Goal: Task Accomplishment & Management: Manage account settings

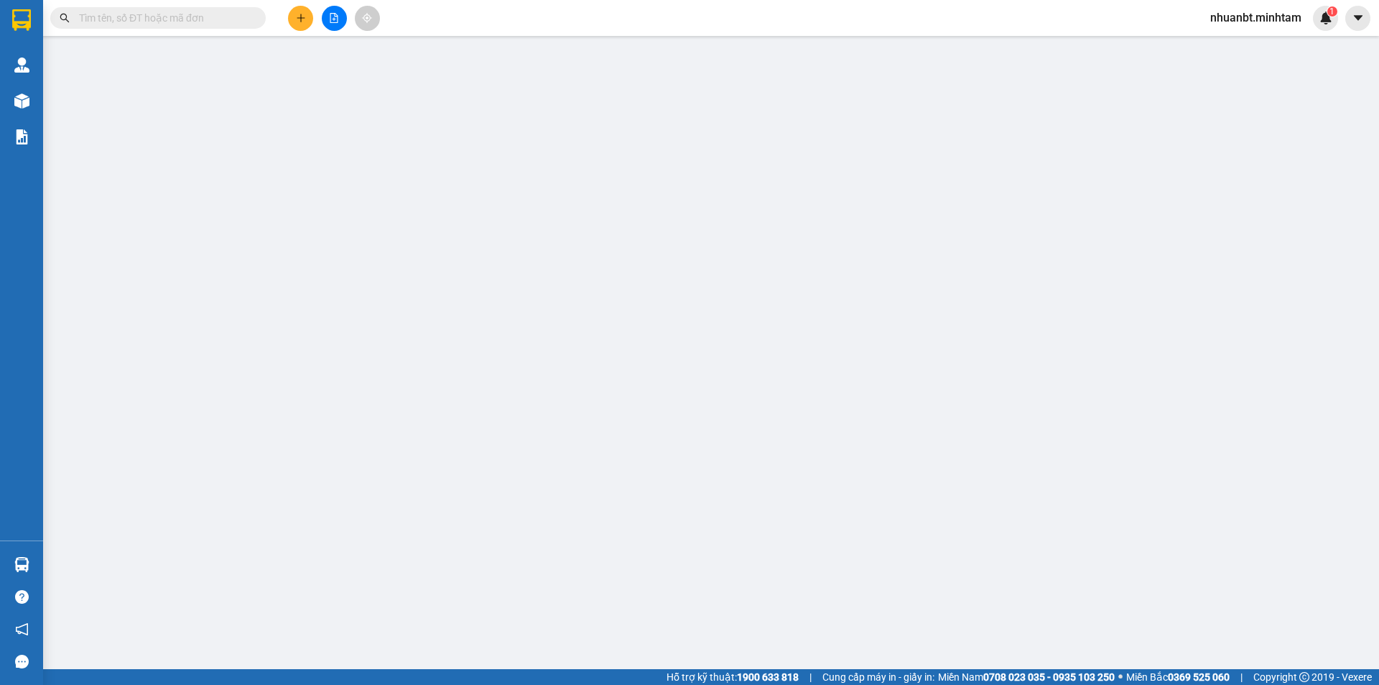
click at [1249, 12] on span "nhuanbt.minhtam" at bounding box center [1256, 18] width 114 height 18
click at [1239, 46] on span "Đăng xuất" at bounding box center [1262, 45] width 85 height 16
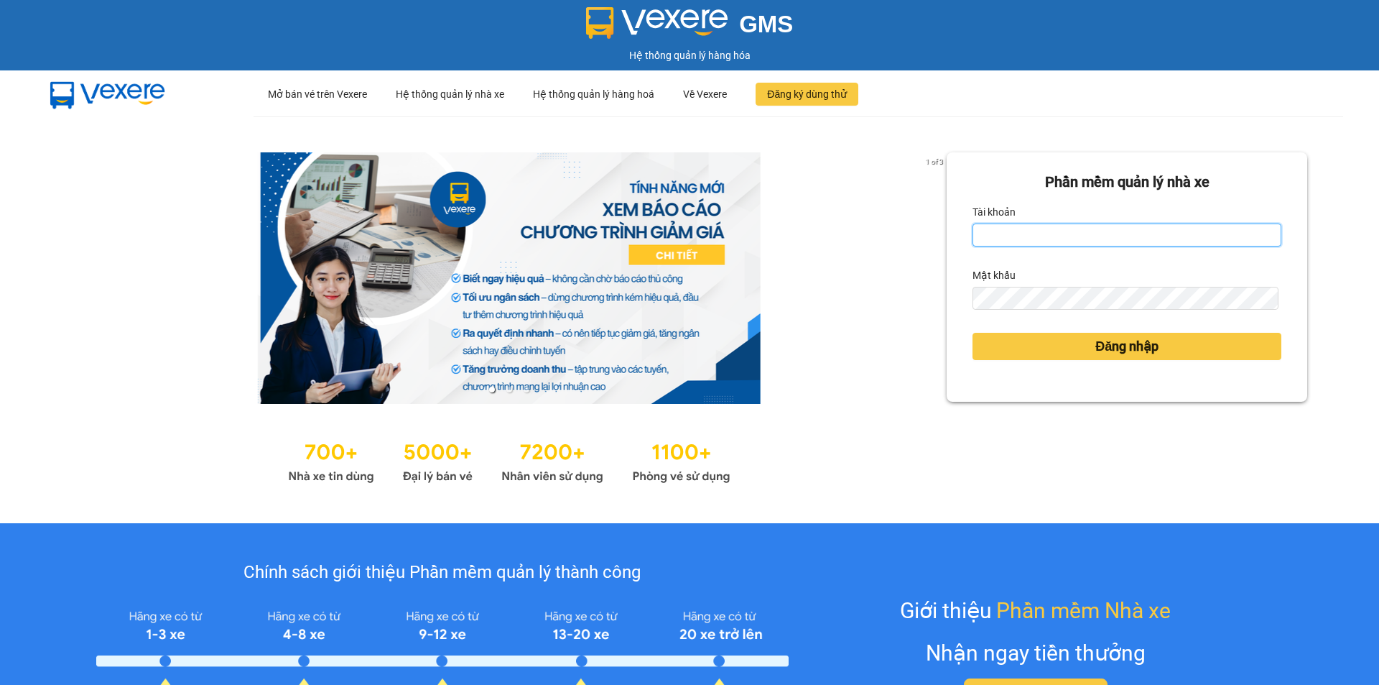
click at [1017, 232] on input "Tài khoản" at bounding box center [1127, 234] width 309 height 23
type input "truong1bt.minhtam"
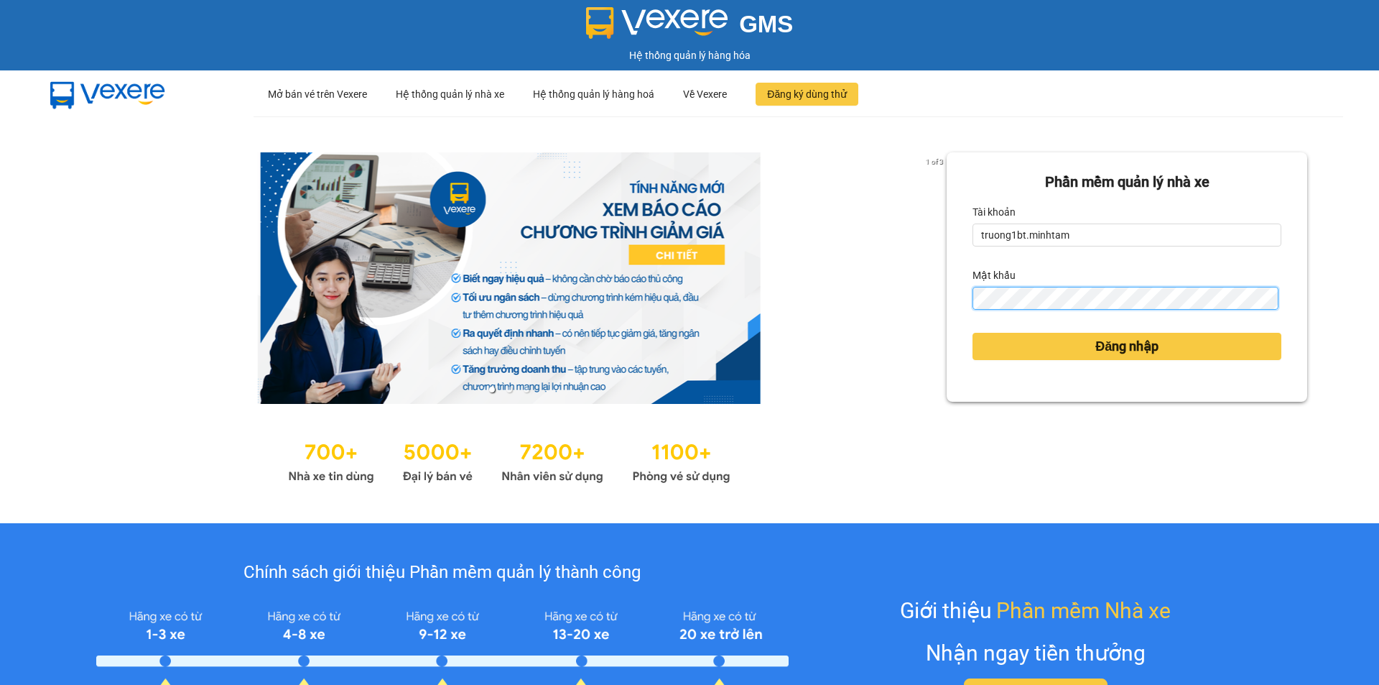
click at [973, 333] on button "Đăng nhập" at bounding box center [1127, 346] width 309 height 27
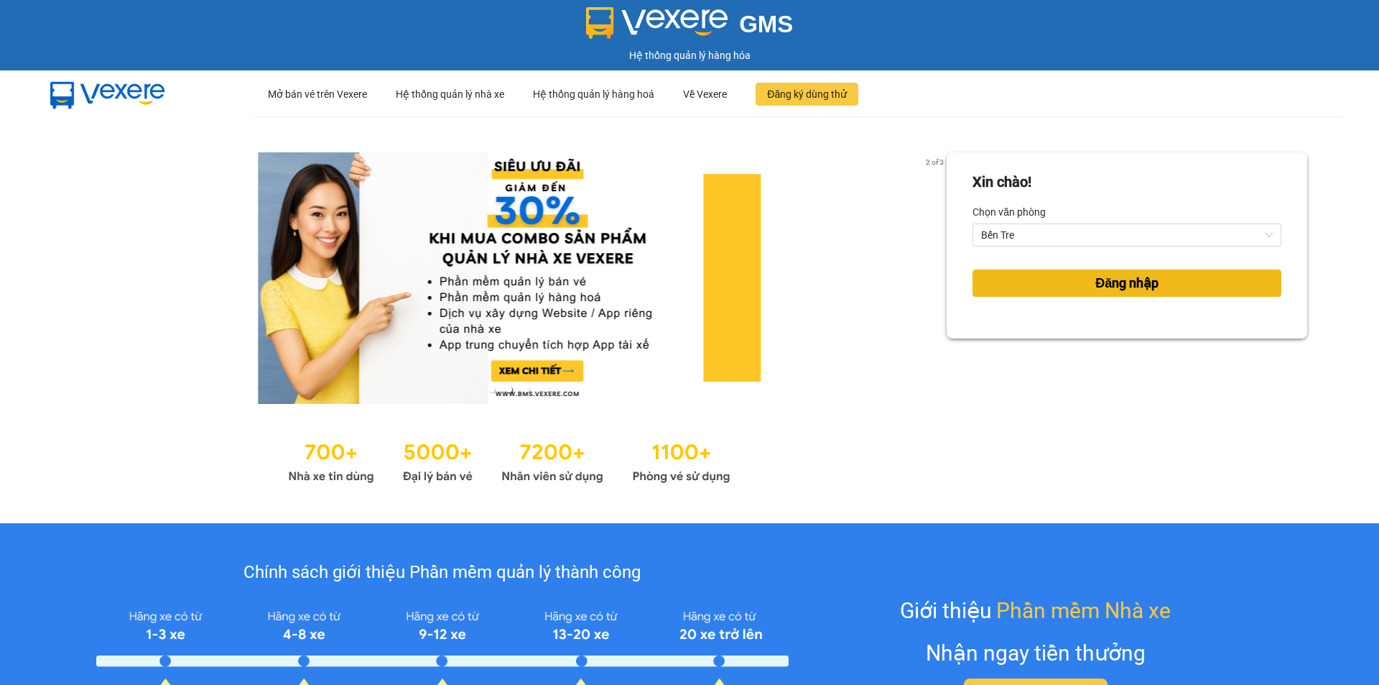
click at [1053, 277] on button "Đăng nhập" at bounding box center [1127, 282] width 309 height 27
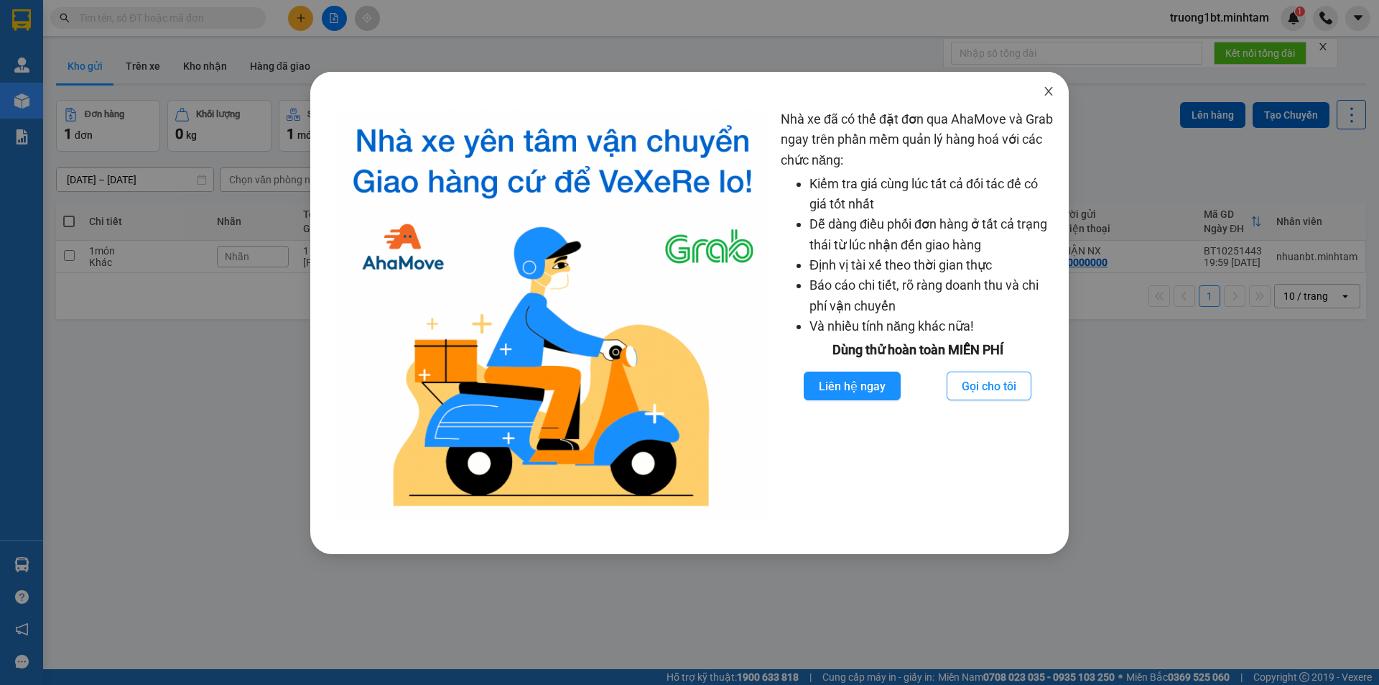
click at [1046, 94] on icon "close" at bounding box center [1048, 90] width 11 height 11
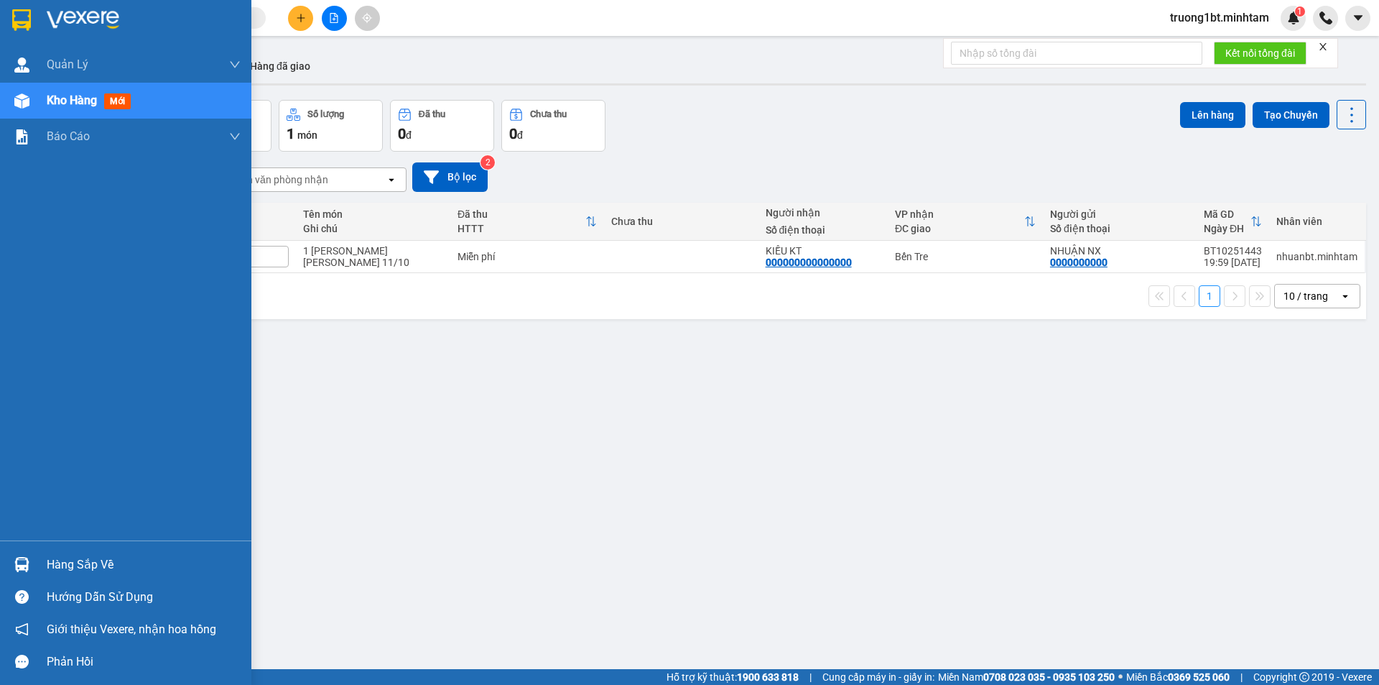
click at [21, 568] on img at bounding box center [21, 564] width 15 height 15
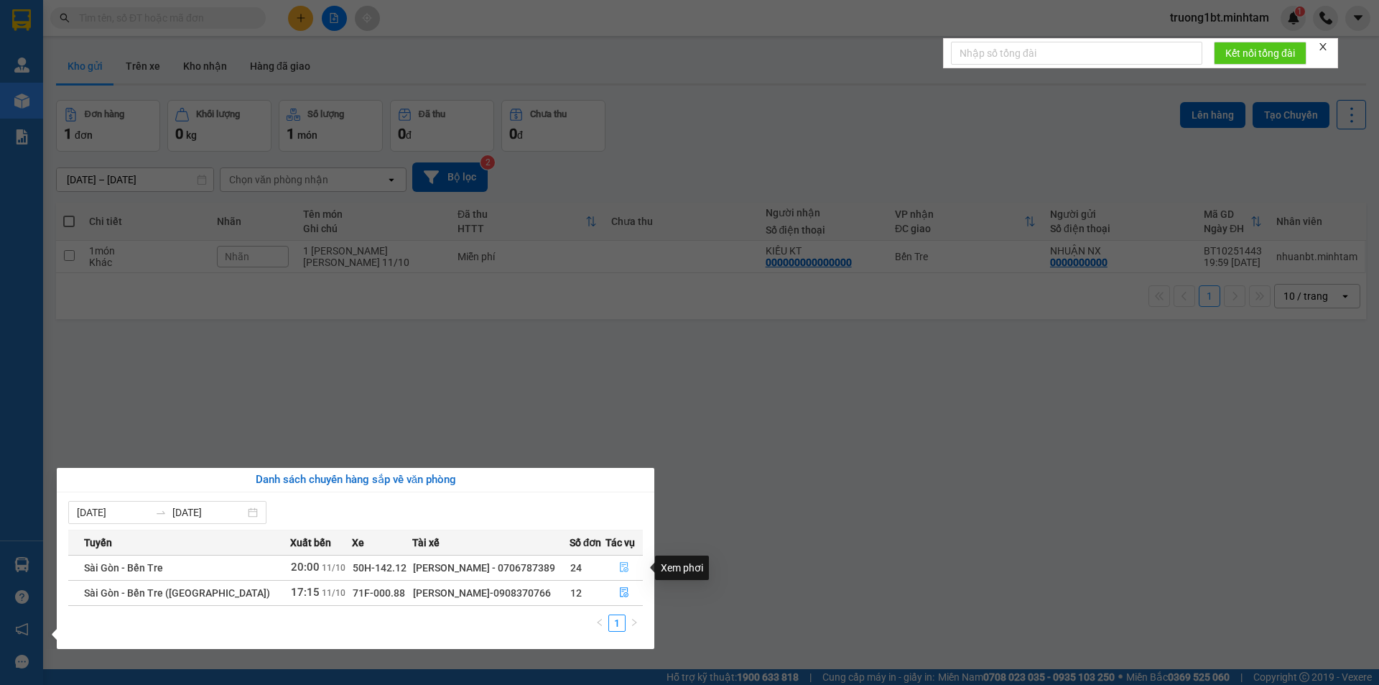
click at [619, 563] on icon "file-done" at bounding box center [624, 567] width 10 height 10
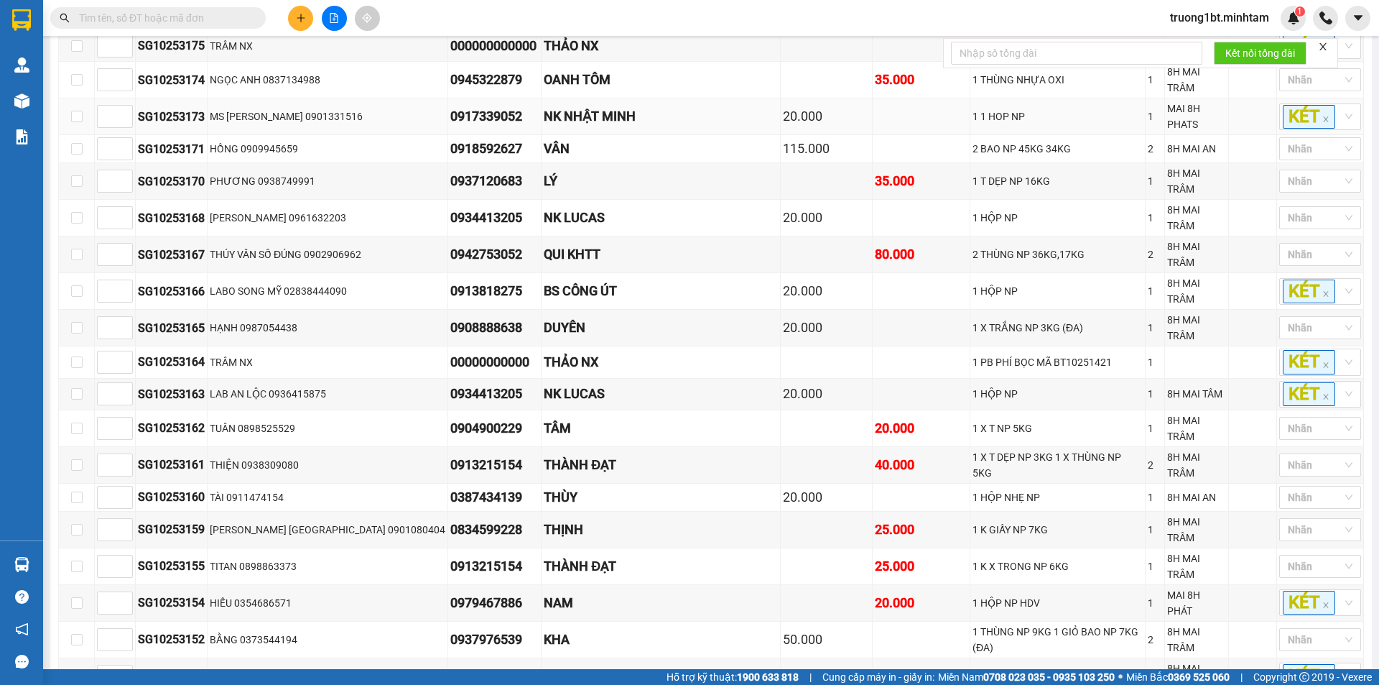
scroll to position [813, 0]
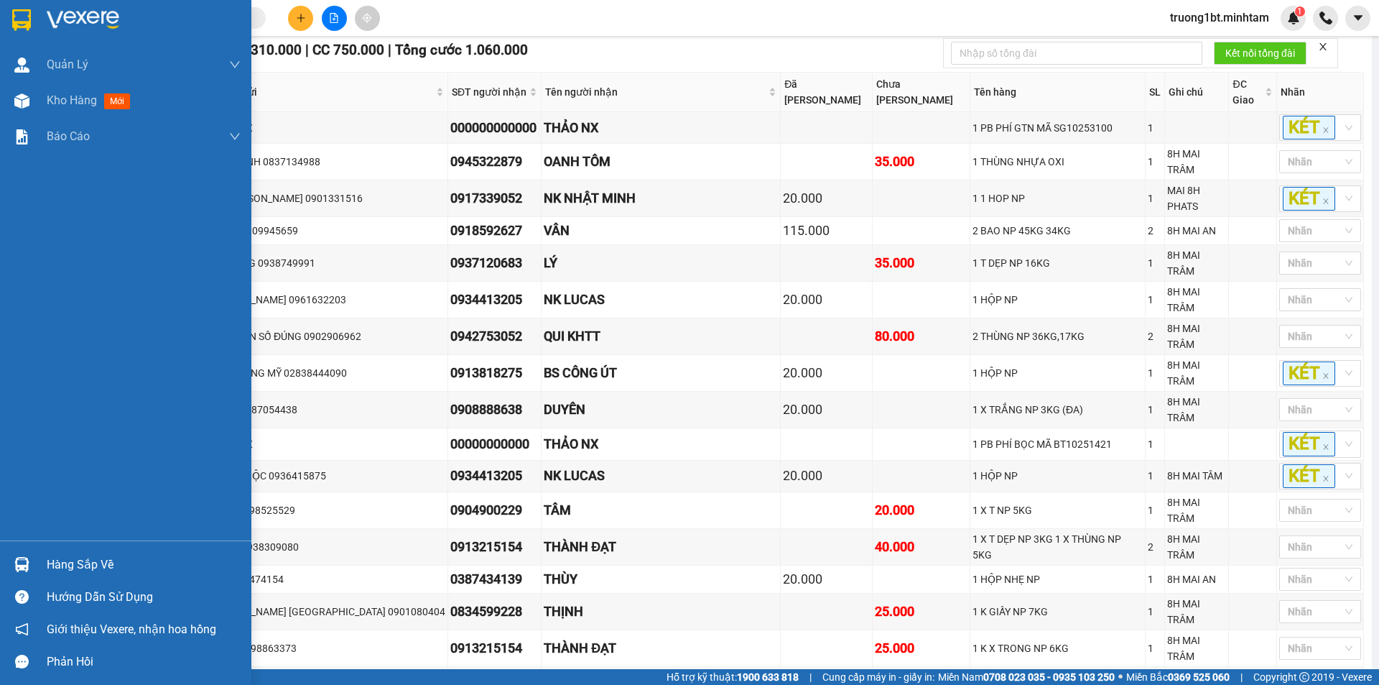
click at [25, 16] on img at bounding box center [21, 20] width 19 height 22
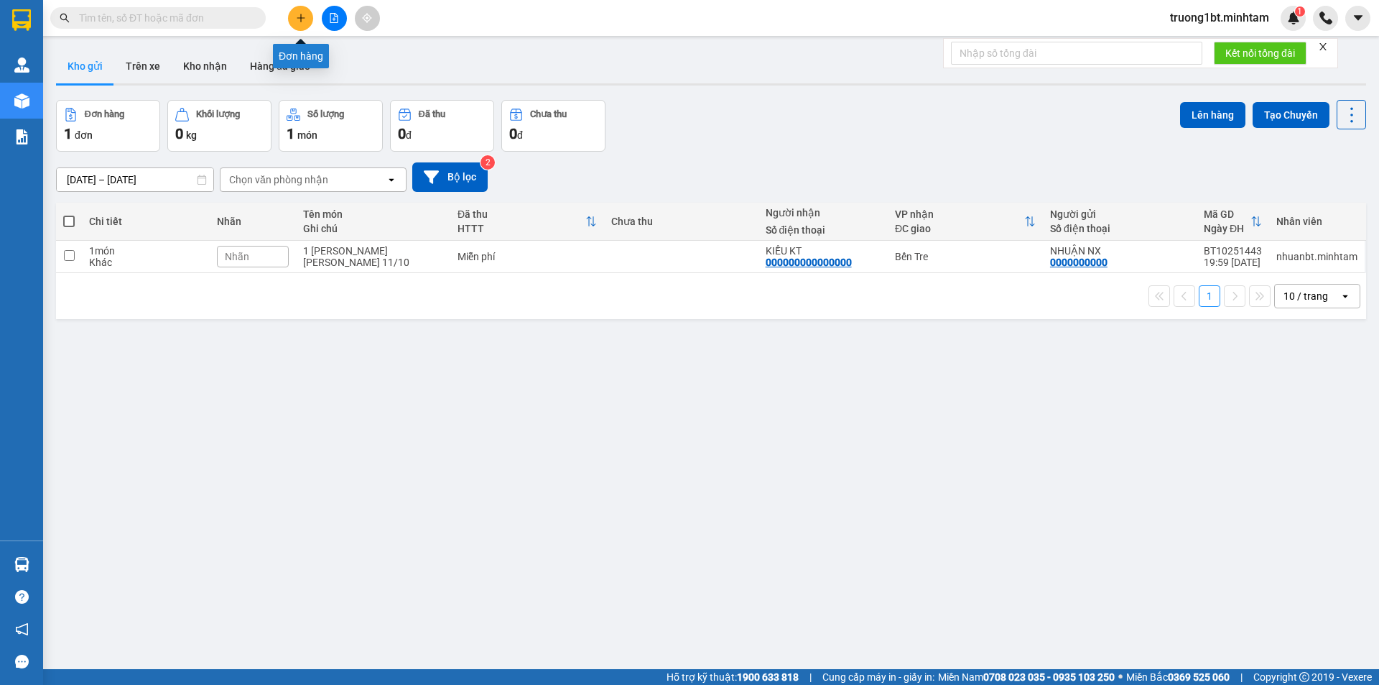
click at [303, 25] on button at bounding box center [300, 18] width 25 height 25
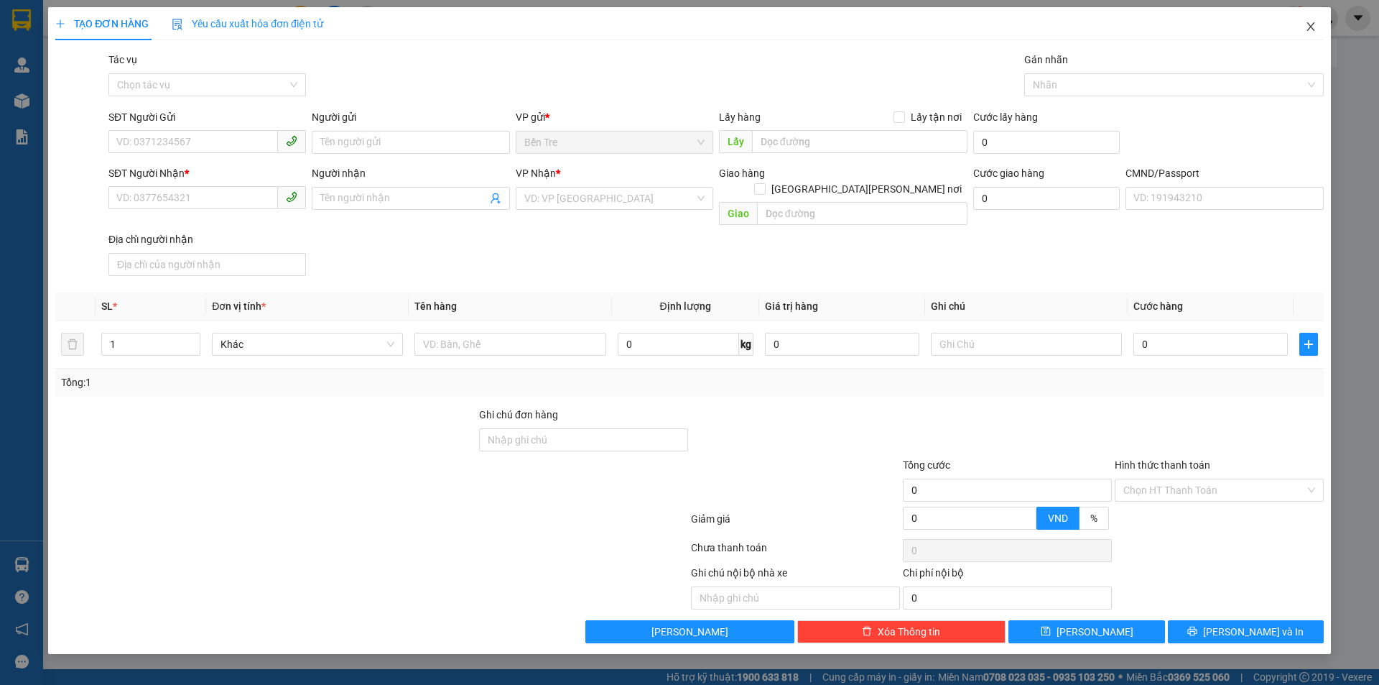
click at [1310, 26] on icon "close" at bounding box center [1311, 26] width 8 height 9
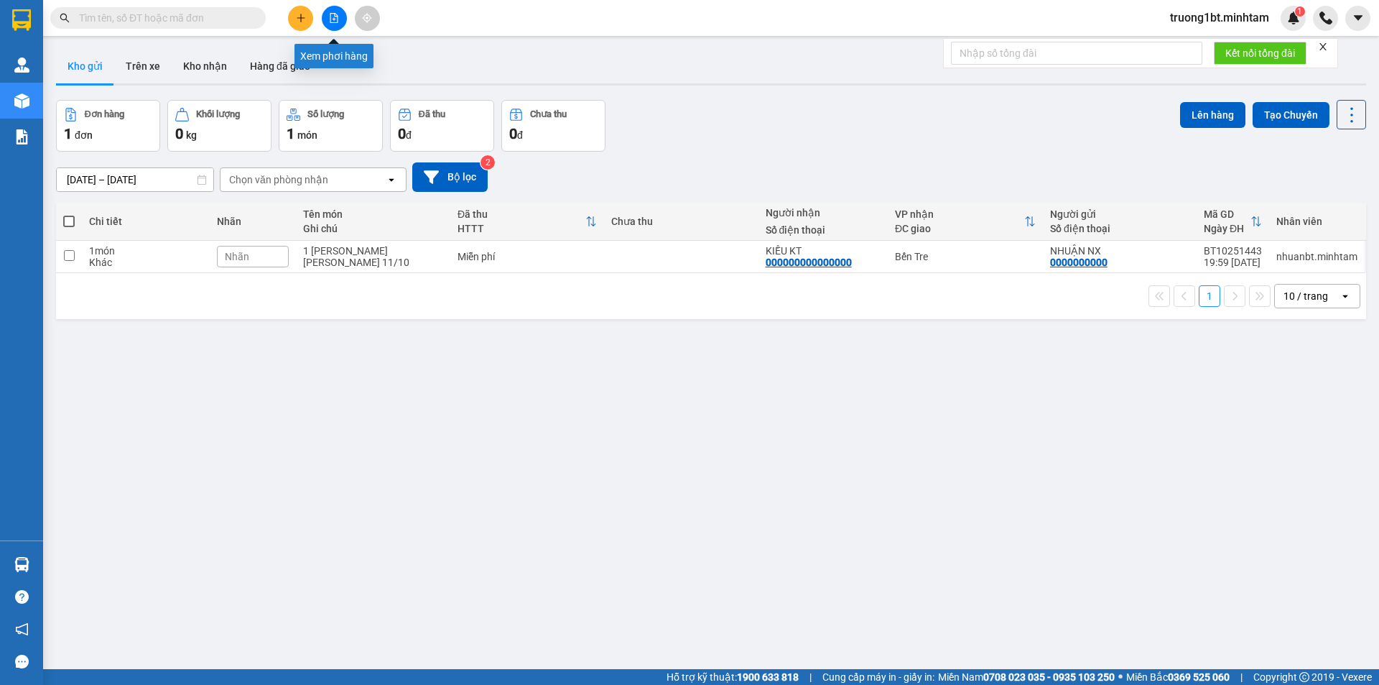
click at [336, 22] on icon "file-add" at bounding box center [334, 18] width 8 height 10
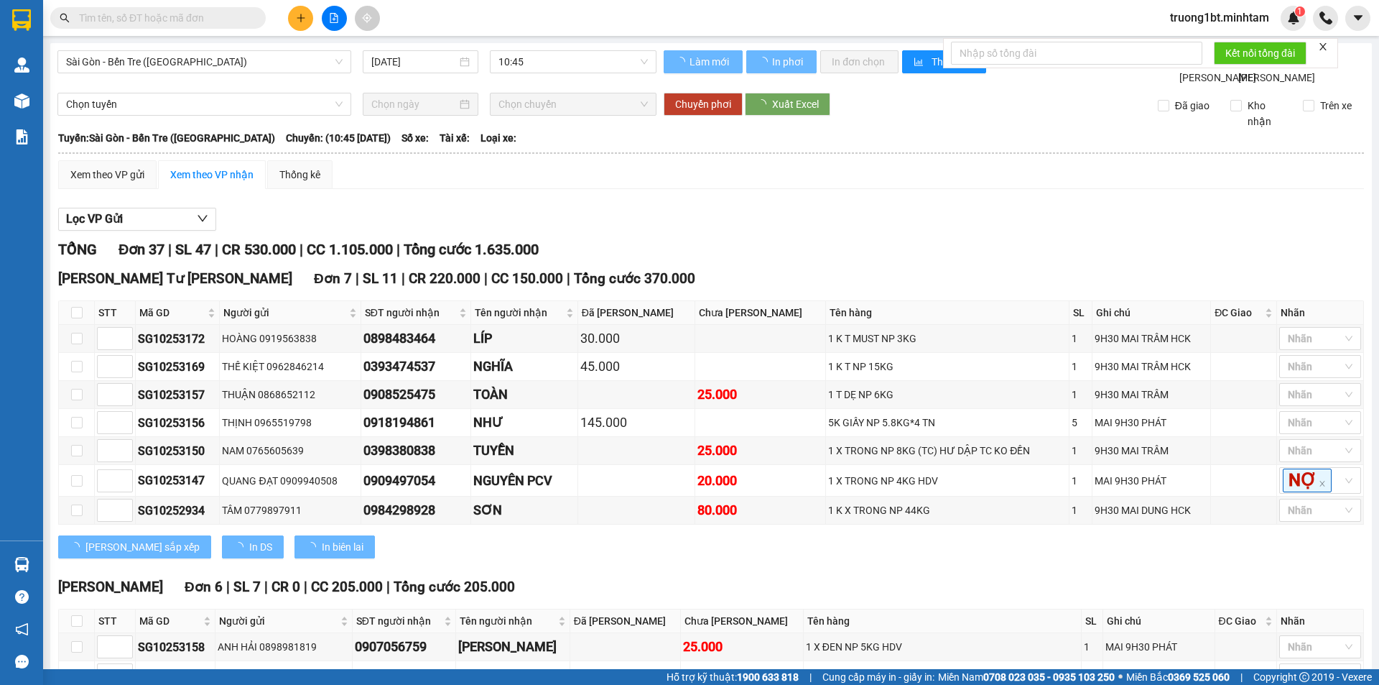
type input "[DATE]"
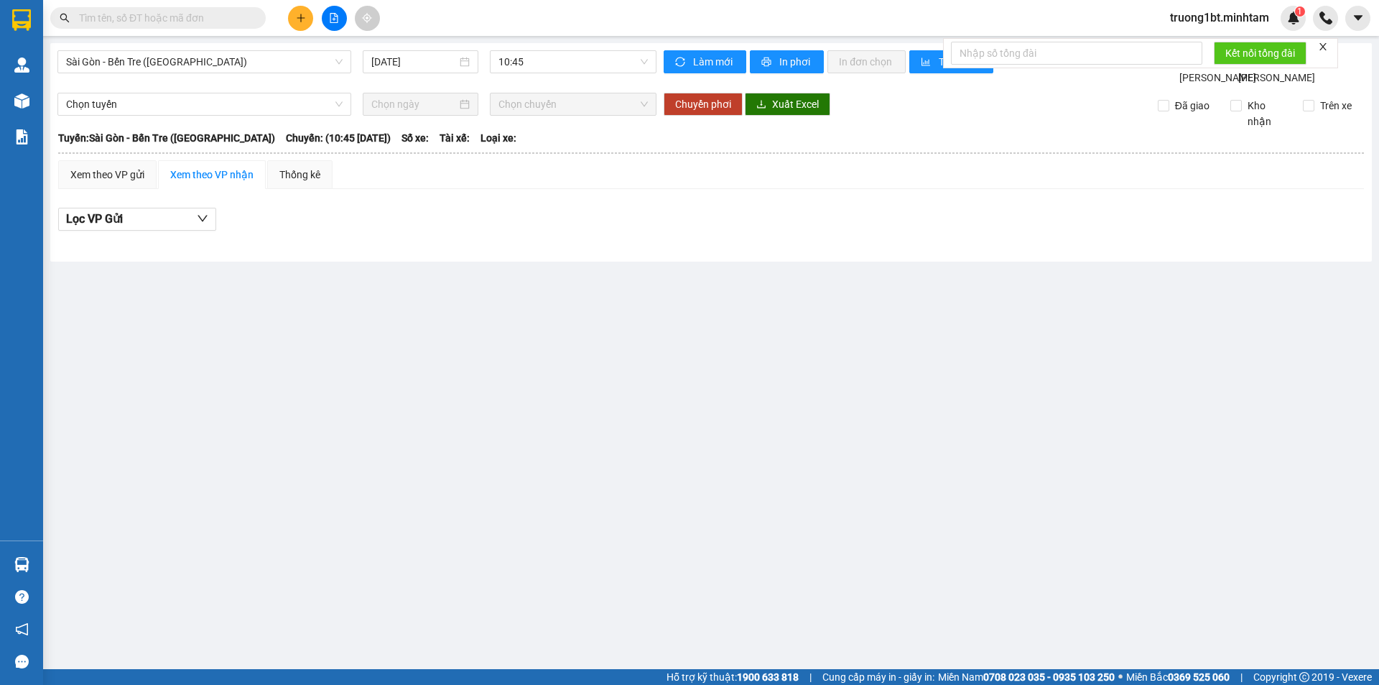
click at [331, 8] on button at bounding box center [334, 18] width 25 height 25
click at [330, 16] on icon "file-add" at bounding box center [334, 18] width 8 height 10
click at [338, 16] on icon "file-add" at bounding box center [334, 18] width 8 height 10
click at [337, 16] on icon "file-add" at bounding box center [334, 18] width 10 height 10
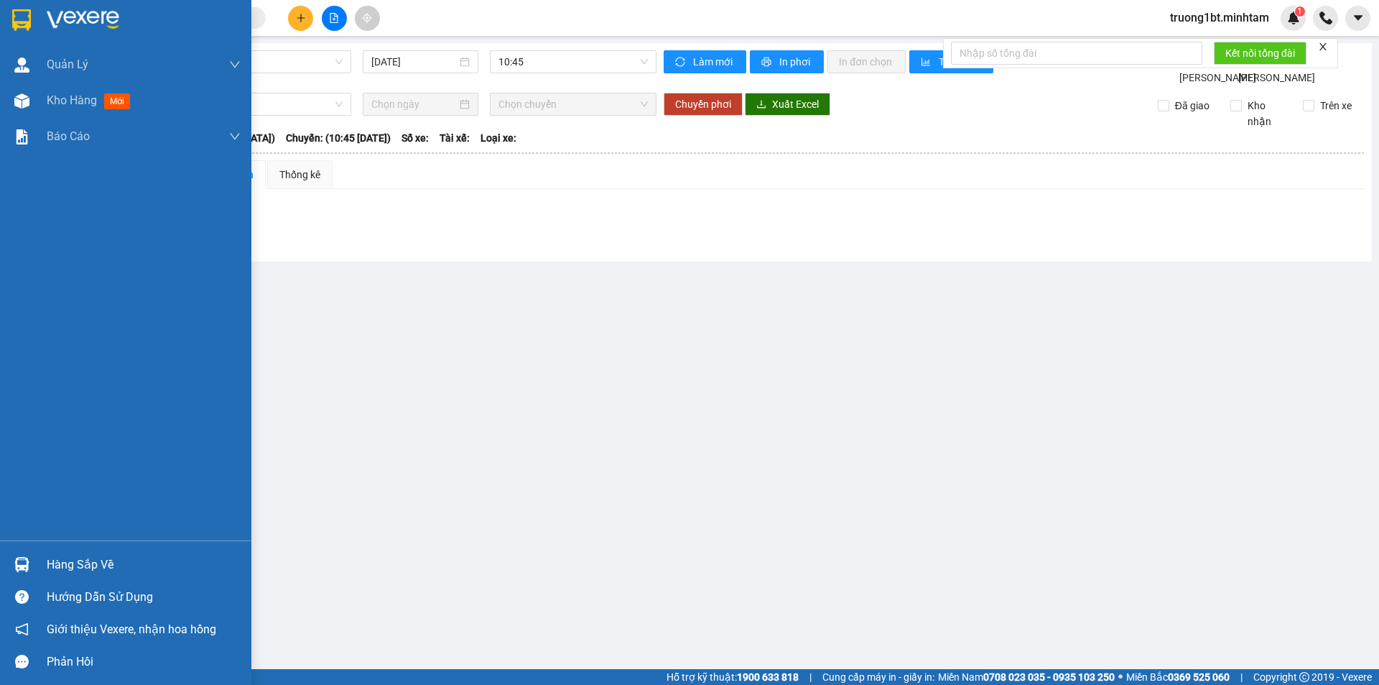
click at [0, 12] on div at bounding box center [125, 23] width 251 height 47
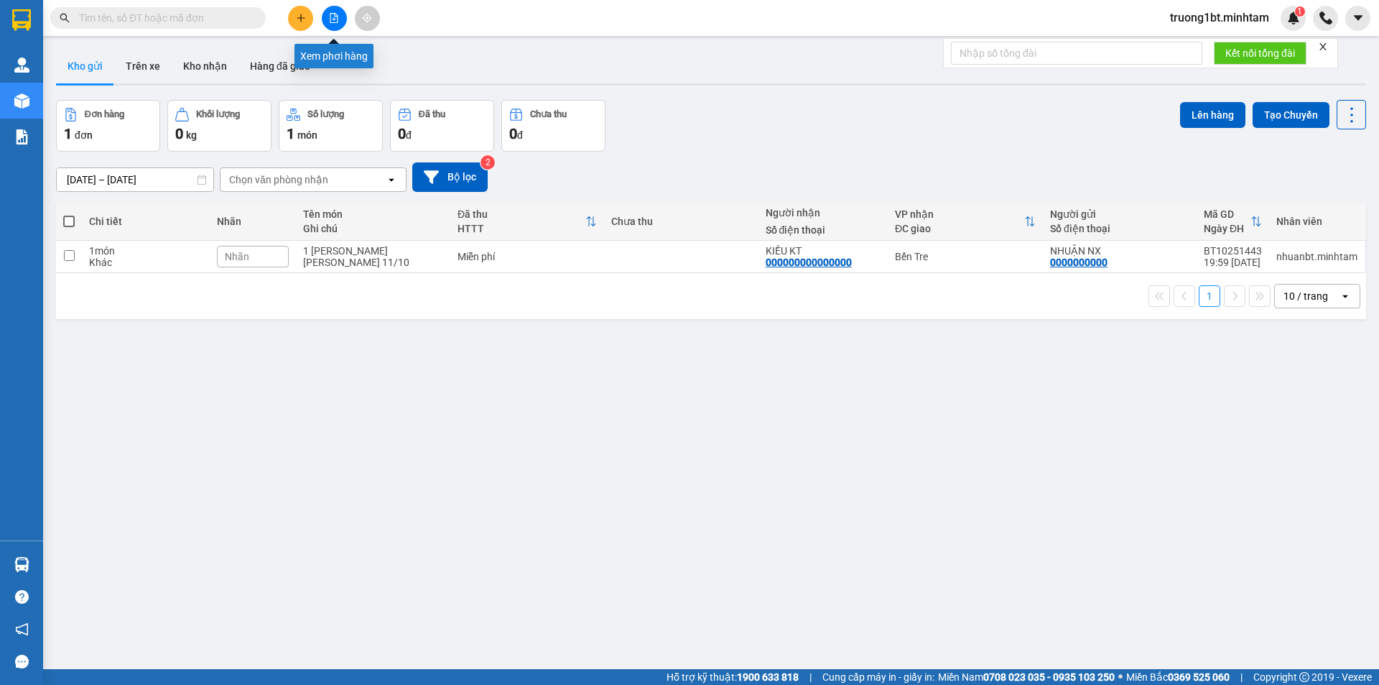
click at [336, 20] on icon "file-add" at bounding box center [334, 18] width 10 height 10
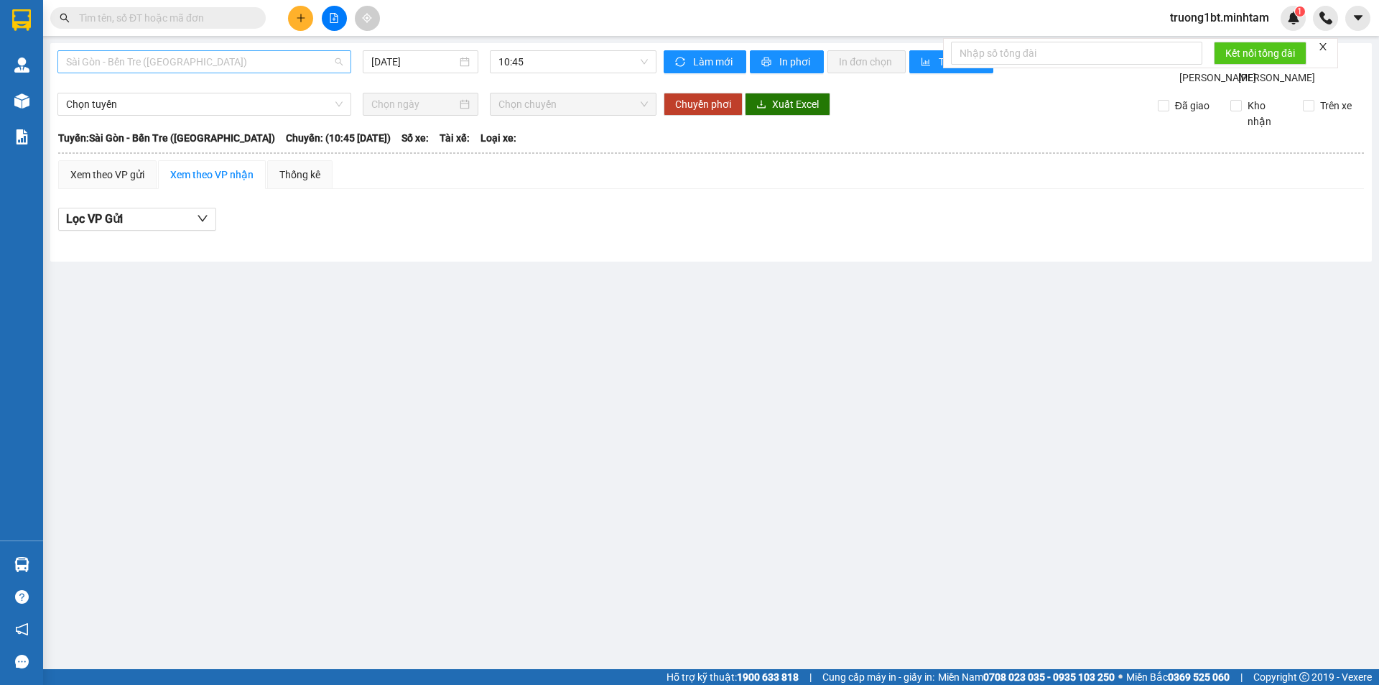
click at [233, 60] on span "Sài Gòn - Bến Tre ([GEOGRAPHIC_DATA])" at bounding box center [204, 62] width 277 height 22
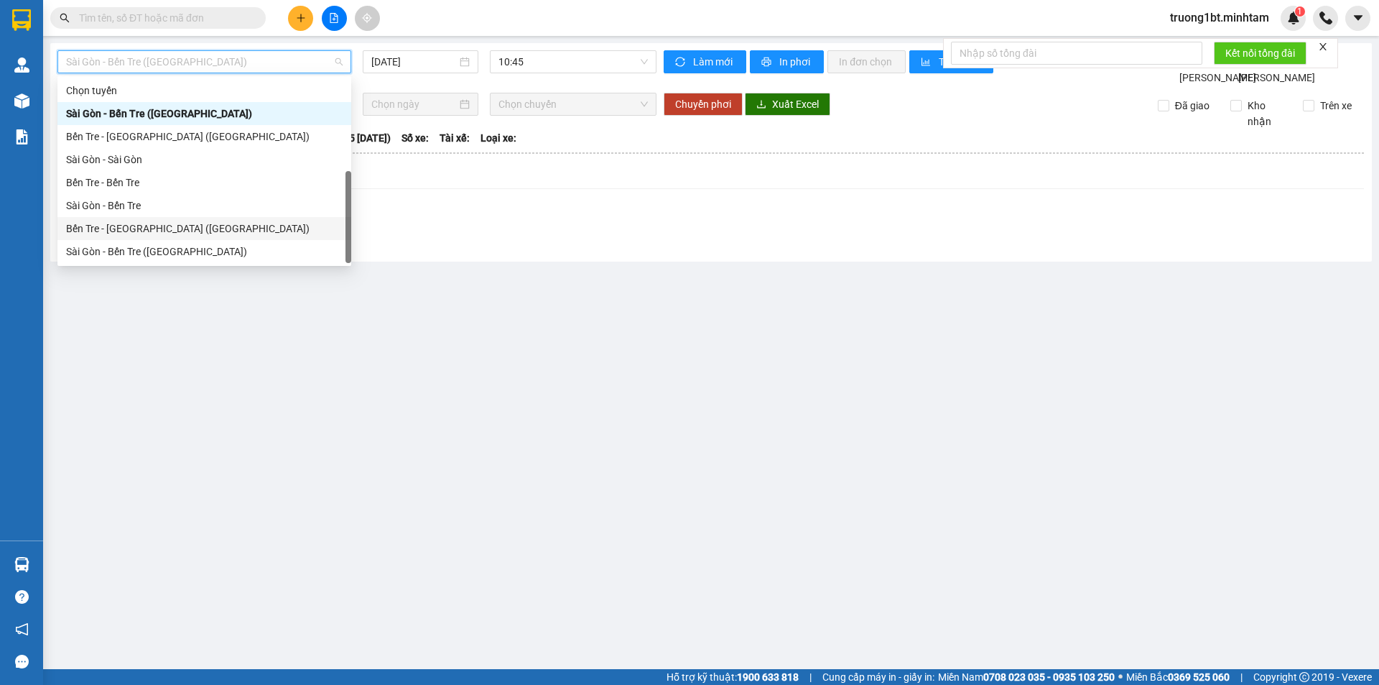
scroll to position [23, 0]
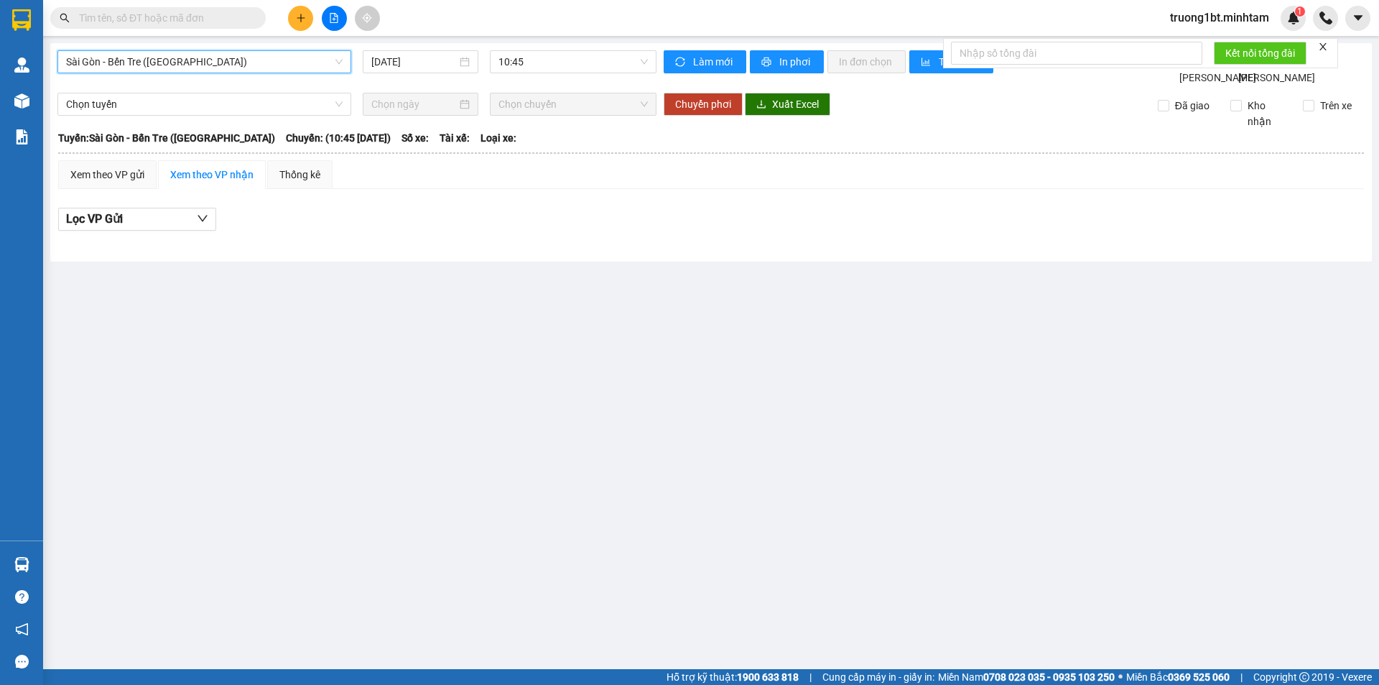
click at [134, 64] on span "Sài Gòn - Bến Tre ([GEOGRAPHIC_DATA])" at bounding box center [204, 62] width 277 height 22
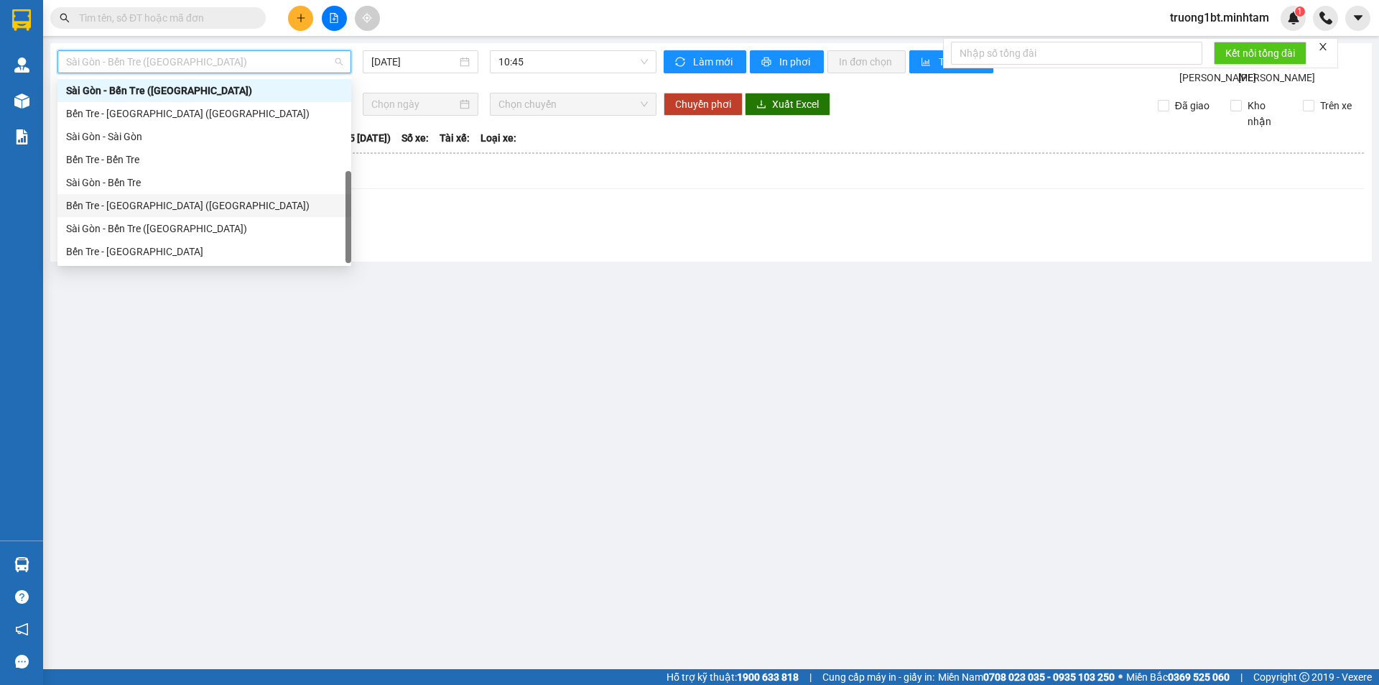
click at [122, 208] on div "Bến Tre - [GEOGRAPHIC_DATA] ([GEOGRAPHIC_DATA])" at bounding box center [204, 206] width 277 height 16
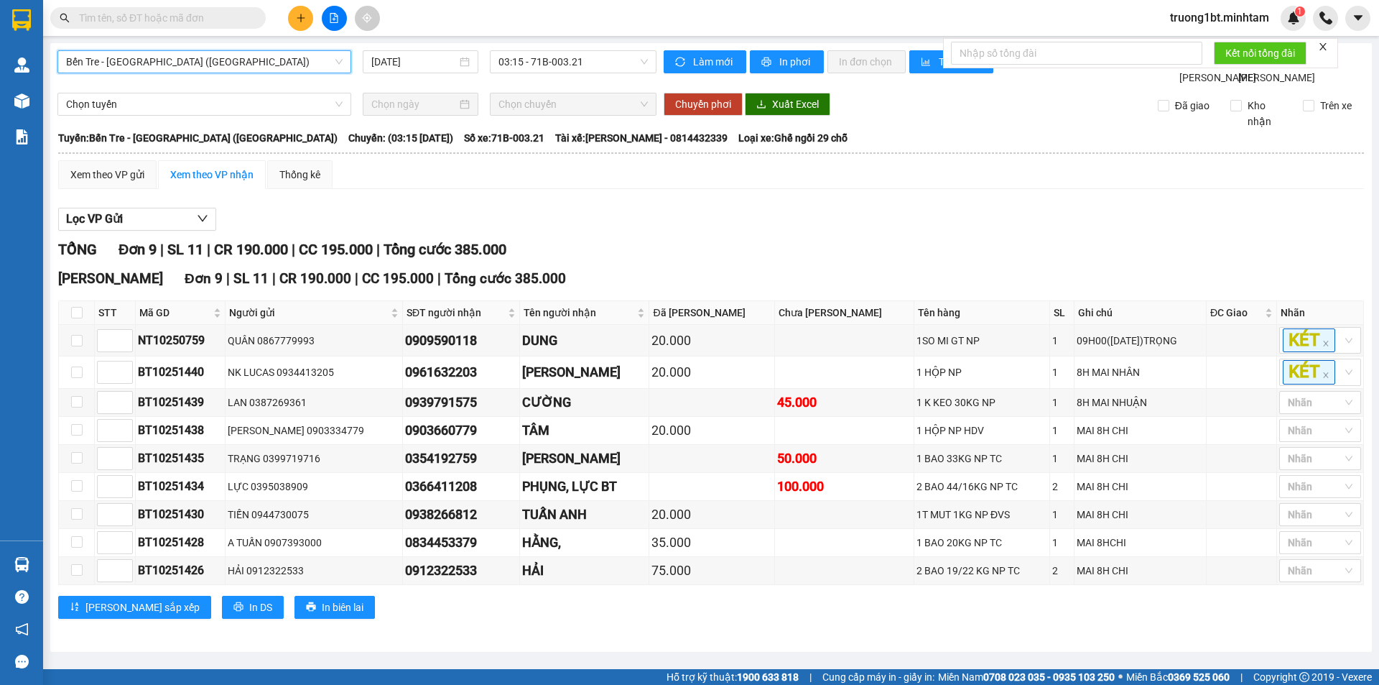
scroll to position [6, 0]
click at [302, 60] on span "Bến Tre - [GEOGRAPHIC_DATA] ([GEOGRAPHIC_DATA])" at bounding box center [204, 62] width 277 height 22
click at [198, 55] on span "Bến Tre - [GEOGRAPHIC_DATA] ([GEOGRAPHIC_DATA])" at bounding box center [204, 62] width 277 height 22
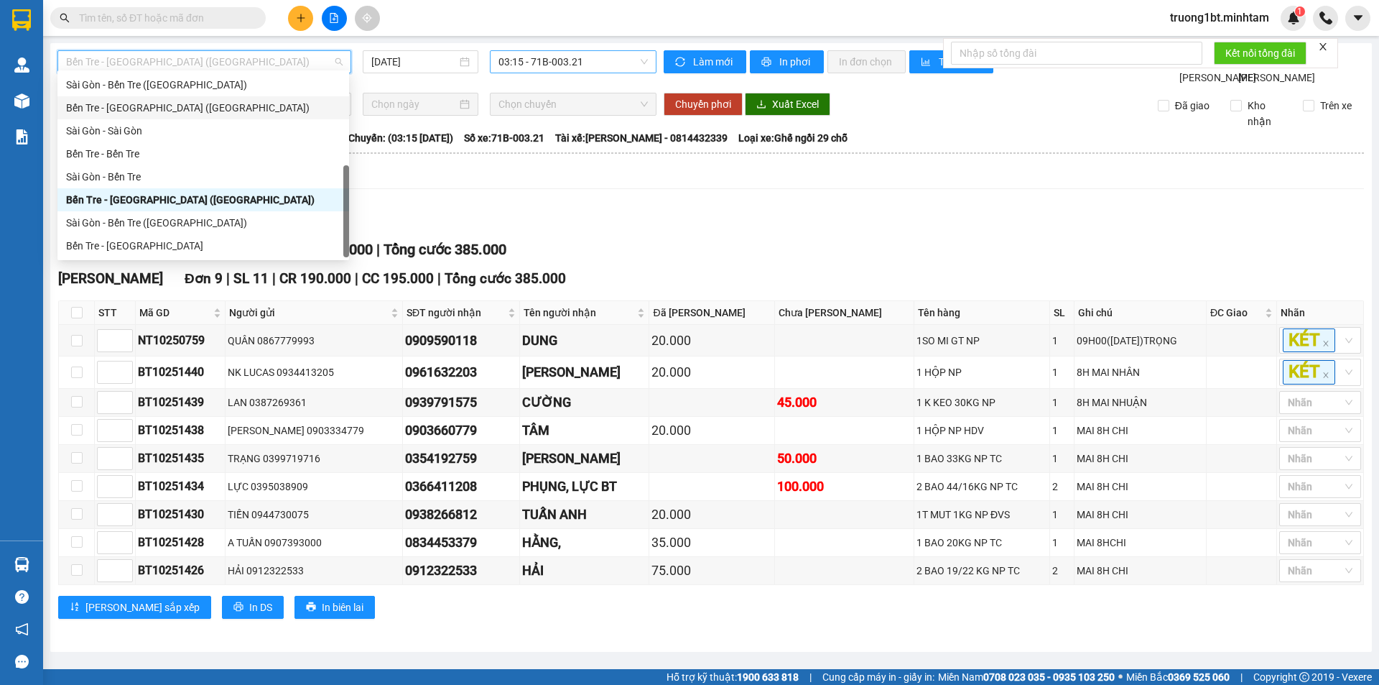
click at [575, 51] on span "03:15 - 71B-003.21" at bounding box center [573, 62] width 149 height 22
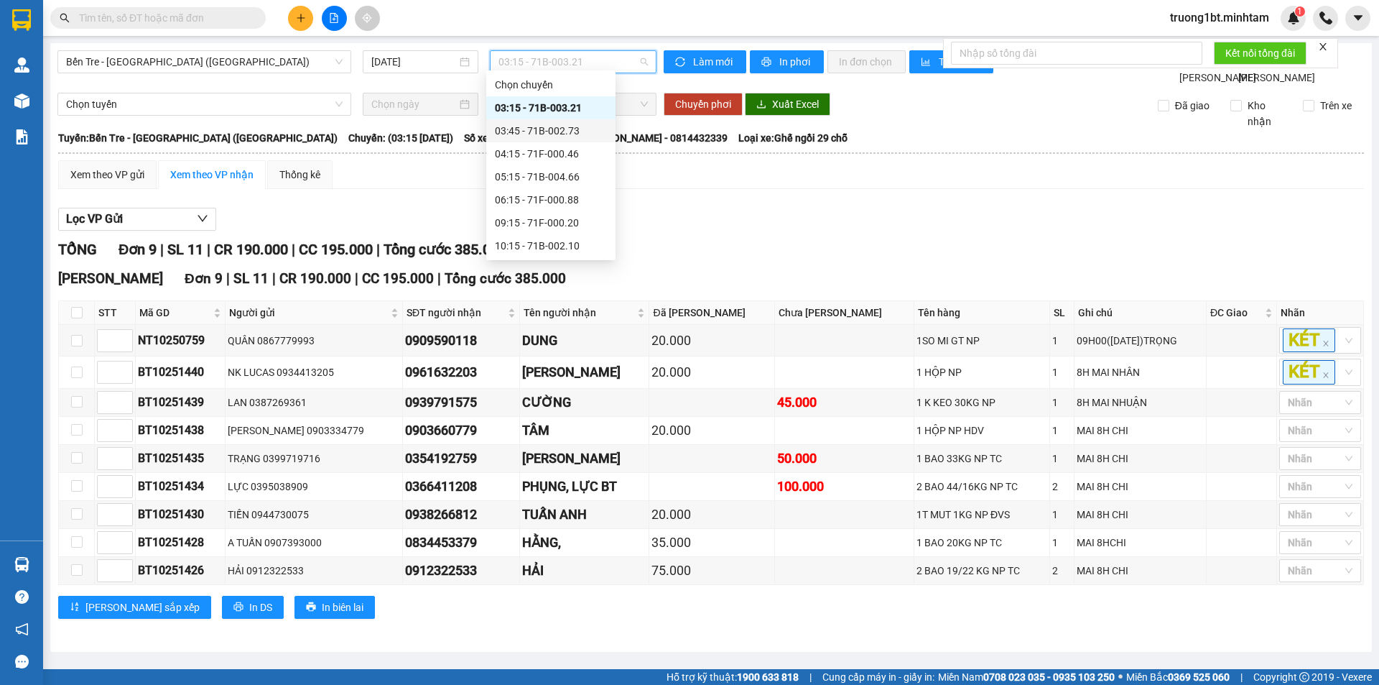
click at [547, 129] on div "03:45 - 71B-002.73" at bounding box center [551, 131] width 112 height 16
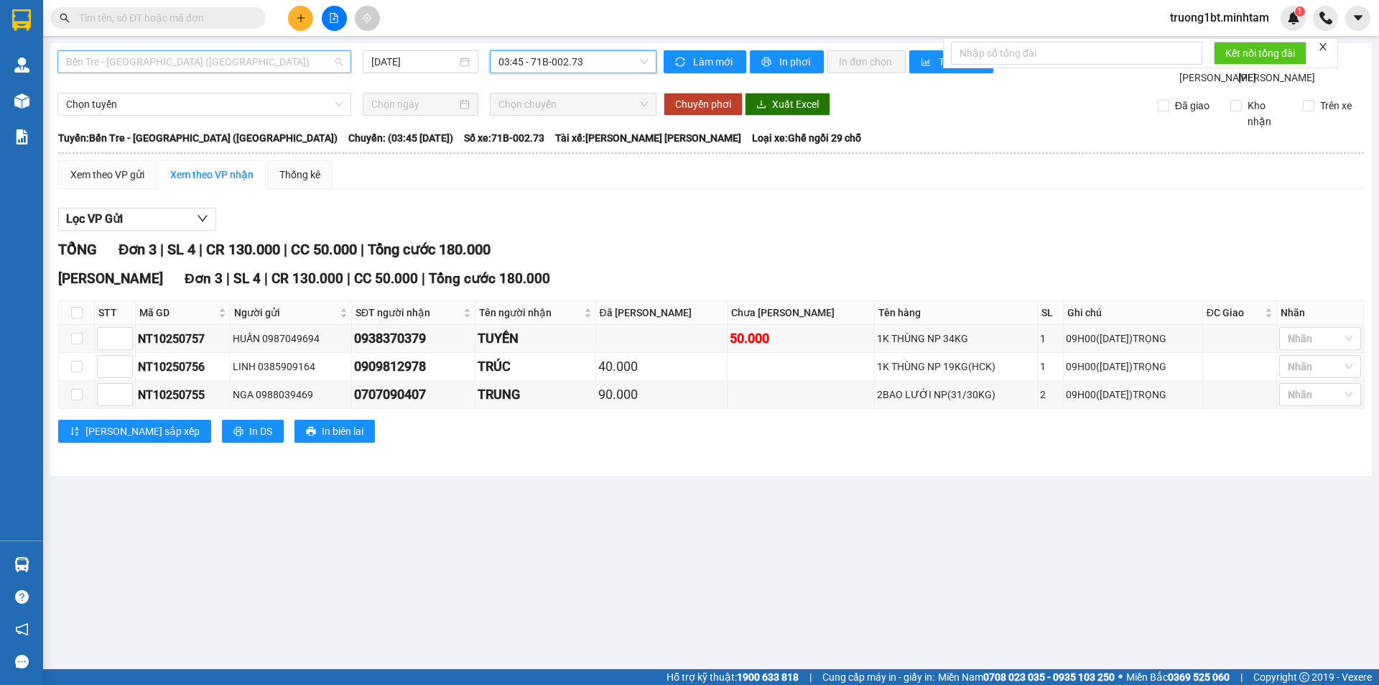
click at [223, 68] on span "Bến Tre - [GEOGRAPHIC_DATA] ([GEOGRAPHIC_DATA])" at bounding box center [204, 62] width 277 height 22
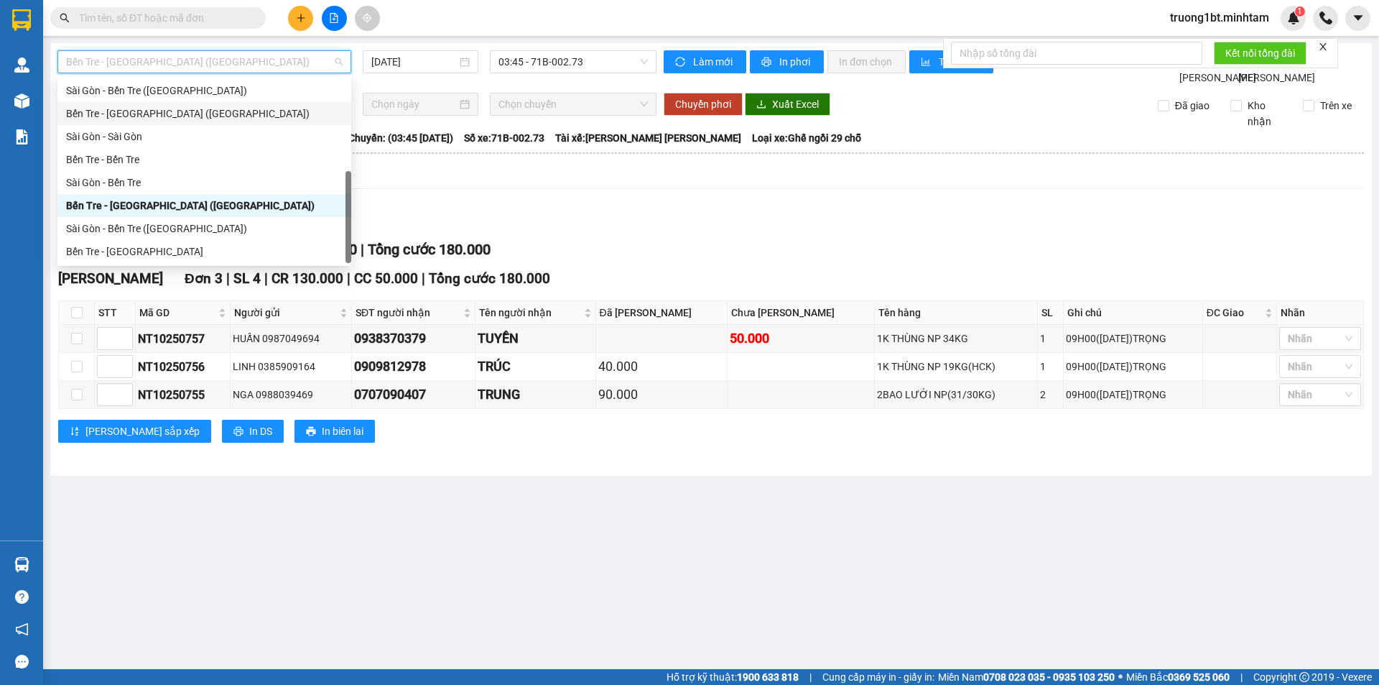
click at [505, 85] on div "Bến Tre - [GEOGRAPHIC_DATA] ([GEOGRAPHIC_DATA]) [DATE] 03:45 - 71B-002.73" at bounding box center [356, 67] width 599 height 35
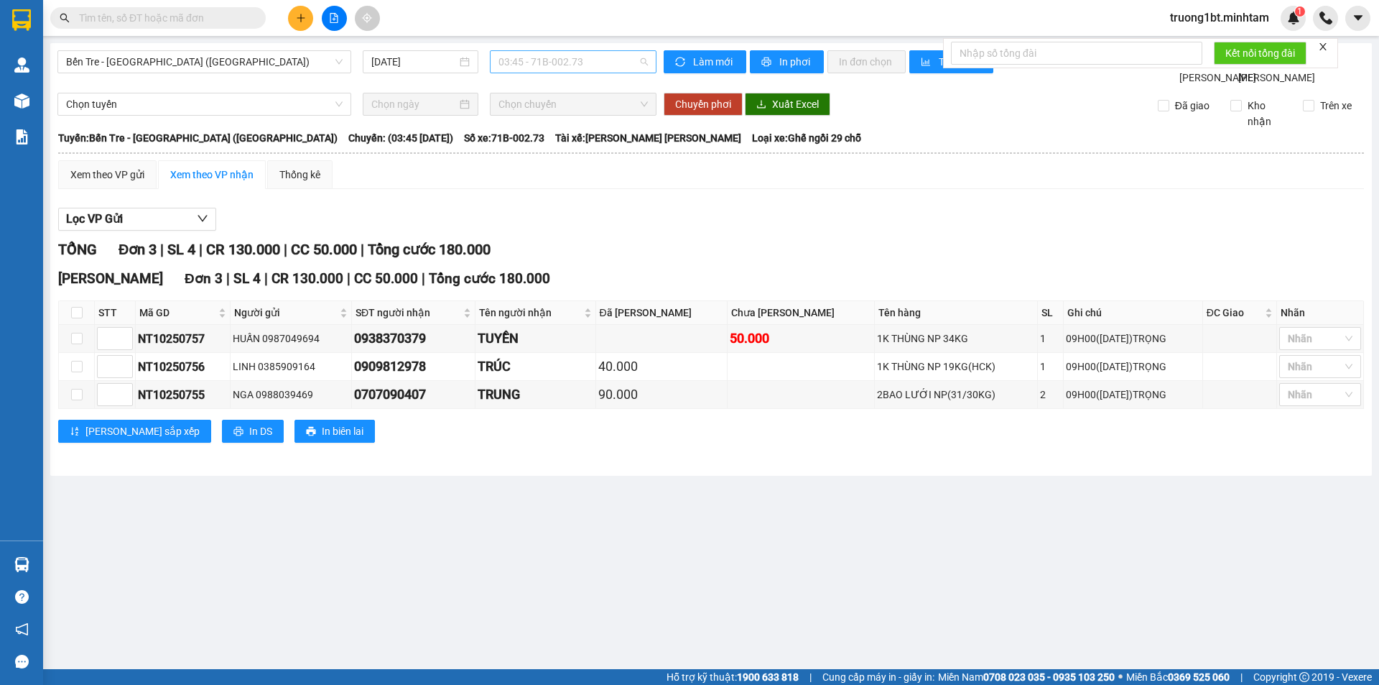
click at [539, 70] on span "03:45 - 71B-002.73" at bounding box center [573, 62] width 149 height 22
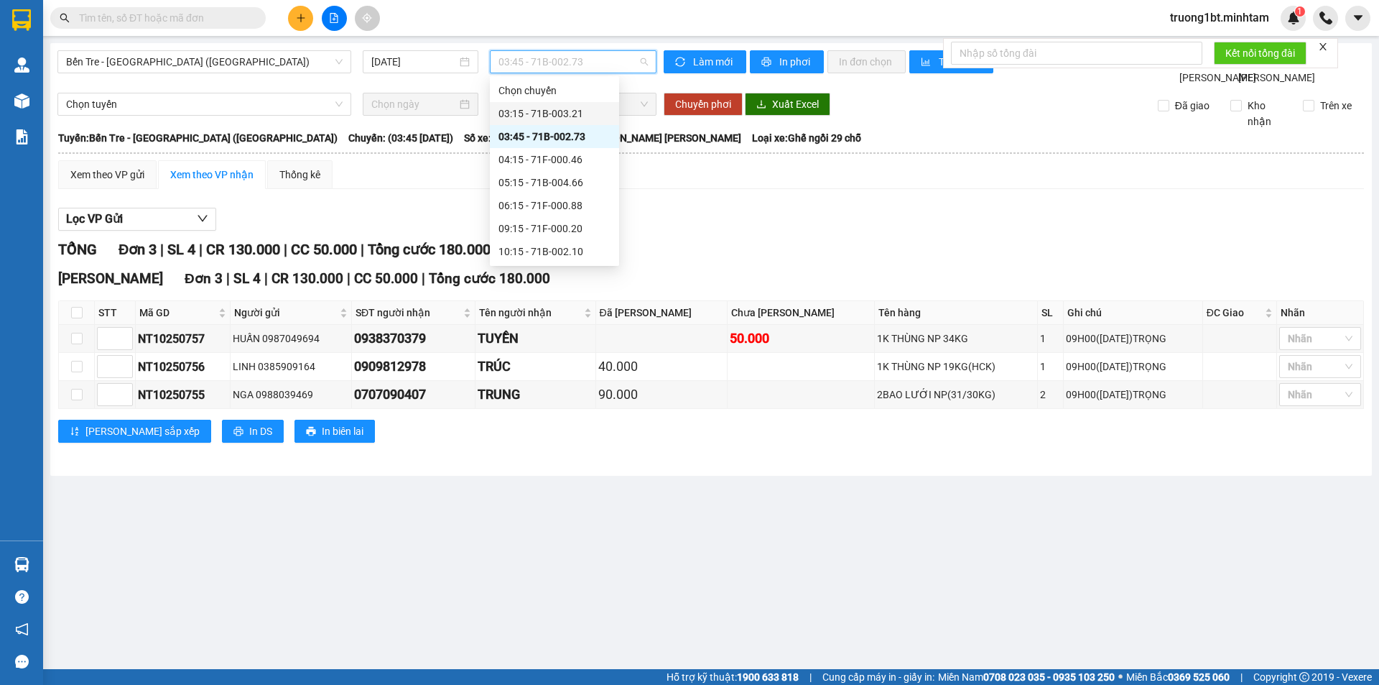
click at [535, 114] on div "03:15 - 71B-003.21" at bounding box center [555, 114] width 112 height 16
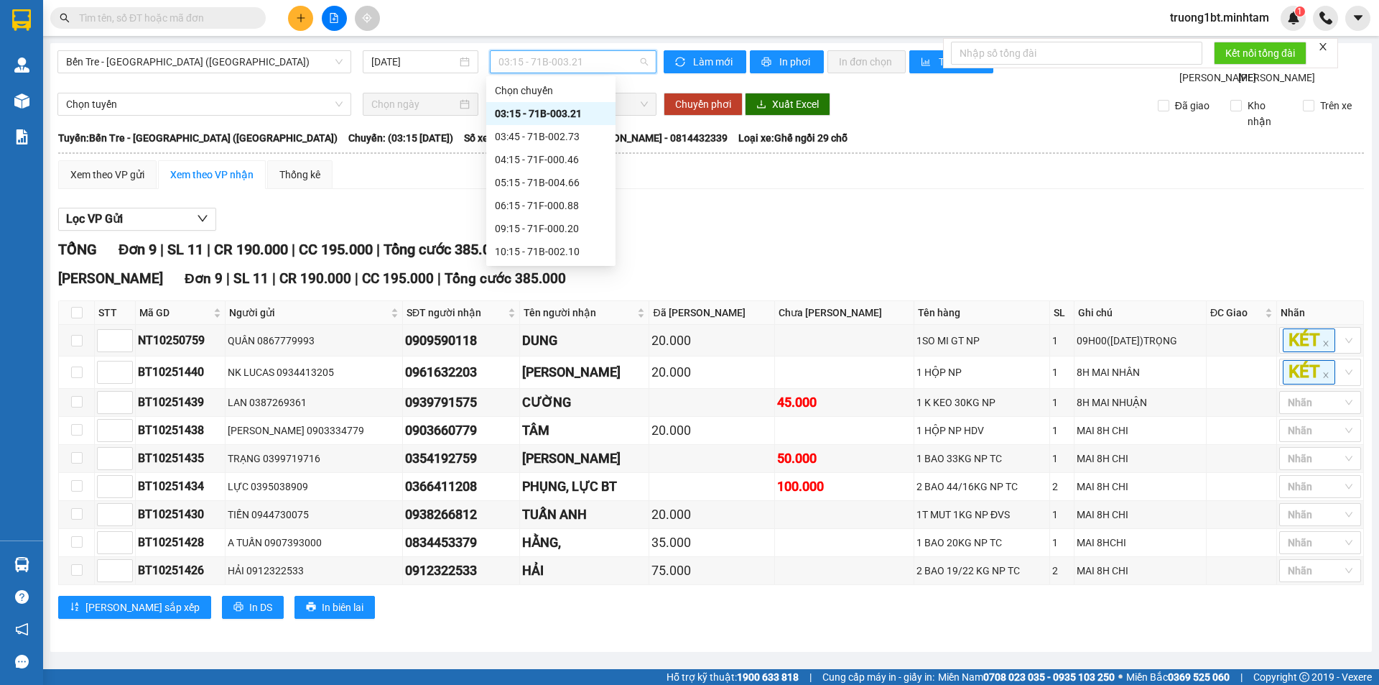
click at [588, 61] on span "03:15 - 71B-003.21" at bounding box center [573, 62] width 149 height 22
click at [542, 139] on div "03:45 - 71B-002.73" at bounding box center [551, 137] width 112 height 16
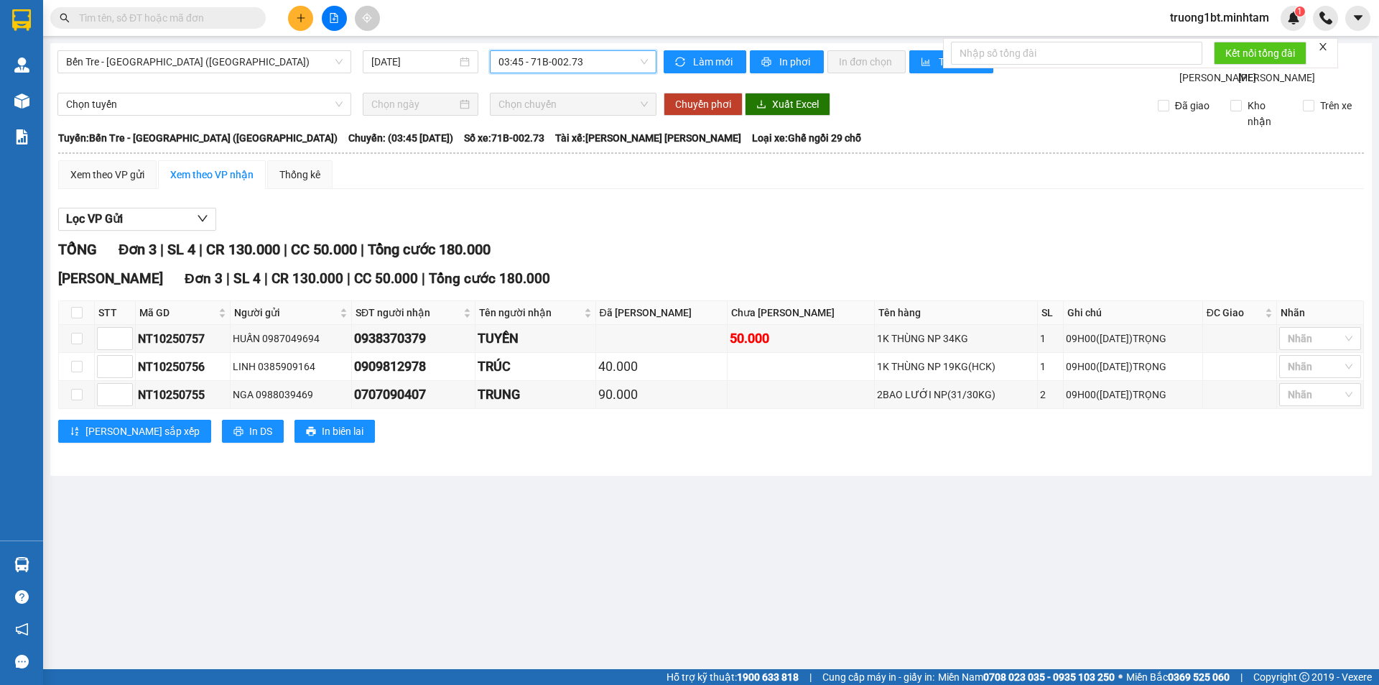
click at [574, 61] on span "03:45 - 71B-002.73" at bounding box center [573, 62] width 149 height 22
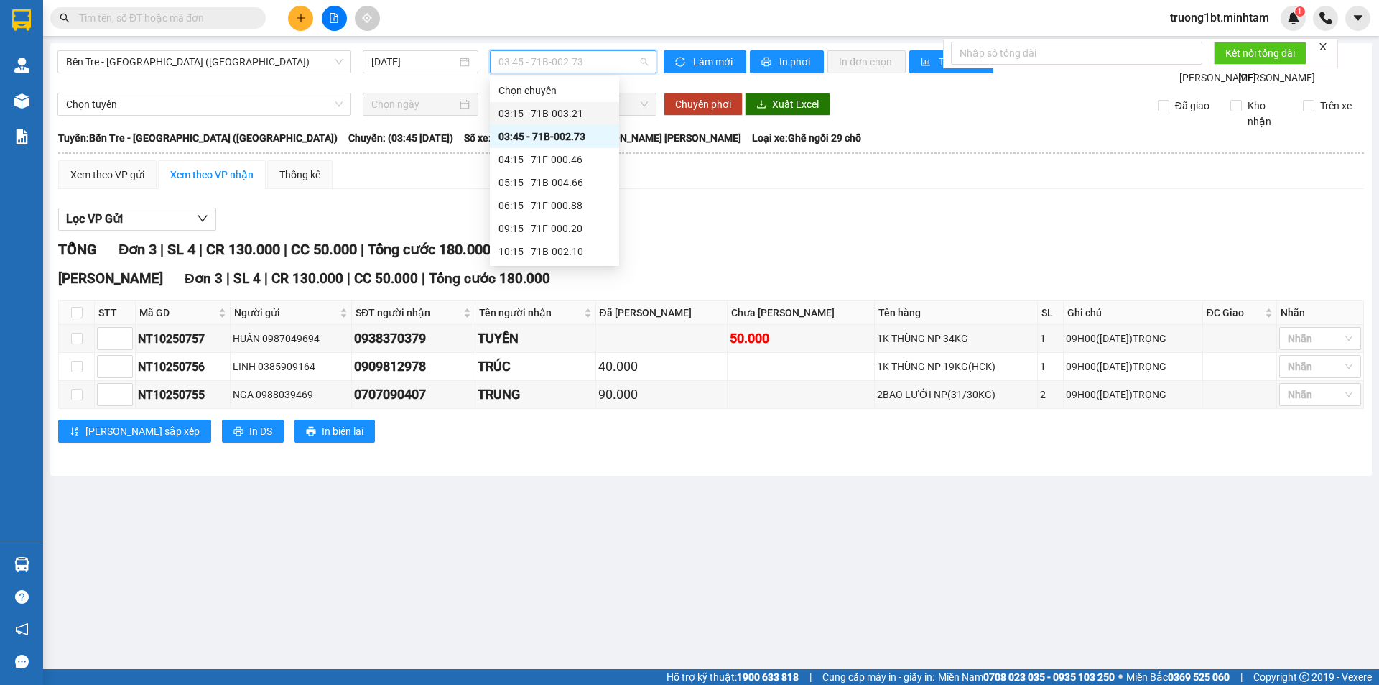
click at [564, 111] on div "03:15 - 71B-003.21" at bounding box center [555, 114] width 112 height 16
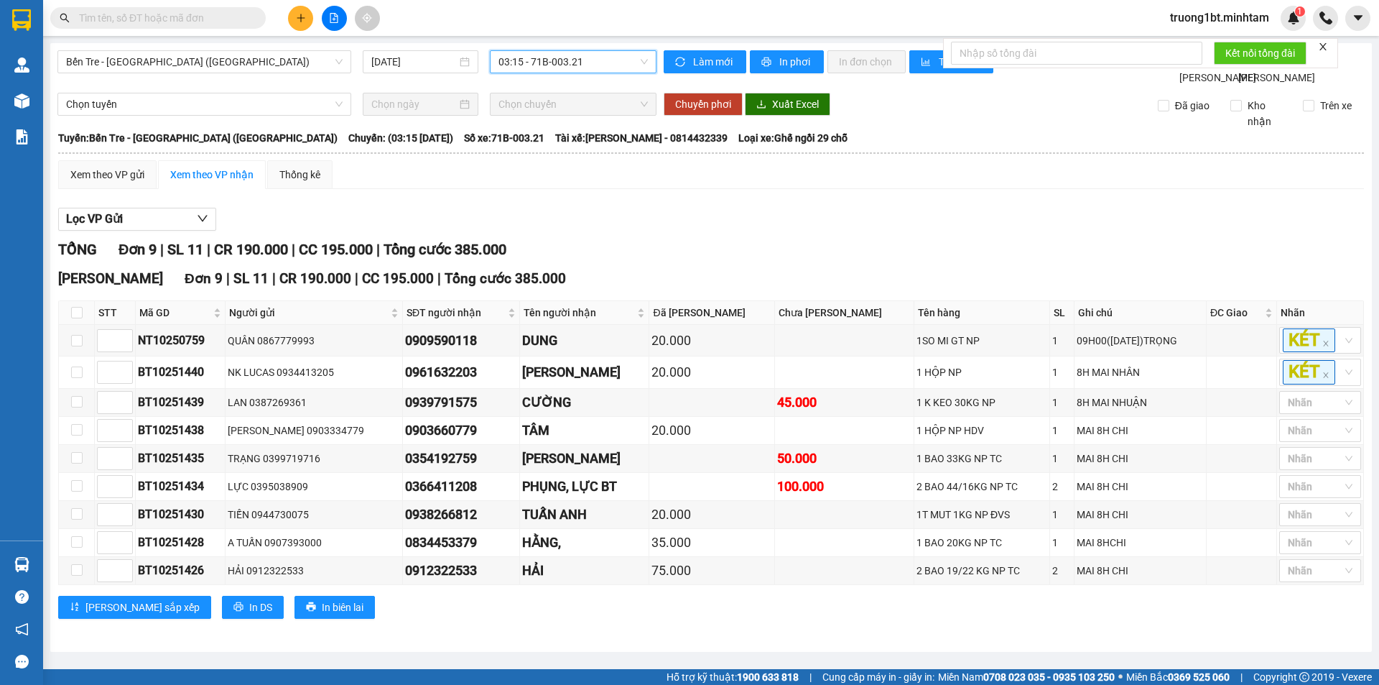
scroll to position [6, 0]
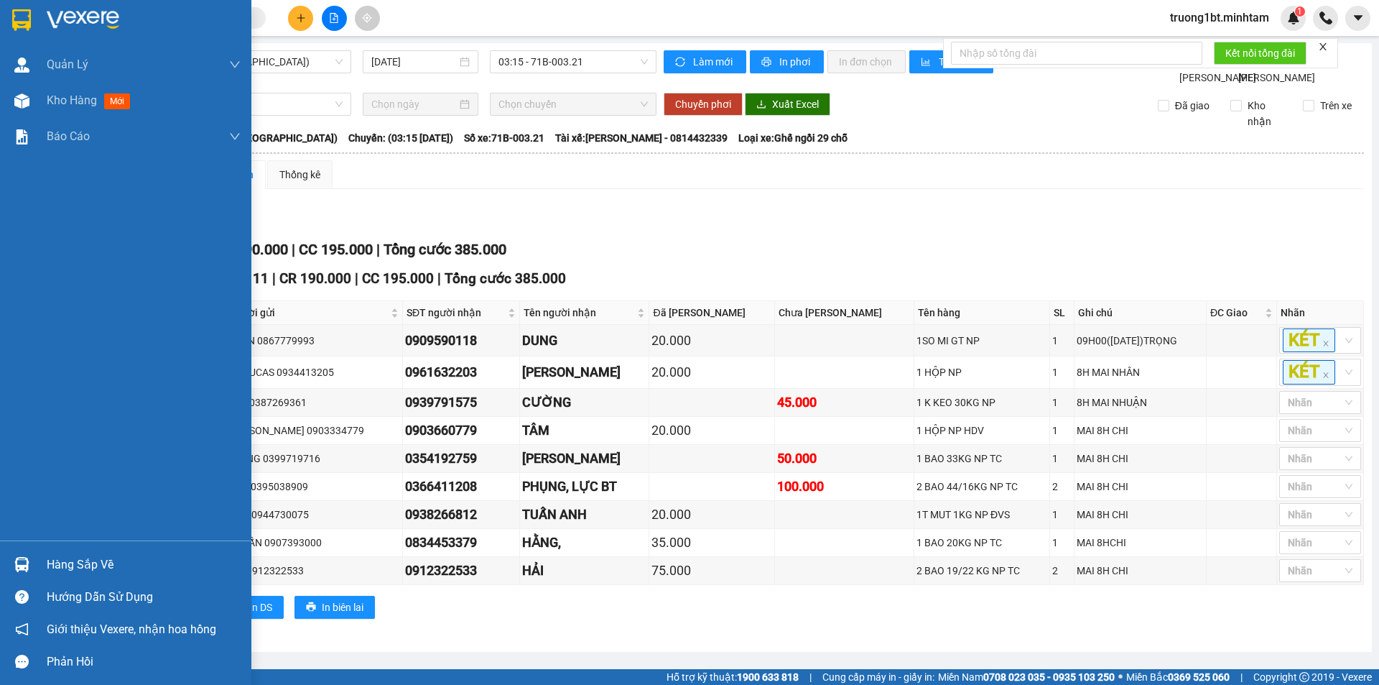
click at [28, 570] on img at bounding box center [21, 564] width 15 height 15
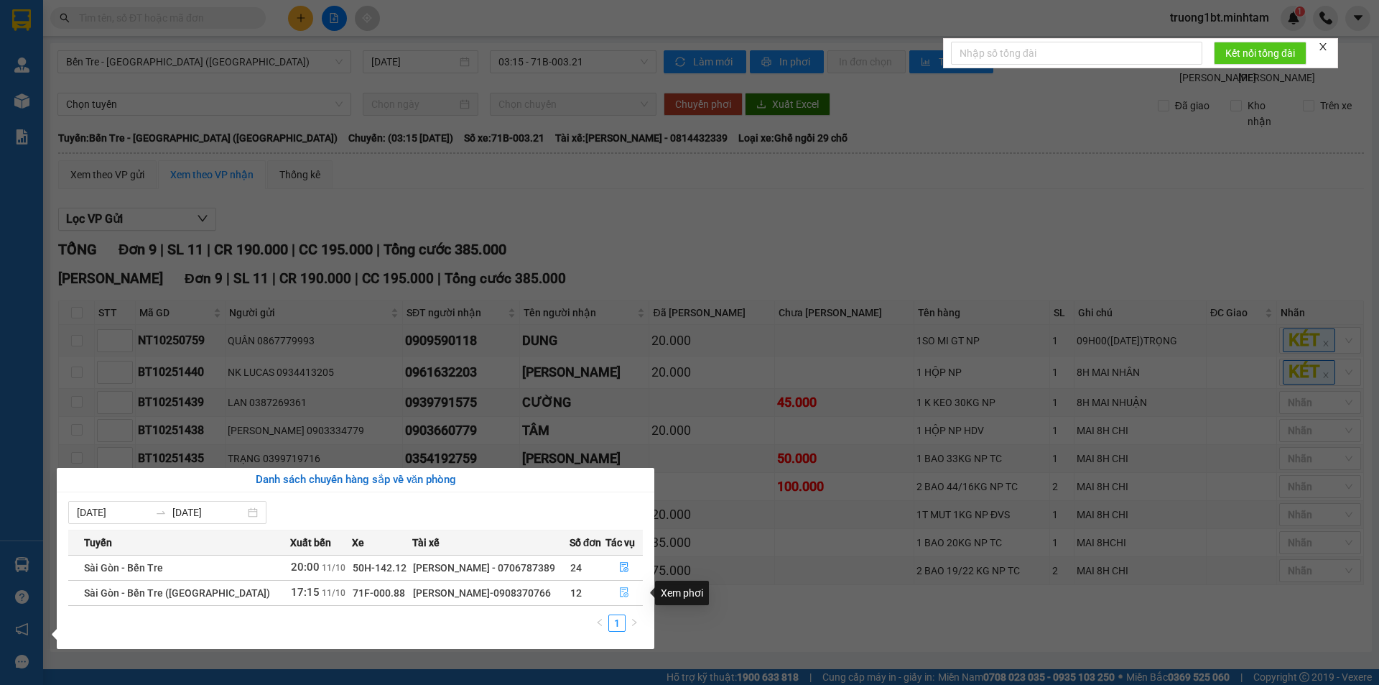
click at [621, 588] on icon "file-done" at bounding box center [624, 592] width 10 height 10
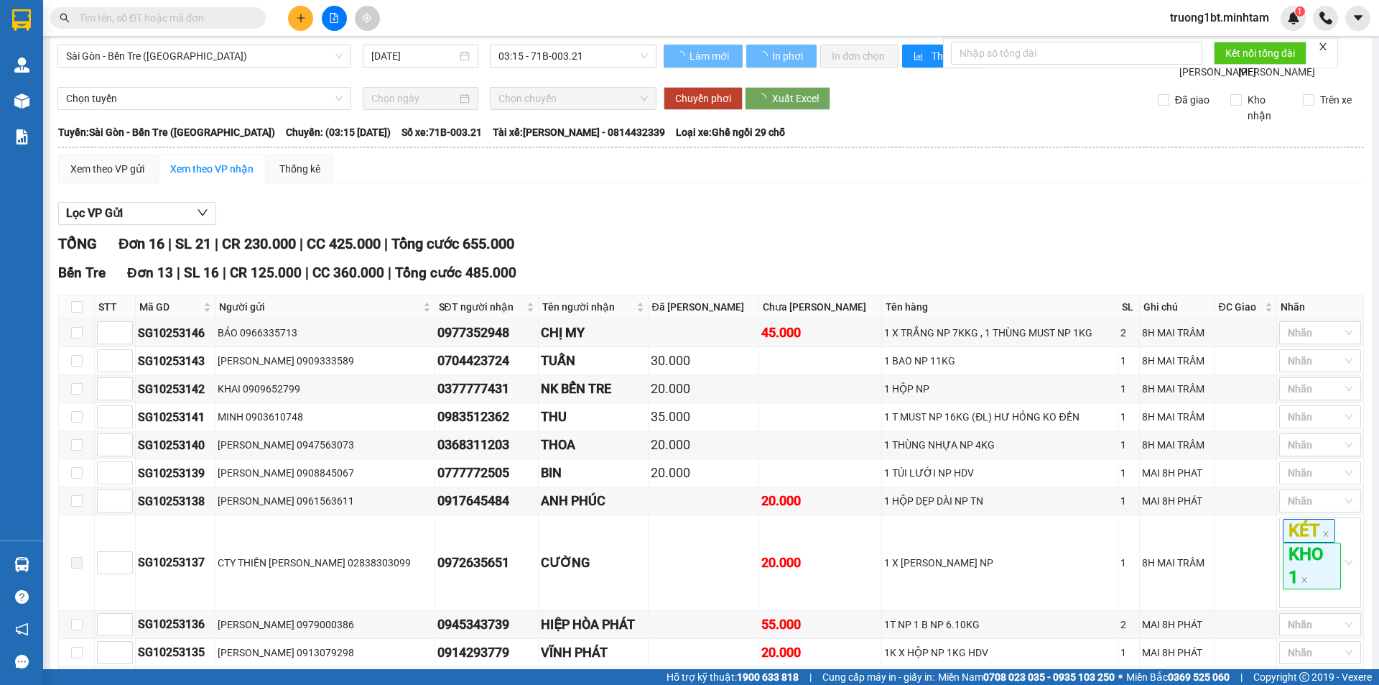
type input "[DATE]"
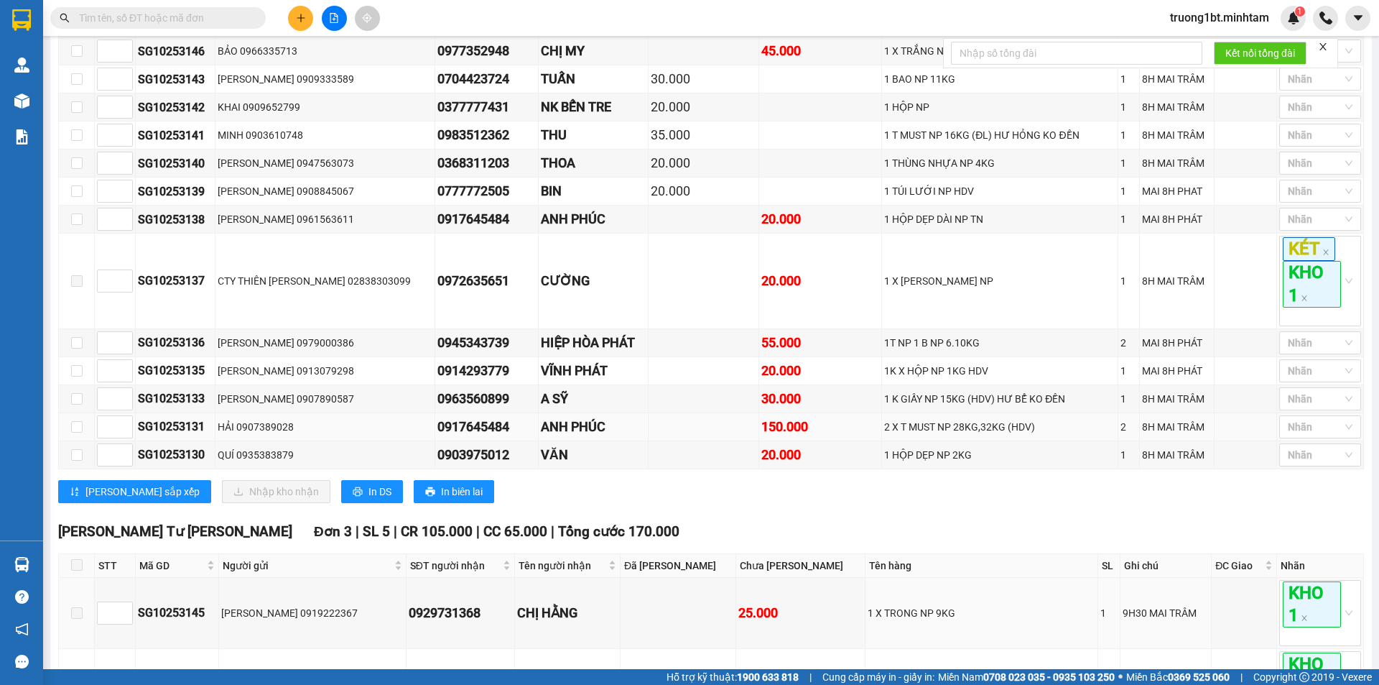
scroll to position [216, 0]
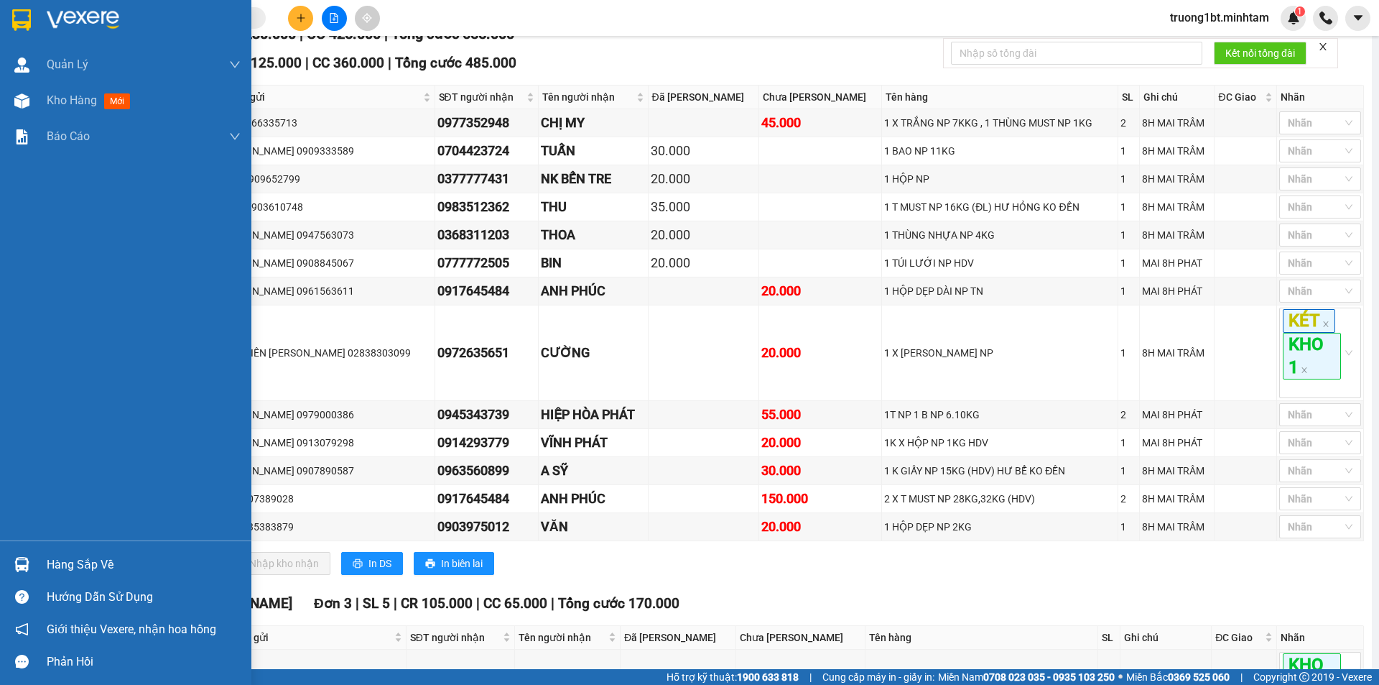
click at [13, 558] on div at bounding box center [21, 564] width 25 height 25
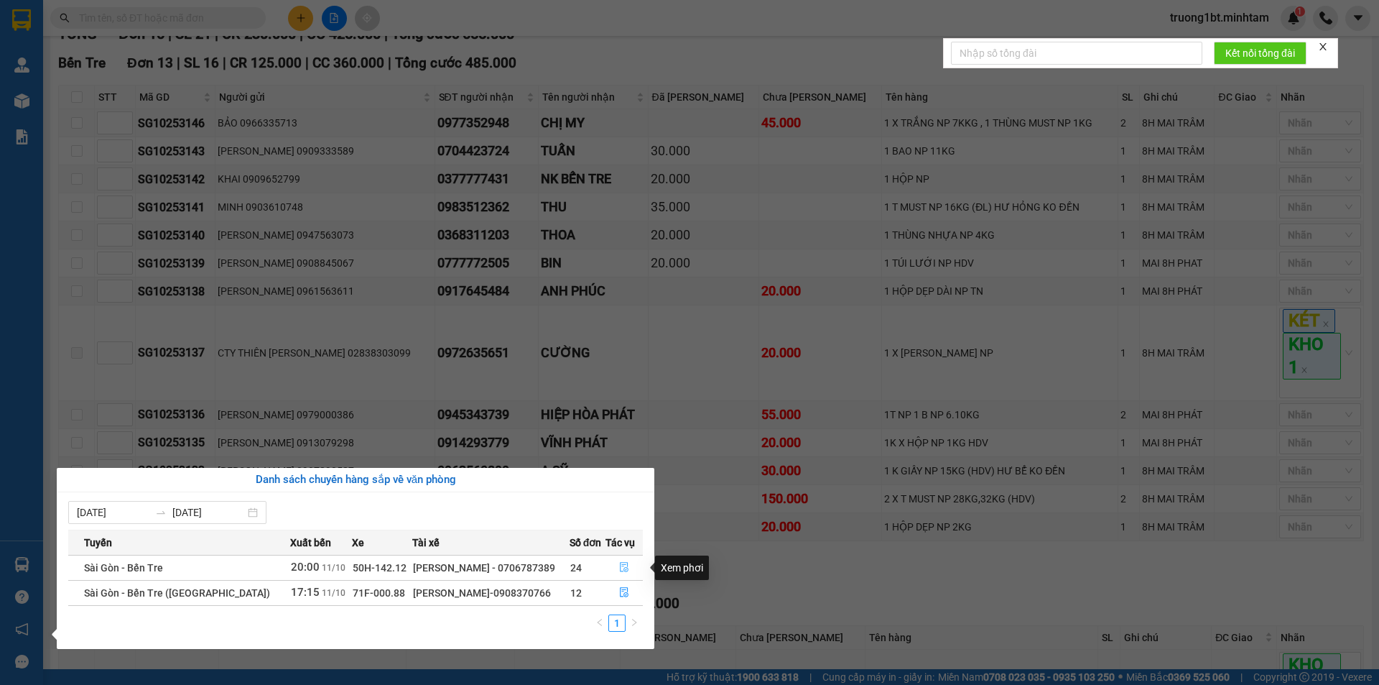
click at [628, 565] on button "button" at bounding box center [624, 567] width 37 height 23
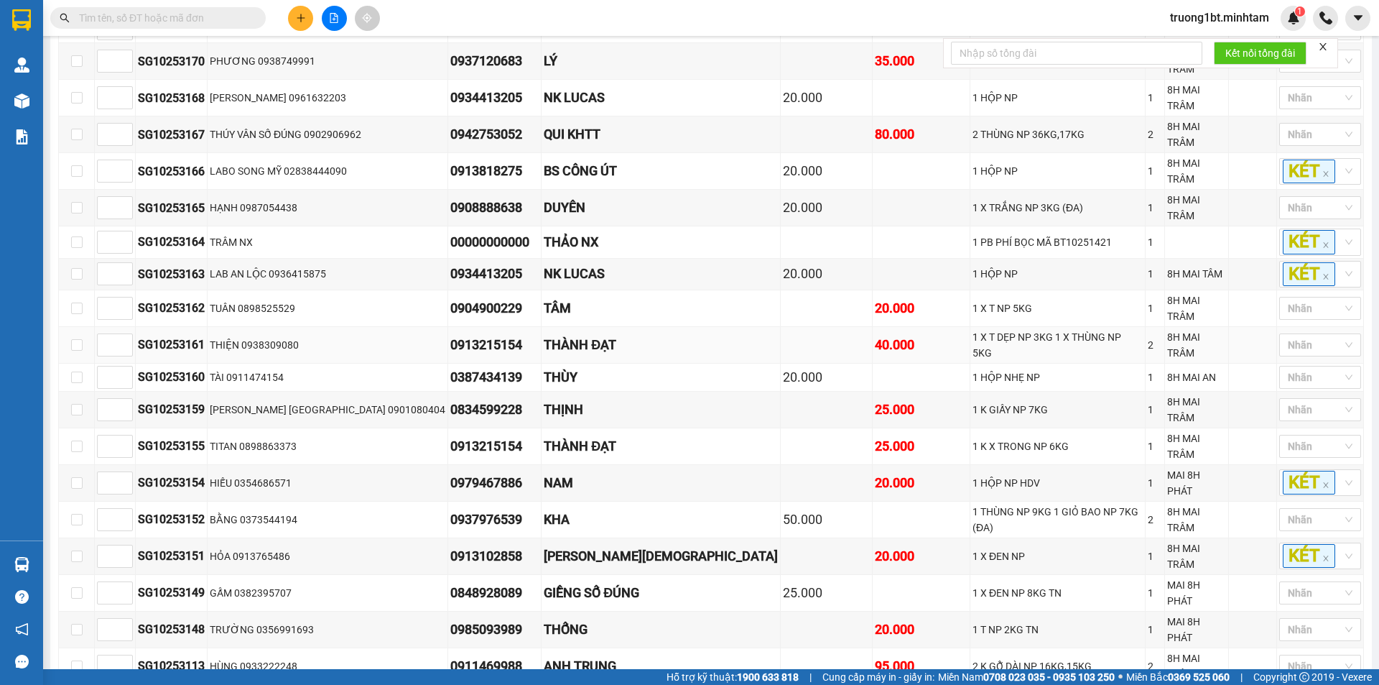
scroll to position [1029, 0]
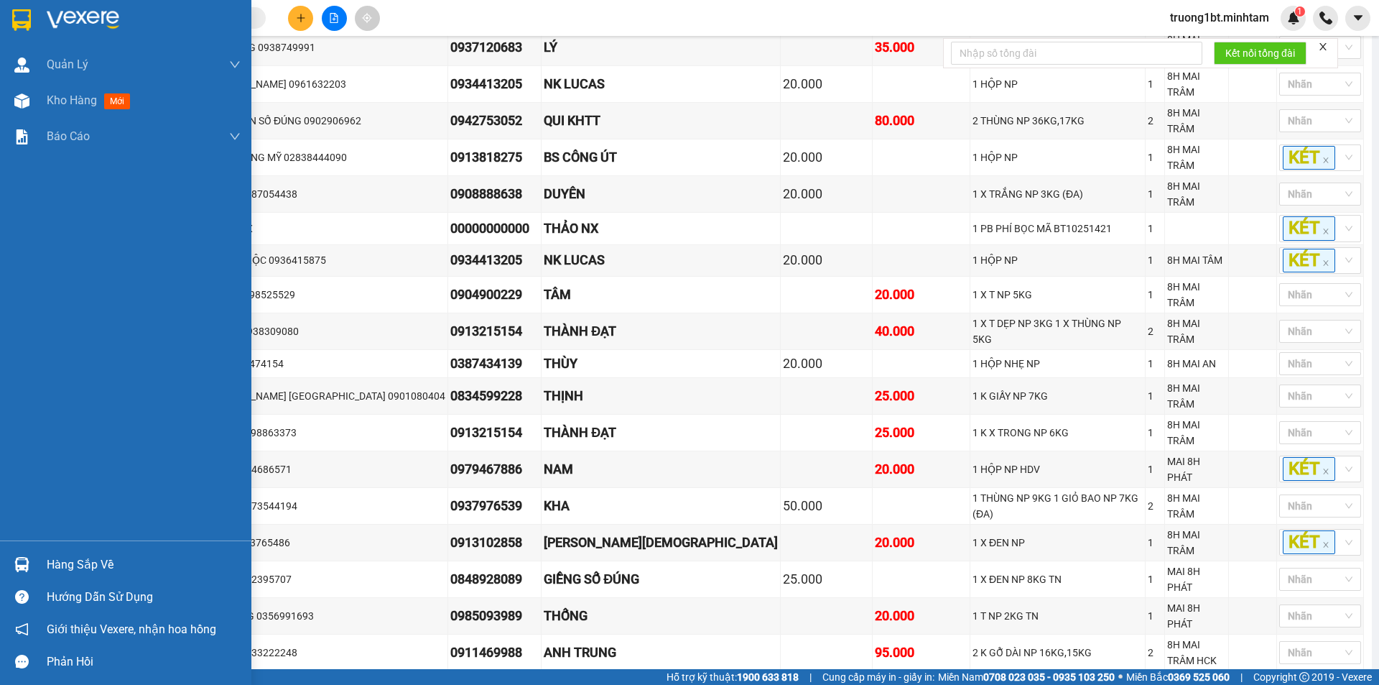
click at [33, 558] on div at bounding box center [21, 564] width 25 height 25
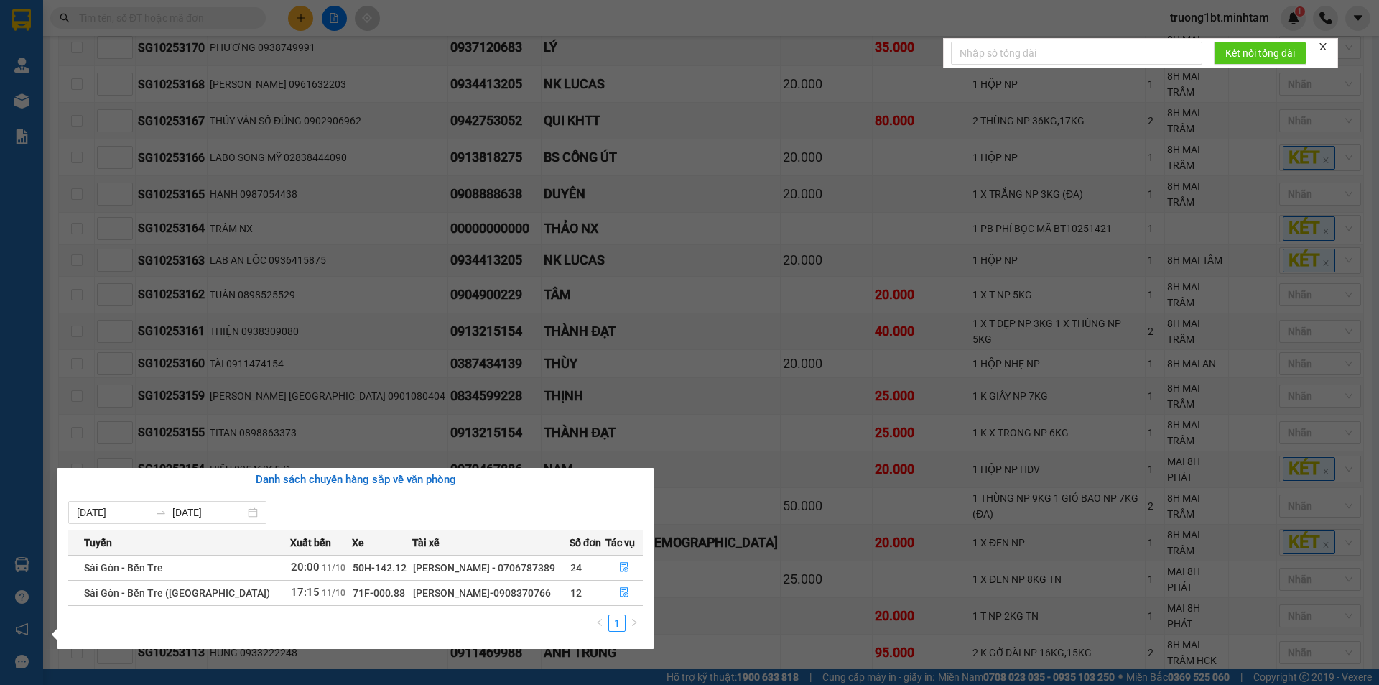
click at [736, 616] on section "Kết quả [PERSON_NAME] ( 0 ) Bộ lọc No Data truong1bt.[PERSON_NAME] 1 [PERSON_NA…" at bounding box center [689, 342] width 1379 height 685
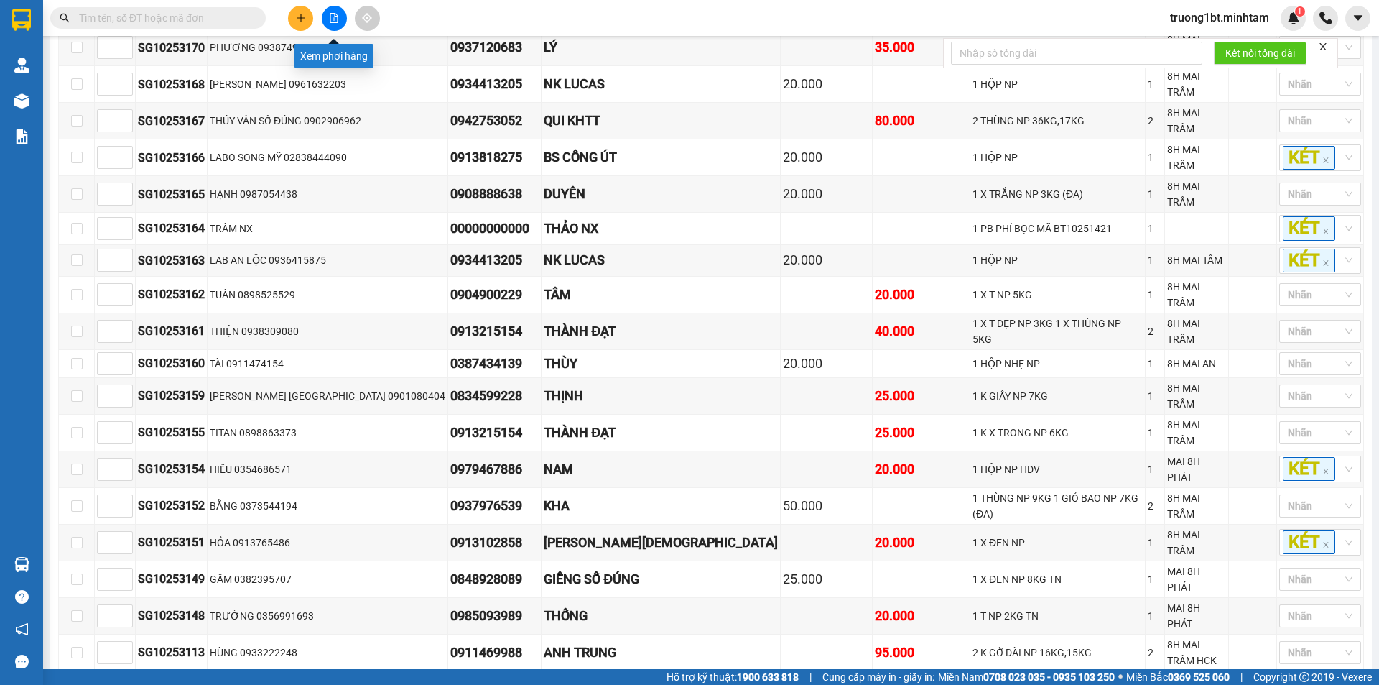
click at [336, 20] on icon "file-add" at bounding box center [334, 18] width 10 height 10
click at [335, 6] on button at bounding box center [334, 18] width 25 height 25
click at [333, 26] on button at bounding box center [334, 18] width 25 height 25
click at [302, 19] on icon "plus" at bounding box center [301, 18] width 10 height 10
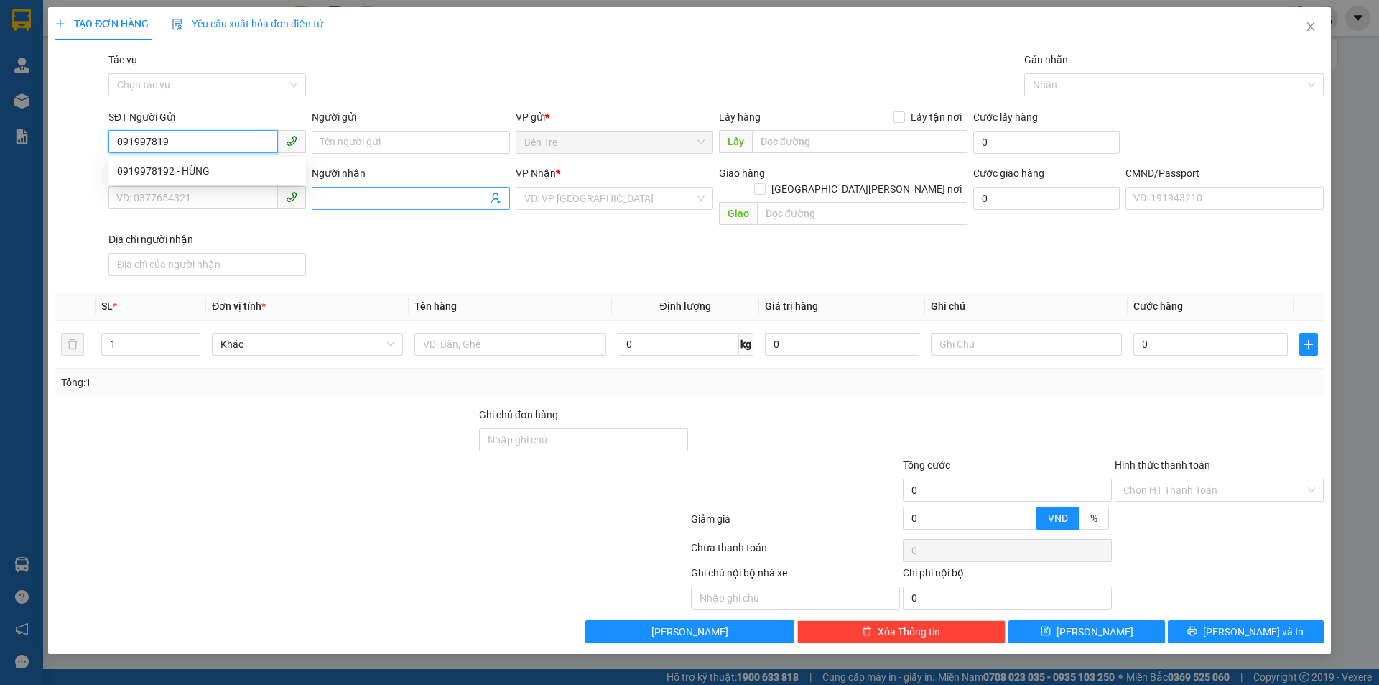
type input "0919978192"
click at [198, 168] on div "0919978192 - HÙNG" at bounding box center [207, 171] width 180 height 16
type input "HÙNG"
type input "0762506260"
type input "KHÁNH"
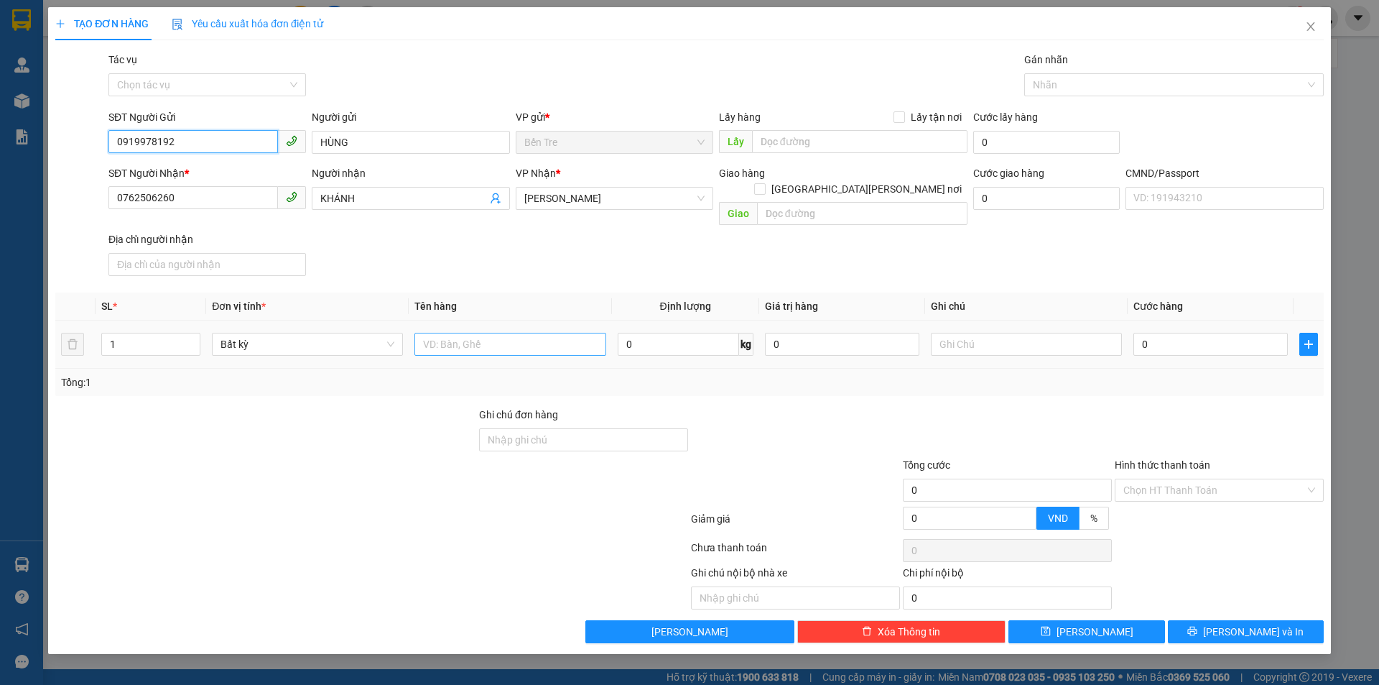
type input "0919978192"
click at [542, 333] on input "text" at bounding box center [510, 344] width 191 height 23
type input "1G NHỰA NP 7 KG ( ĐA )"
click at [796, 333] on input "0" at bounding box center [842, 344] width 154 height 23
click at [802, 333] on input "0" at bounding box center [842, 344] width 154 height 23
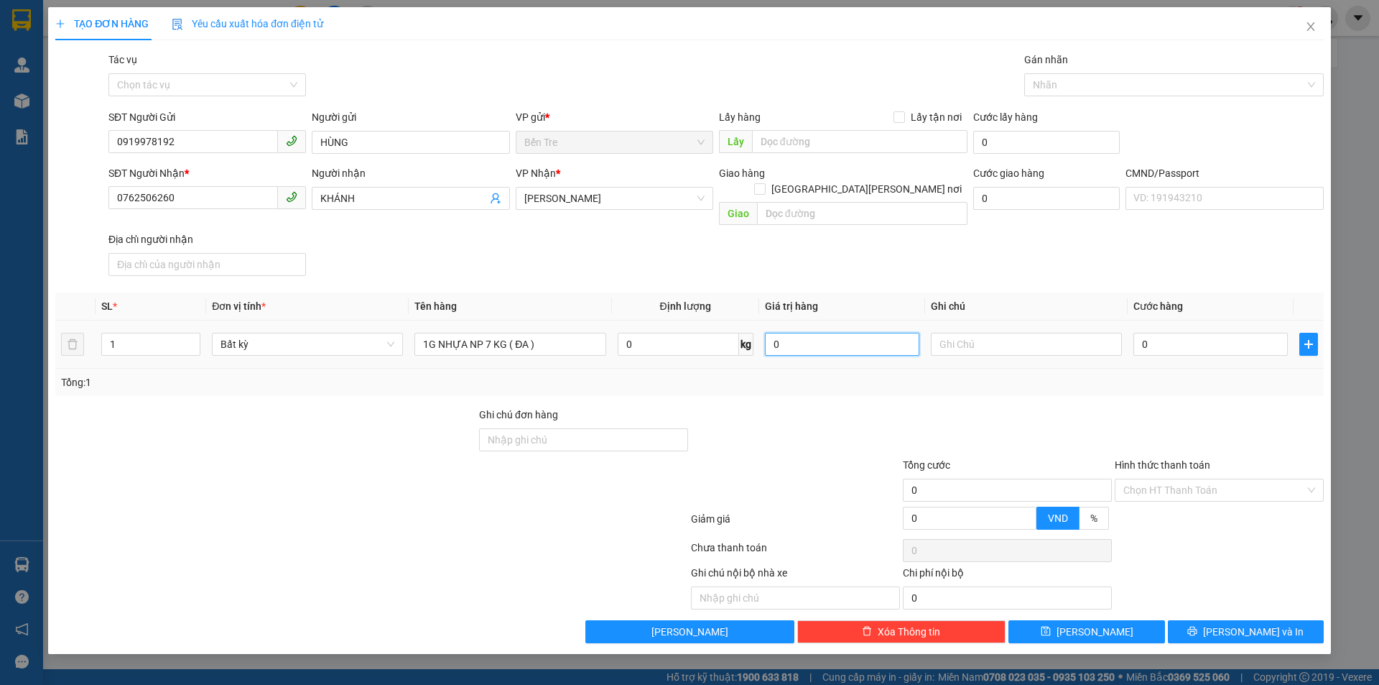
click at [802, 333] on input "0" at bounding box center [842, 344] width 154 height 23
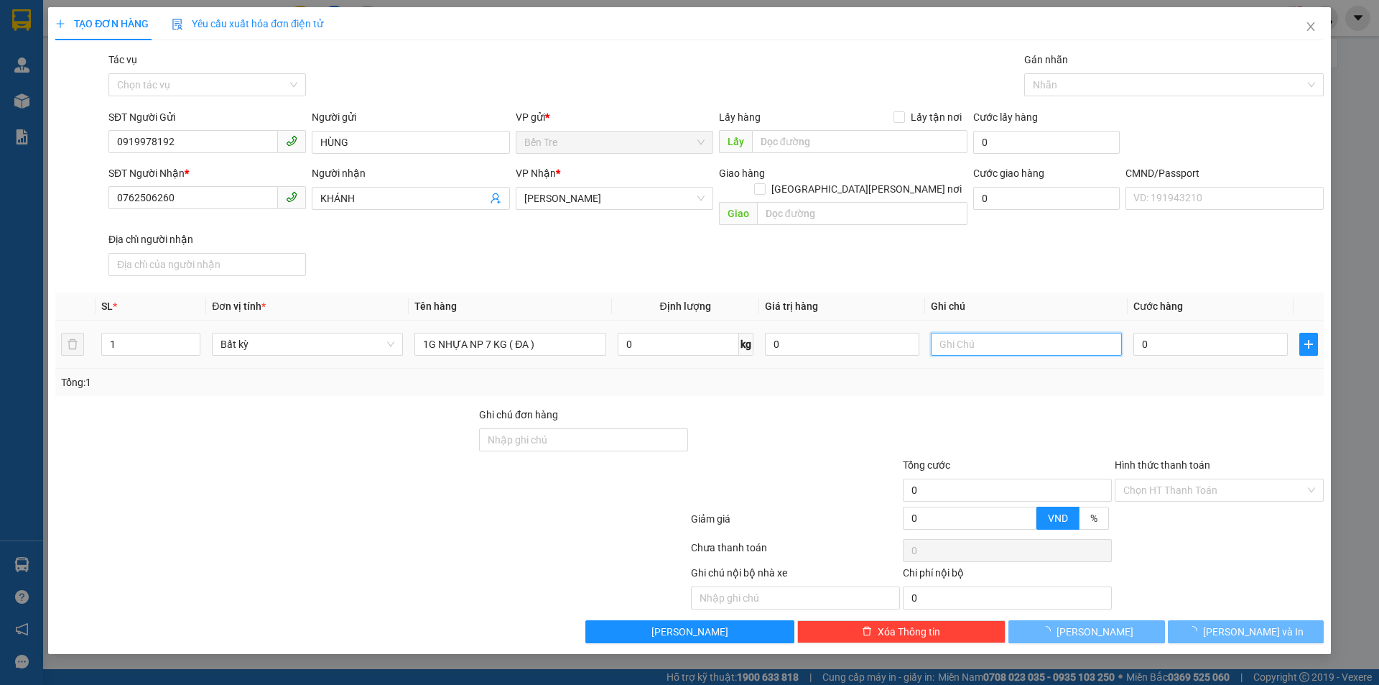
drag, startPoint x: 1006, startPoint y: 335, endPoint x: 940, endPoint y: 321, distance: 66.8
click at [1004, 338] on input "text" at bounding box center [1026, 344] width 191 height 23
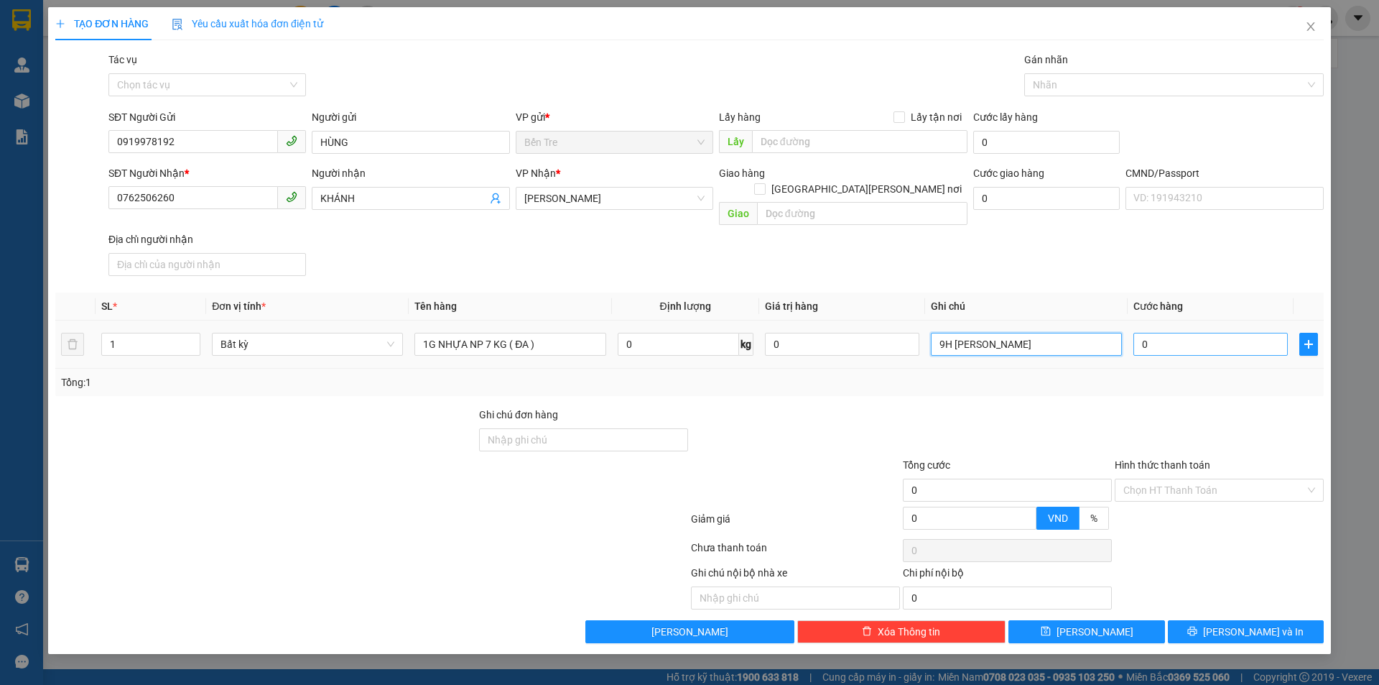
type input "9H [PERSON_NAME]"
click at [1173, 333] on input "0" at bounding box center [1211, 344] width 154 height 23
type input "2"
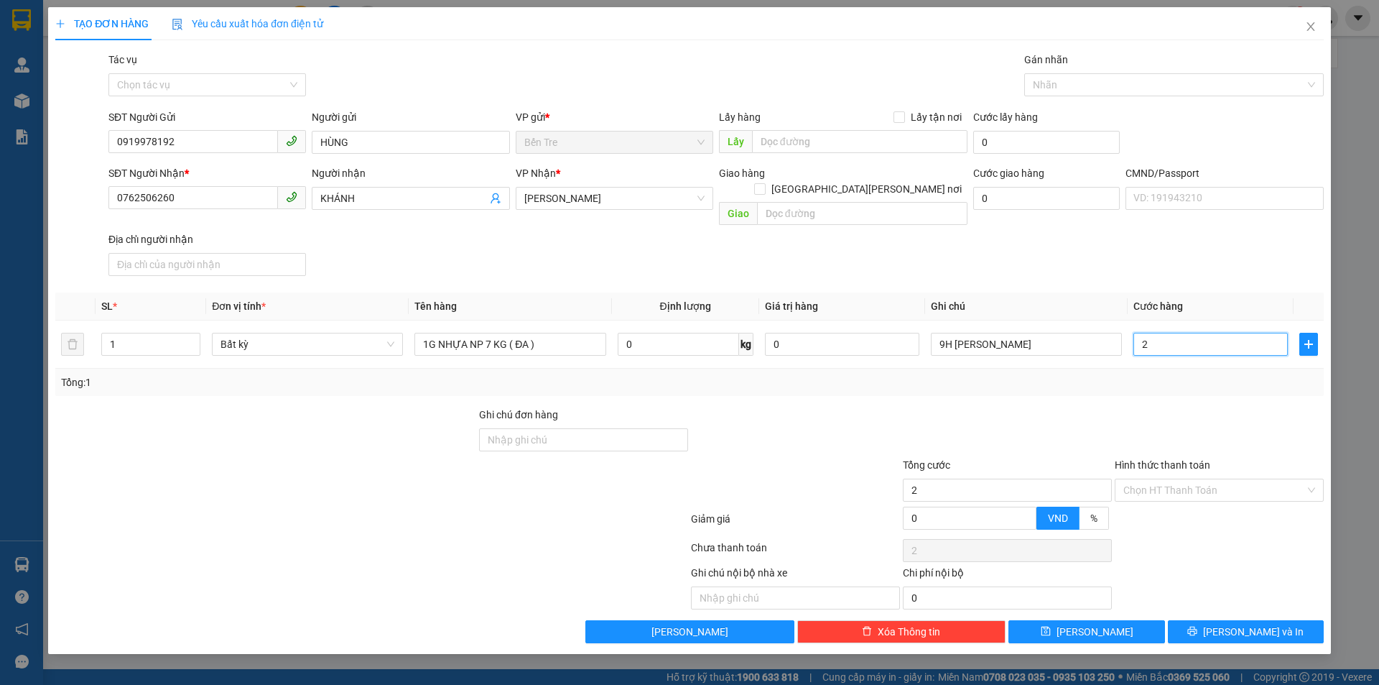
type input "25"
type input "25.000"
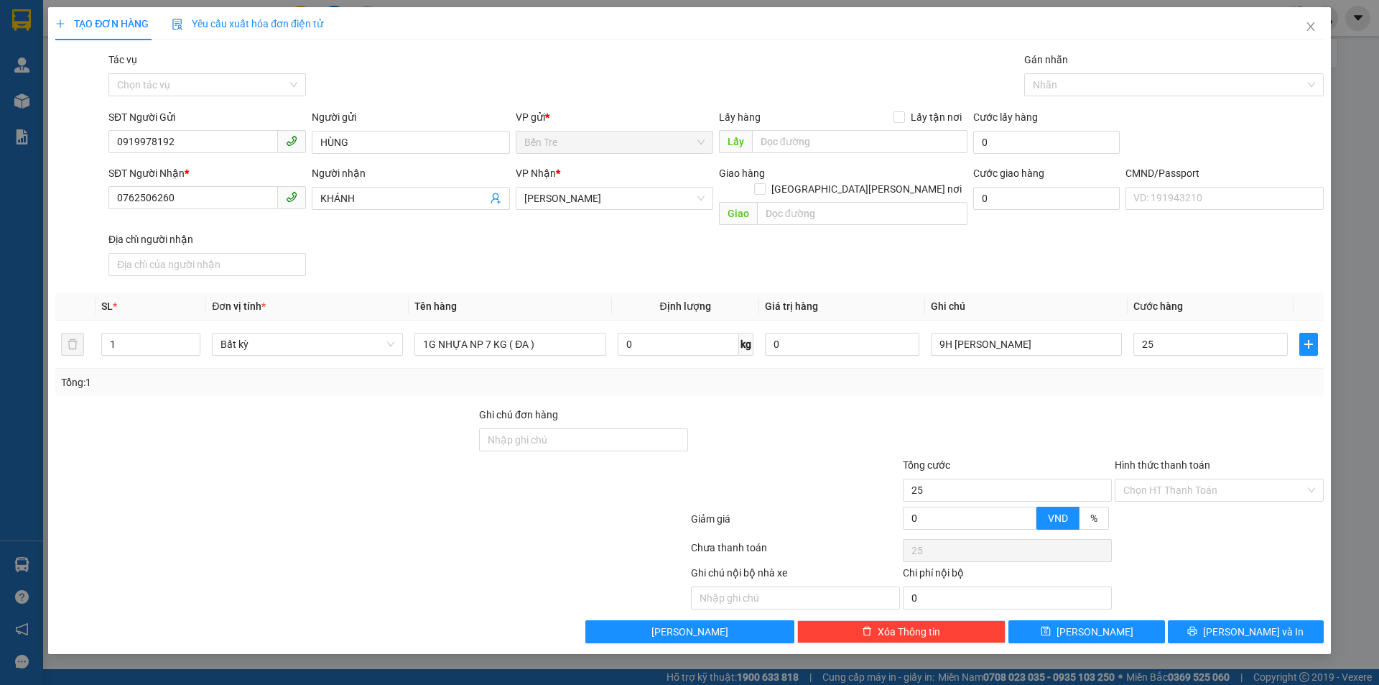
type input "25.000"
click at [1219, 407] on div at bounding box center [1220, 432] width 212 height 50
drag, startPoint x: 1270, startPoint y: 620, endPoint x: 813, endPoint y: 425, distance: 496.3
click at [1269, 624] on span "[PERSON_NAME] và In" at bounding box center [1253, 632] width 101 height 16
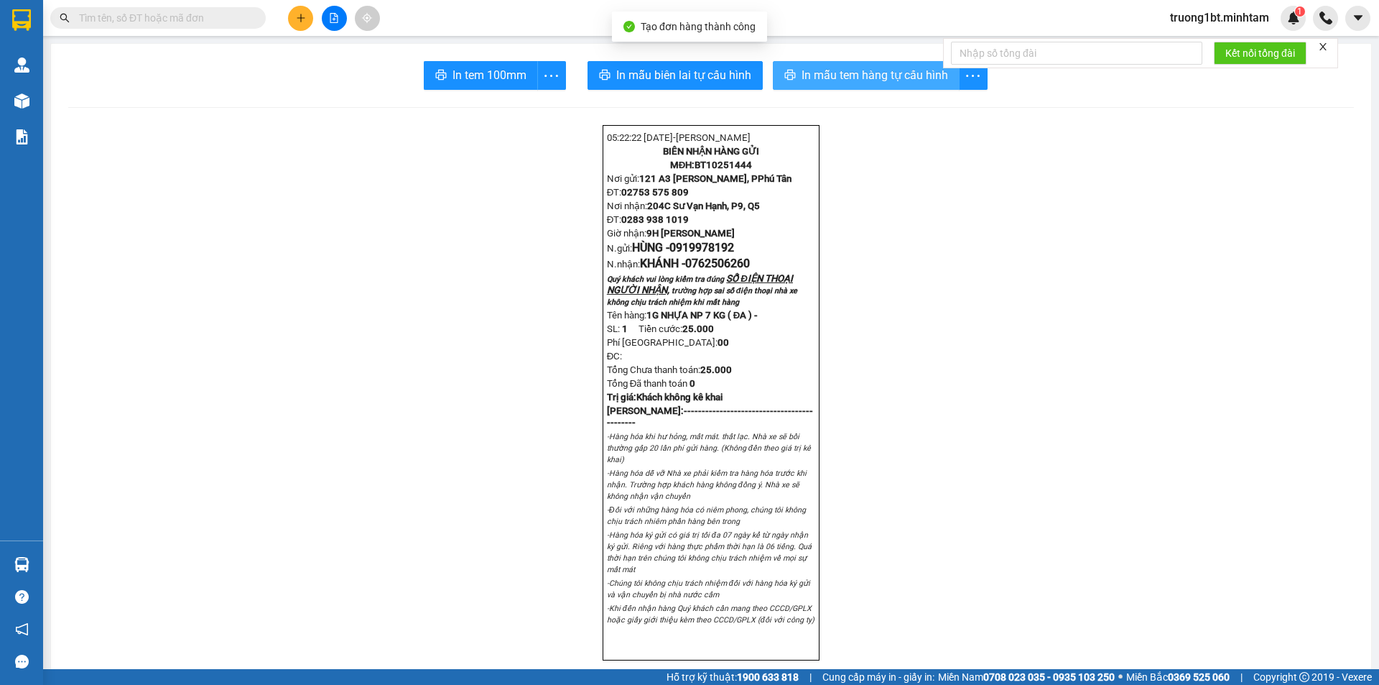
drag, startPoint x: 864, startPoint y: 80, endPoint x: 994, endPoint y: 170, distance: 158.2
click at [864, 83] on span "In mẫu tem hàng tự cấu hình" at bounding box center [875, 75] width 147 height 18
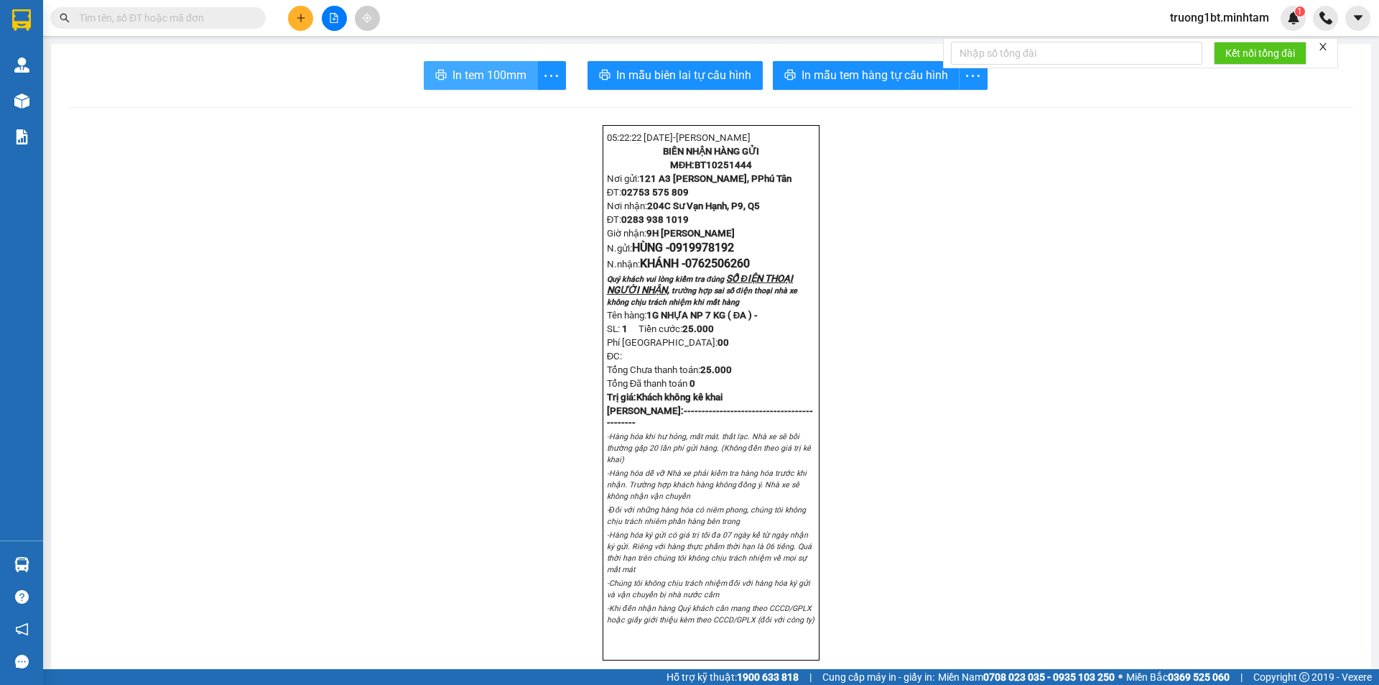
click at [445, 75] on button "In tem 100mm" at bounding box center [481, 75] width 114 height 29
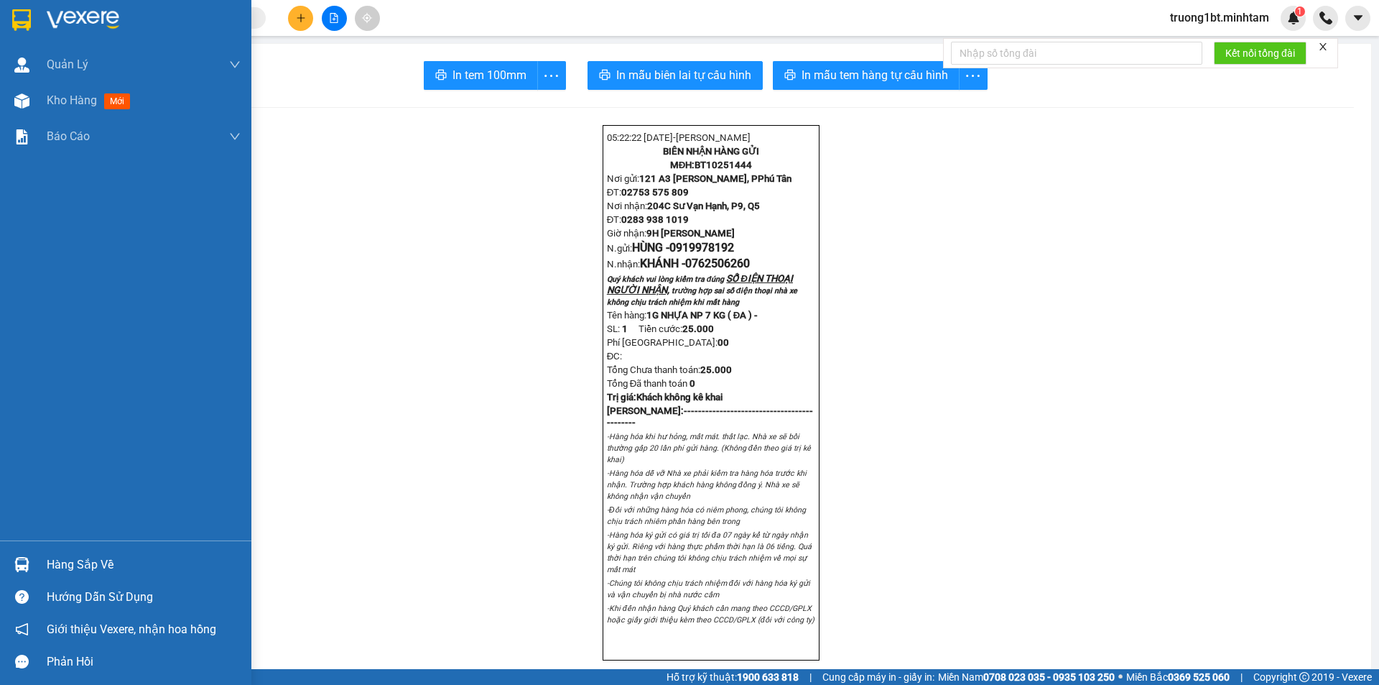
click at [9, 24] on div at bounding box center [21, 19] width 25 height 25
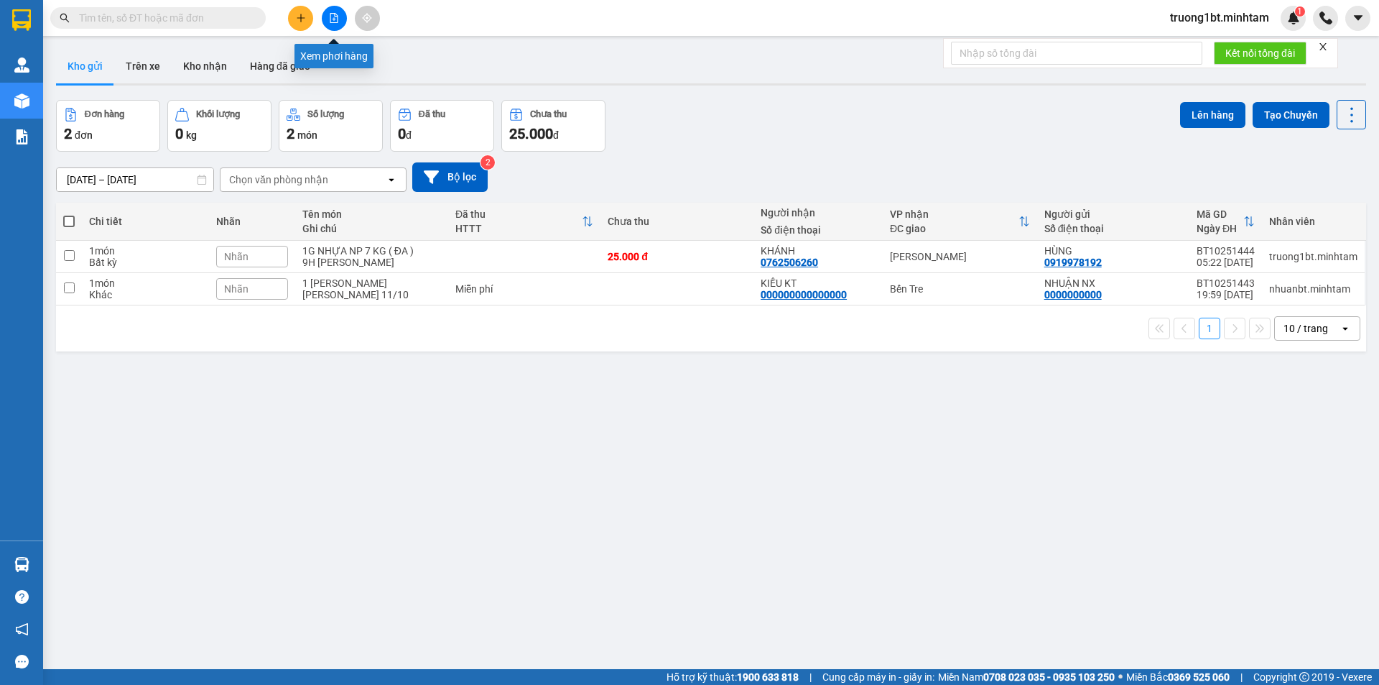
click at [336, 19] on icon "file-add" at bounding box center [334, 18] width 10 height 10
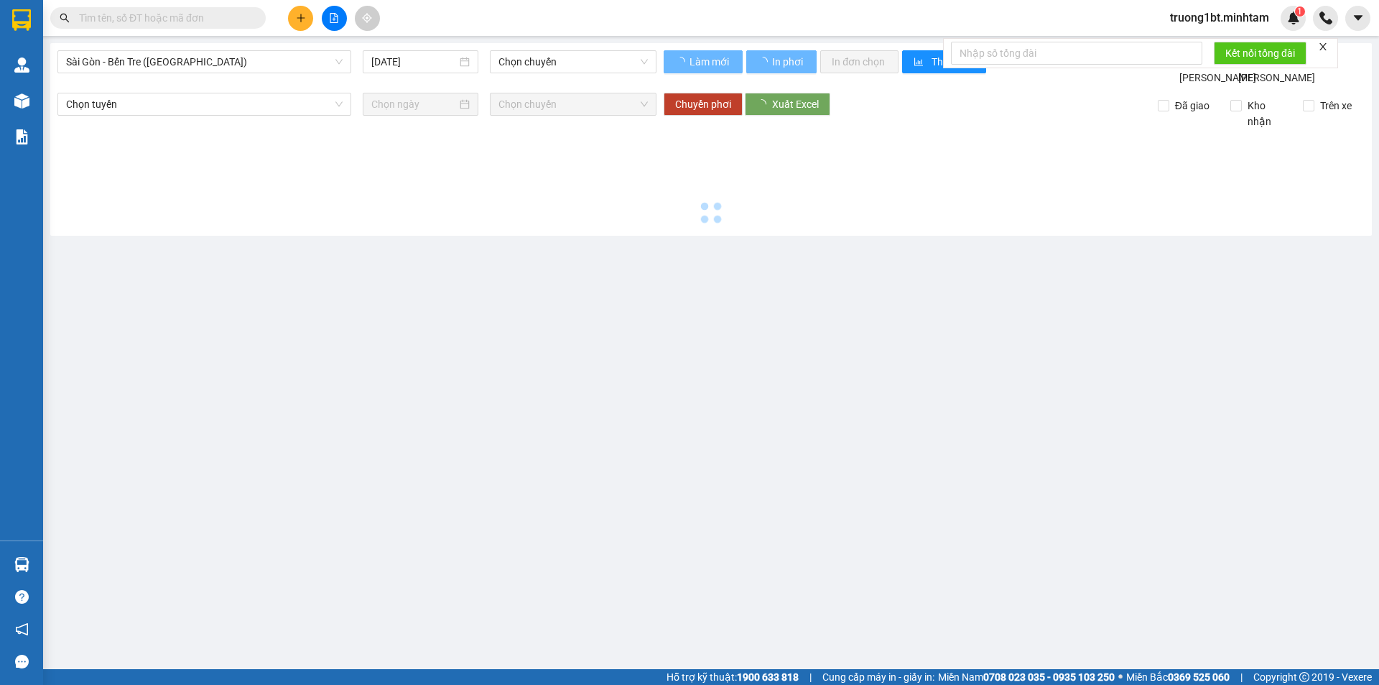
type input "[DATE]"
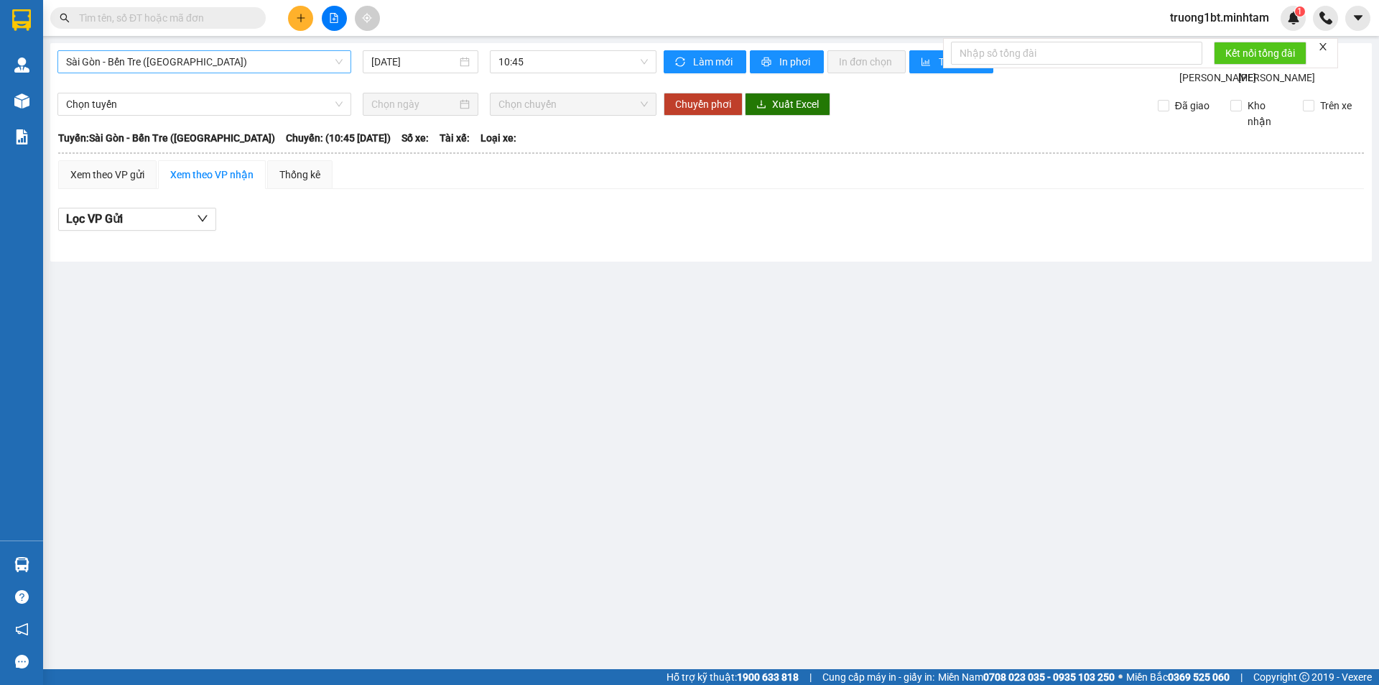
click at [269, 67] on span "Sài Gòn - Bến Tre ([GEOGRAPHIC_DATA])" at bounding box center [204, 62] width 277 height 22
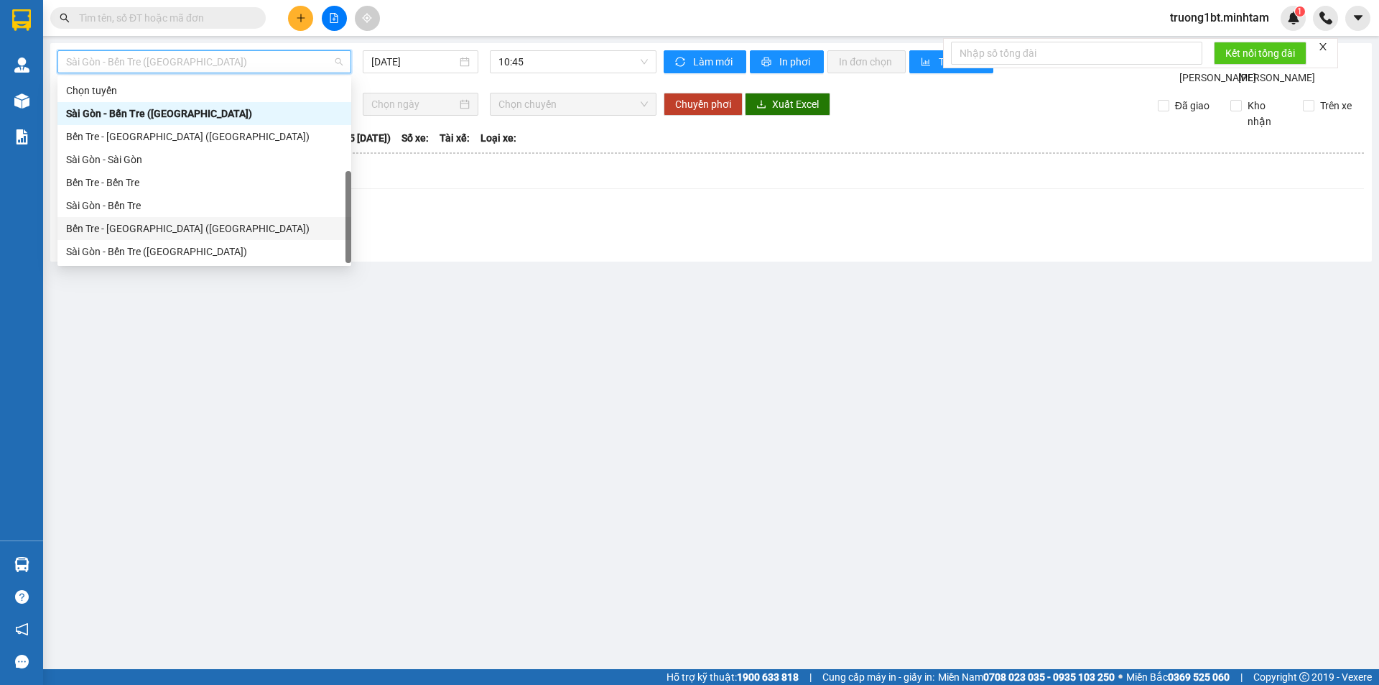
scroll to position [23, 0]
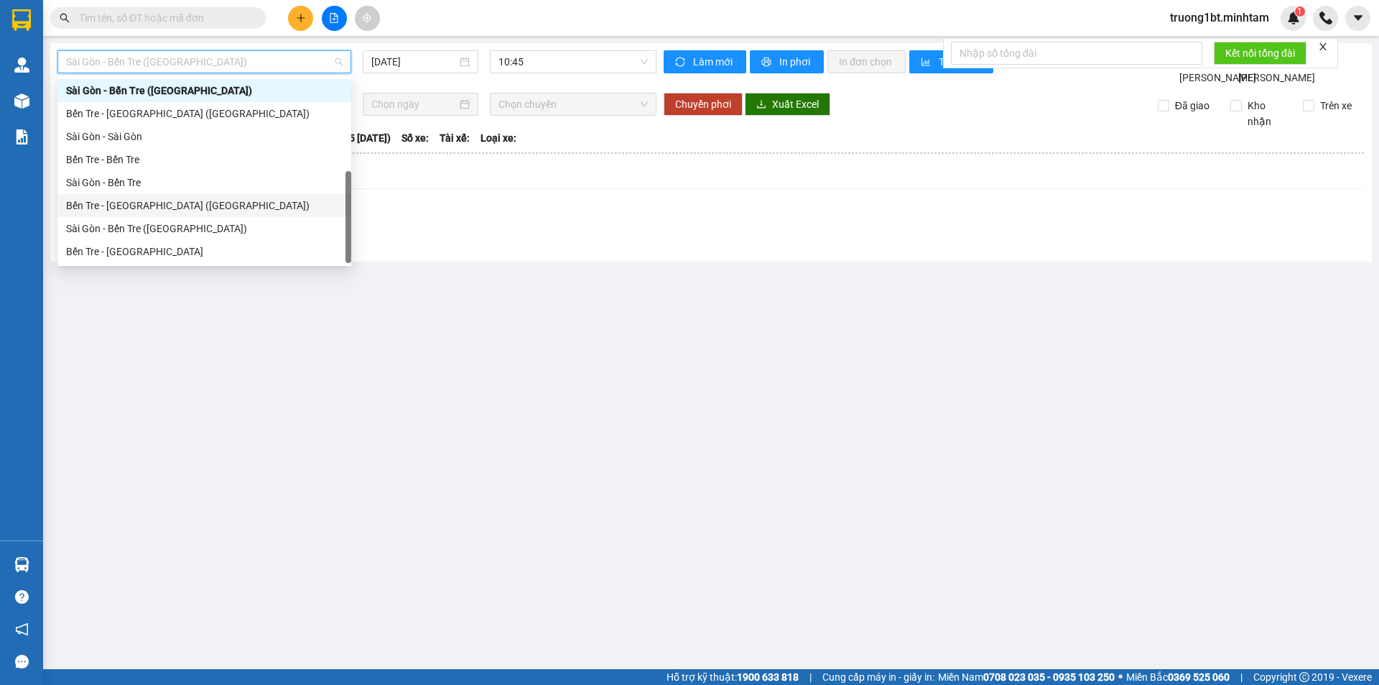
click at [165, 203] on div "Bến Tre - [GEOGRAPHIC_DATA] ([GEOGRAPHIC_DATA])" at bounding box center [204, 206] width 277 height 16
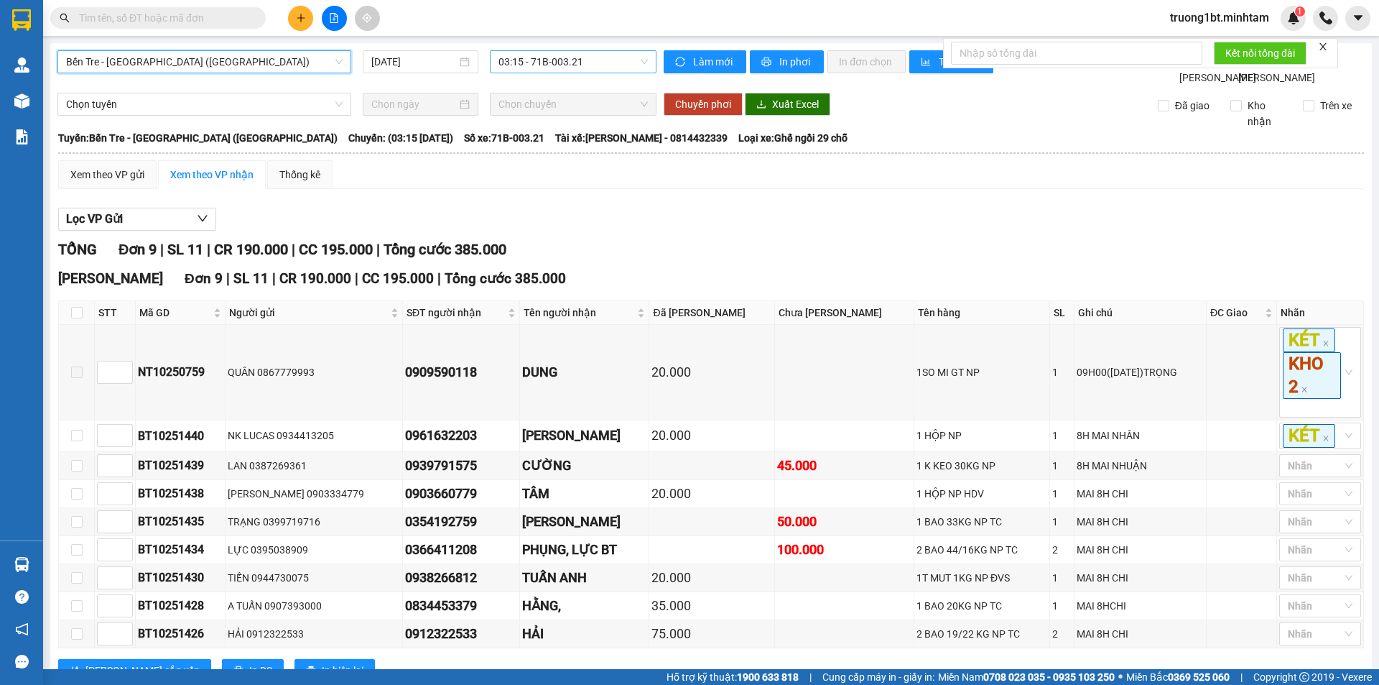
click at [619, 65] on span "03:15 - 71B-003.21" at bounding box center [573, 62] width 149 height 22
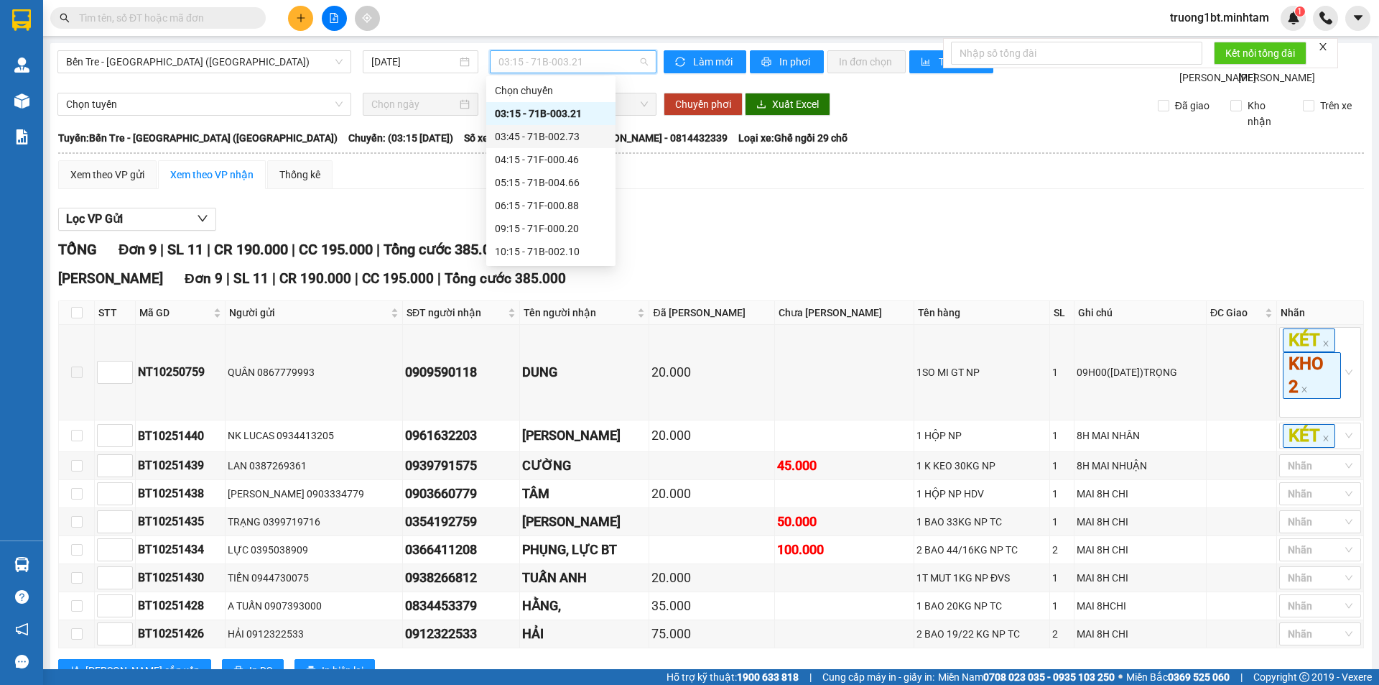
click at [583, 136] on div "03:45 - 71B-002.73" at bounding box center [551, 137] width 112 height 16
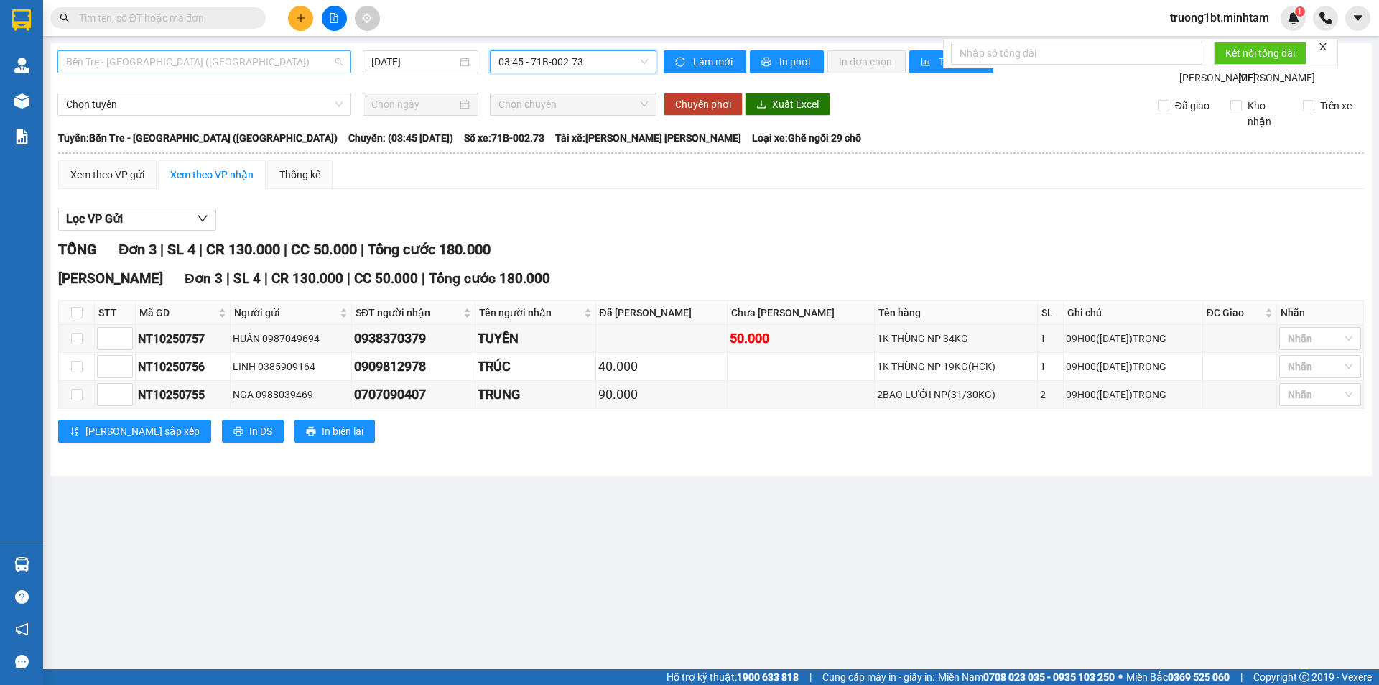
click at [257, 63] on span "Bến Tre - [GEOGRAPHIC_DATA] ([GEOGRAPHIC_DATA])" at bounding box center [204, 62] width 277 height 22
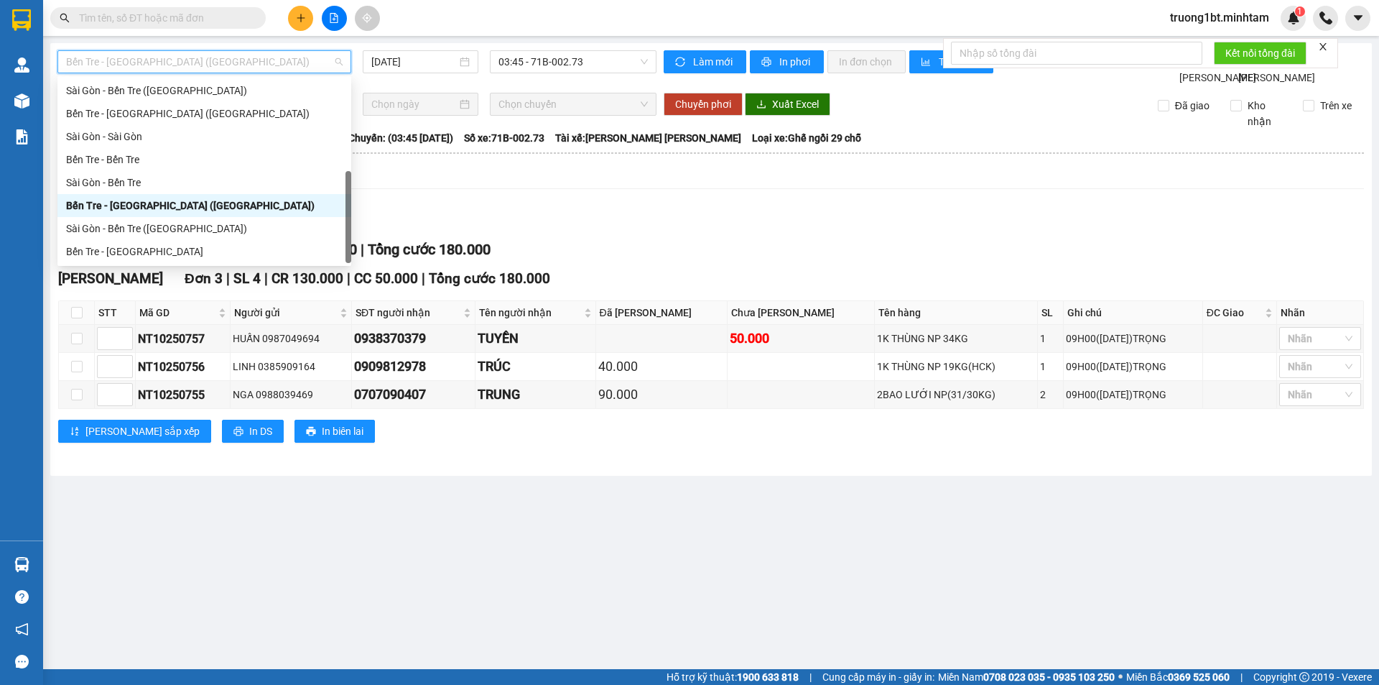
click at [257, 63] on span "Bến Tre - [GEOGRAPHIC_DATA] ([GEOGRAPHIC_DATA])" at bounding box center [204, 62] width 277 height 22
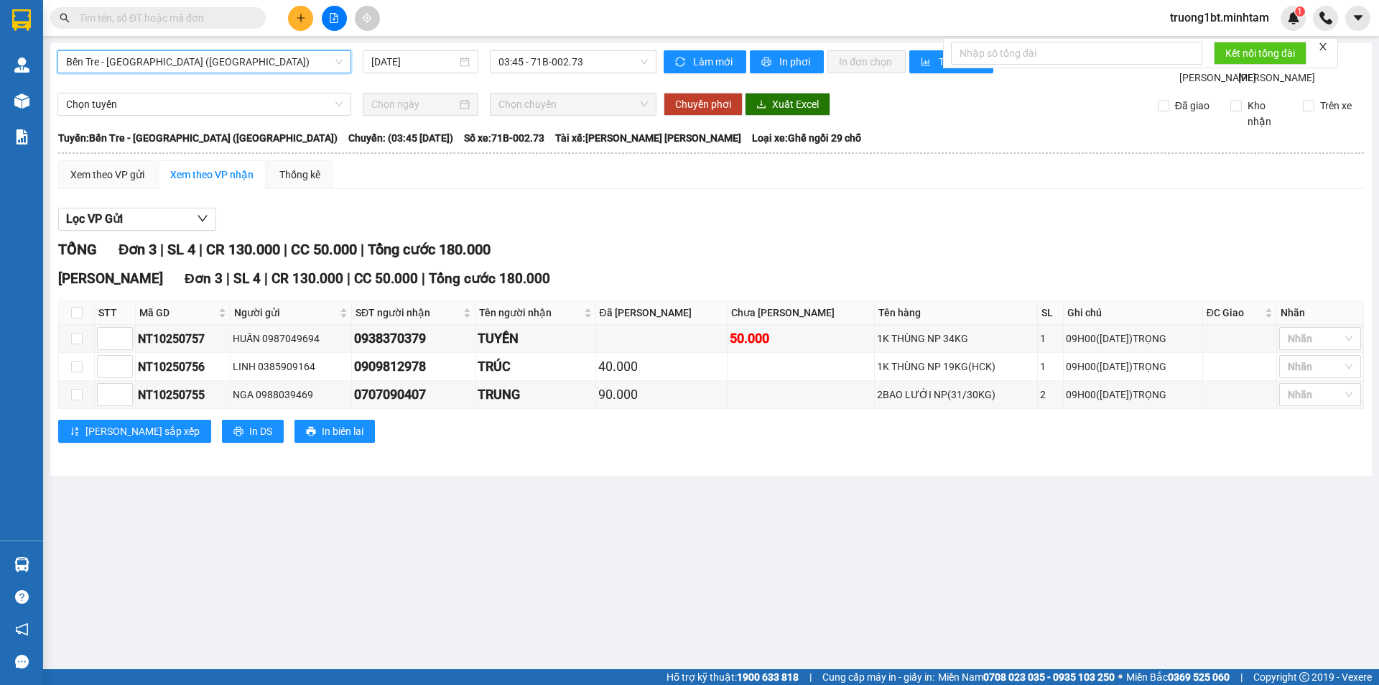
click at [253, 60] on span "Bến Tre - [GEOGRAPHIC_DATA] ([GEOGRAPHIC_DATA])" at bounding box center [204, 62] width 277 height 22
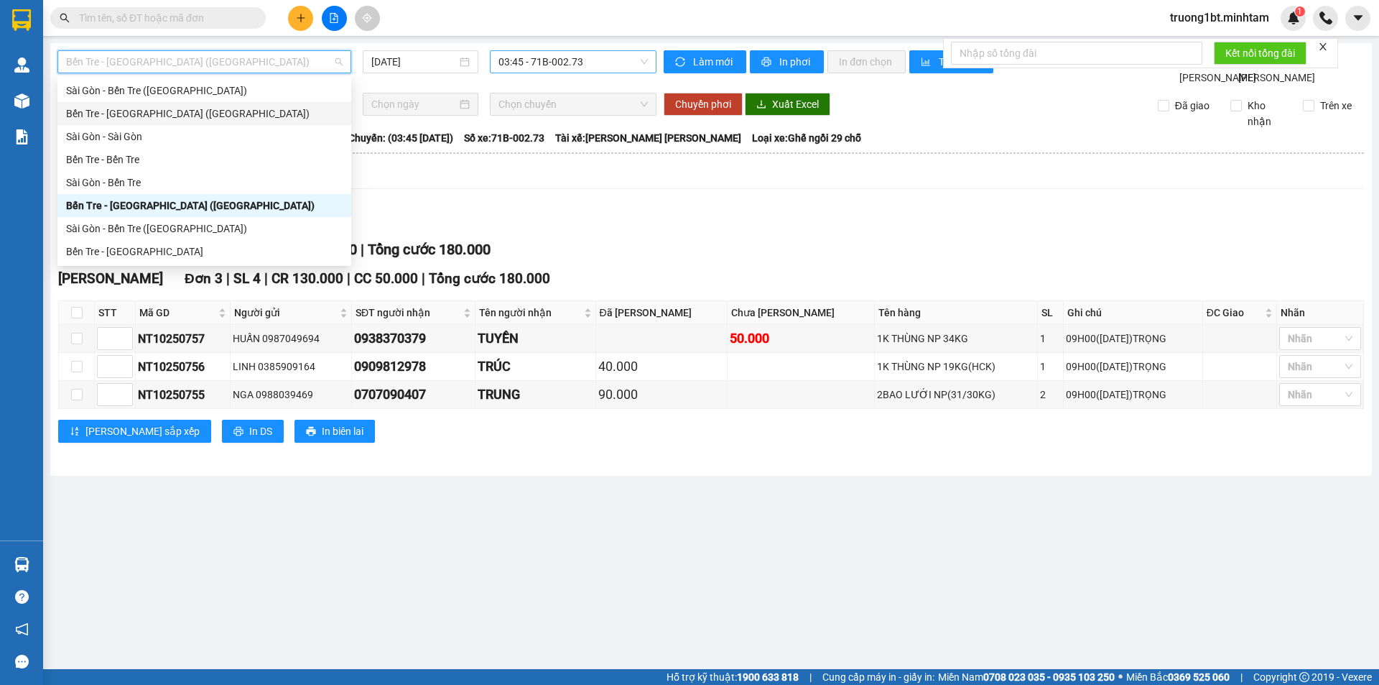
click at [608, 59] on span "03:45 - 71B-002.73" at bounding box center [573, 62] width 149 height 22
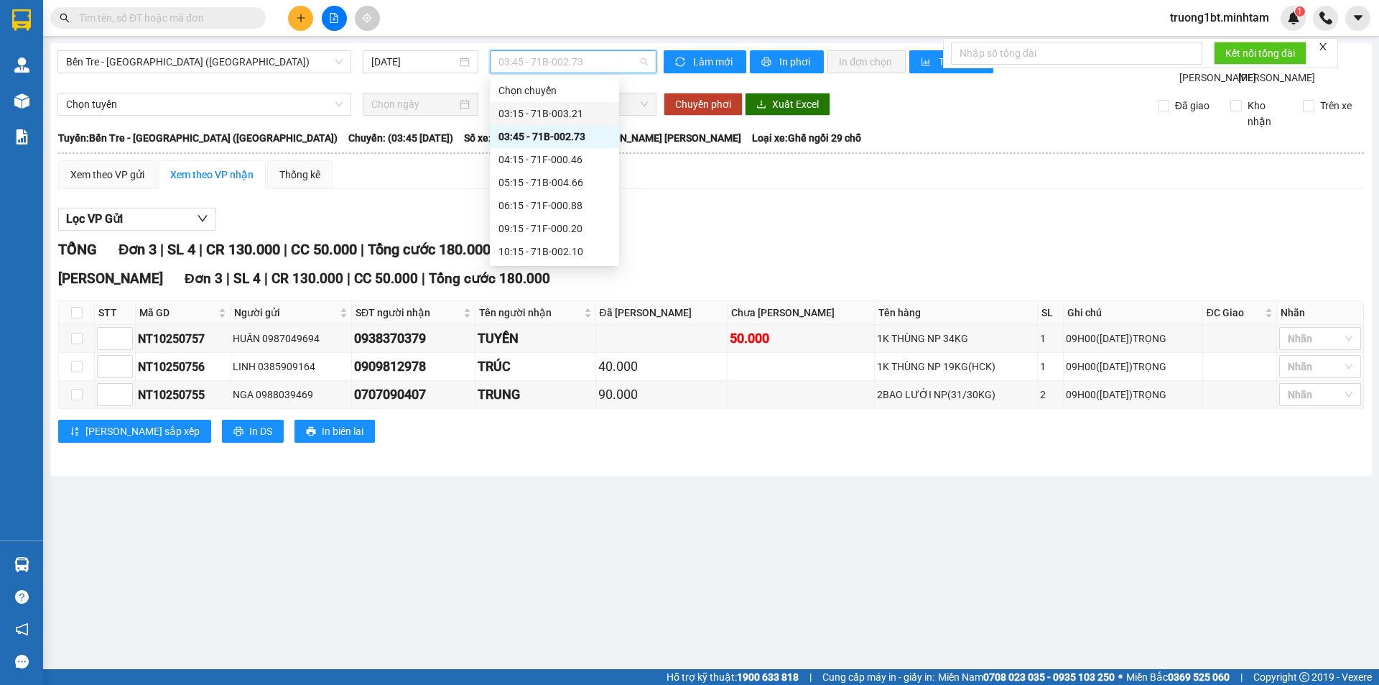
click at [584, 111] on div "03:15 - 71B-003.21" at bounding box center [555, 114] width 112 height 16
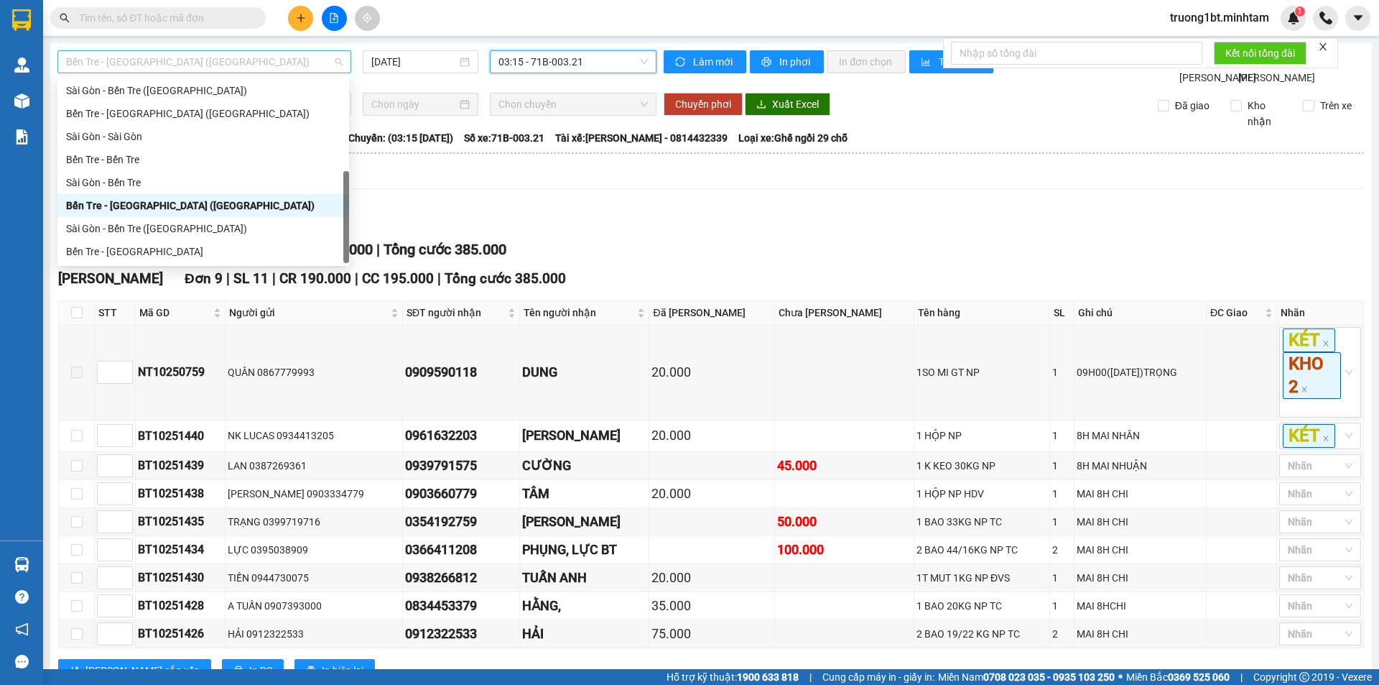
click at [268, 59] on span "Bến Tre - [GEOGRAPHIC_DATA] ([GEOGRAPHIC_DATA])" at bounding box center [204, 62] width 277 height 22
click at [161, 206] on div "Bến Tre - [GEOGRAPHIC_DATA] ([GEOGRAPHIC_DATA])" at bounding box center [203, 206] width 274 height 16
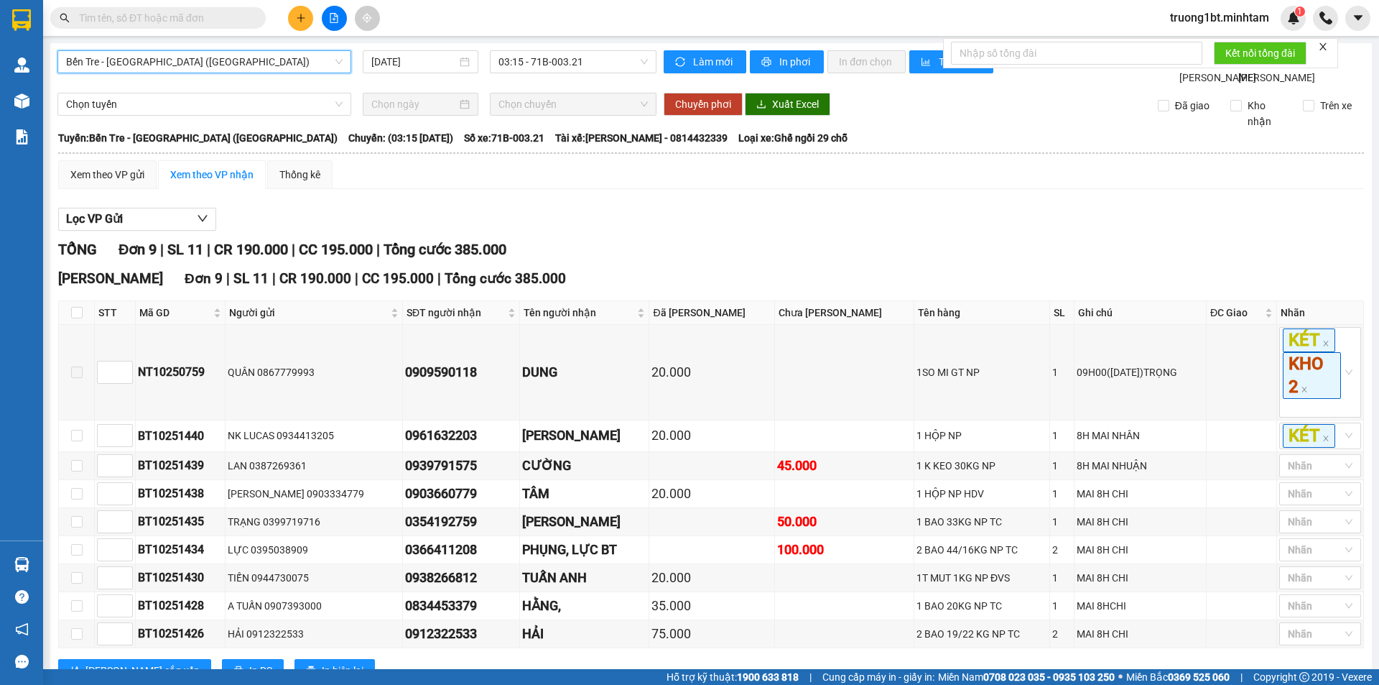
click at [236, 63] on span "Bến Tre - [GEOGRAPHIC_DATA] ([GEOGRAPHIC_DATA])" at bounding box center [204, 62] width 277 height 22
click at [418, 63] on input "[DATE]" at bounding box center [413, 62] width 85 height 16
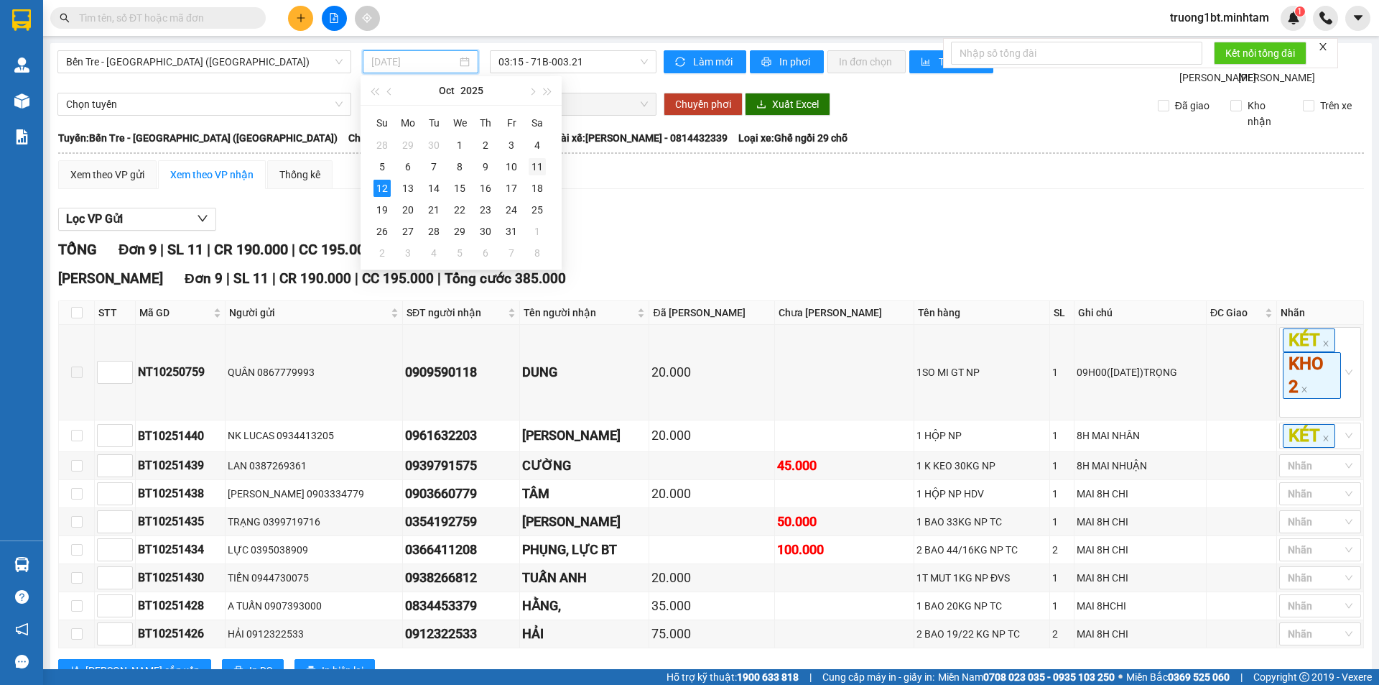
click at [536, 162] on div "11" at bounding box center [537, 166] width 17 height 17
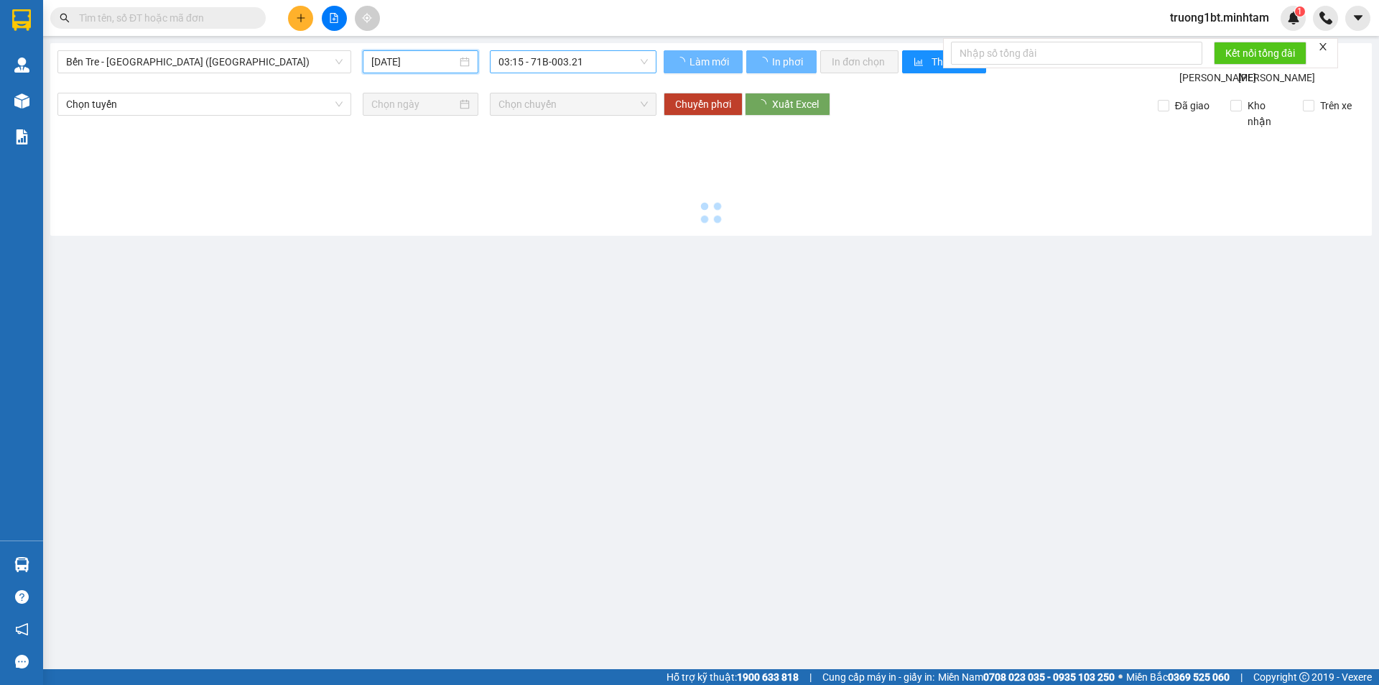
type input "[DATE]"
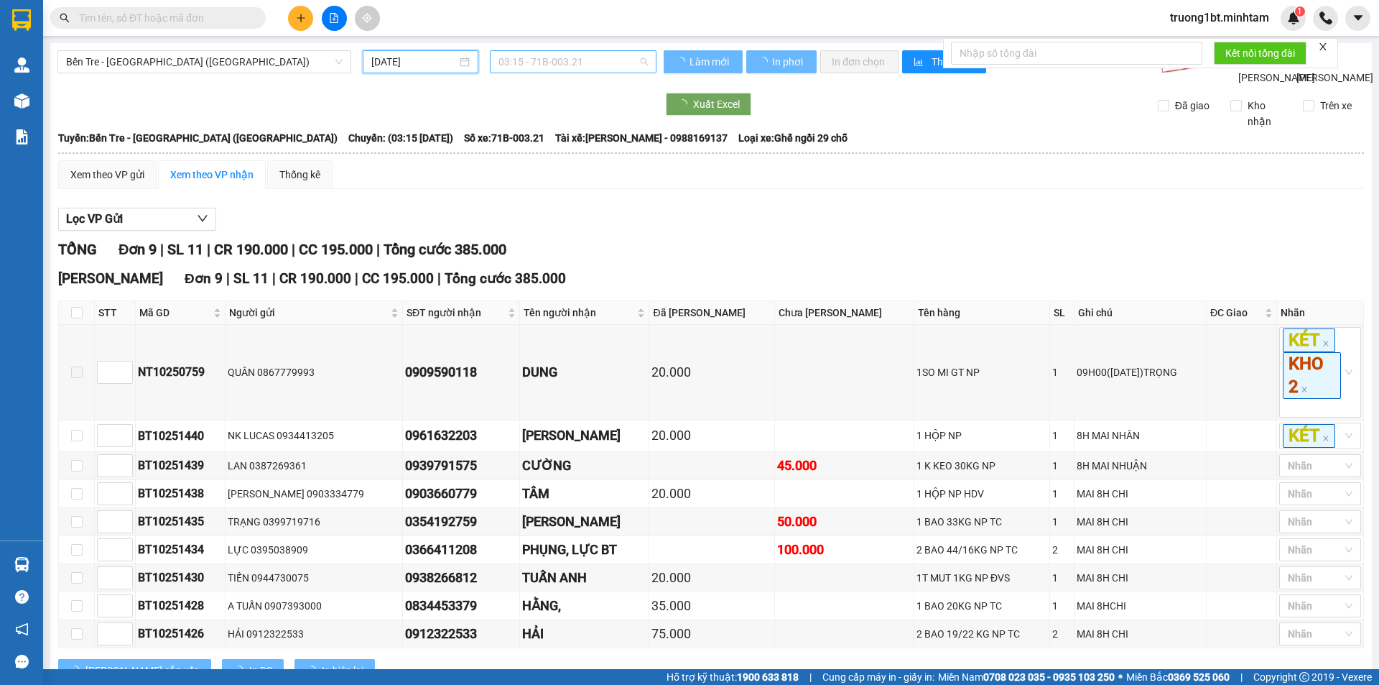
click at [589, 68] on span "03:15 - 71B-003.21" at bounding box center [573, 62] width 149 height 22
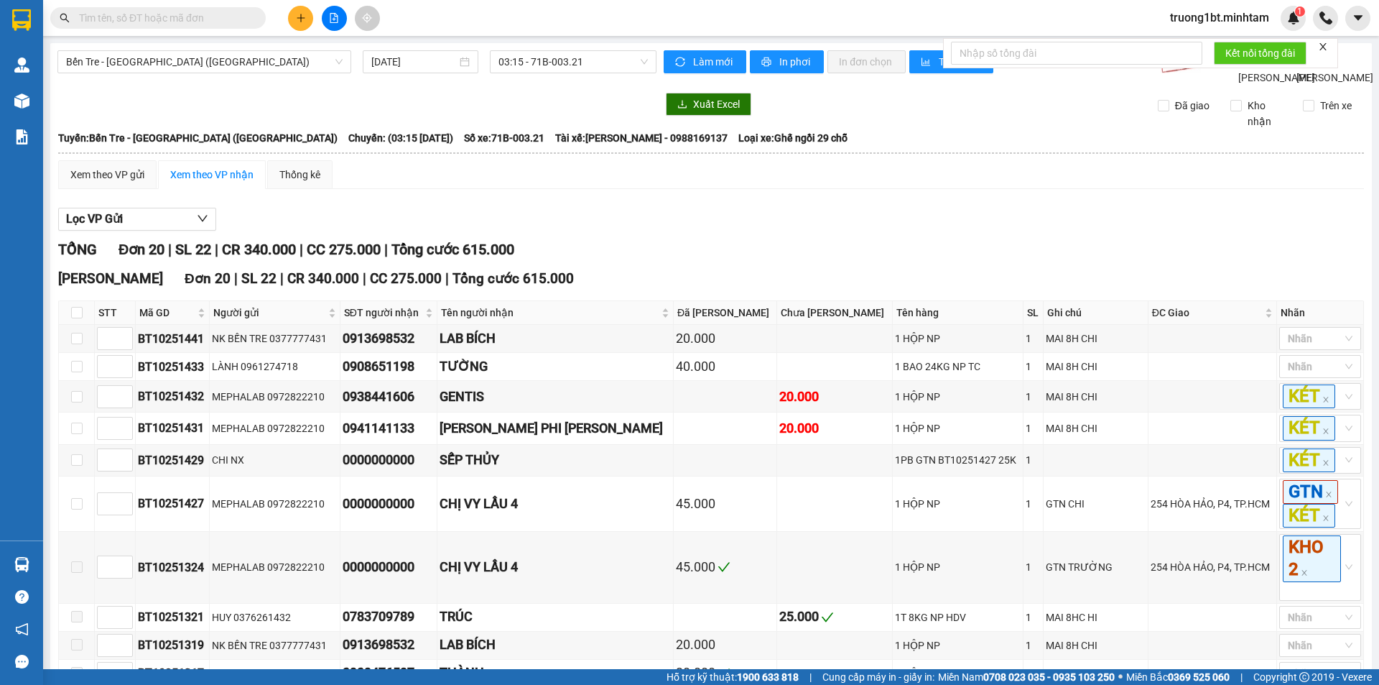
click at [915, 146] on div "[PERSON_NAME]: [PERSON_NAME] Tre - [GEOGRAPHIC_DATA] ([GEOGRAPHIC_DATA]) [GEOGR…" at bounding box center [711, 138] width 1306 height 16
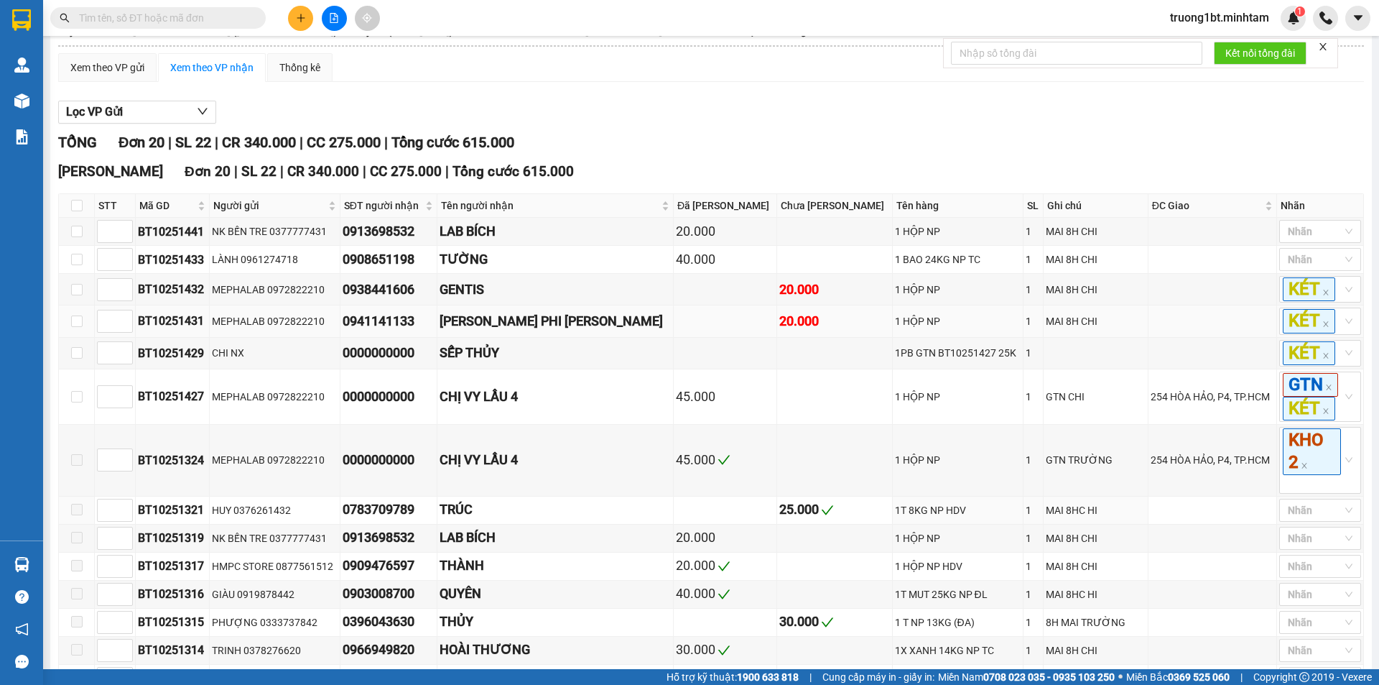
scroll to position [72, 0]
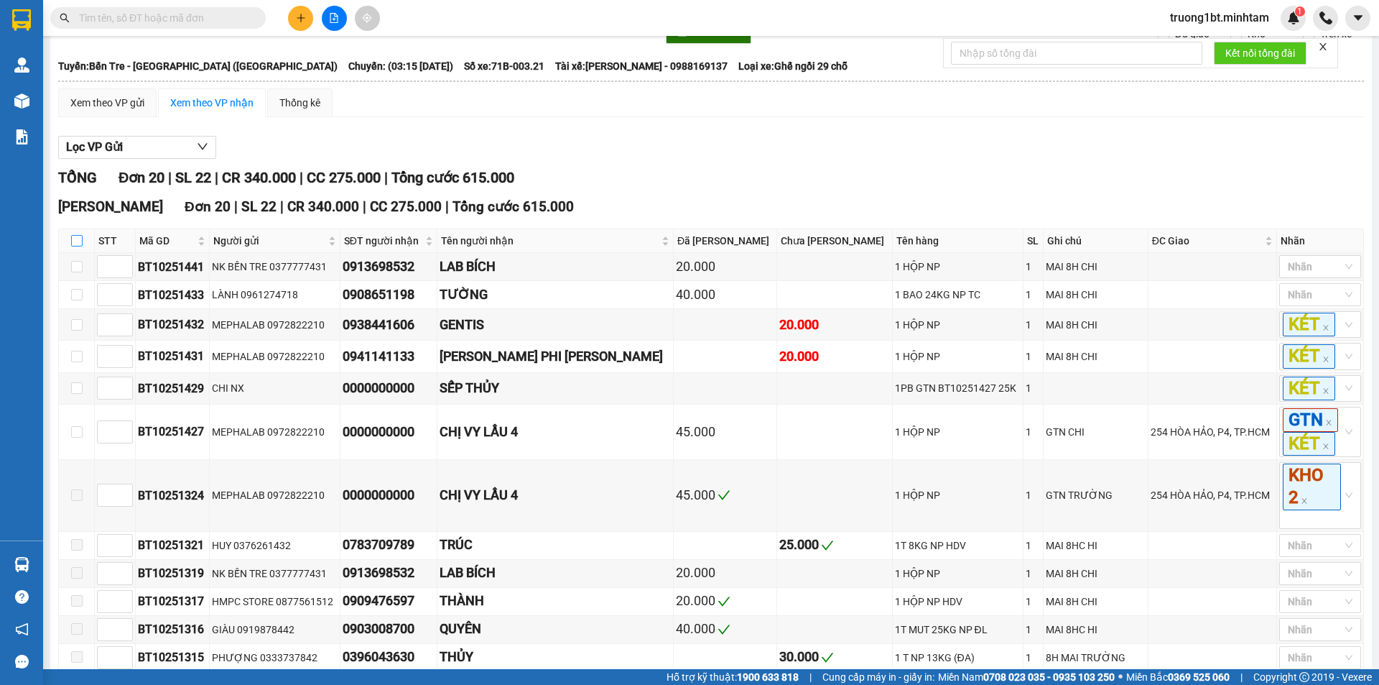
click at [74, 246] on input "checkbox" at bounding box center [76, 240] width 11 height 11
checkbox input "true"
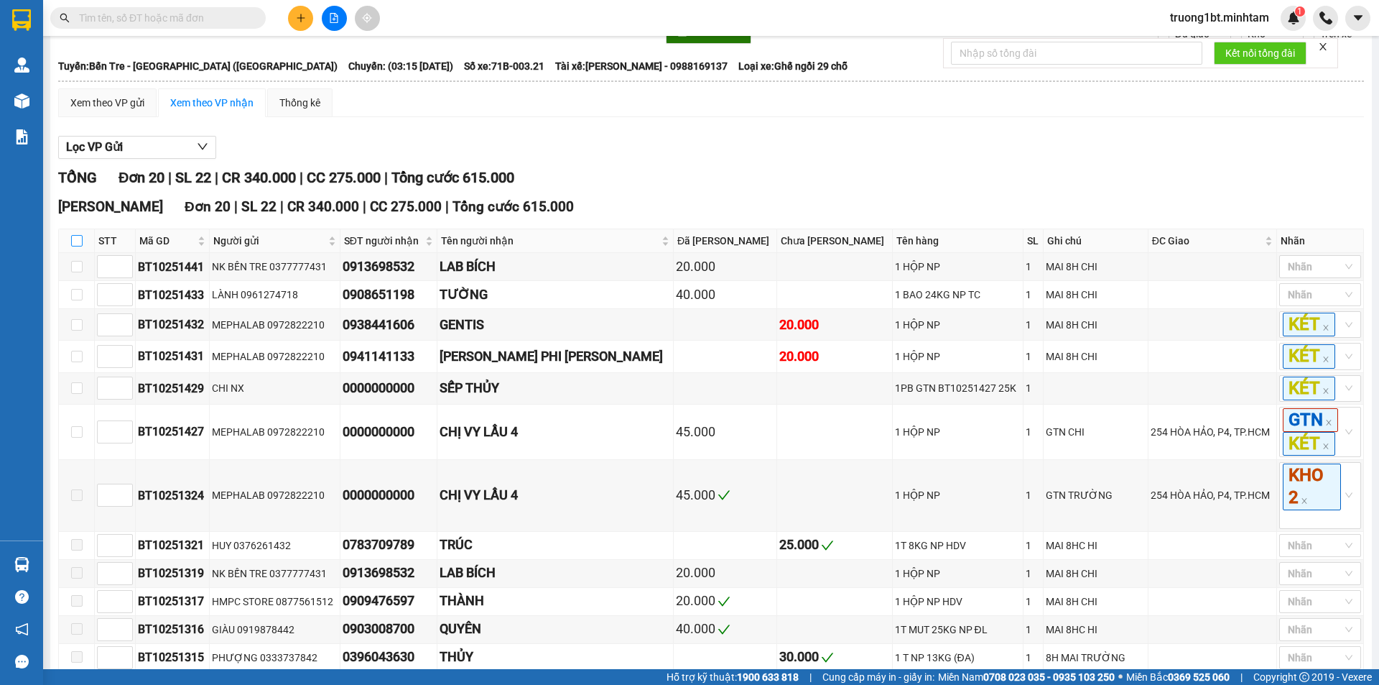
checkbox input "true"
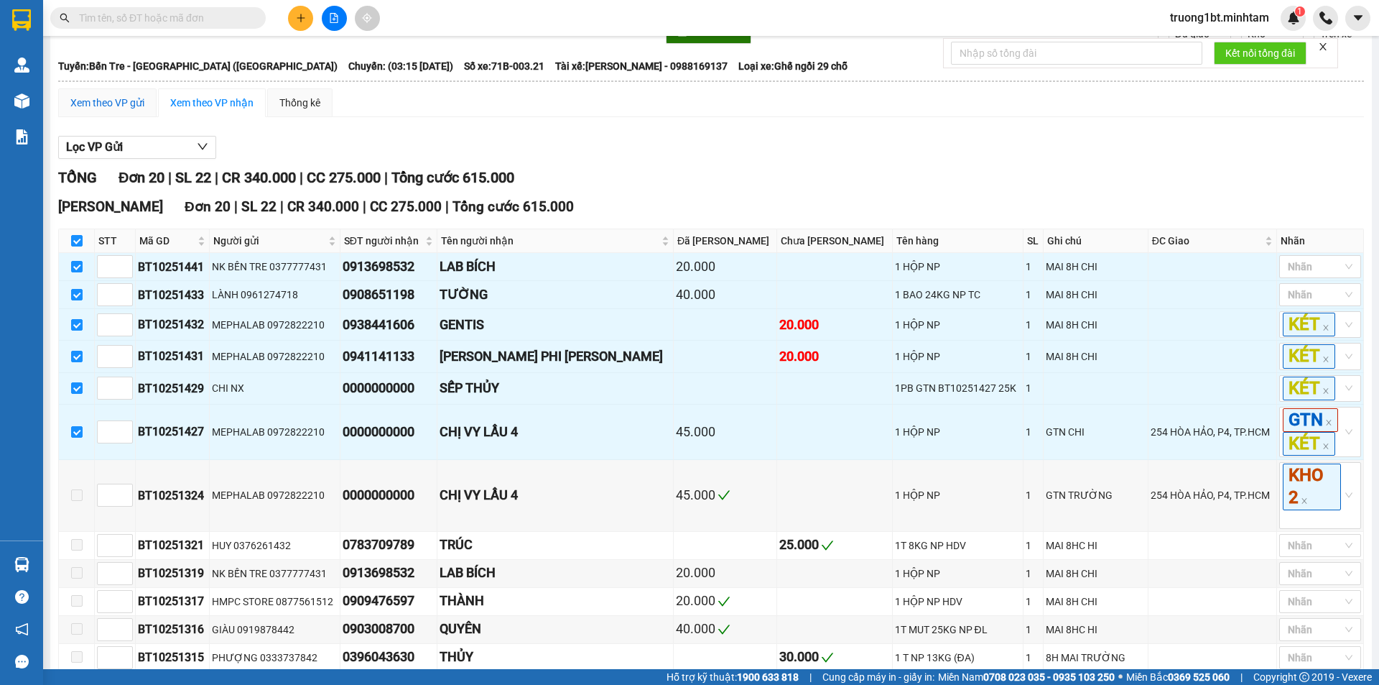
click at [114, 111] on div "Xem theo VP gửi" at bounding box center [107, 103] width 74 height 16
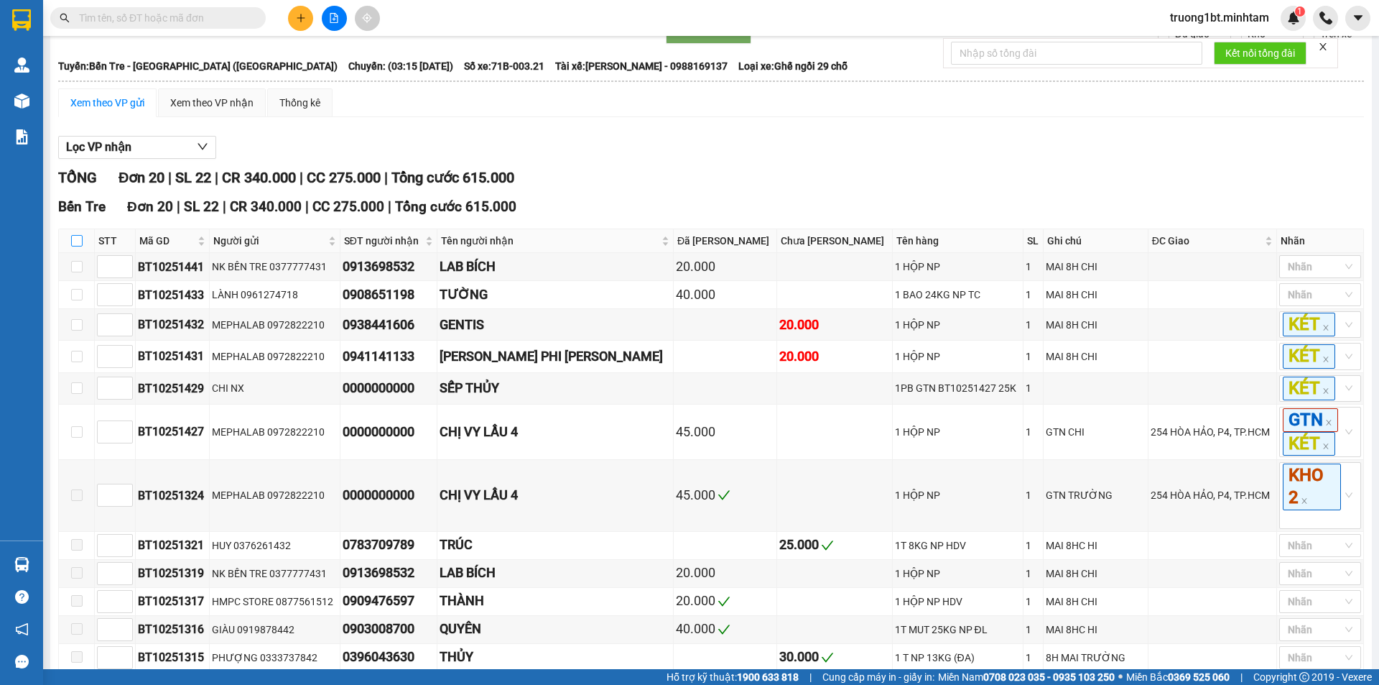
click at [76, 246] on input "checkbox" at bounding box center [76, 240] width 11 height 11
checkbox input "true"
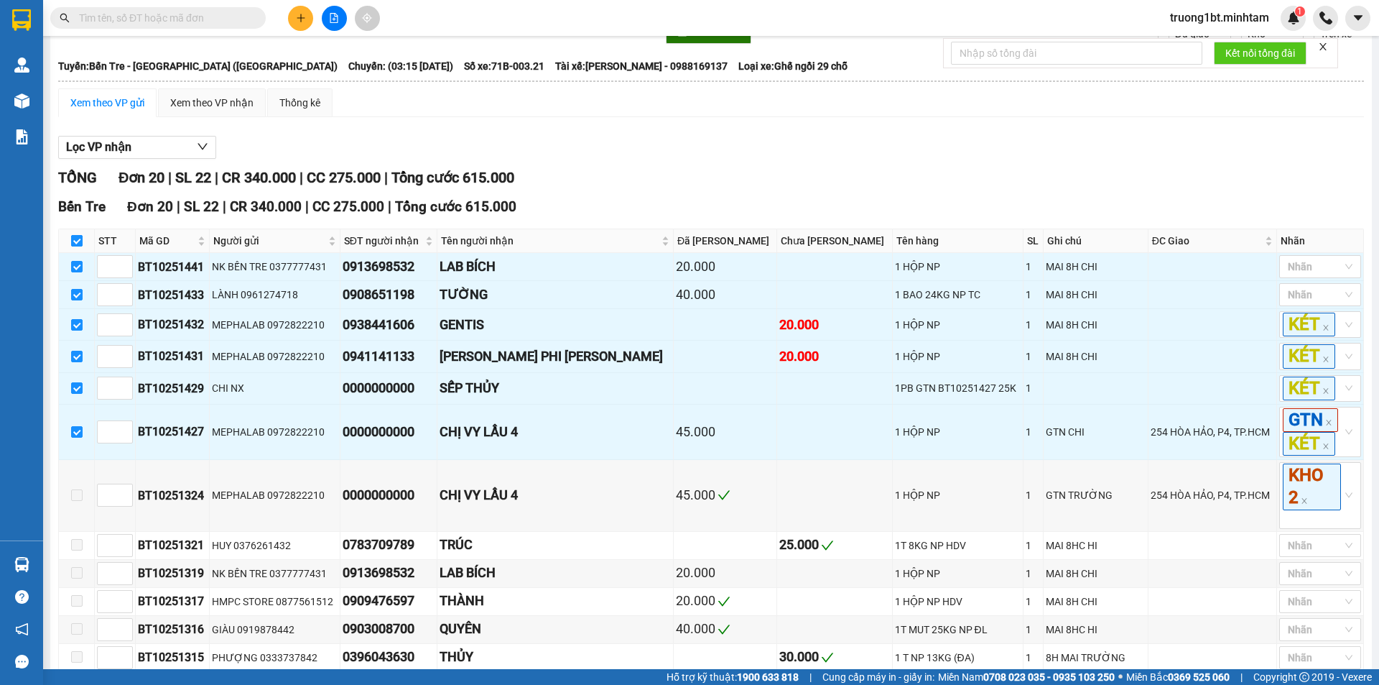
checkbox input "true"
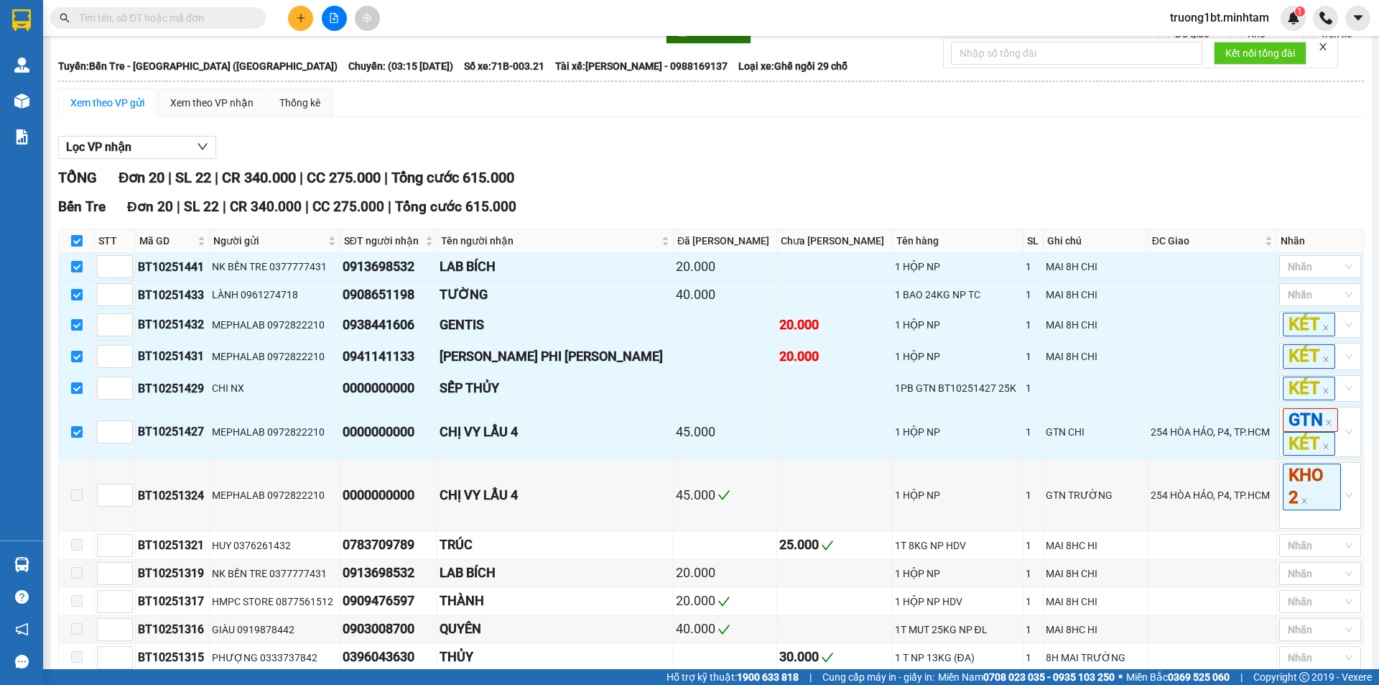
checkbox input "true"
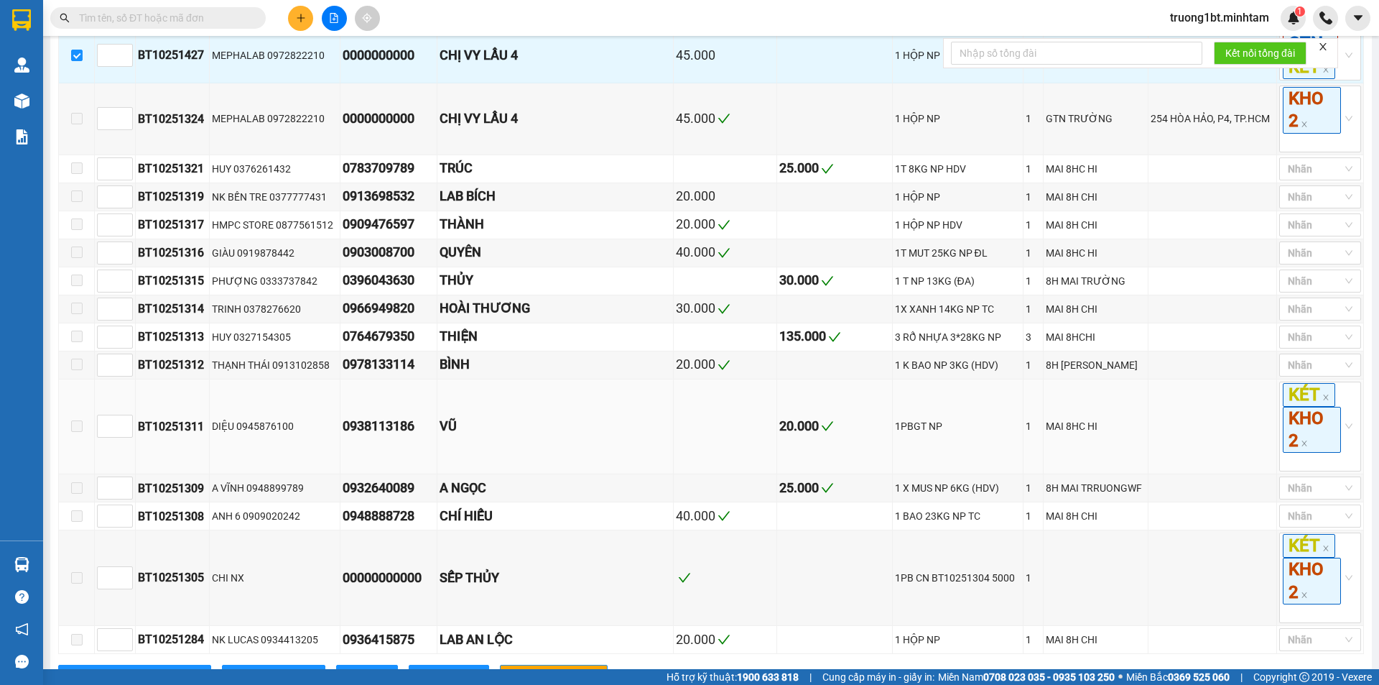
scroll to position [523, 0]
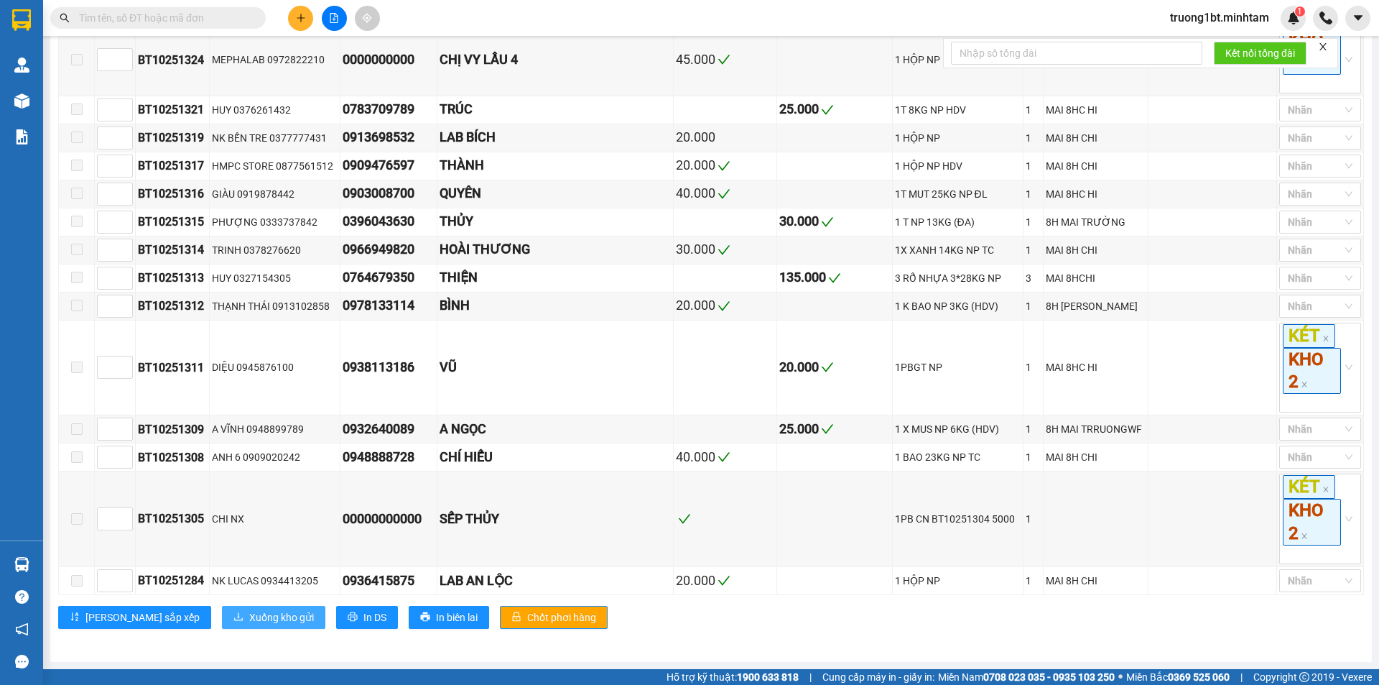
click at [249, 619] on span "Xuống kho gửi" at bounding box center [281, 617] width 65 height 16
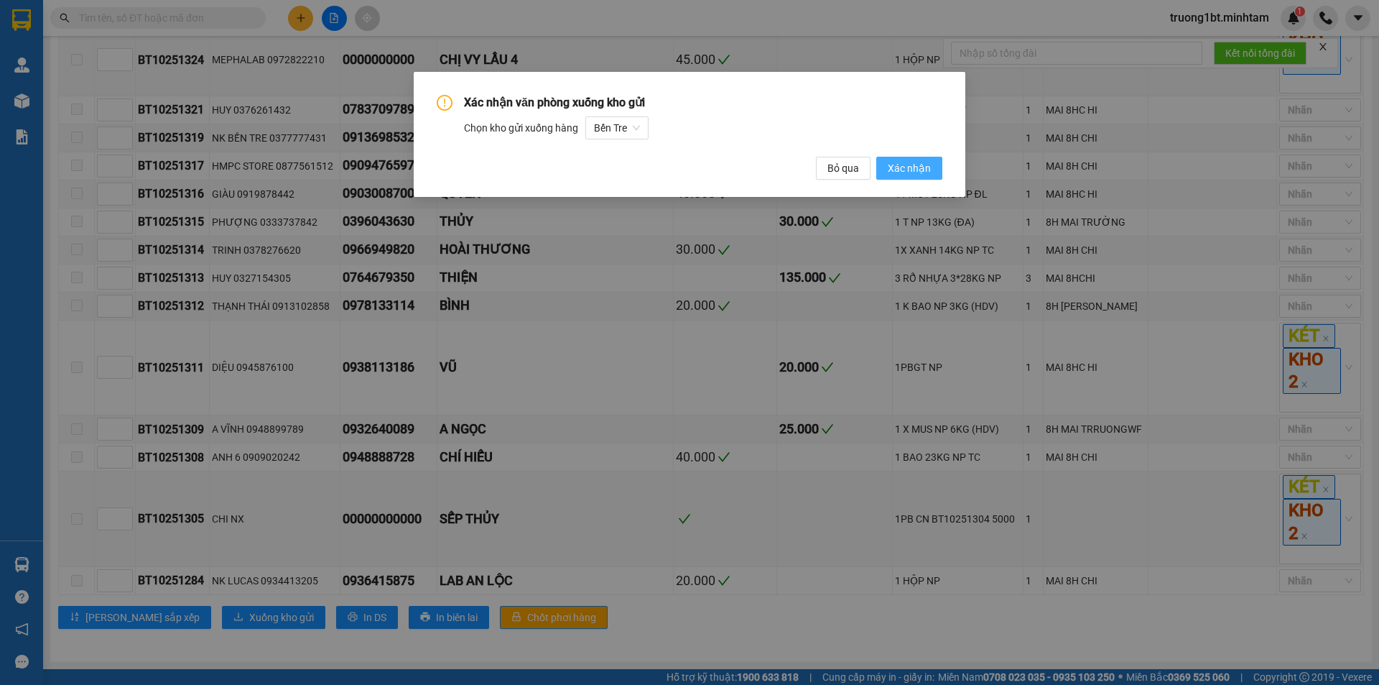
click at [893, 169] on span "Xác nhận" at bounding box center [909, 168] width 43 height 16
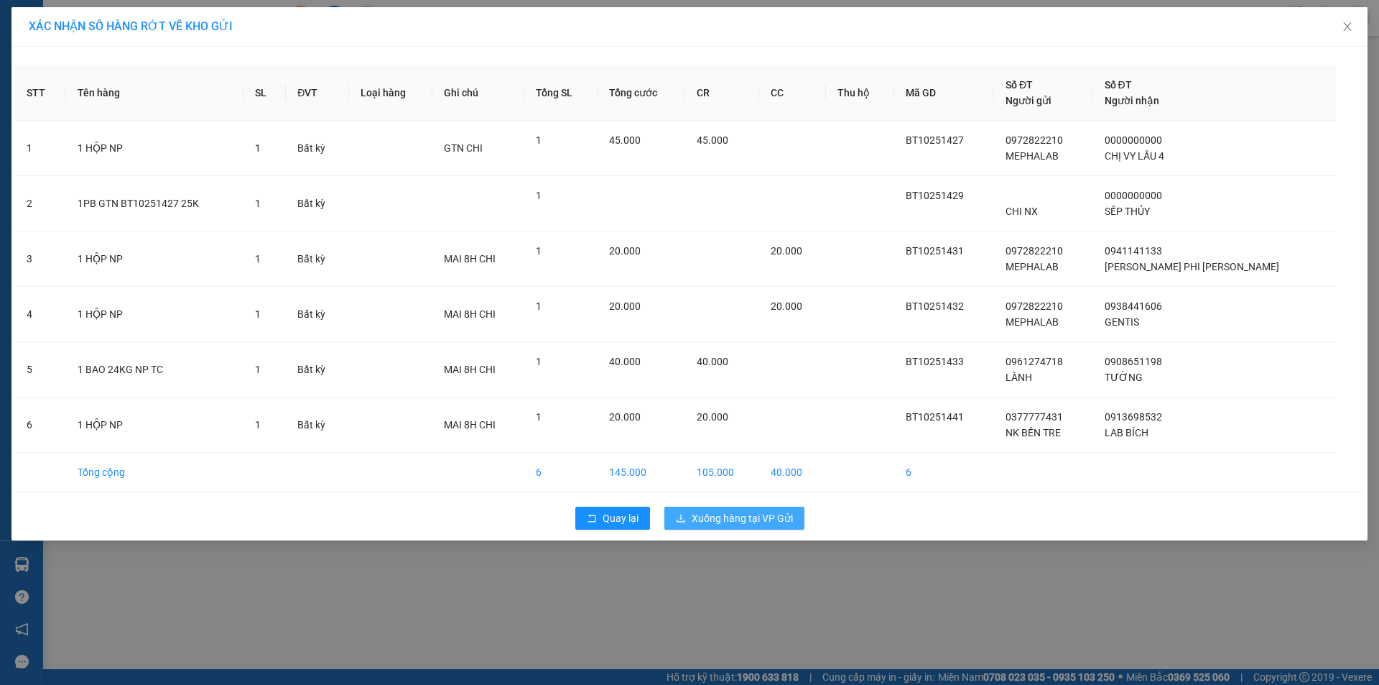
click at [699, 519] on span "Xuống hàng tại VP Gửi" at bounding box center [742, 518] width 101 height 16
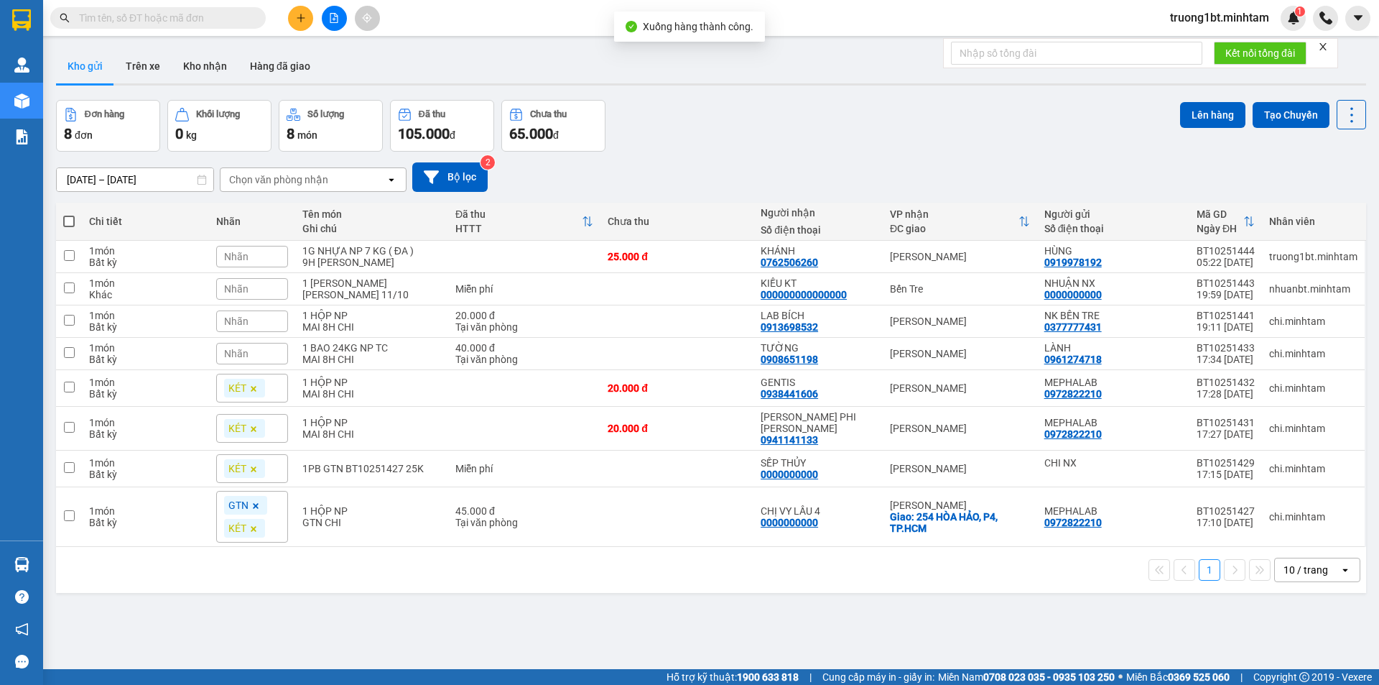
click at [70, 223] on span at bounding box center [68, 221] width 11 height 11
click at [69, 214] on input "checkbox" at bounding box center [69, 214] width 0 height 0
checkbox input "true"
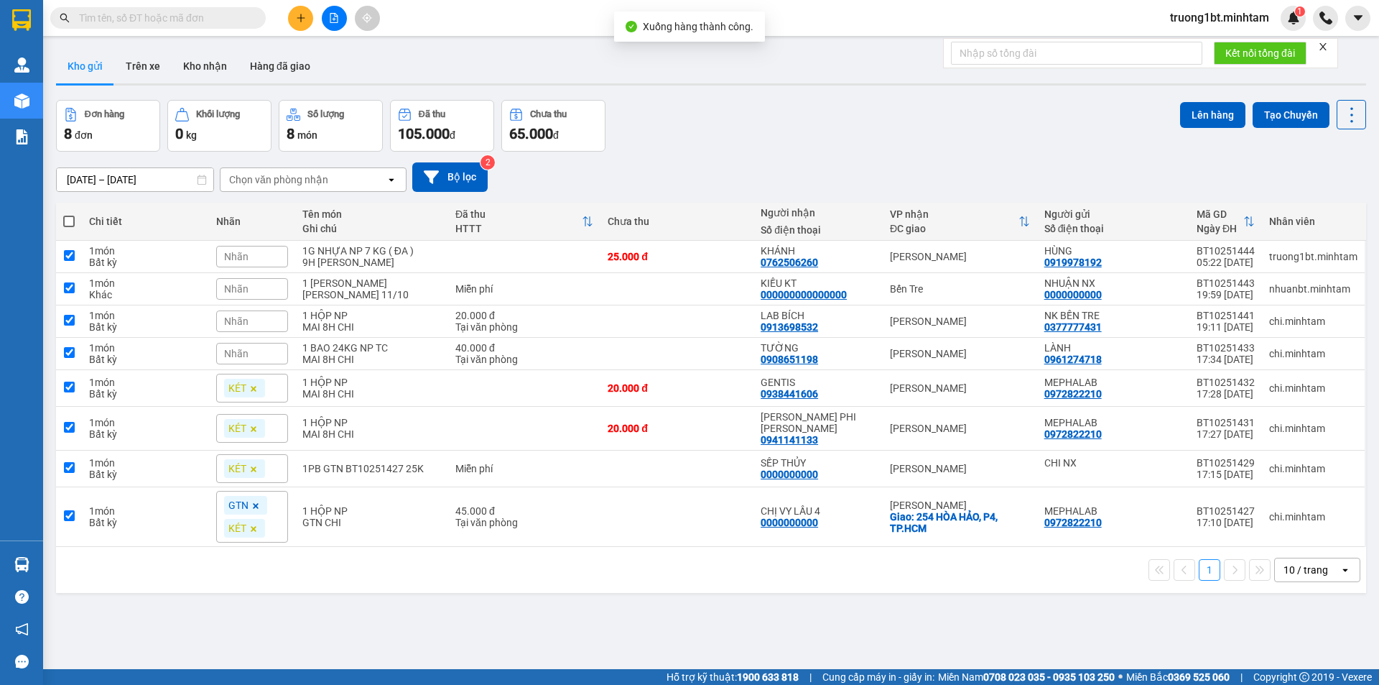
checkbox input "true"
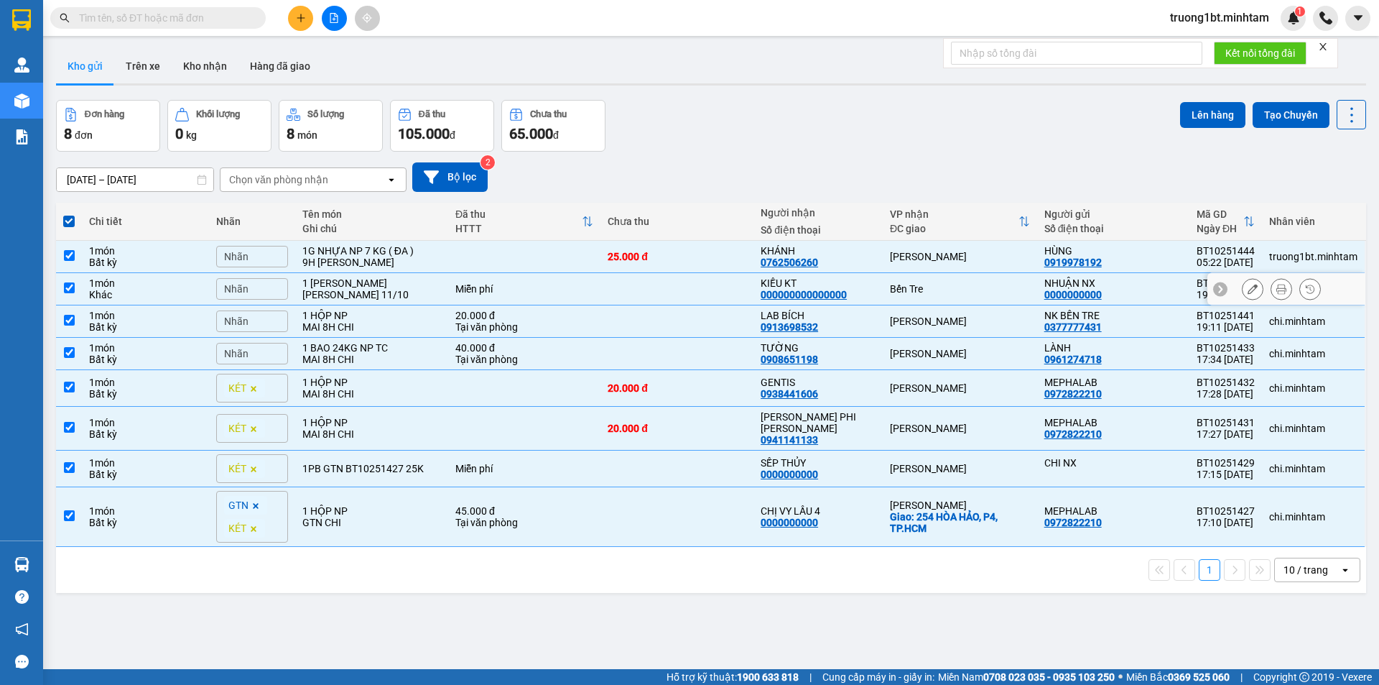
click at [73, 285] on input "checkbox" at bounding box center [69, 287] width 11 height 11
checkbox input "false"
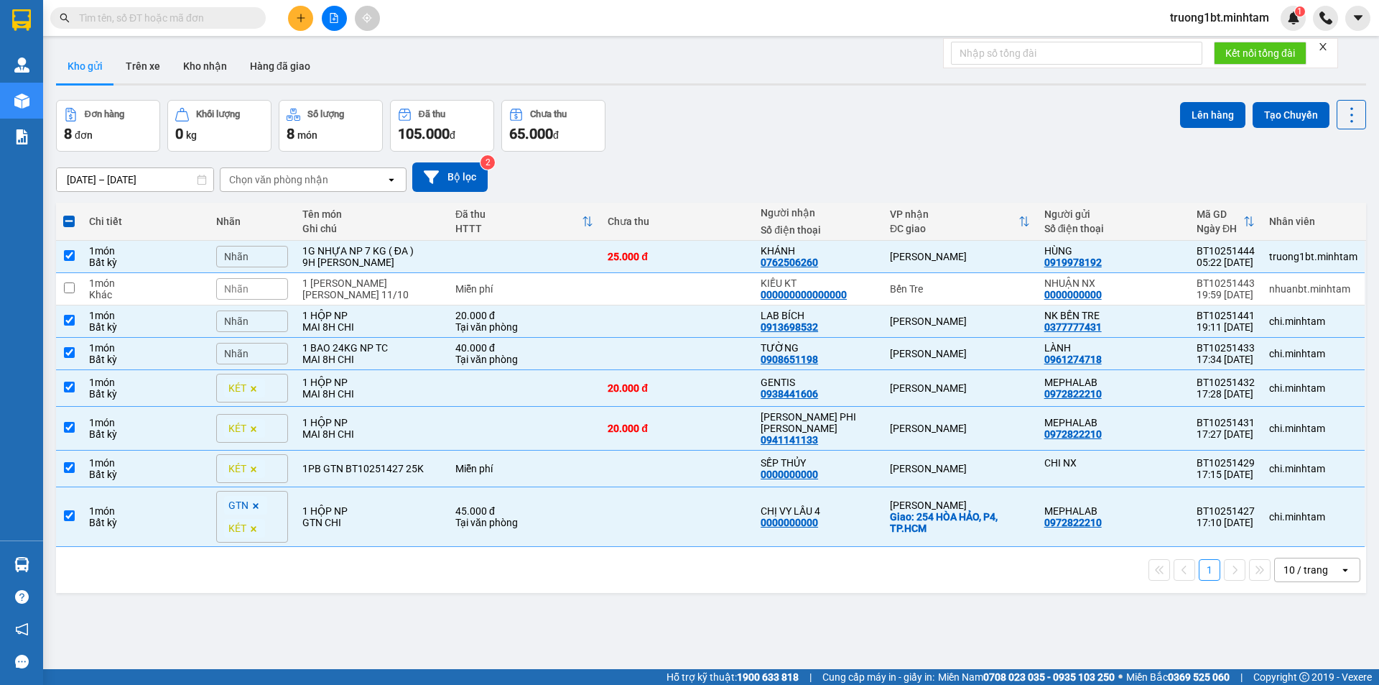
click at [1290, 566] on div "10 / trang" at bounding box center [1306, 570] width 45 height 14
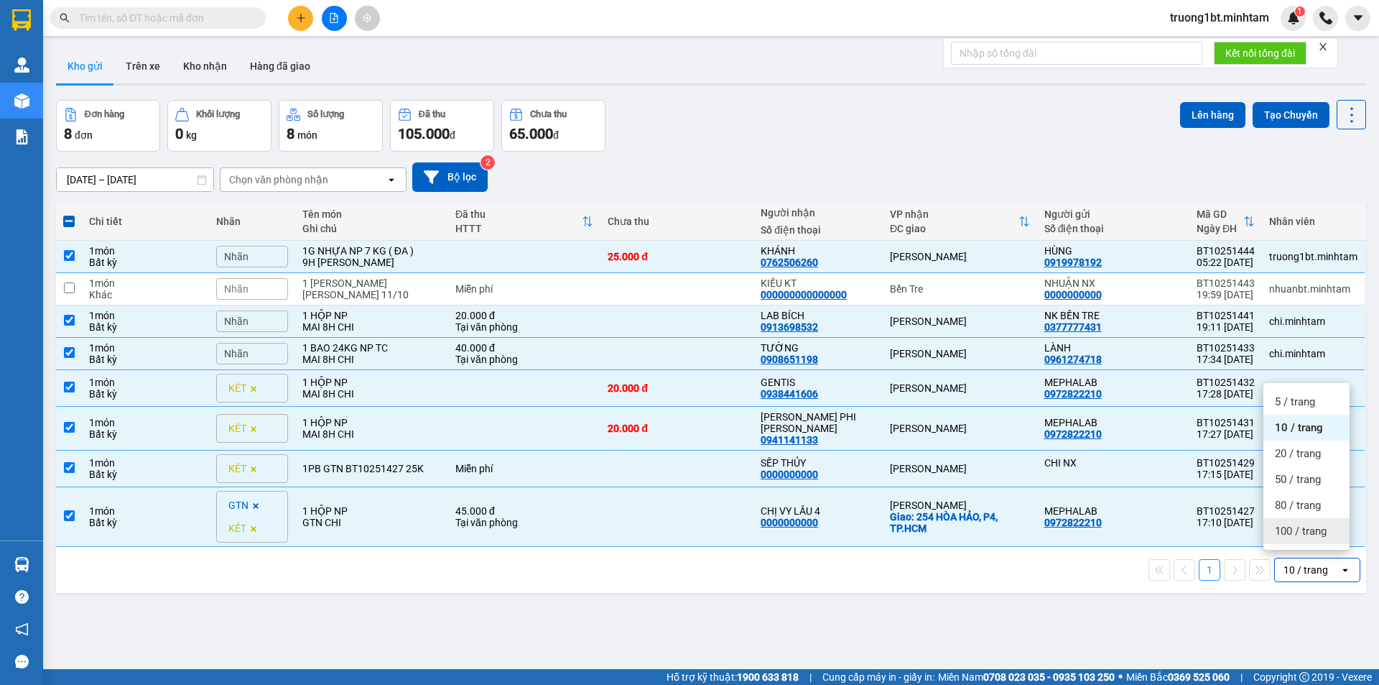
click at [1286, 538] on div "100 / trang" at bounding box center [1307, 531] width 86 height 26
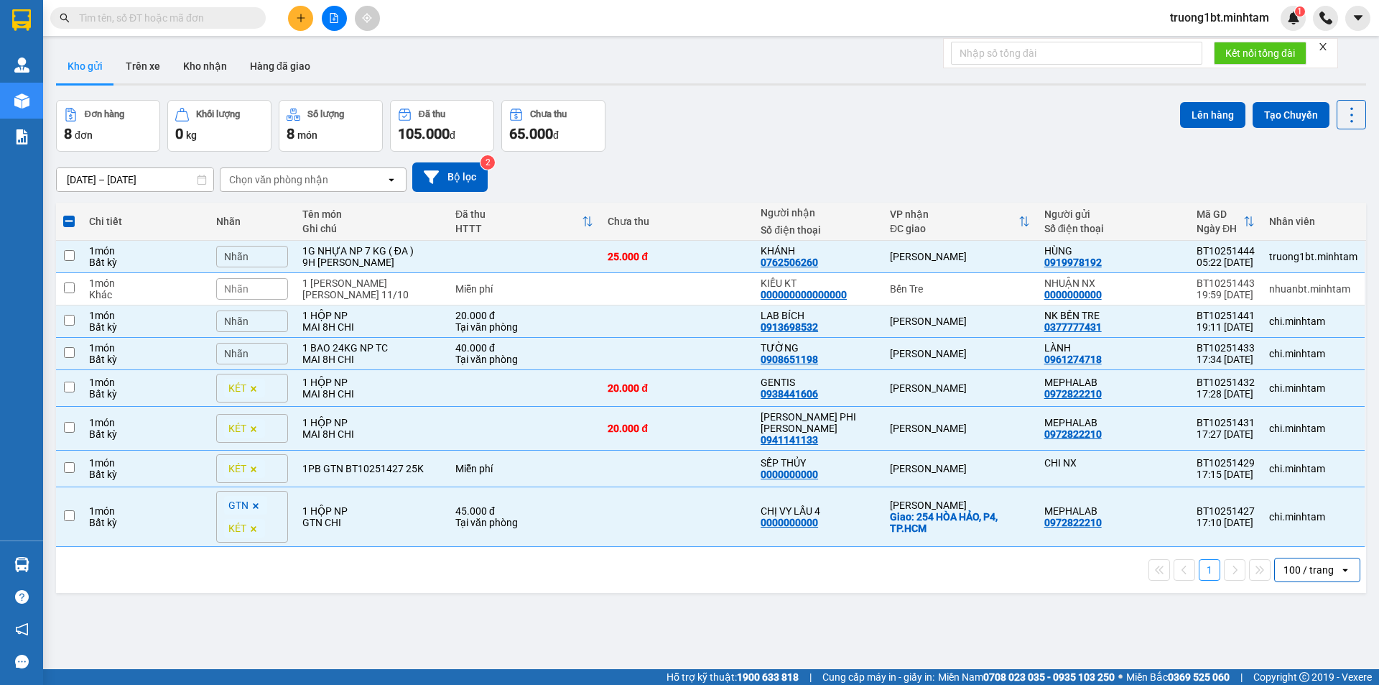
checkbox input "false"
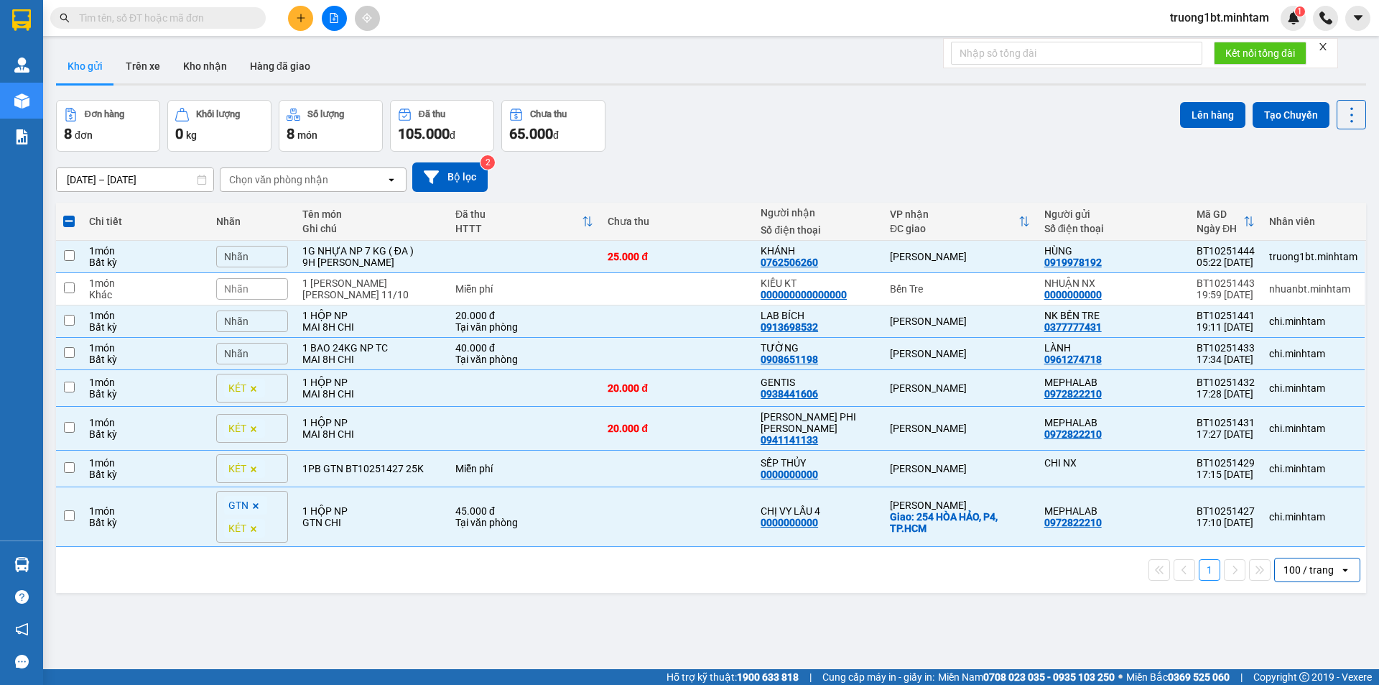
checkbox input "false"
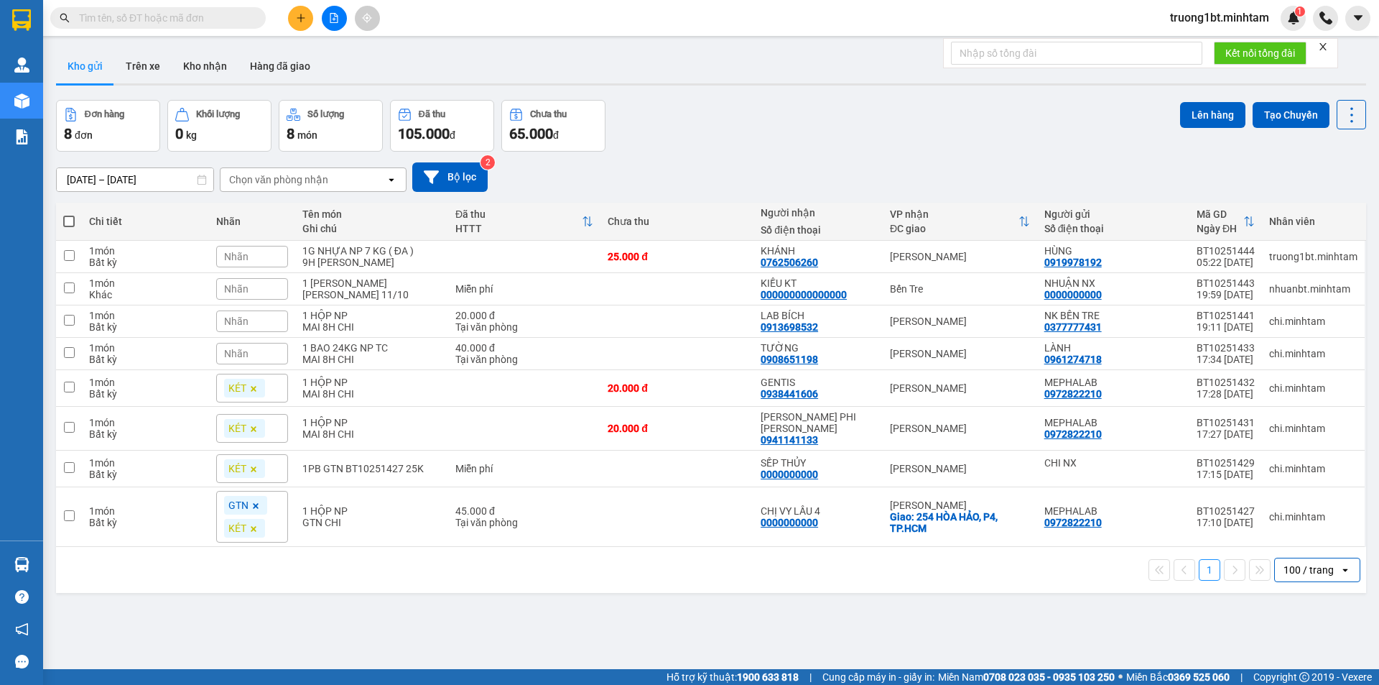
click at [70, 221] on span at bounding box center [68, 221] width 11 height 11
click at [69, 214] on input "checkbox" at bounding box center [69, 214] width 0 height 0
checkbox input "true"
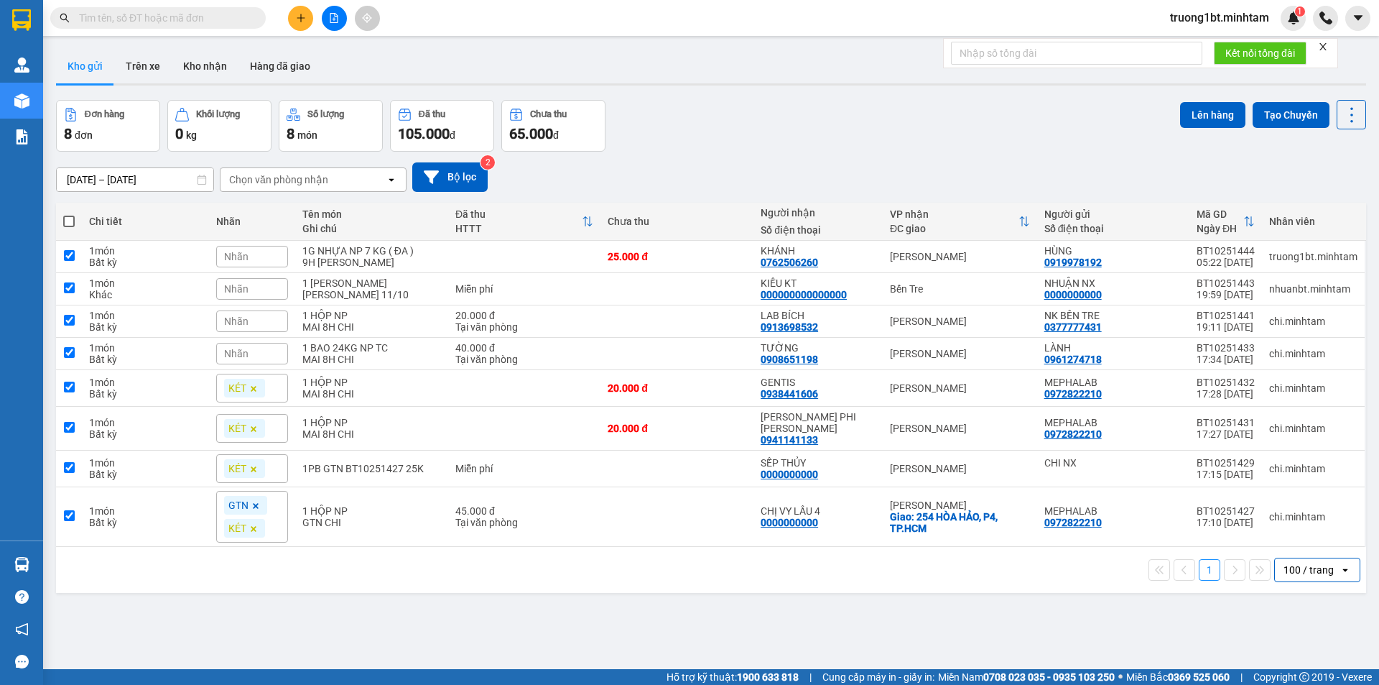
checkbox input "true"
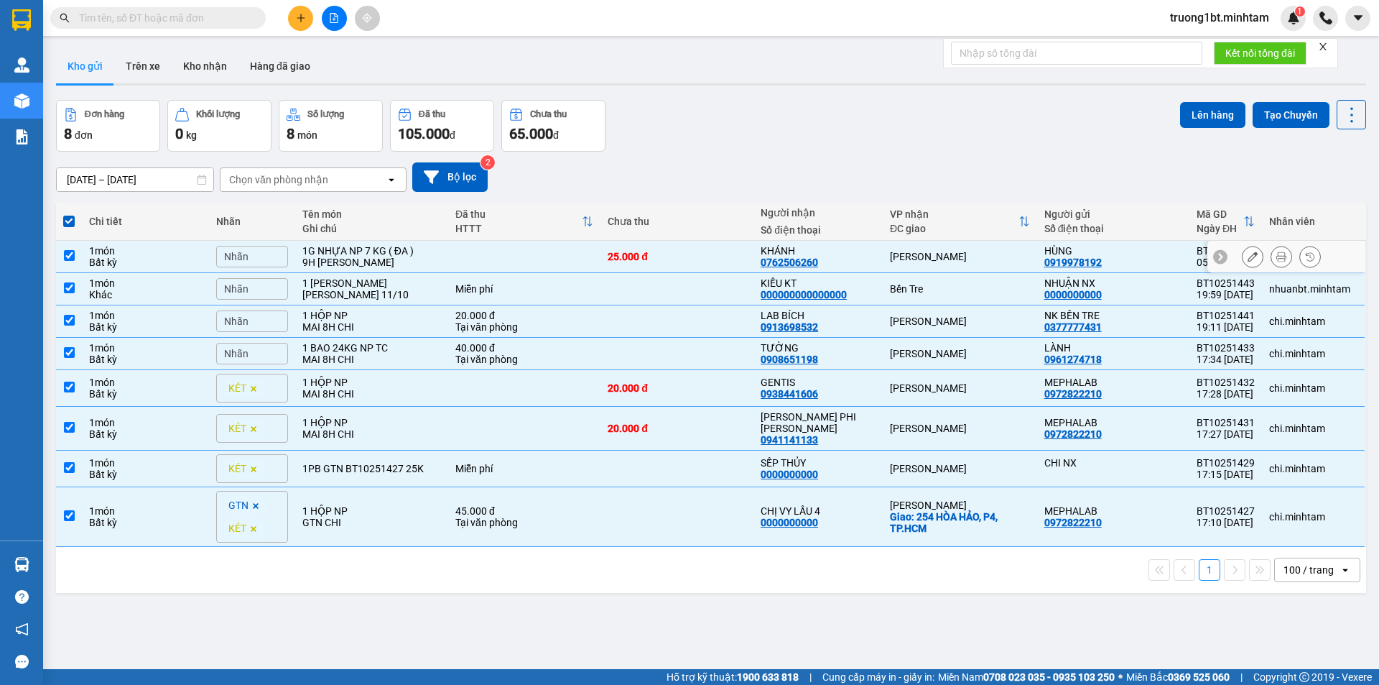
click at [68, 256] on input "checkbox" at bounding box center [69, 255] width 11 height 11
checkbox input "false"
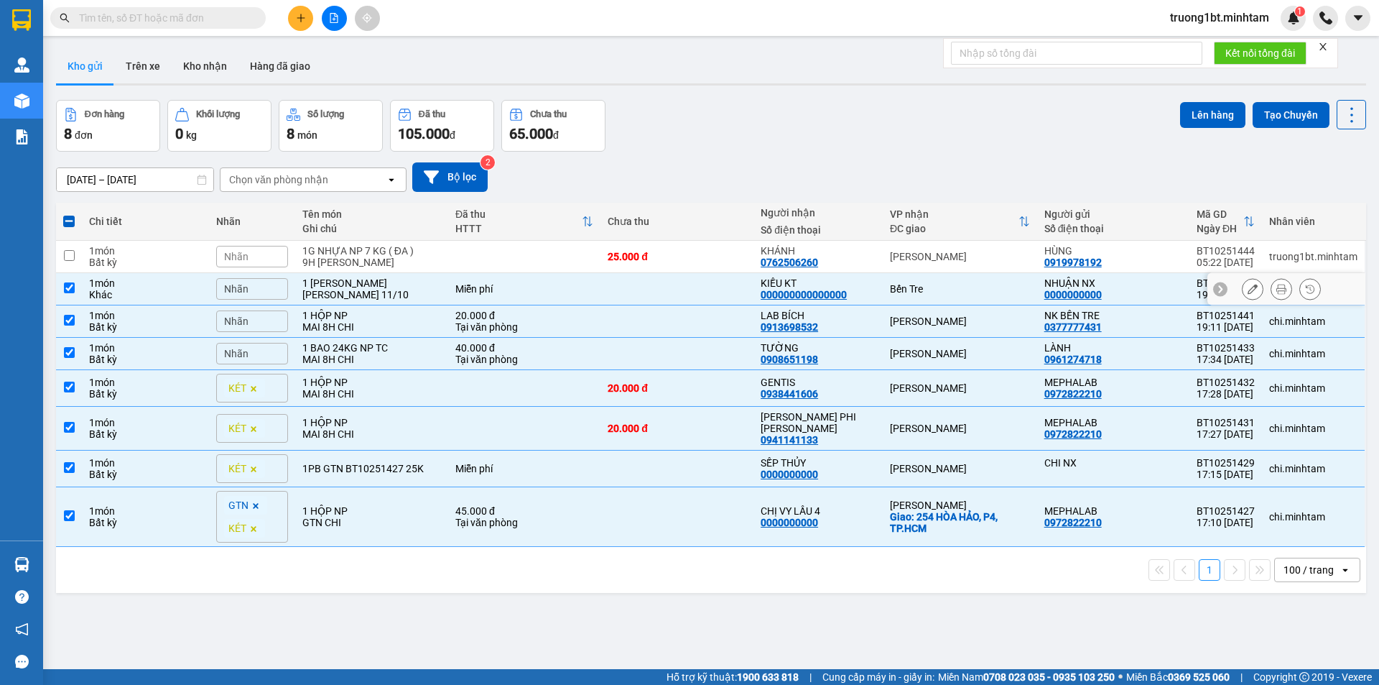
click at [65, 282] on input "checkbox" at bounding box center [69, 287] width 11 height 11
checkbox input "false"
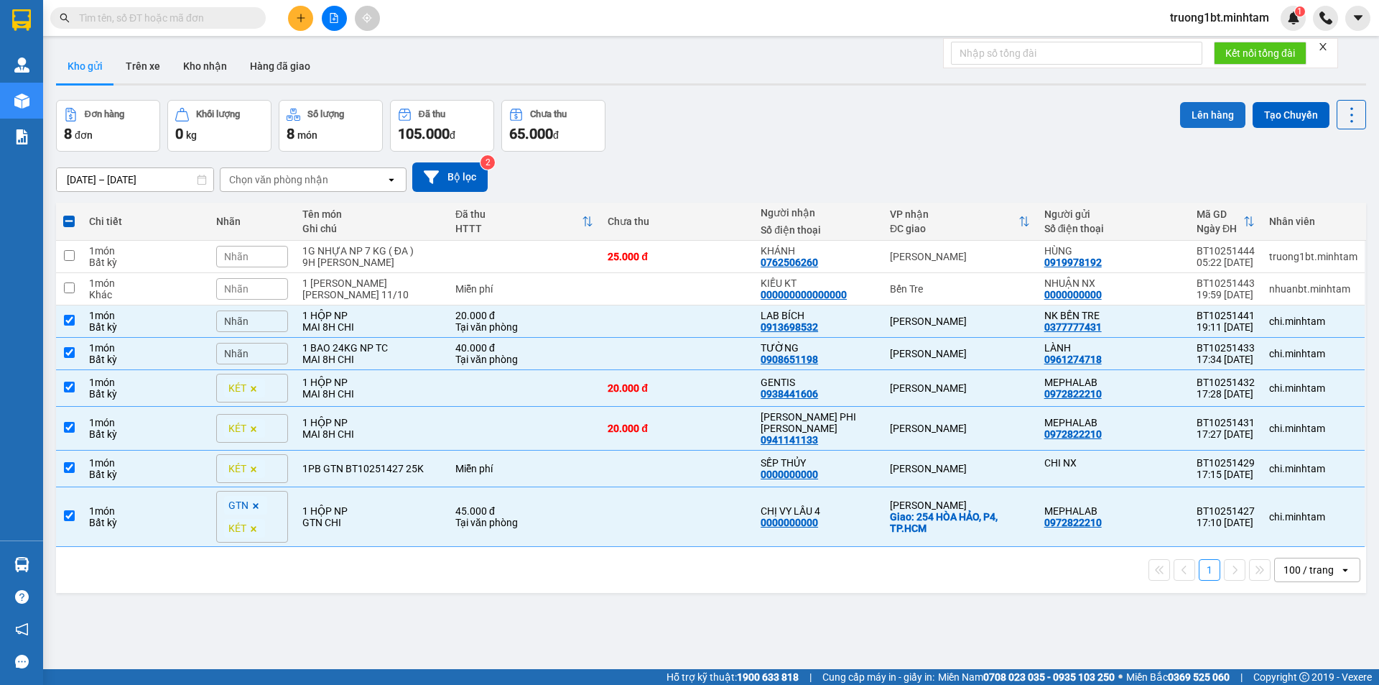
click at [1213, 119] on button "Lên hàng" at bounding box center [1212, 115] width 65 height 26
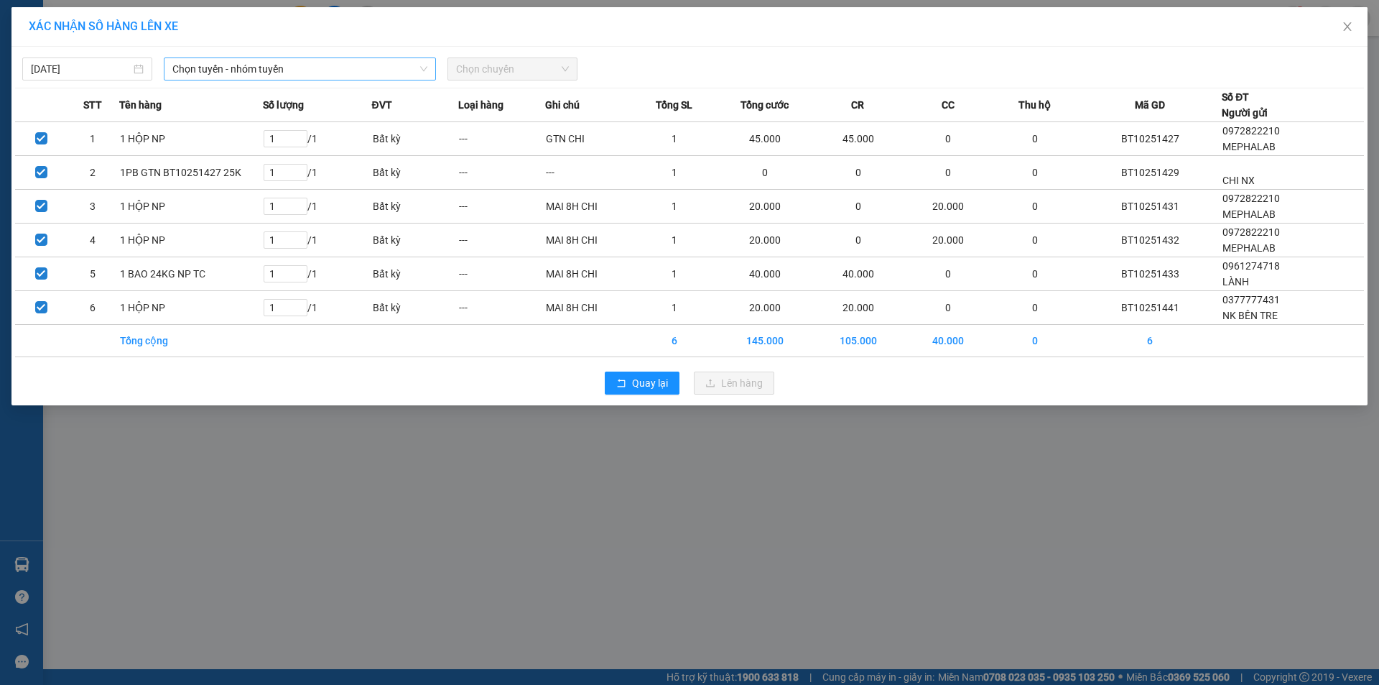
click at [300, 72] on span "Chọn tuyến - nhóm tuyến" at bounding box center [299, 69] width 255 height 22
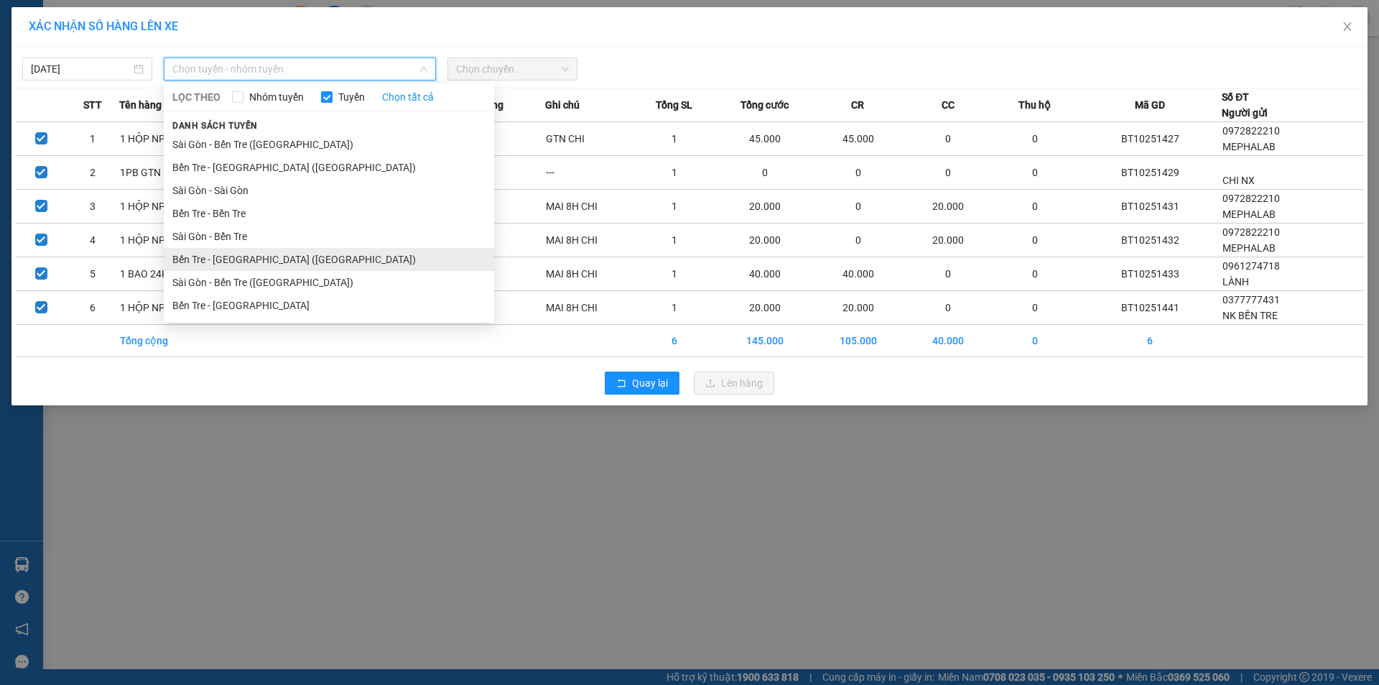
click at [251, 258] on li "Bến Tre - [GEOGRAPHIC_DATA] ([GEOGRAPHIC_DATA])" at bounding box center [329, 259] width 330 height 23
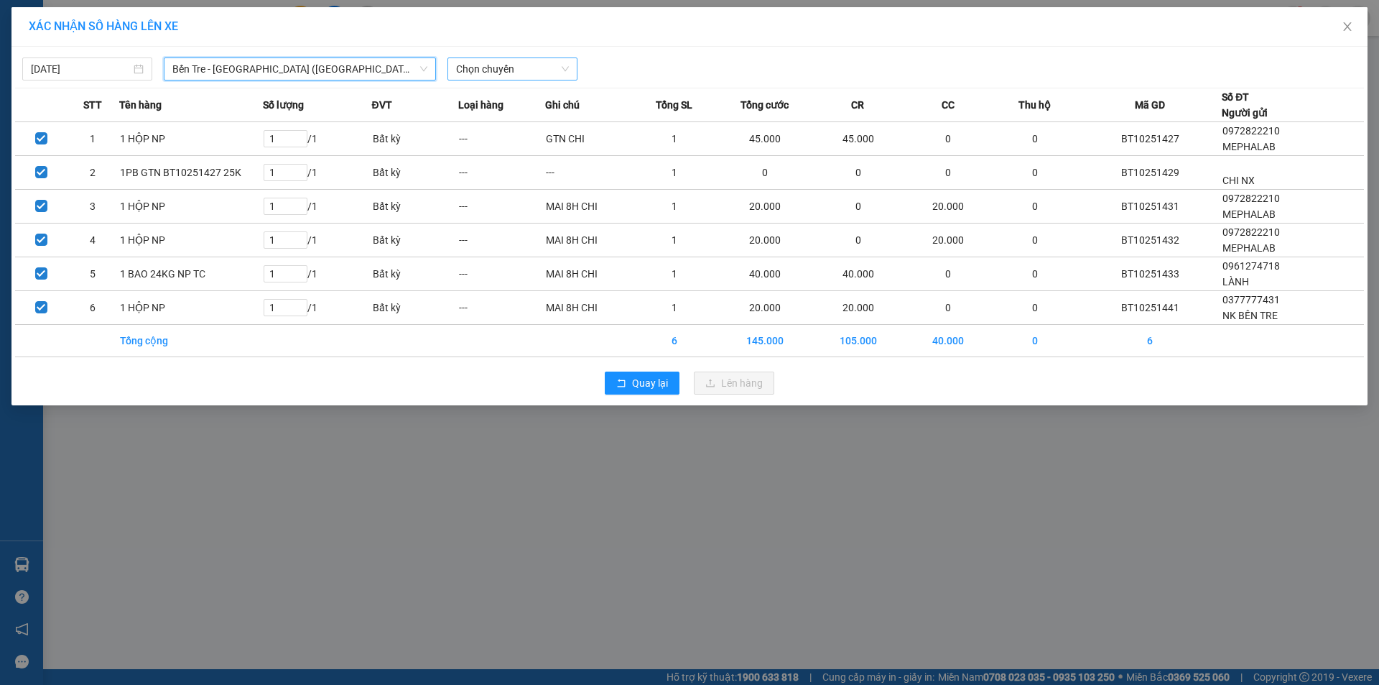
click at [527, 75] on span "Chọn chuyến" at bounding box center [512, 69] width 113 height 22
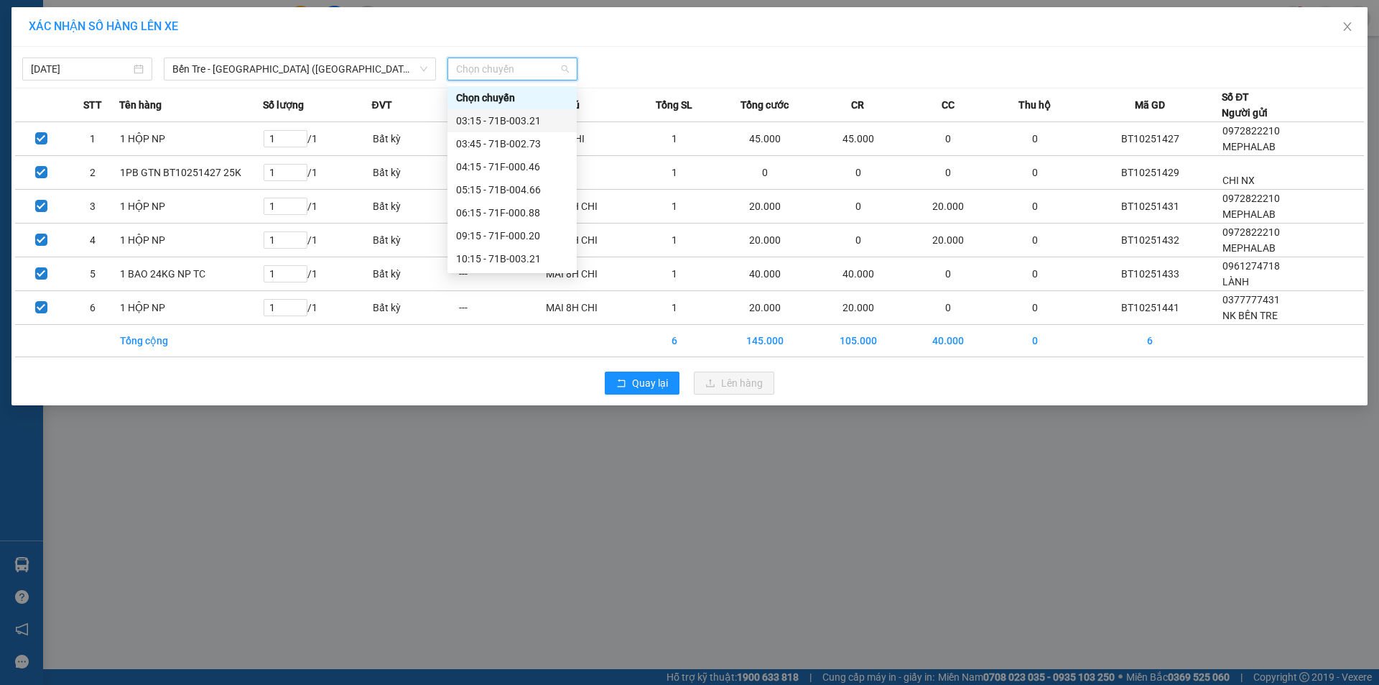
click at [507, 126] on div "03:15 - 71B-003.21" at bounding box center [512, 121] width 112 height 16
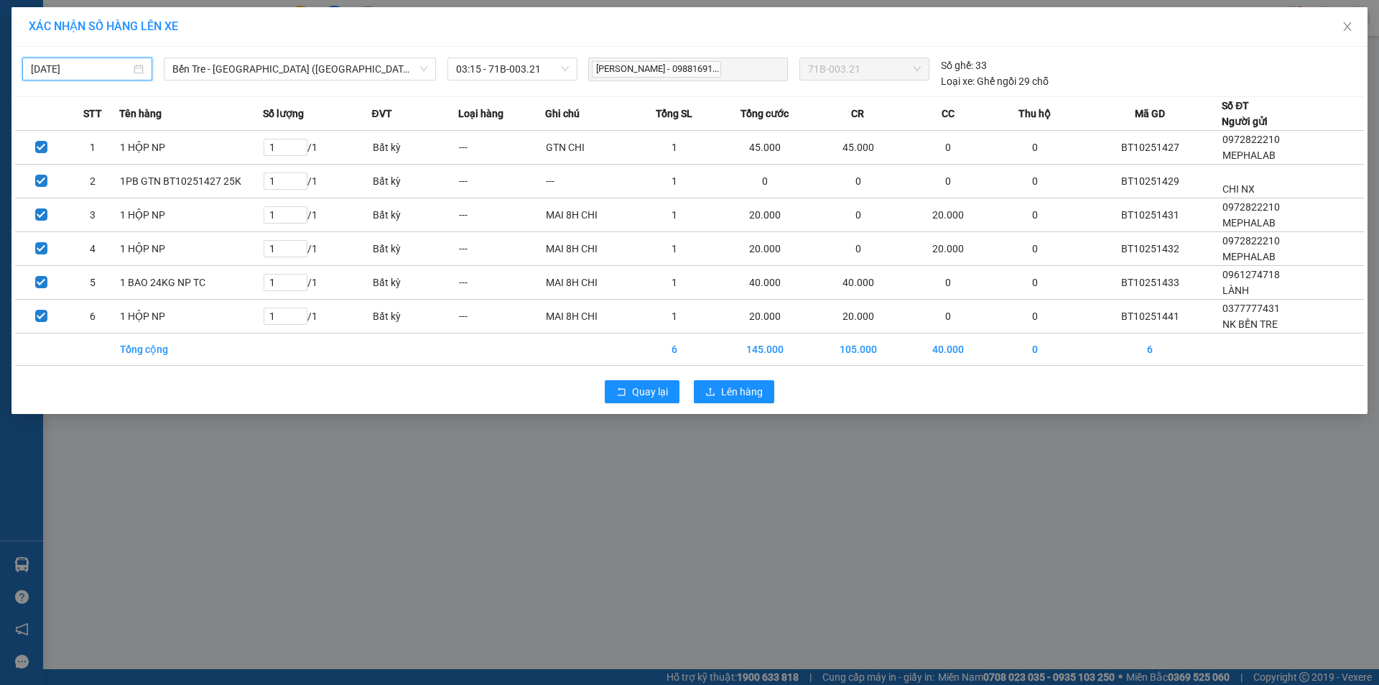
click at [68, 73] on input "[DATE]" at bounding box center [81, 69] width 100 height 16
click at [48, 195] on div "12" at bounding box center [43, 195] width 17 height 17
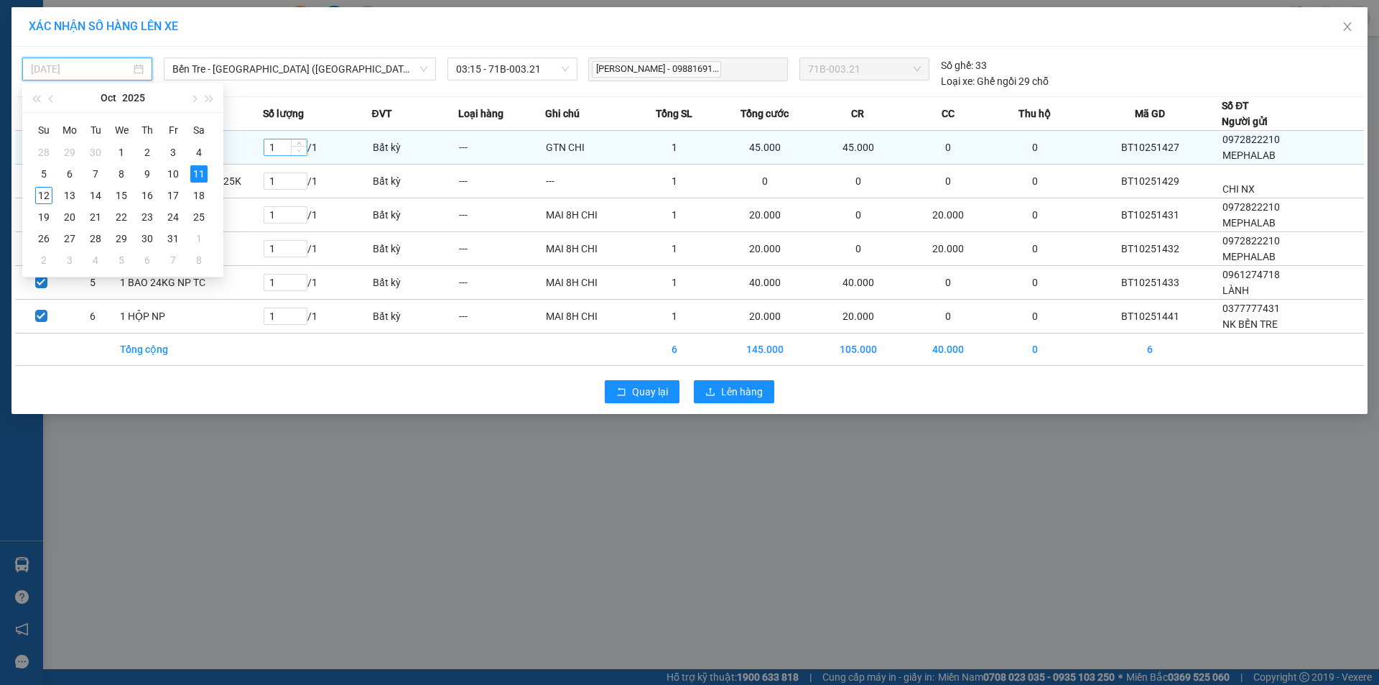
type input "[DATE]"
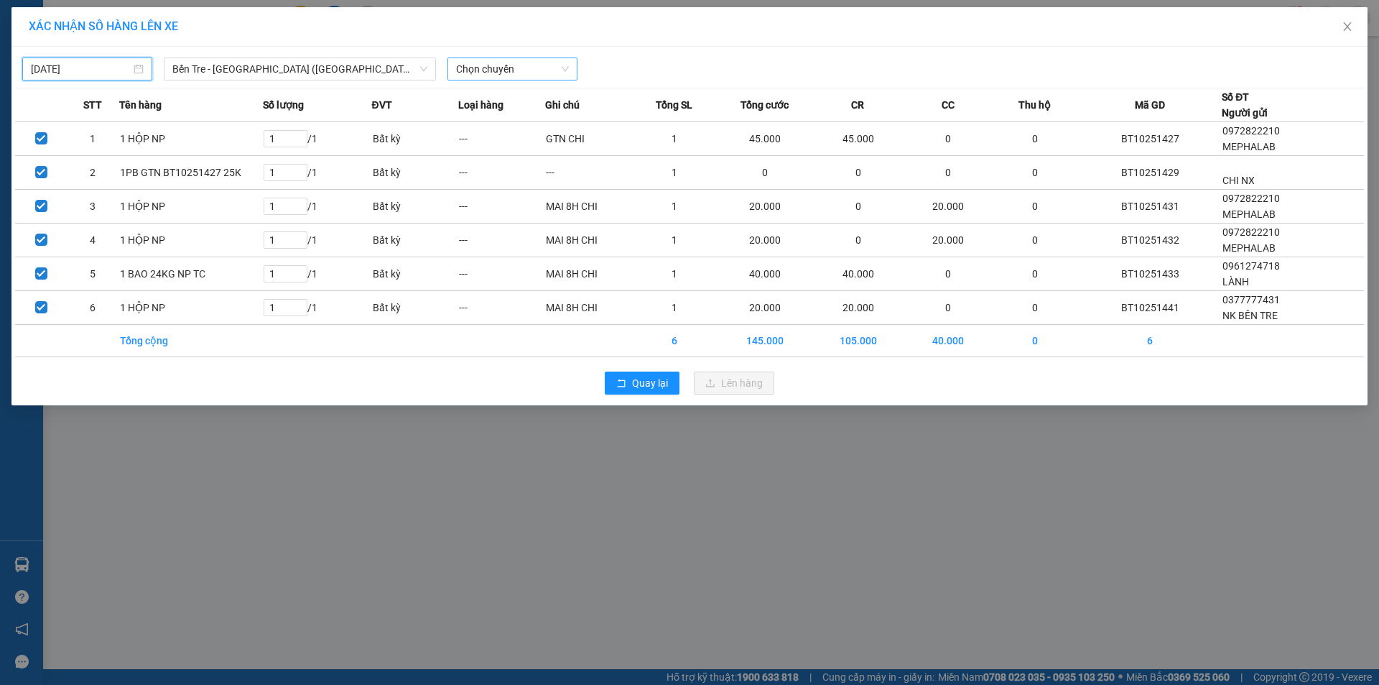
click at [547, 70] on span "Chọn chuyến" at bounding box center [512, 69] width 113 height 22
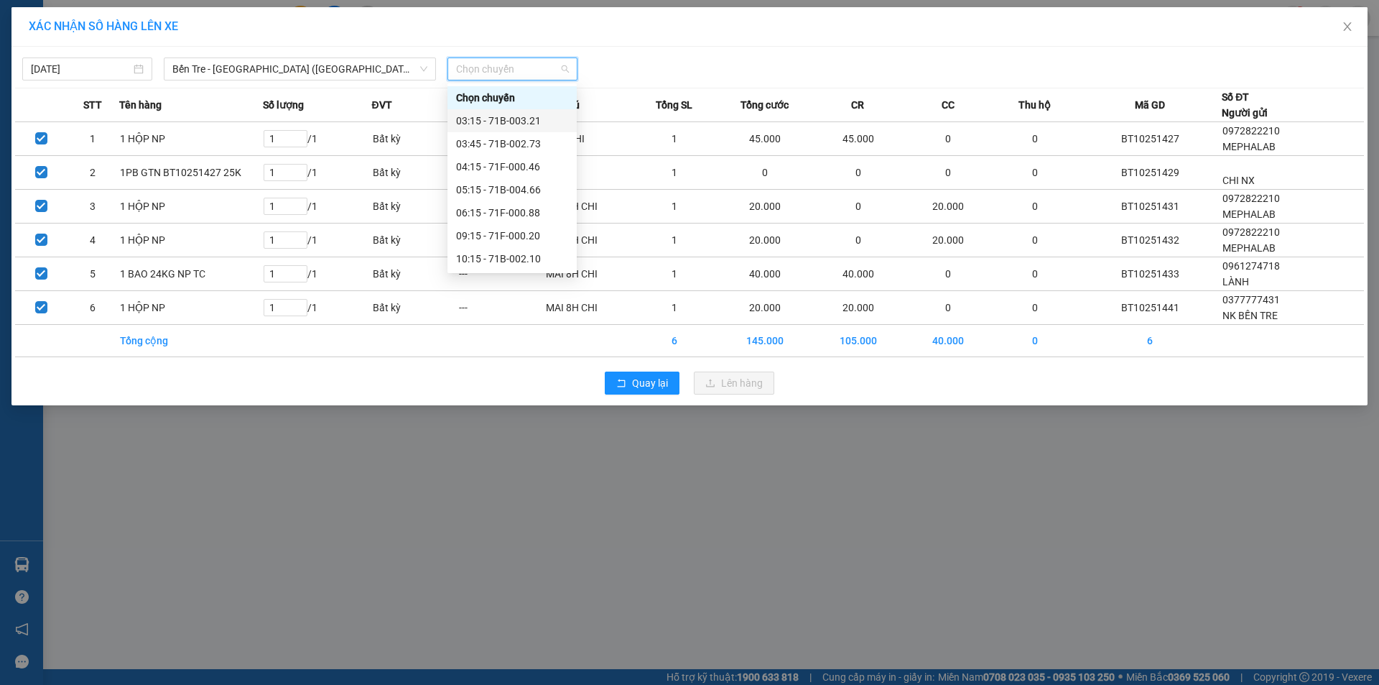
click at [530, 122] on div "03:15 - 71B-003.21" at bounding box center [512, 121] width 112 height 16
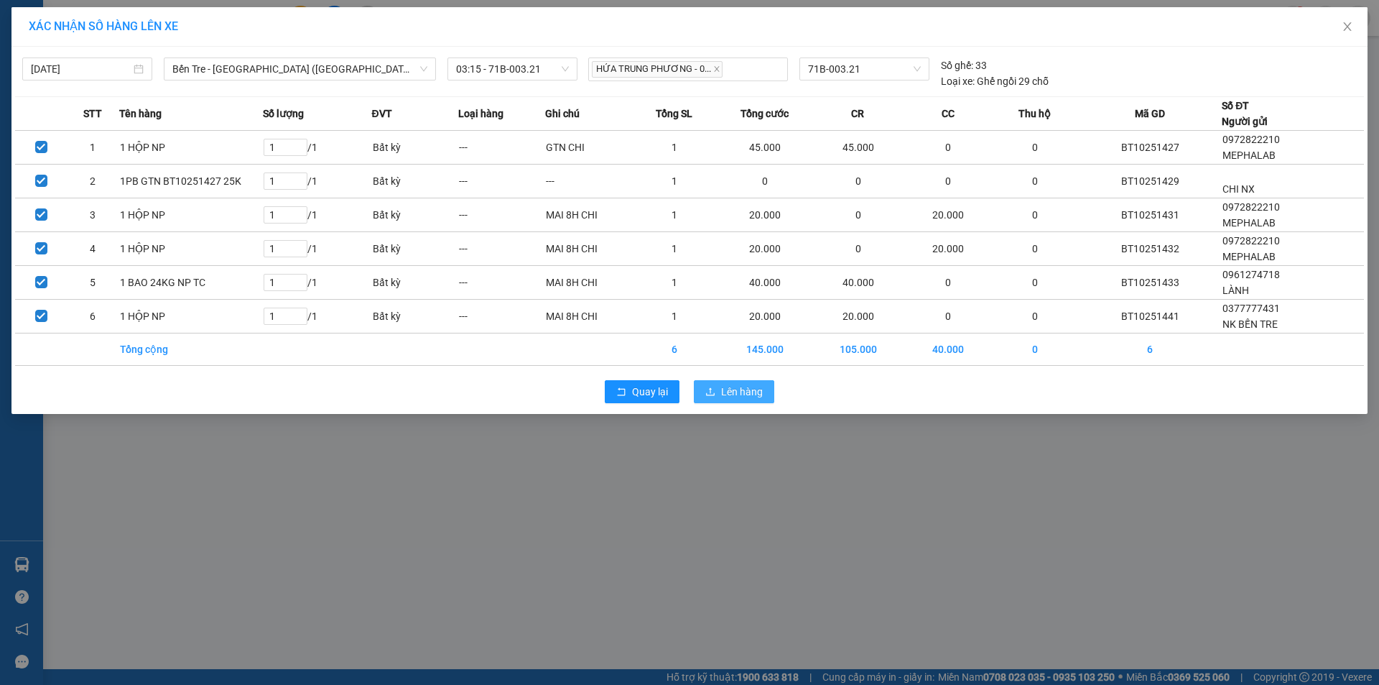
click at [741, 393] on span "Lên hàng" at bounding box center [742, 392] width 42 height 16
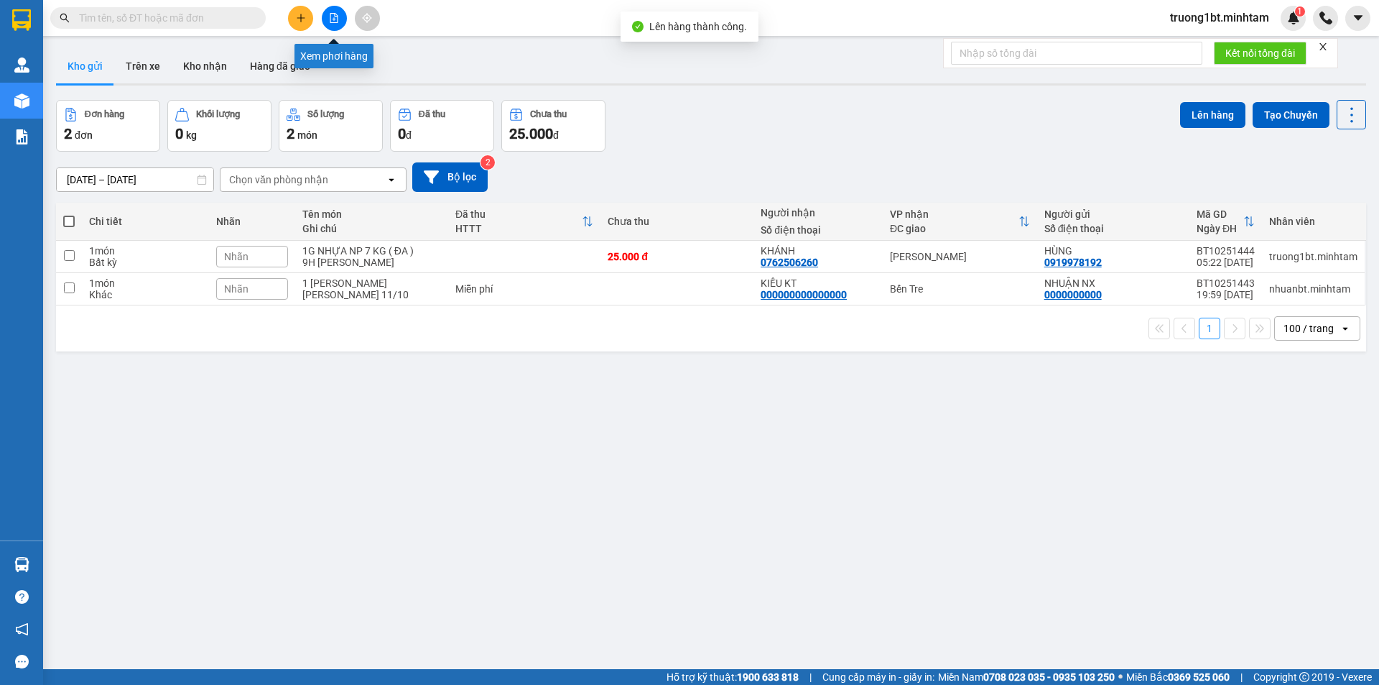
click at [331, 25] on button at bounding box center [334, 18] width 25 height 25
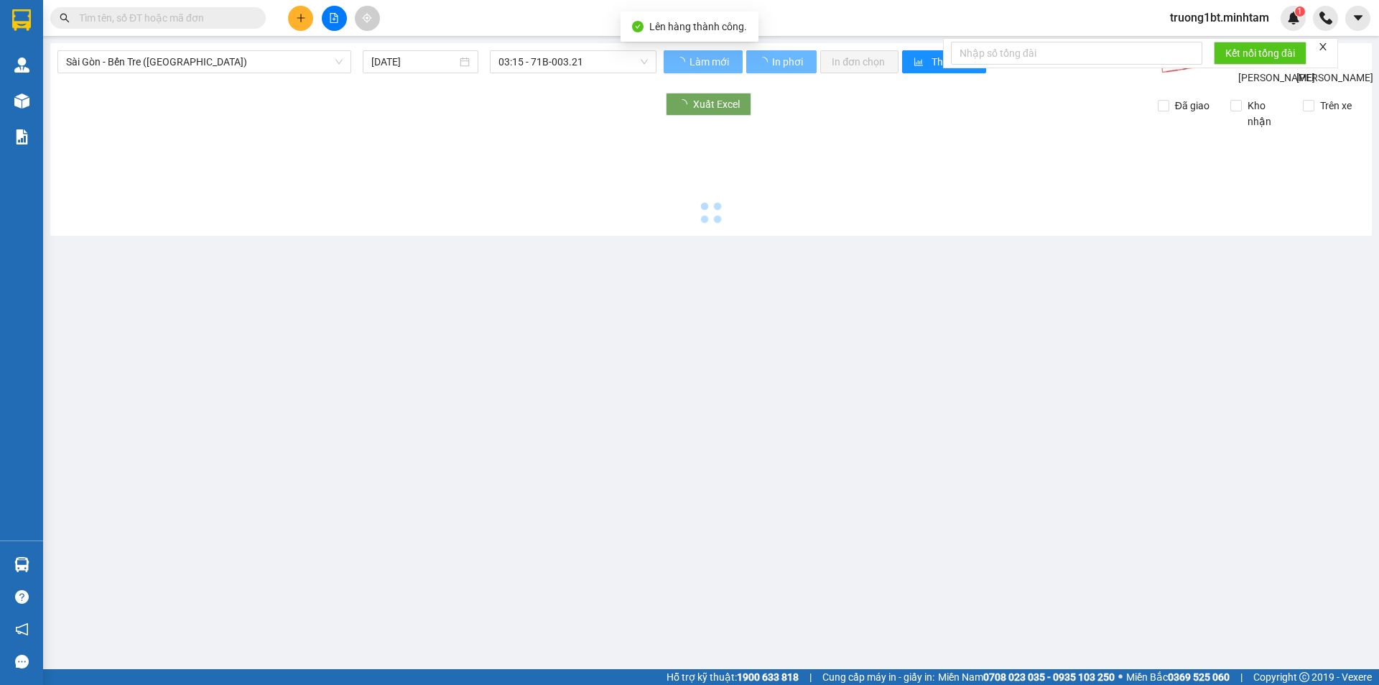
type input "[DATE]"
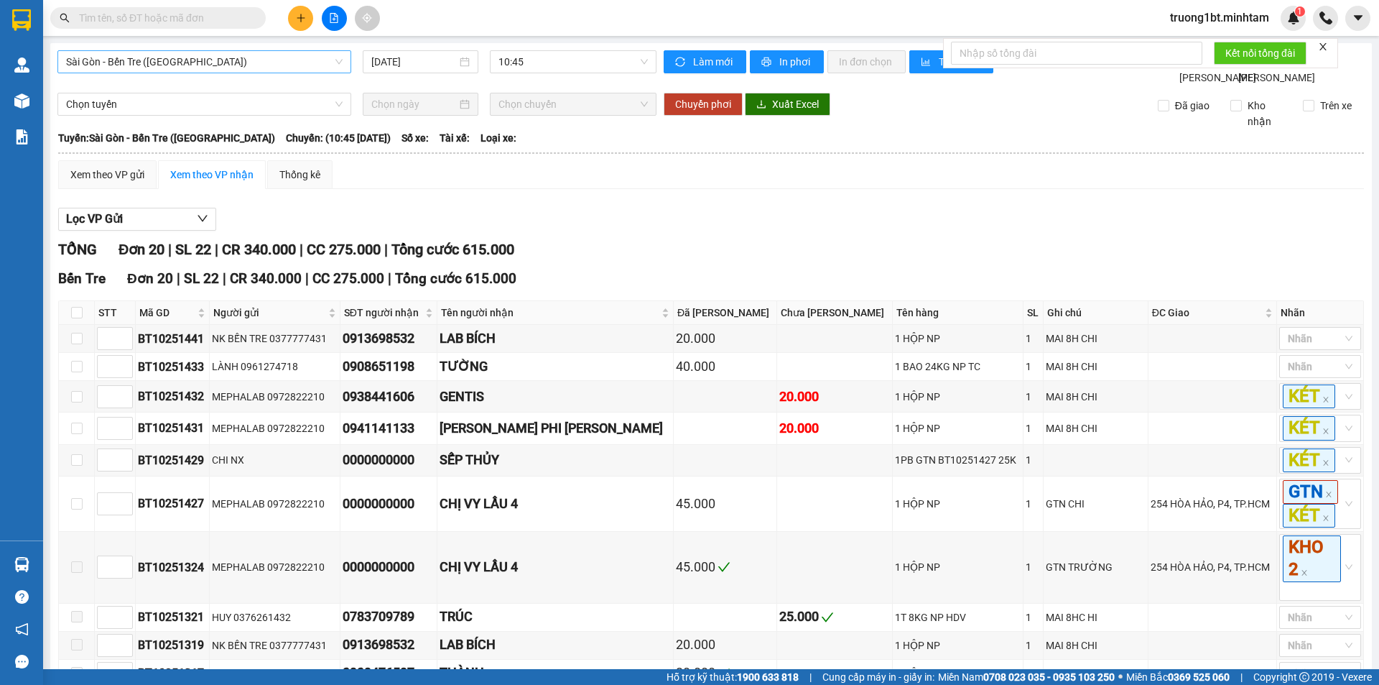
click at [180, 60] on span "Sài Gòn - Bến Tre ([GEOGRAPHIC_DATA])" at bounding box center [204, 62] width 277 height 22
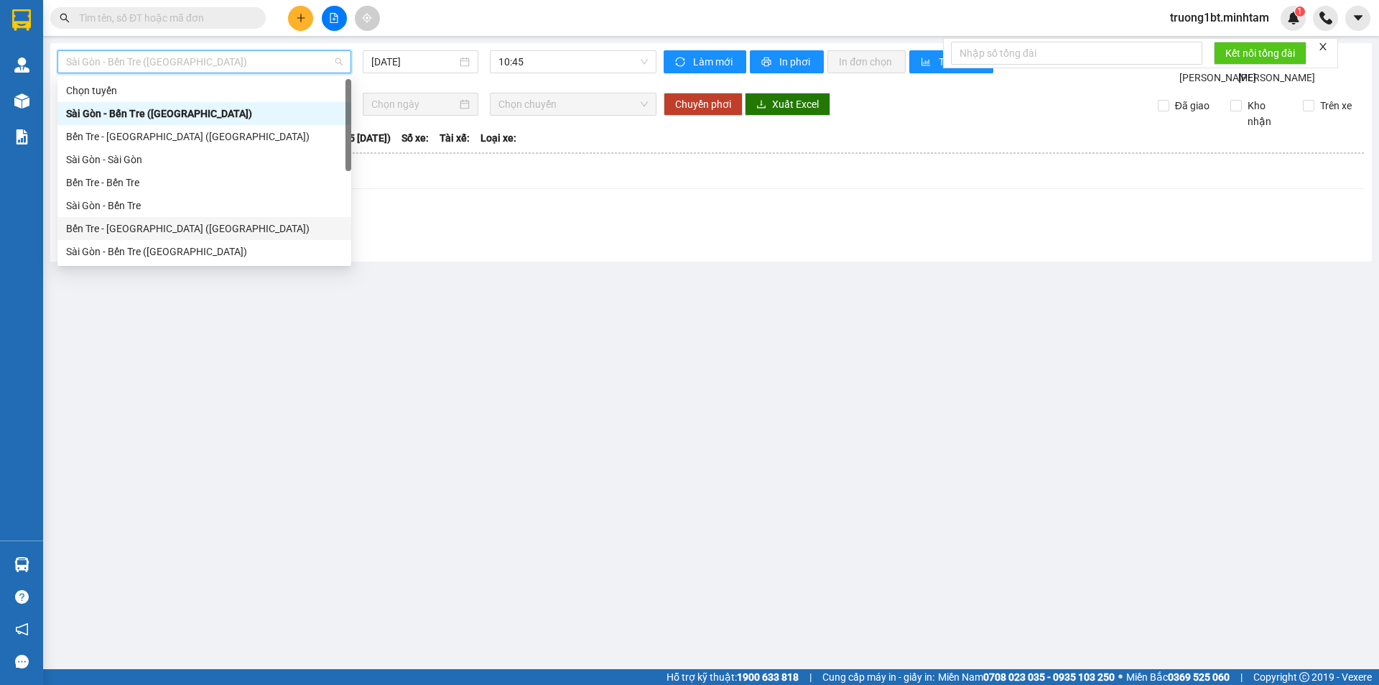
click at [108, 231] on div "Bến Tre - [GEOGRAPHIC_DATA] ([GEOGRAPHIC_DATA])" at bounding box center [204, 229] width 277 height 16
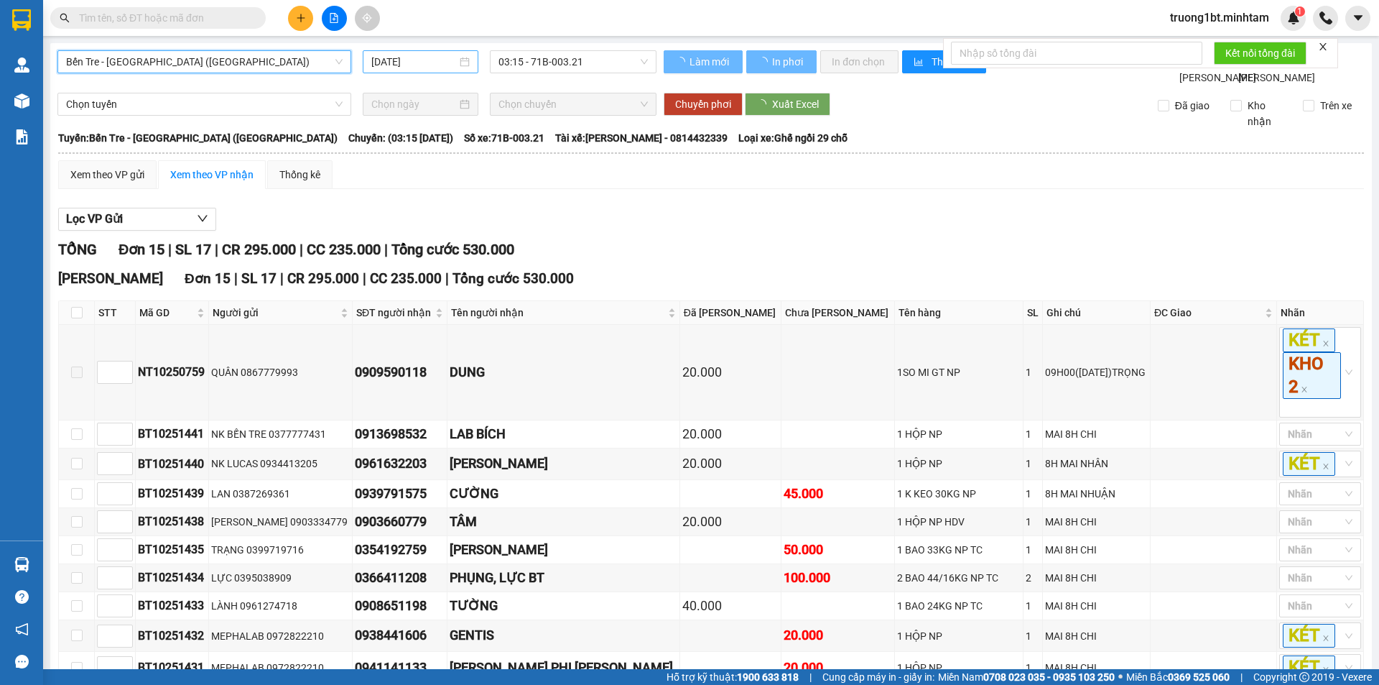
click at [427, 65] on input "[DATE]" at bounding box center [413, 62] width 85 height 16
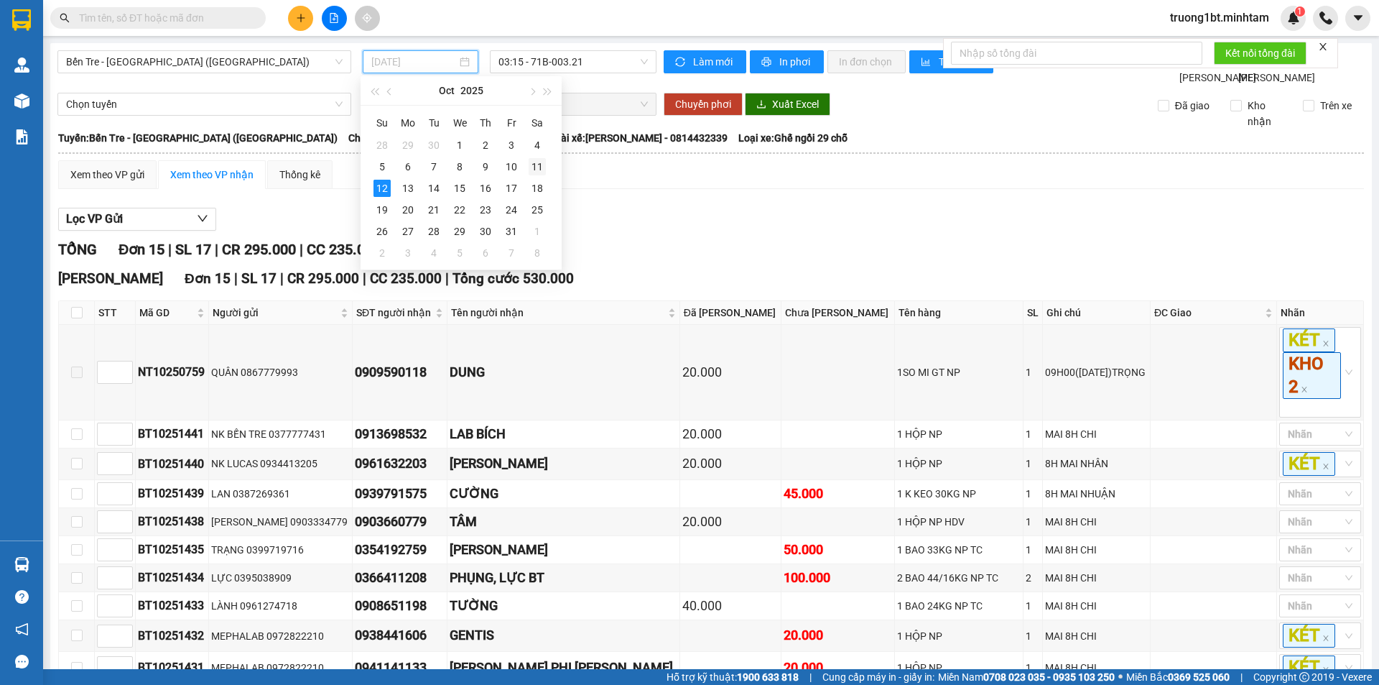
click at [544, 168] on div "11" at bounding box center [537, 166] width 17 height 17
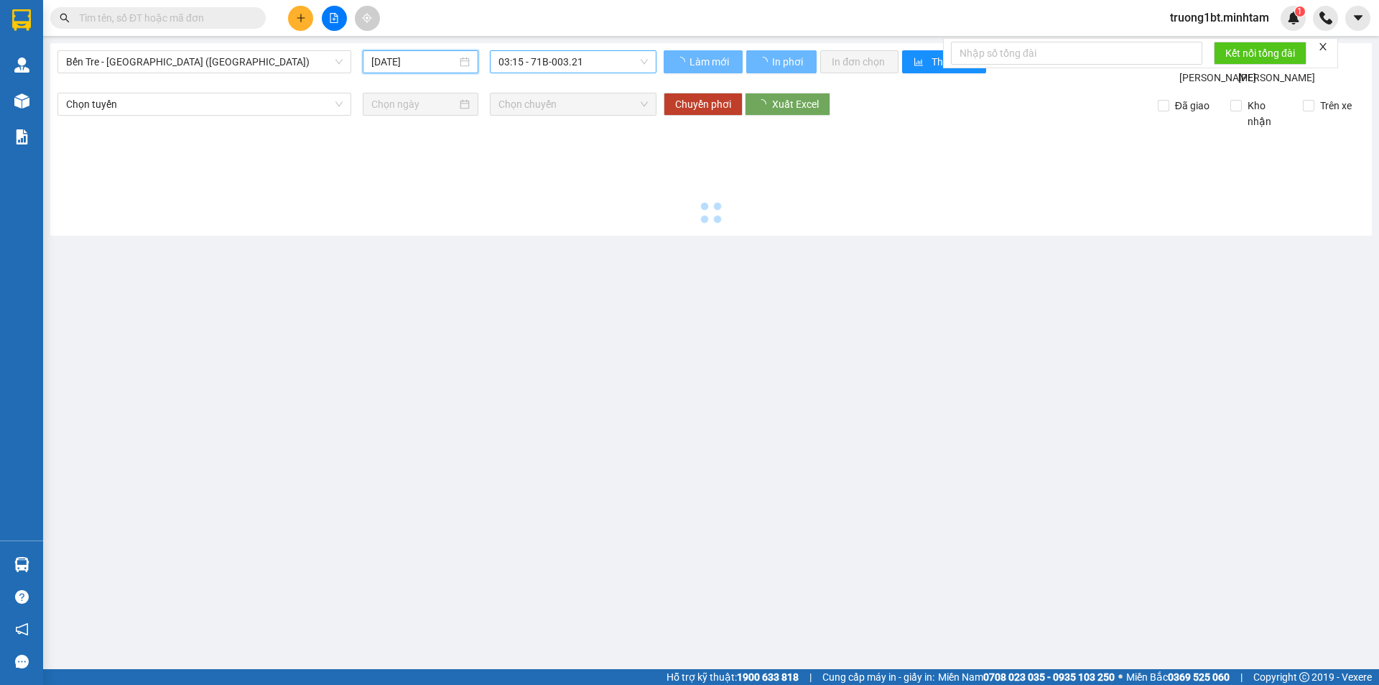
click at [595, 64] on span "03:15 - 71B-003.21" at bounding box center [573, 62] width 149 height 22
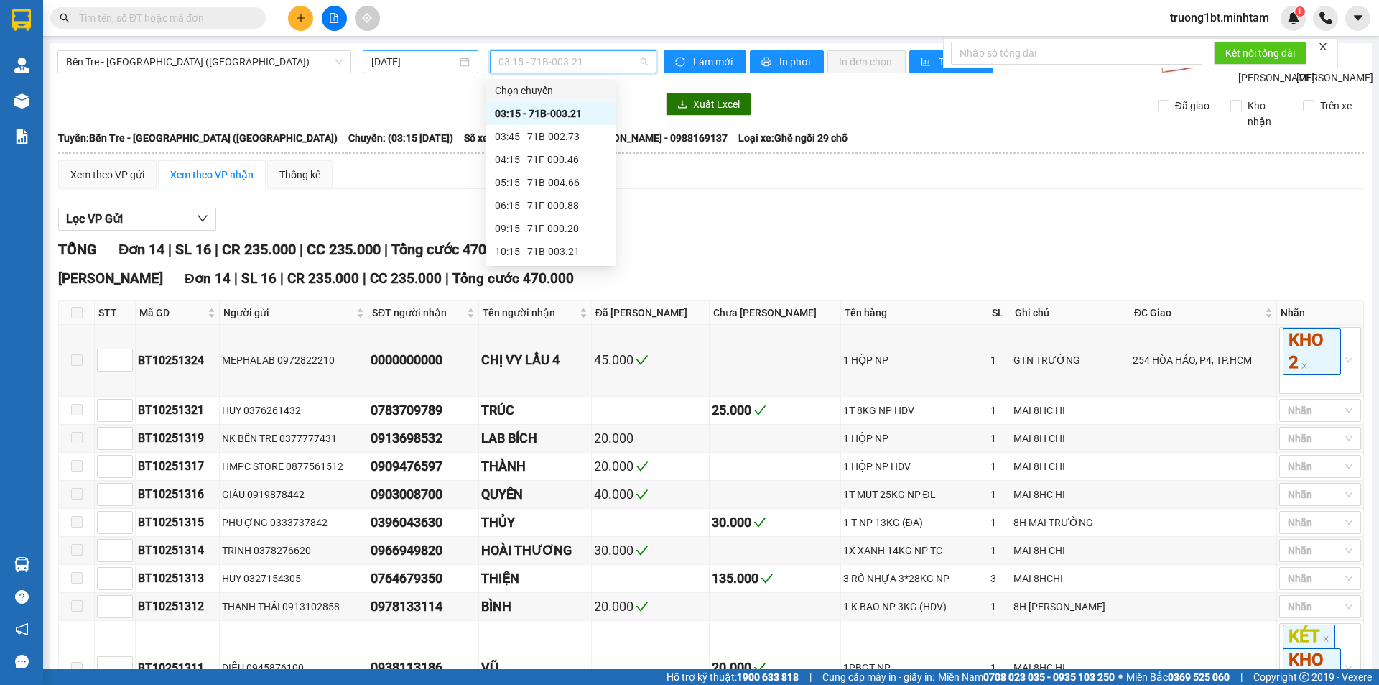
click at [433, 64] on input "[DATE]" at bounding box center [413, 62] width 85 height 16
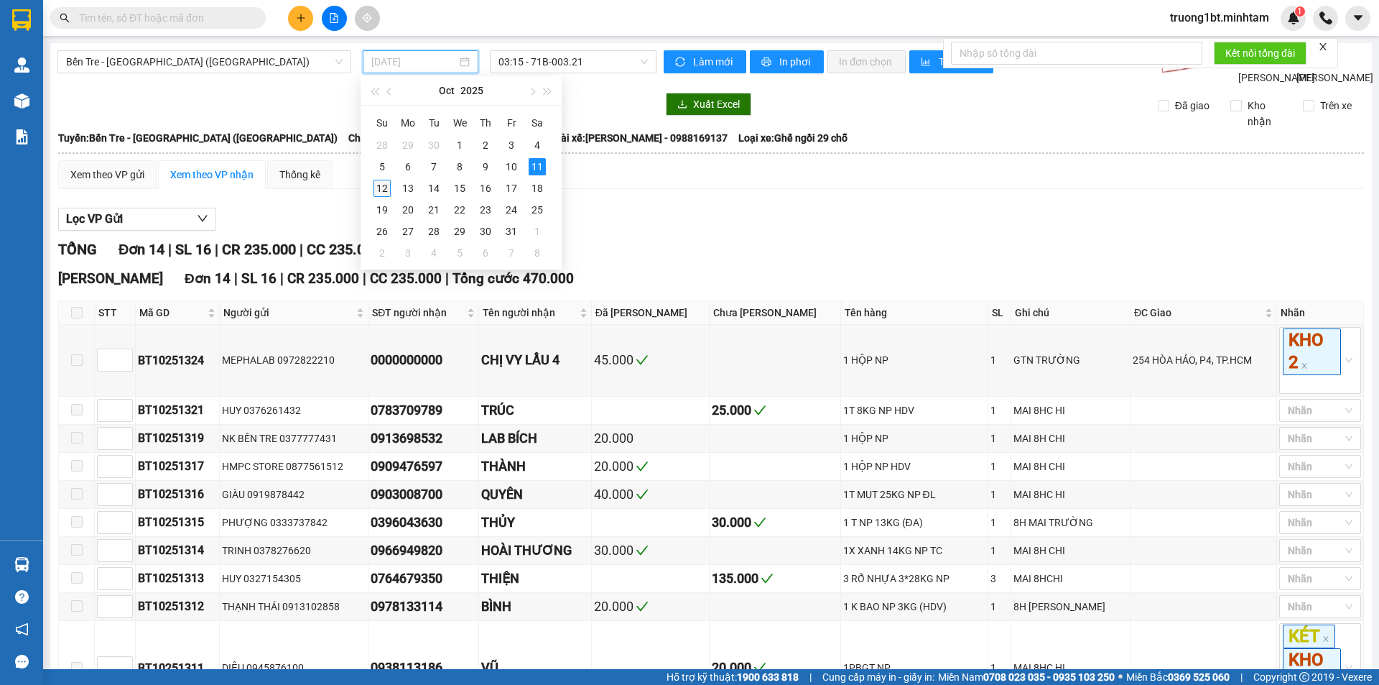
click at [385, 189] on div "12" at bounding box center [382, 188] width 17 height 17
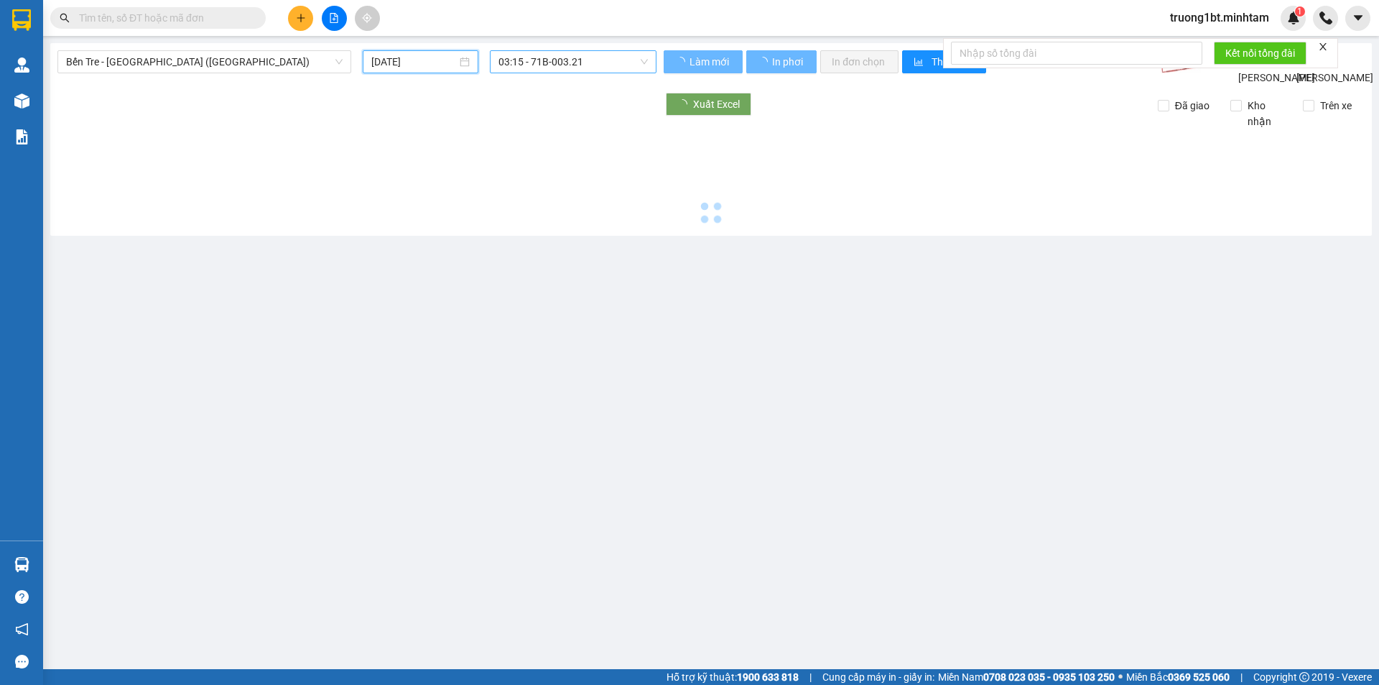
click at [605, 60] on span "03:15 - 71B-003.21" at bounding box center [573, 62] width 149 height 22
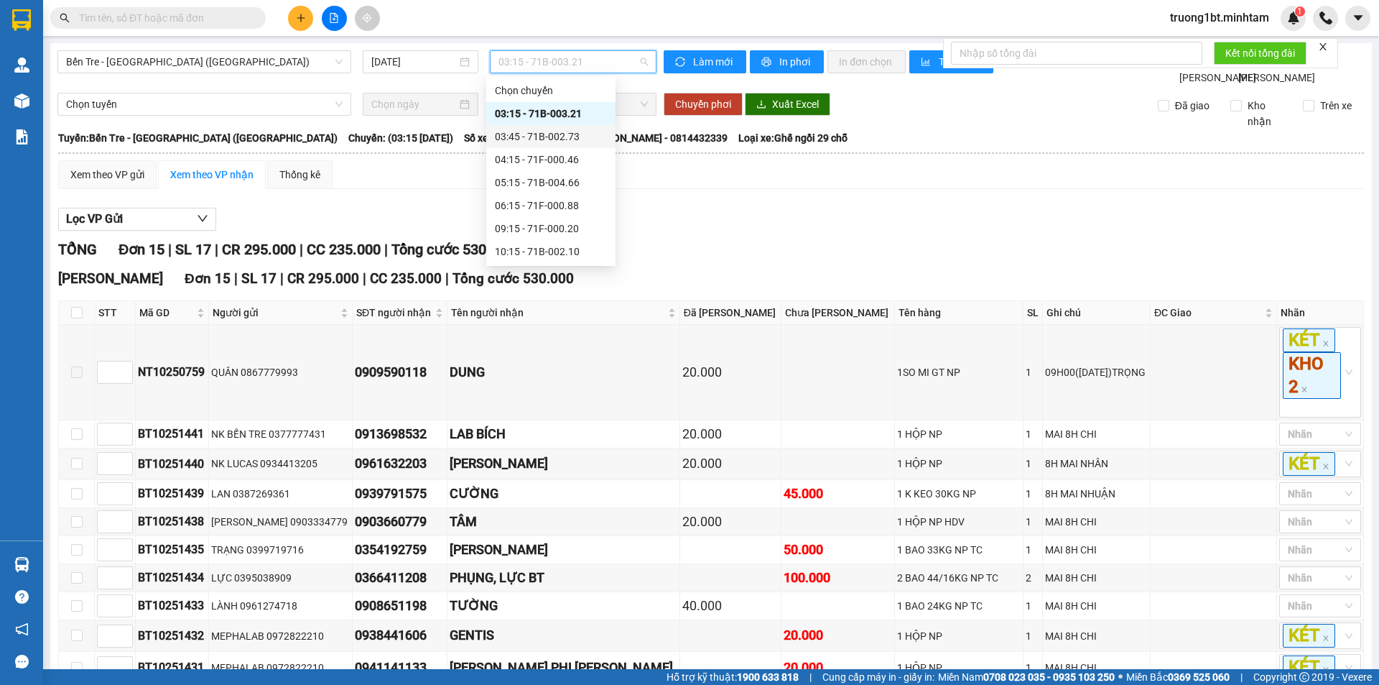
click at [572, 139] on div "03:45 - 71B-002.73" at bounding box center [551, 137] width 112 height 16
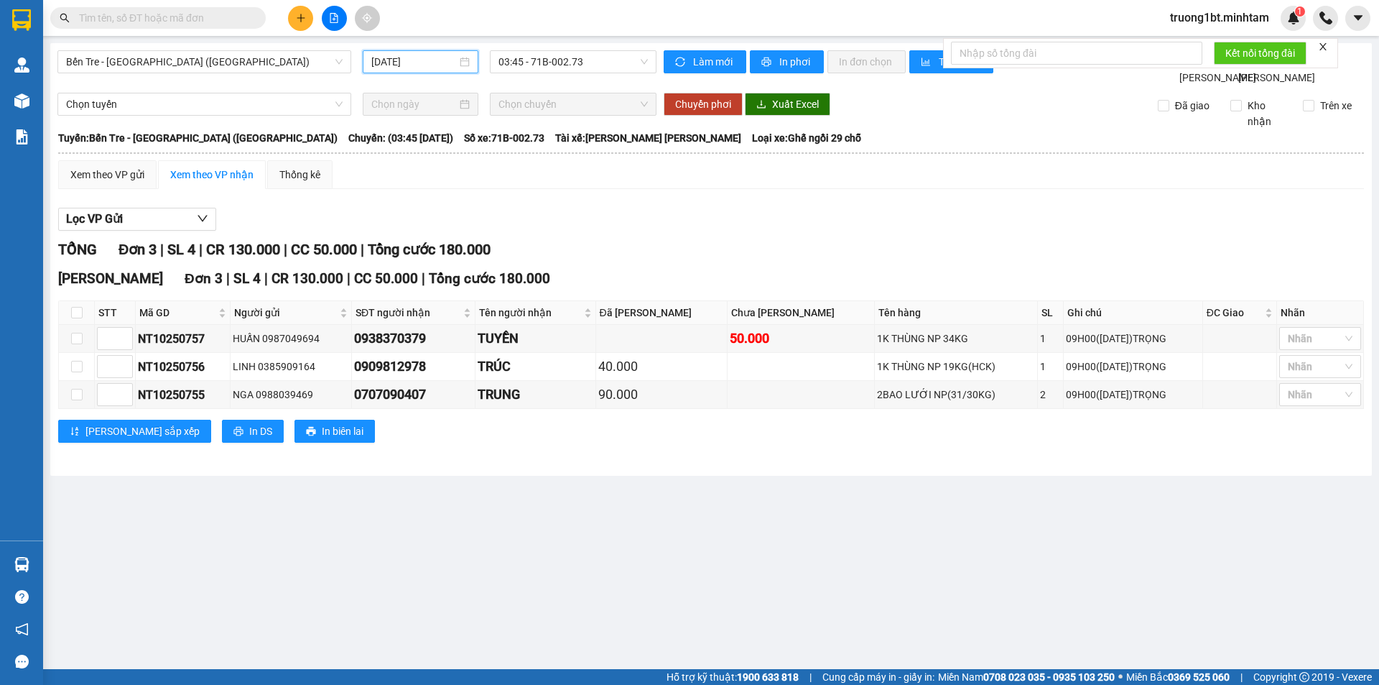
click at [442, 61] on input "[DATE]" at bounding box center [413, 62] width 85 height 16
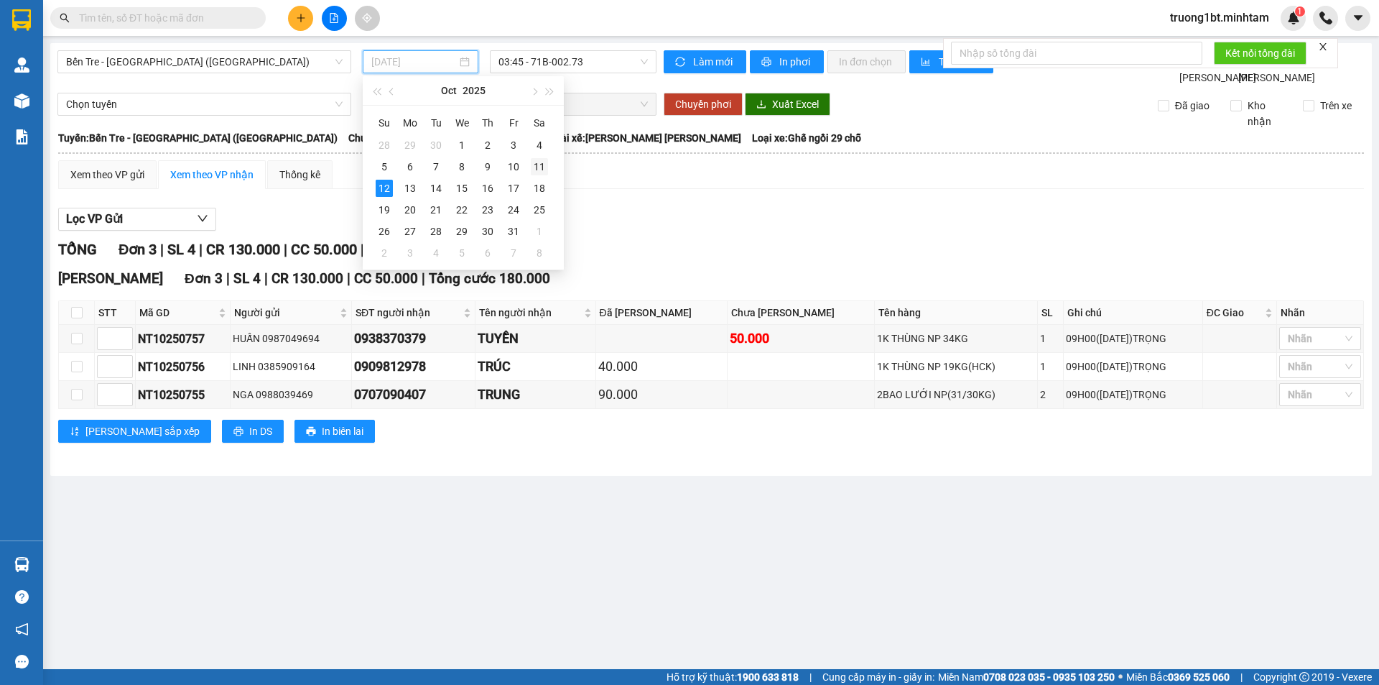
click at [536, 171] on div "11" at bounding box center [539, 166] width 17 height 17
type input "[DATE]"
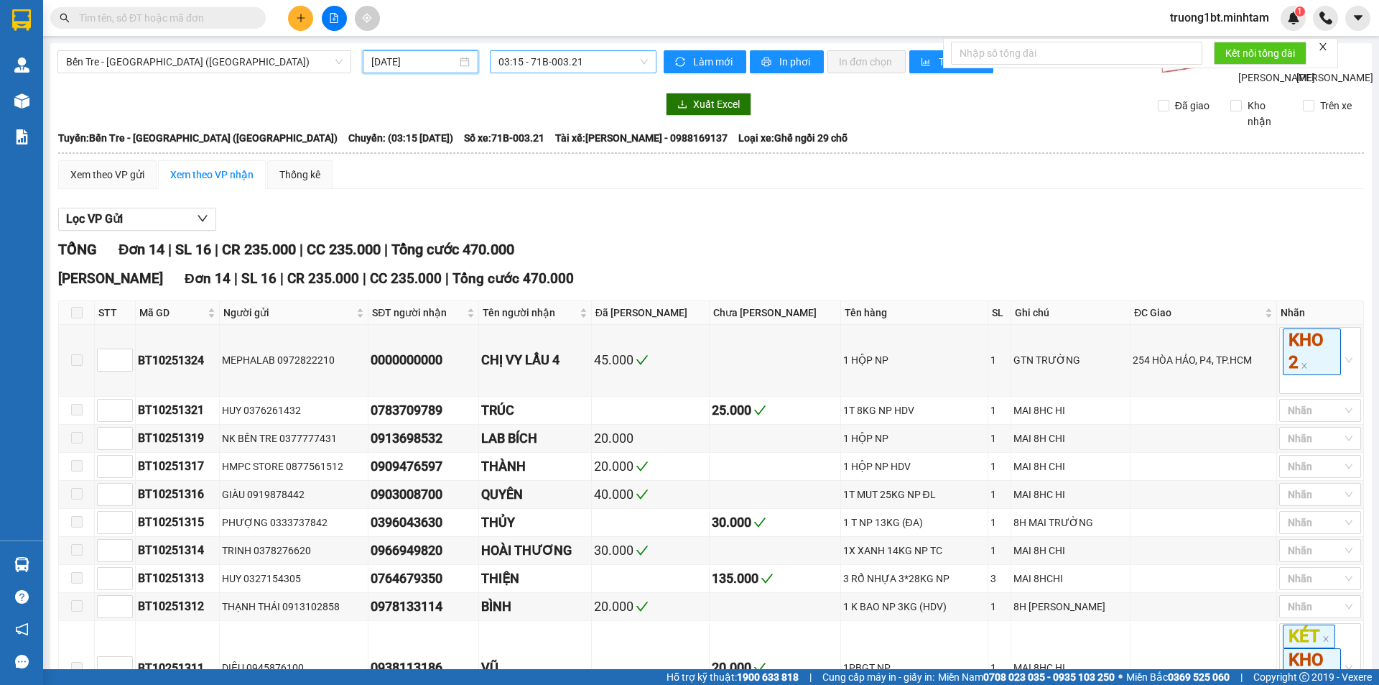
click at [609, 61] on span "03:15 - 71B-003.21" at bounding box center [573, 62] width 149 height 22
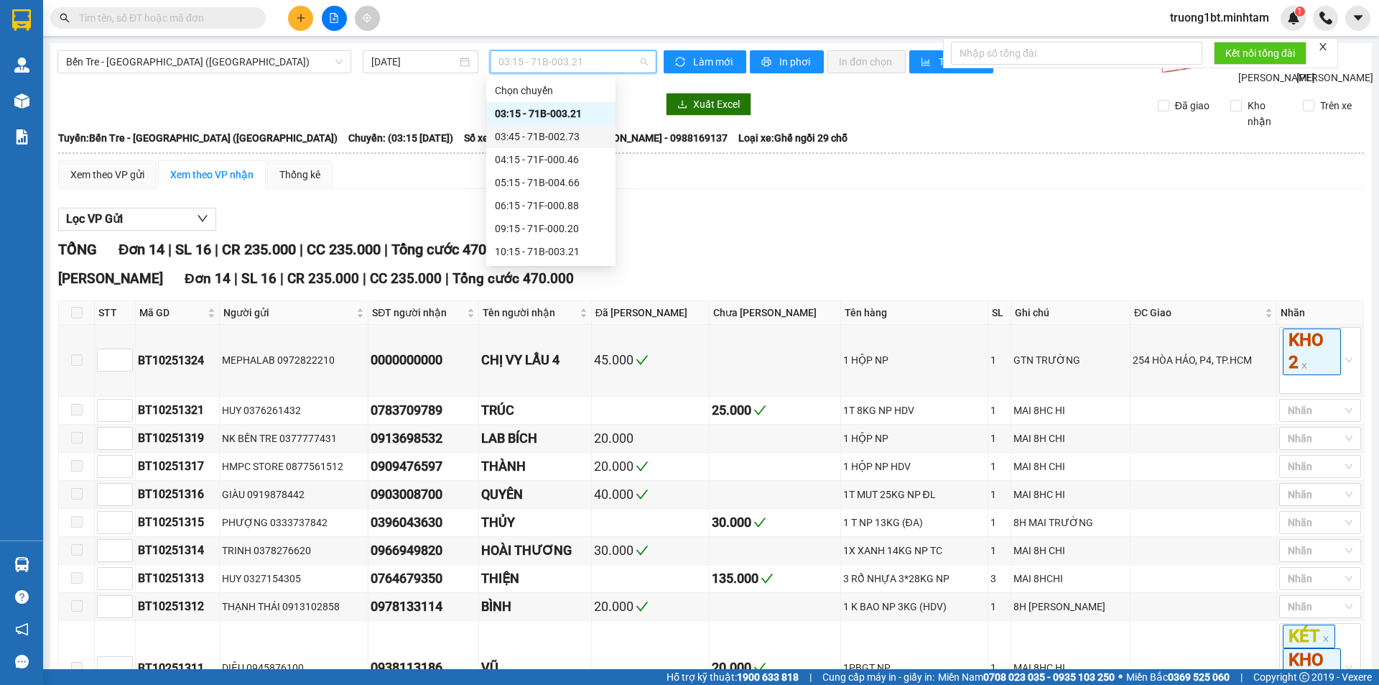
click at [578, 140] on div "03:45 - 71B-002.73" at bounding box center [551, 137] width 112 height 16
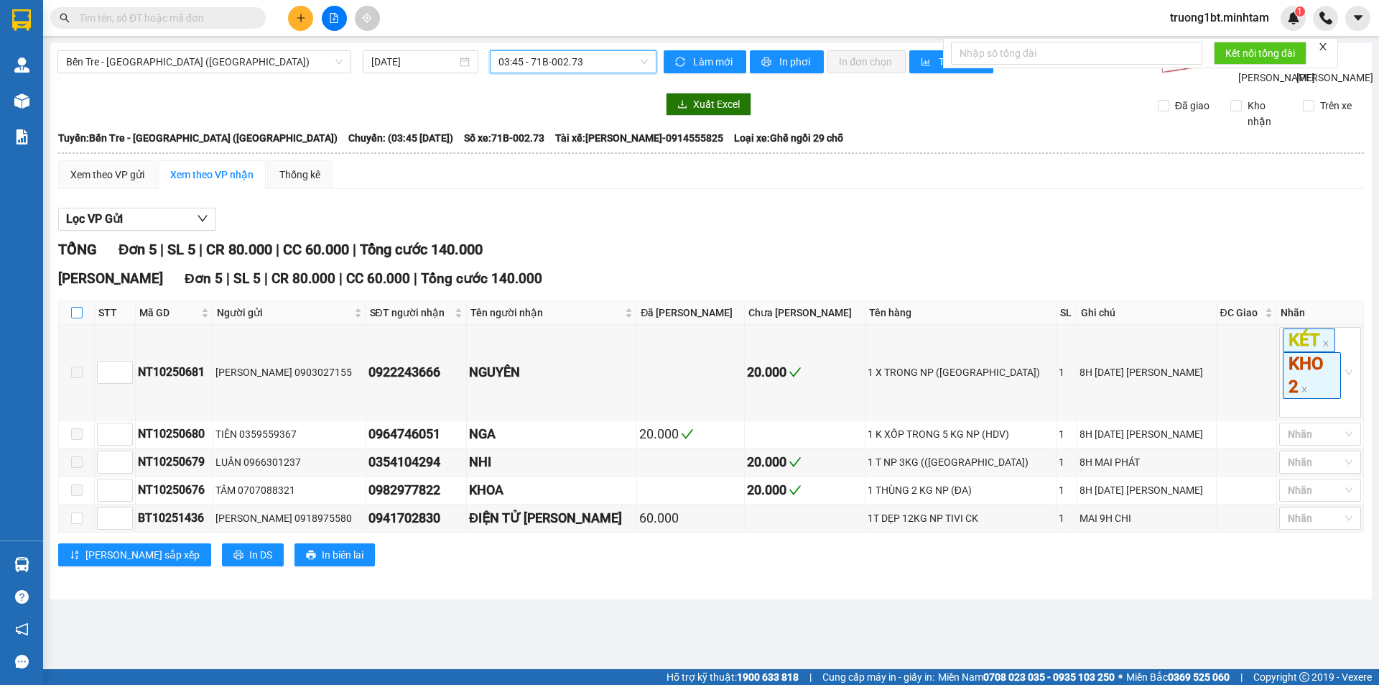
click at [79, 318] on input "checkbox" at bounding box center [76, 312] width 11 height 11
checkbox input "true"
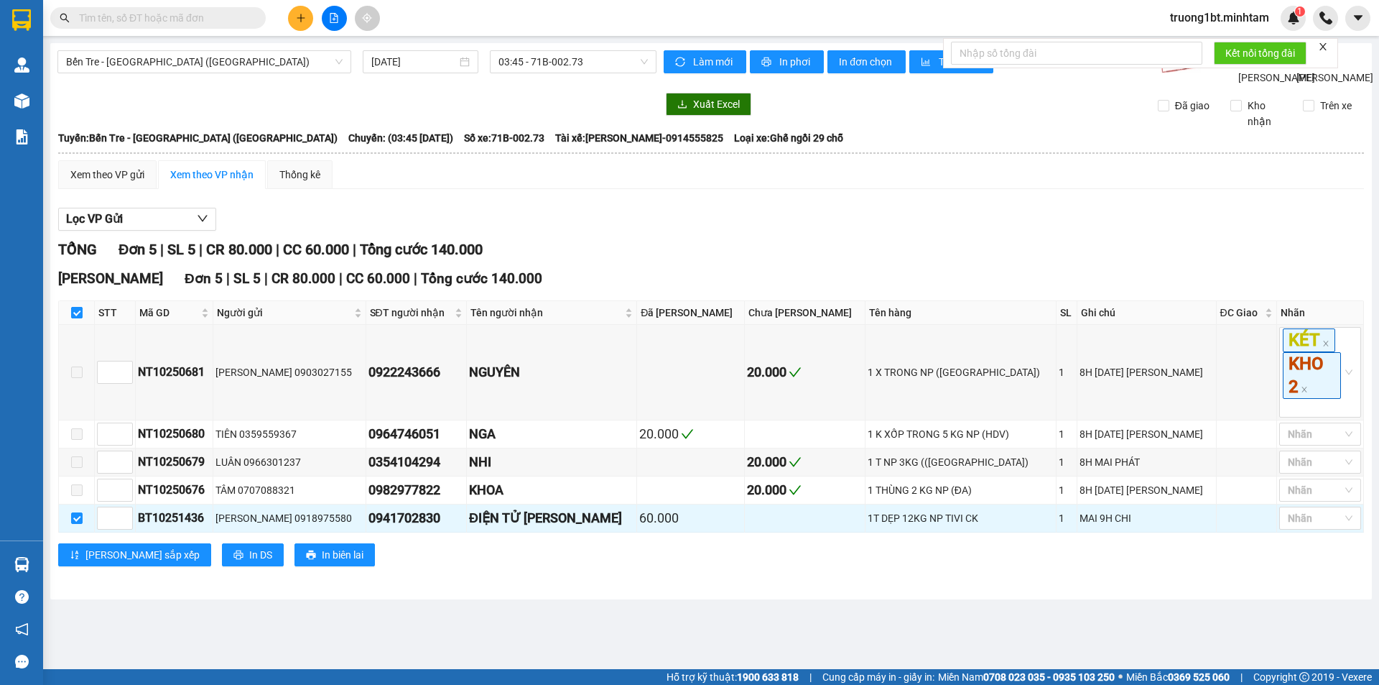
click at [79, 318] on input "checkbox" at bounding box center [76, 312] width 11 height 11
checkbox input "false"
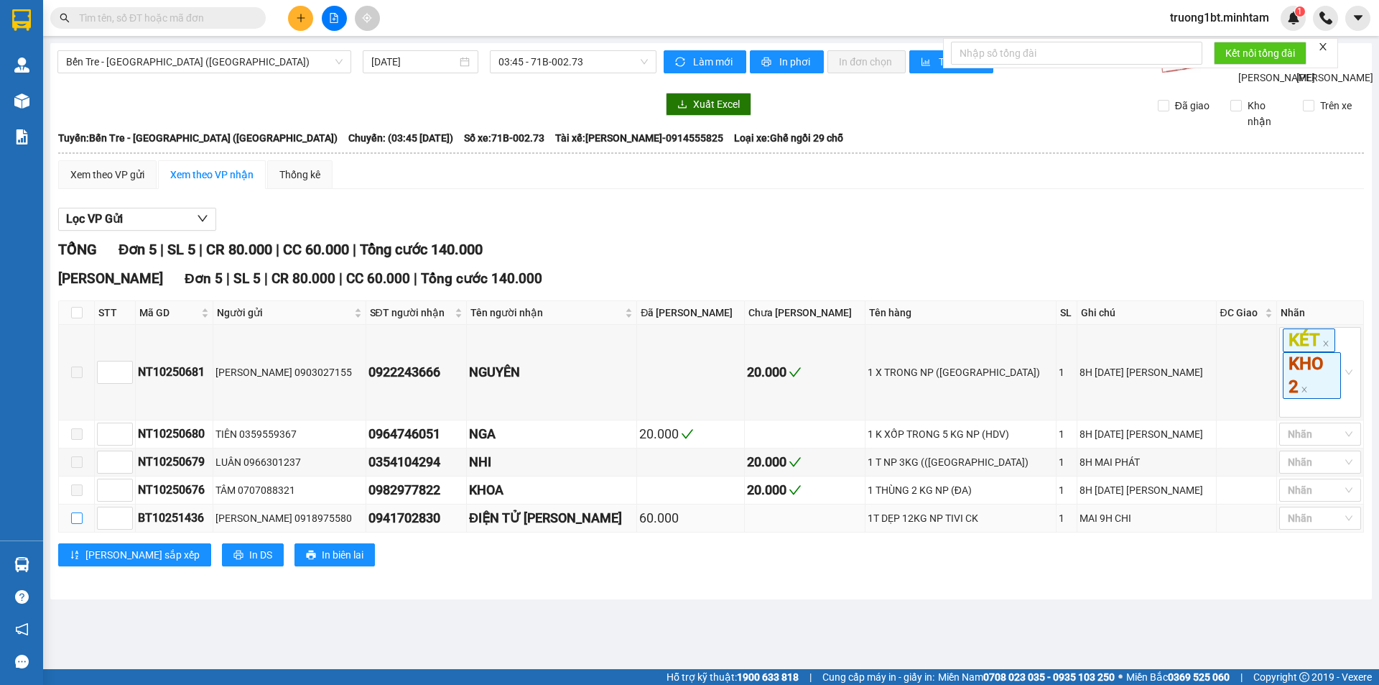
click at [73, 524] on input "checkbox" at bounding box center [76, 517] width 11 height 11
checkbox input "true"
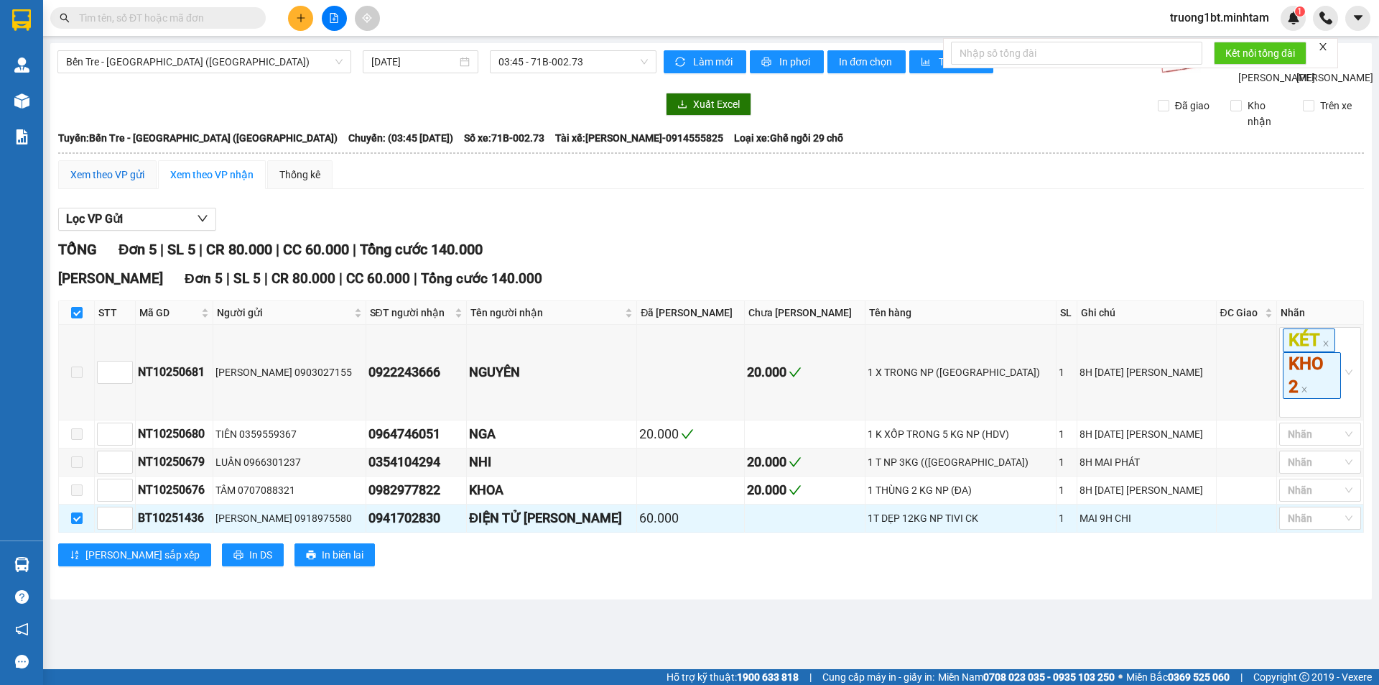
click at [121, 182] on div "Xem theo VP gửi" at bounding box center [107, 175] width 74 height 16
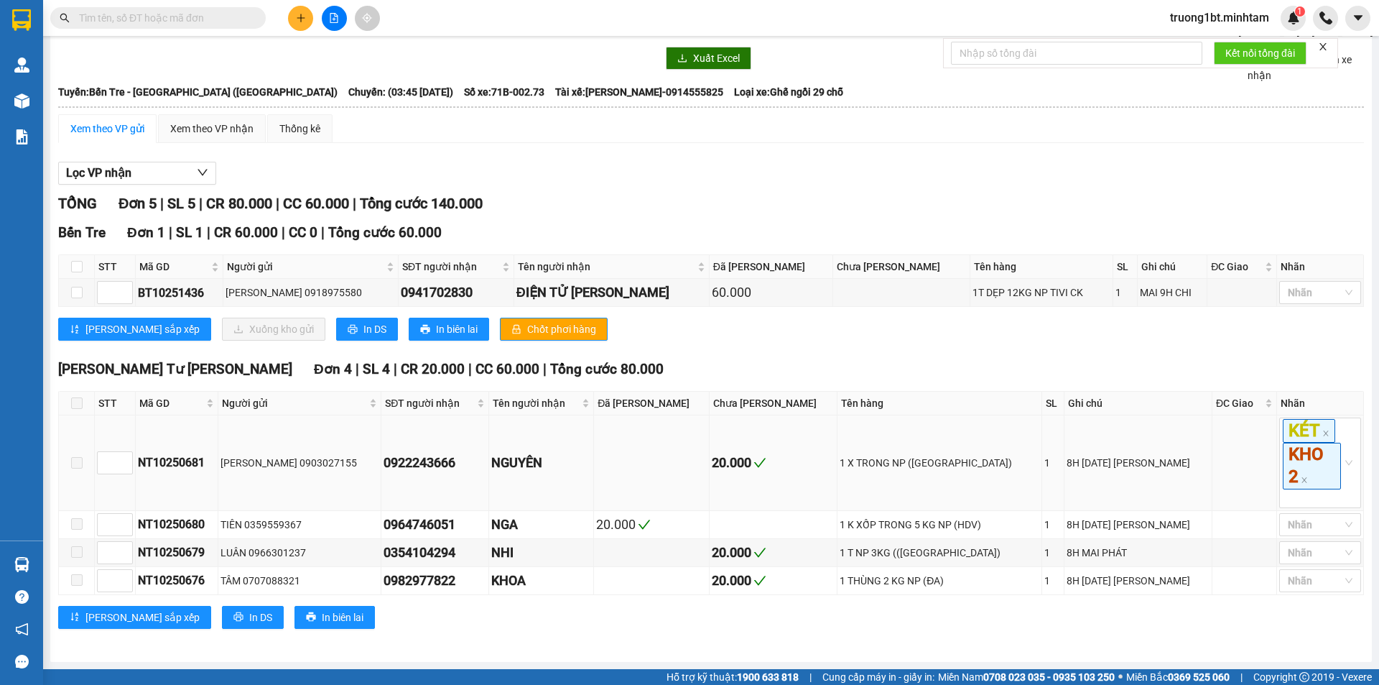
scroll to position [62, 0]
click at [78, 292] on input "checkbox" at bounding box center [76, 292] width 11 height 11
checkbox input "true"
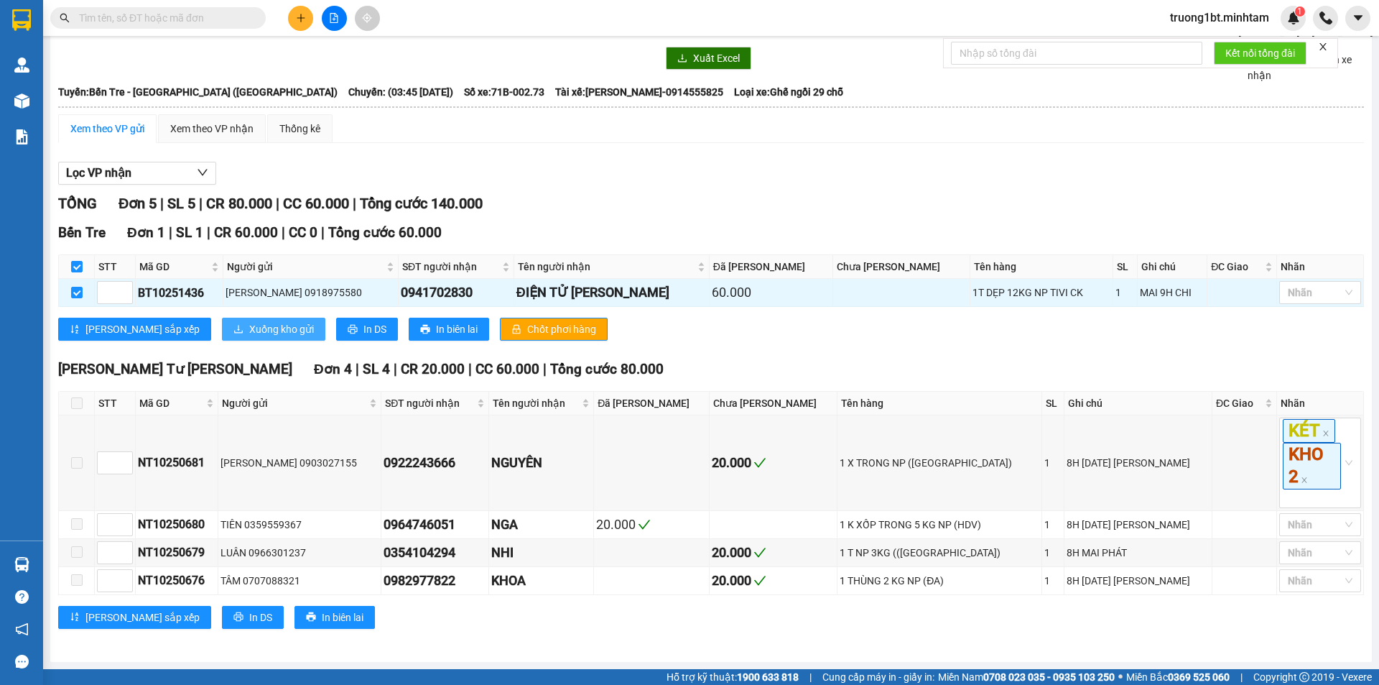
click at [249, 330] on span "Xuống kho gửi" at bounding box center [281, 329] width 65 height 16
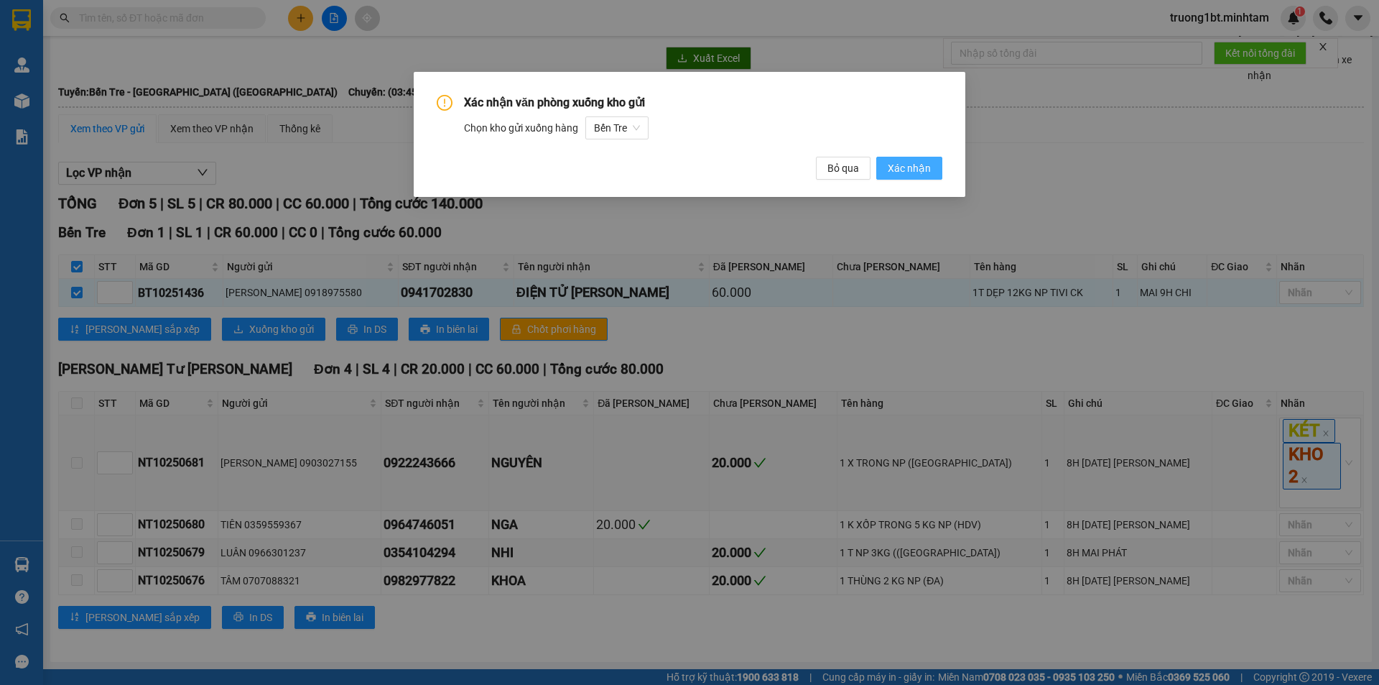
click at [896, 168] on span "Xác nhận" at bounding box center [909, 168] width 43 height 16
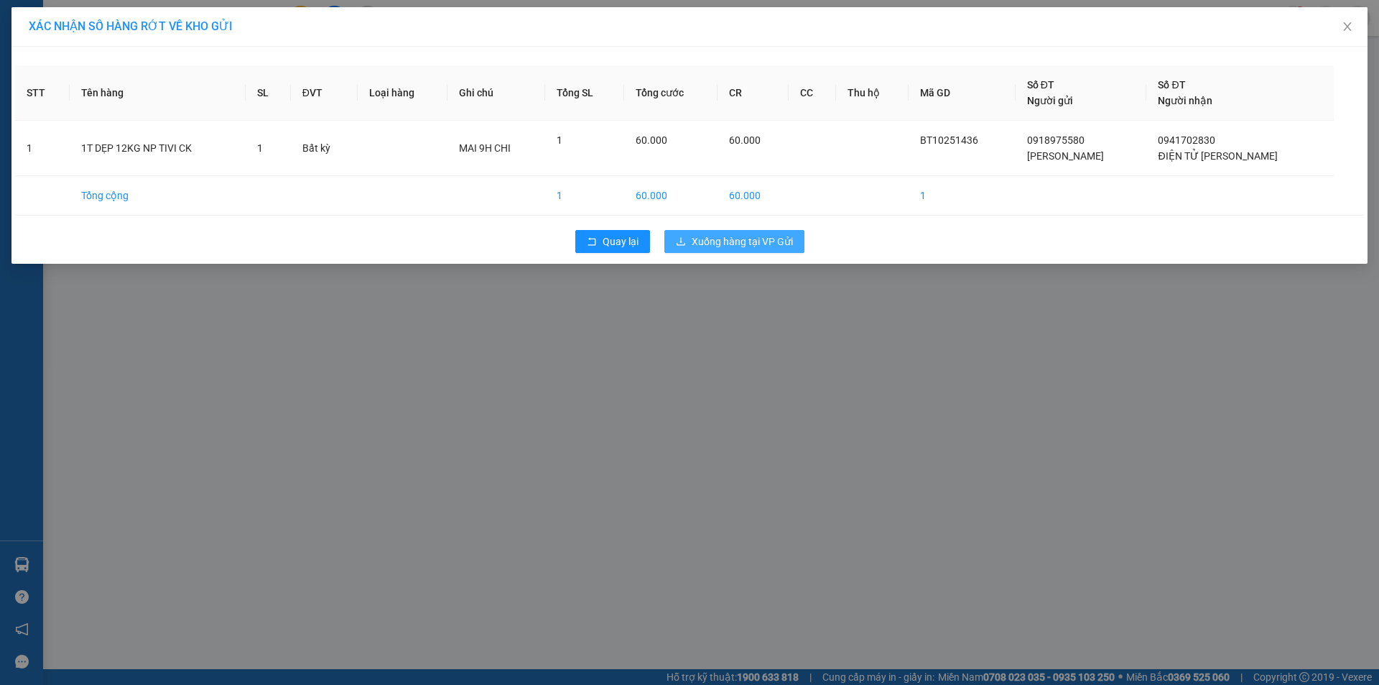
click at [784, 249] on span "Xuống hàng tại VP Gửi" at bounding box center [742, 242] width 101 height 16
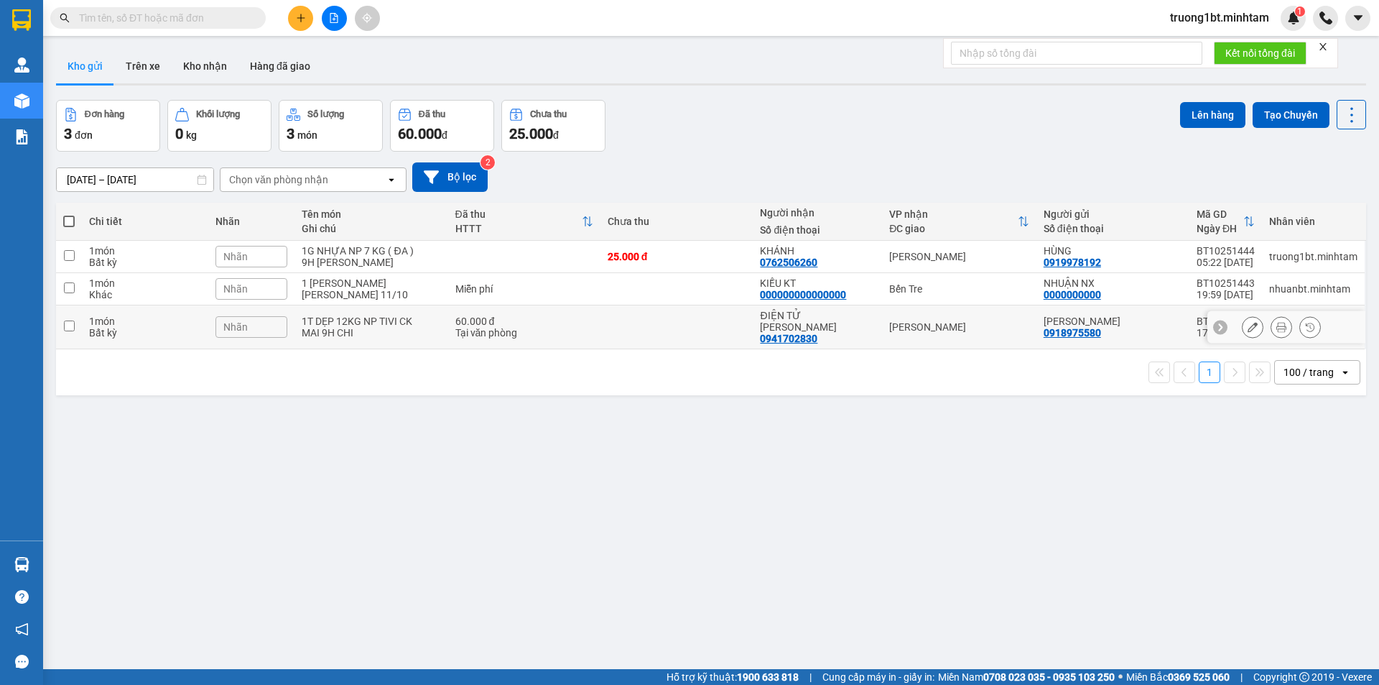
click at [70, 320] on input "checkbox" at bounding box center [69, 325] width 11 height 11
checkbox input "true"
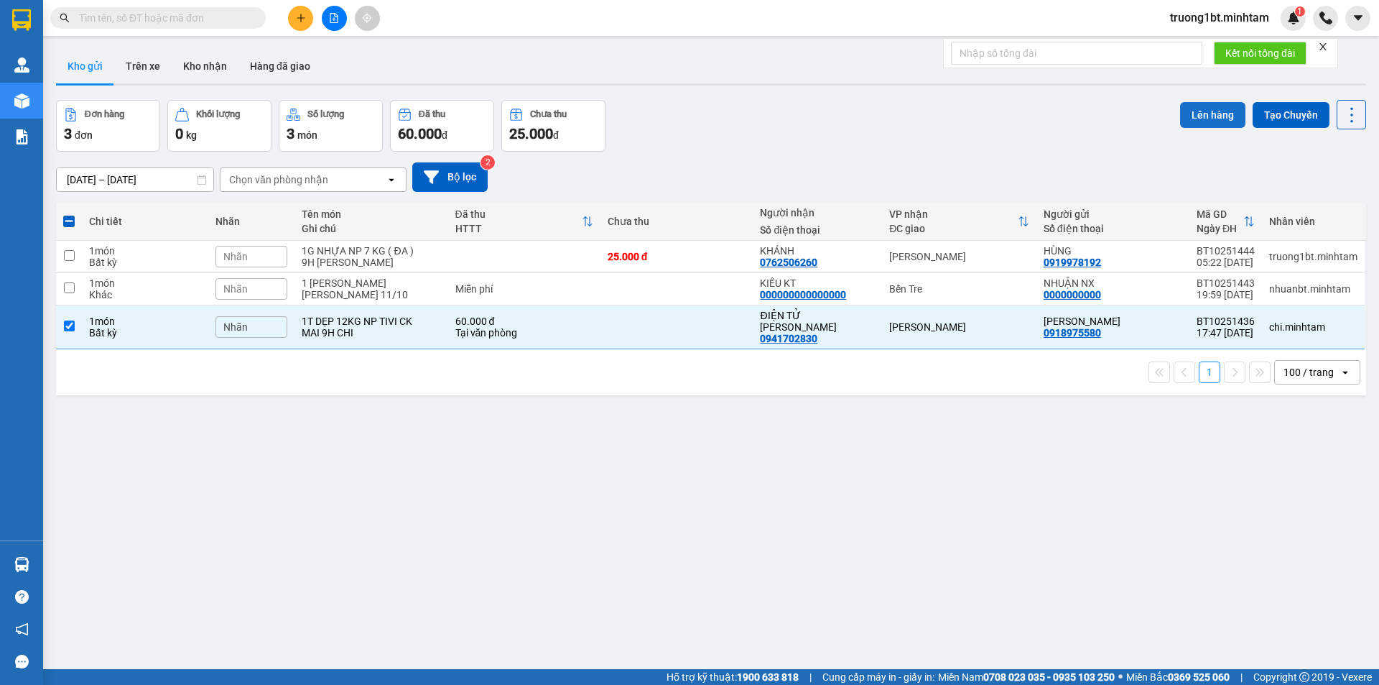
click at [1203, 105] on button "Lên hàng" at bounding box center [1212, 115] width 65 height 26
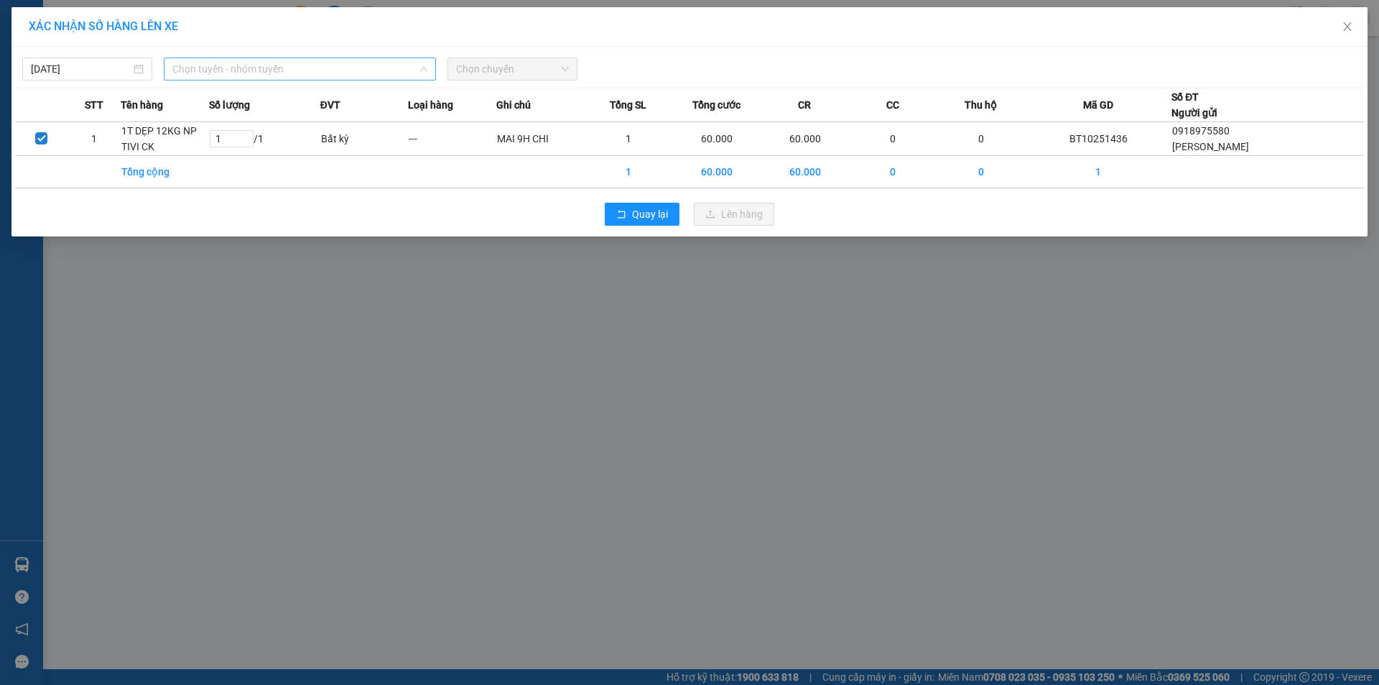
click at [180, 71] on span "Chọn tuyến - nhóm tuyến" at bounding box center [299, 69] width 255 height 22
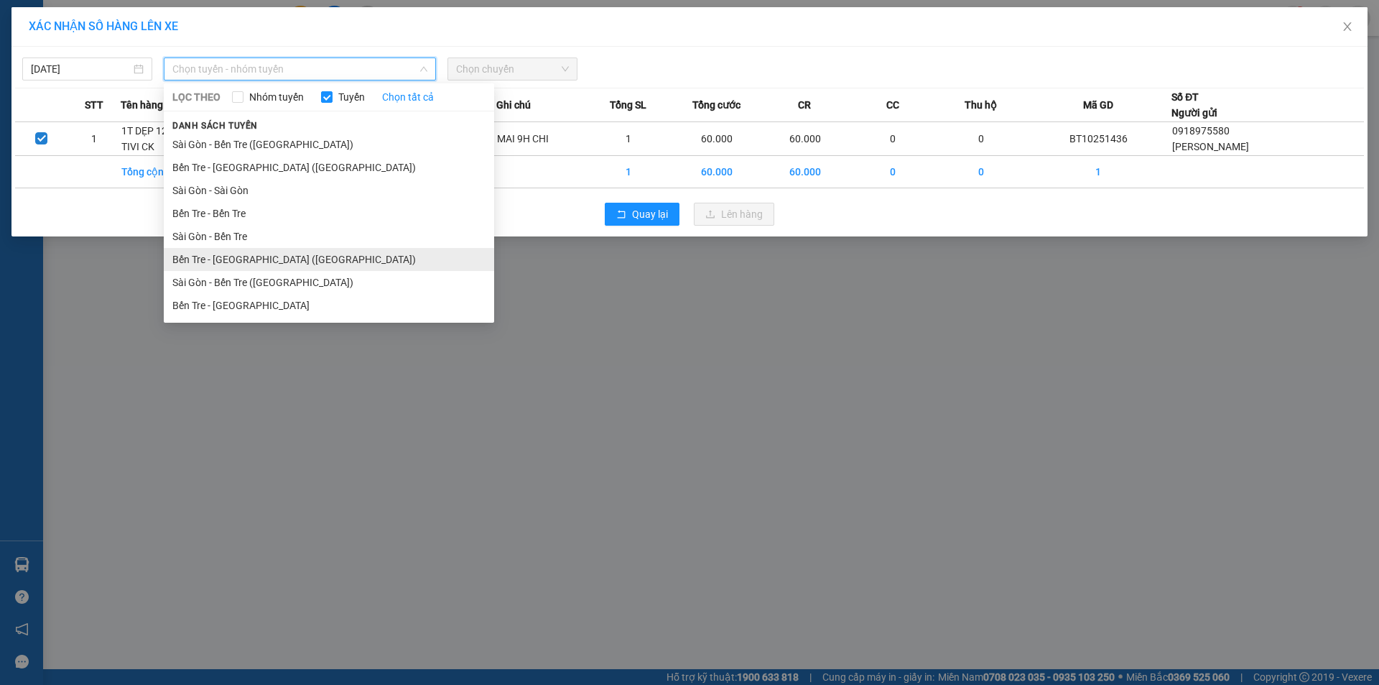
click at [249, 263] on li "Bến Tre - [GEOGRAPHIC_DATA] ([GEOGRAPHIC_DATA])" at bounding box center [329, 259] width 330 height 23
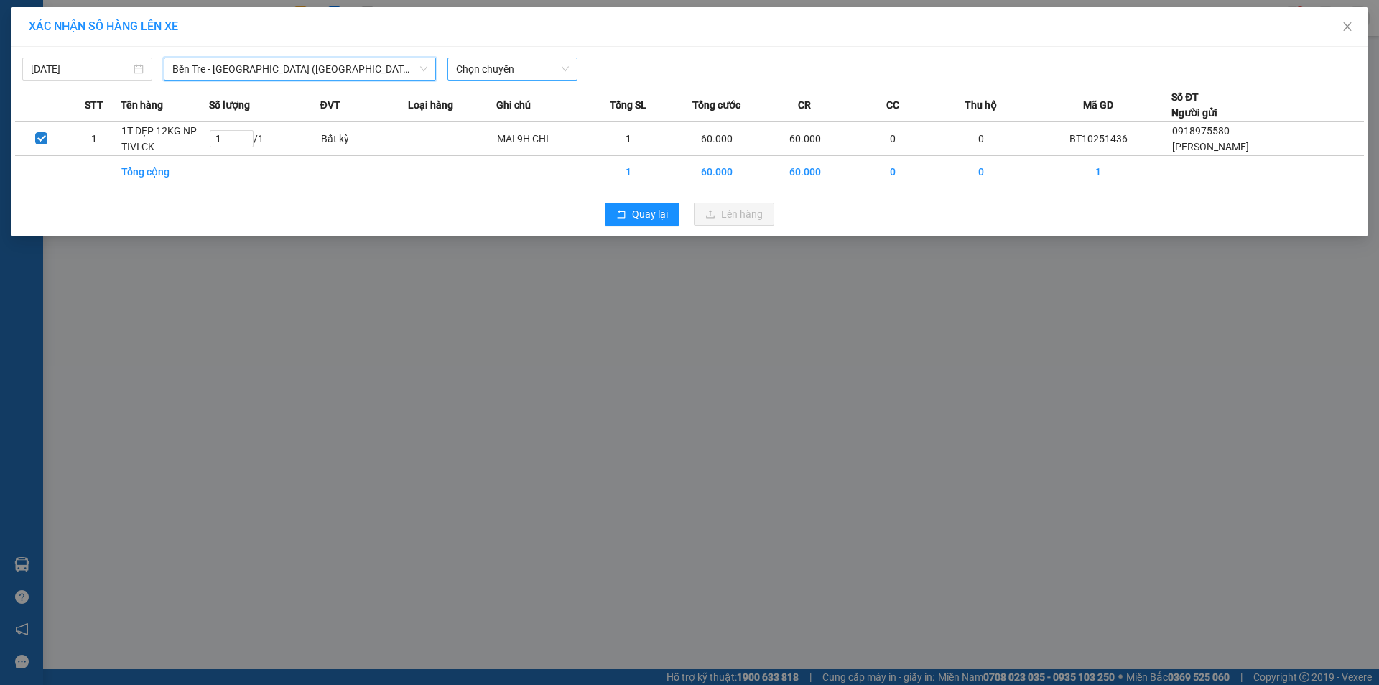
click at [492, 73] on span "Chọn chuyến" at bounding box center [512, 69] width 113 height 22
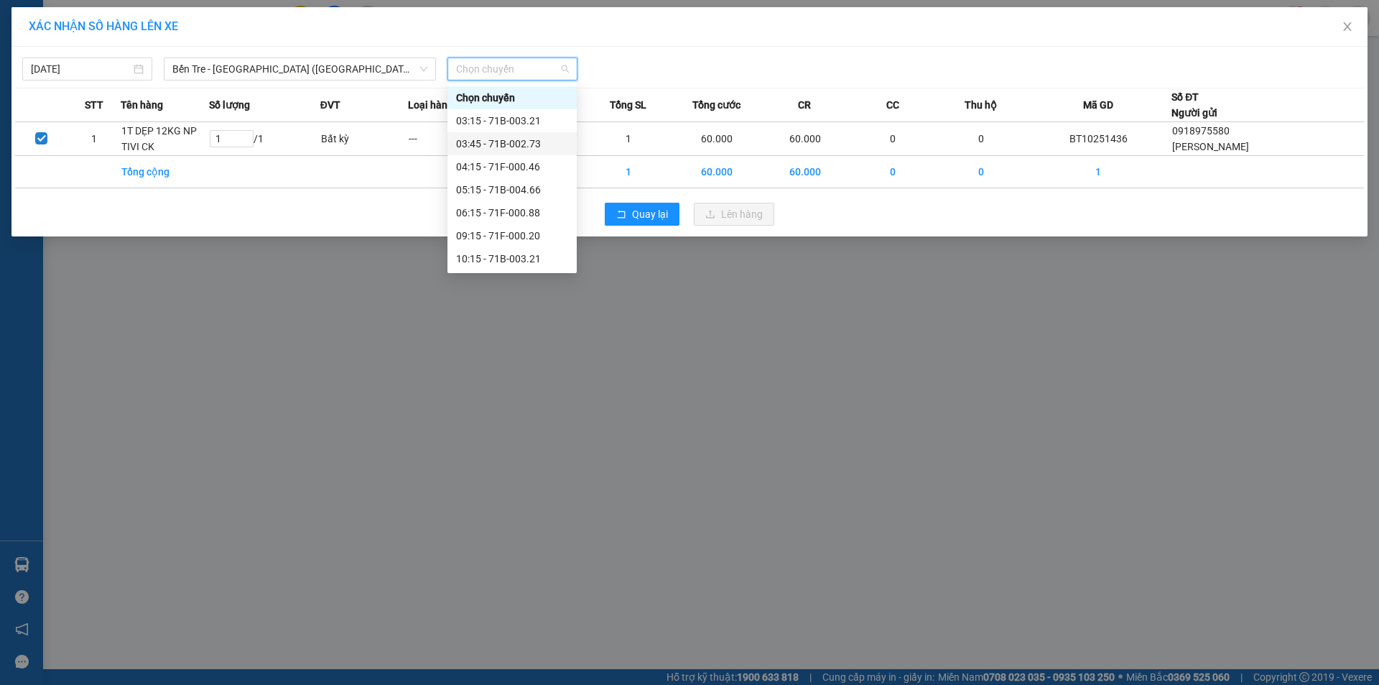
click at [511, 143] on div "03:45 - 71B-002.73" at bounding box center [512, 144] width 112 height 16
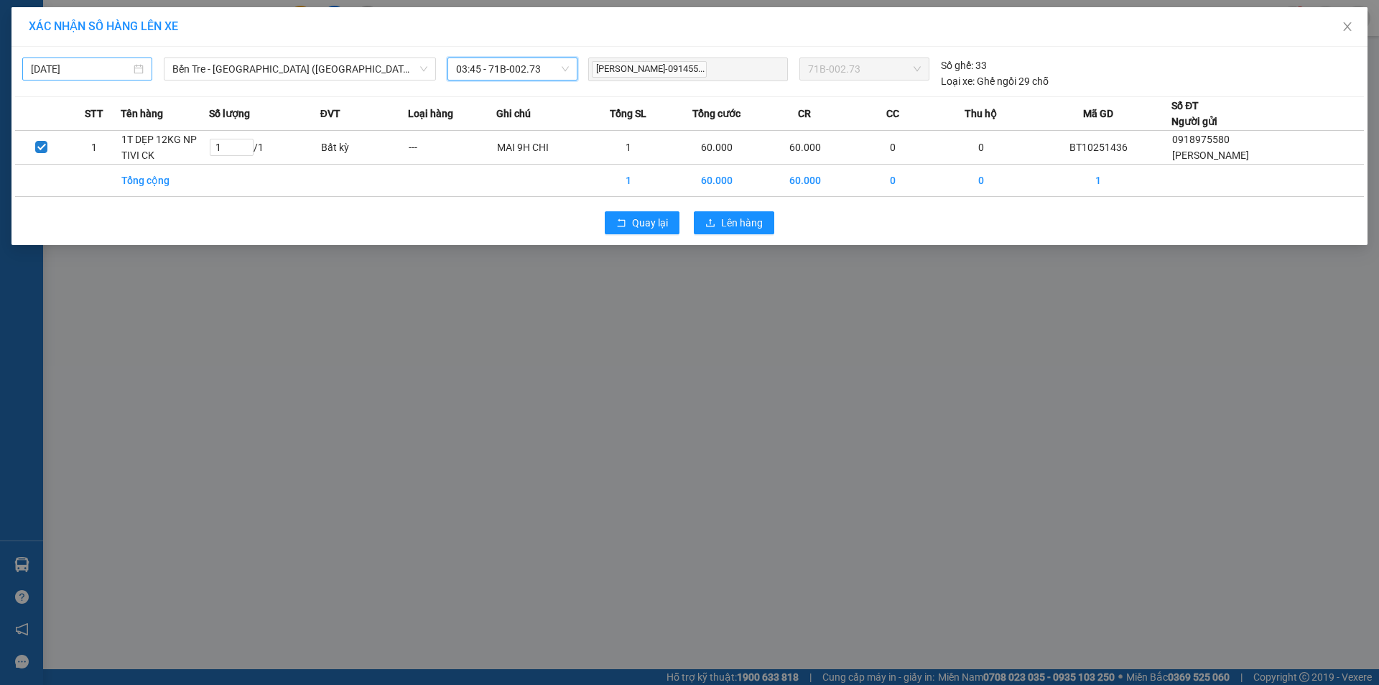
click at [100, 68] on input "[DATE]" at bounding box center [81, 69] width 100 height 16
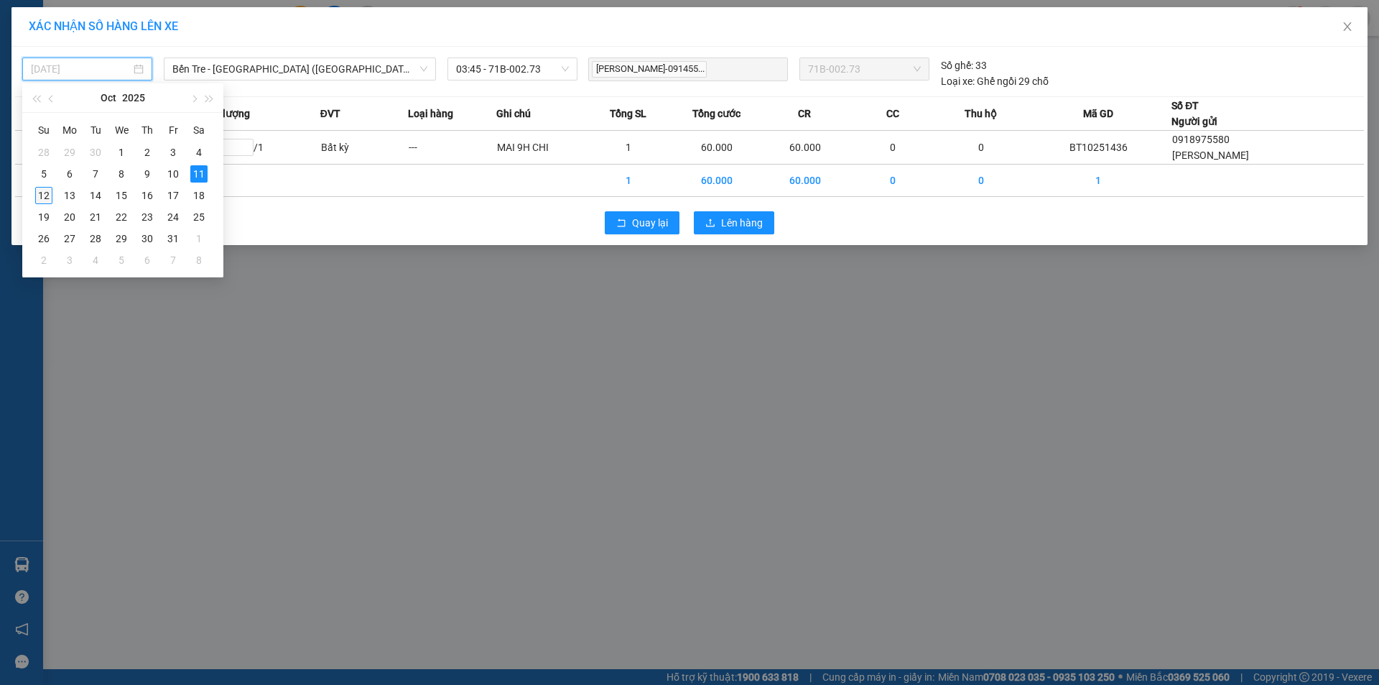
click at [45, 193] on div "12" at bounding box center [43, 195] width 17 height 17
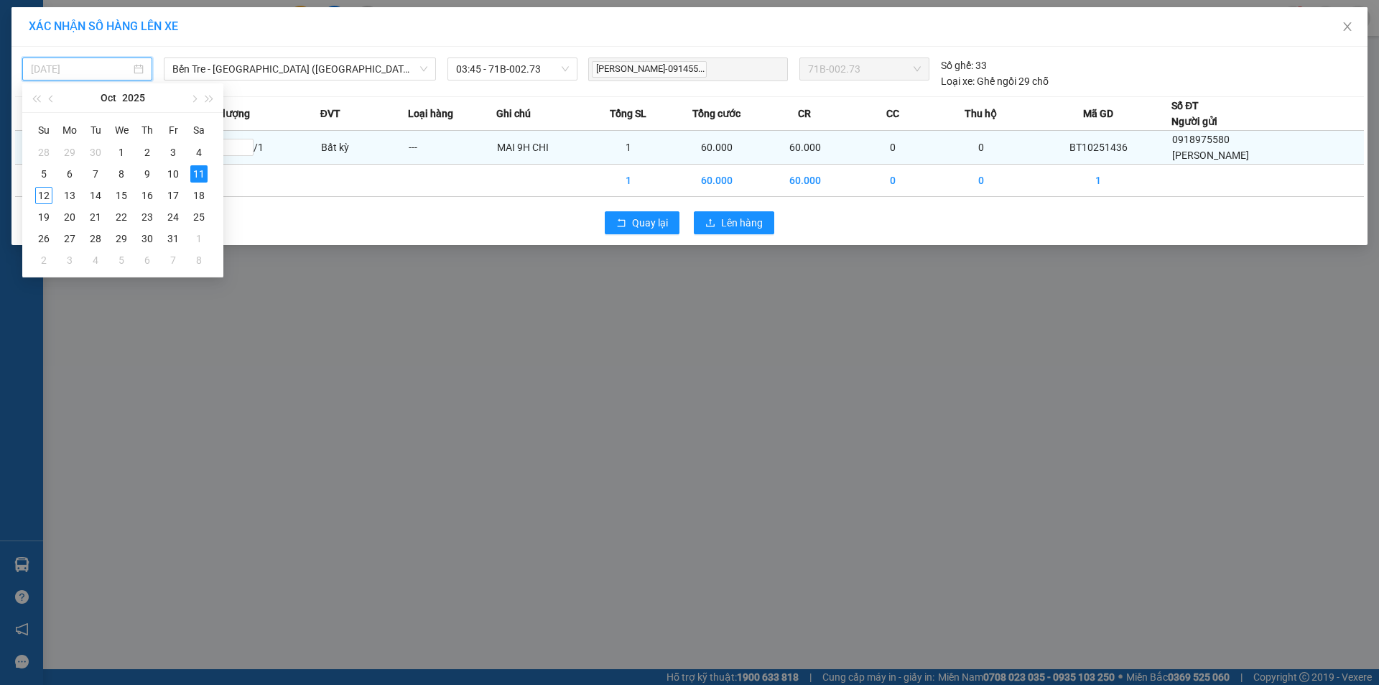
type input "[DATE]"
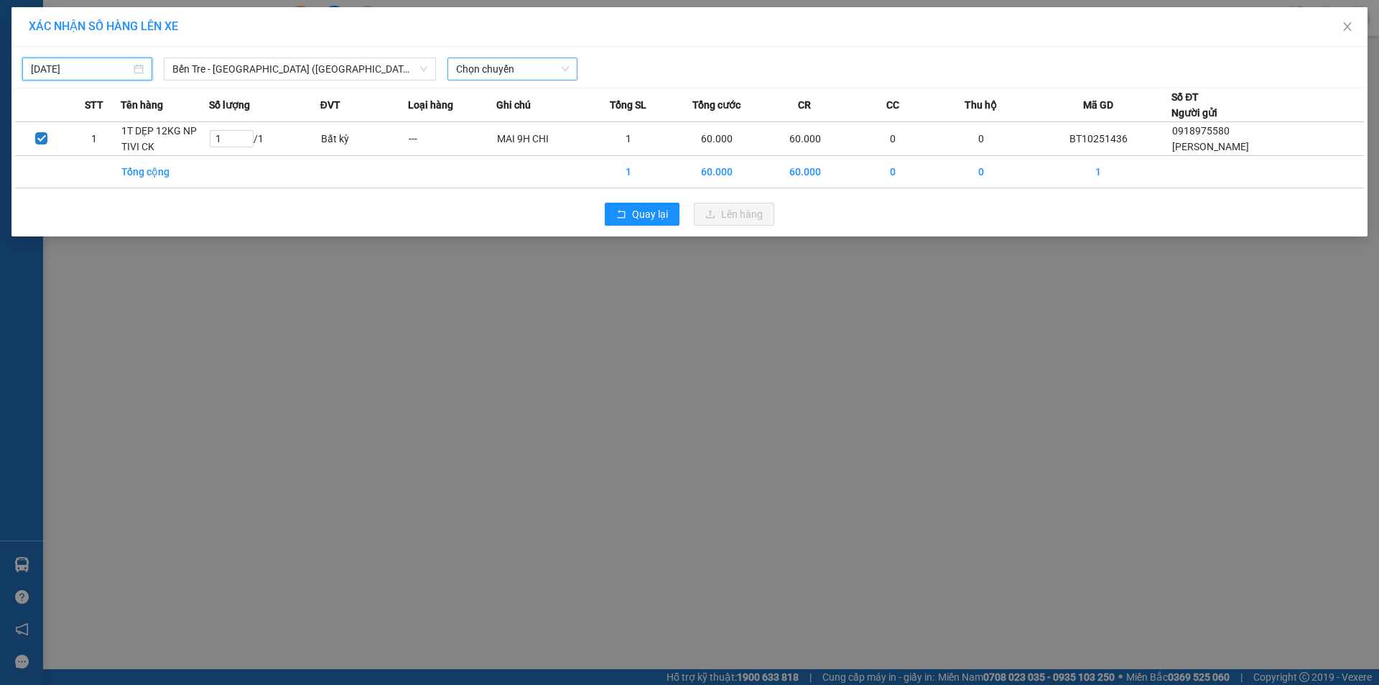
click at [504, 69] on span "Chọn chuyến" at bounding box center [512, 69] width 113 height 22
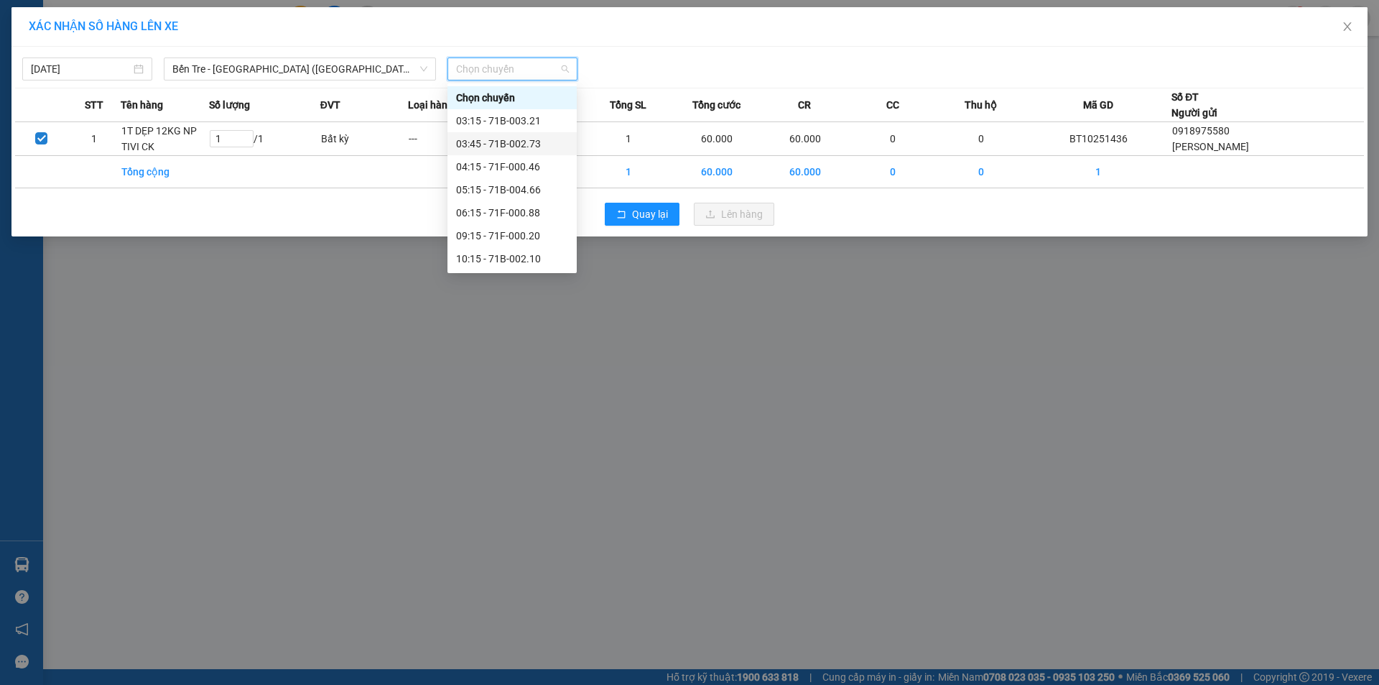
click at [497, 144] on div "03:45 - 71B-002.73" at bounding box center [512, 144] width 112 height 16
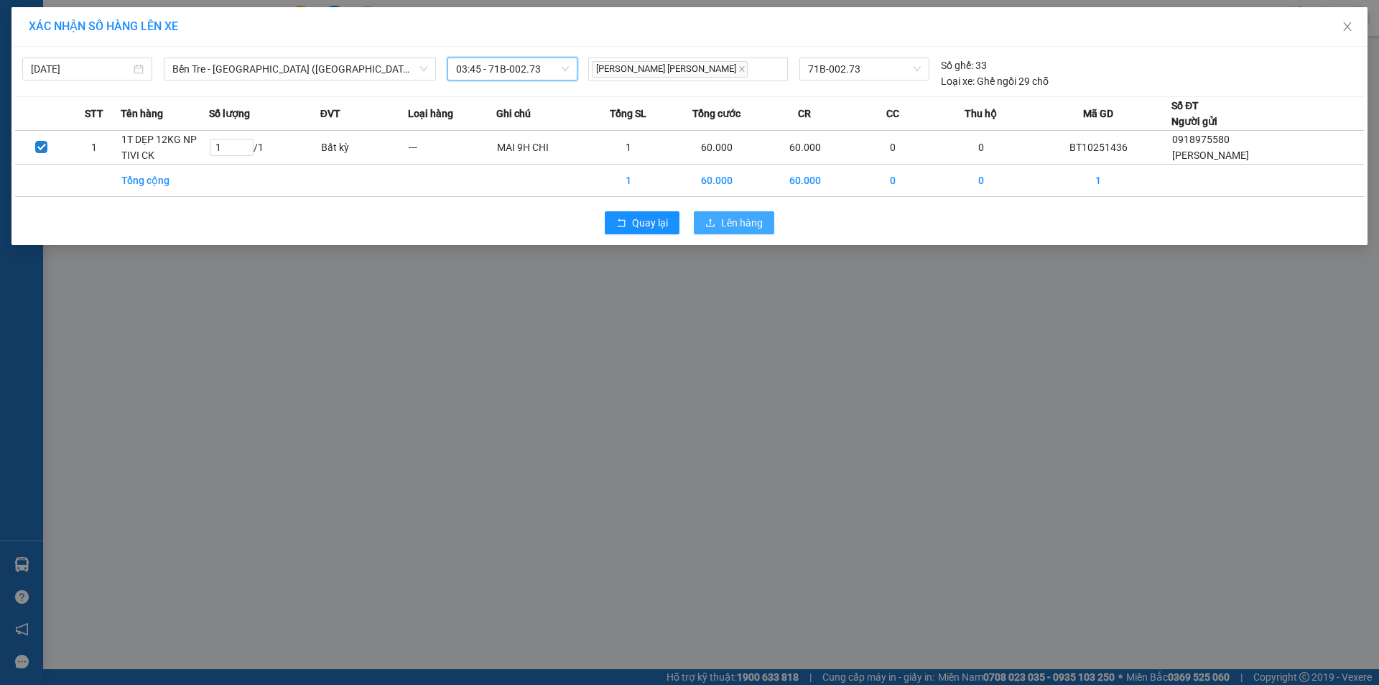
click at [746, 223] on span "Lên hàng" at bounding box center [742, 223] width 42 height 16
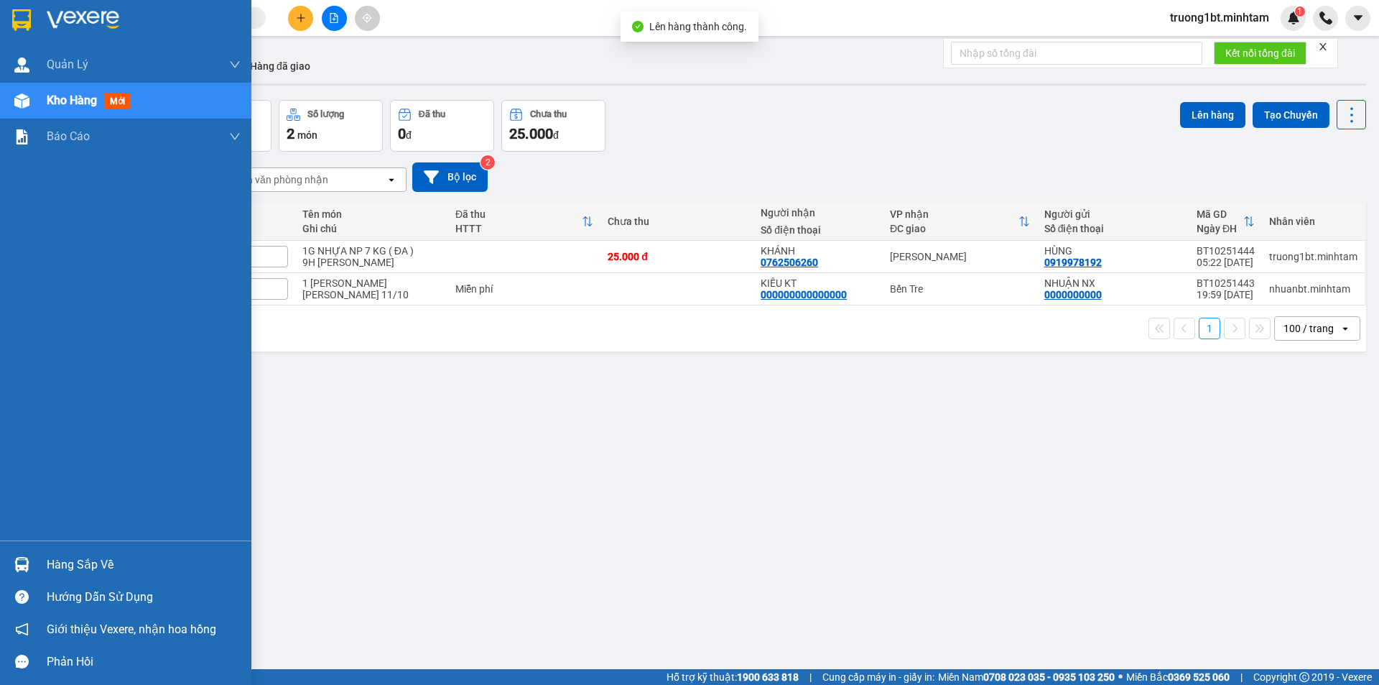
click at [9, 11] on div at bounding box center [21, 19] width 25 height 25
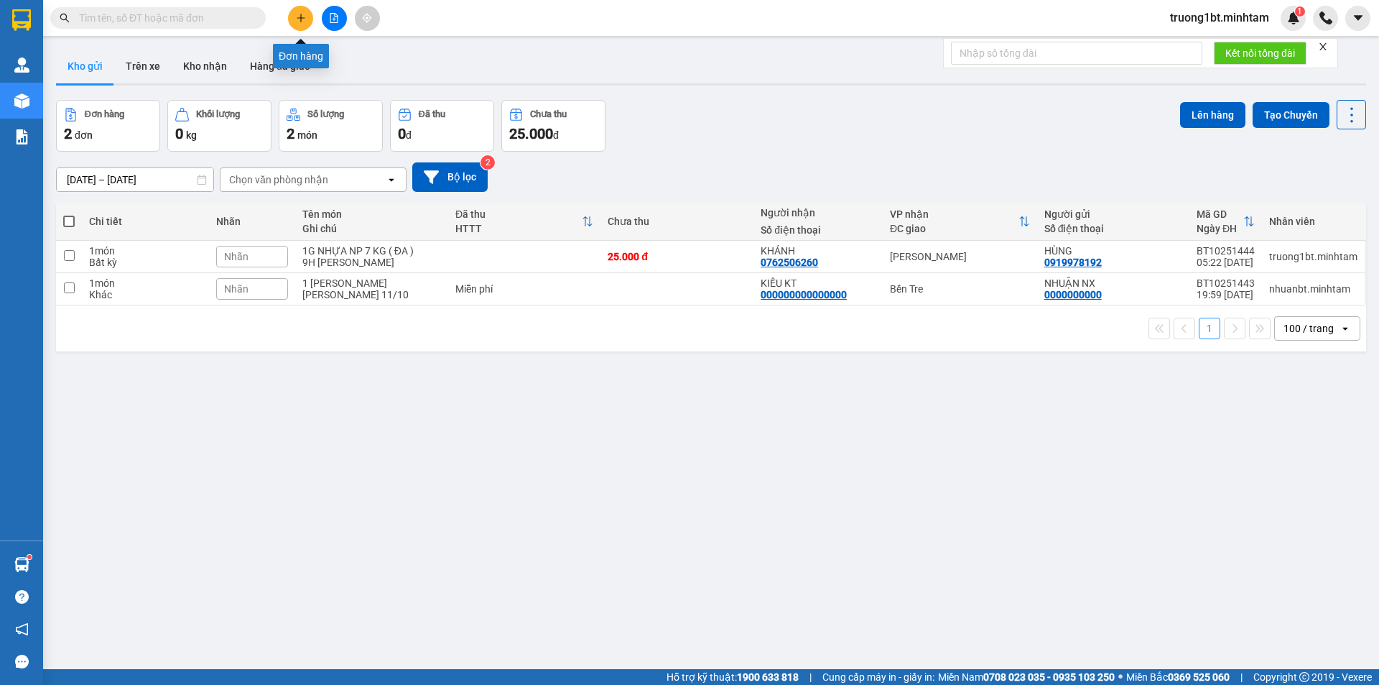
click at [301, 25] on button at bounding box center [300, 18] width 25 height 25
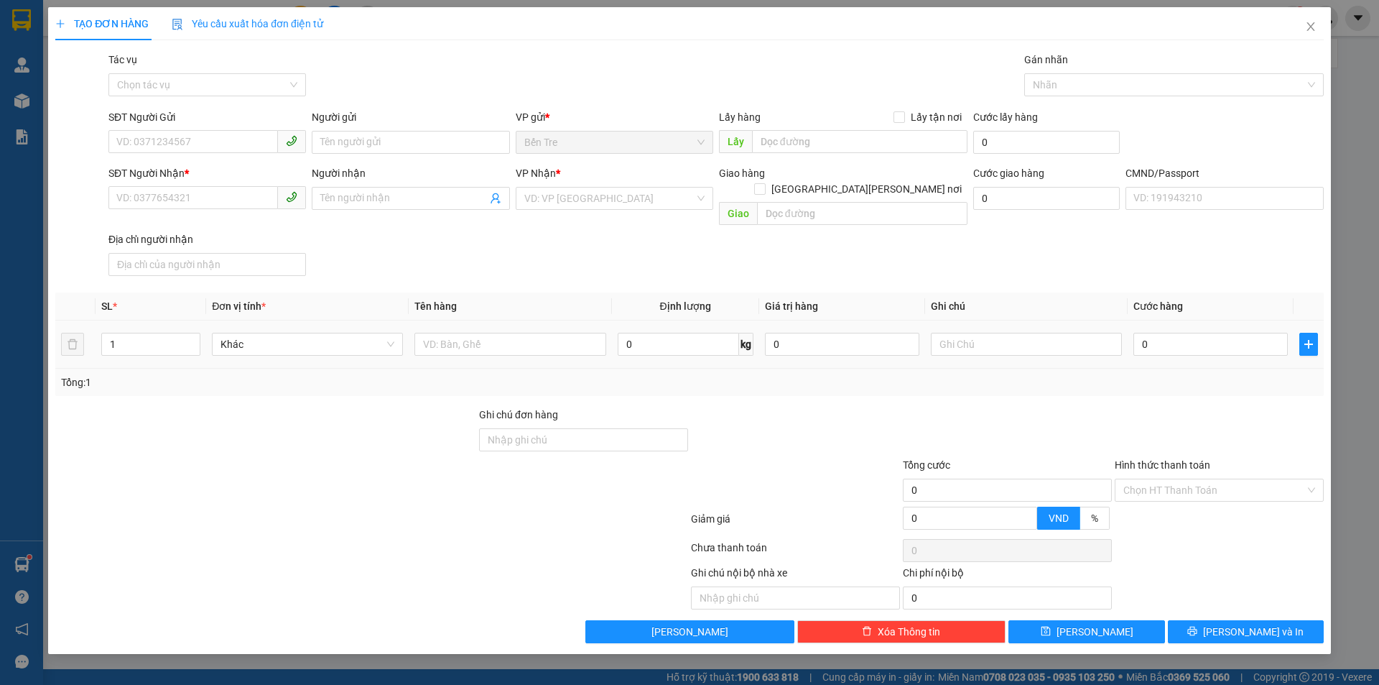
click at [507, 340] on div at bounding box center [510, 344] width 191 height 29
click at [509, 333] on input "text" at bounding box center [510, 344] width 191 height 23
type input "1 G ĐỆM NP 24KG"
click at [184, 144] on input "SĐT Người Gửi" at bounding box center [193, 141] width 170 height 23
click at [143, 138] on input "038888093848" at bounding box center [193, 141] width 170 height 23
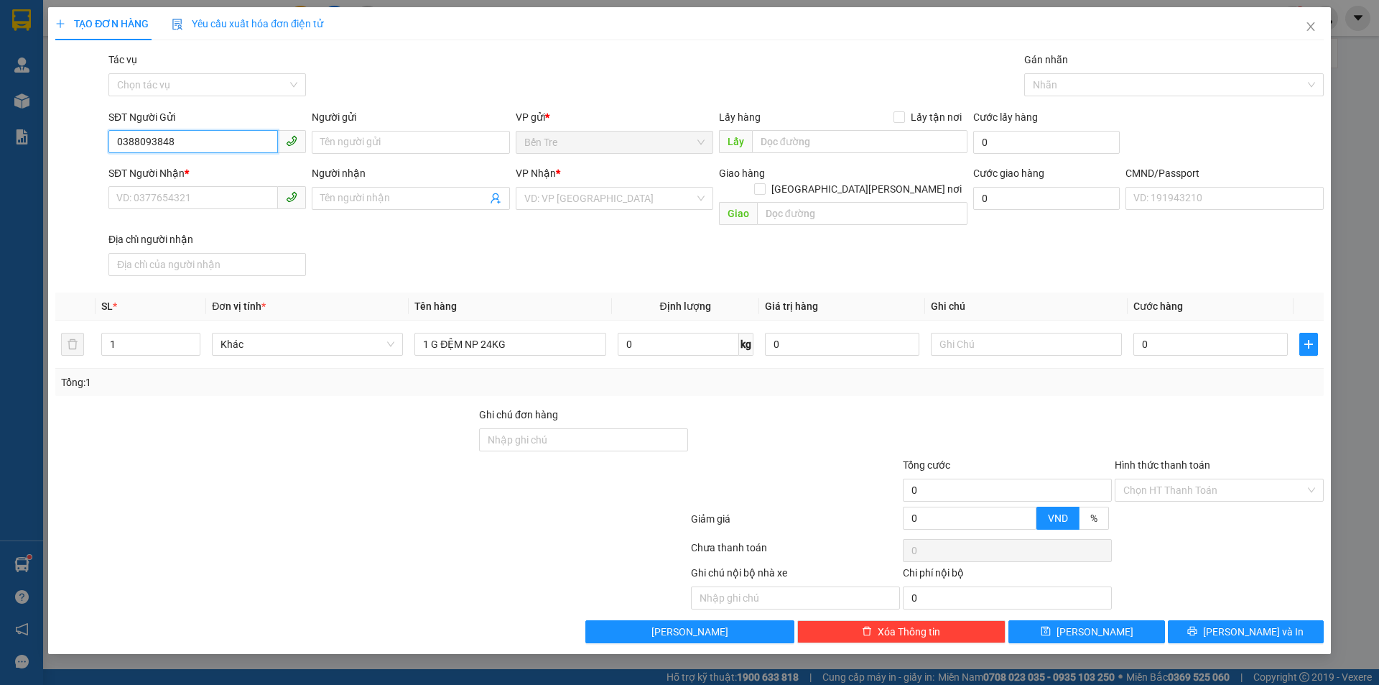
click at [226, 137] on input "0388093848" at bounding box center [193, 141] width 170 height 23
click at [161, 139] on input "0388093848" at bounding box center [193, 141] width 170 height 23
type input "0388093648"
click at [195, 141] on input "0388093648" at bounding box center [193, 141] width 170 height 23
click at [200, 170] on div "0388093648 - [PERSON_NAME]" at bounding box center [207, 171] width 180 height 16
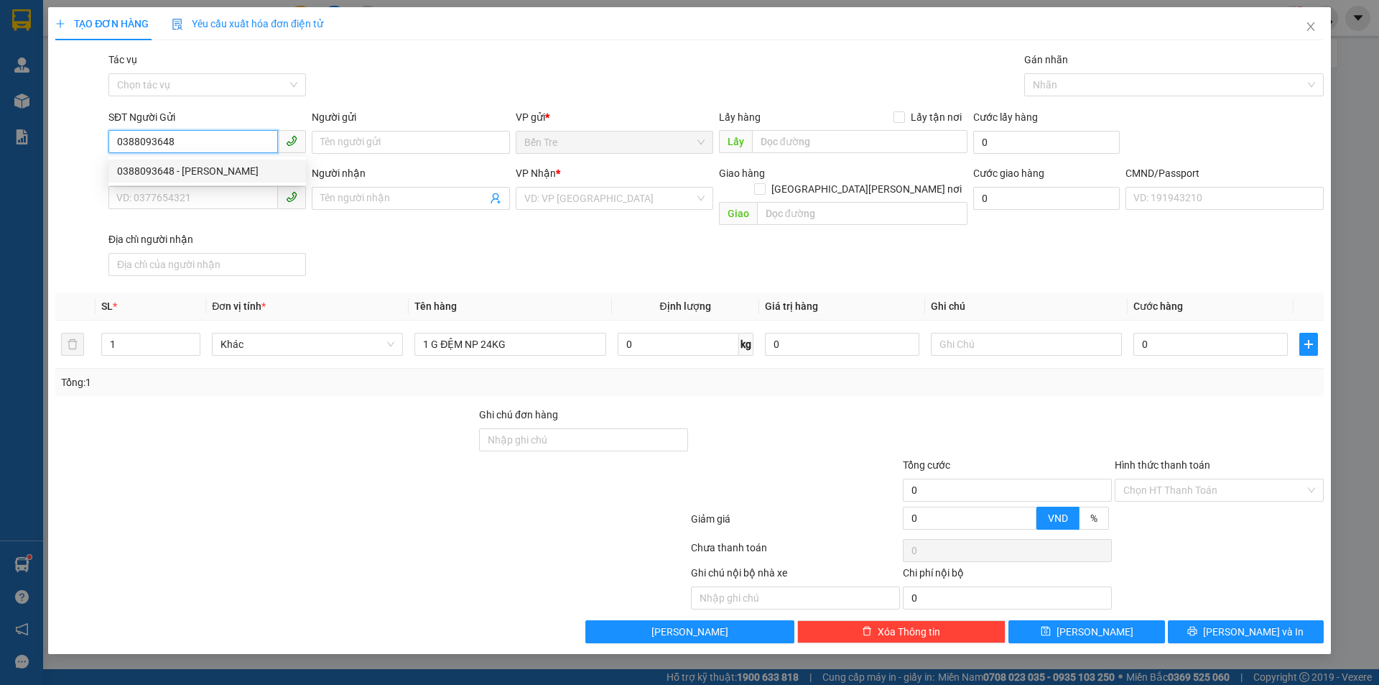
type input "KHỞI"
type input "0902664053"
type input "OANH"
type input "0388093648"
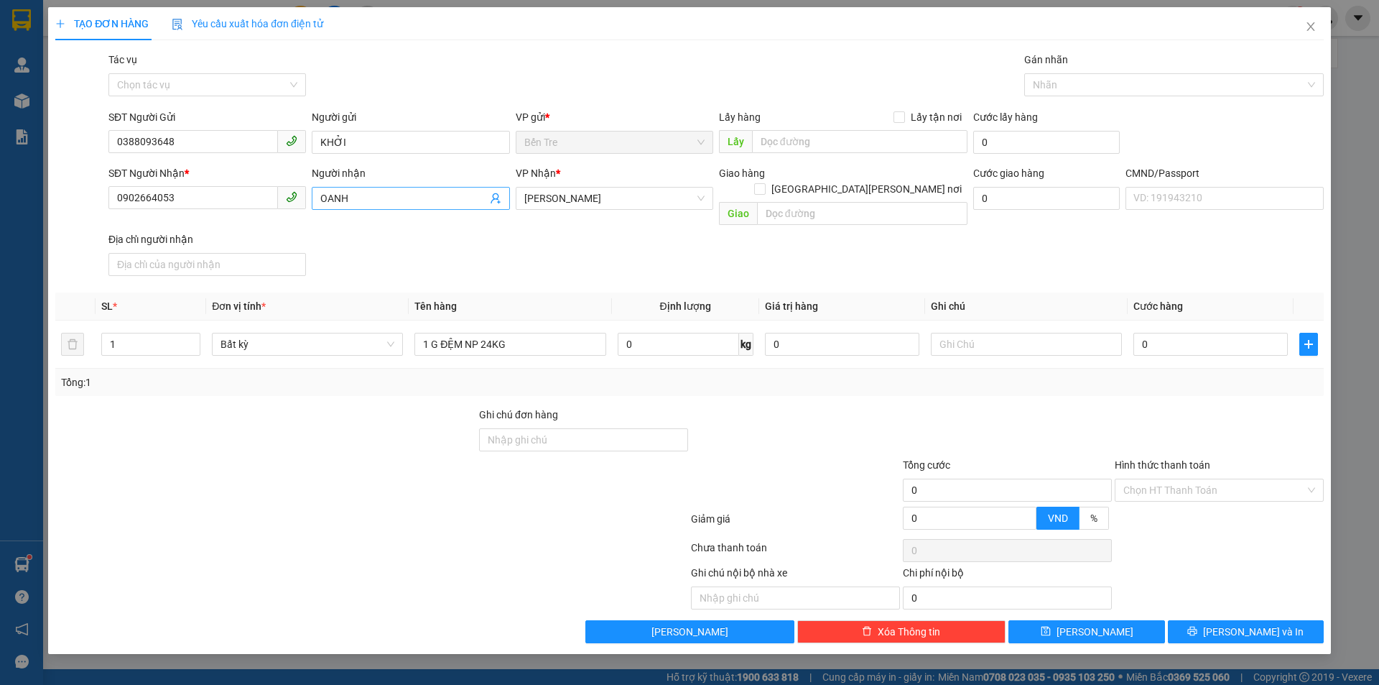
click at [497, 199] on icon "user-add" at bounding box center [495, 198] width 9 height 11
click at [511, 153] on div "0902664053 - [PERSON_NAME]" at bounding box center [490, 147] width 104 height 16
click at [497, 195] on icon "user-add" at bounding box center [495, 198] width 9 height 11
click at [517, 165] on span "LOAN" at bounding box center [519, 162] width 27 height 11
type input "0977415994"
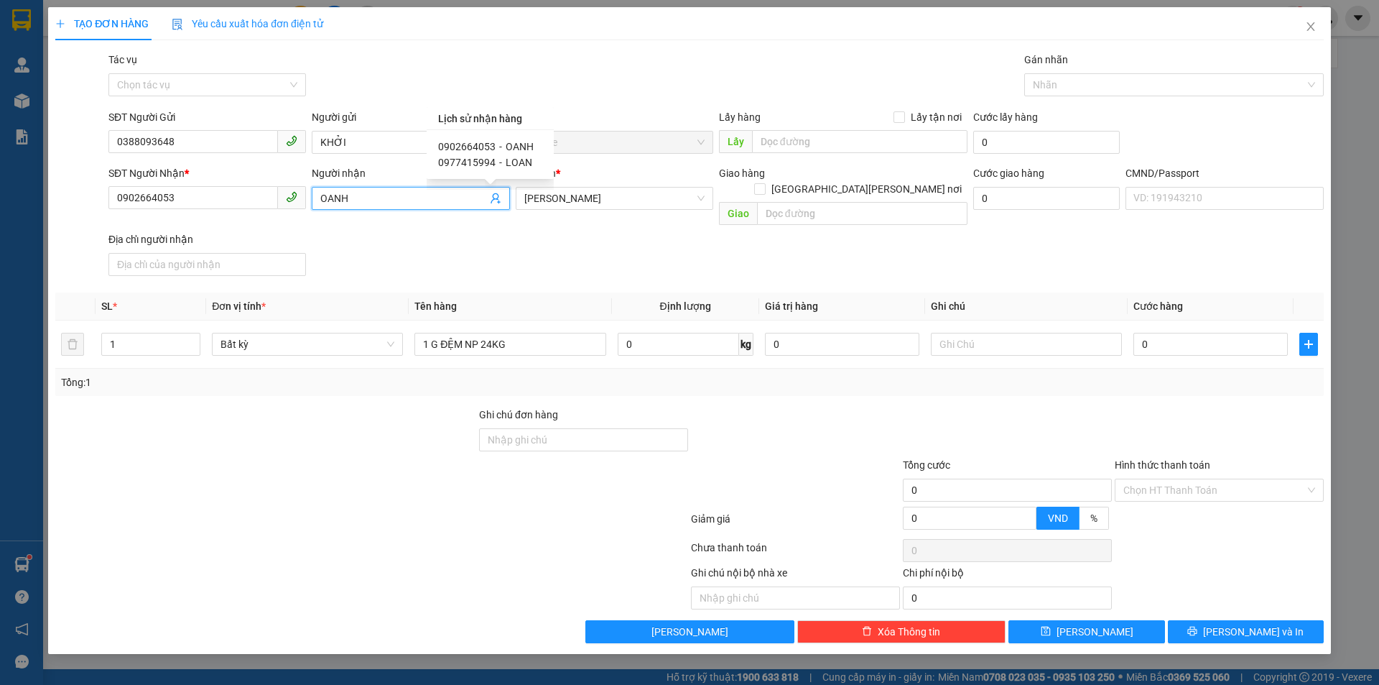
type input "LOAN"
click at [568, 333] on input "1 G ĐỆM NP 24KG" at bounding box center [510, 344] width 191 height 23
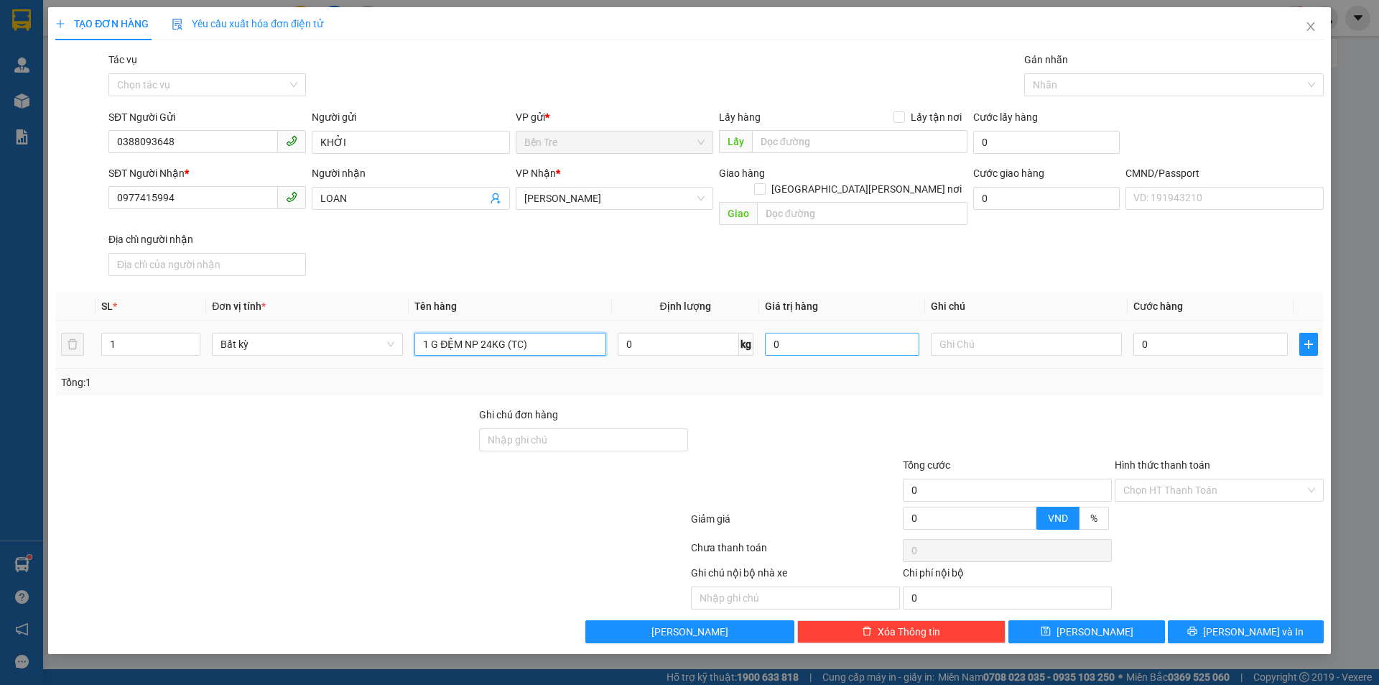
type input "1 G ĐỆM NP 24KG (TC)"
click at [839, 336] on input "0" at bounding box center [842, 344] width 154 height 23
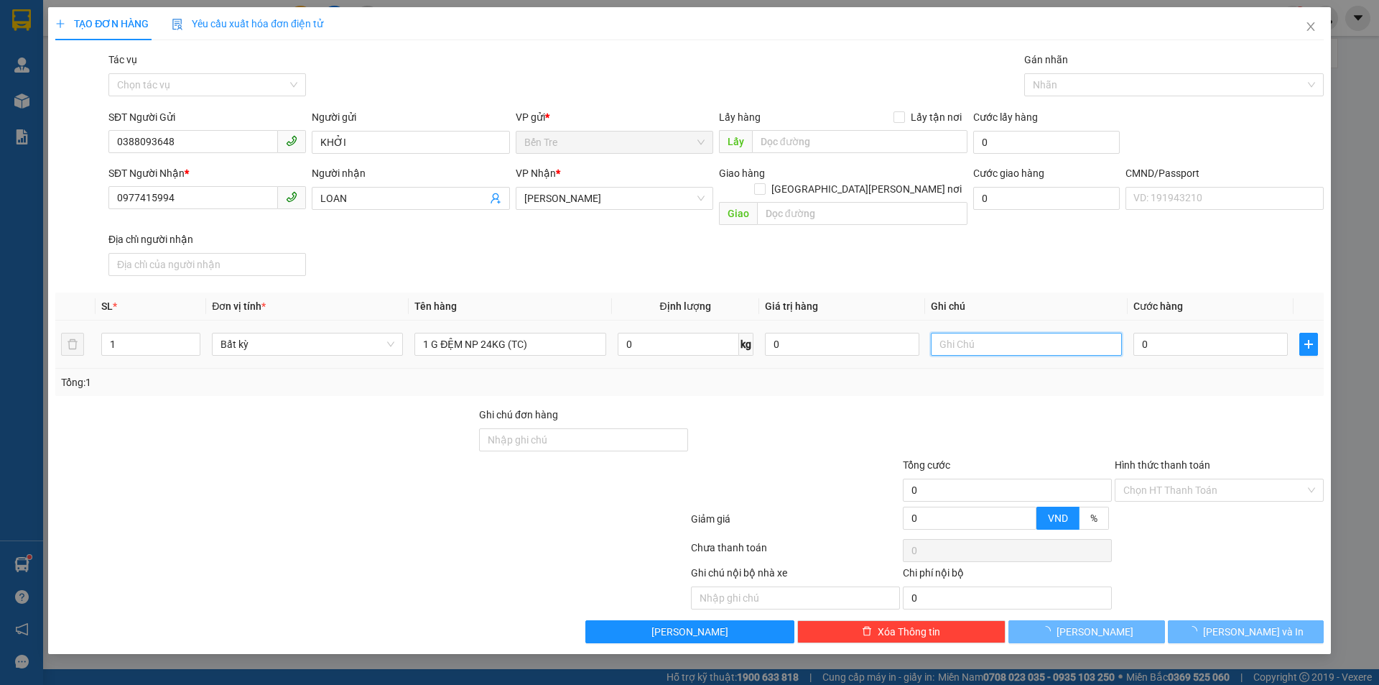
click at [1070, 334] on input "text" at bounding box center [1026, 344] width 191 height 23
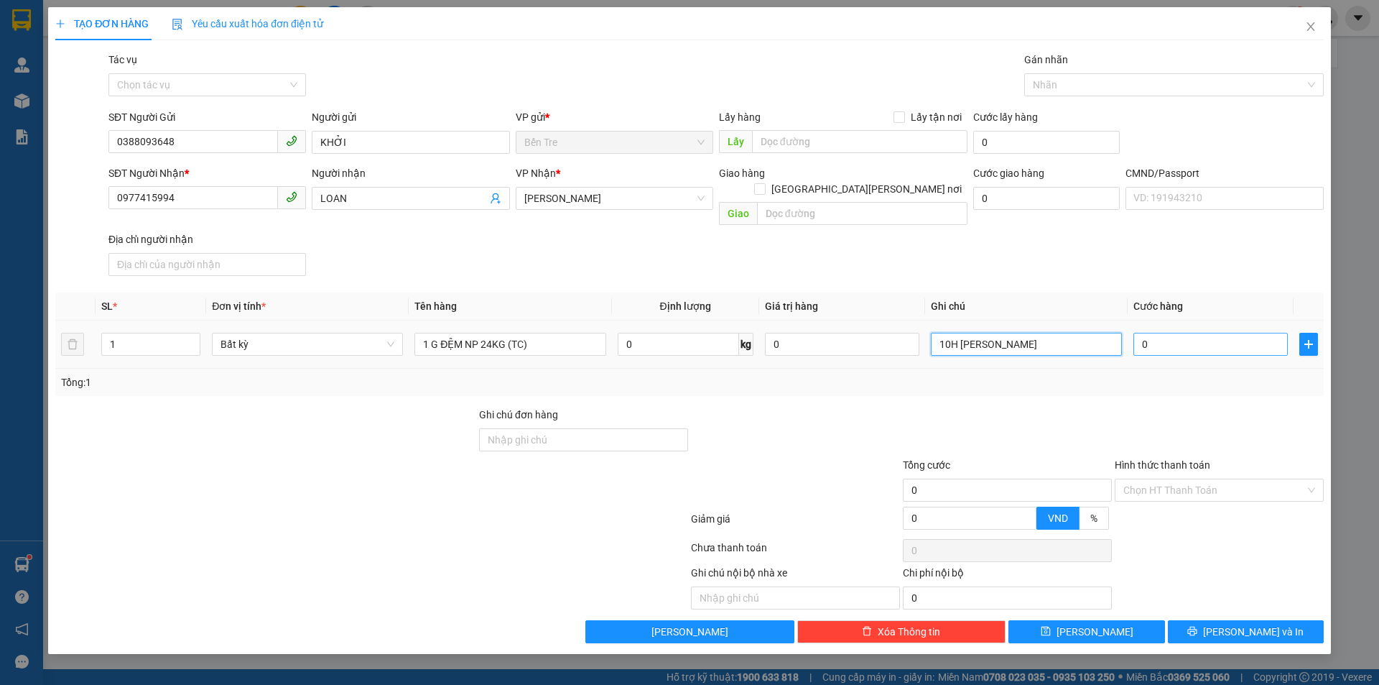
type input "10H [PERSON_NAME]"
click at [1181, 333] on input "0" at bounding box center [1211, 344] width 154 height 23
type input "4"
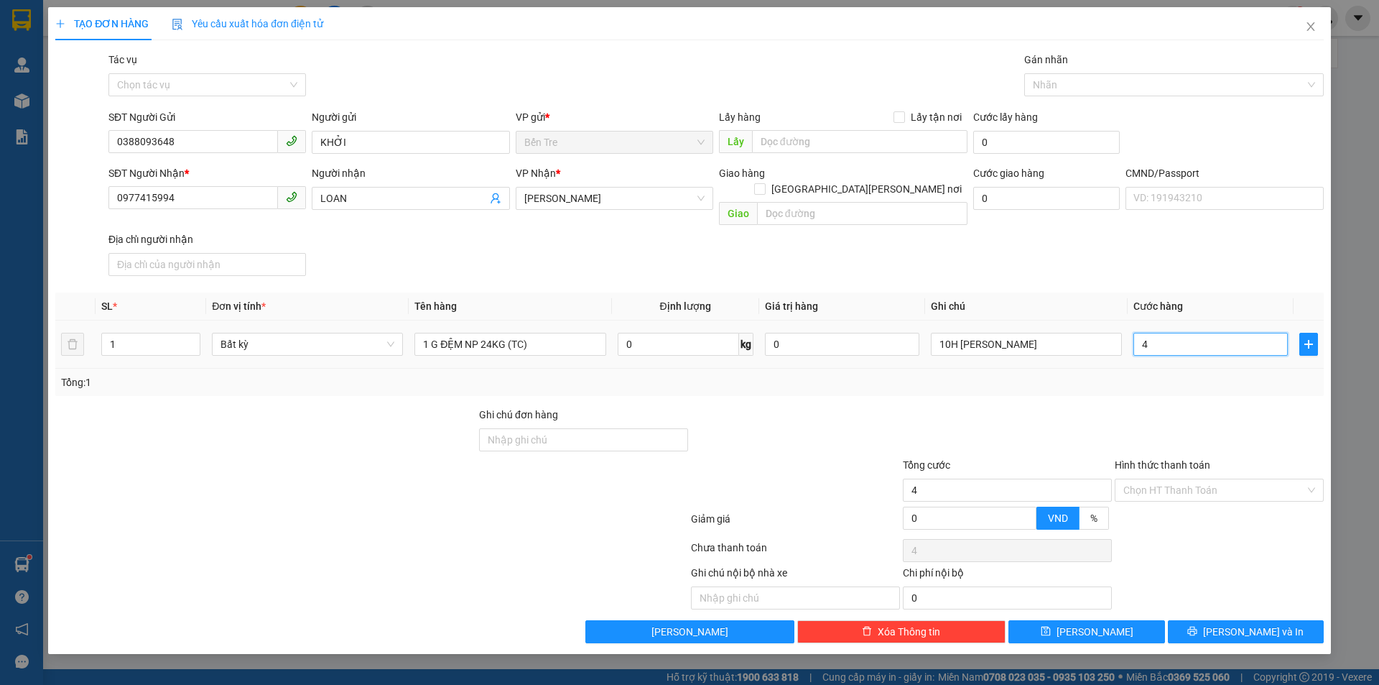
type input "40"
click at [1073, 417] on div at bounding box center [1008, 432] width 212 height 50
type input "40.000"
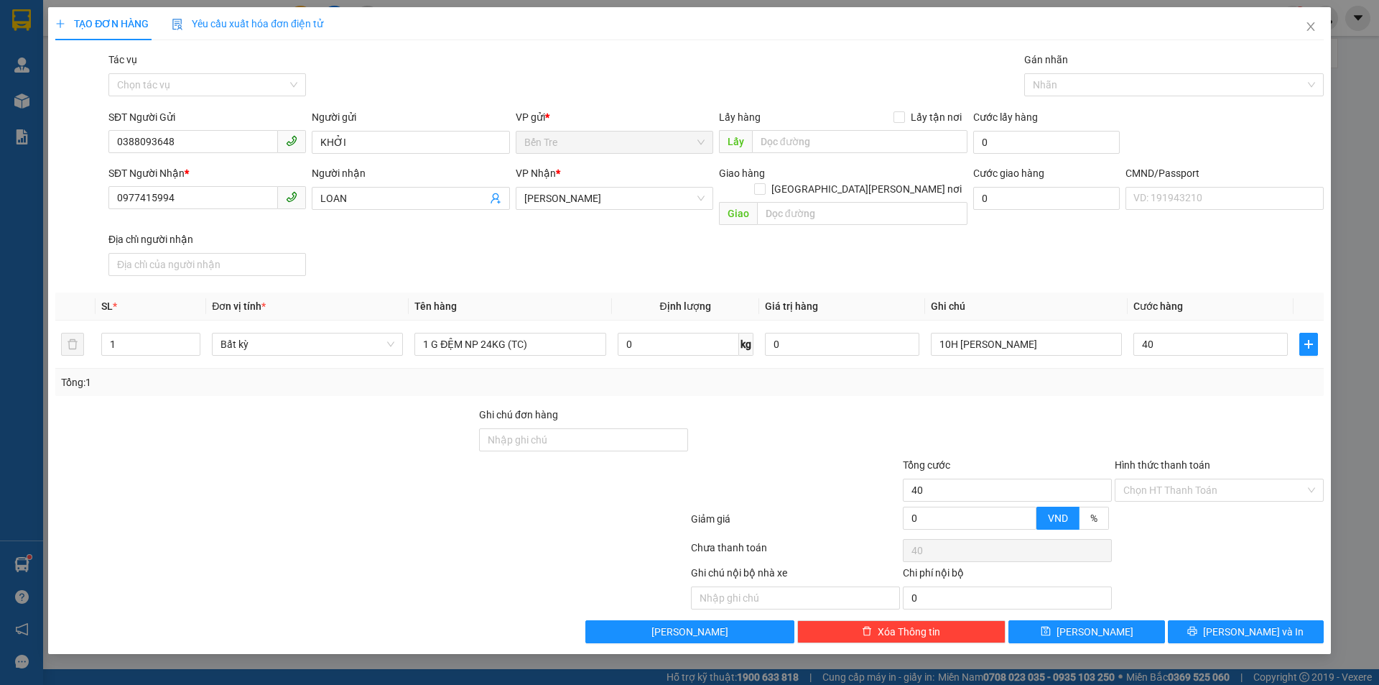
type input "40.000"
click at [1231, 483] on input "Hình thức thanh toán" at bounding box center [1215, 490] width 182 height 22
click at [1224, 500] on div "Tại văn phòng" at bounding box center [1220, 503] width 192 height 16
type input "0"
click at [1275, 620] on button "[PERSON_NAME] và In" at bounding box center [1246, 631] width 156 height 23
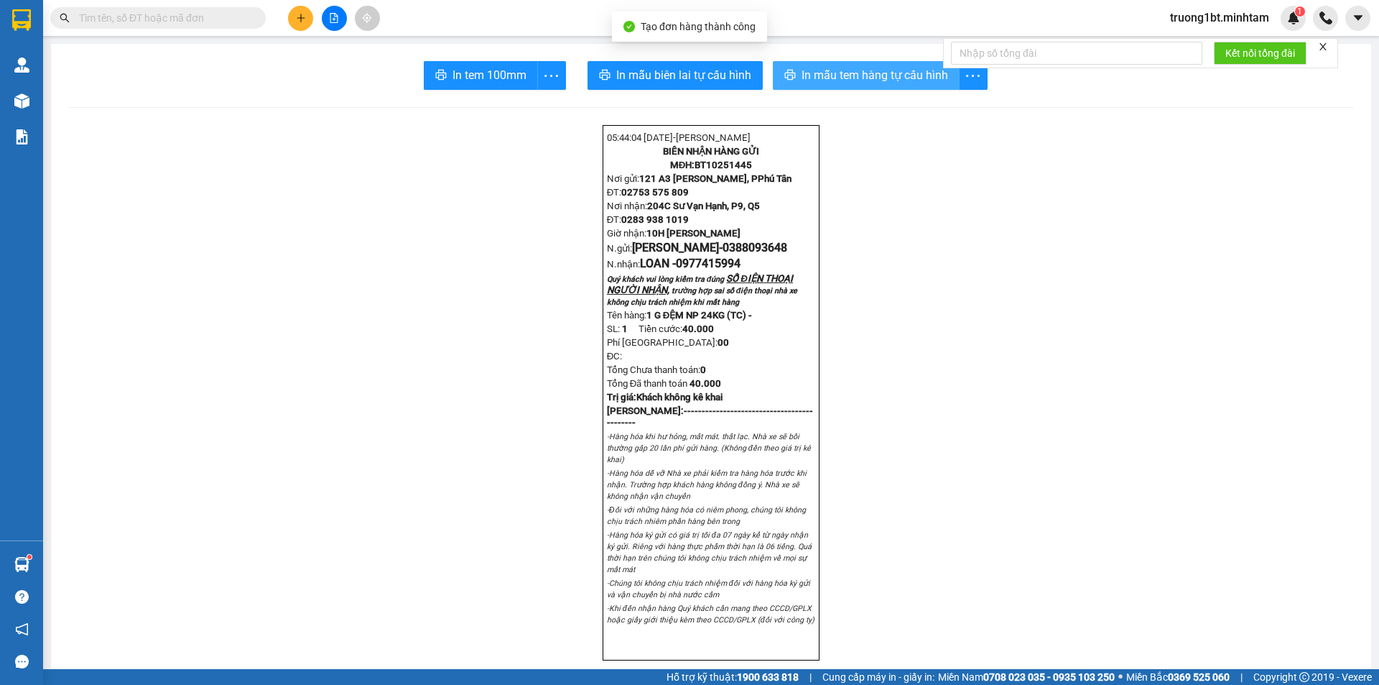
click at [824, 77] on span "In mẫu tem hàng tự cấu hình" at bounding box center [875, 75] width 147 height 18
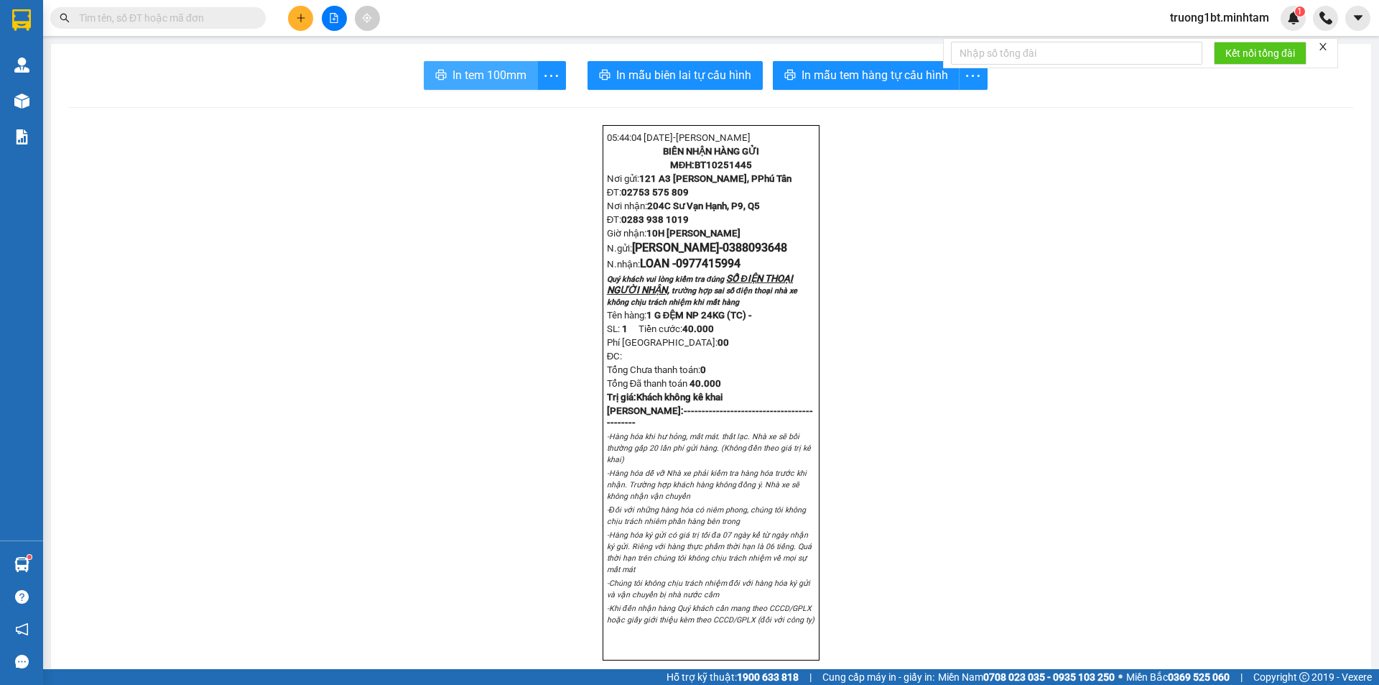
click at [464, 68] on span "In tem 100mm" at bounding box center [490, 75] width 74 height 18
click at [293, 22] on button at bounding box center [300, 18] width 25 height 25
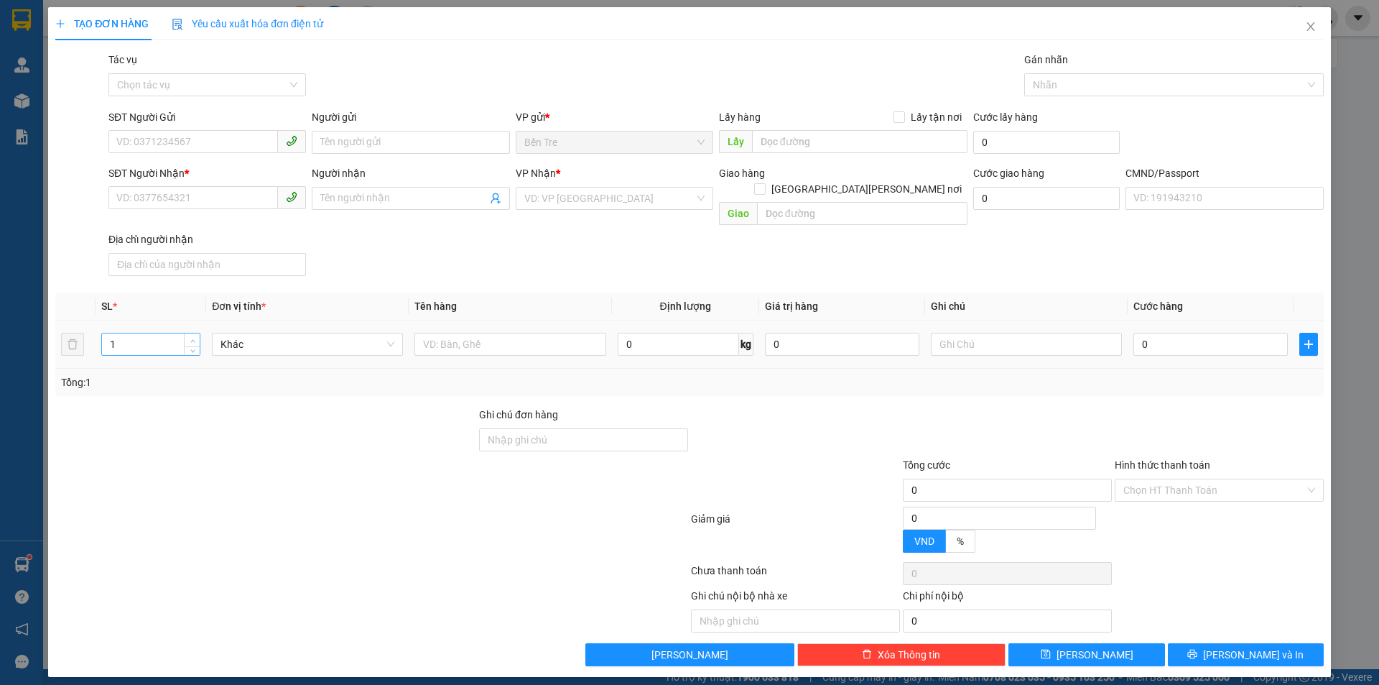
click at [190, 338] on icon "up" at bounding box center [192, 340] width 5 height 5
type input "2"
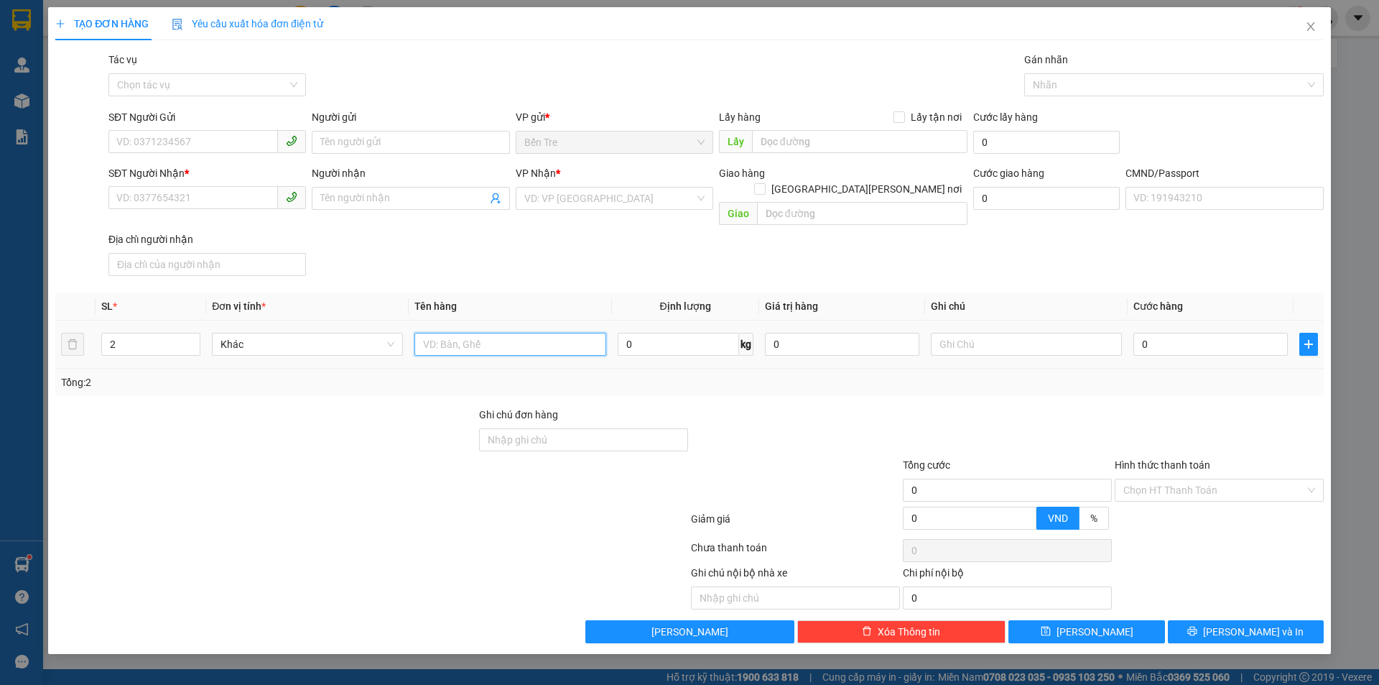
click at [519, 333] on input "text" at bounding box center [510, 344] width 191 height 23
type input "1 KT MUS 1 X ĐEN NP 8,14KG"
click at [154, 149] on input "SĐT Người Gửi" at bounding box center [193, 141] width 170 height 23
type input "0907867848"
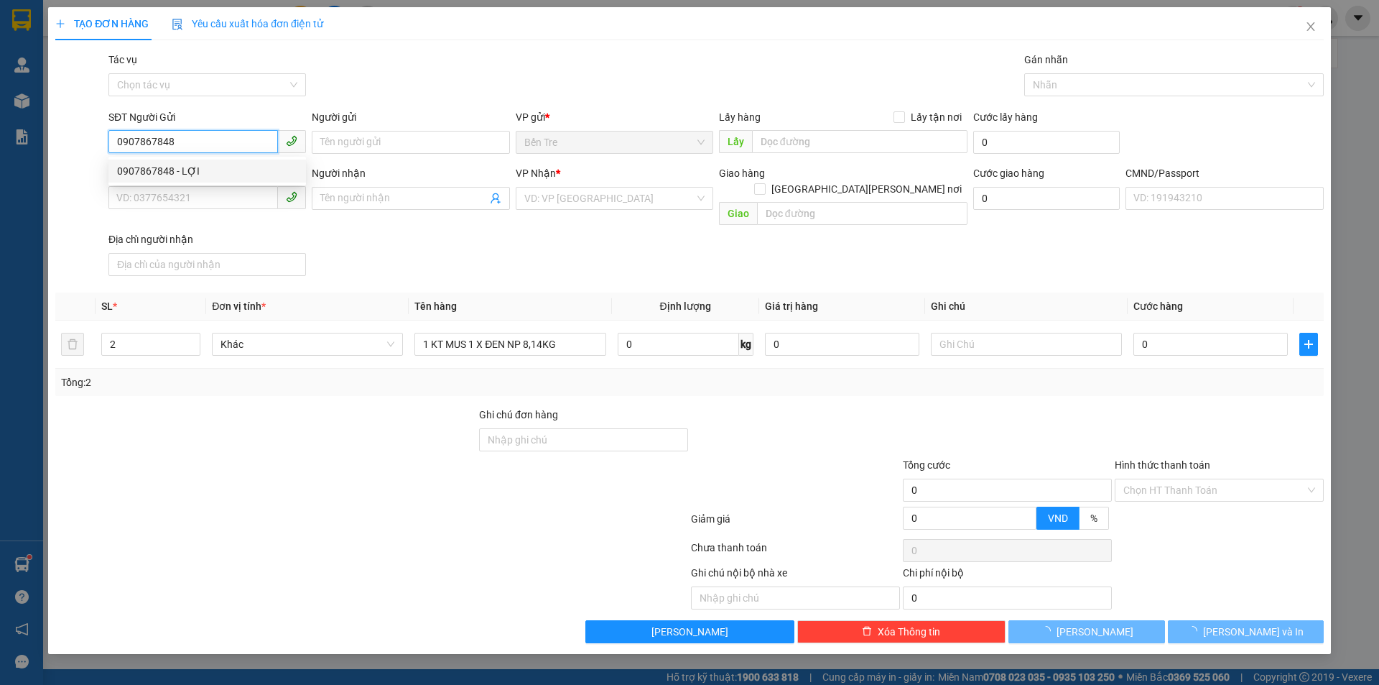
click at [185, 165] on div "0907867848 - LỢI" at bounding box center [207, 171] width 180 height 16
type input "LỢI"
type input "0939541956"
type input "THÔNG"
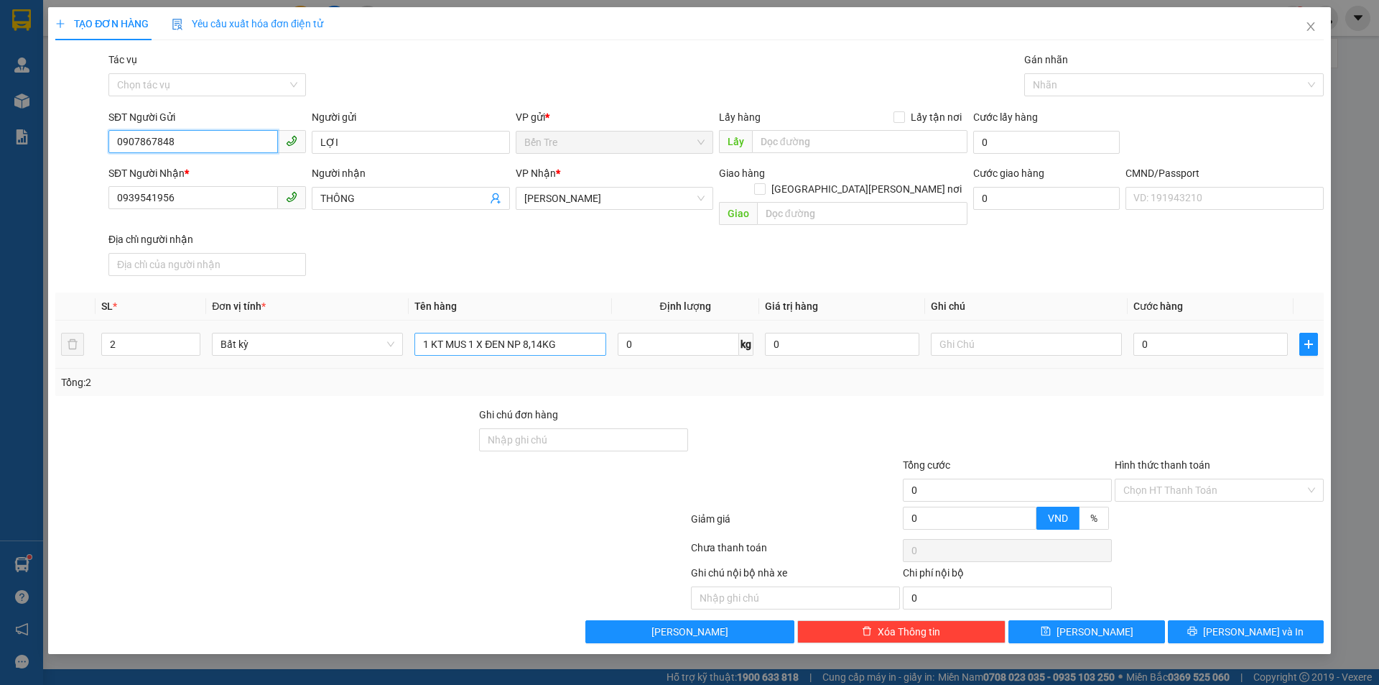
type input "0907867848"
click at [576, 333] on input "1 KT MUS 1 X ĐEN NP 8,14KG" at bounding box center [510, 344] width 191 height 23
type input "1 KT MUS 1 X ĐEN NP 8,14KG (ĐVS+TC)"
click at [801, 333] on input "0" at bounding box center [842, 344] width 154 height 23
type input "1.000.000"
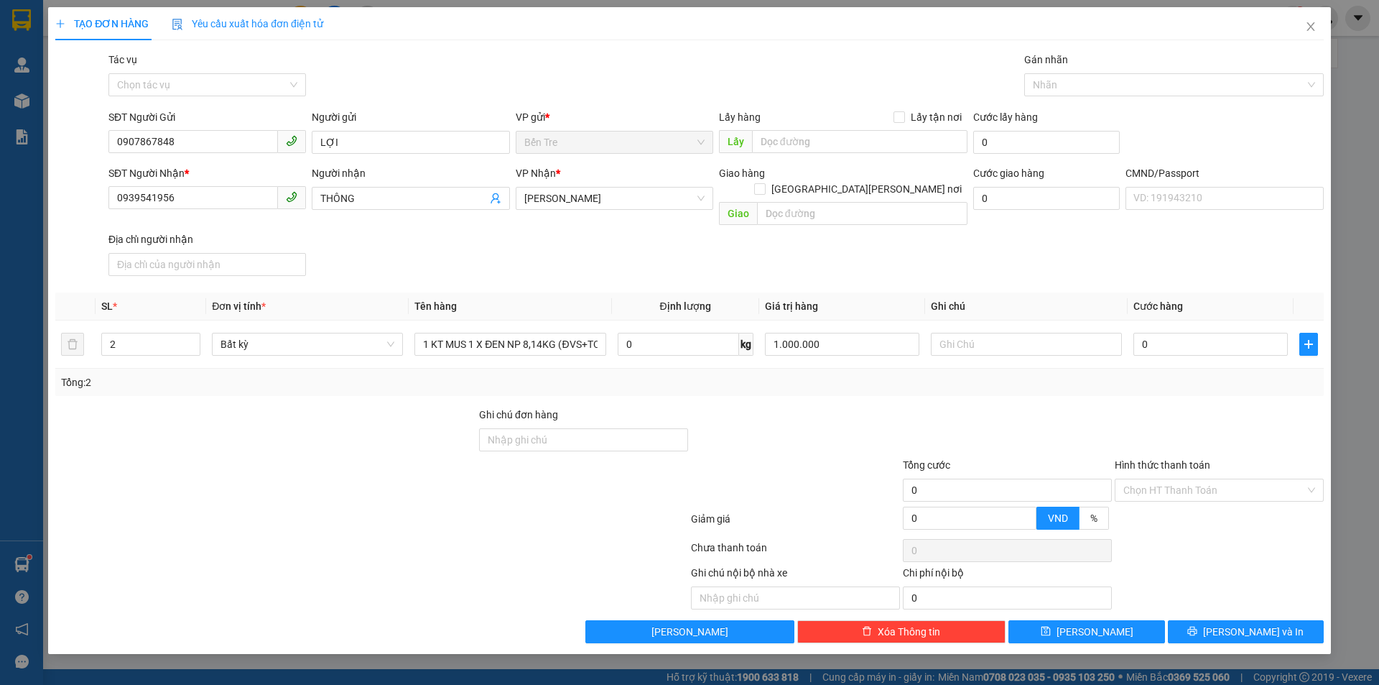
click at [828, 407] on div at bounding box center [796, 432] width 212 height 50
click at [1001, 333] on input "text" at bounding box center [1026, 344] width 191 height 23
type input "10H [PERSON_NAME]"
click at [1164, 333] on input "0" at bounding box center [1211, 344] width 154 height 23
type input "5"
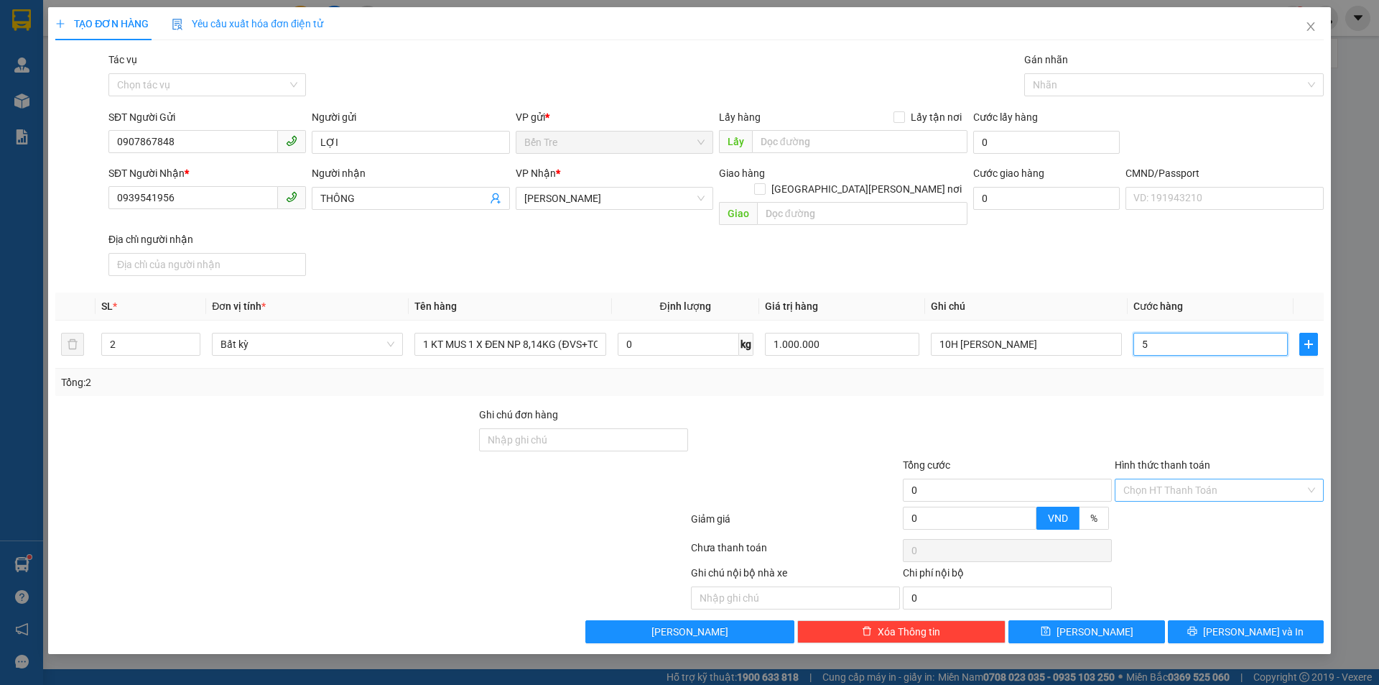
type input "5"
type input "55"
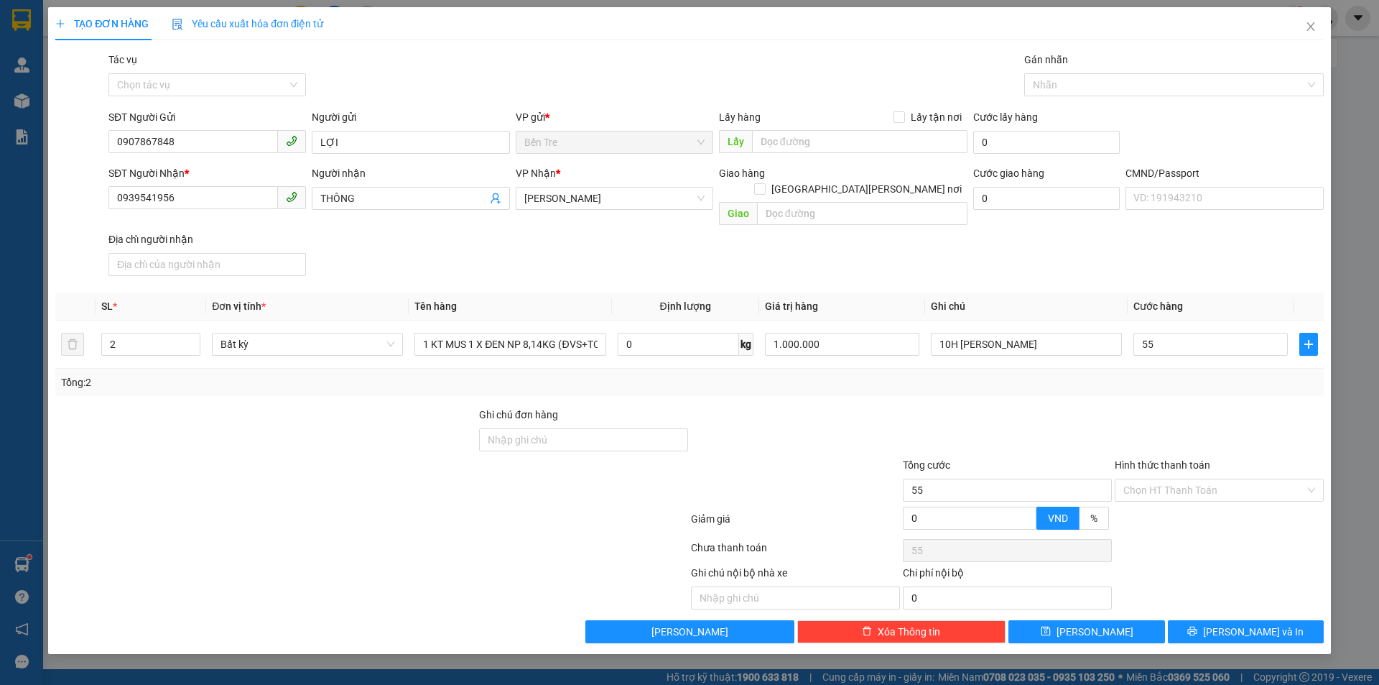
type input "55.000"
drag, startPoint x: 1177, startPoint y: 404, endPoint x: 1162, endPoint y: 397, distance: 16.7
click at [1177, 407] on div at bounding box center [1220, 432] width 212 height 50
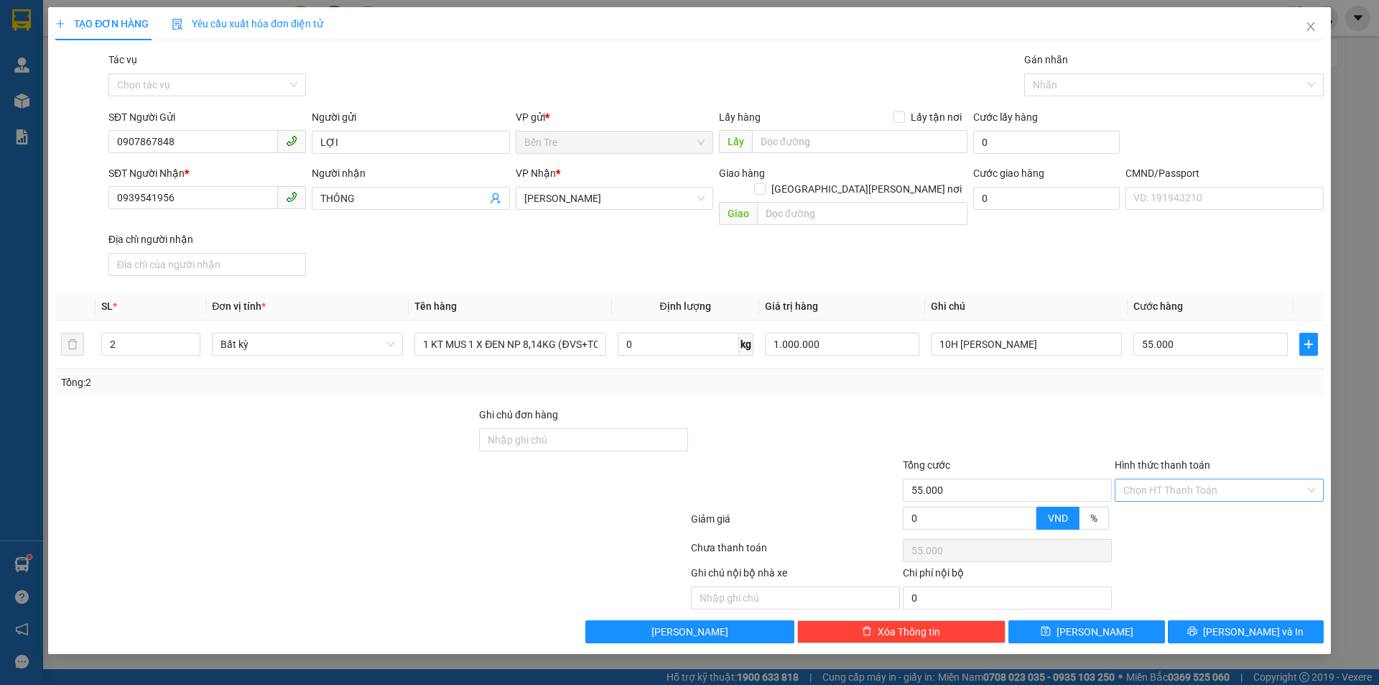
click at [1178, 479] on input "Hình thức thanh toán" at bounding box center [1215, 490] width 182 height 22
click at [1170, 505] on div "Tại văn phòng" at bounding box center [1220, 503] width 192 height 16
click at [1243, 624] on span "[PERSON_NAME] và In" at bounding box center [1253, 632] width 101 height 16
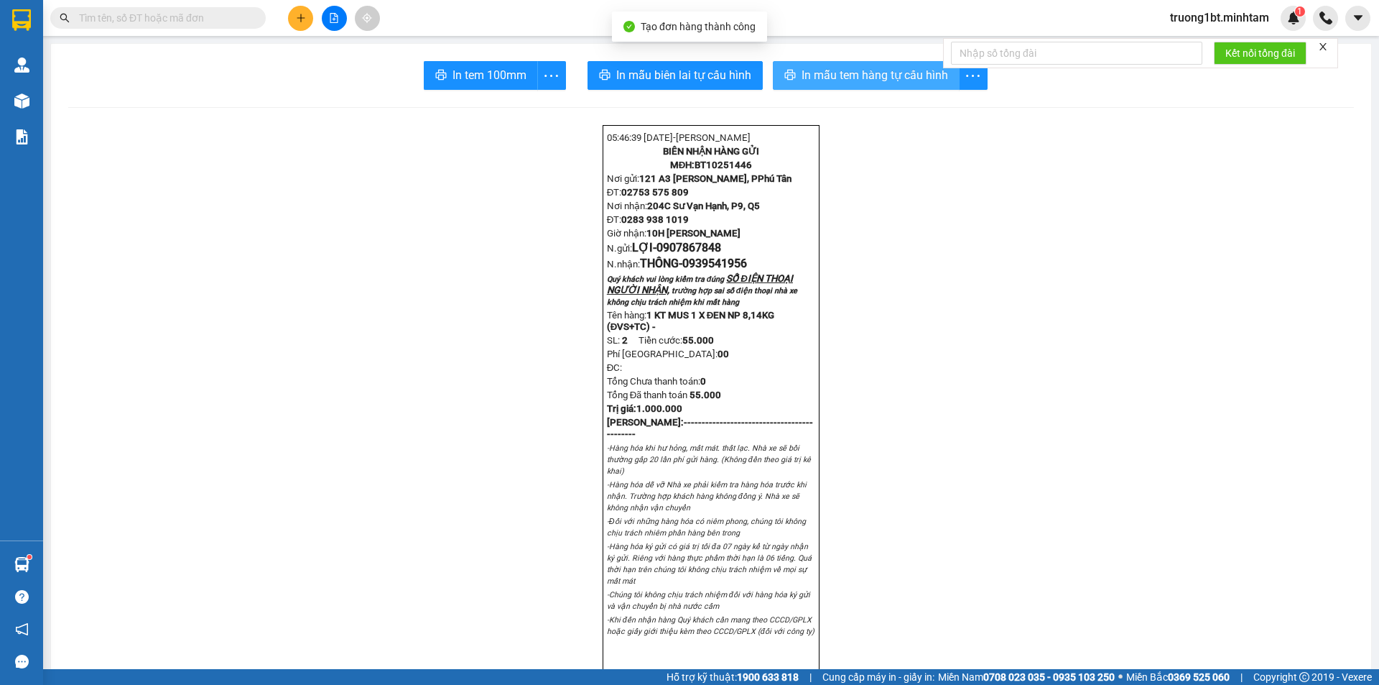
click at [858, 82] on span "In mẫu tem hàng tự cấu hình" at bounding box center [875, 75] width 147 height 18
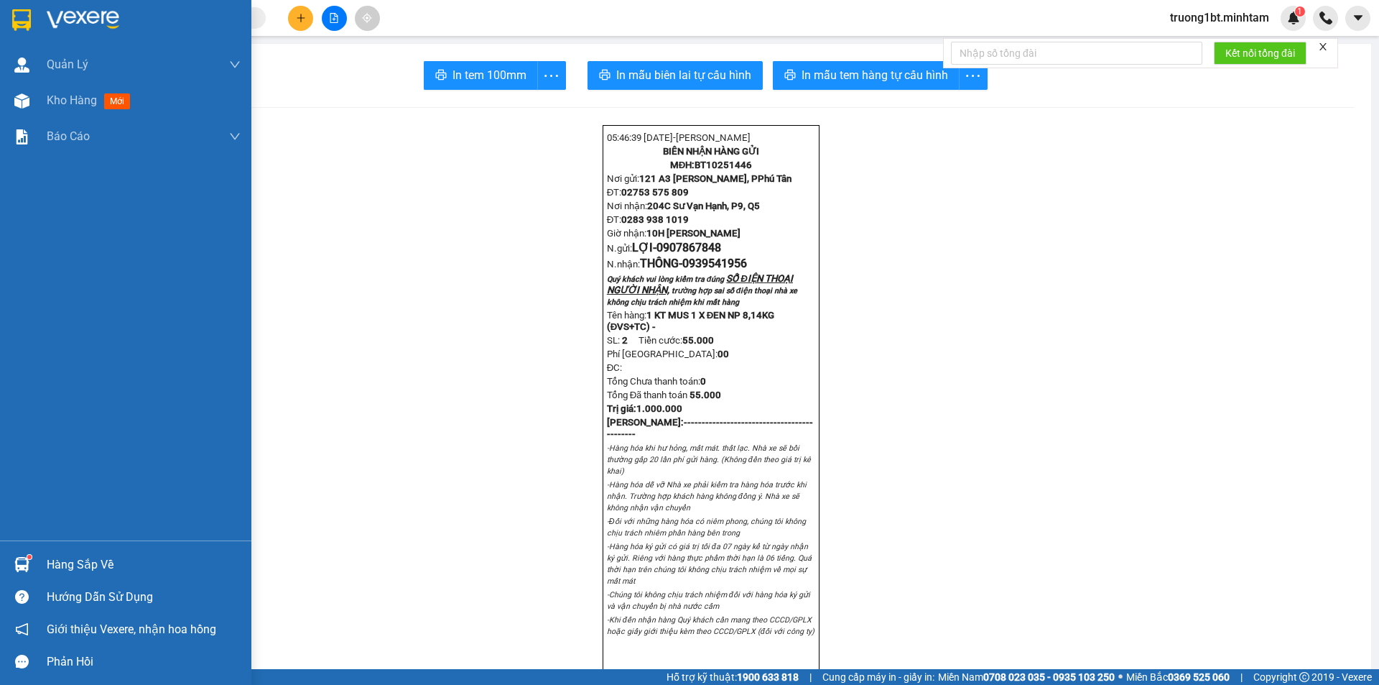
click at [114, 27] on img at bounding box center [83, 20] width 73 height 22
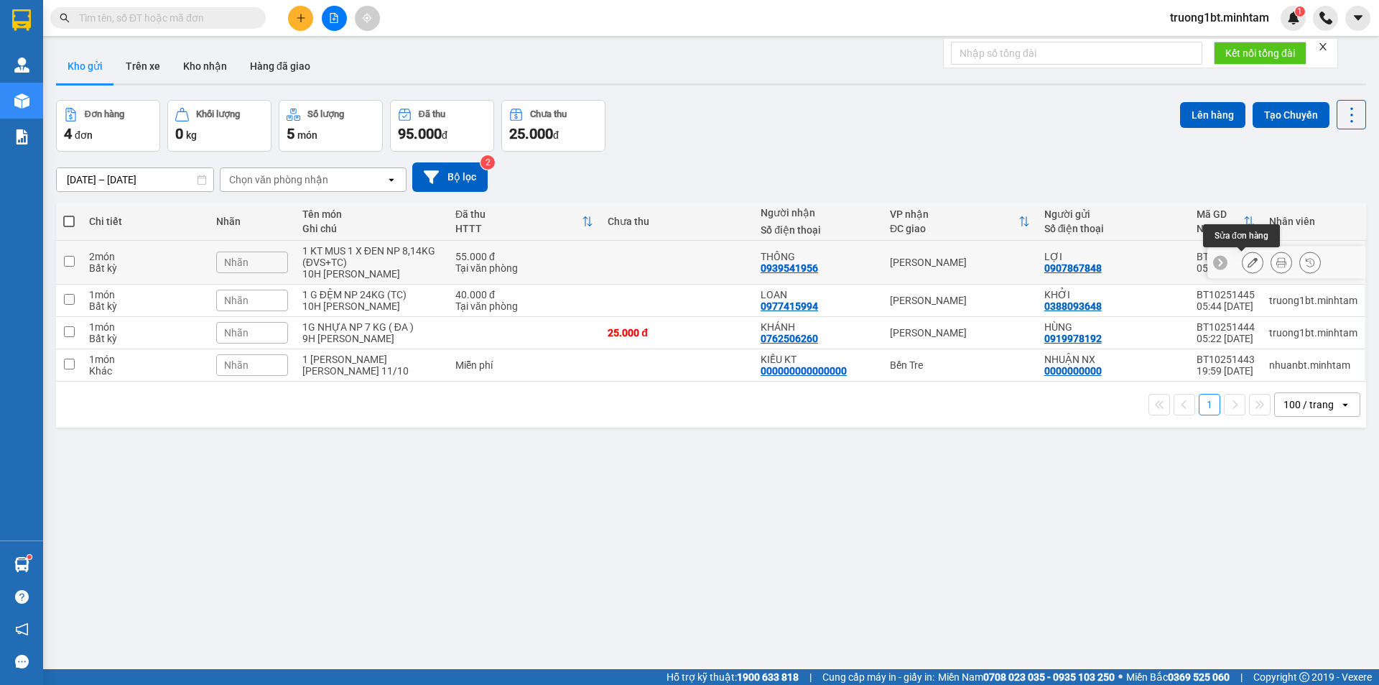
click at [1249, 261] on button at bounding box center [1253, 262] width 20 height 25
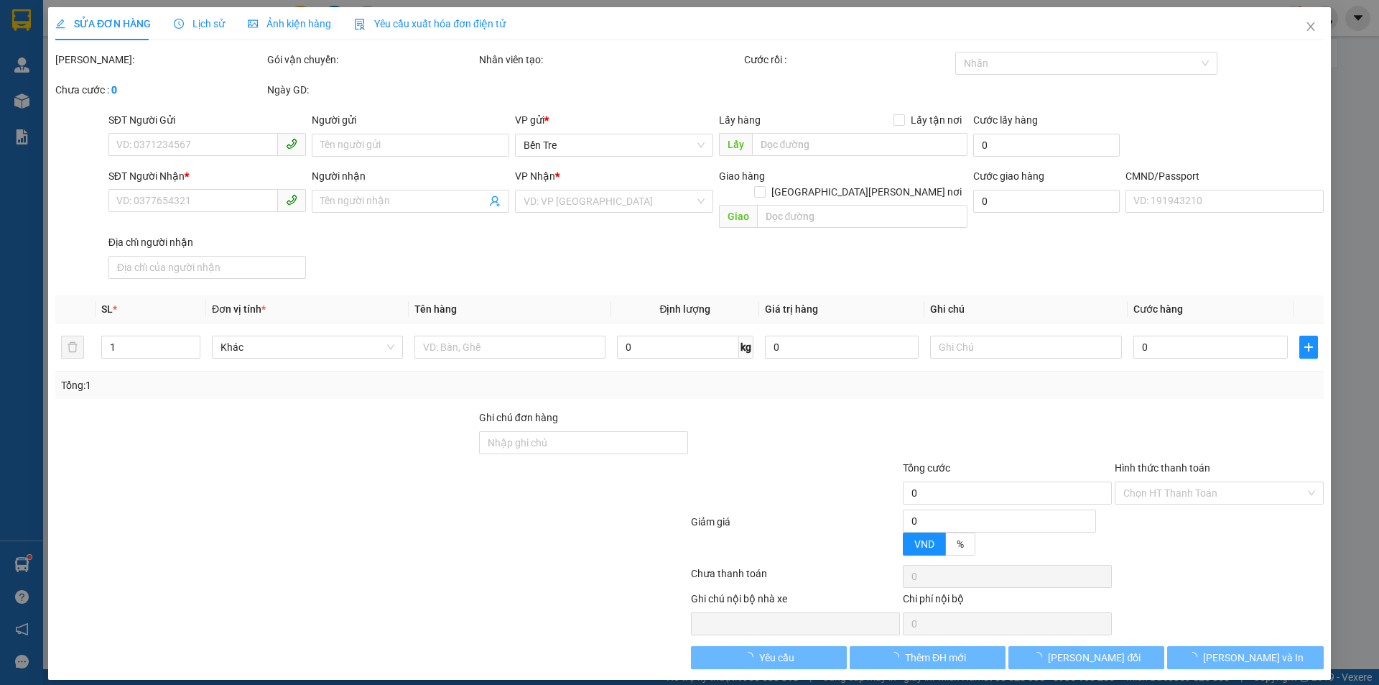
type input "0907867848"
type input "LỢI"
type input "0939541956"
type input "THÔNG"
type input "55.000"
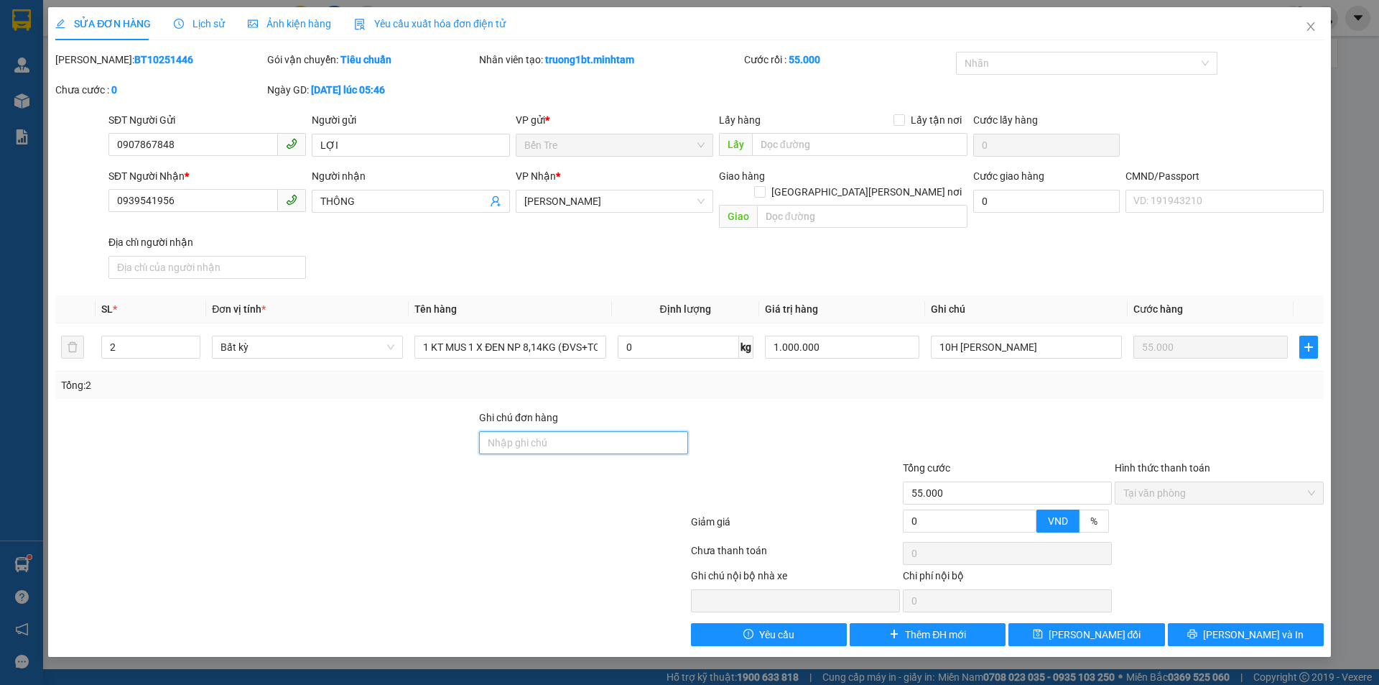
click at [614, 431] on input "Ghi chú đơn hàng" at bounding box center [583, 442] width 209 height 23
type input "CÁ CHẾT KO ĐỀN"
click at [913, 410] on div at bounding box center [1008, 435] width 212 height 50
click at [1122, 627] on span "[PERSON_NAME] đổi" at bounding box center [1095, 635] width 93 height 16
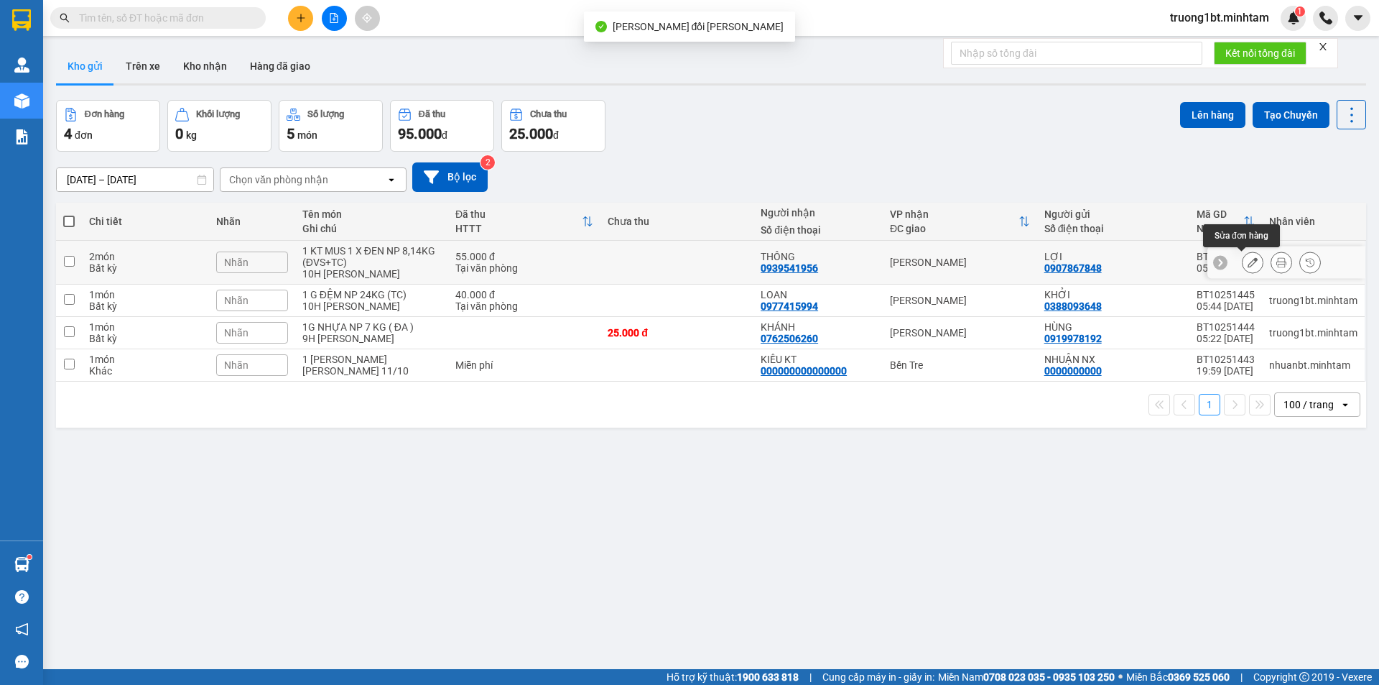
click at [1248, 263] on icon at bounding box center [1253, 262] width 10 height 10
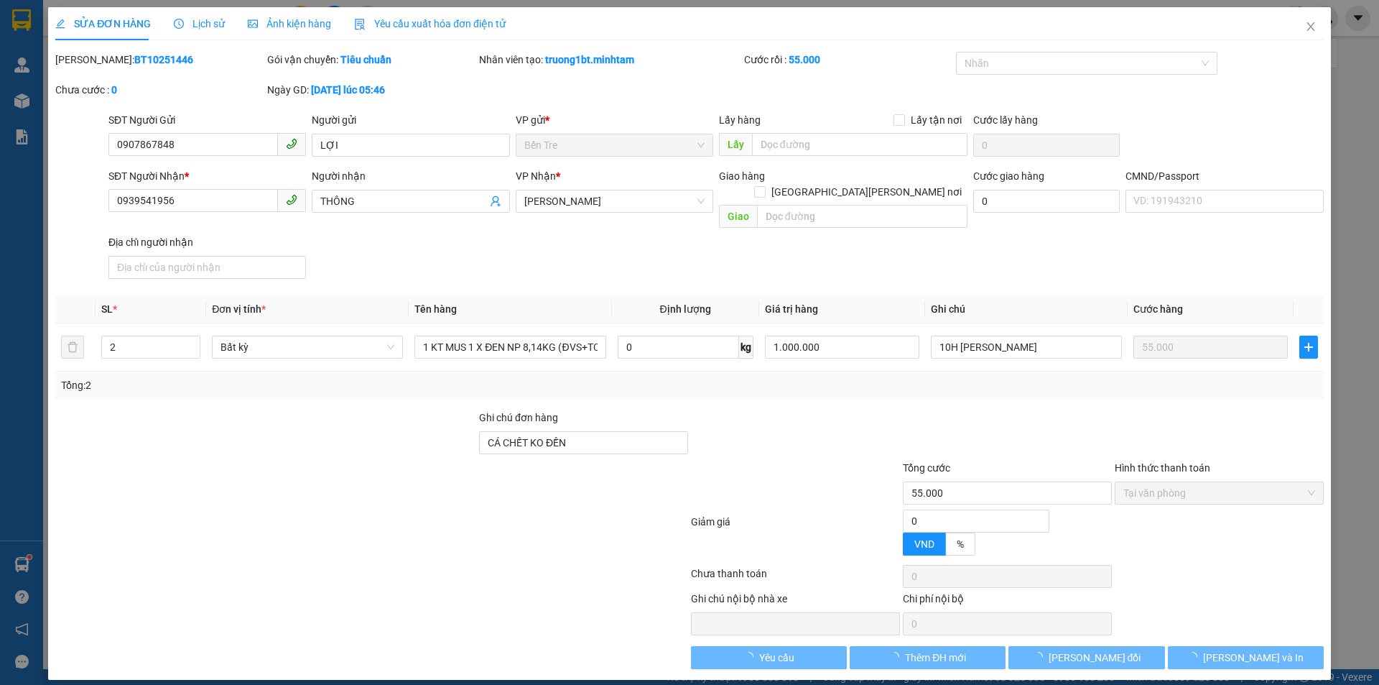
type input "0907867848"
type input "LỢI"
type input "0939541956"
type input "THÔNG"
type input "CÁ CHẾT KO ĐỀN"
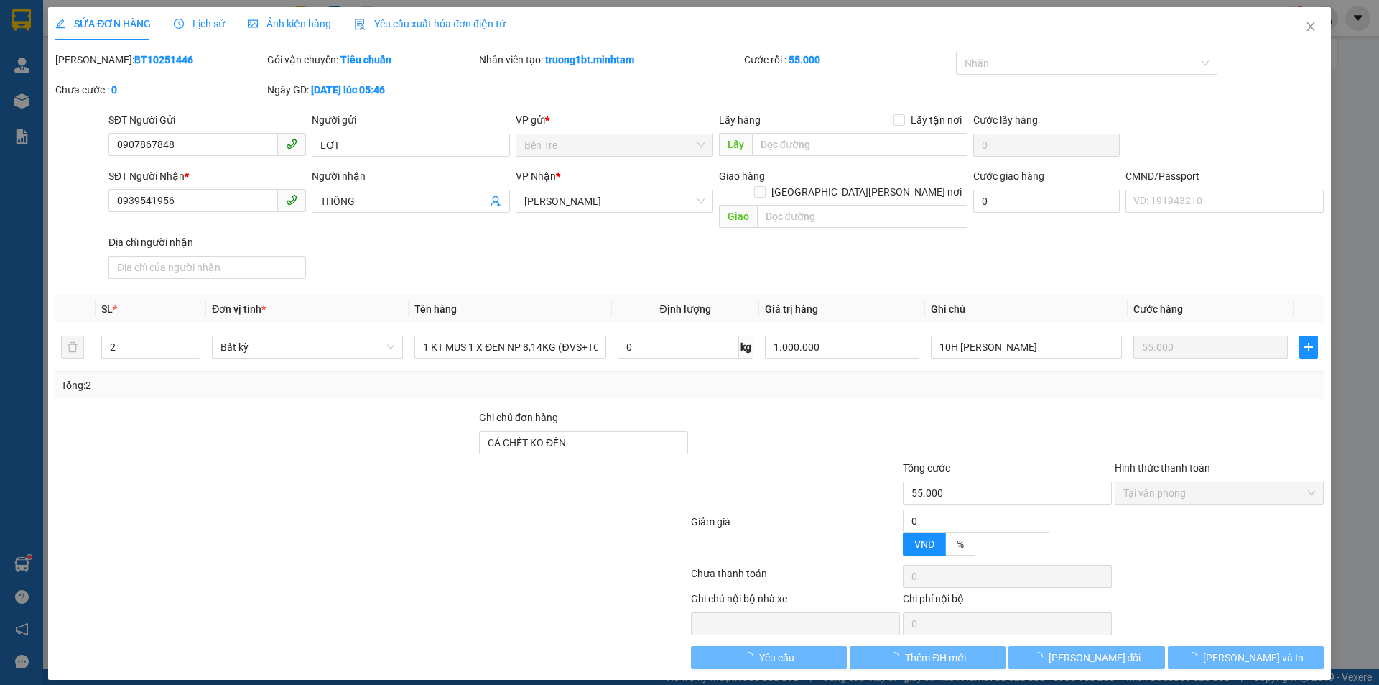
type input "55.000"
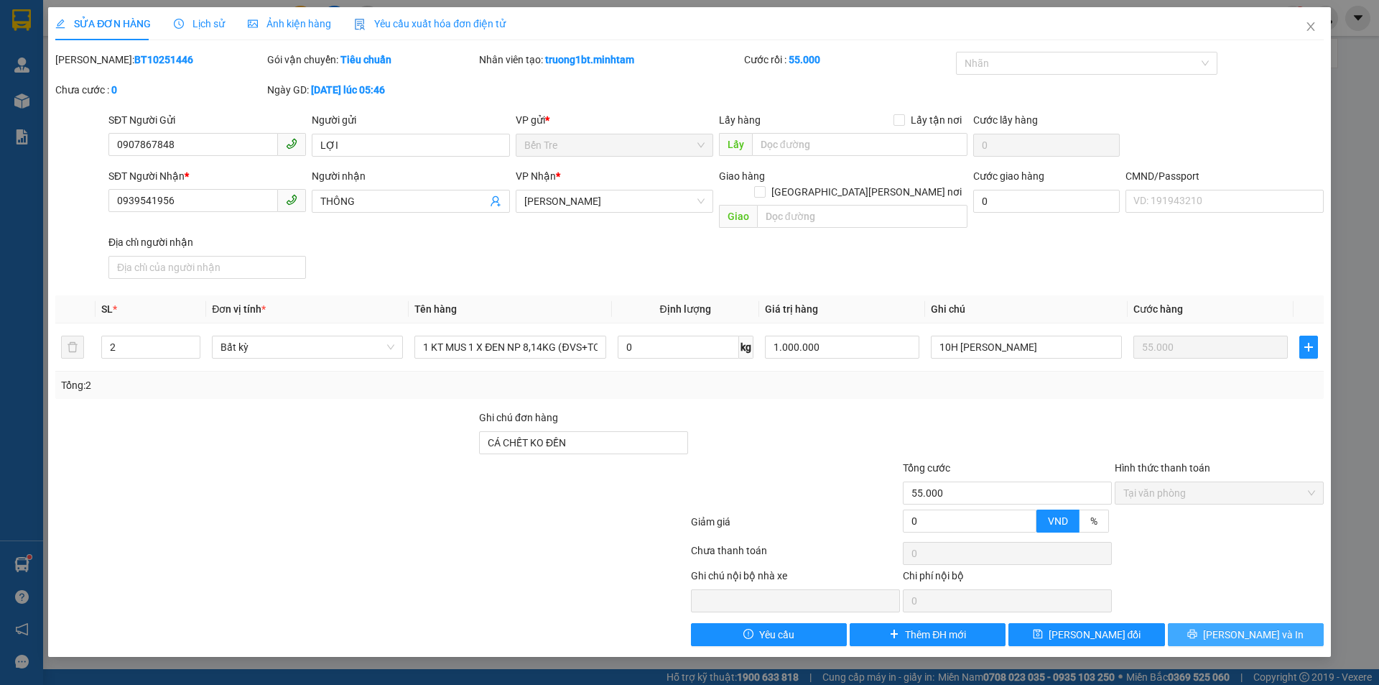
click at [1239, 627] on span "[PERSON_NAME] và In" at bounding box center [1253, 635] width 101 height 16
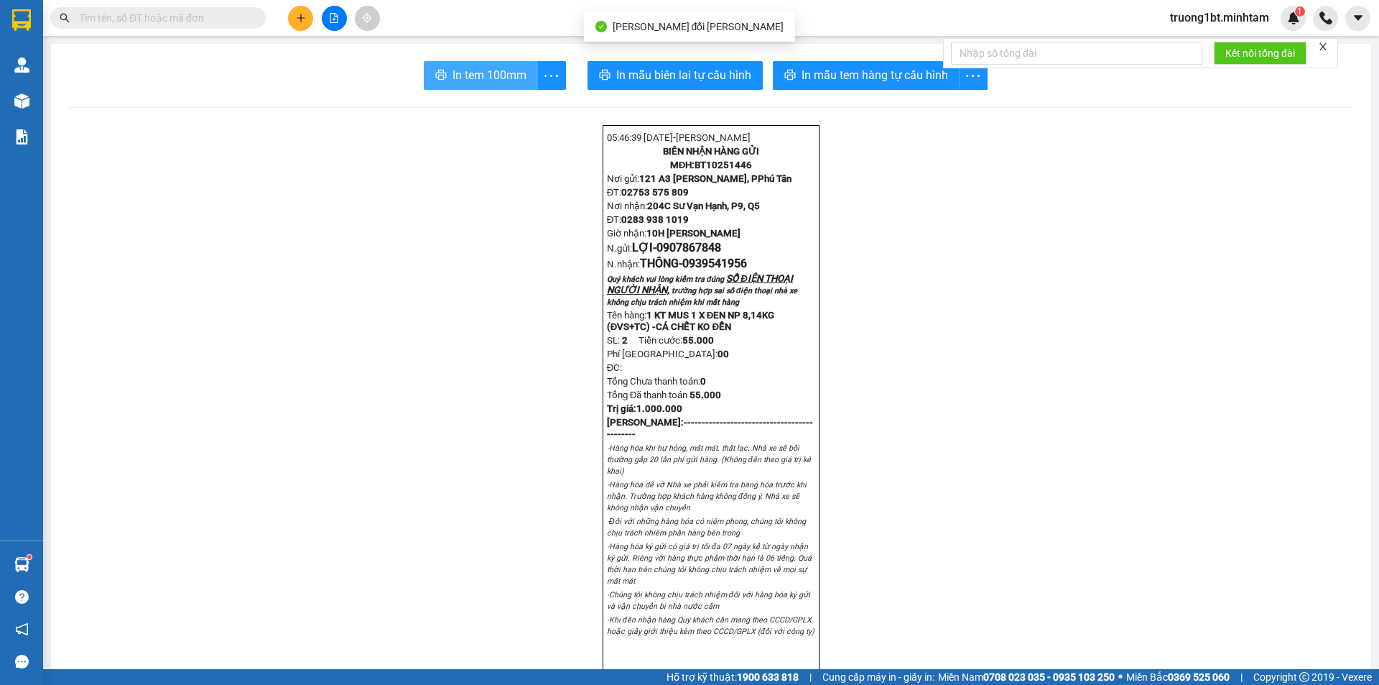
click at [475, 72] on span "In tem 100mm" at bounding box center [490, 75] width 74 height 18
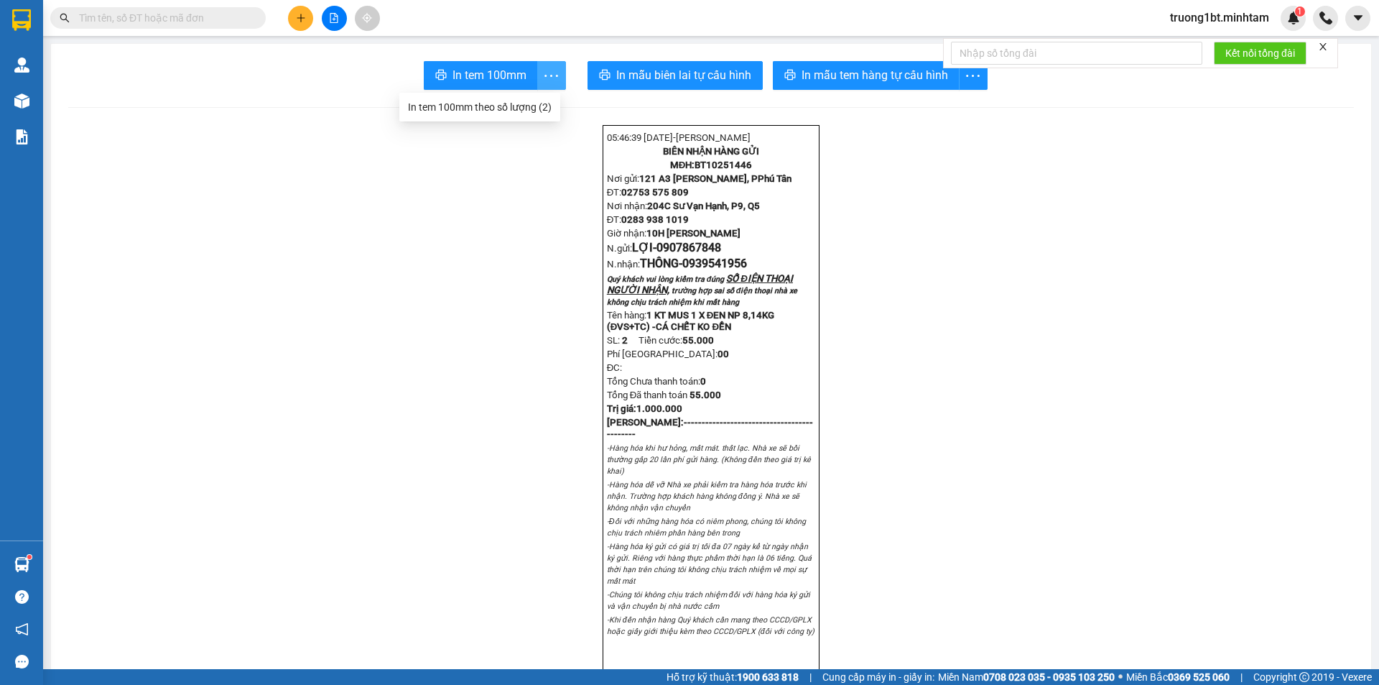
click at [547, 65] on button "button" at bounding box center [551, 75] width 29 height 29
click at [510, 107] on div "In tem 100mm theo số lượng (2)" at bounding box center [480, 107] width 144 height 16
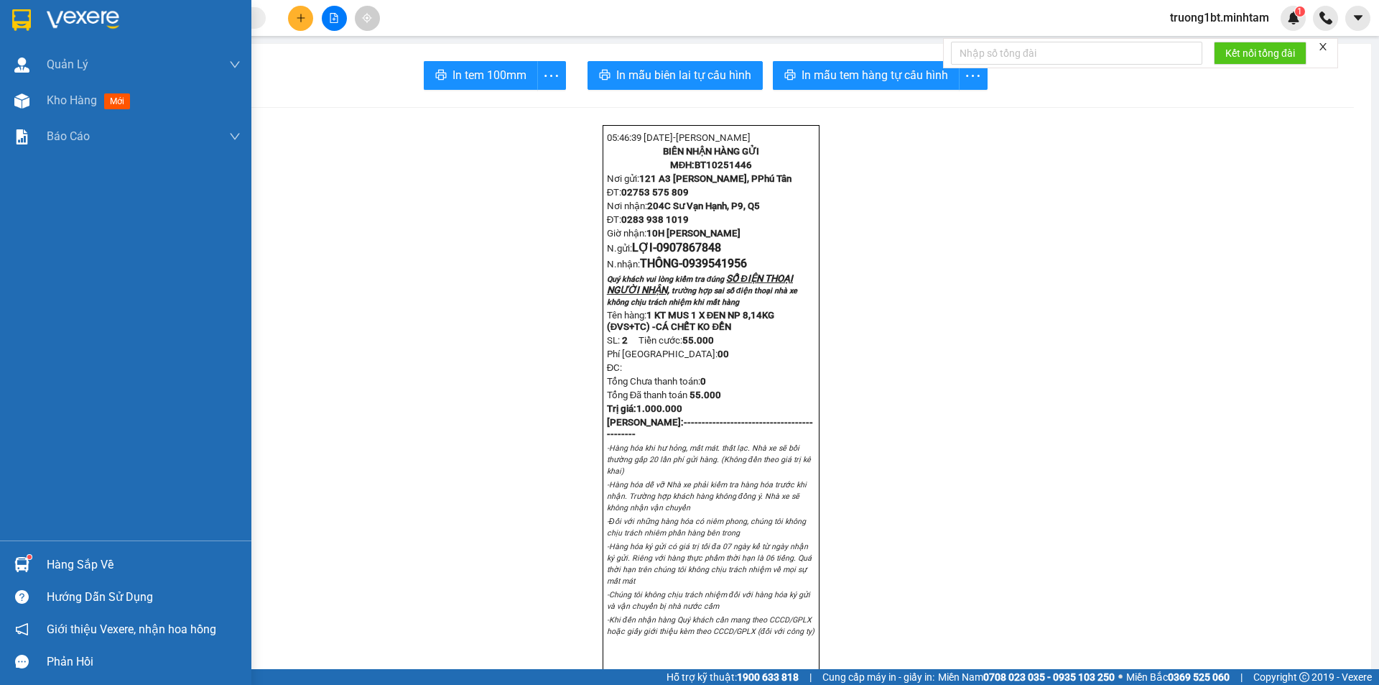
click at [17, 558] on img at bounding box center [21, 564] width 15 height 15
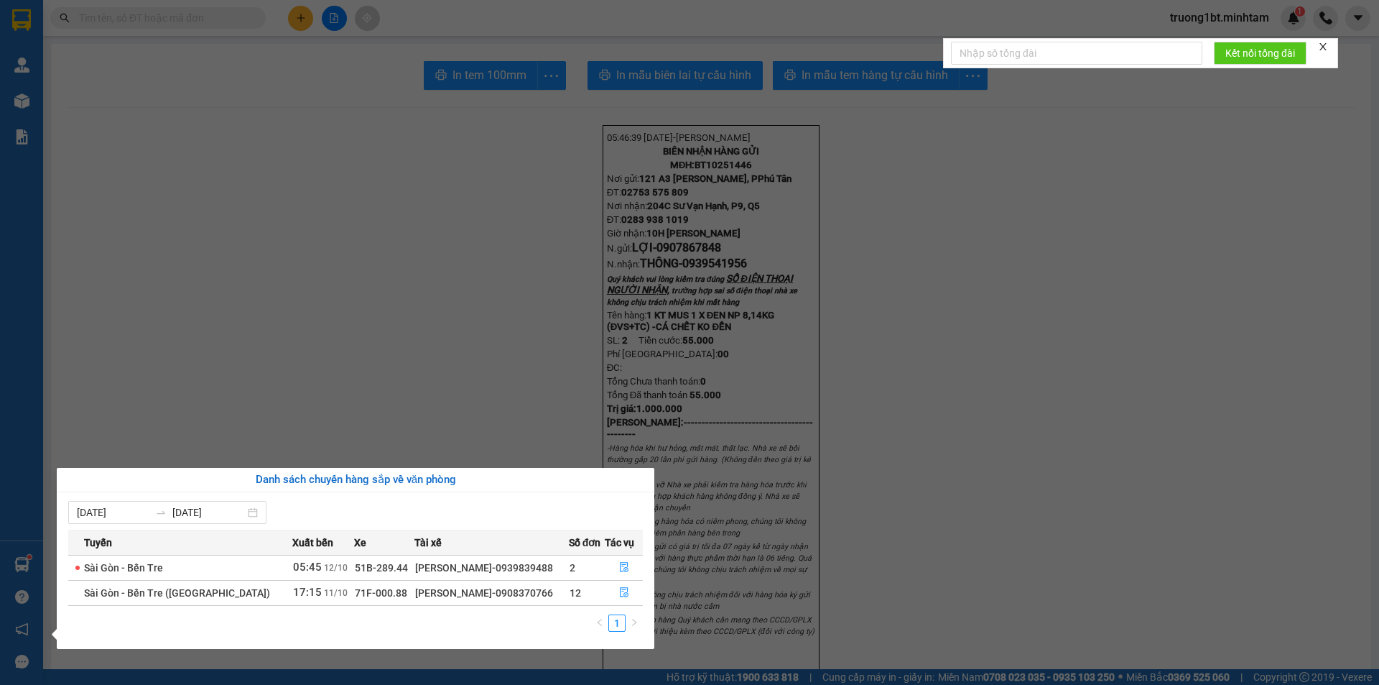
click at [351, 392] on section "Kết quả [PERSON_NAME] ( 0 ) Bộ lọc No Data truong1bt.[PERSON_NAME] 1 [PERSON_NA…" at bounding box center [689, 342] width 1379 height 685
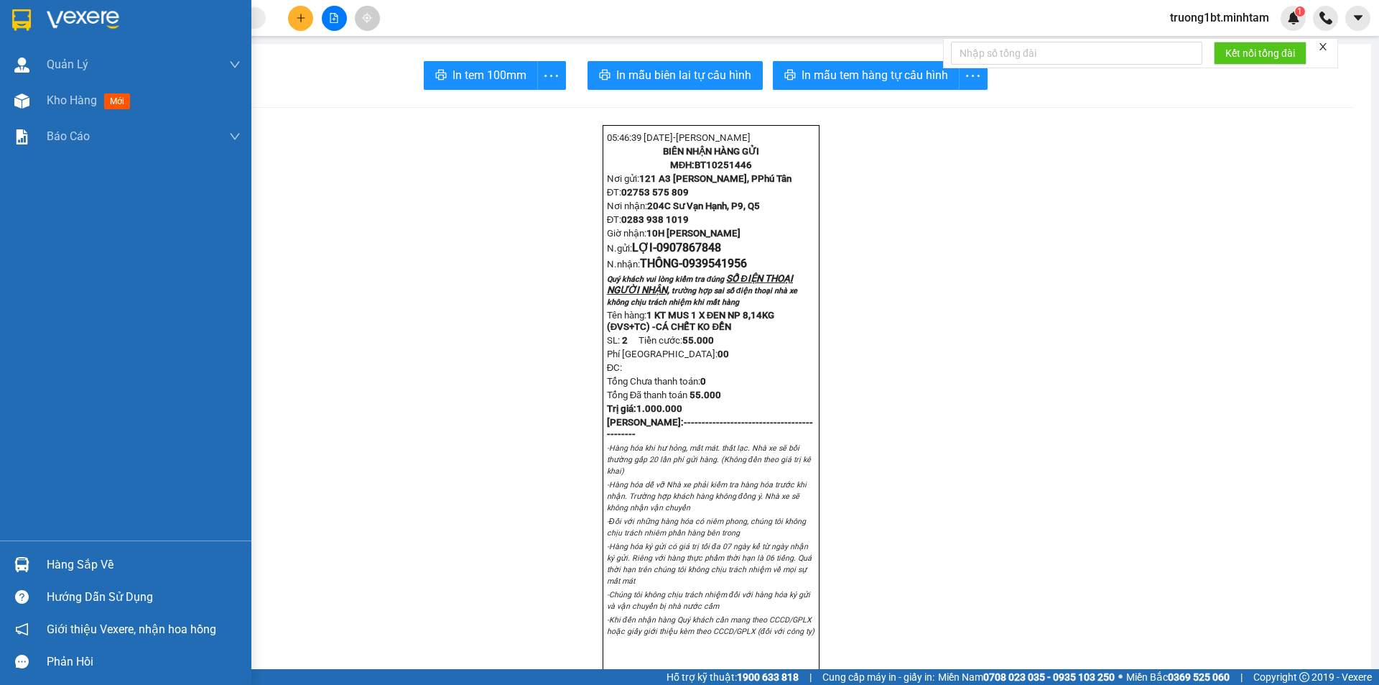
click at [55, 563] on div "Hàng sắp về" at bounding box center [144, 565] width 194 height 22
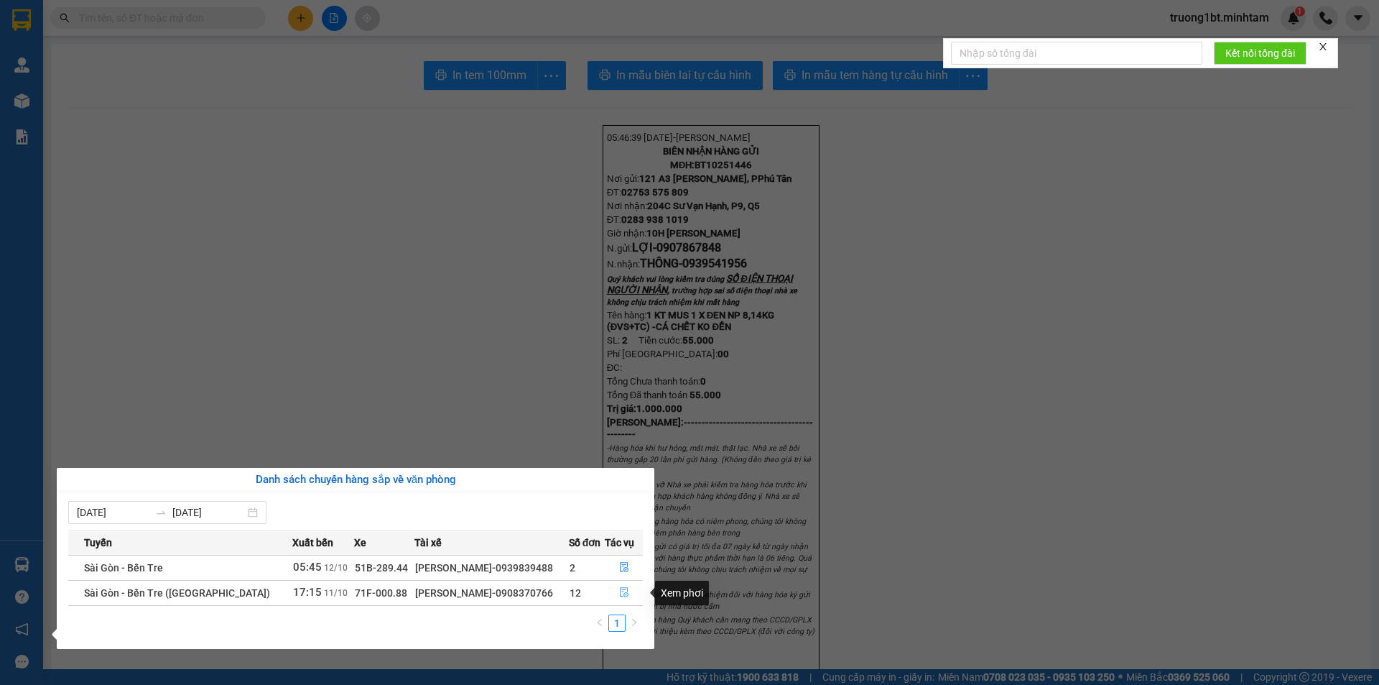
click at [626, 591] on icon "file-done" at bounding box center [624, 592] width 10 height 10
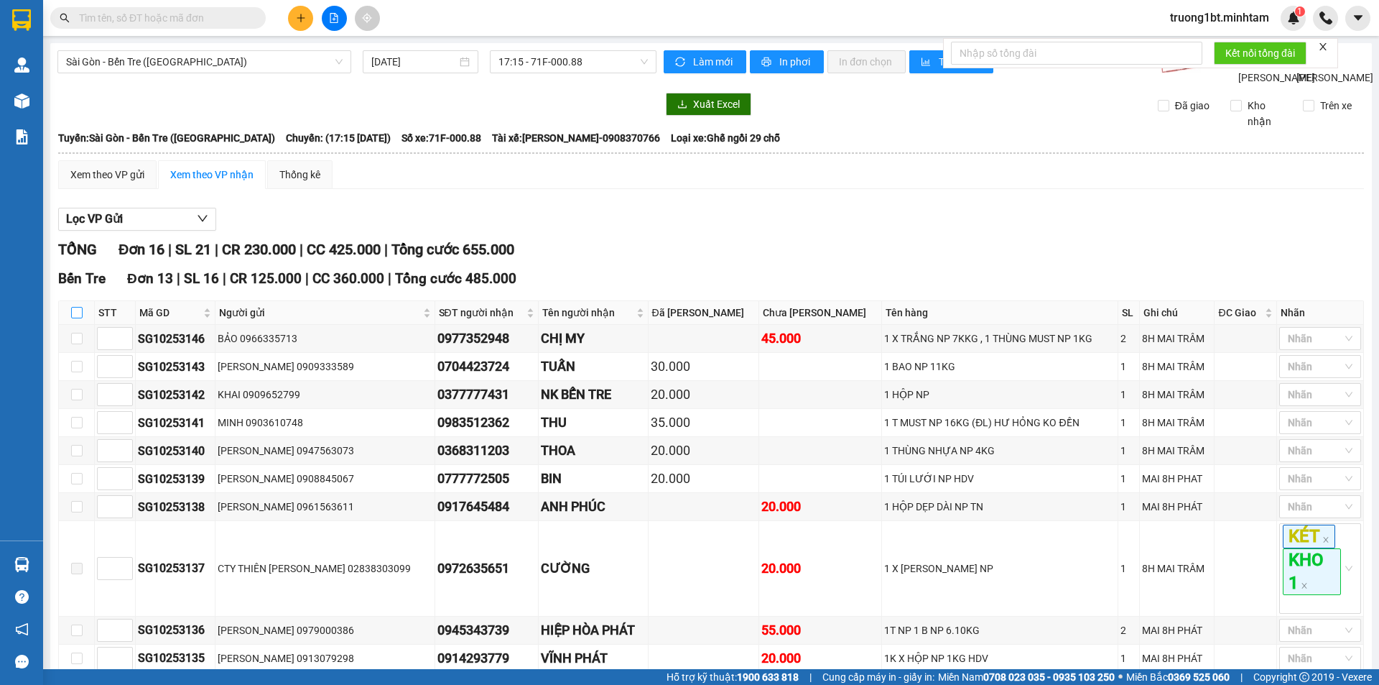
click at [78, 307] on input "checkbox" at bounding box center [76, 312] width 11 height 11
checkbox input "true"
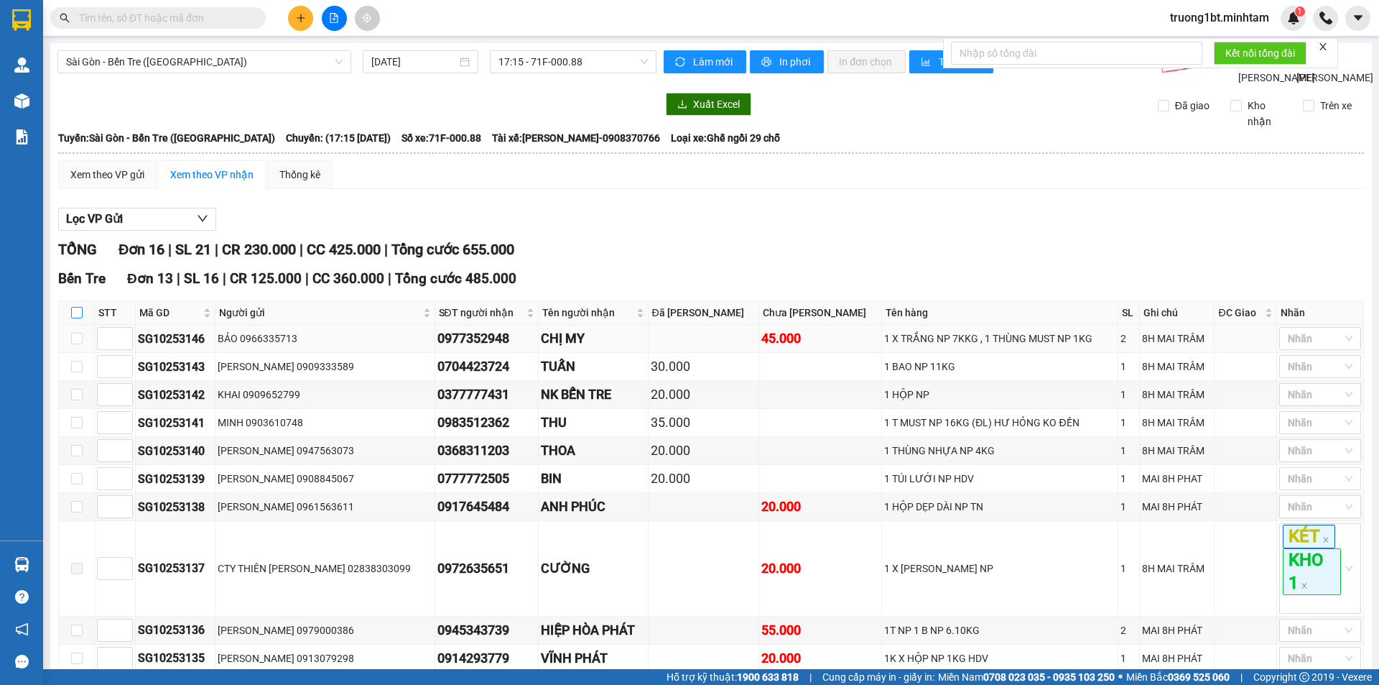
checkbox input "true"
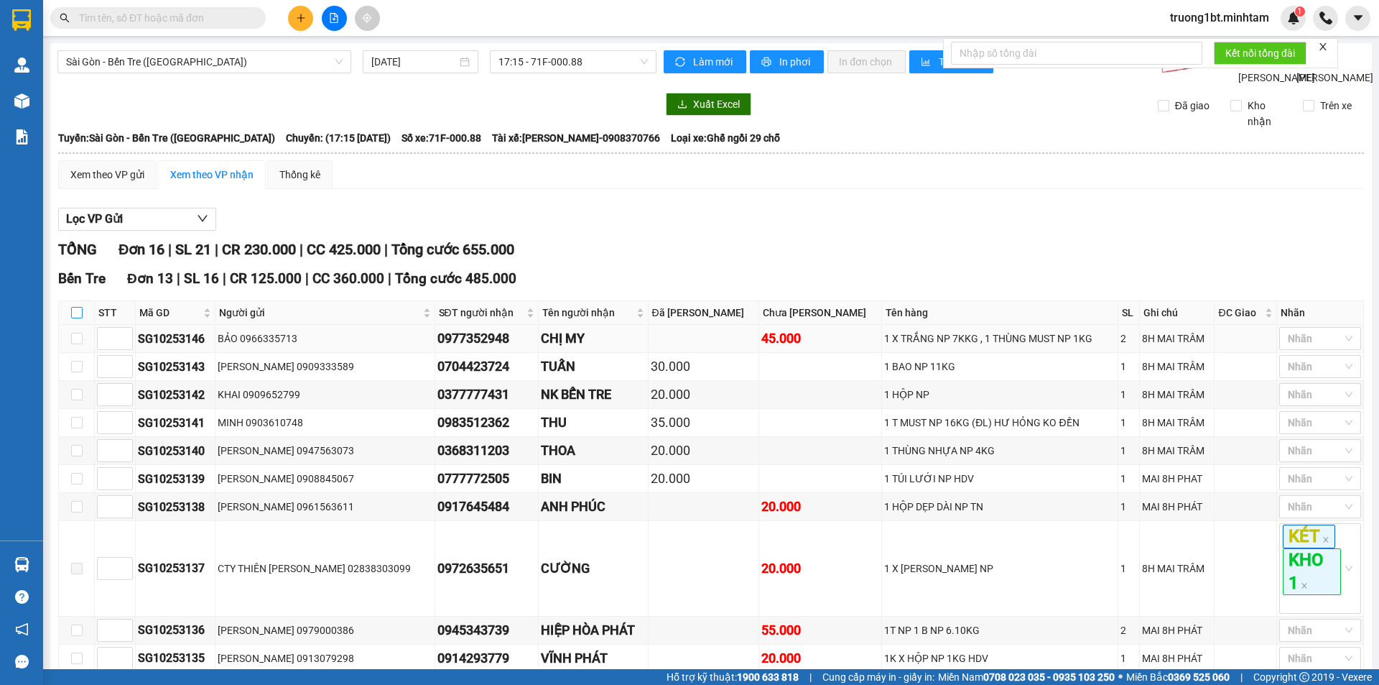
checkbox input "true"
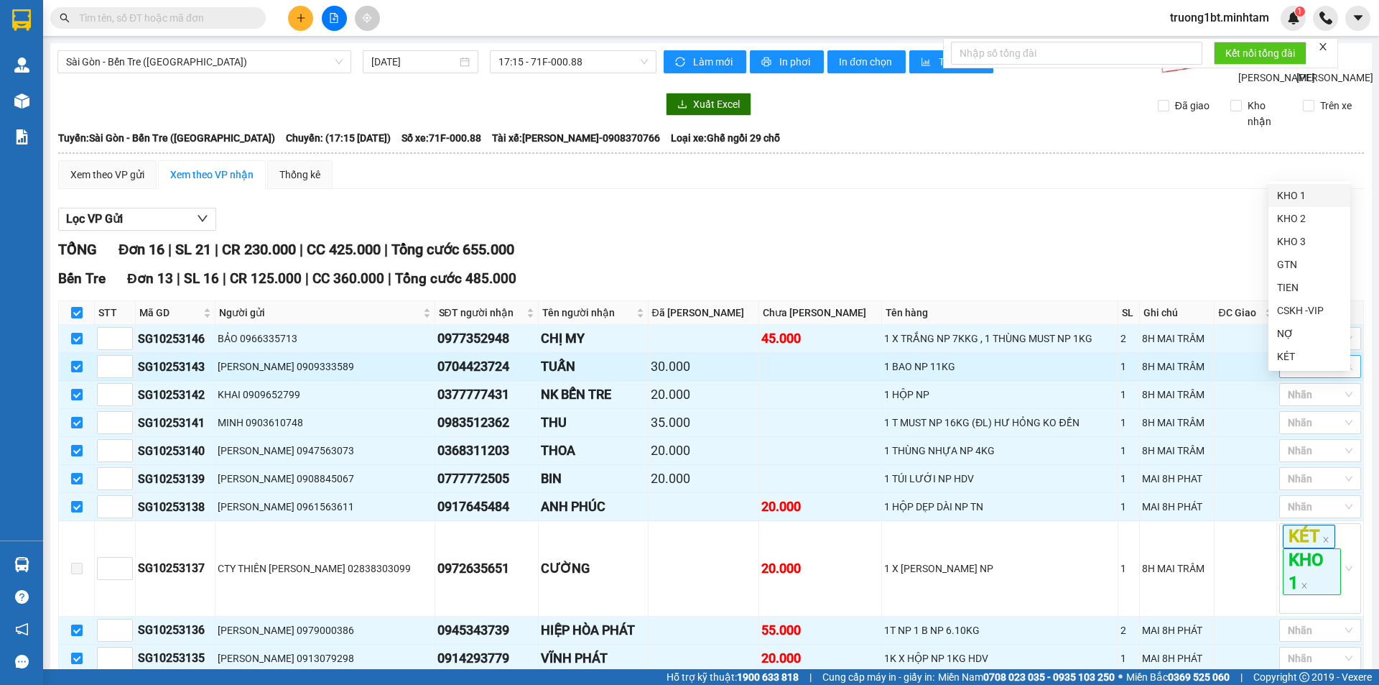
click at [1313, 358] on div at bounding box center [1313, 366] width 60 height 17
click at [1310, 218] on div "KHO 2" at bounding box center [1309, 219] width 65 height 16
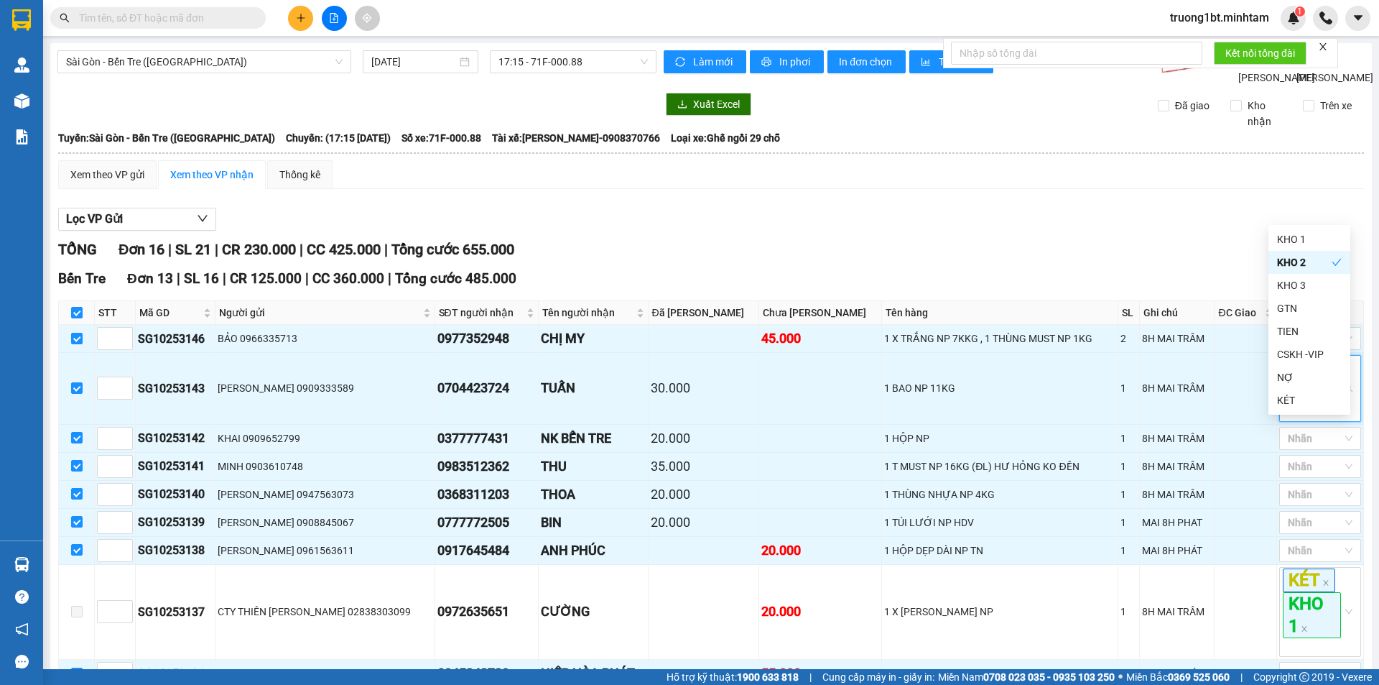
click at [1208, 268] on div "Bến Tre Đơn 13 | SL 16 | CR 125.000 | CC 360.000 | [PERSON_NAME] 485.000" at bounding box center [711, 279] width 1306 height 22
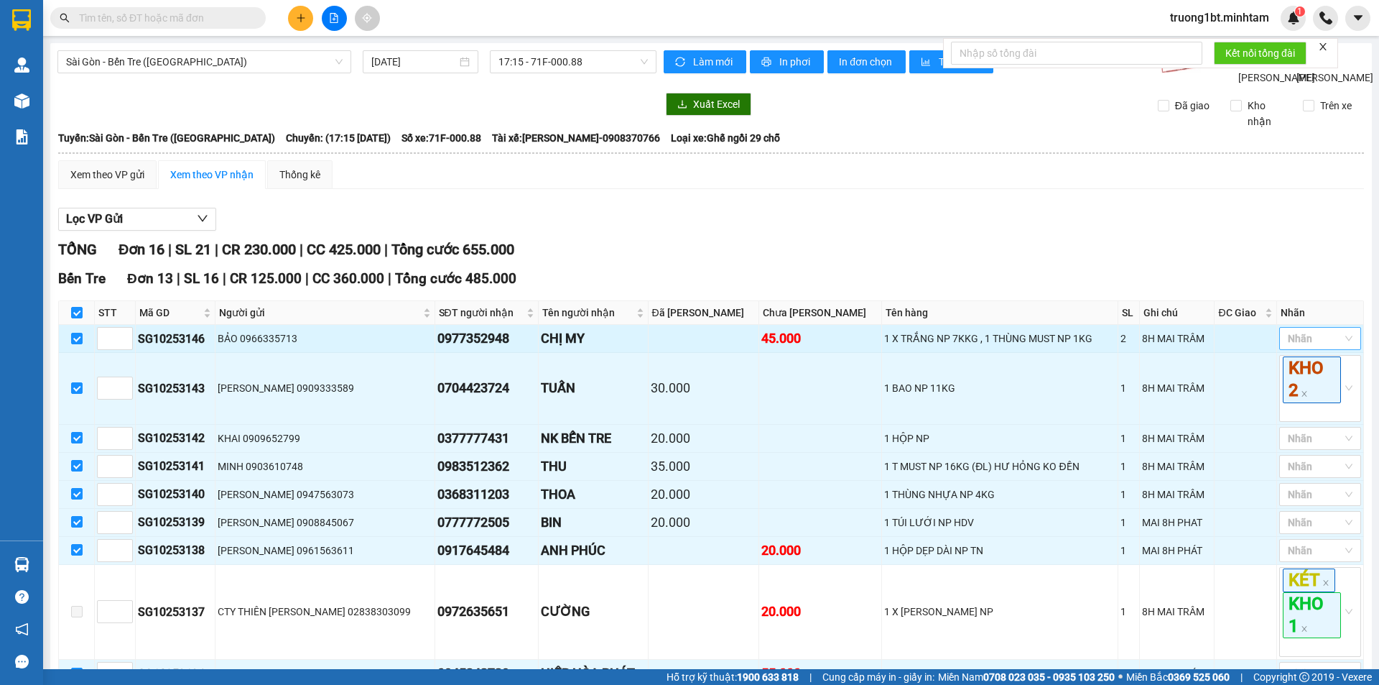
click at [1310, 330] on div at bounding box center [1313, 338] width 60 height 17
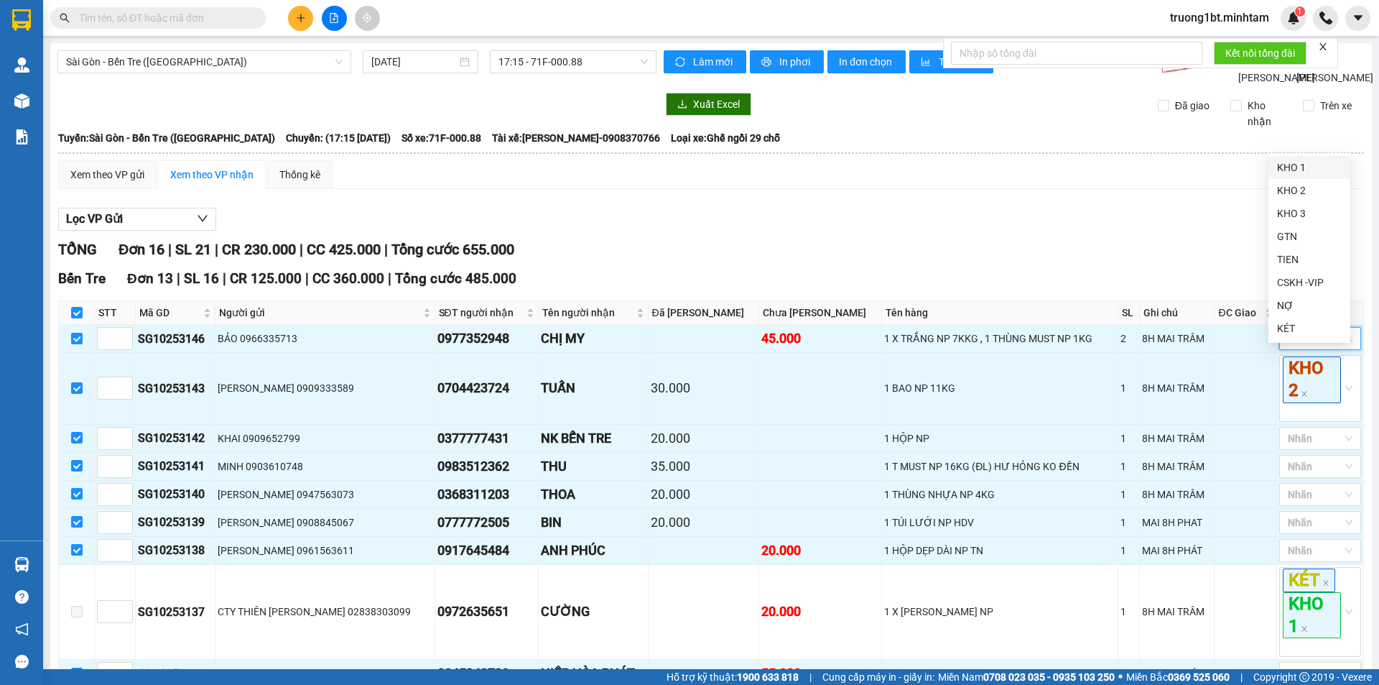
click at [1308, 165] on div "KHO 1" at bounding box center [1309, 167] width 65 height 16
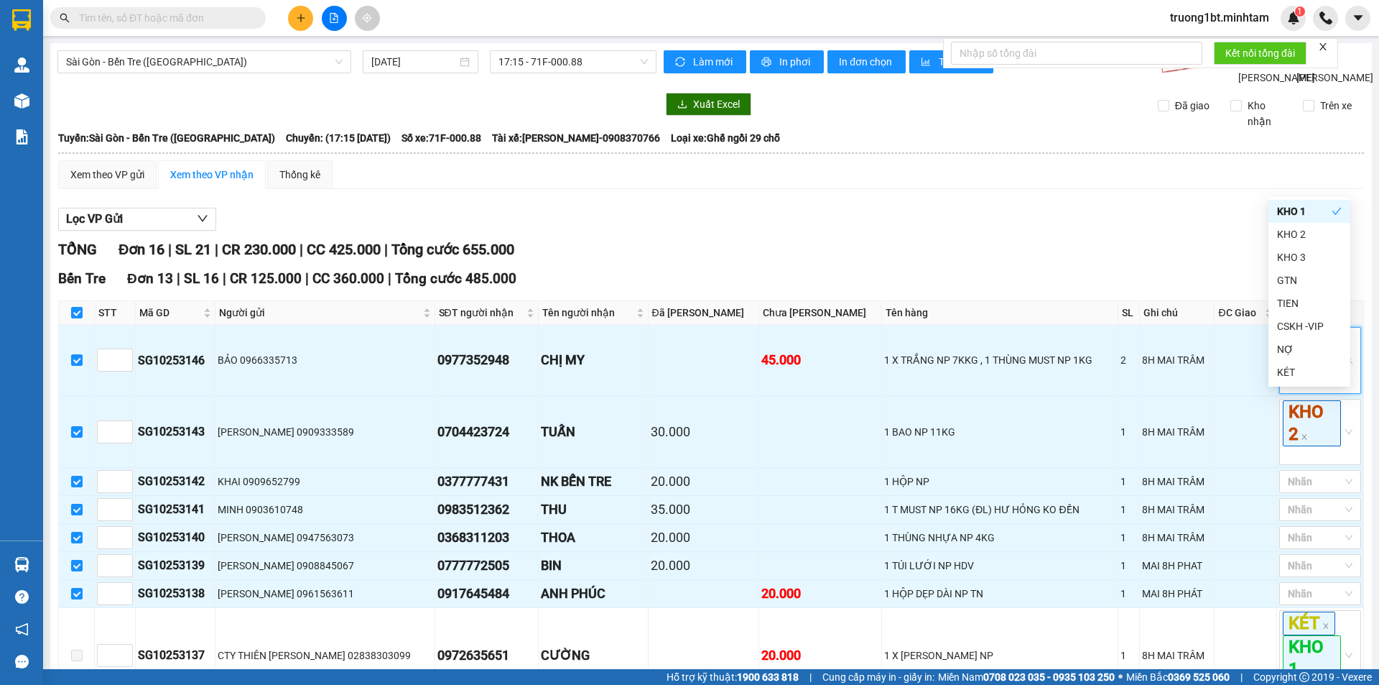
click at [1102, 268] on div "Bến Tre Đơn 13 | SL 16 | CR 125.000 | CC 360.000 | [PERSON_NAME] 485.000" at bounding box center [711, 279] width 1306 height 22
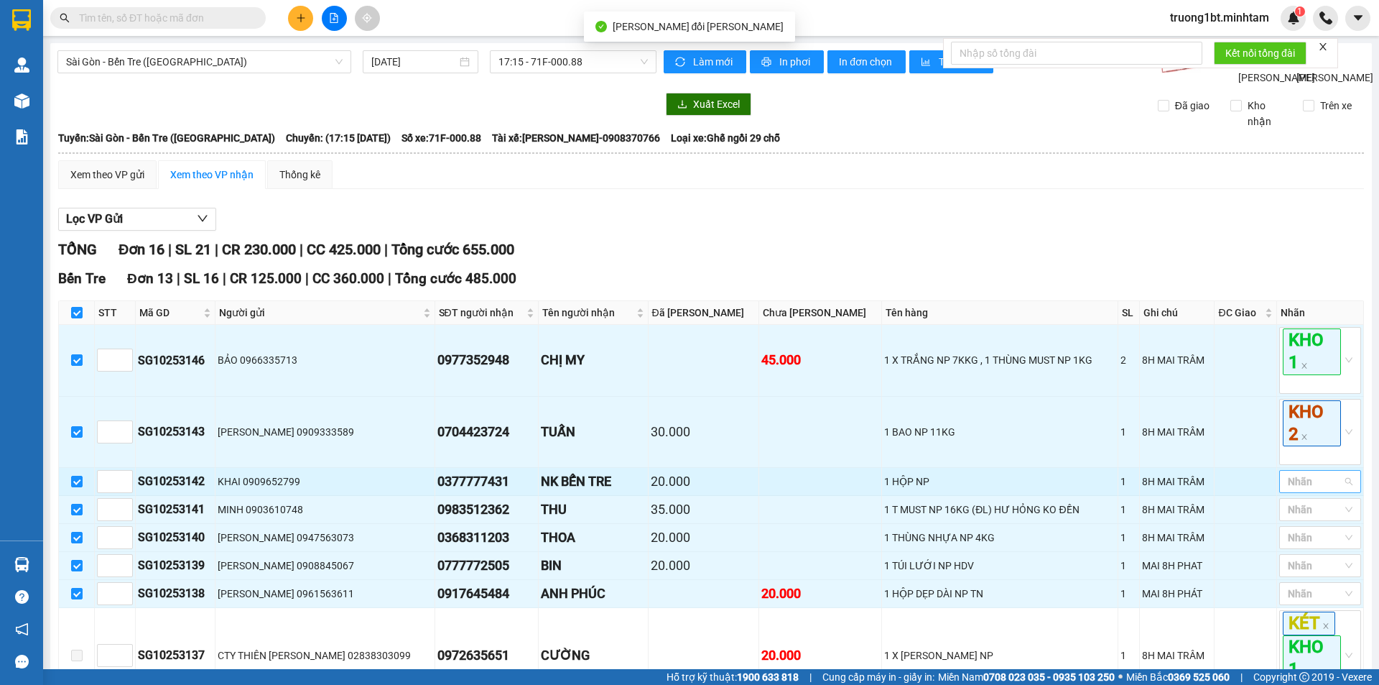
click at [1308, 473] on div at bounding box center [1313, 481] width 60 height 17
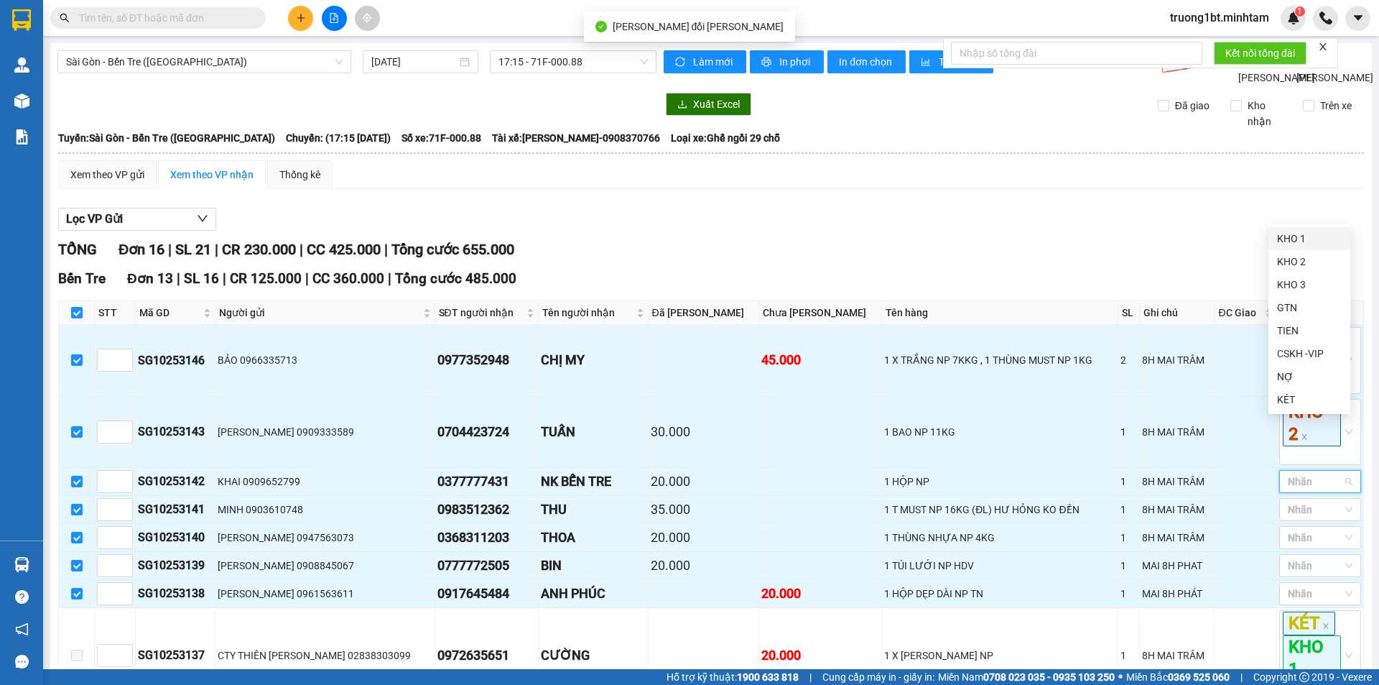
click at [1306, 242] on div "KHO 1" at bounding box center [1309, 239] width 65 height 16
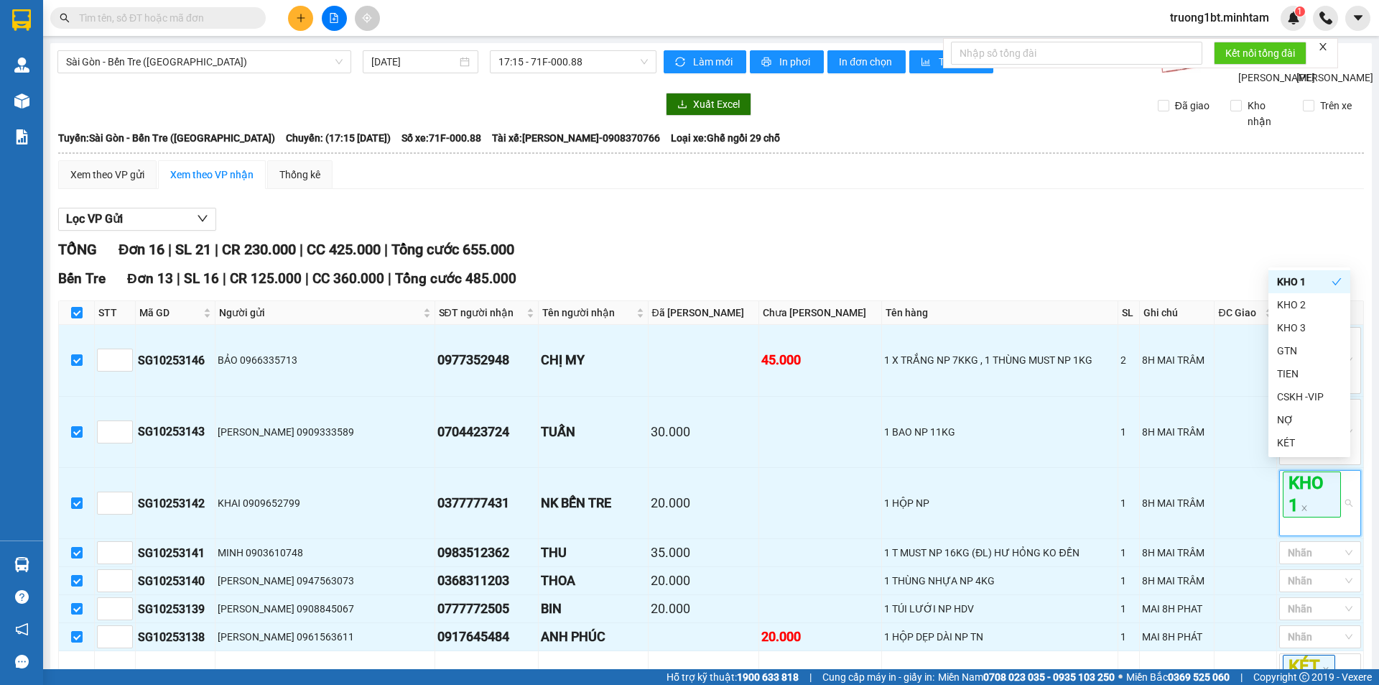
click at [1359, 233] on div "[GEOGRAPHIC_DATA] - [GEOGRAPHIC_DATA] ([GEOGRAPHIC_DATA]) [DATE] 17:15 - 71F-00…" at bounding box center [711, 659] width 1322 height 1233
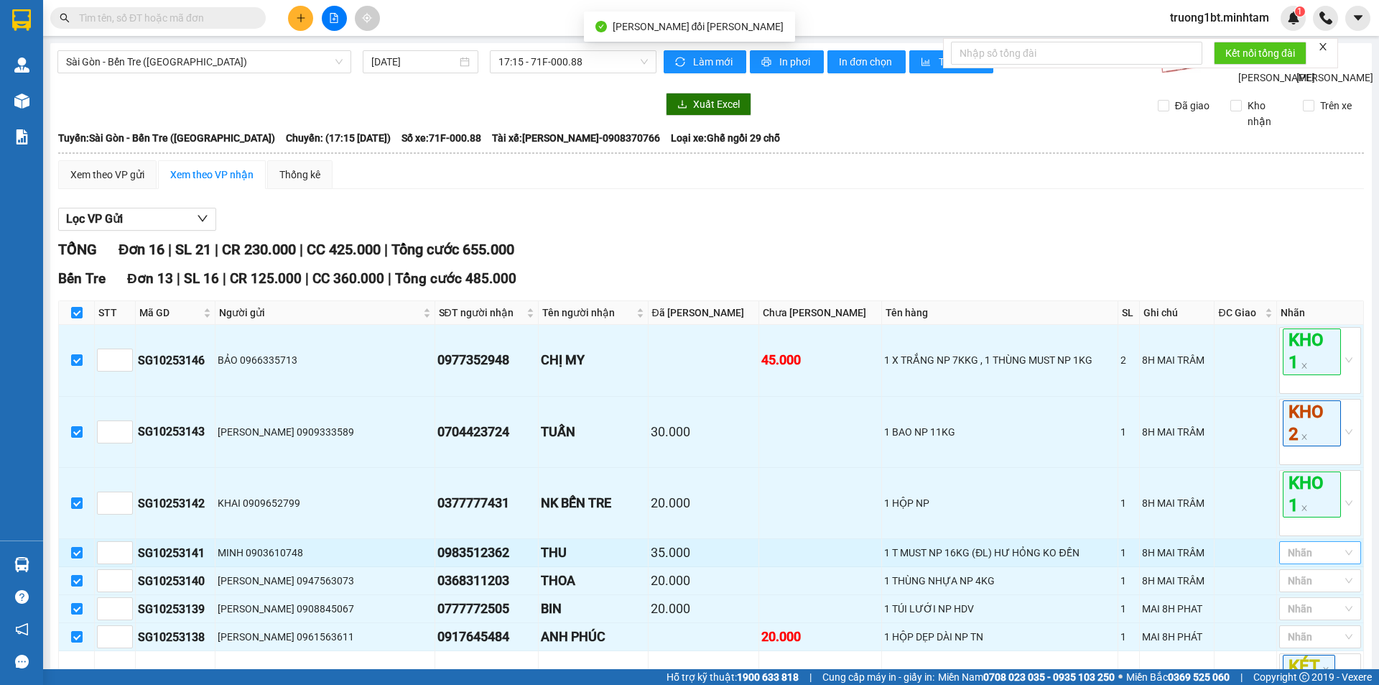
click at [1314, 544] on div at bounding box center [1313, 552] width 60 height 17
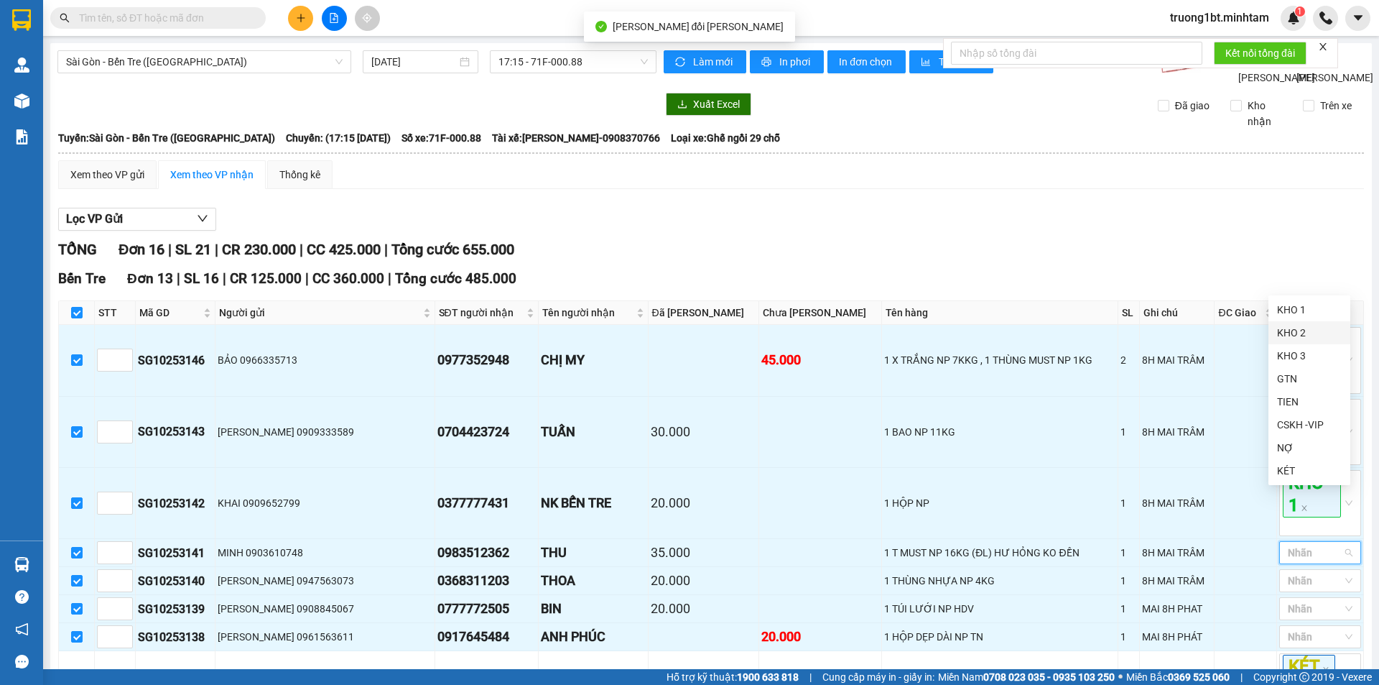
click at [1315, 337] on div "KHO 2" at bounding box center [1309, 333] width 65 height 16
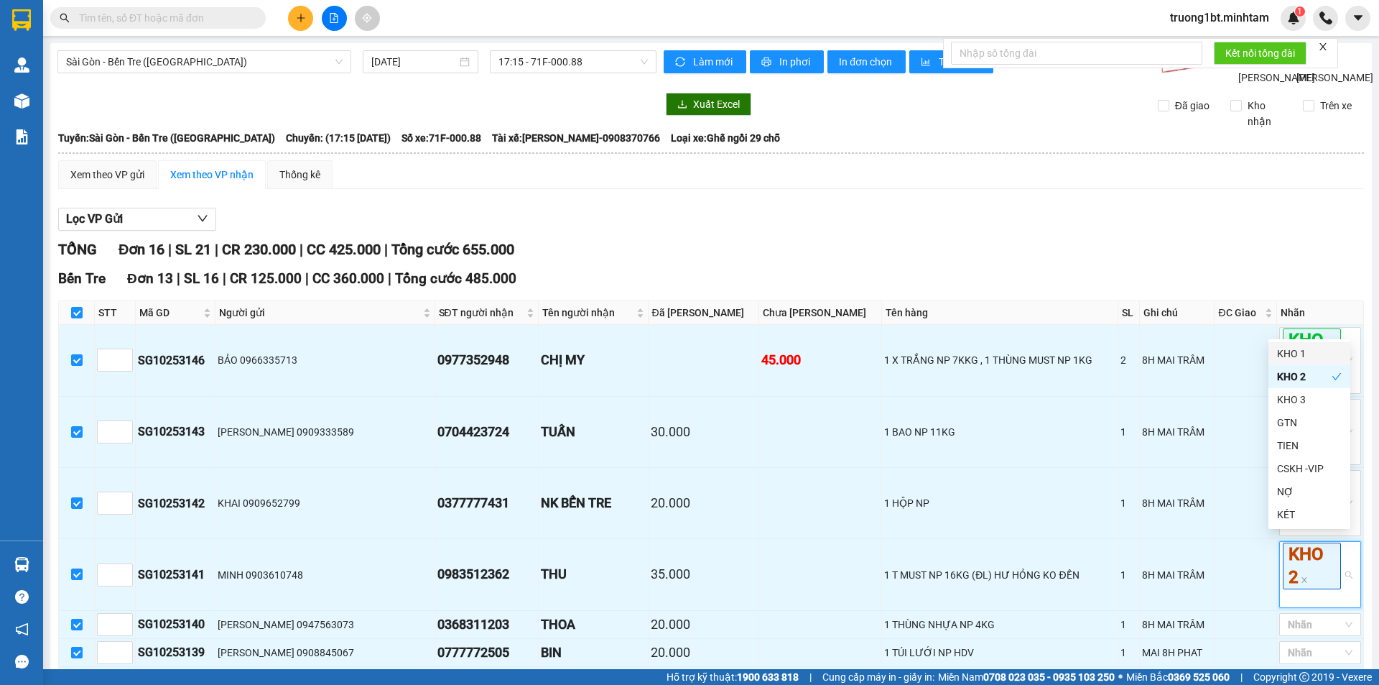
click at [1356, 344] on div "[GEOGRAPHIC_DATA] - [GEOGRAPHIC_DATA] ([GEOGRAPHIC_DATA]) [DATE] 17:15 - 71F-00…" at bounding box center [711, 681] width 1322 height 1276
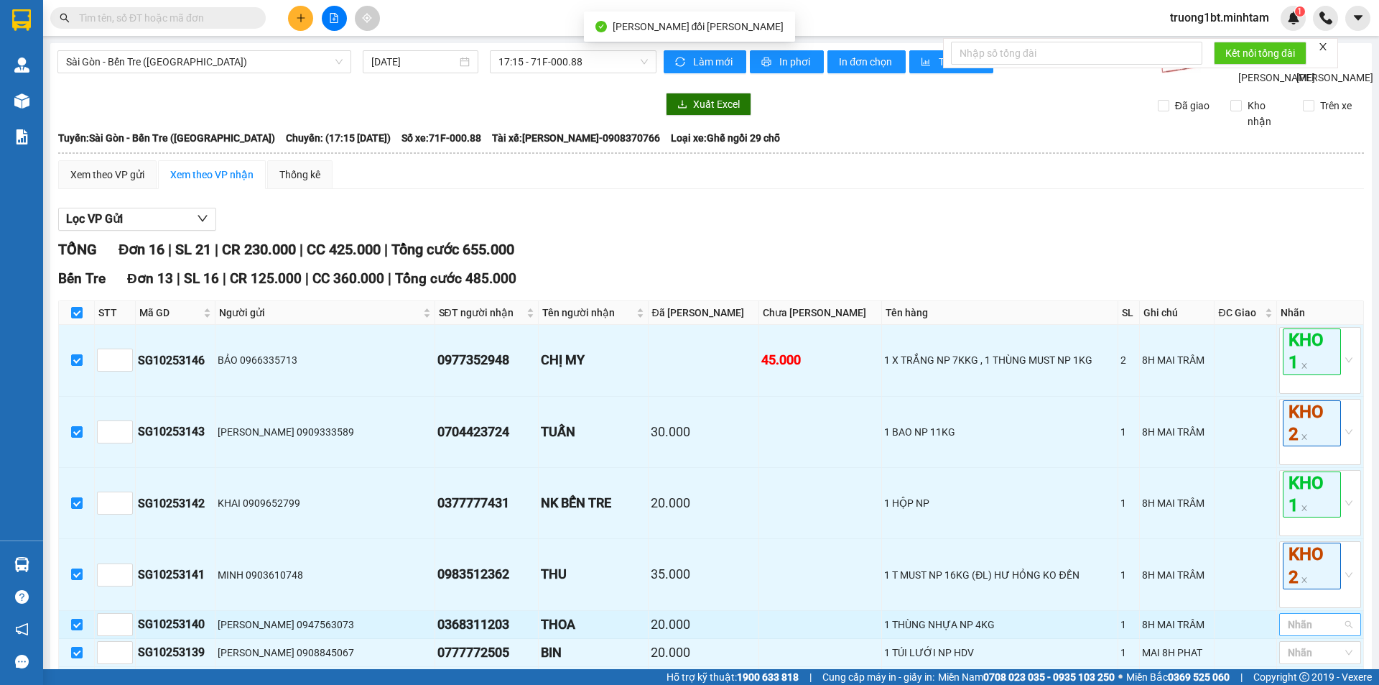
click at [1310, 616] on div at bounding box center [1313, 624] width 60 height 17
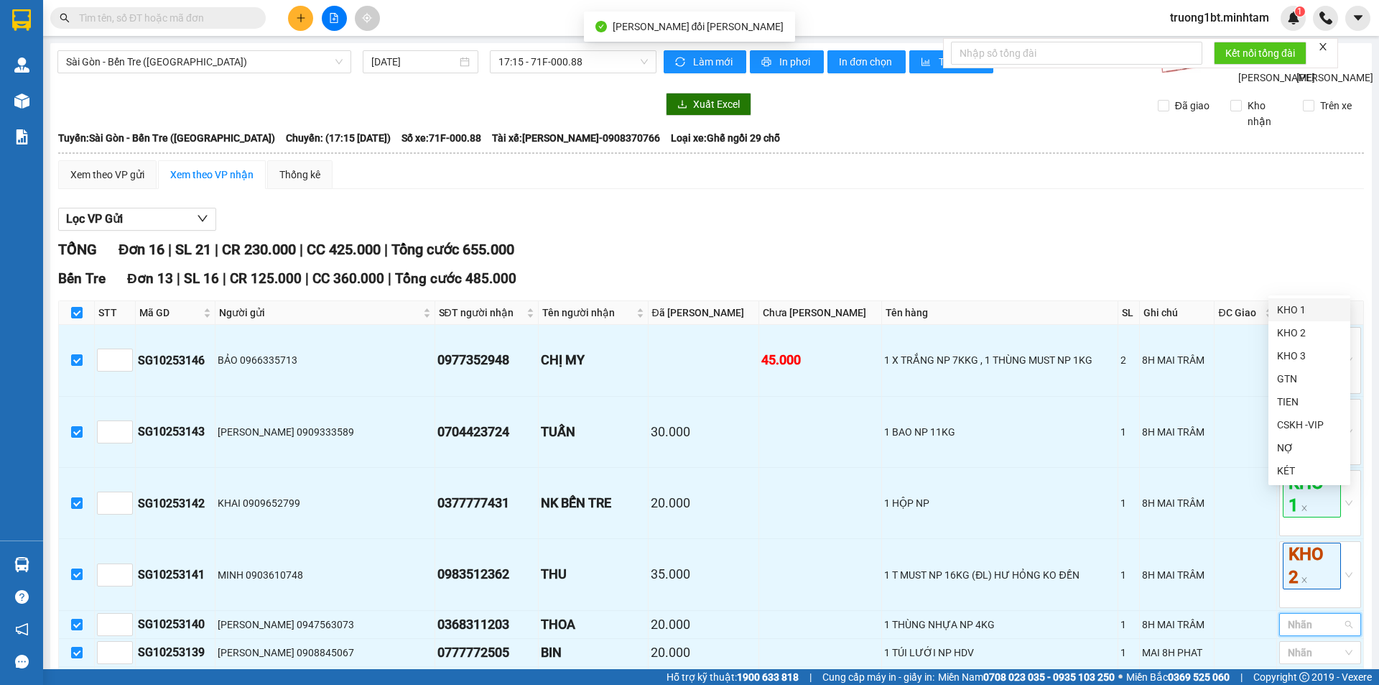
click at [1303, 309] on div "KHO 1" at bounding box center [1309, 310] width 65 height 16
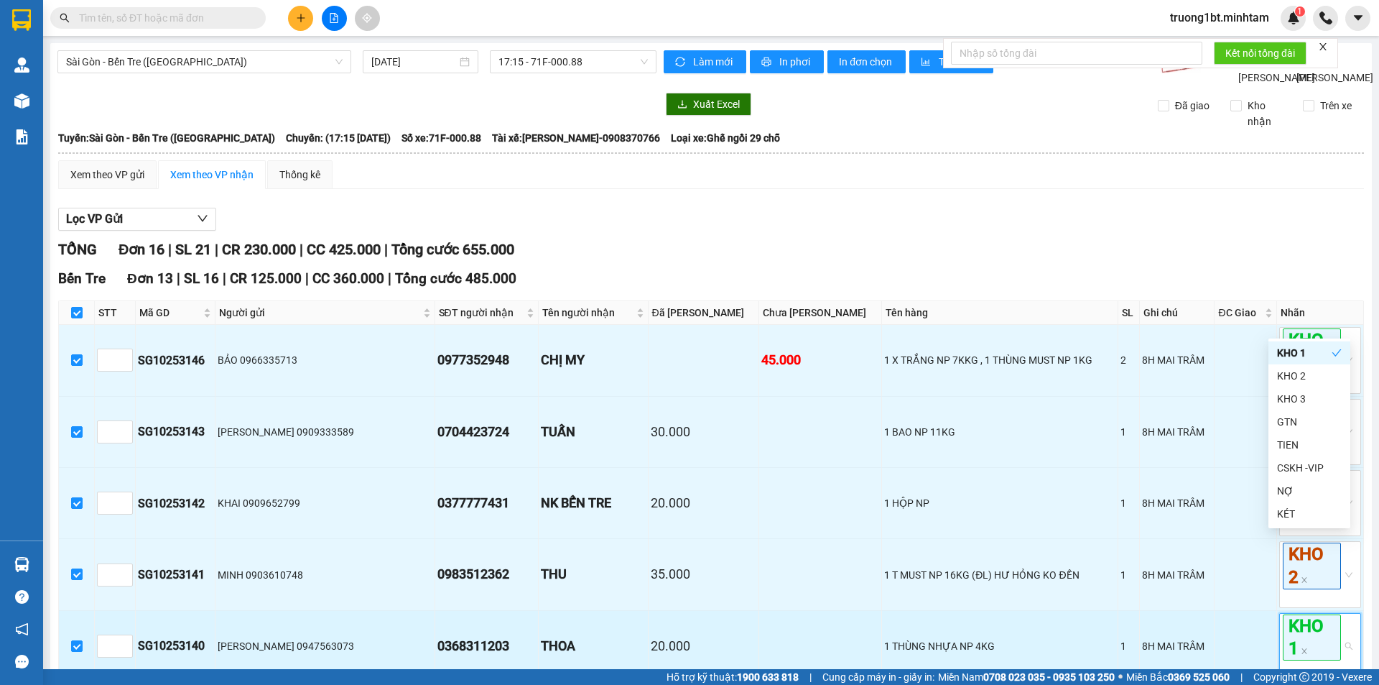
click at [1352, 611] on td "KHO 1" at bounding box center [1320, 646] width 87 height 71
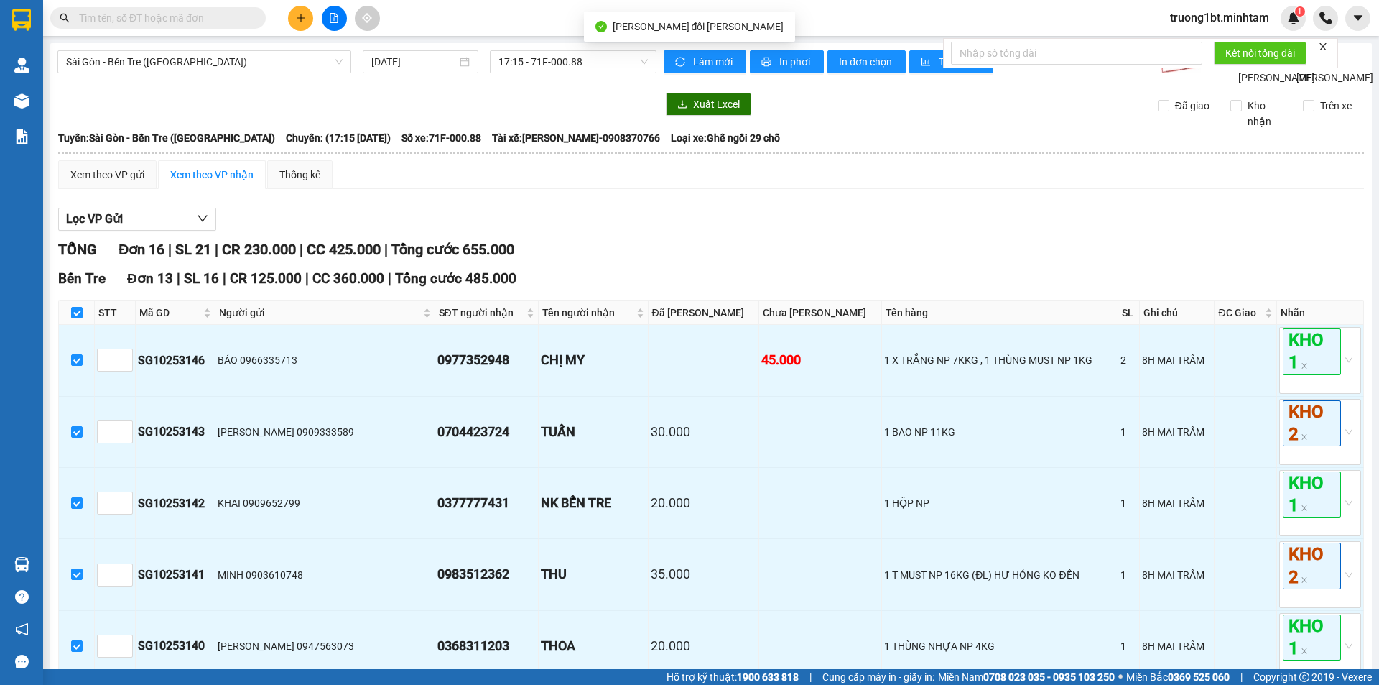
click at [1324, 684] on div at bounding box center [1313, 695] width 60 height 17
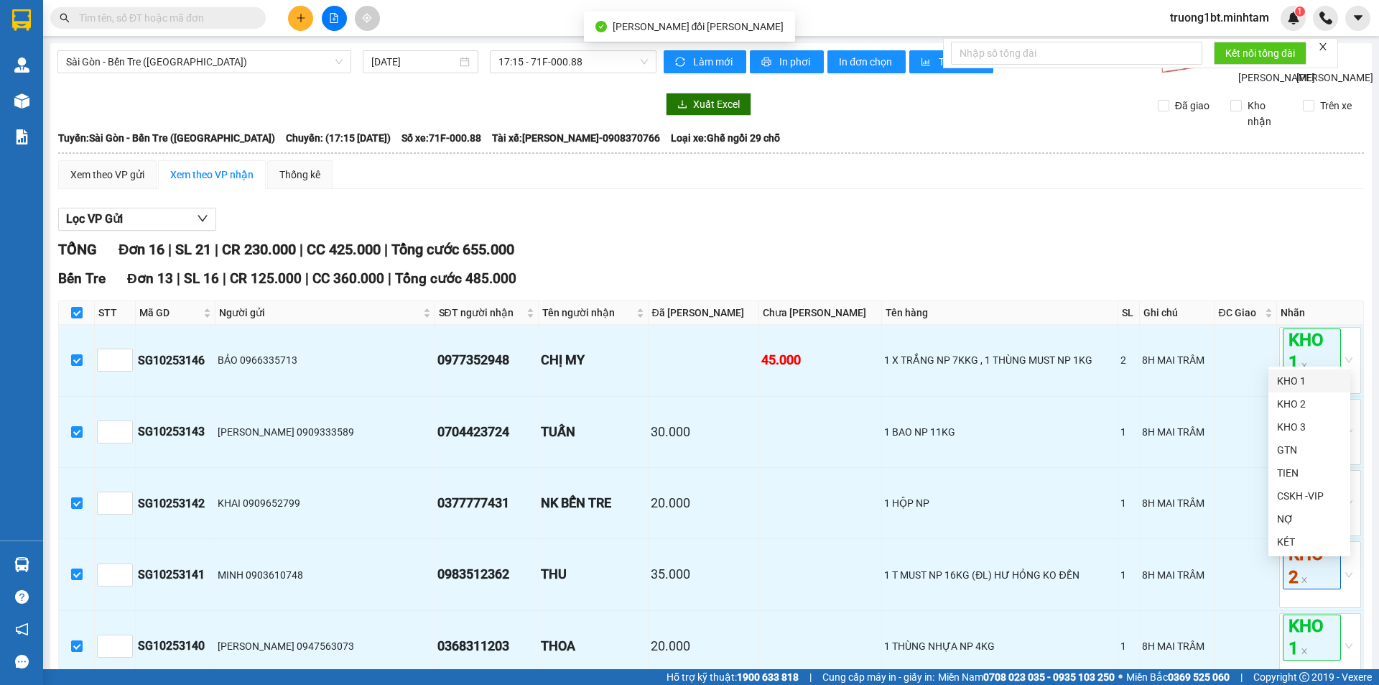
click at [1319, 384] on div "KHO 1" at bounding box center [1309, 381] width 65 height 16
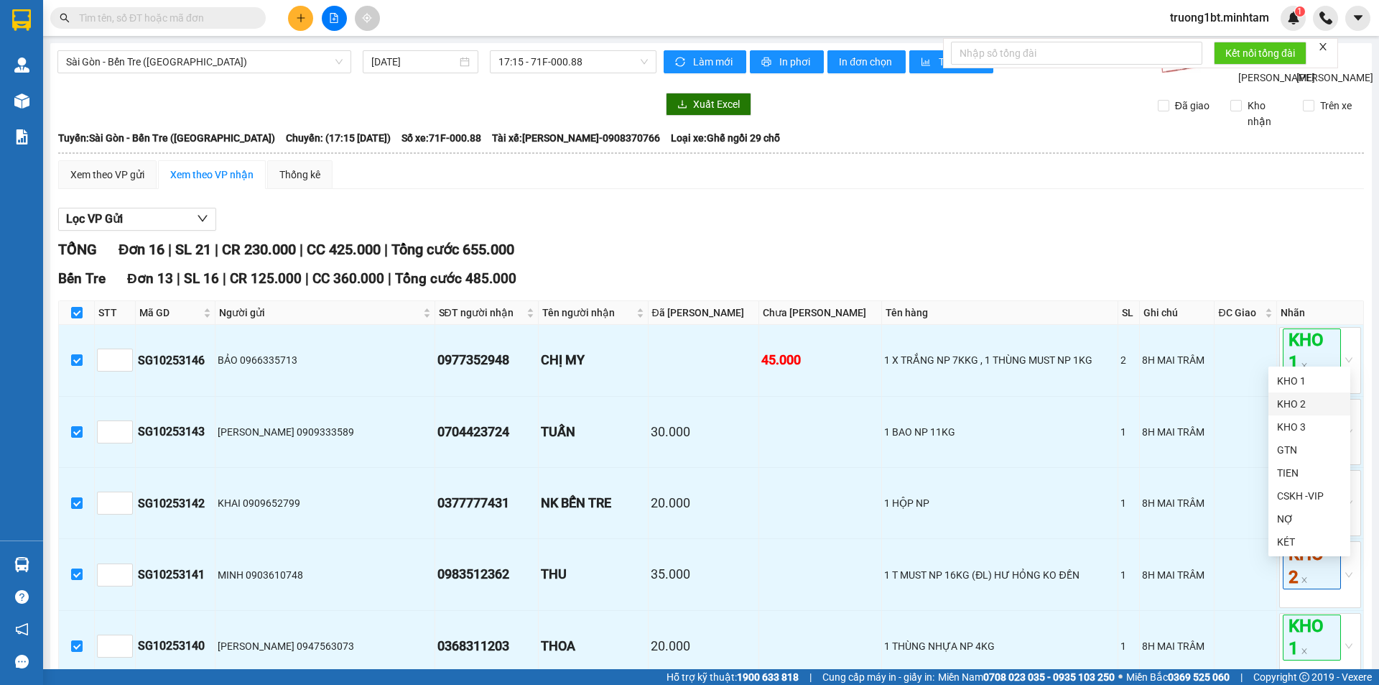
click at [1308, 398] on div "KHO 2" at bounding box center [1309, 404] width 65 height 16
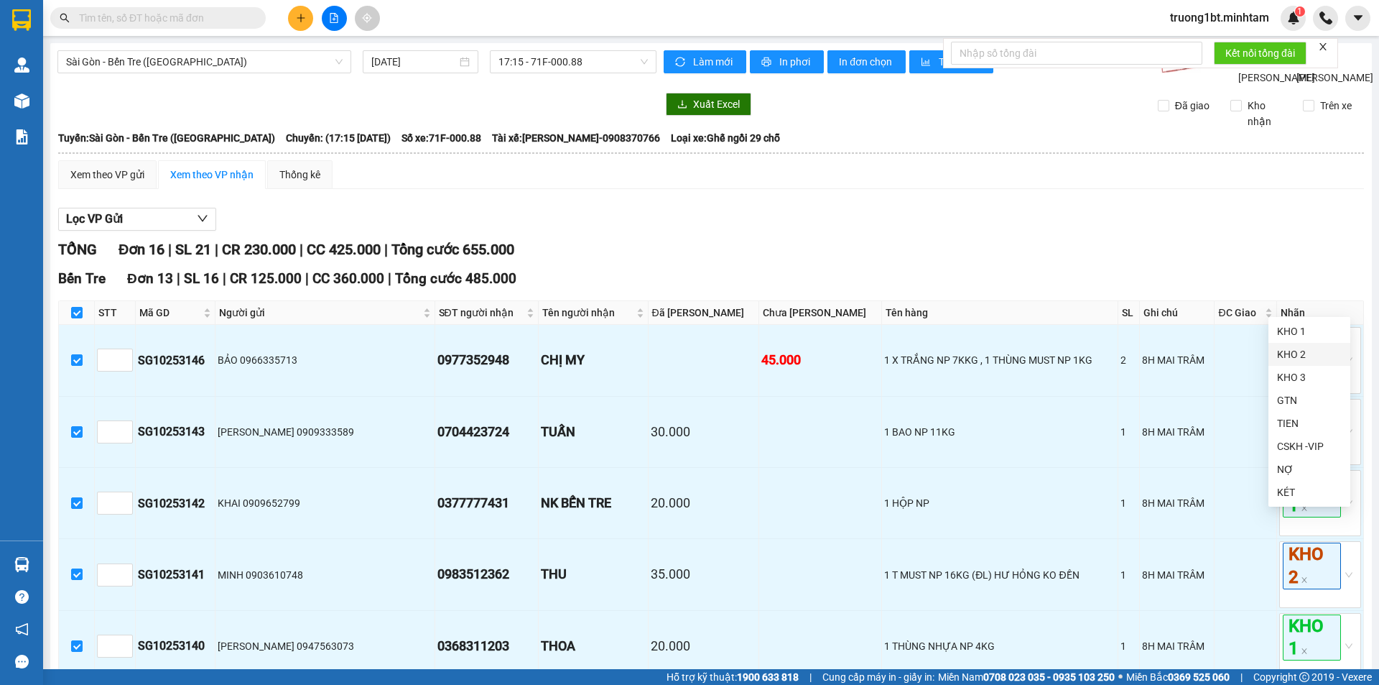
click at [1285, 346] on div "KHO 2" at bounding box center [1309, 354] width 65 height 16
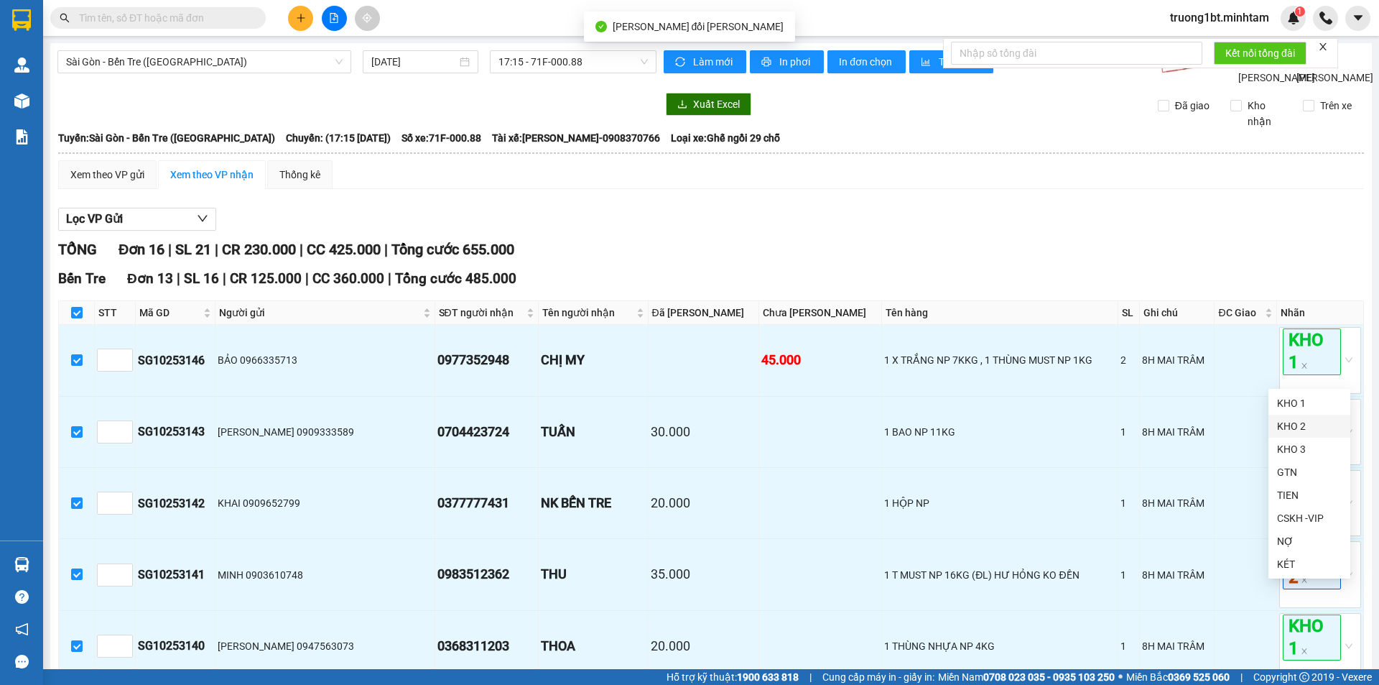
click at [1293, 430] on div "KHO 2" at bounding box center [1309, 426] width 65 height 16
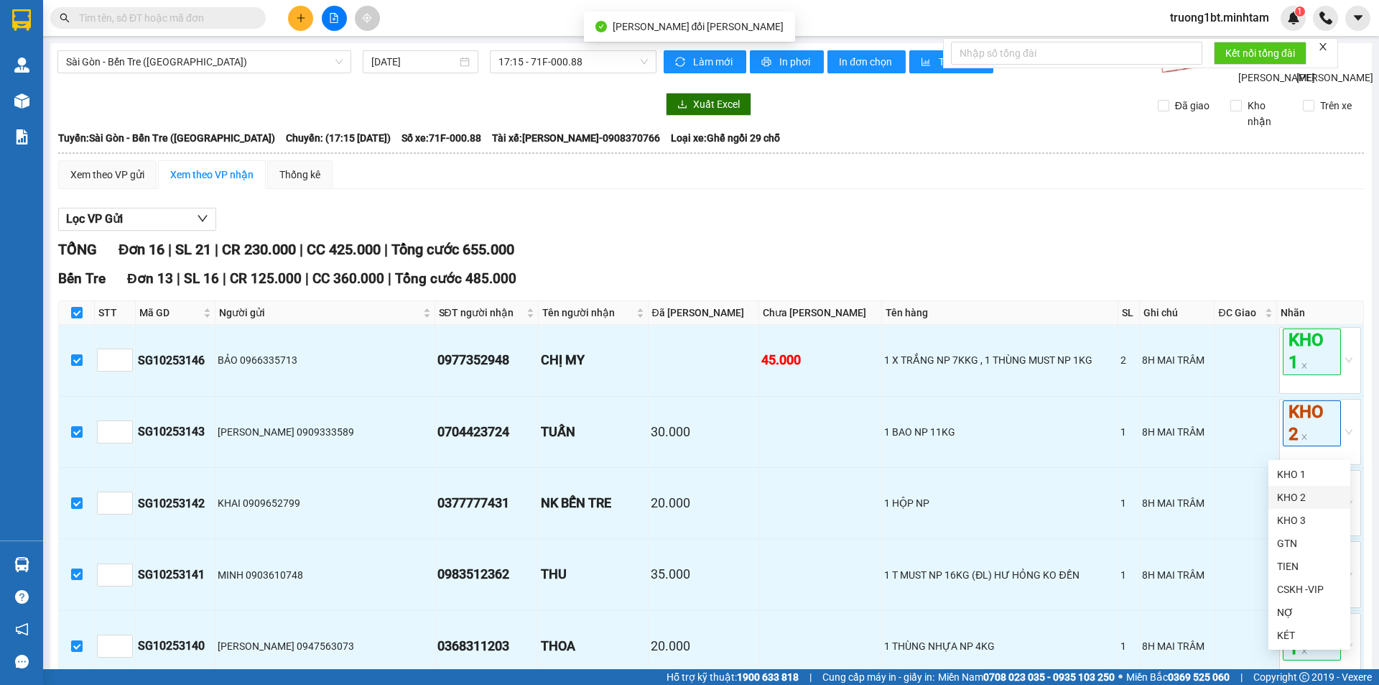
click at [1309, 498] on div "KHO 2" at bounding box center [1309, 497] width 65 height 16
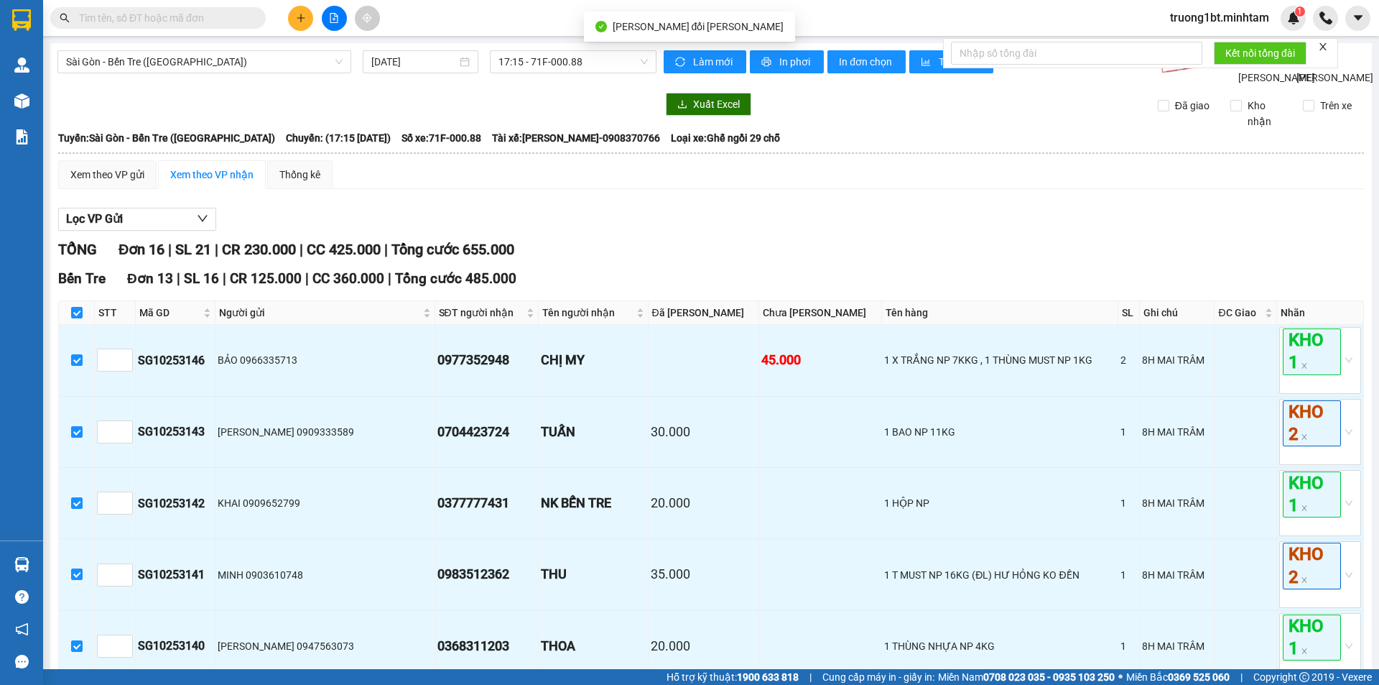
click at [1305, 346] on div "KHO 2" at bounding box center [1309, 351] width 65 height 16
click at [1300, 332] on div "KHO 1" at bounding box center [1309, 327] width 65 height 16
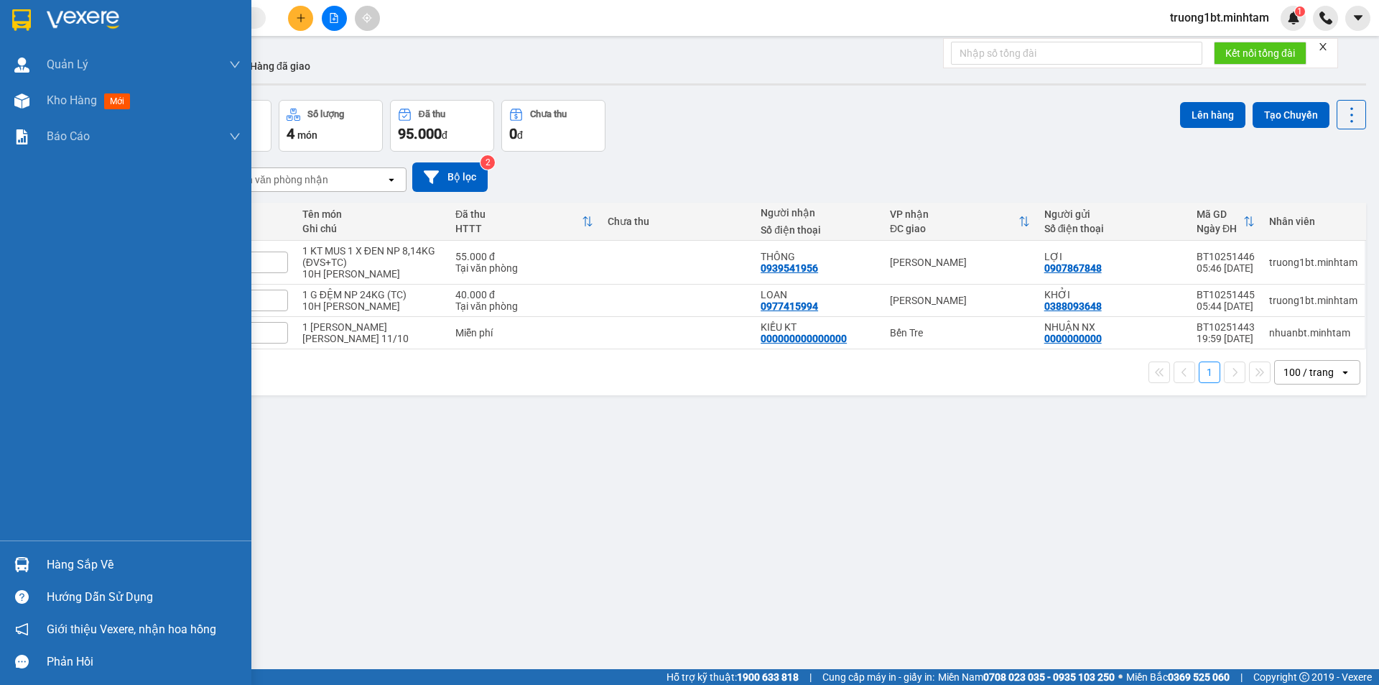
click at [20, 558] on img at bounding box center [21, 564] width 15 height 15
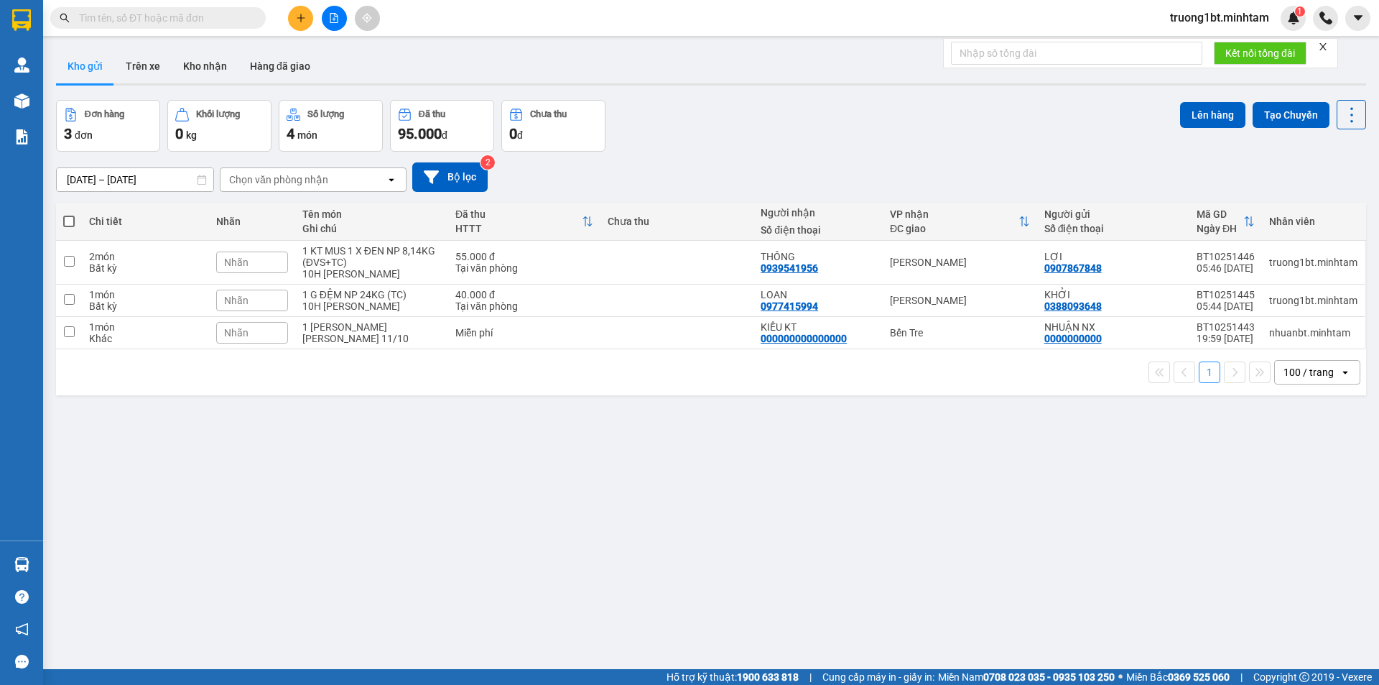
click at [664, 422] on section "Kết quả [PERSON_NAME] ( 0 ) Bộ lọc No Data truong1bt.[PERSON_NAME] 1 [PERSON_NA…" at bounding box center [689, 342] width 1379 height 685
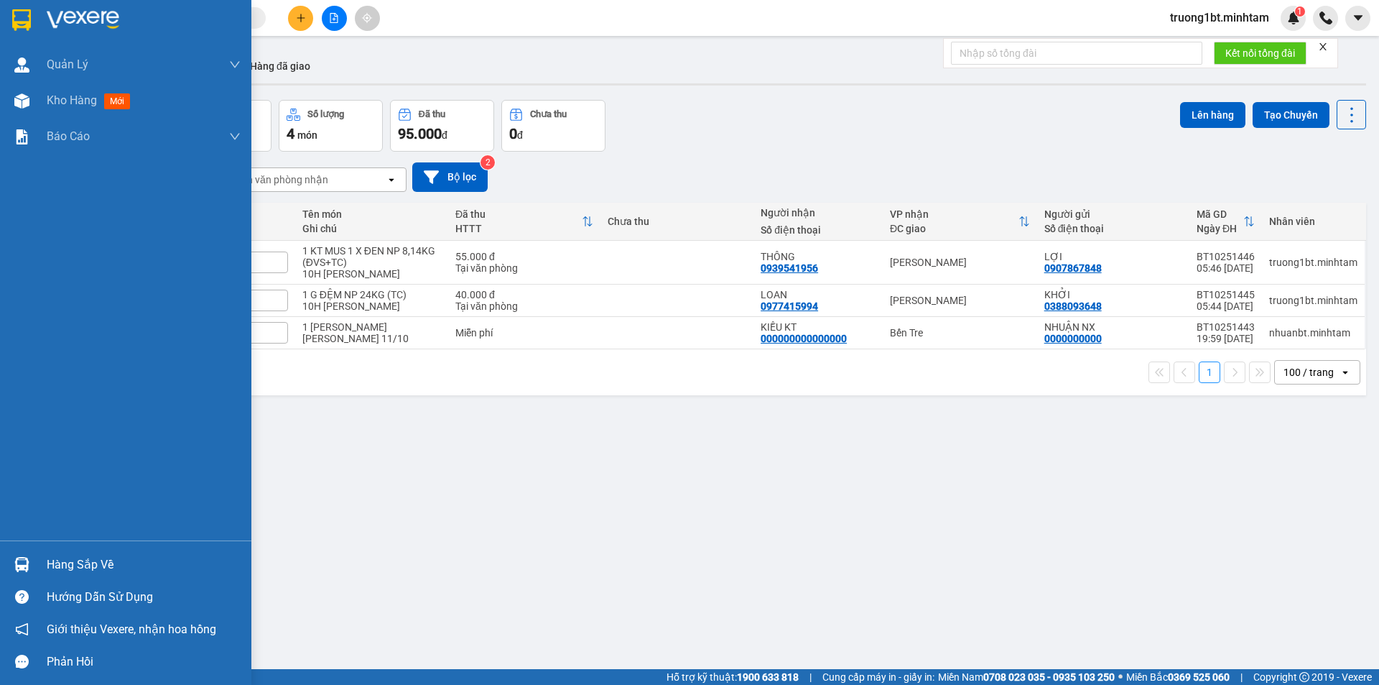
click at [13, 21] on img at bounding box center [21, 20] width 19 height 22
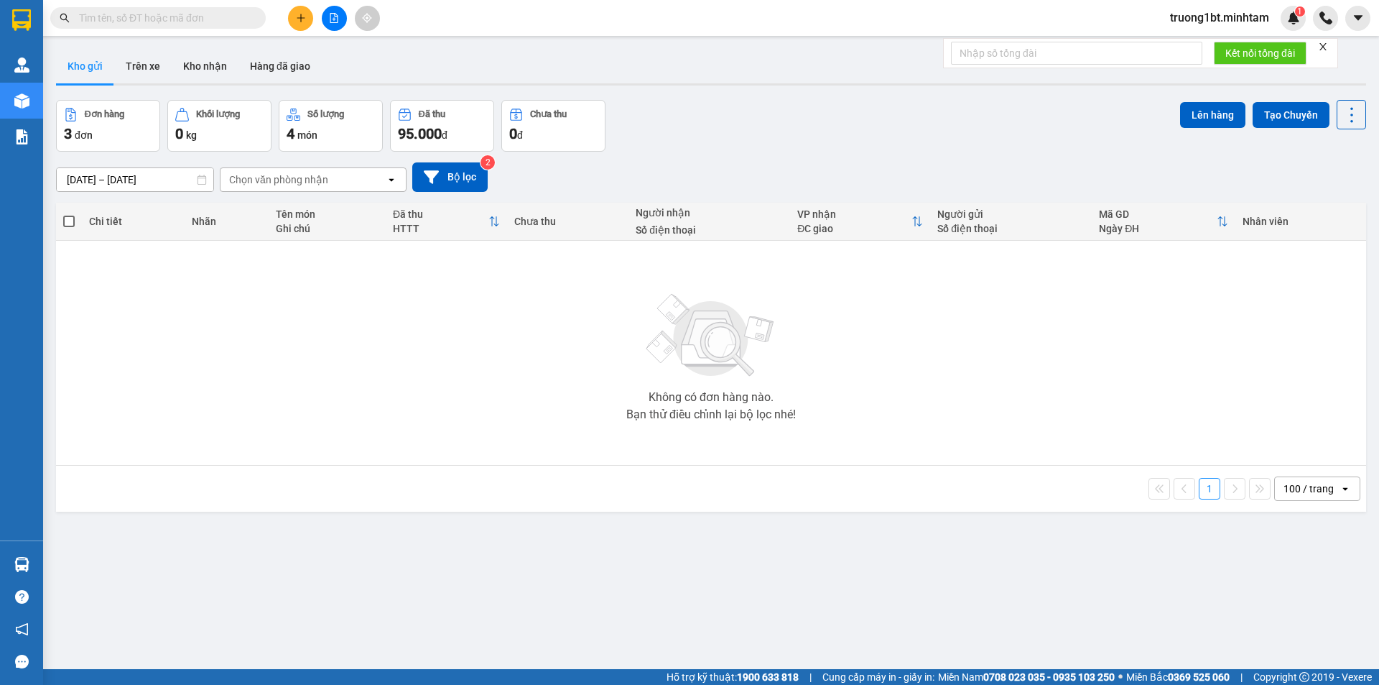
click at [343, 27] on div at bounding box center [334, 18] width 108 height 25
click at [341, 27] on button at bounding box center [334, 18] width 25 height 25
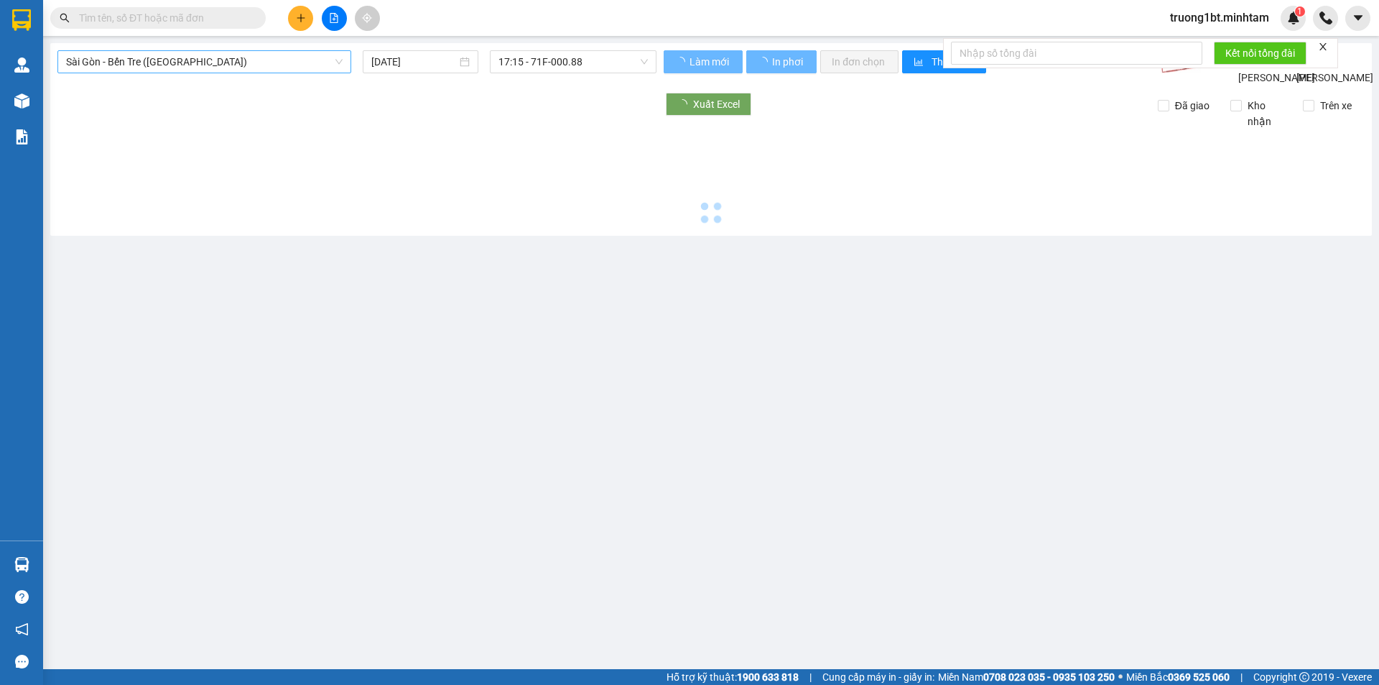
type input "[DATE]"
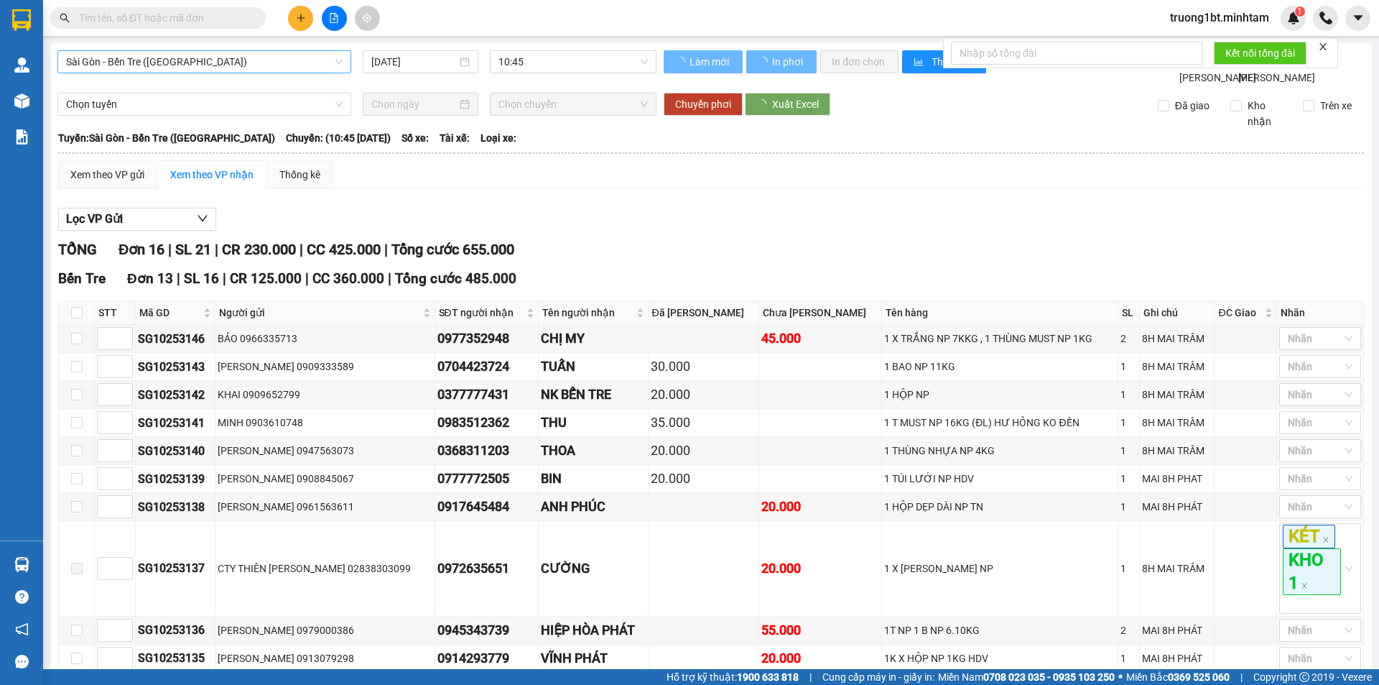
click at [244, 63] on span "Sài Gòn - Bến Tre ([GEOGRAPHIC_DATA])" at bounding box center [204, 62] width 277 height 22
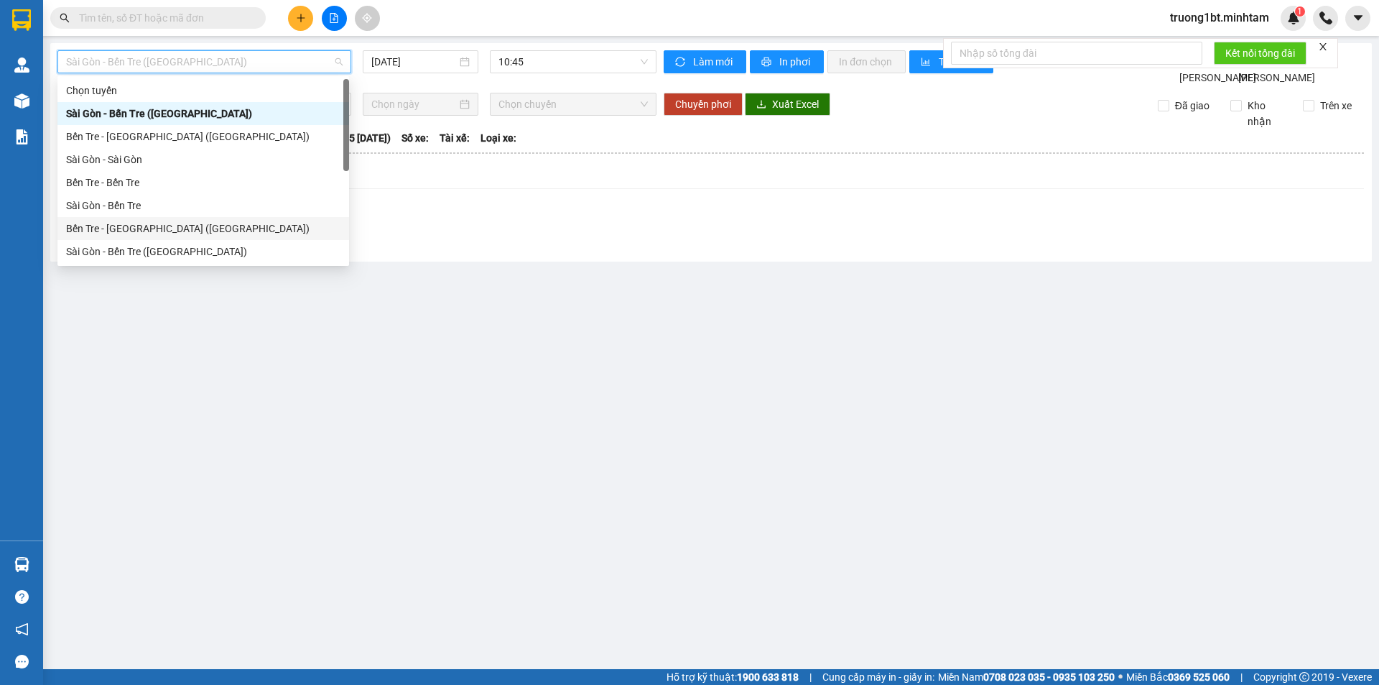
click at [131, 235] on div "Bến Tre - [GEOGRAPHIC_DATA] ([GEOGRAPHIC_DATA])" at bounding box center [203, 229] width 274 height 16
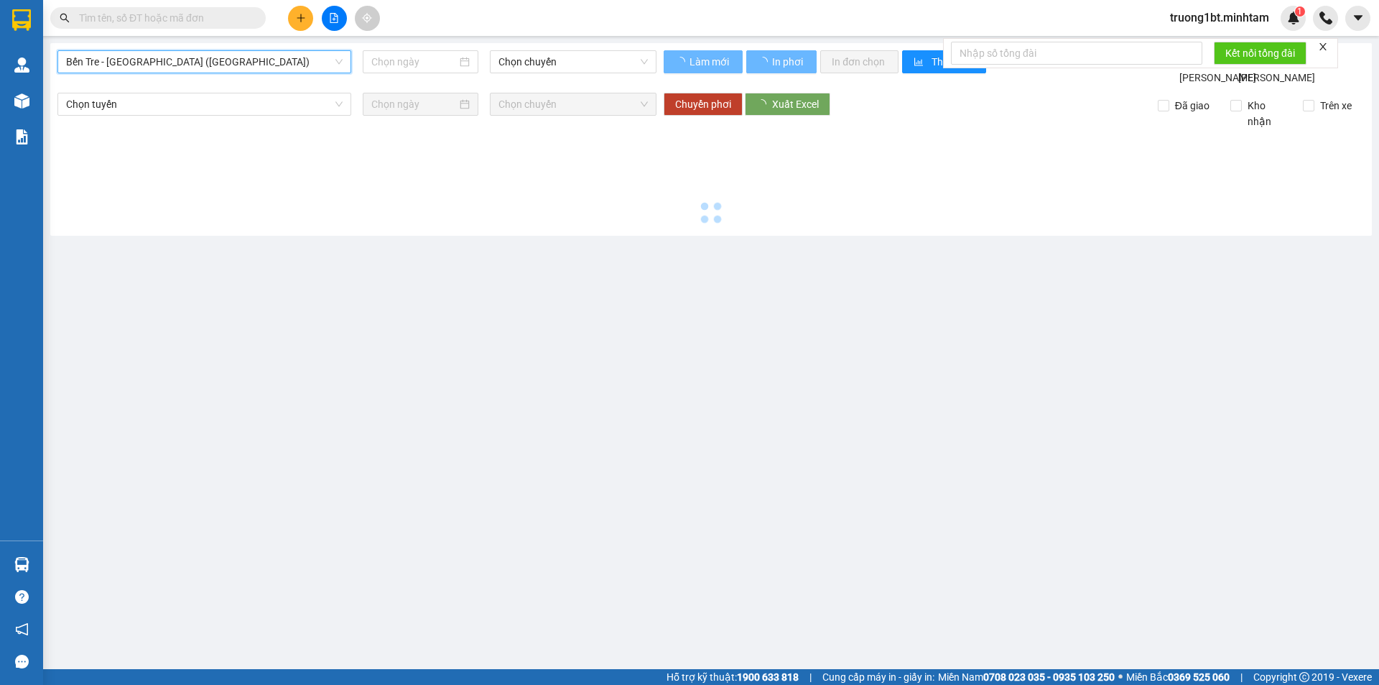
type input "[DATE]"
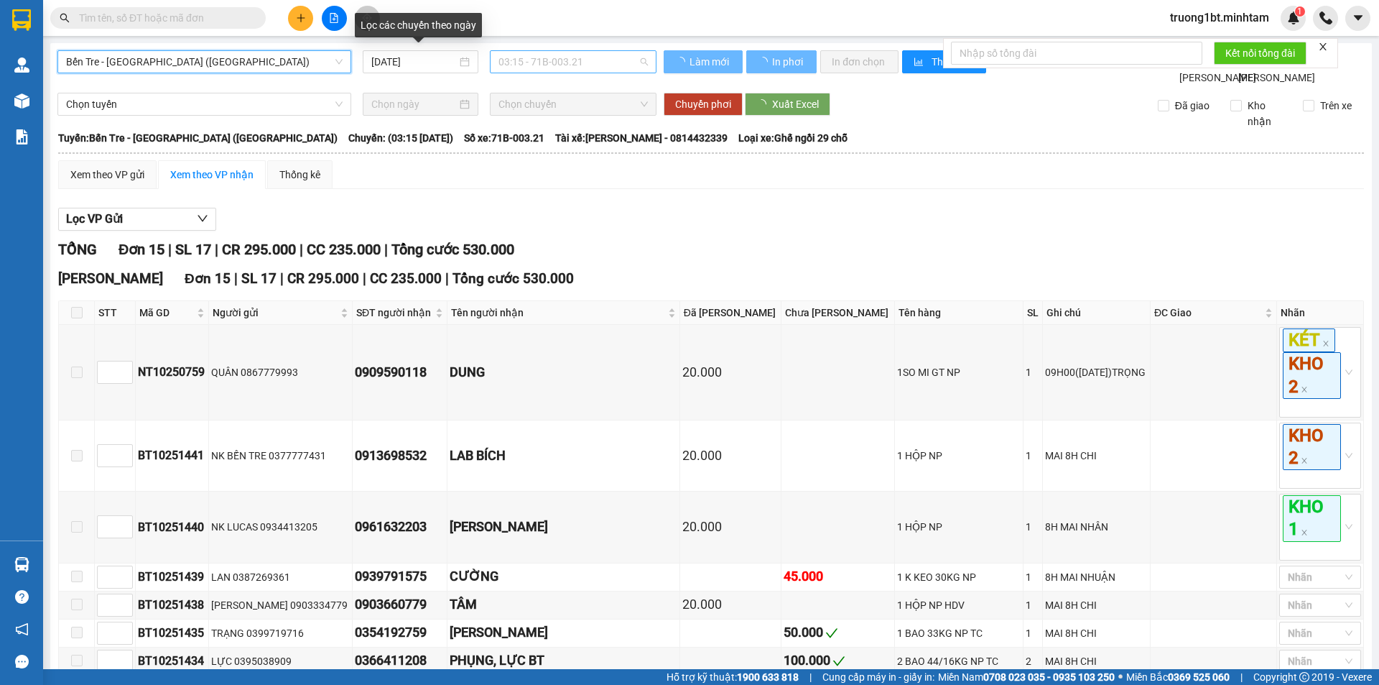
click at [530, 62] on span "03:15 - 71B-003.21" at bounding box center [573, 62] width 149 height 22
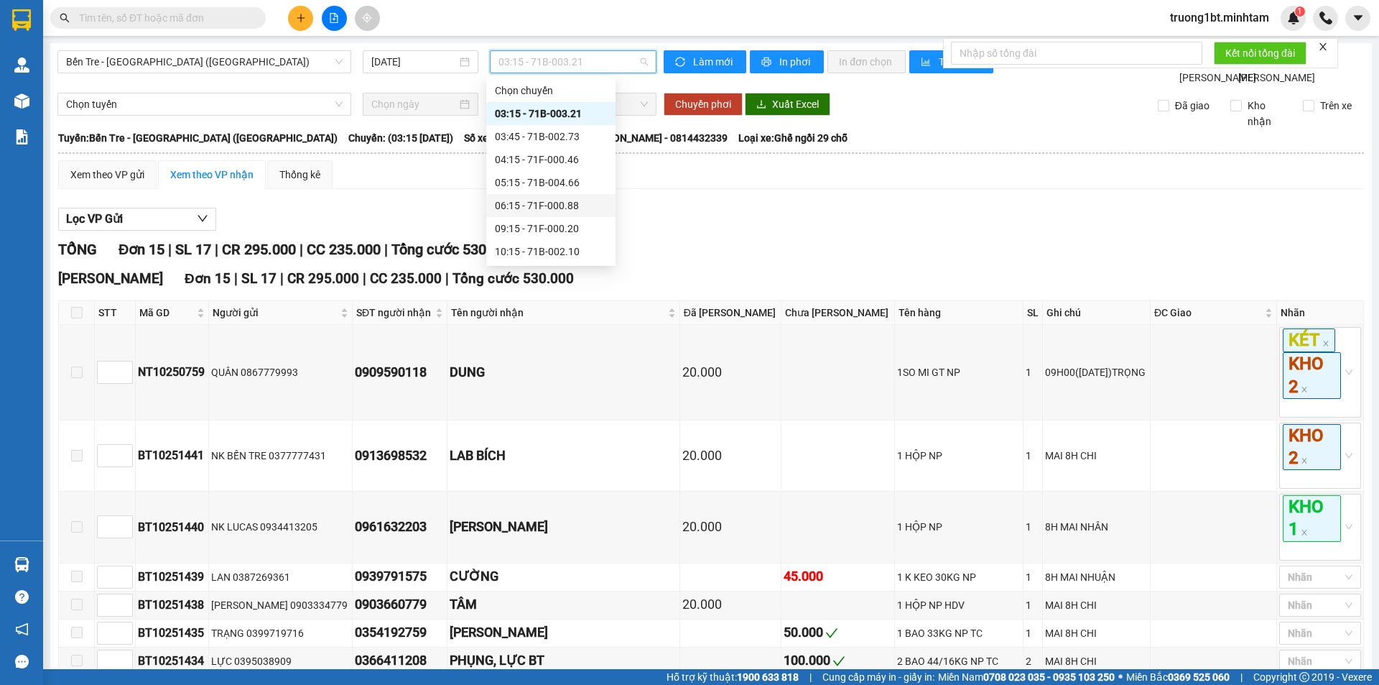
click at [564, 208] on div "06:15 - 71F-000.88" at bounding box center [551, 206] width 112 height 16
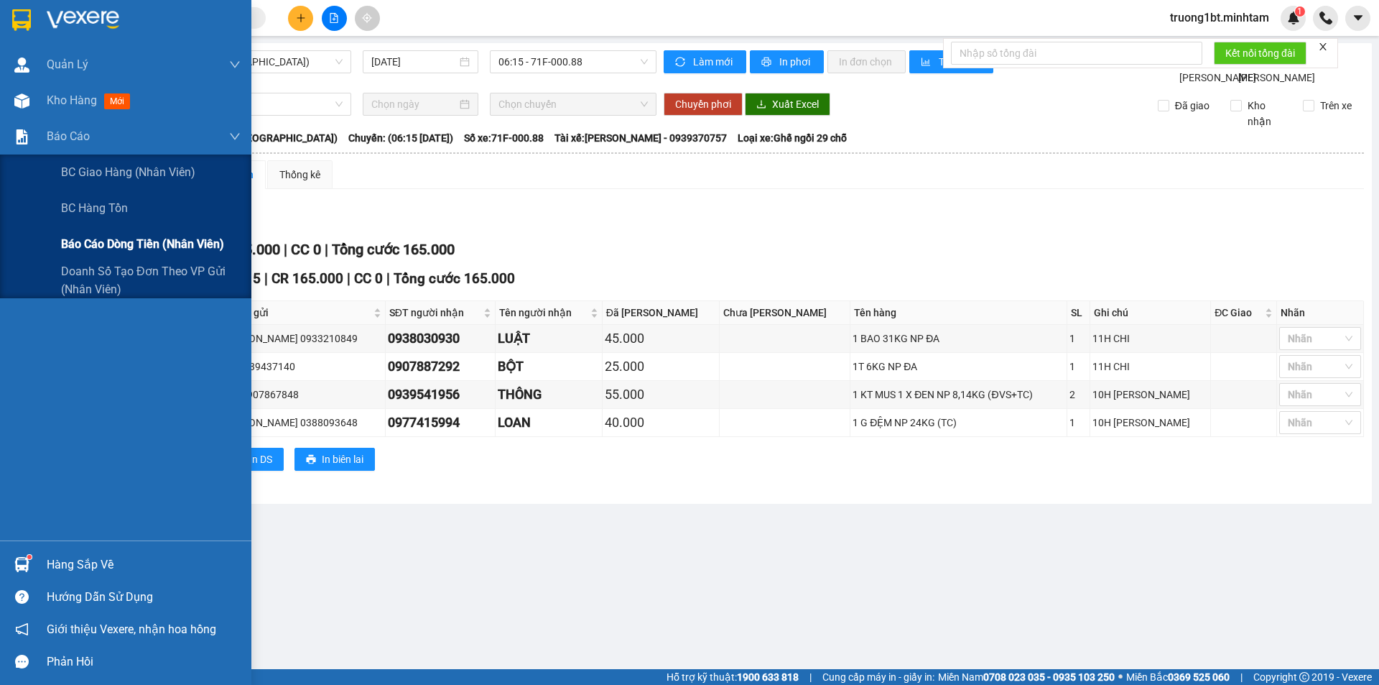
drag, startPoint x: 116, startPoint y: 241, endPoint x: 118, endPoint y: 253, distance: 12.4
click at [116, 246] on span "Báo cáo dòng tiền (nhân viên)" at bounding box center [142, 244] width 163 height 18
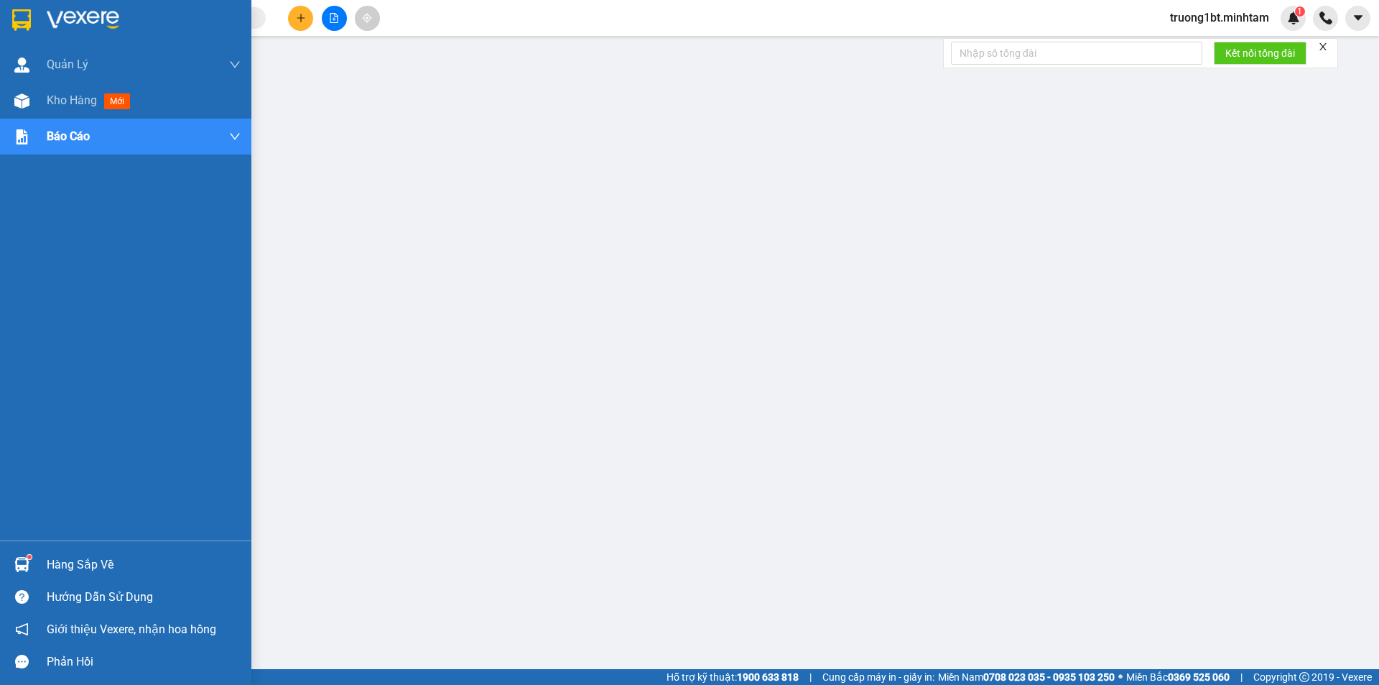
click at [33, 564] on div at bounding box center [21, 564] width 25 height 25
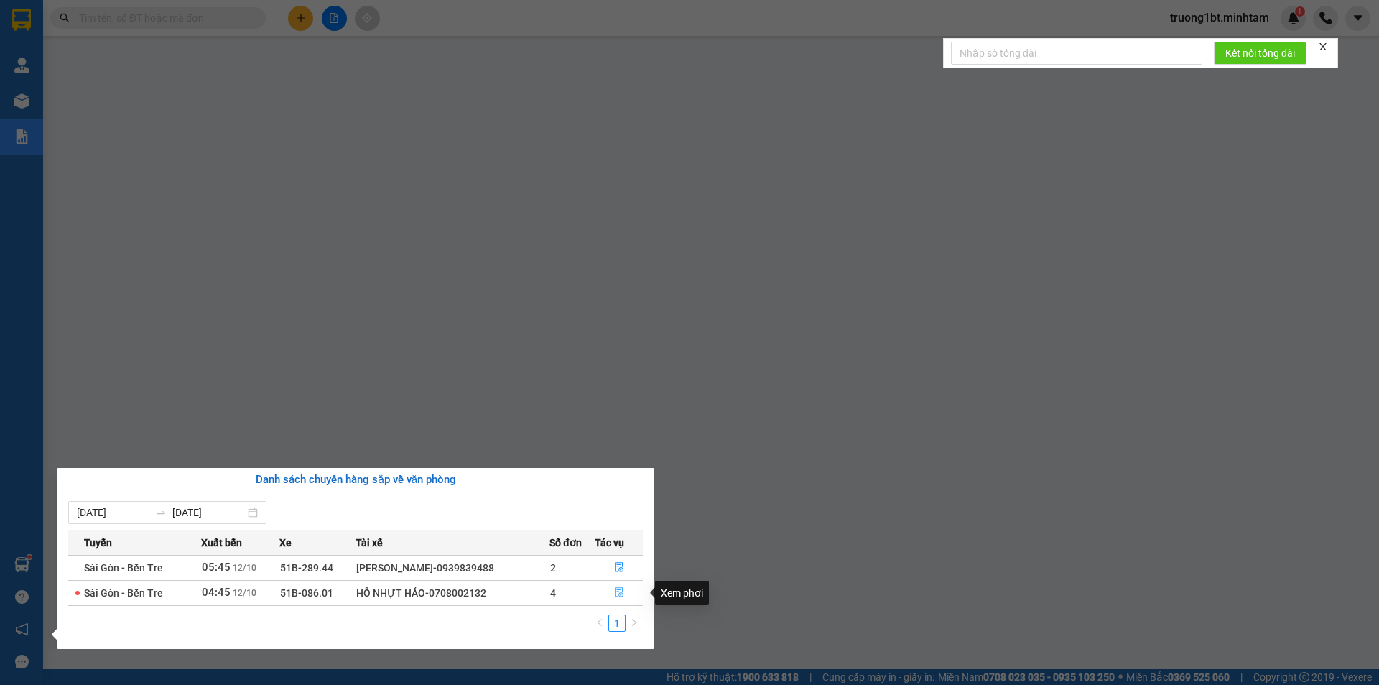
click at [623, 593] on icon "file-done" at bounding box center [619, 592] width 10 height 10
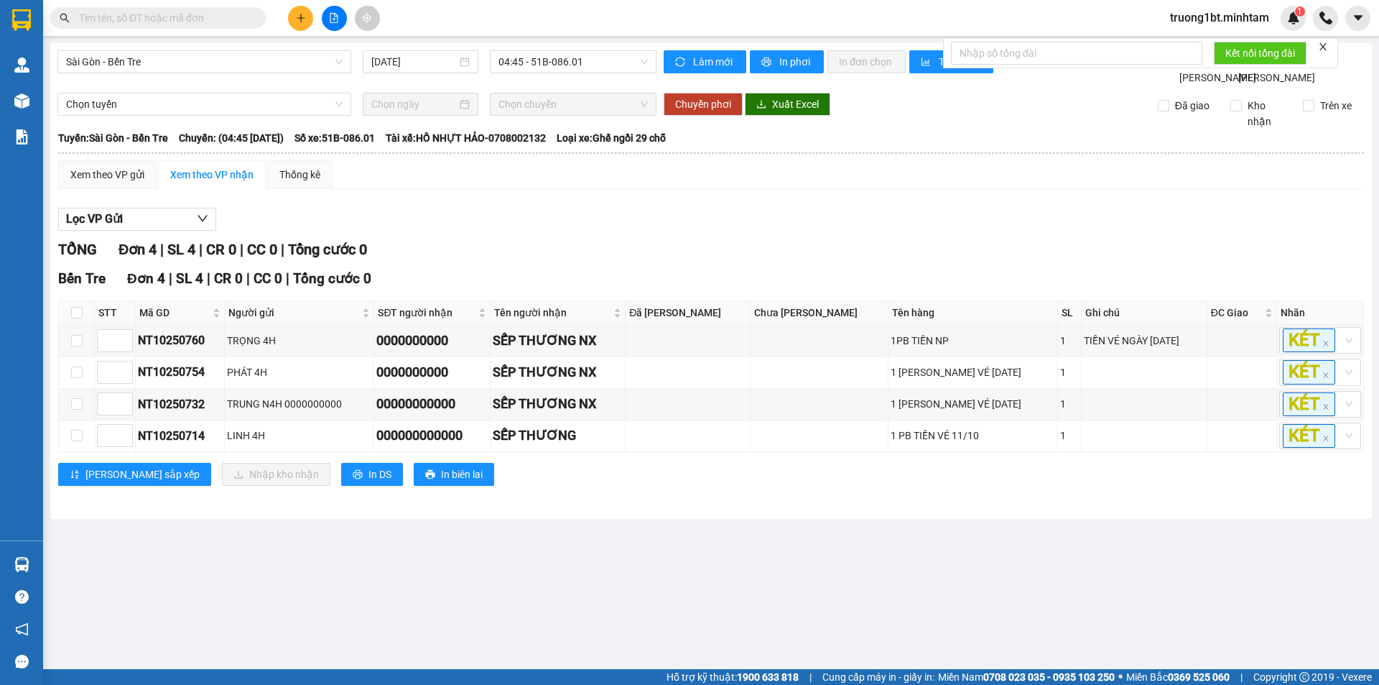
click at [154, 23] on input "text" at bounding box center [164, 18] width 170 height 16
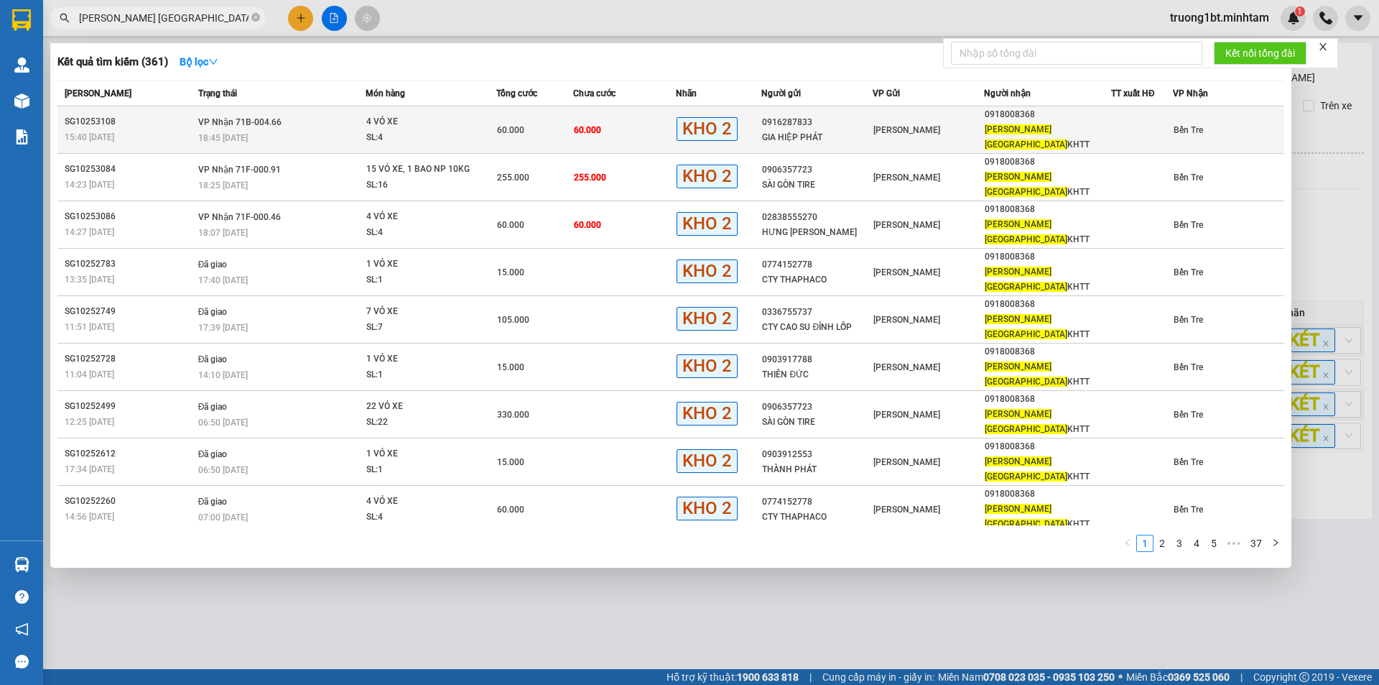
type input "[PERSON_NAME] [GEOGRAPHIC_DATA]"
click at [785, 130] on div "GIA HIỆP PHÁT" at bounding box center [817, 137] width 110 height 15
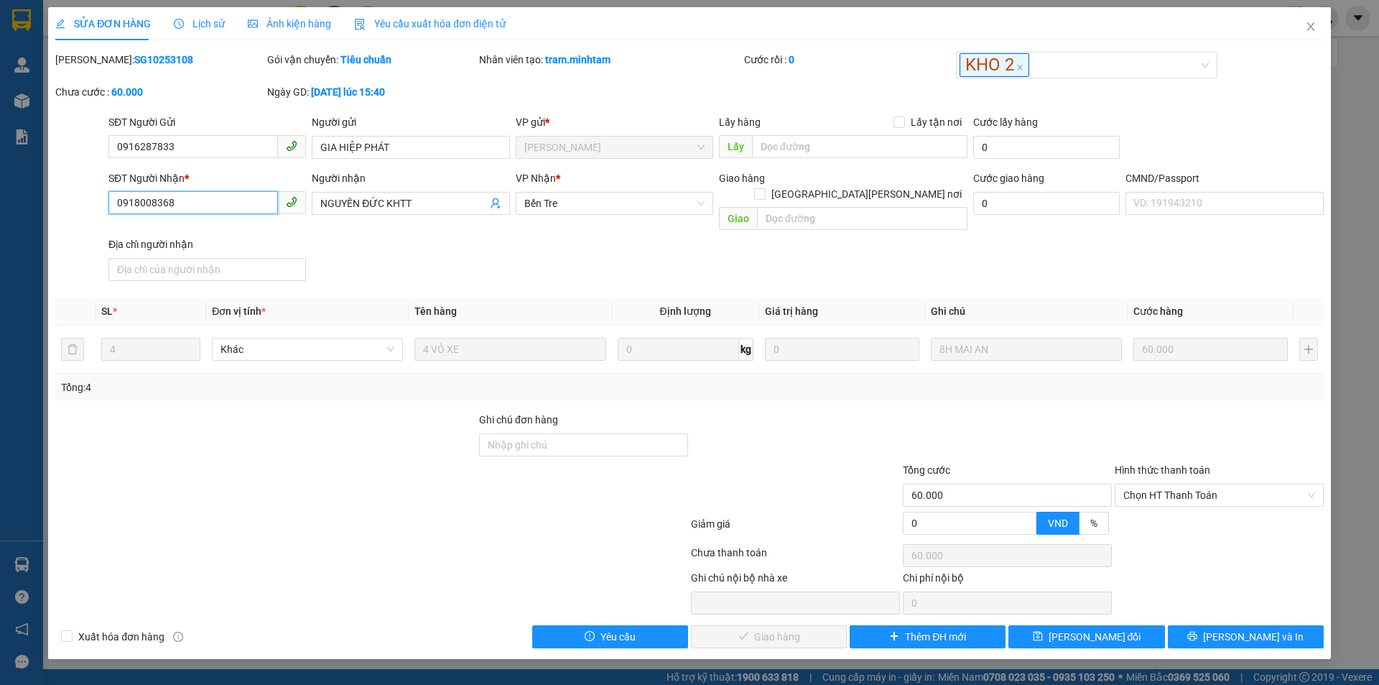
drag, startPoint x: 25, startPoint y: 190, endPoint x: 4, endPoint y: 207, distance: 27.2
click at [0, 193] on div "SỬA ĐƠN HÀNG Lịch sử [PERSON_NAME] hàng Yêu cầu xuất [PERSON_NAME] điện tử Tota…" at bounding box center [689, 342] width 1379 height 685
click at [1313, 31] on icon "close" at bounding box center [1310, 26] width 11 height 11
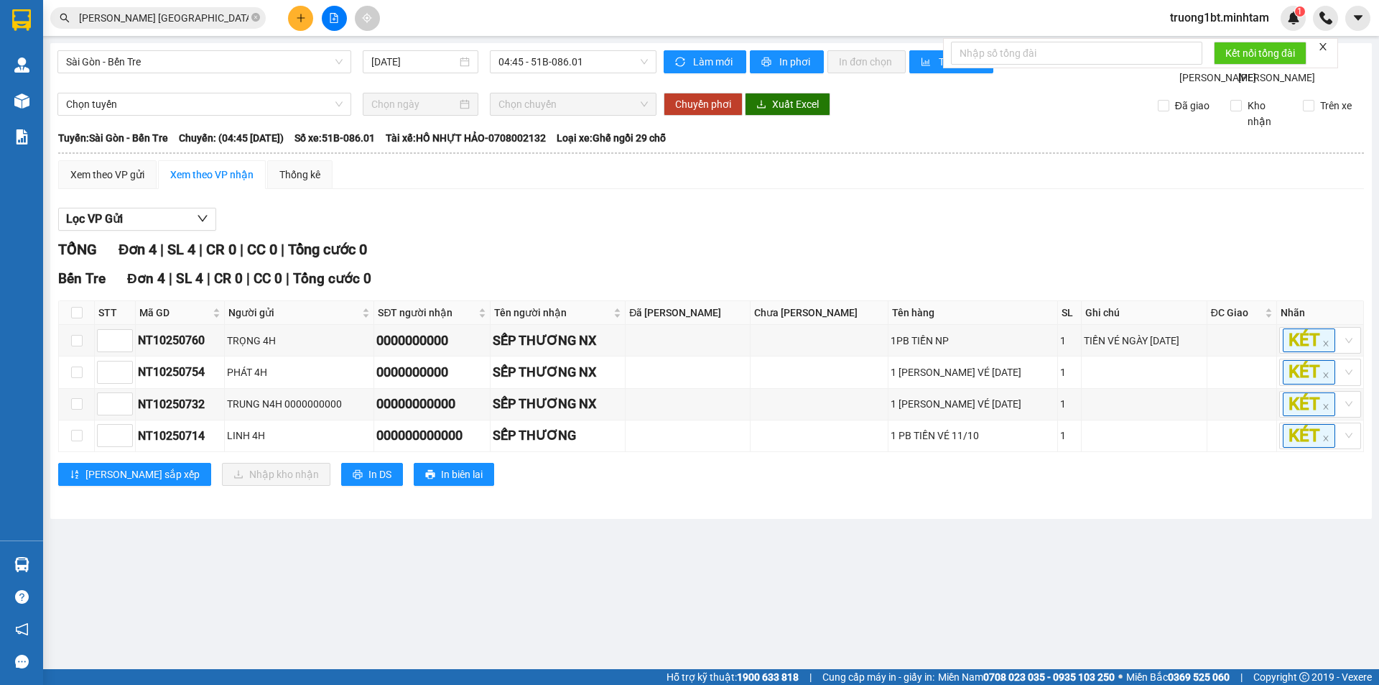
click at [251, 18] on span "[PERSON_NAME] [GEOGRAPHIC_DATA]" at bounding box center [158, 18] width 216 height 22
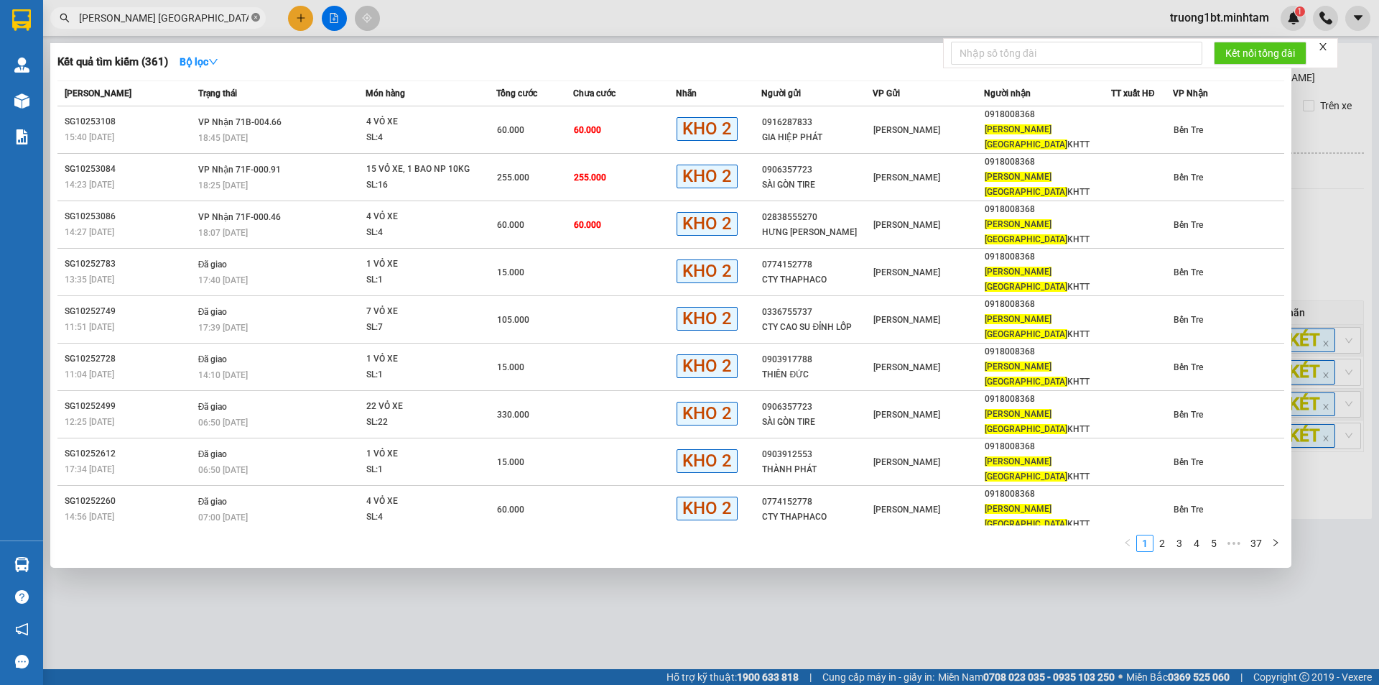
click at [259, 21] on icon "close-circle" at bounding box center [255, 17] width 9 height 9
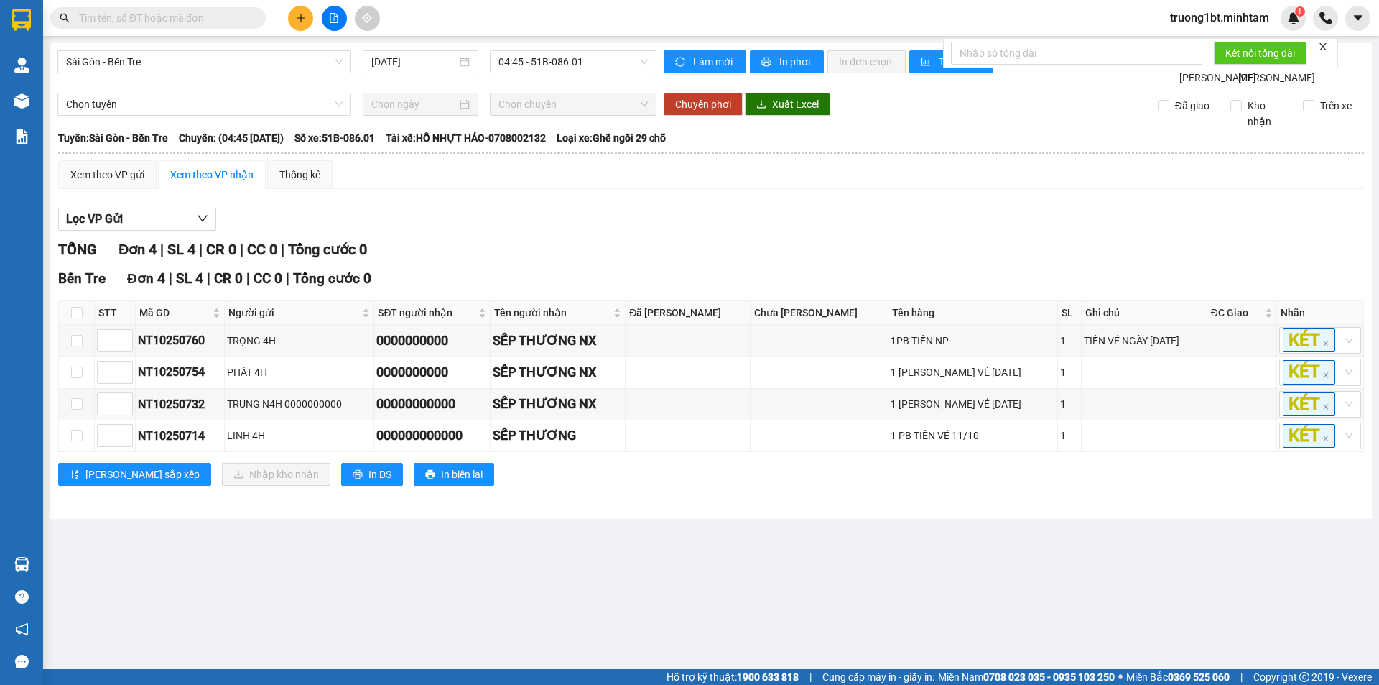
click at [228, 17] on input "text" at bounding box center [164, 18] width 170 height 16
paste input "0918008368"
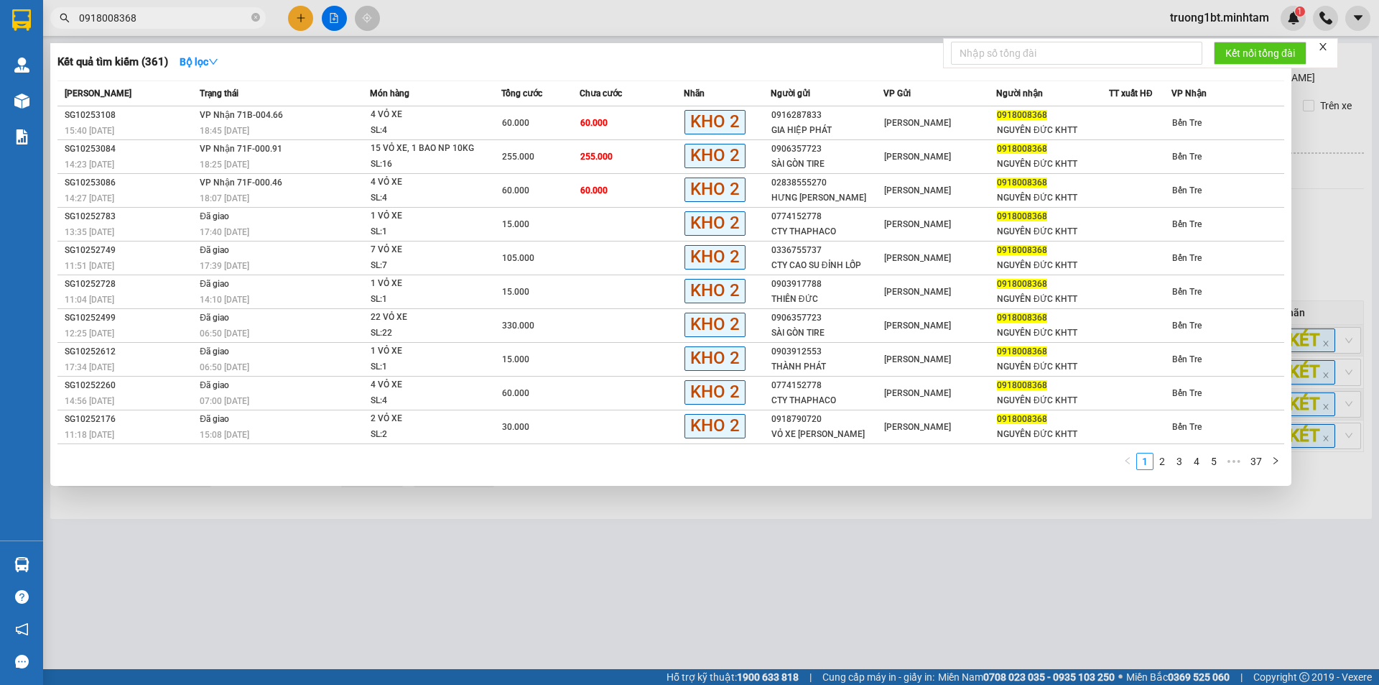
type input "0918008368"
click at [649, 133] on td "60.000" at bounding box center [632, 123] width 104 height 34
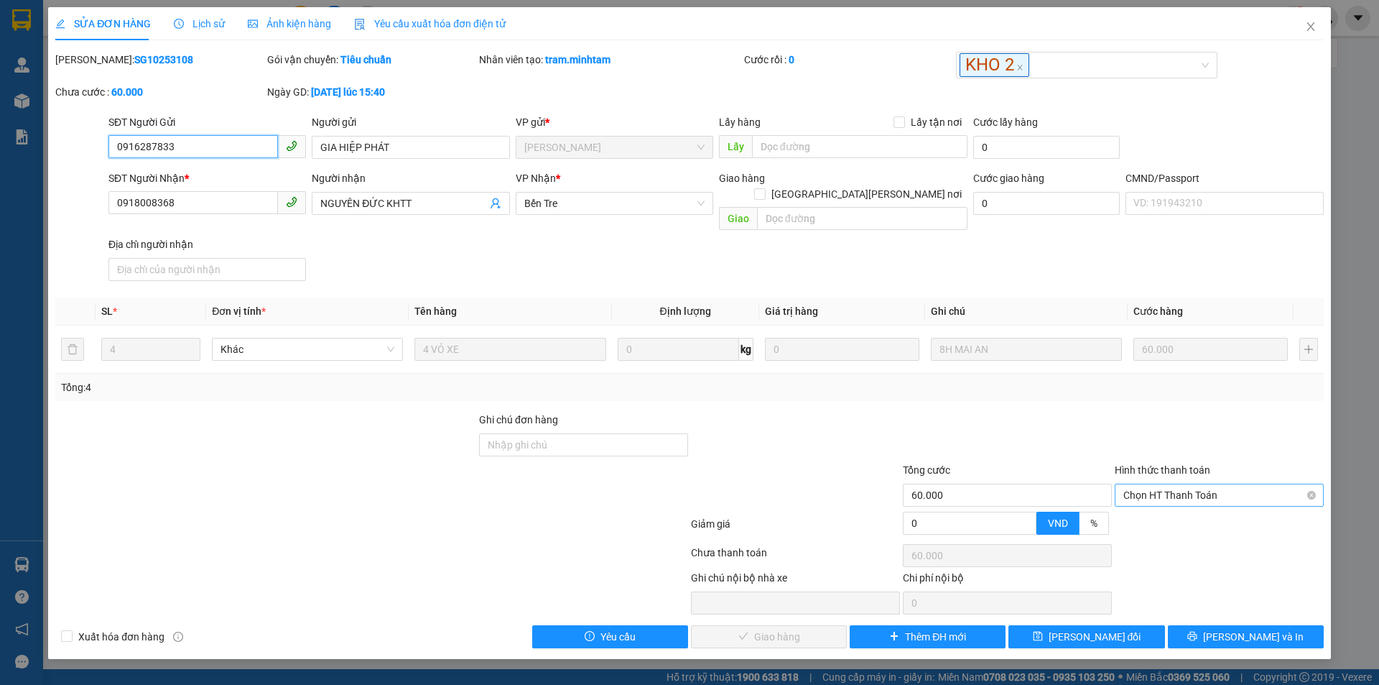
click at [1165, 484] on span "Chọn HT Thanh Toán" at bounding box center [1220, 495] width 192 height 22
click at [1155, 507] on div "Tại văn phòng" at bounding box center [1220, 508] width 192 height 16
click at [763, 629] on span "[PERSON_NAME] và [PERSON_NAME] hàng" at bounding box center [815, 637] width 194 height 16
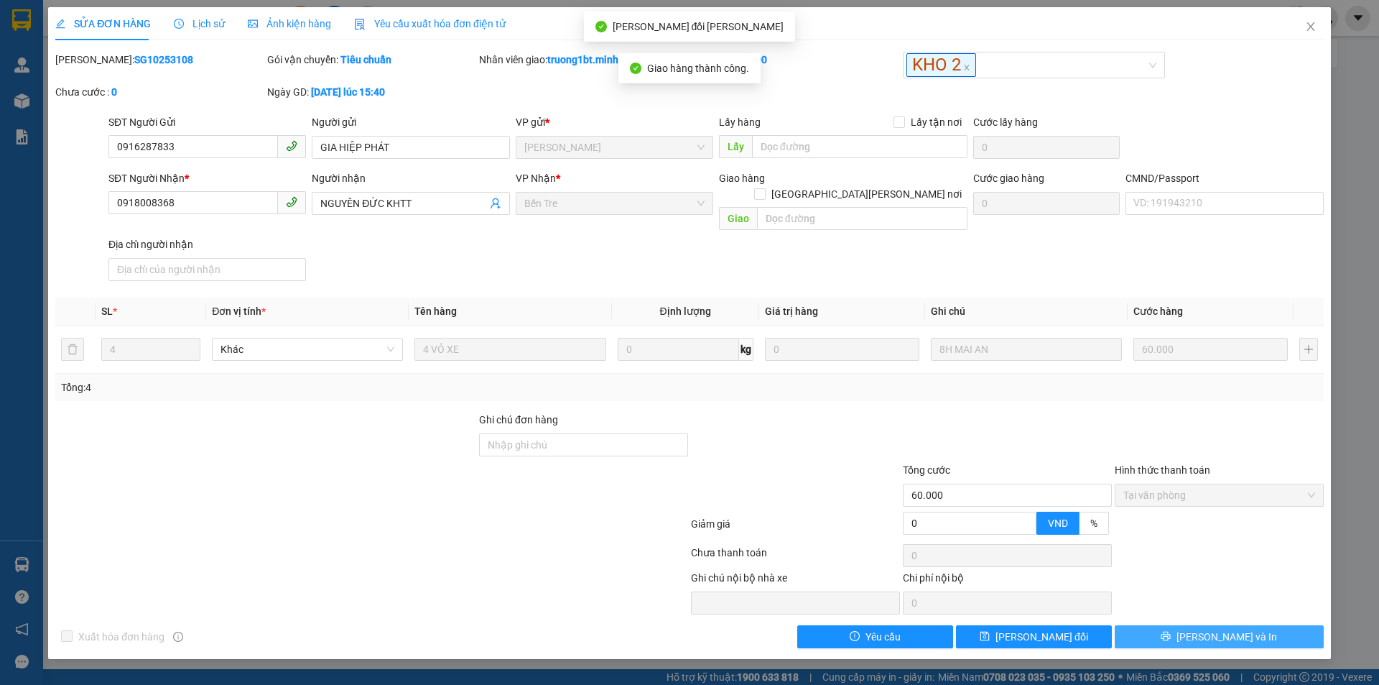
click at [1216, 629] on span "[PERSON_NAME] và In" at bounding box center [1227, 637] width 101 height 16
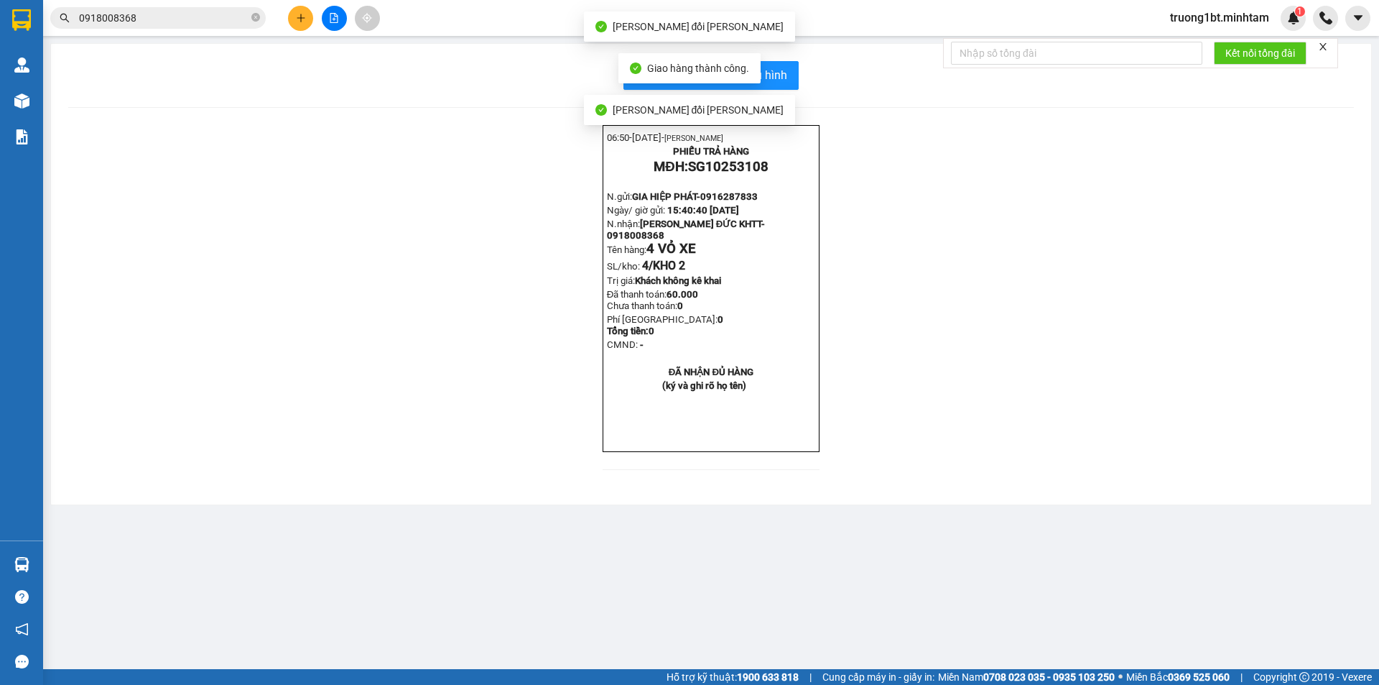
click at [778, 92] on div "In mẫu biên lai tự [PERSON_NAME] 06:50- [DATE]- [PERSON_NAME] [PERSON_NAME] TRẢ…" at bounding box center [711, 274] width 1321 height 461
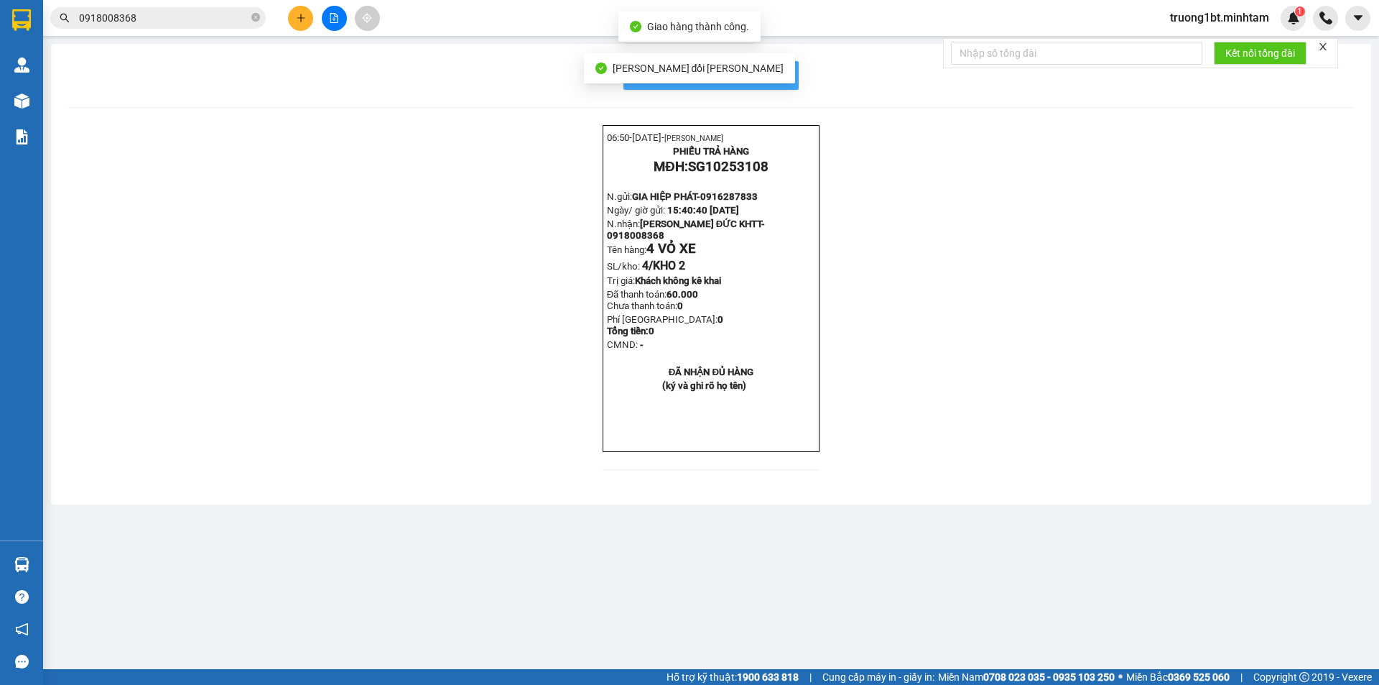
click at [787, 84] on button "In mẫu biên lai tự cấu hình" at bounding box center [711, 75] width 175 height 29
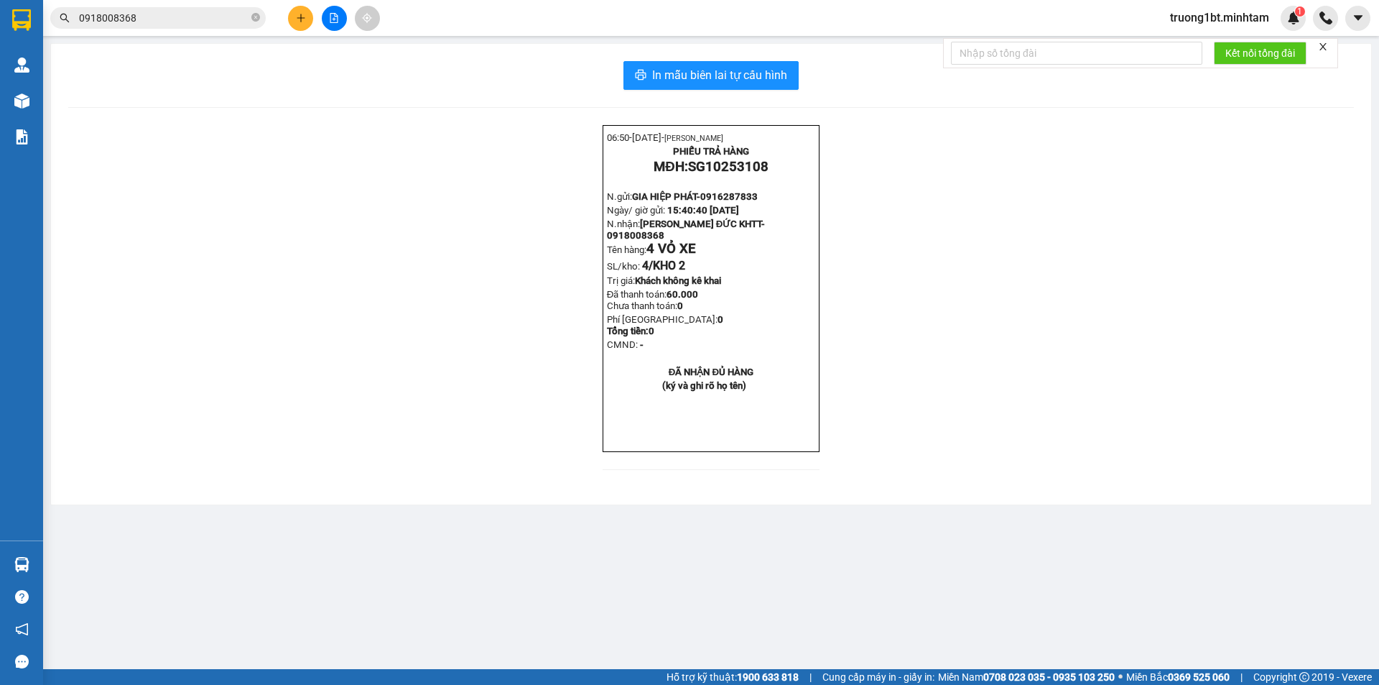
click at [205, 12] on input "0918008368" at bounding box center [164, 18] width 170 height 16
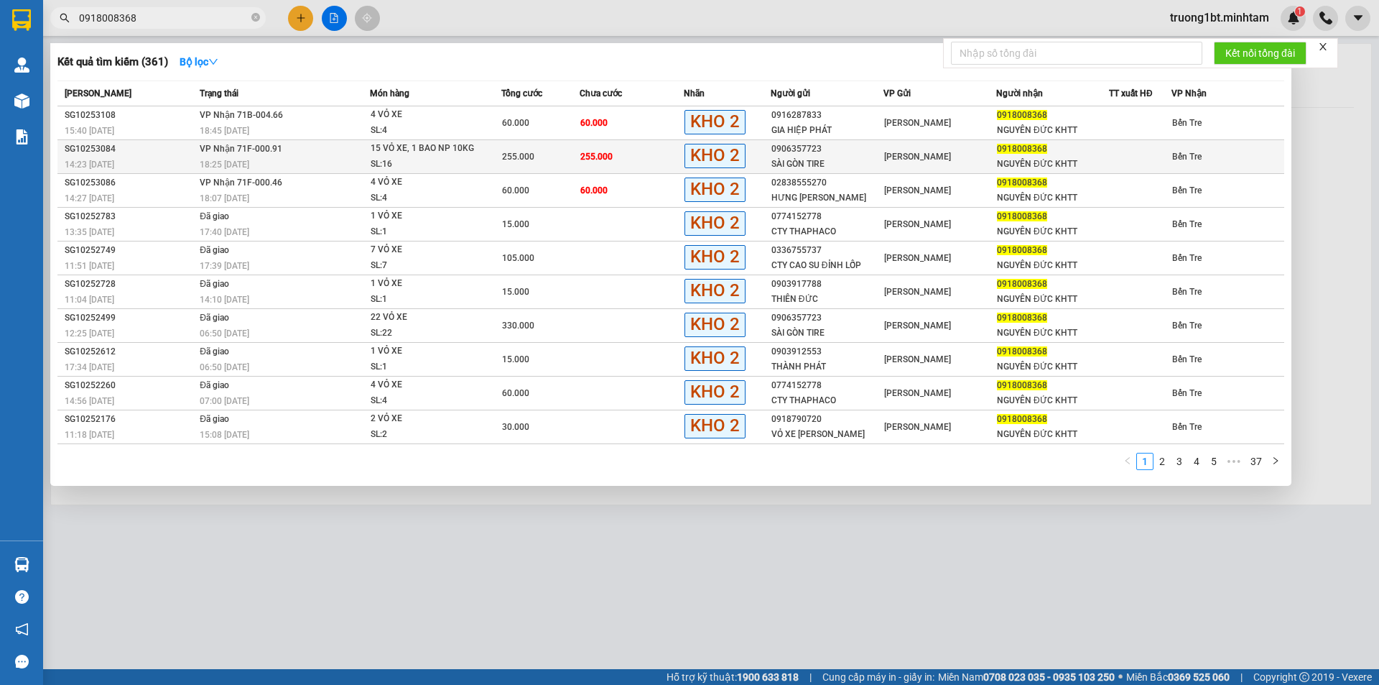
click at [360, 169] on div "18:25 [DATE]" at bounding box center [285, 165] width 170 height 16
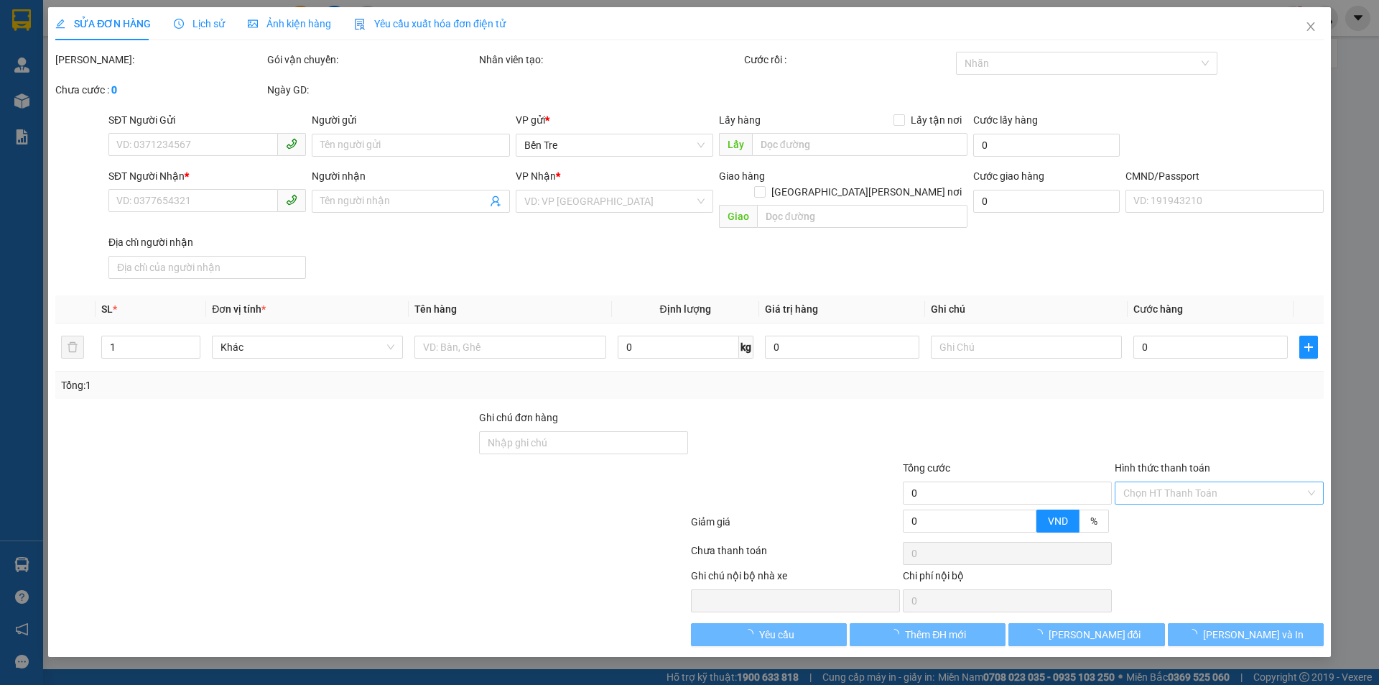
click at [1250, 482] on input "Hình thức thanh toán" at bounding box center [1215, 493] width 182 height 22
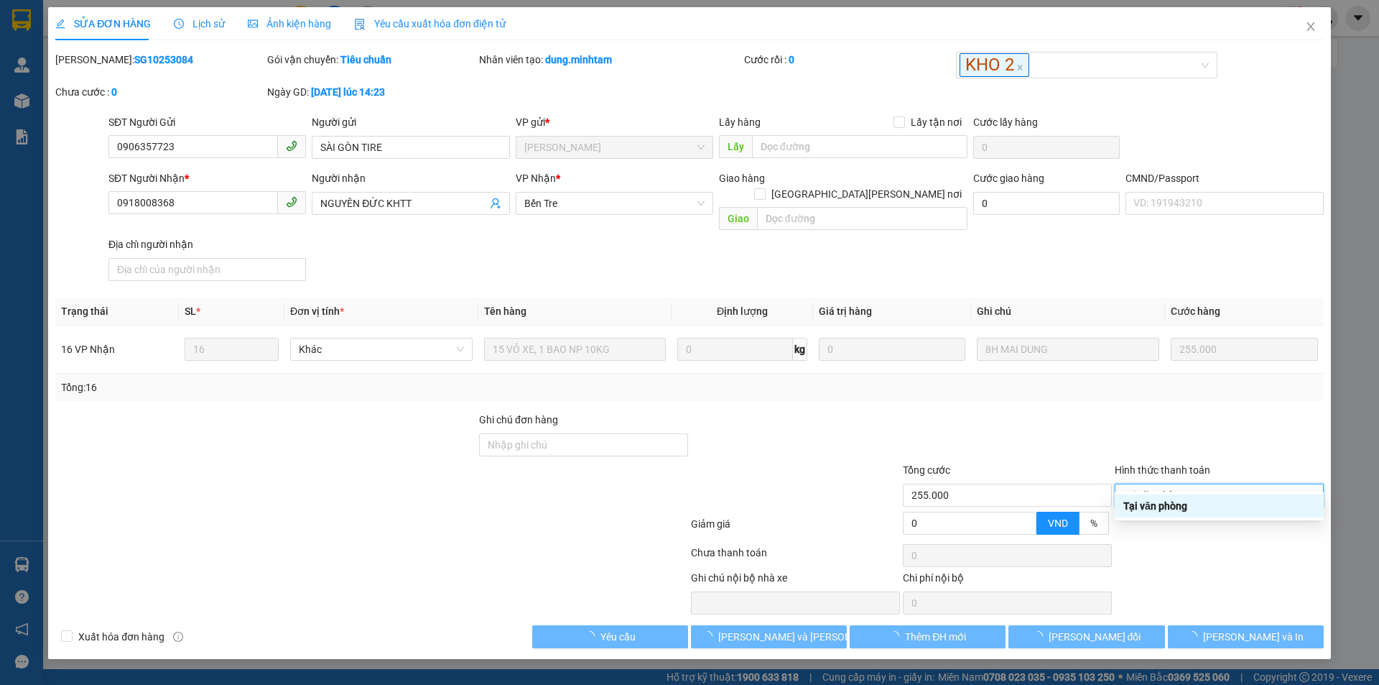
type input "0906357723"
type input "SÀI GÒN TIRE"
type input "0918008368"
type input "NGUYÊN ĐỨC KHTT"
type input "255.000"
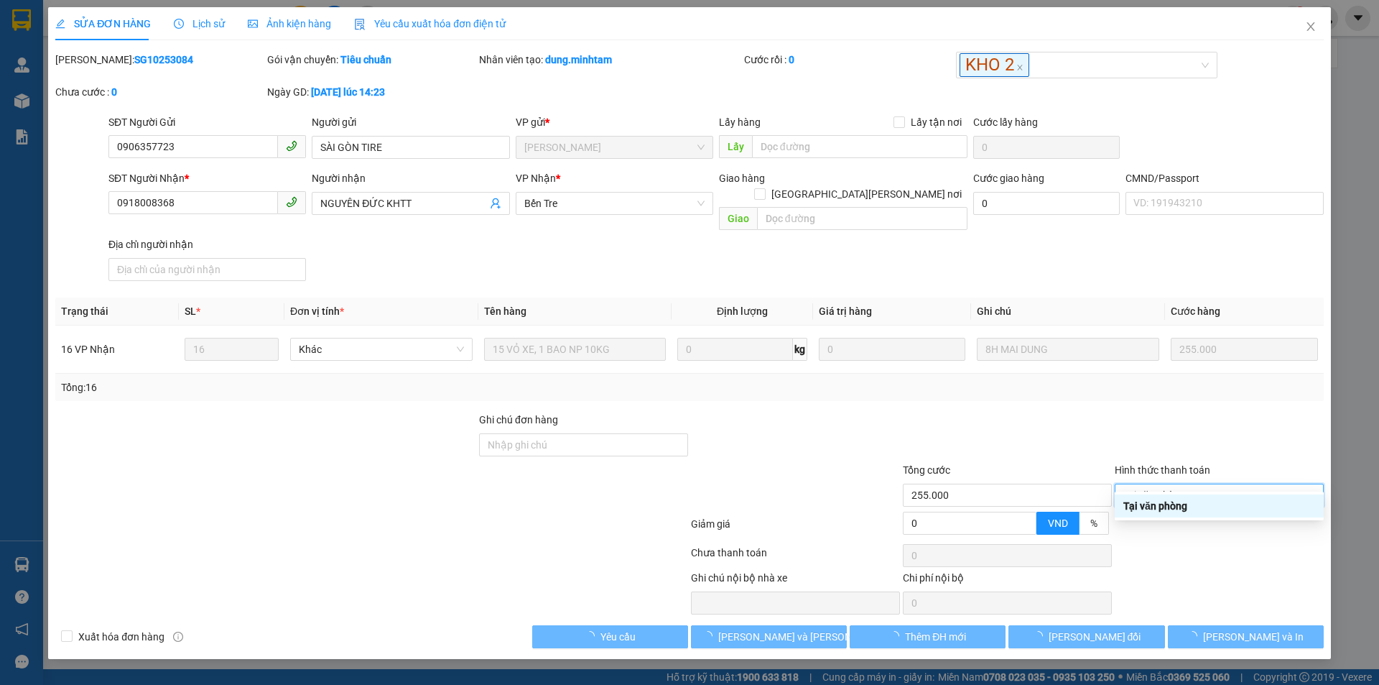
type input "0"
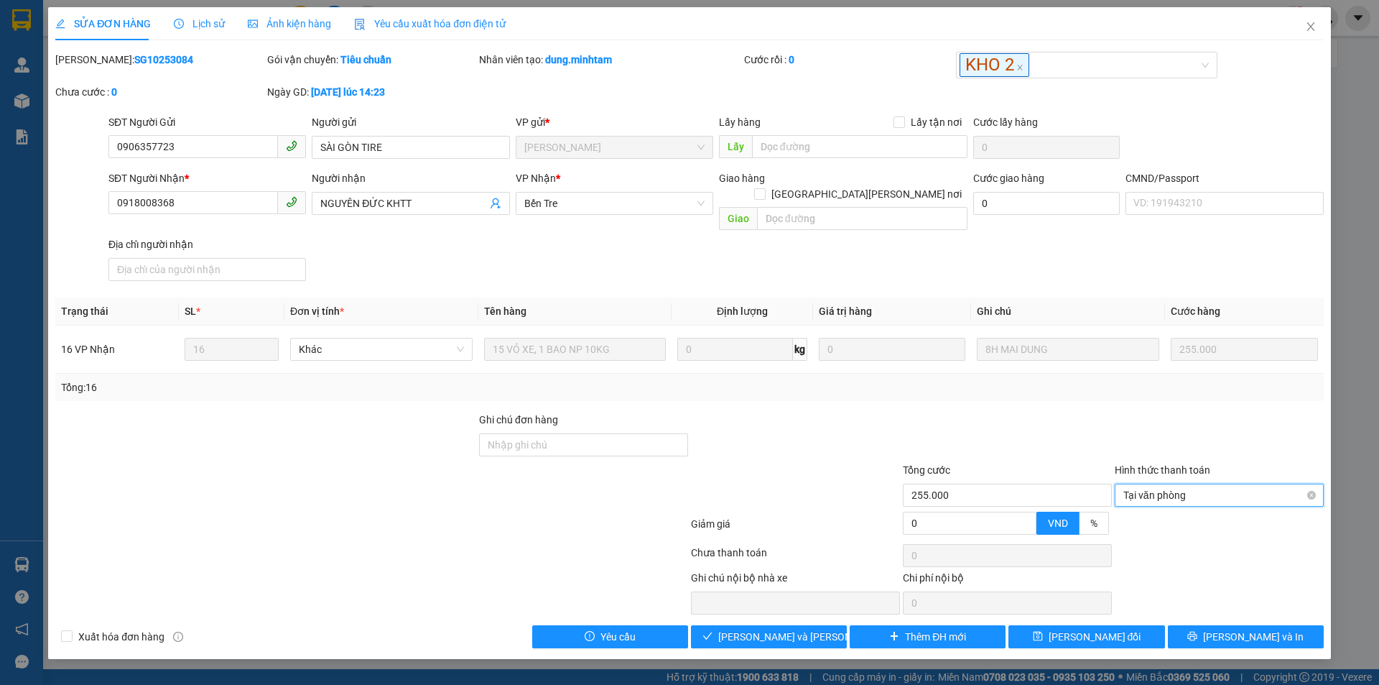
click at [1158, 484] on span "Tại văn phòng" at bounding box center [1220, 495] width 192 height 22
click at [1155, 499] on div "Tại văn phòng" at bounding box center [1219, 507] width 209 height 23
click at [794, 629] on span "[PERSON_NAME] và [PERSON_NAME] hàng" at bounding box center [815, 637] width 194 height 16
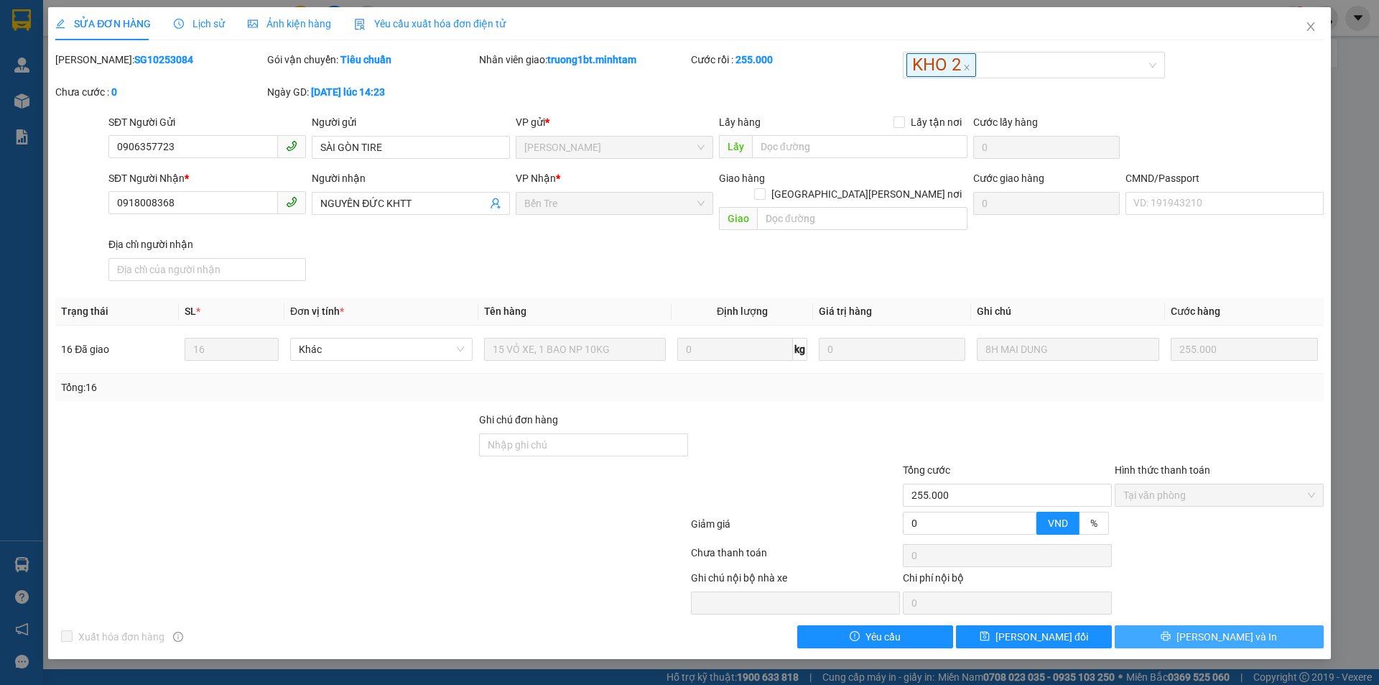
click at [1216, 629] on span "[PERSON_NAME] và In" at bounding box center [1227, 637] width 101 height 16
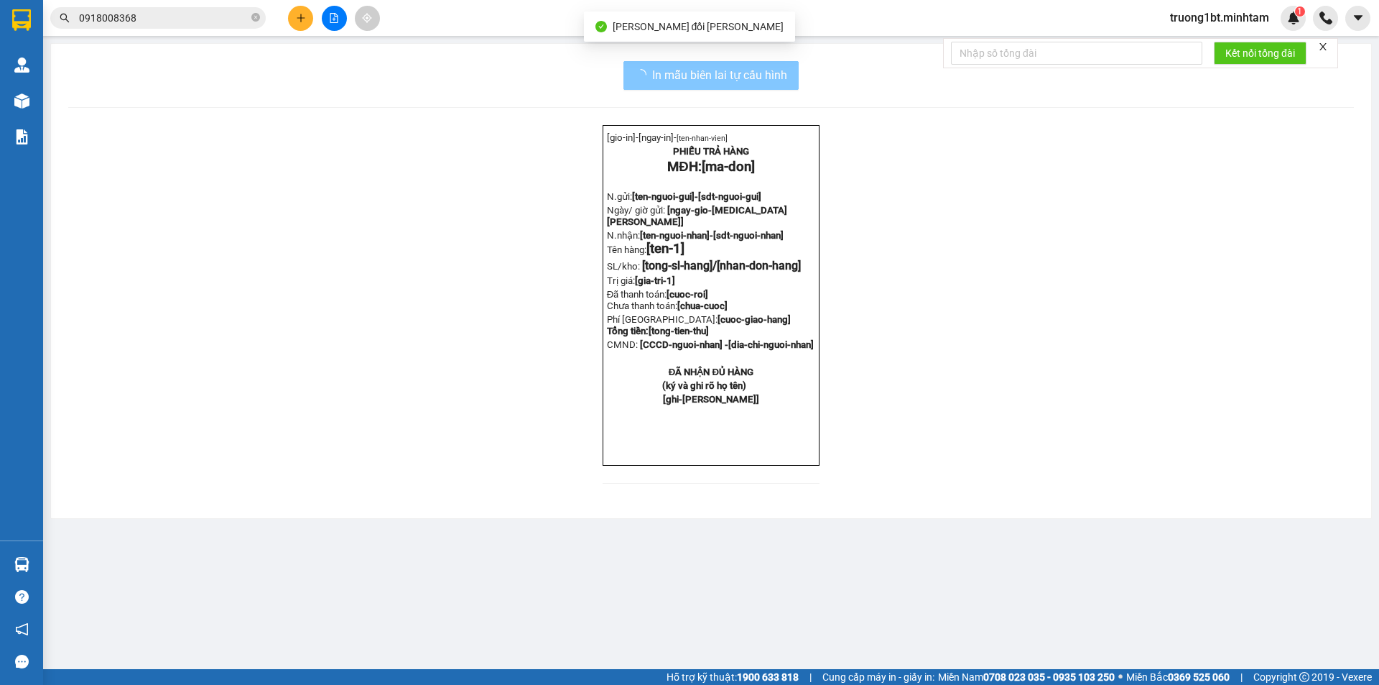
click at [763, 79] on span "In mẫu biên lai tự cấu hình" at bounding box center [719, 75] width 135 height 18
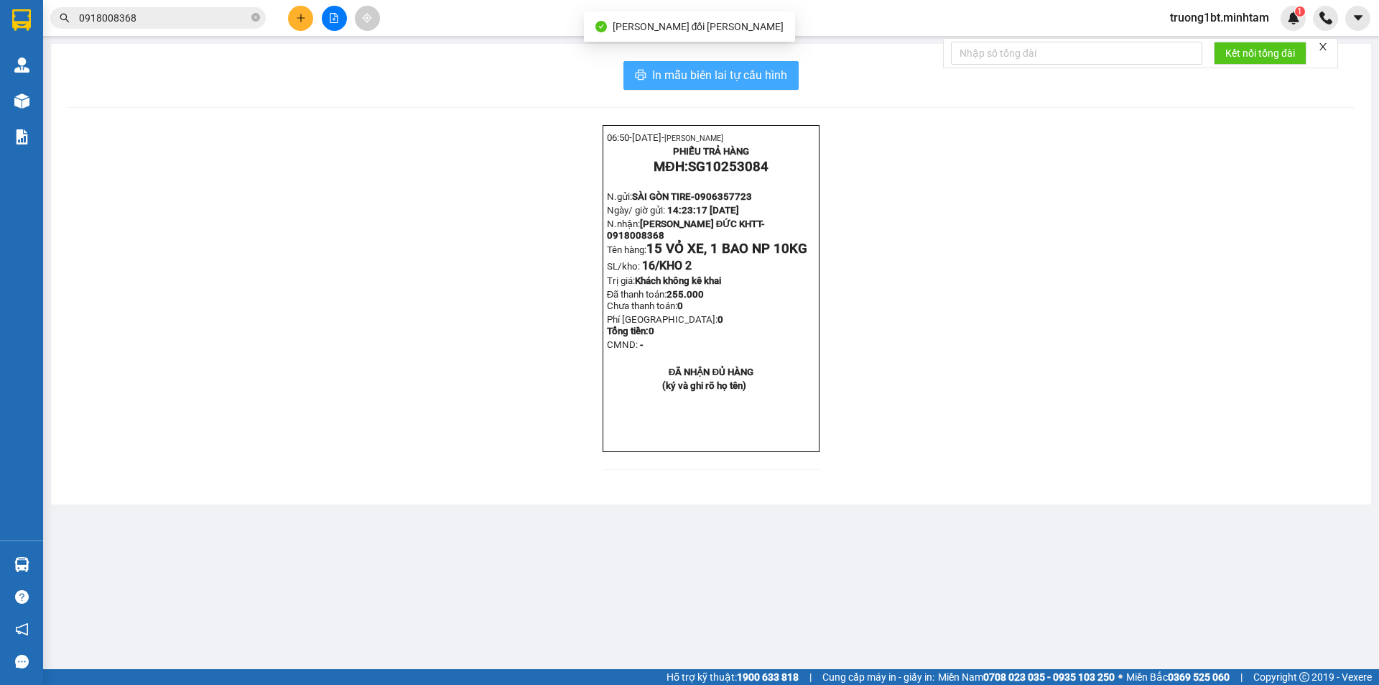
click at [775, 73] on span "In mẫu biên lai tự cấu hình" at bounding box center [719, 75] width 135 height 18
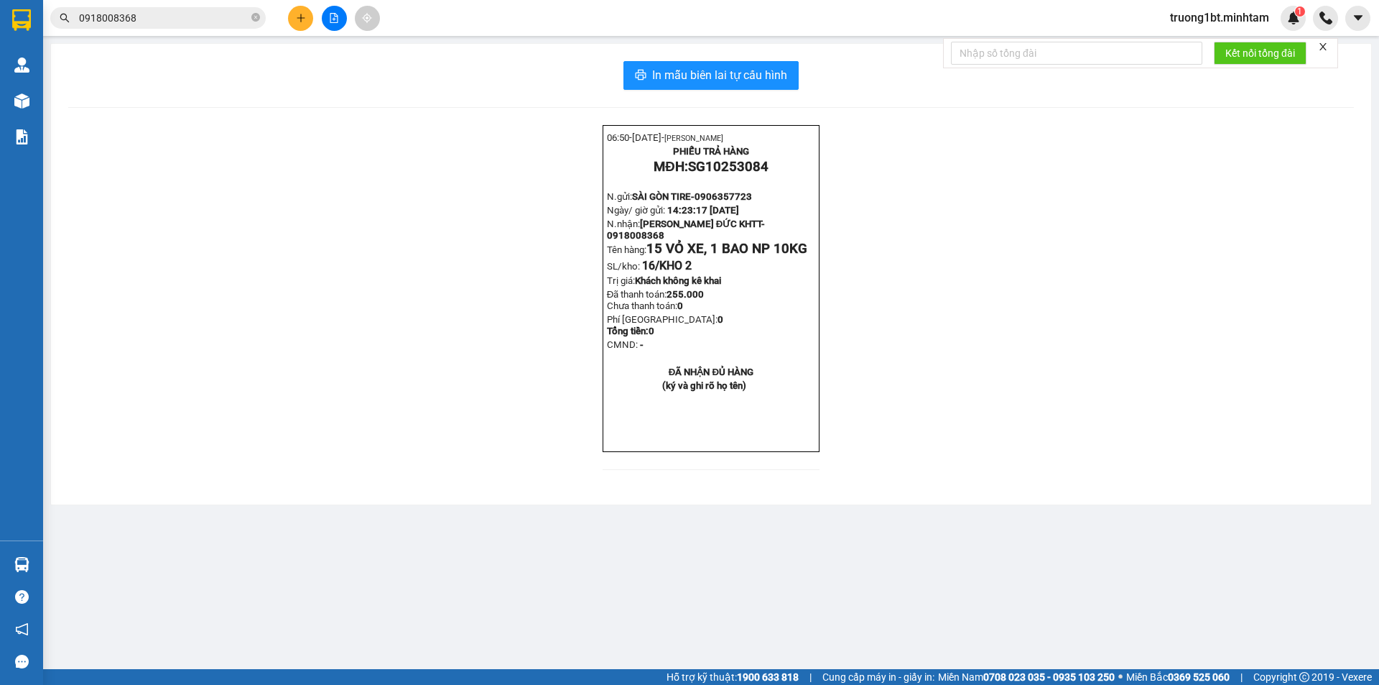
click at [193, 28] on span "0918008368" at bounding box center [158, 18] width 216 height 22
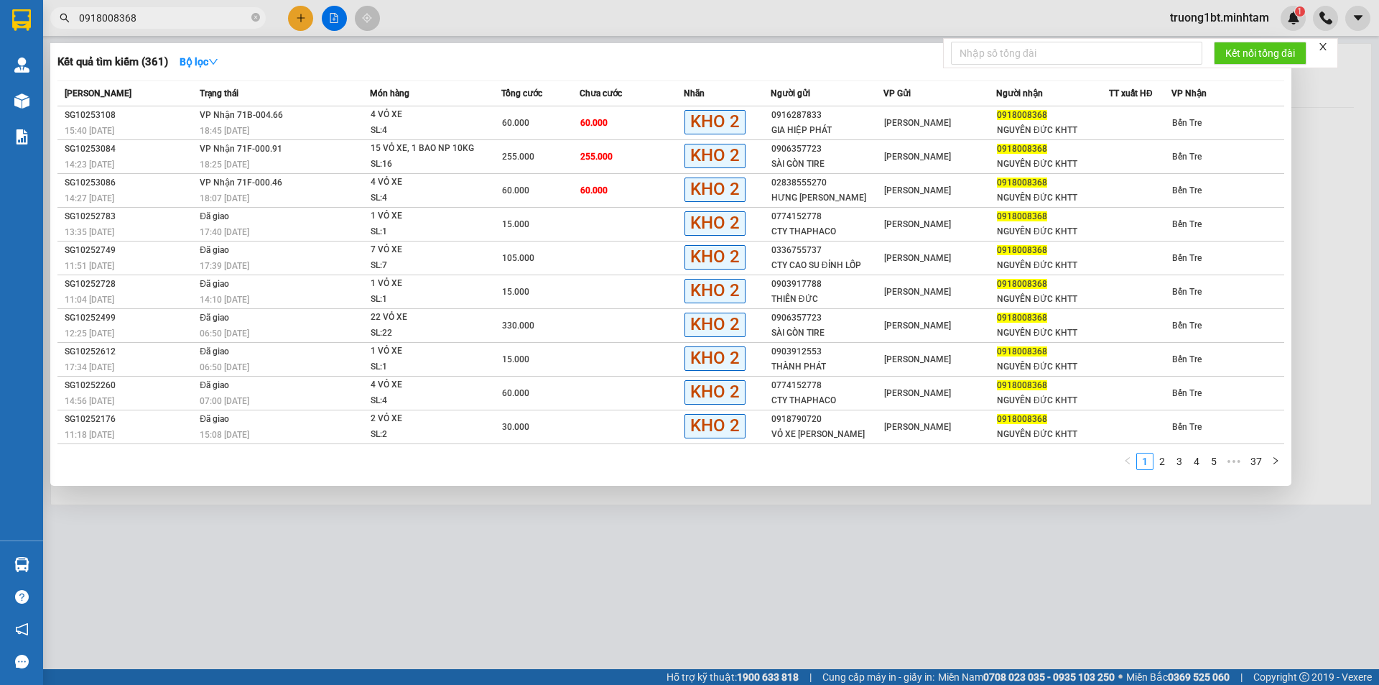
click at [204, 21] on input "0918008368" at bounding box center [164, 18] width 170 height 16
click at [456, 188] on div "4 VỎ XE" at bounding box center [425, 183] width 108 height 16
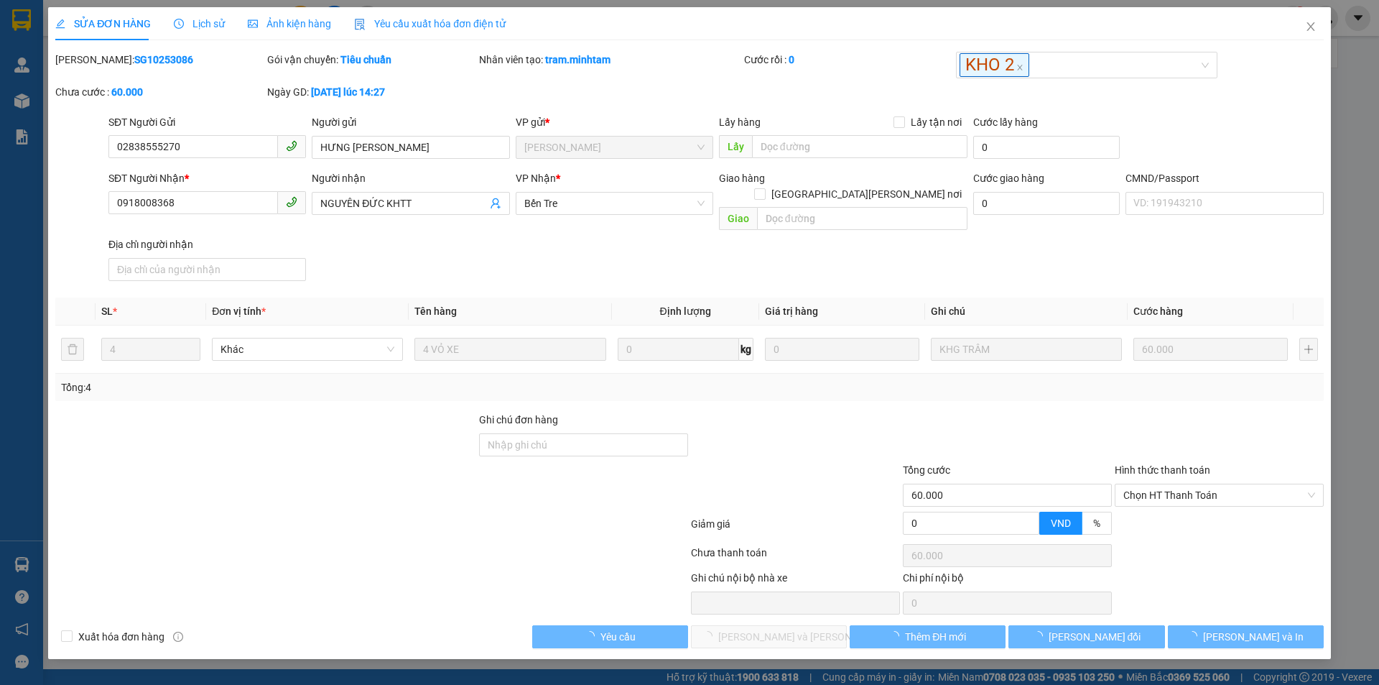
type input "02838555270"
type input "HƯNG [PERSON_NAME]"
type input "0918008368"
type input "NGUYÊN ĐỨC KHTT"
type input "60.000"
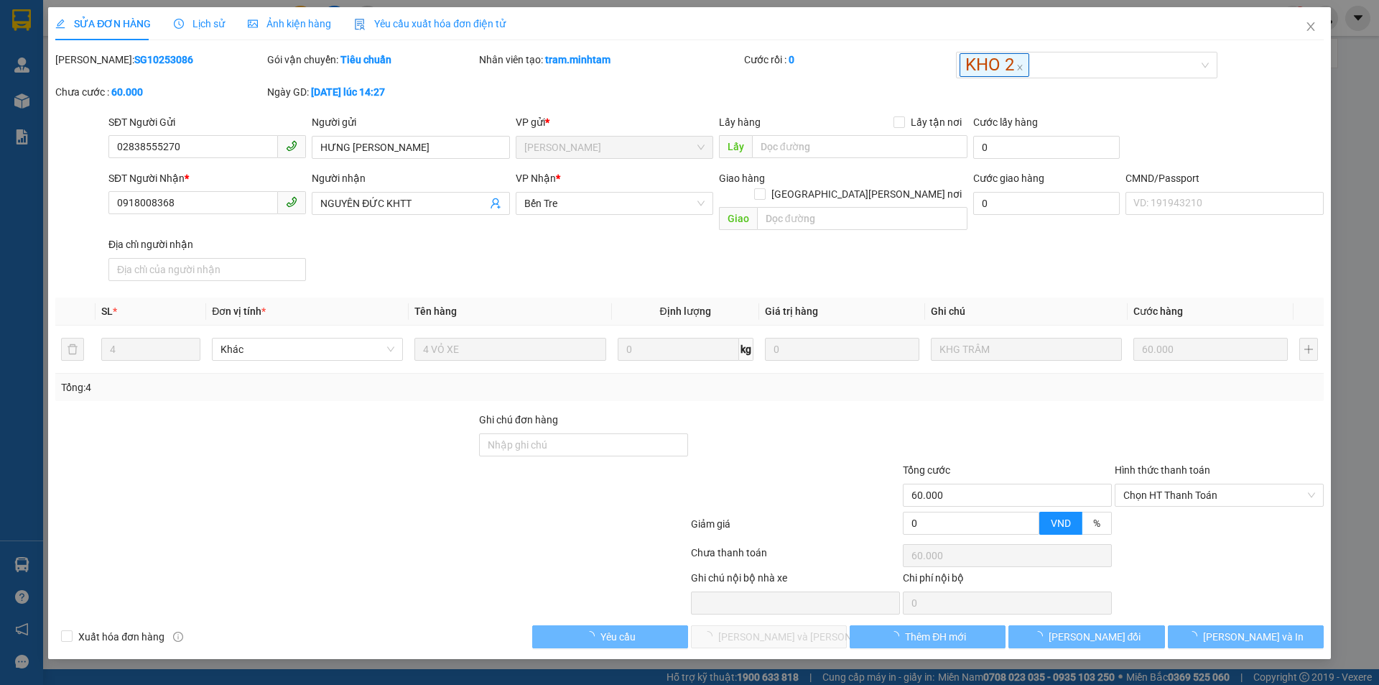
type input "60.000"
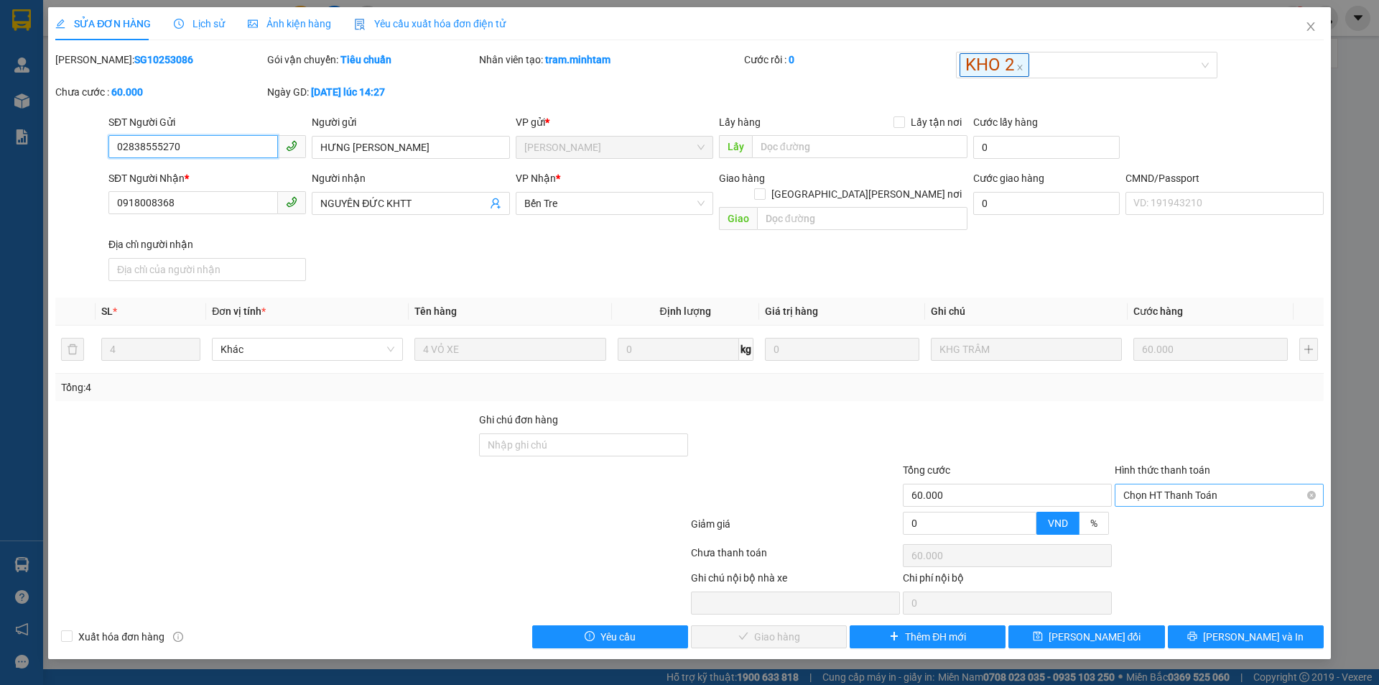
drag, startPoint x: 1229, startPoint y: 485, endPoint x: 1206, endPoint y: 494, distance: 24.8
click at [1226, 485] on span "Chọn HT Thanh Toán" at bounding box center [1220, 495] width 192 height 22
click at [1206, 500] on div "Tại văn phòng" at bounding box center [1220, 508] width 192 height 16
click at [782, 629] on span "[PERSON_NAME] và [PERSON_NAME] hàng" at bounding box center [815, 637] width 194 height 16
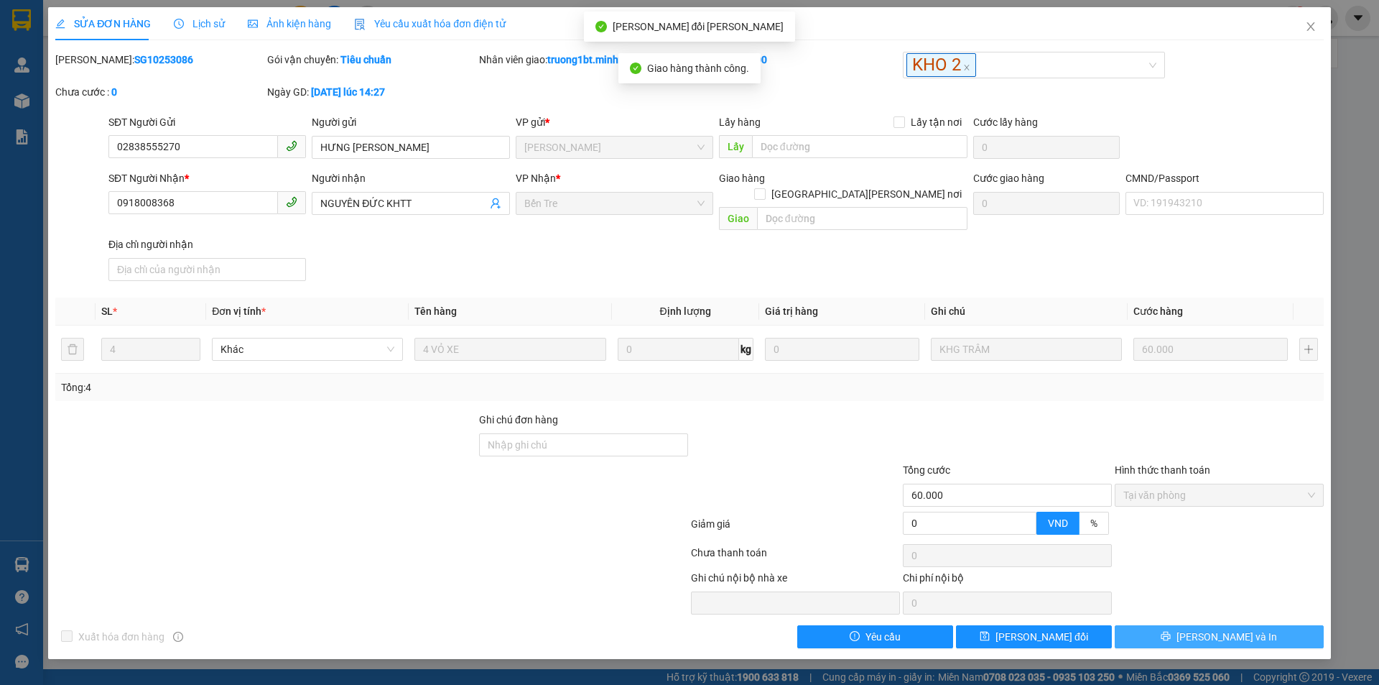
click at [1224, 631] on button "[PERSON_NAME] và In" at bounding box center [1219, 636] width 209 height 23
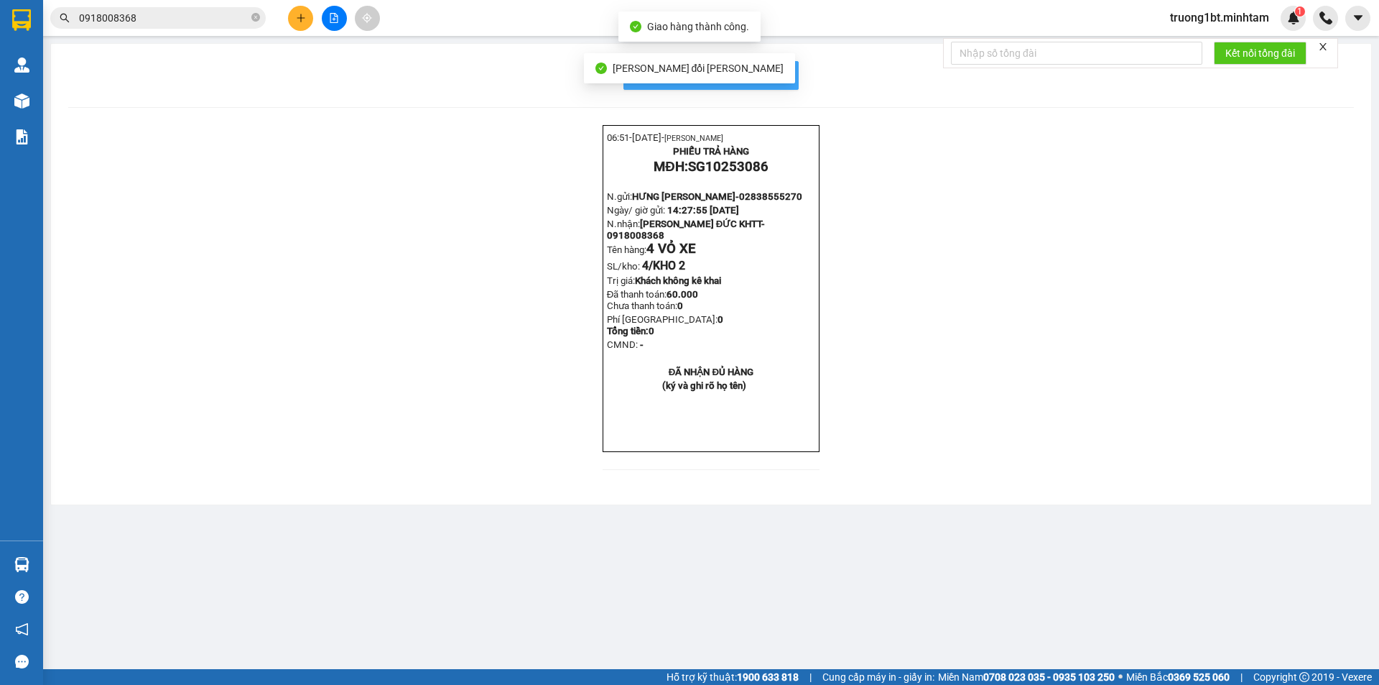
click at [782, 80] on span "In mẫu biên lai tự cấu hình" at bounding box center [719, 75] width 135 height 18
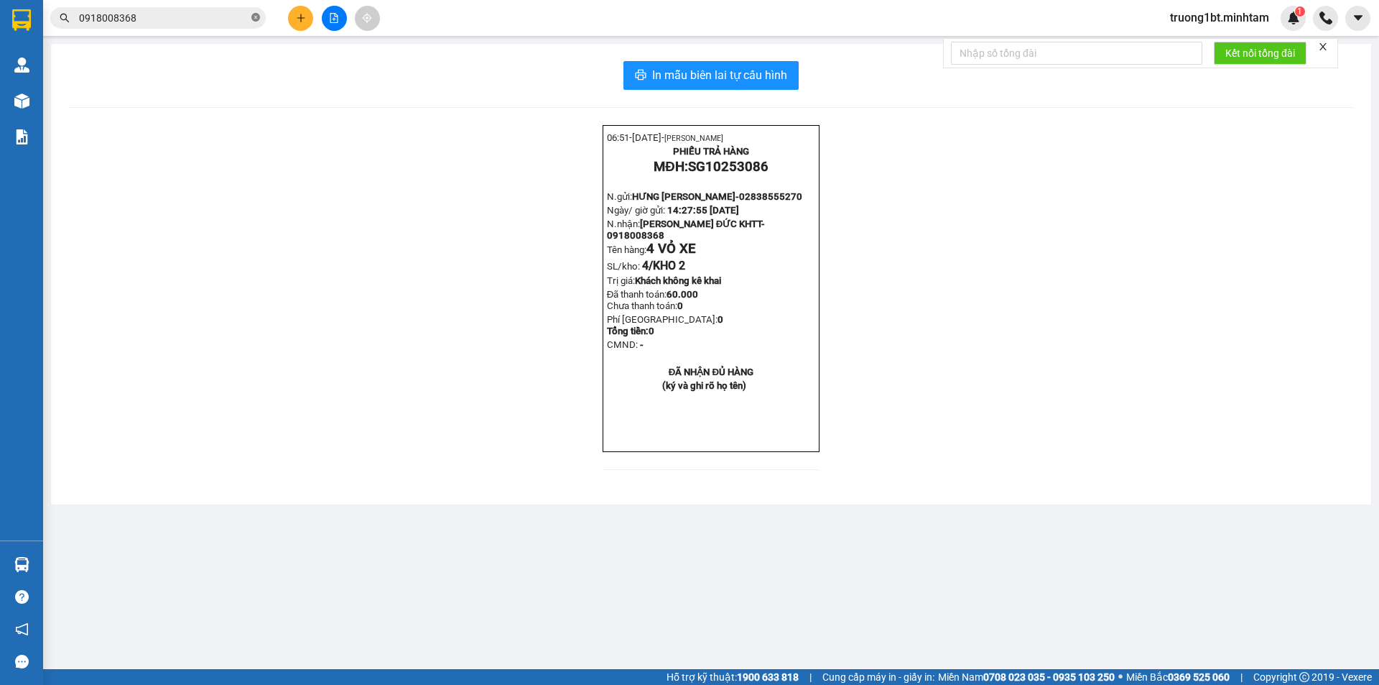
click at [256, 17] on icon "close-circle" at bounding box center [255, 17] width 9 height 9
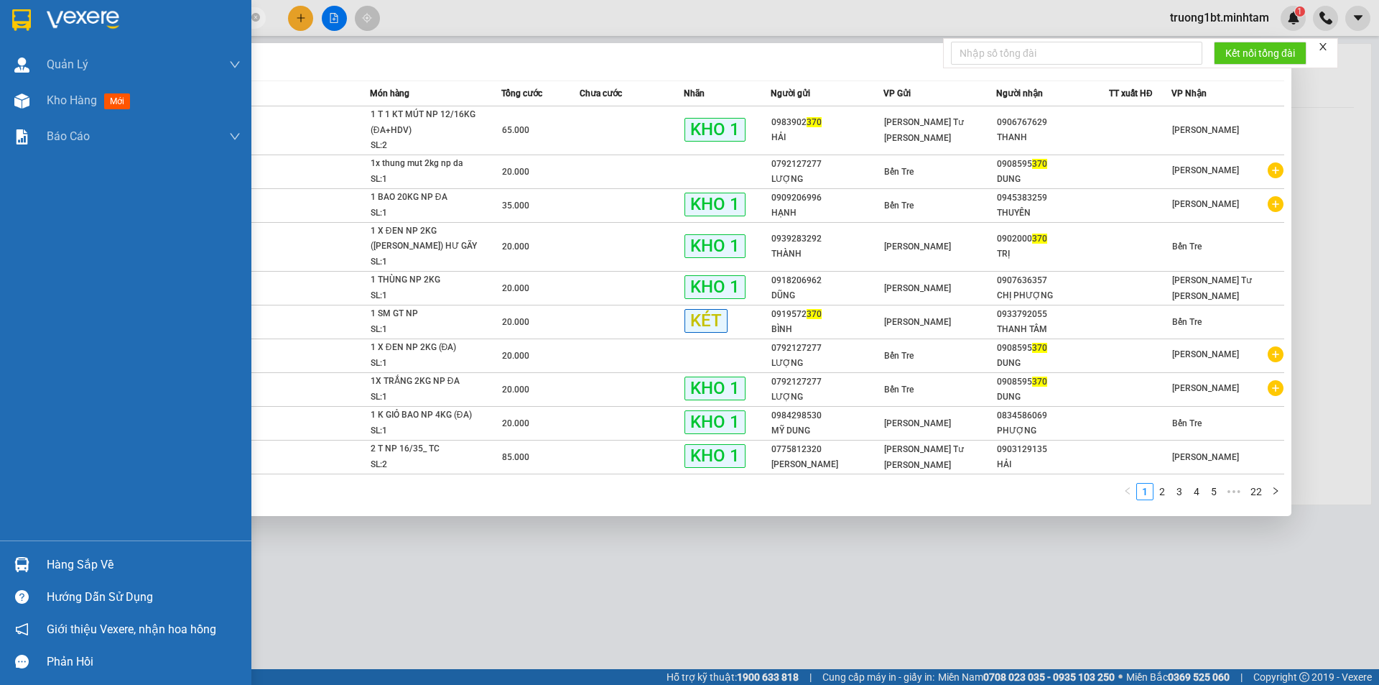
type input "370"
click at [57, 570] on div "Hàng sắp về" at bounding box center [144, 565] width 194 height 22
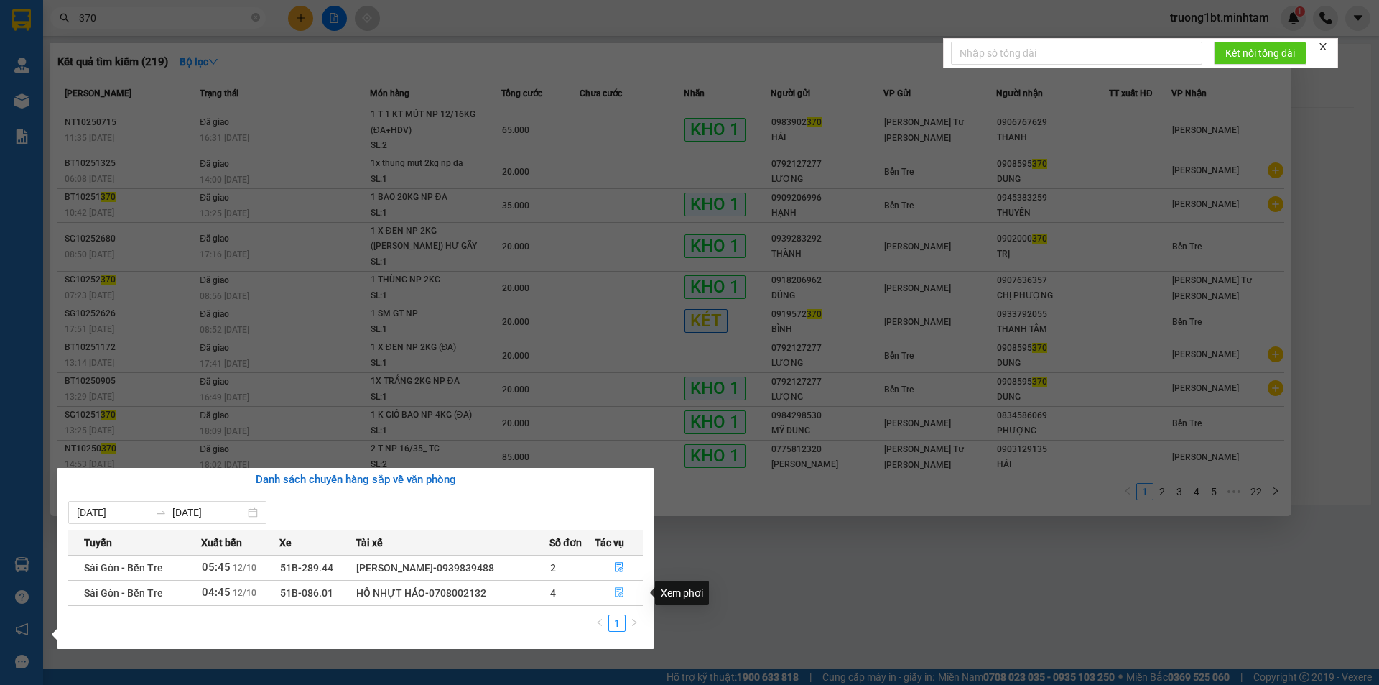
click at [619, 593] on icon "file-done" at bounding box center [619, 592] width 10 height 10
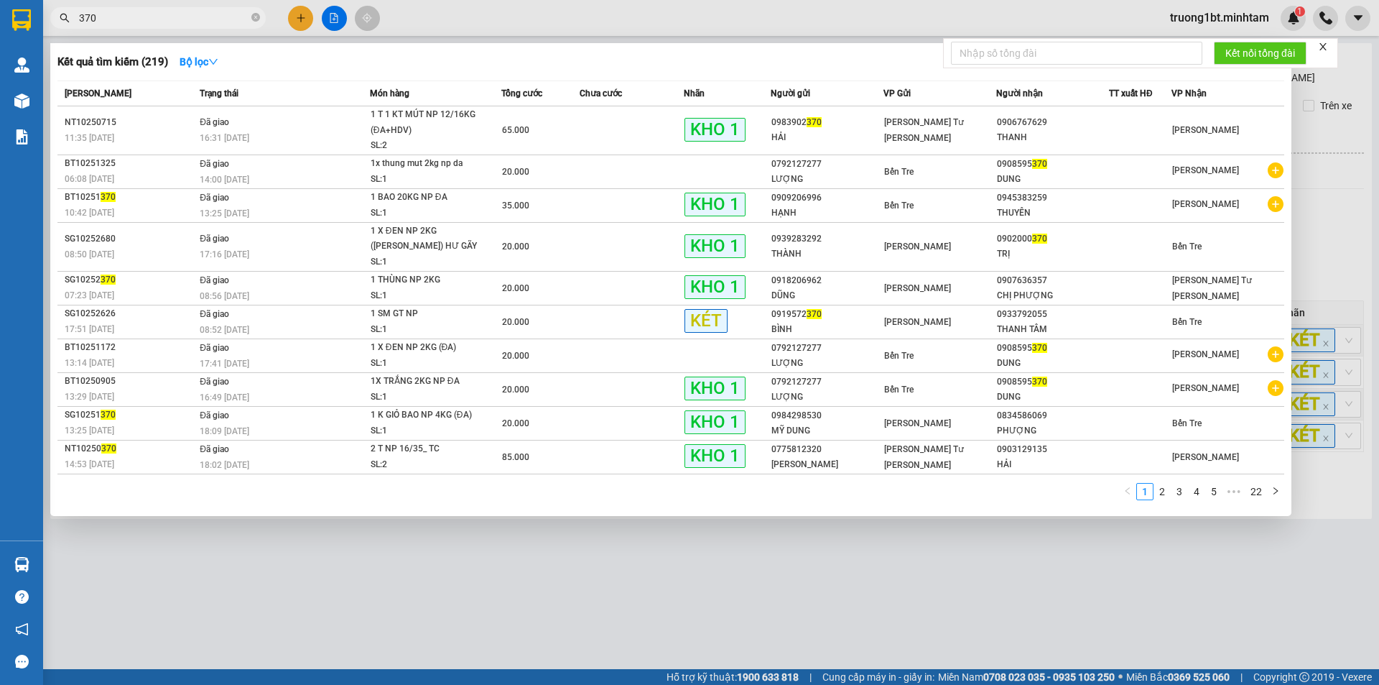
click at [718, 600] on div at bounding box center [689, 342] width 1379 height 685
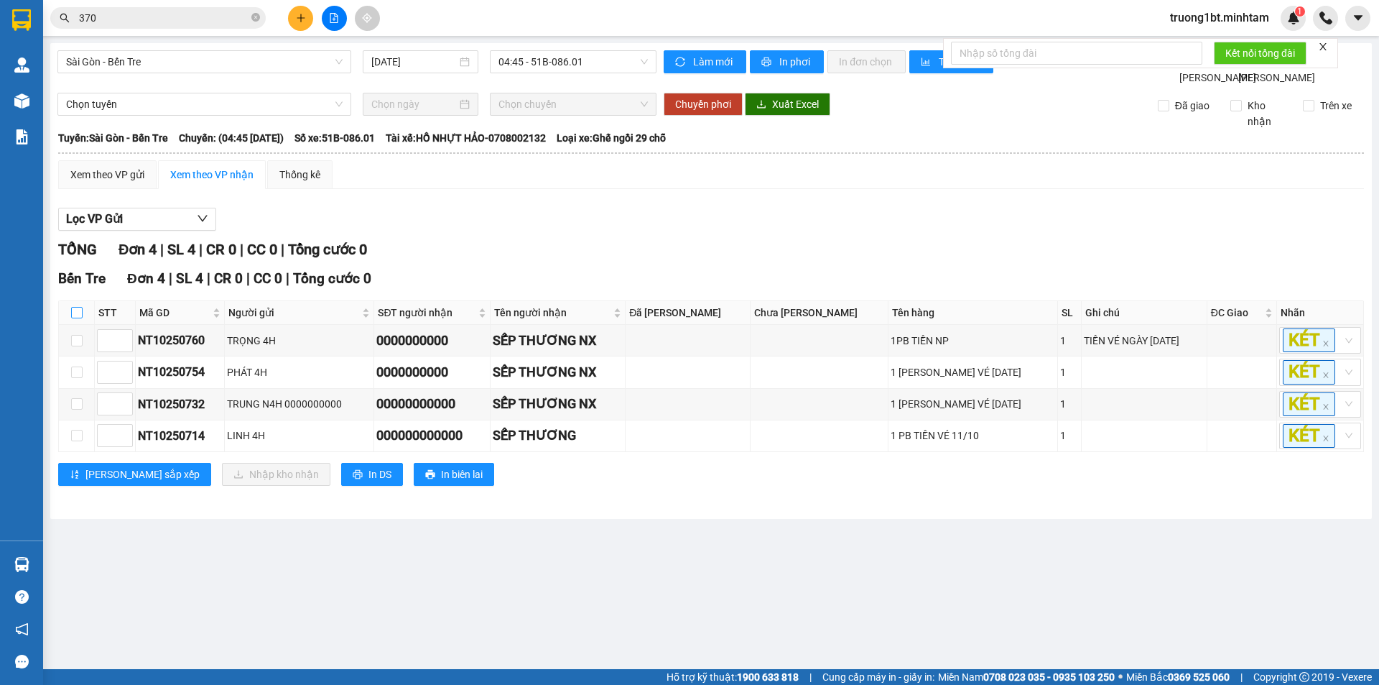
click at [76, 318] on input "checkbox" at bounding box center [76, 312] width 11 height 11
checkbox input "true"
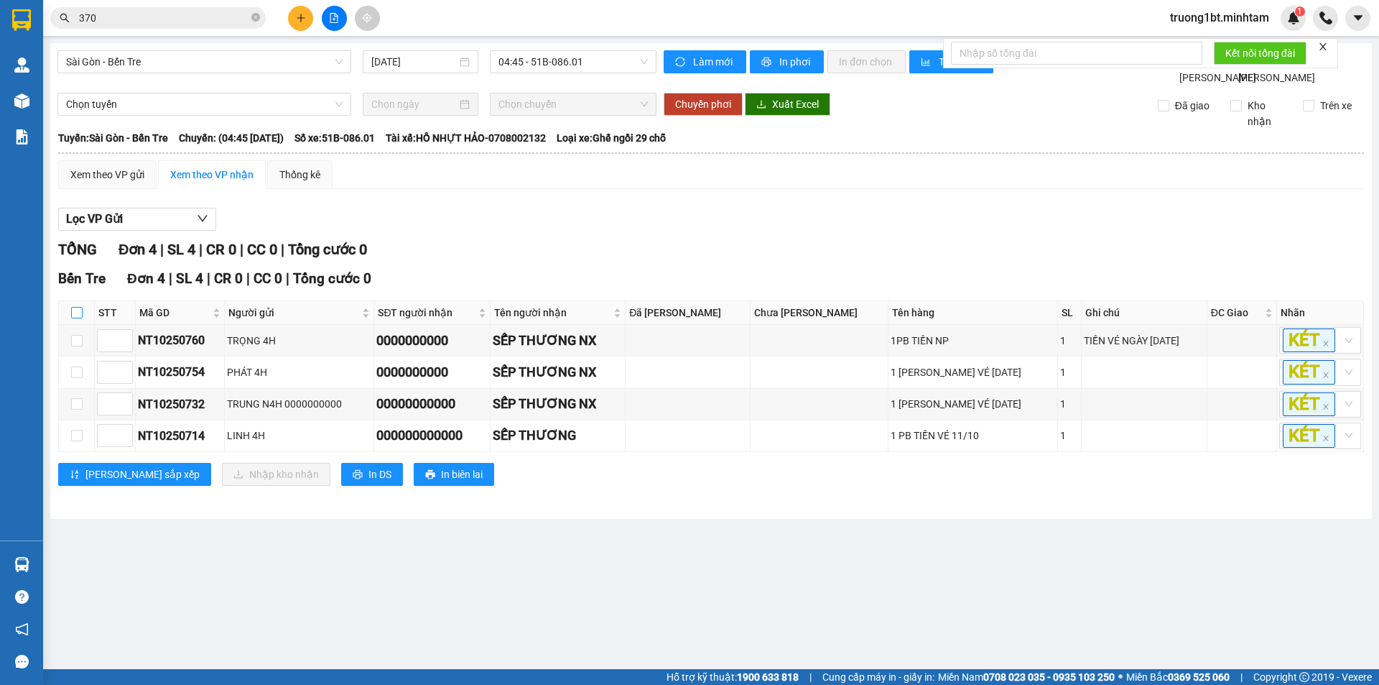
checkbox input "true"
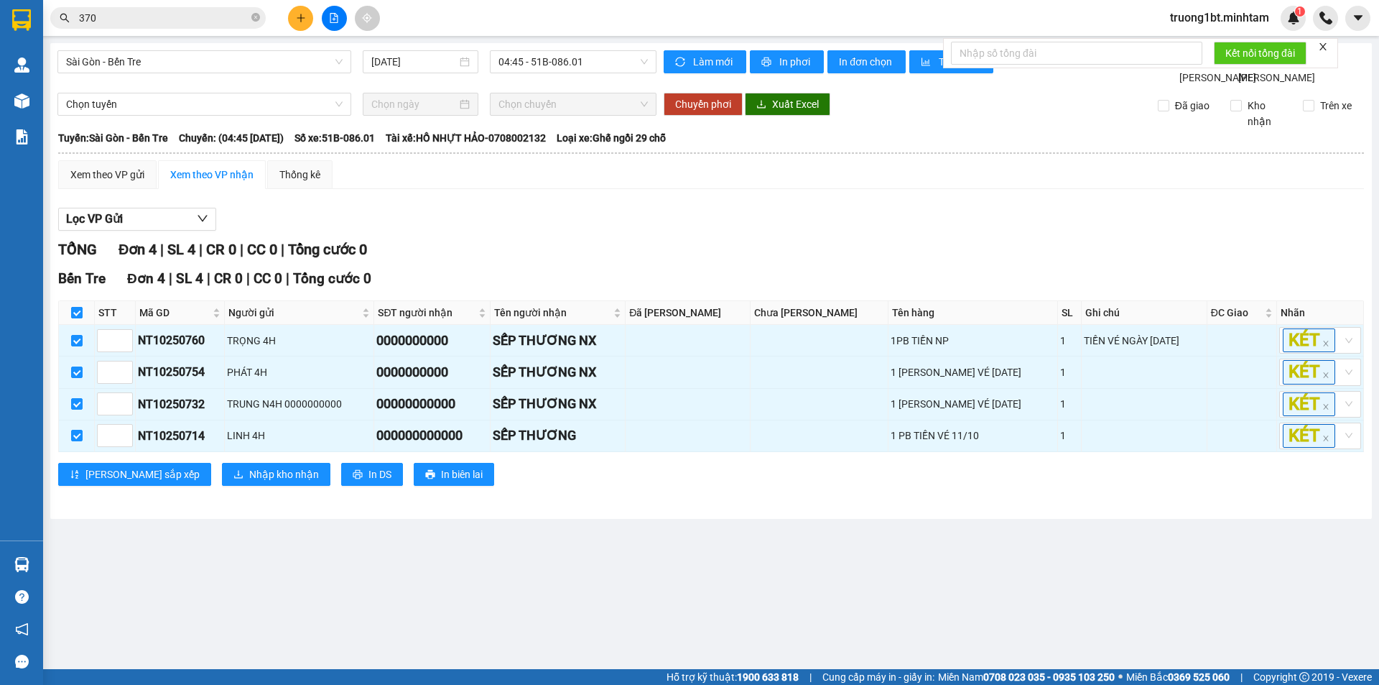
click at [76, 318] on input "checkbox" at bounding box center [76, 312] width 11 height 11
checkbox input "false"
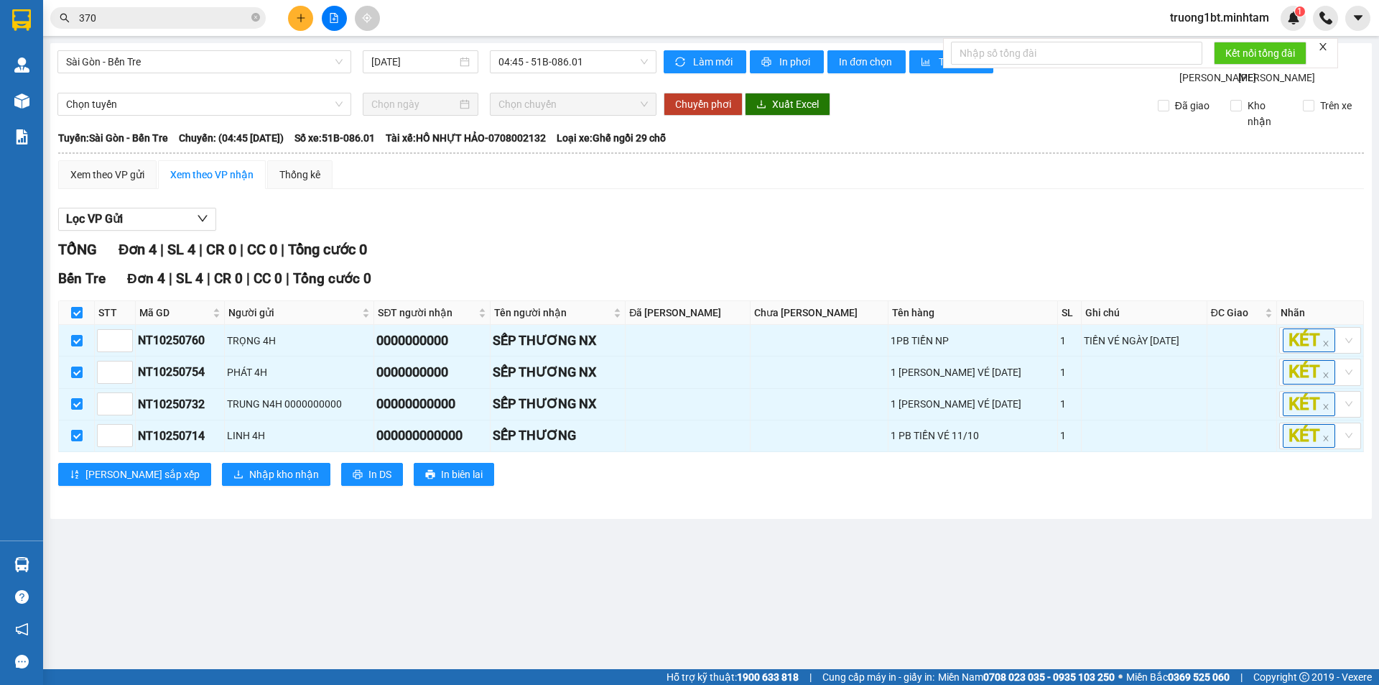
checkbox input "false"
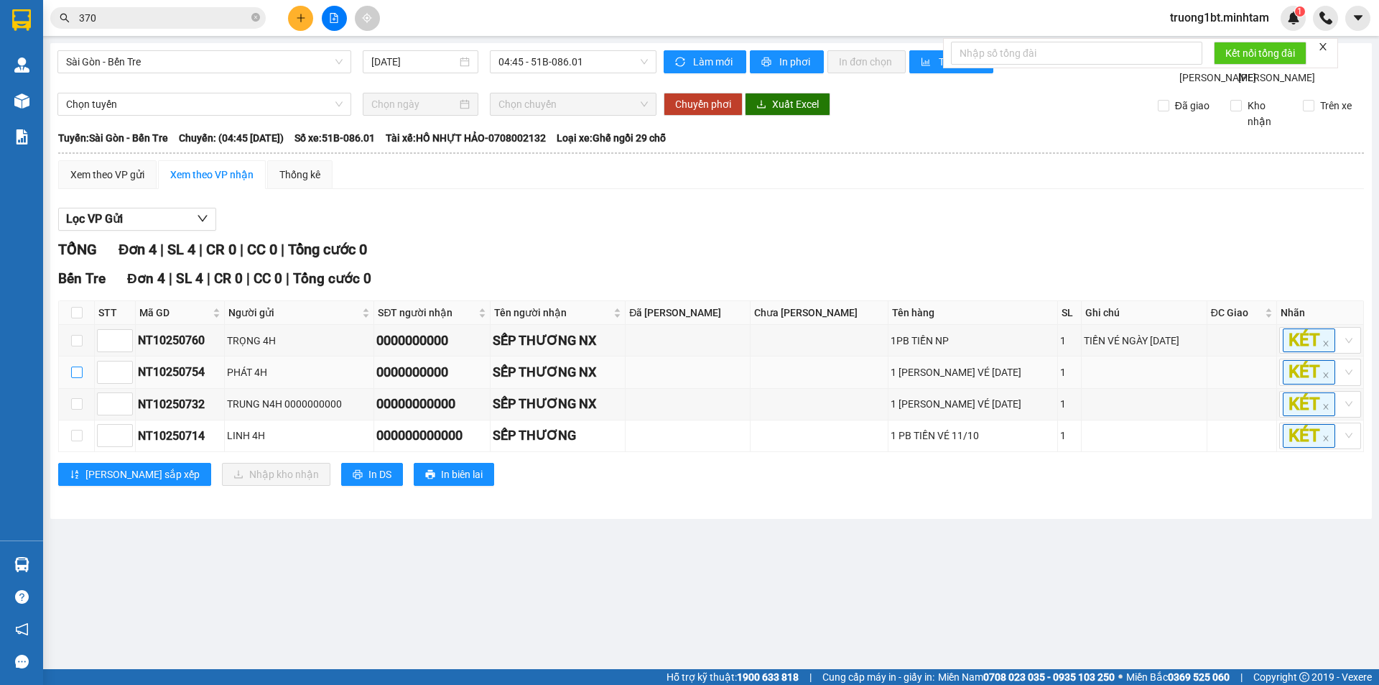
click at [78, 378] on input "checkbox" at bounding box center [76, 371] width 11 height 11
checkbox input "true"
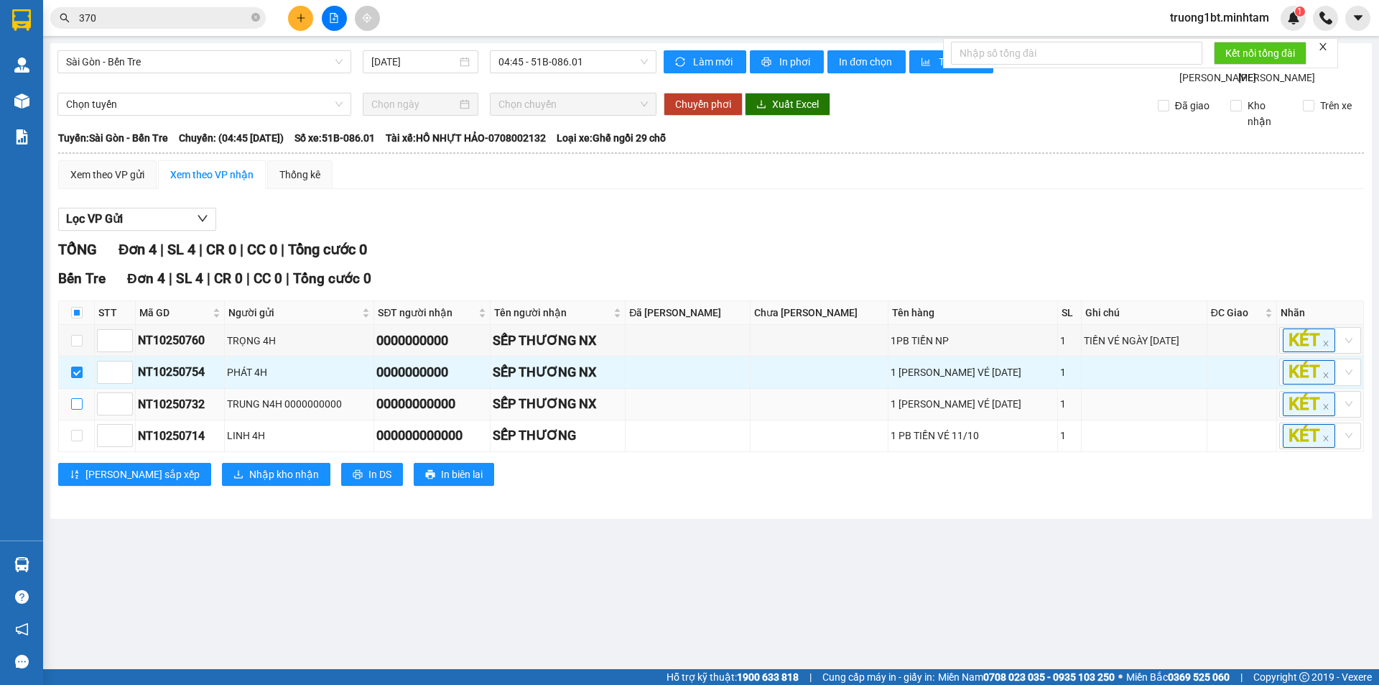
click at [80, 410] on input "checkbox" at bounding box center [76, 403] width 11 height 11
checkbox input "true"
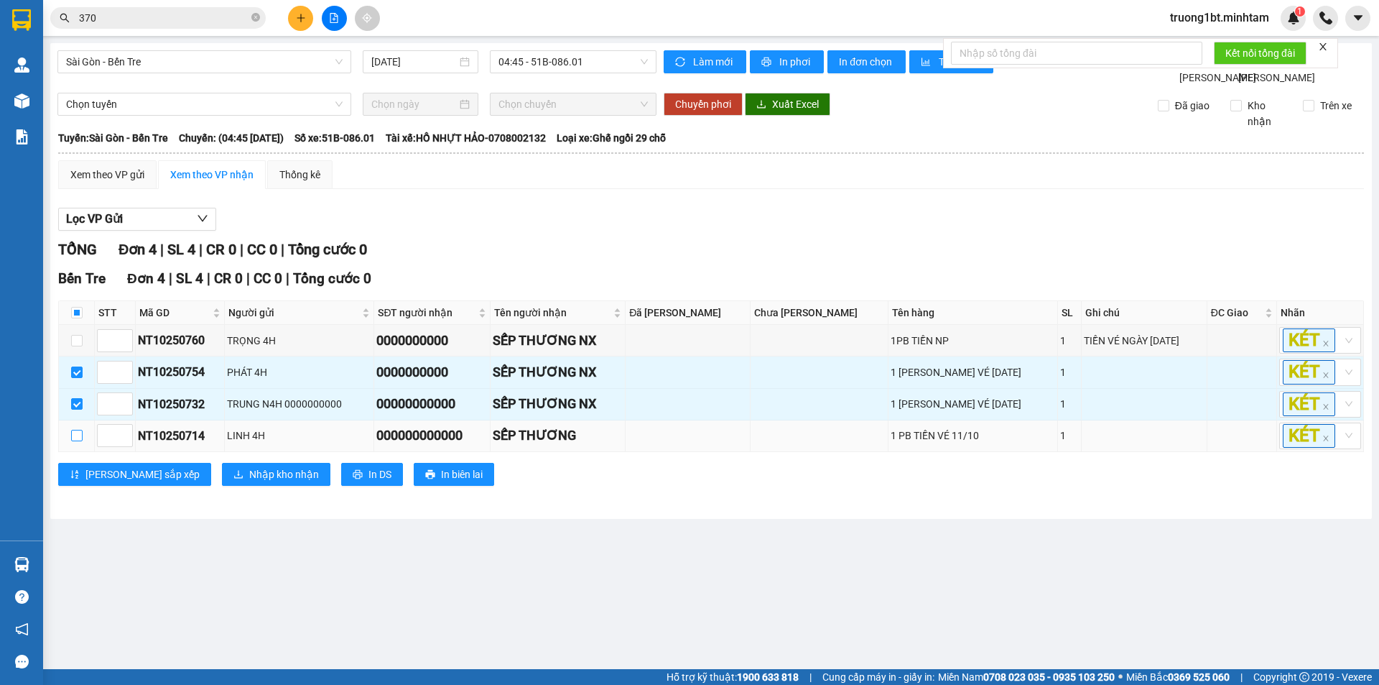
click at [78, 441] on input "checkbox" at bounding box center [76, 435] width 11 height 11
checkbox input "true"
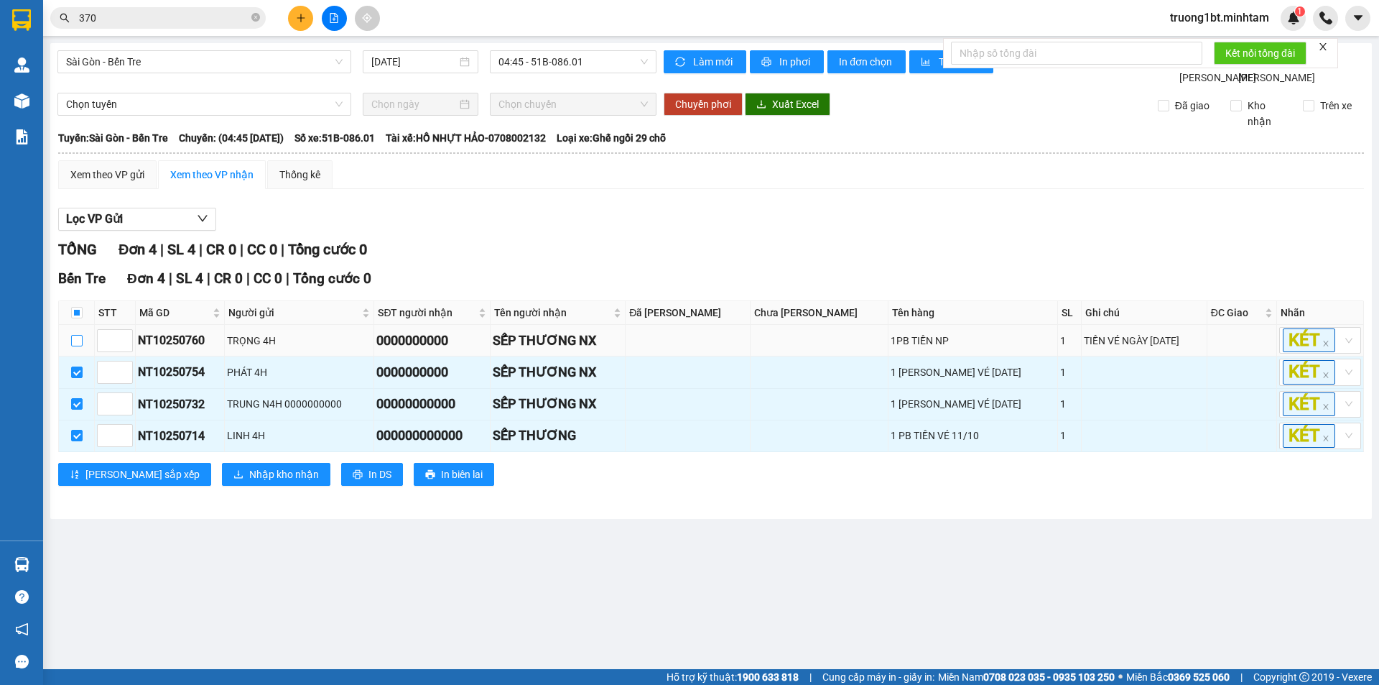
click at [78, 346] on input "checkbox" at bounding box center [76, 340] width 11 height 11
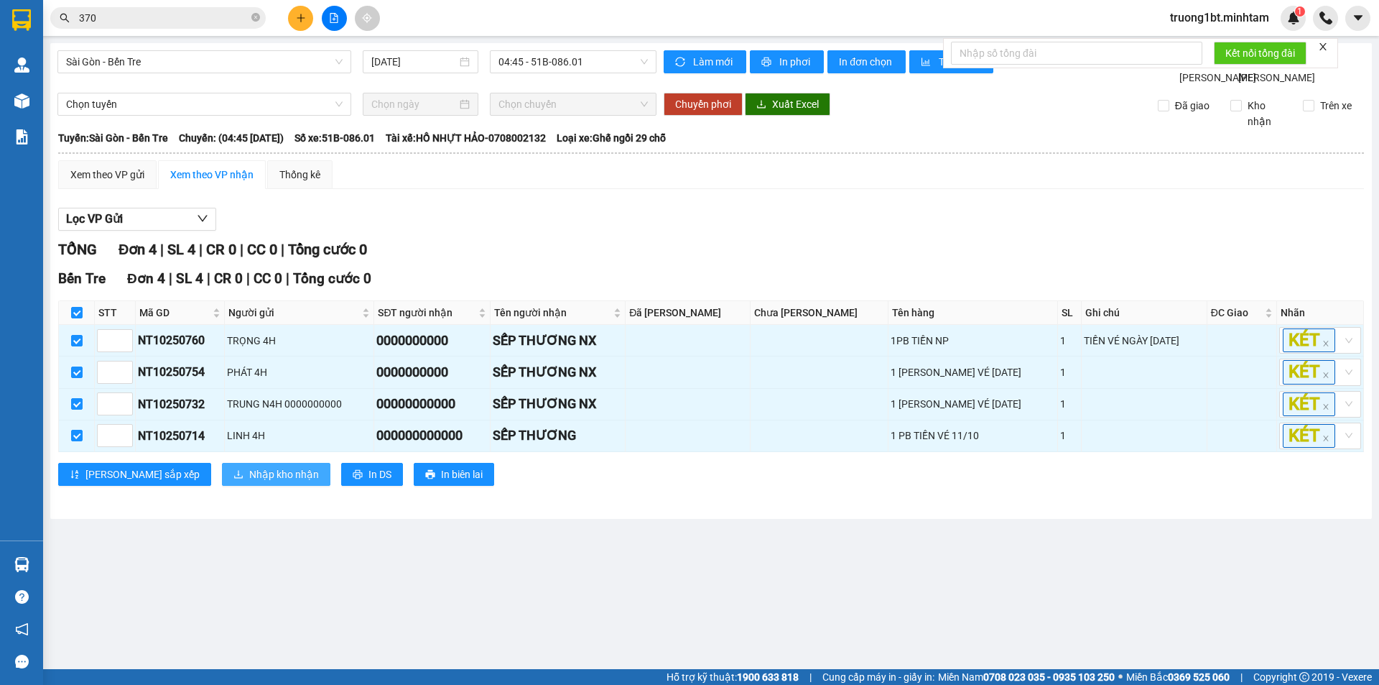
click at [249, 482] on span "Nhập kho nhận" at bounding box center [284, 474] width 70 height 16
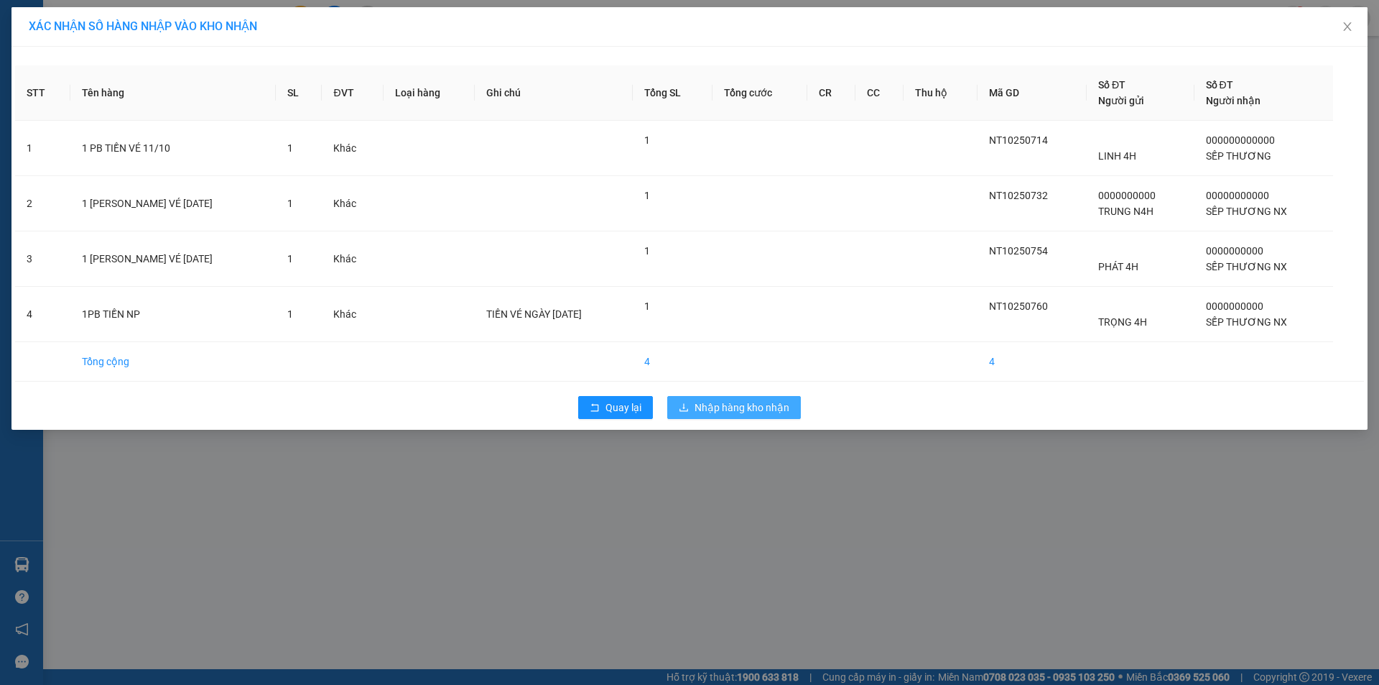
click at [747, 413] on span "Nhập hàng kho nhận" at bounding box center [742, 407] width 95 height 16
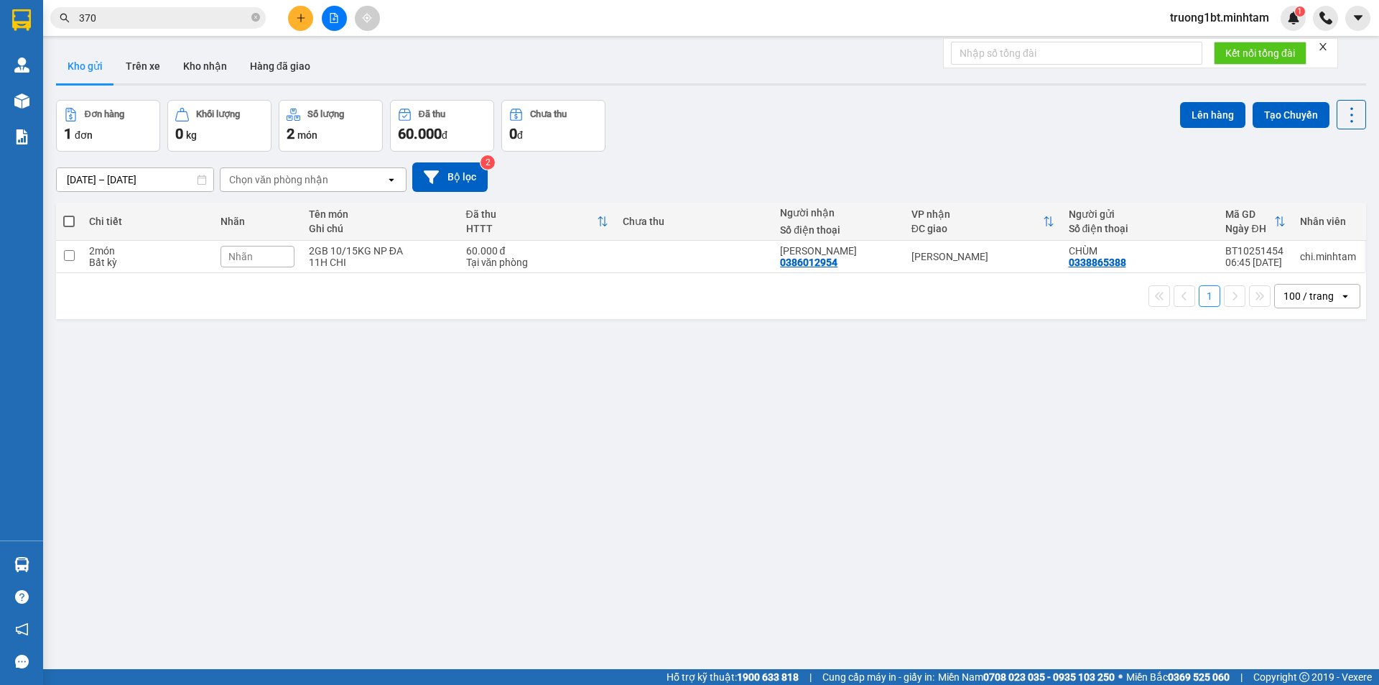
click at [67, 223] on span at bounding box center [68, 221] width 11 height 11
click at [69, 214] on input "checkbox" at bounding box center [69, 214] width 0 height 0
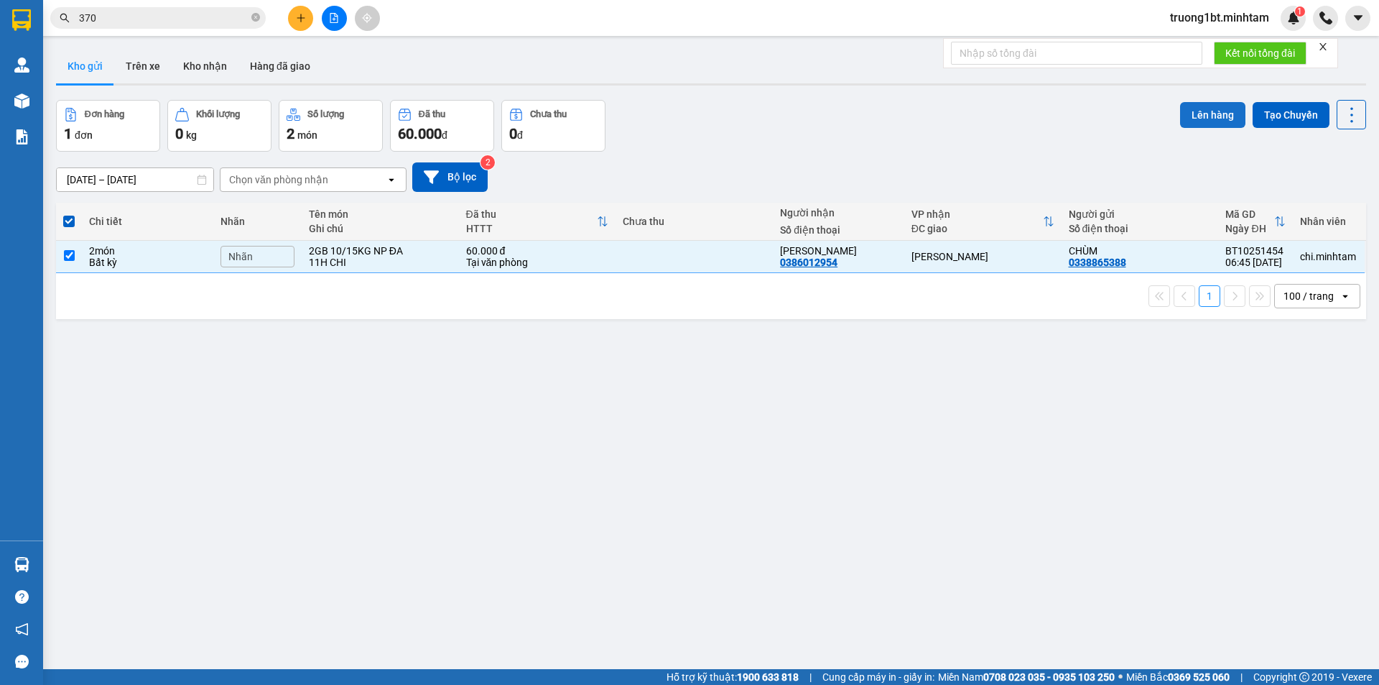
click at [1198, 111] on button "Lên hàng" at bounding box center [1212, 115] width 65 height 26
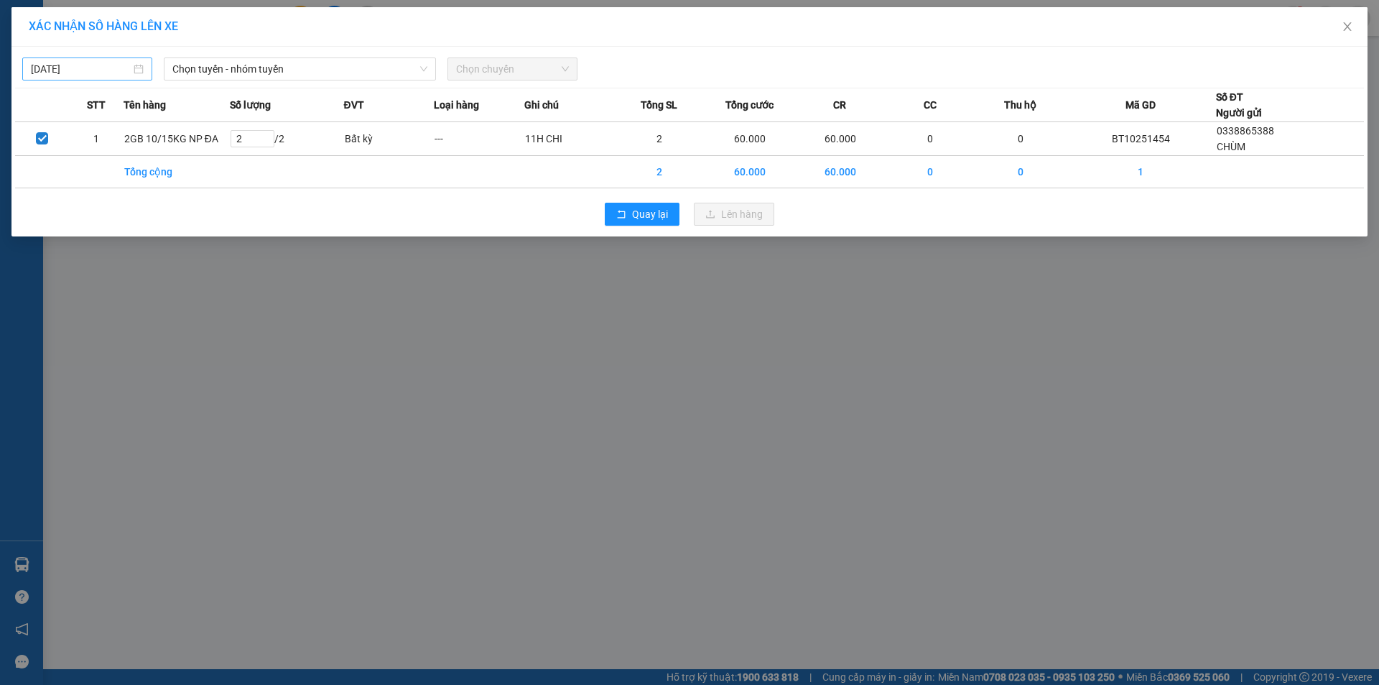
click at [103, 68] on input "[DATE]" at bounding box center [81, 69] width 100 height 16
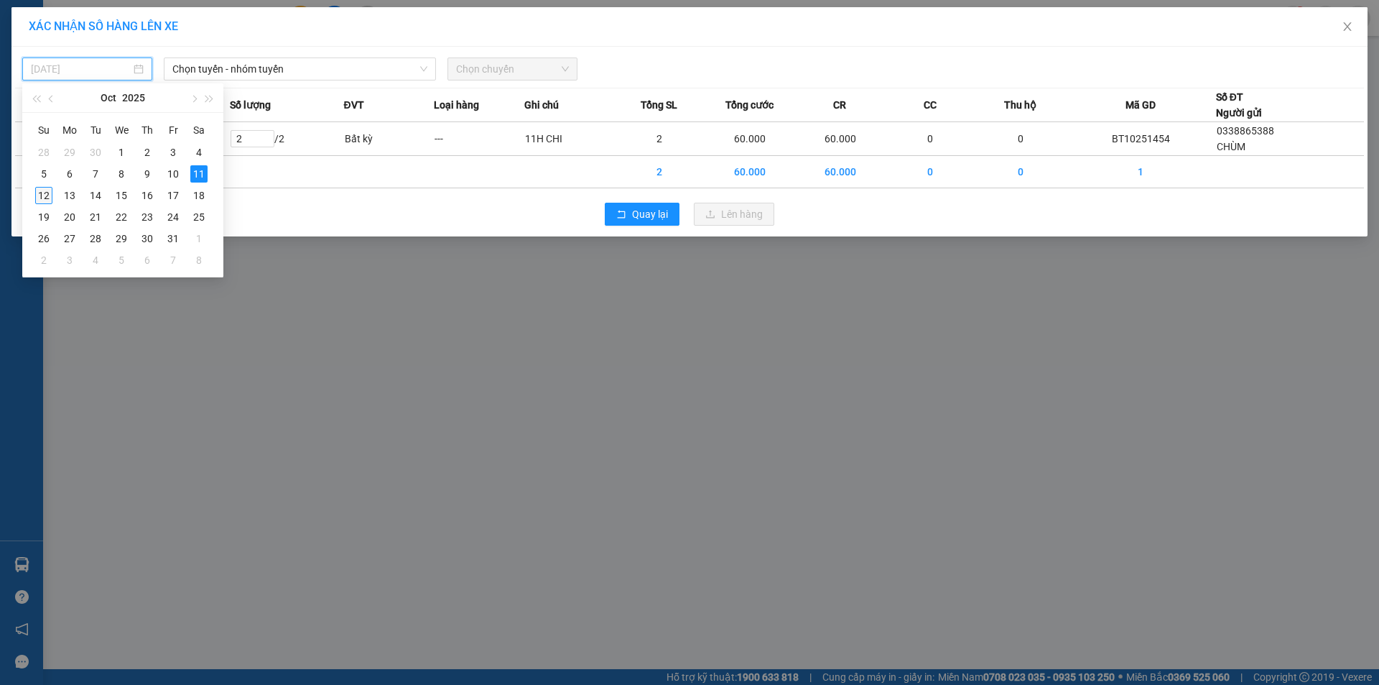
click at [46, 198] on div "12" at bounding box center [43, 195] width 17 height 17
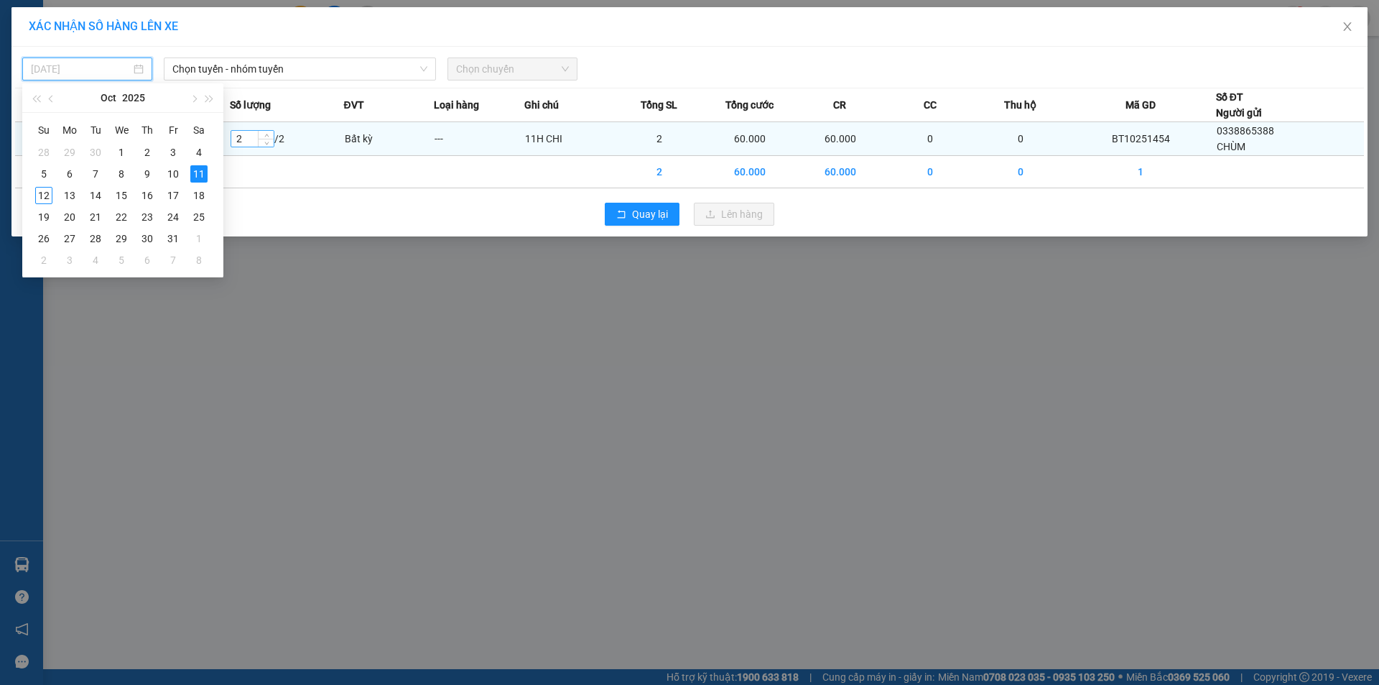
type input "[DATE]"
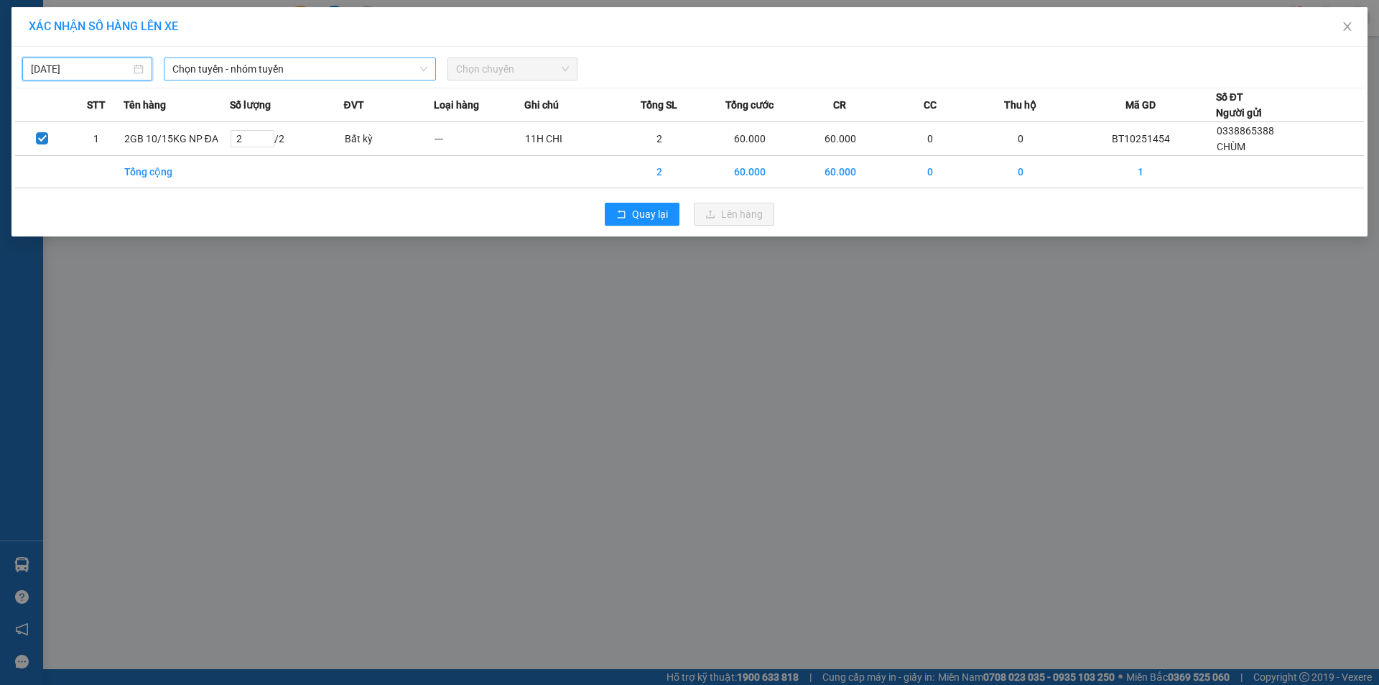
click at [358, 58] on div "Chọn tuyến - nhóm tuyến" at bounding box center [300, 68] width 272 height 23
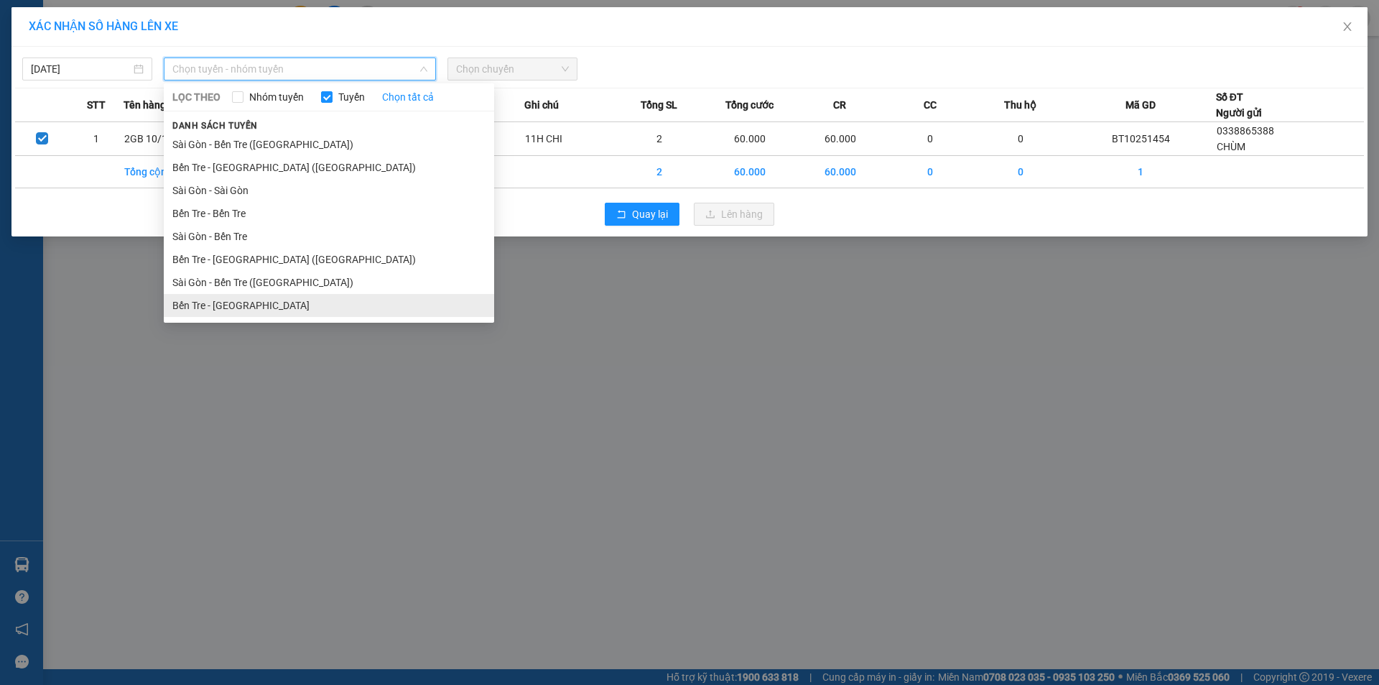
click at [291, 298] on li "Bến Tre - [GEOGRAPHIC_DATA]" at bounding box center [329, 305] width 330 height 23
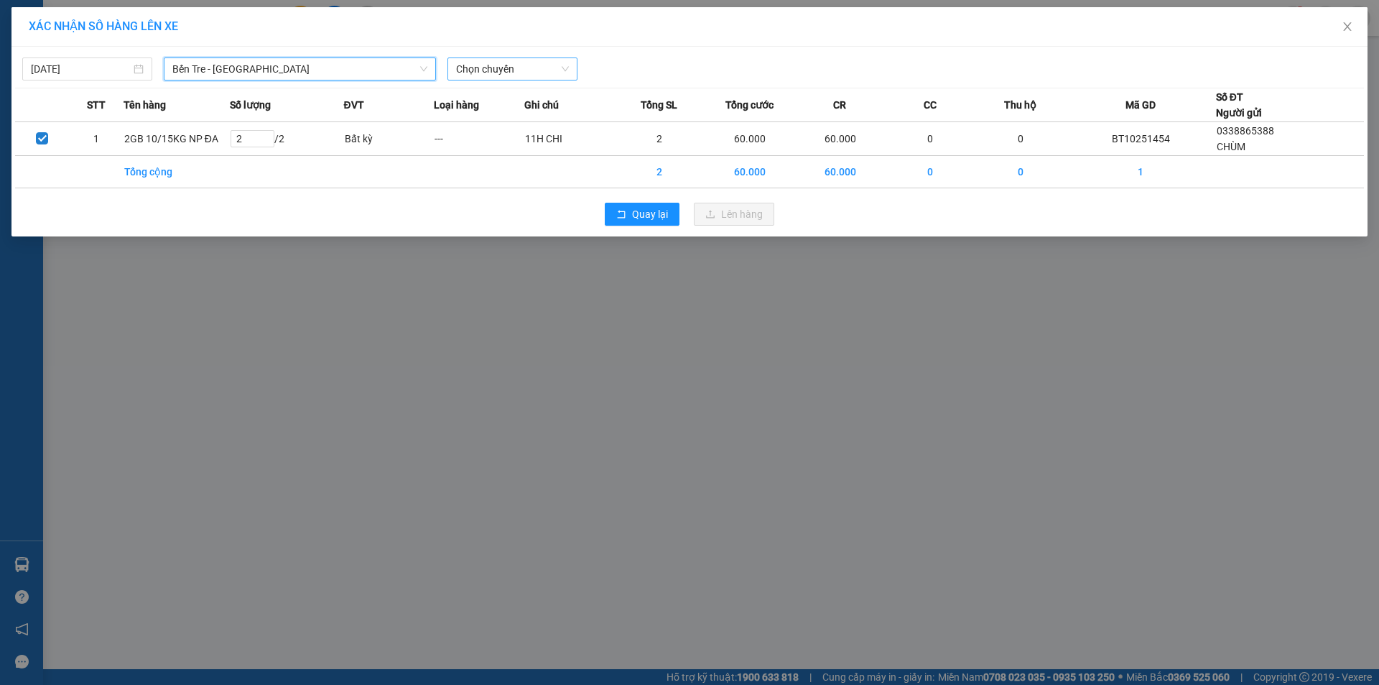
click at [542, 70] on span "Chọn chuyến" at bounding box center [512, 69] width 113 height 22
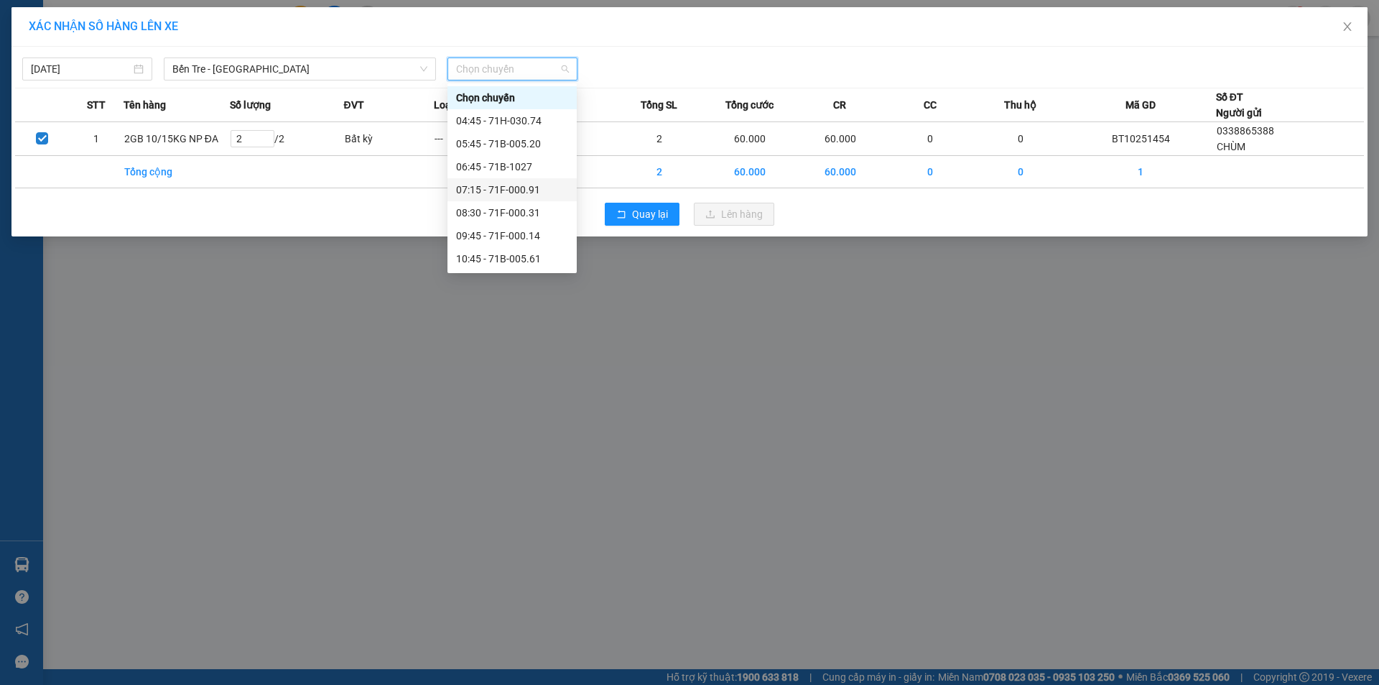
click at [509, 185] on div "07:15 - 71F-000.91" at bounding box center [512, 190] width 112 height 16
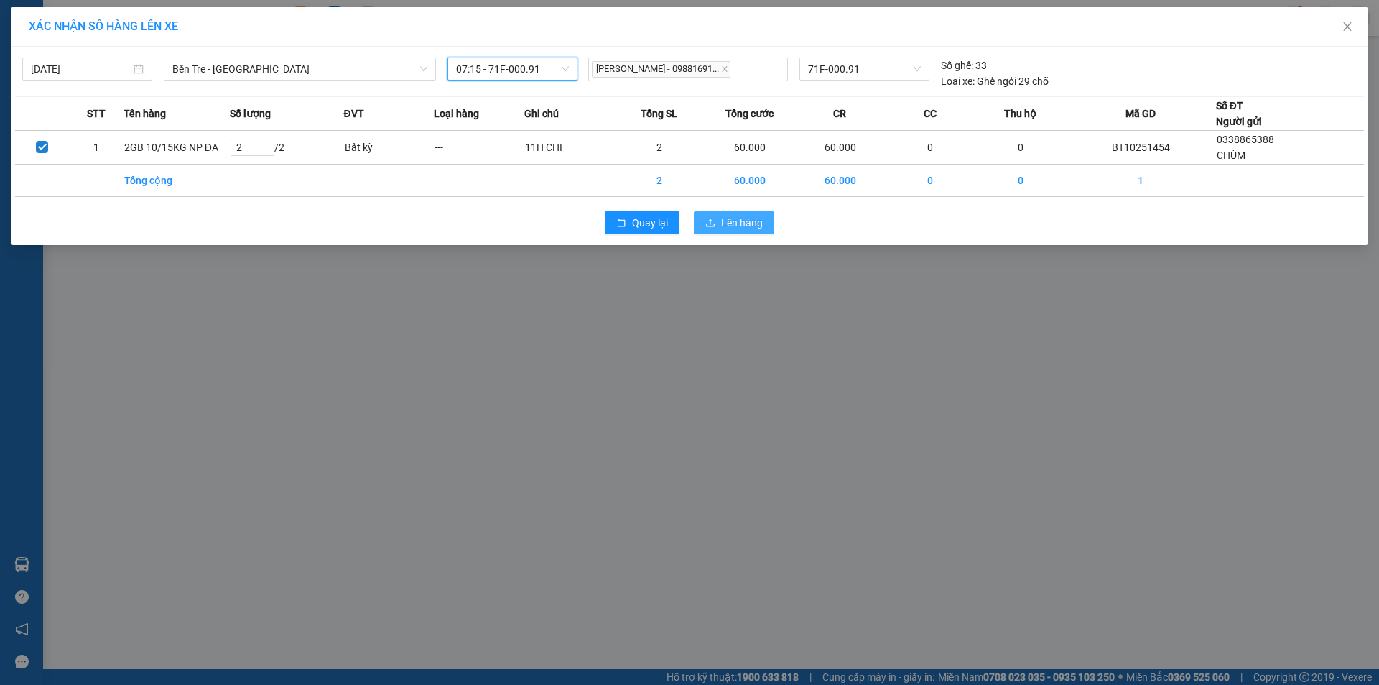
click at [766, 218] on button "Lên hàng" at bounding box center [734, 222] width 80 height 23
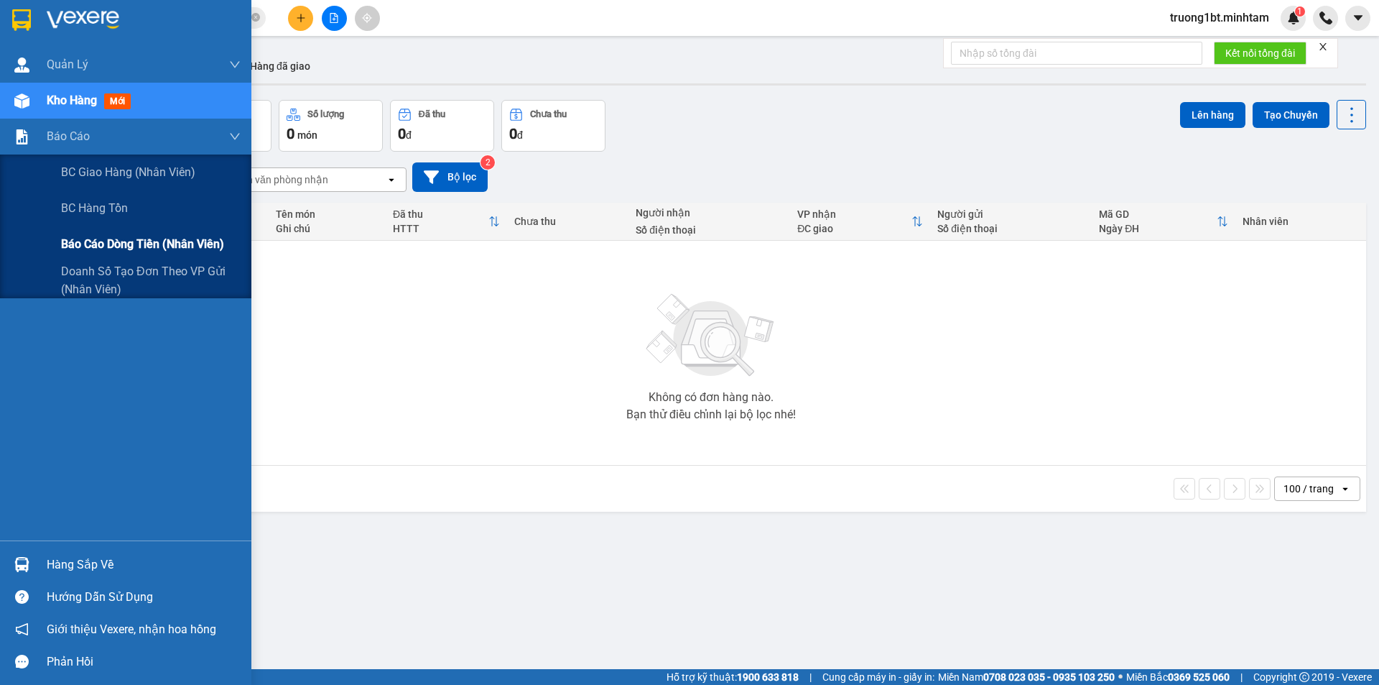
click at [117, 249] on span "Báo cáo dòng tiền (nhân viên)" at bounding box center [142, 244] width 163 height 18
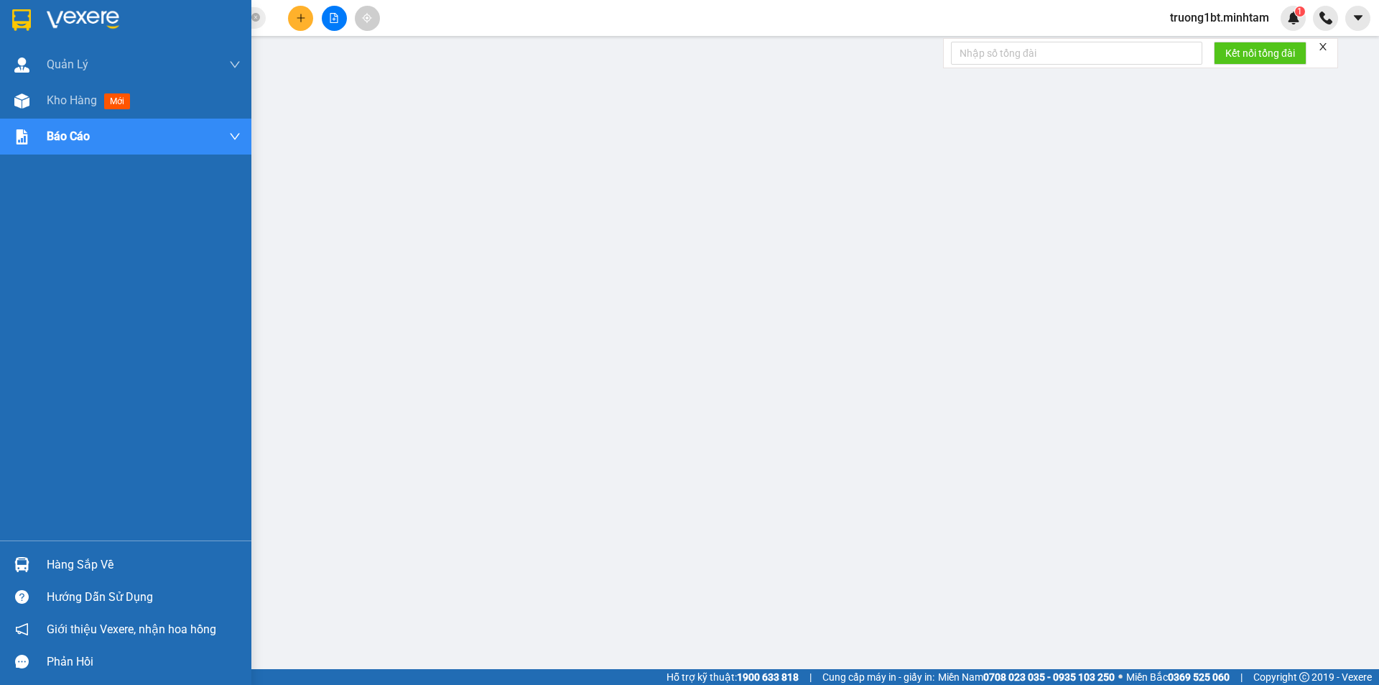
click at [24, 14] on img at bounding box center [21, 20] width 19 height 22
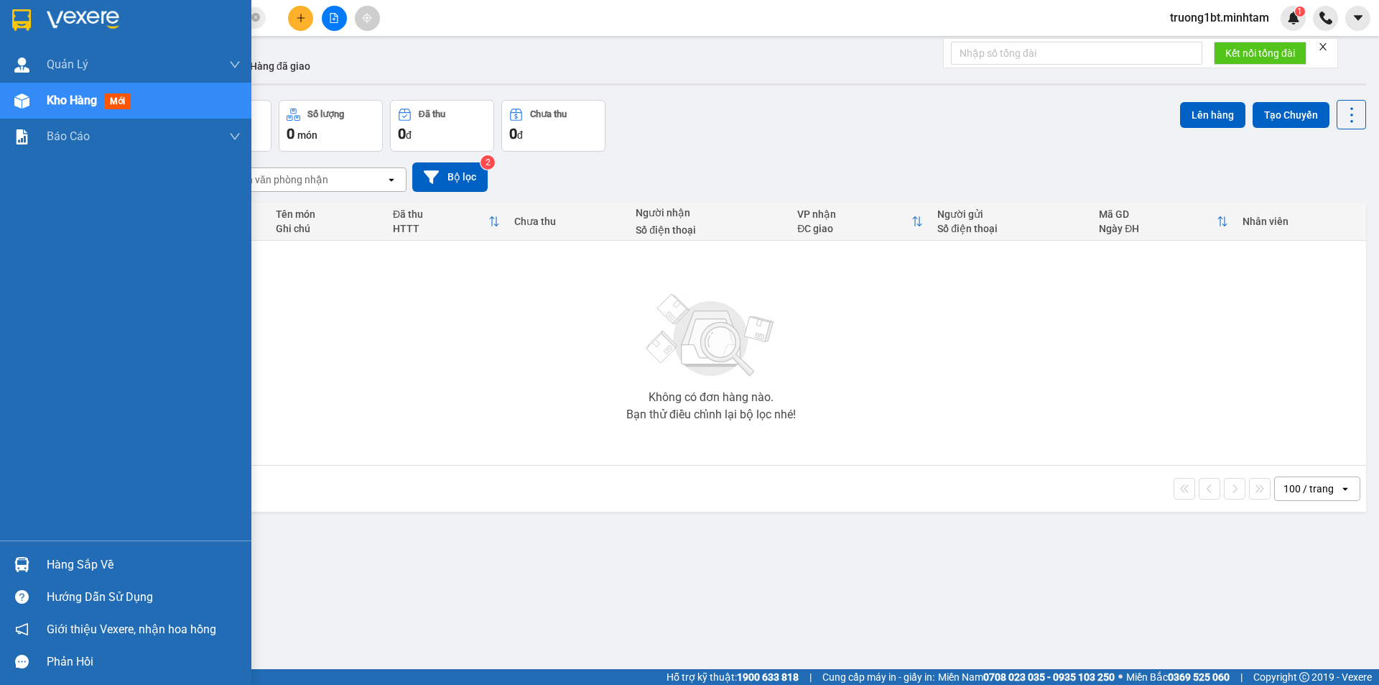
click at [18, 24] on img at bounding box center [21, 20] width 19 height 22
click at [22, 31] on div at bounding box center [21, 19] width 25 height 25
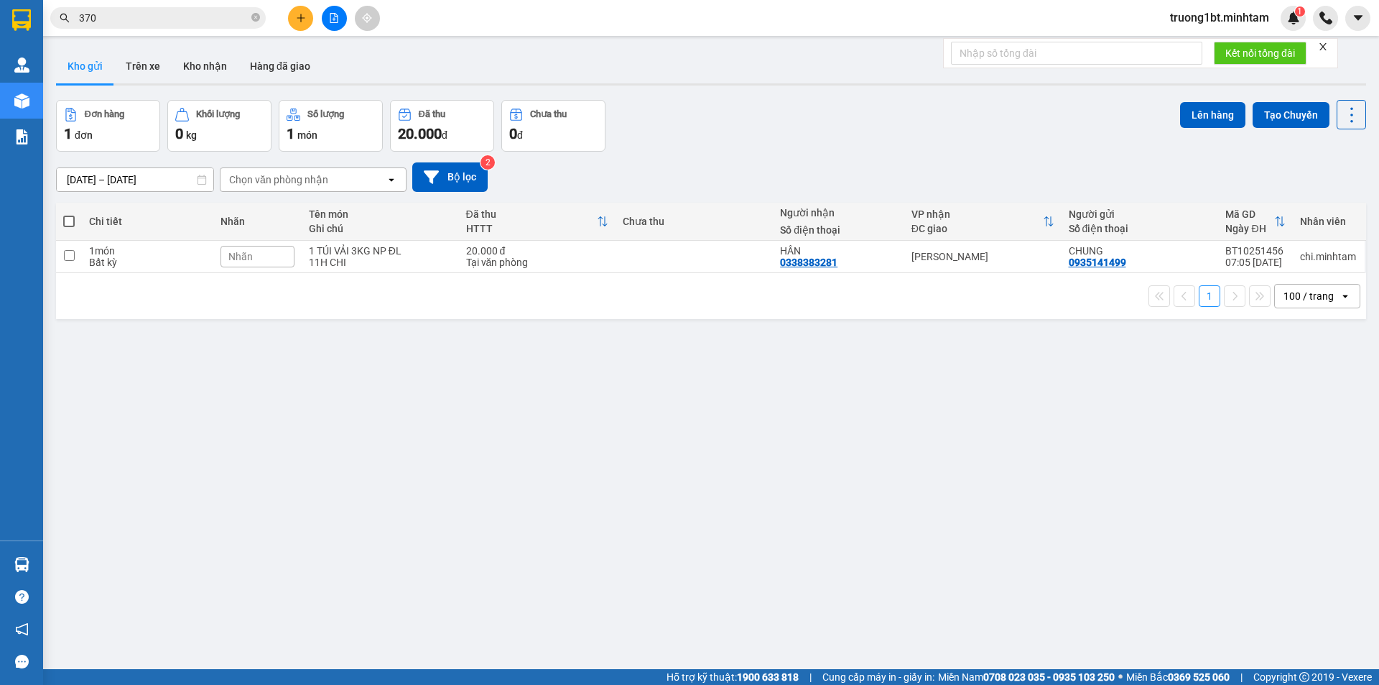
click at [66, 227] on label at bounding box center [68, 221] width 11 height 14
click at [69, 214] on input "checkbox" at bounding box center [69, 214] width 0 height 0
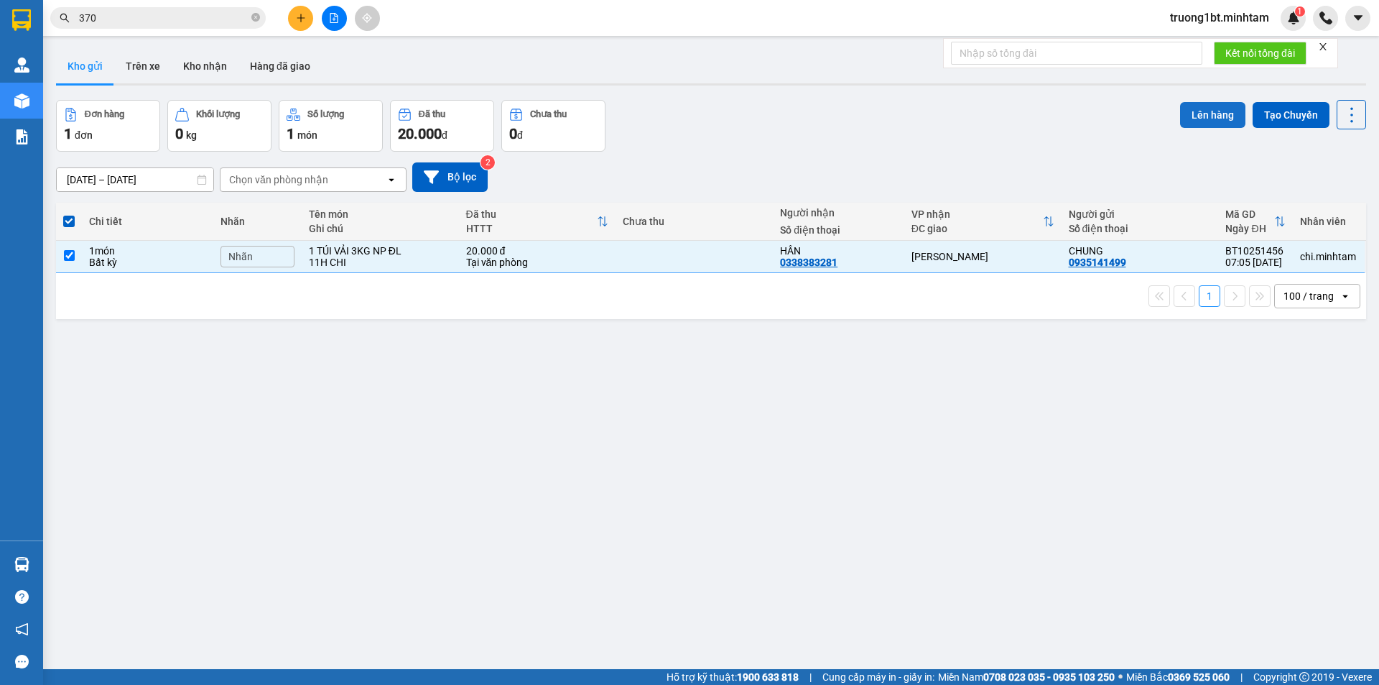
click at [1193, 117] on button "Lên hàng" at bounding box center [1212, 115] width 65 height 26
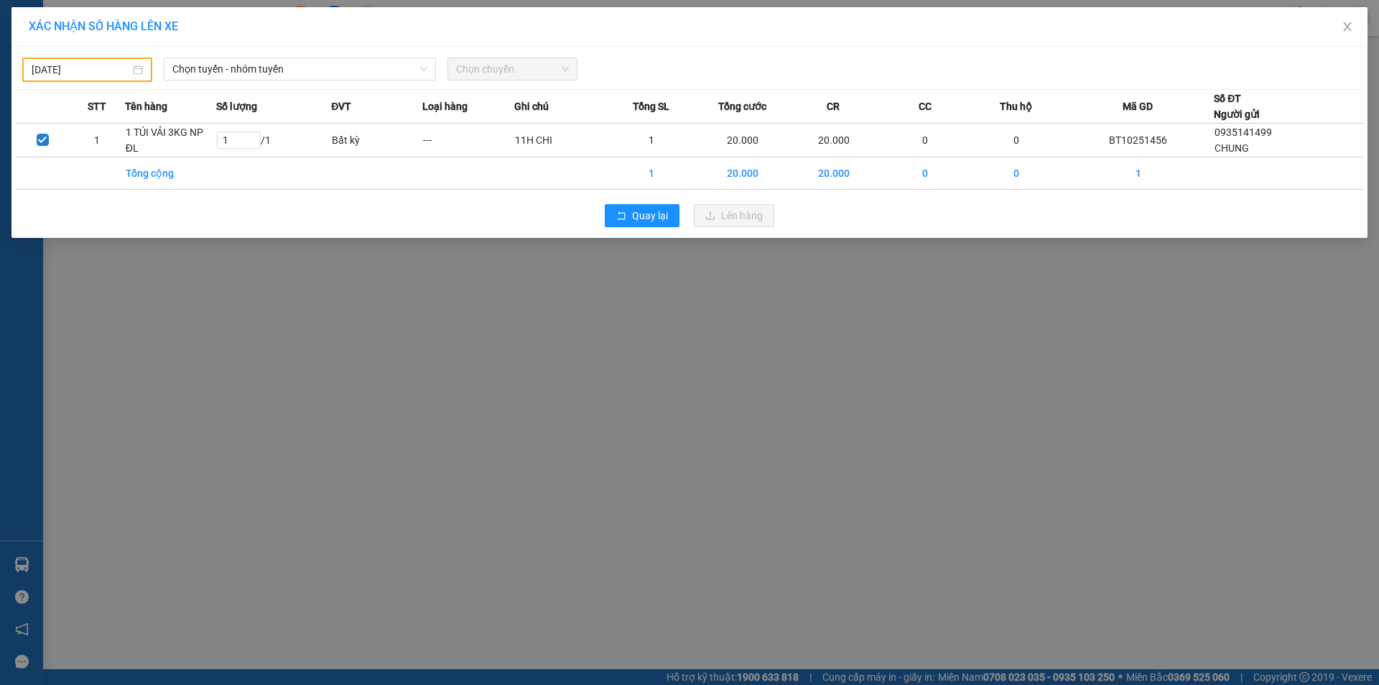
click at [258, 49] on div "[DATE] [PERSON_NAME] - nhóm [PERSON_NAME] chuyến STT Tên hàng Số [PERSON_NAME] …" at bounding box center [689, 142] width 1356 height 191
click at [103, 68] on body "Kết quả [PERSON_NAME] ( 219 ) Bộ lọc Mã ĐH Trạng thái Món hàng Tổng [PERSON_NAM…" at bounding box center [689, 342] width 1379 height 685
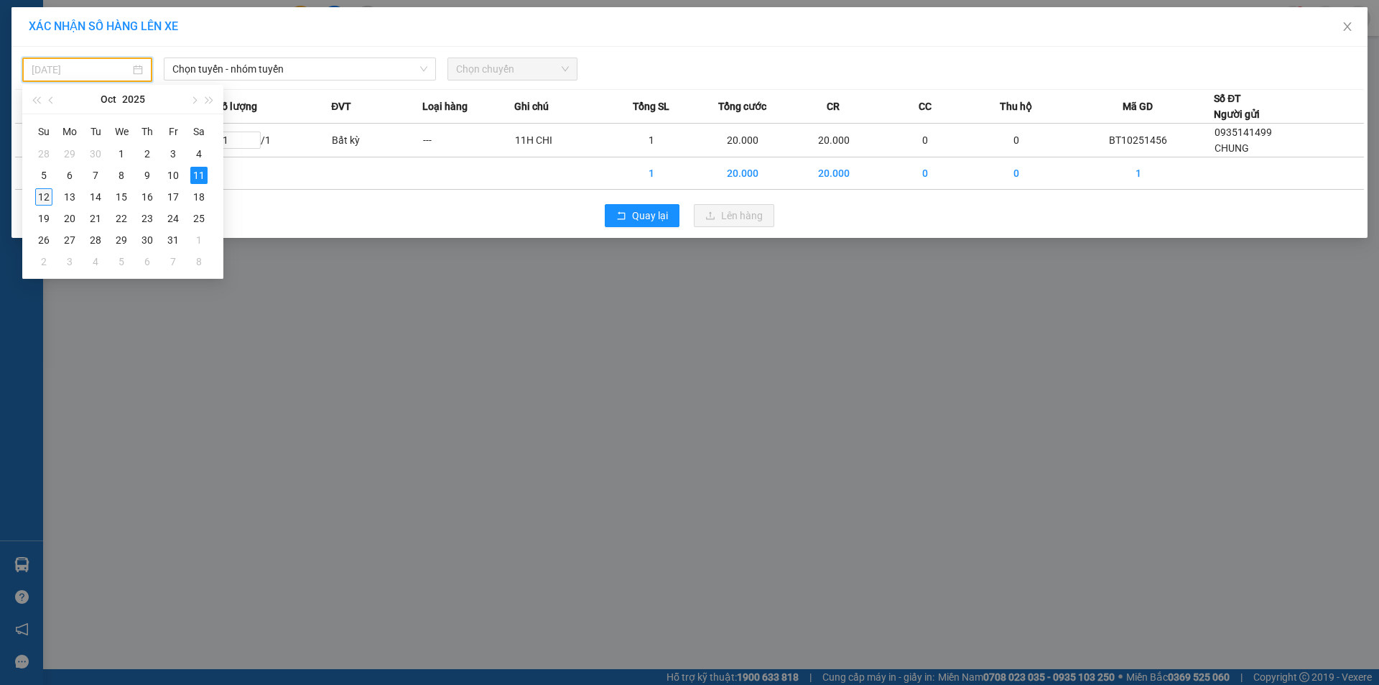
click at [42, 200] on div "12" at bounding box center [43, 196] width 17 height 17
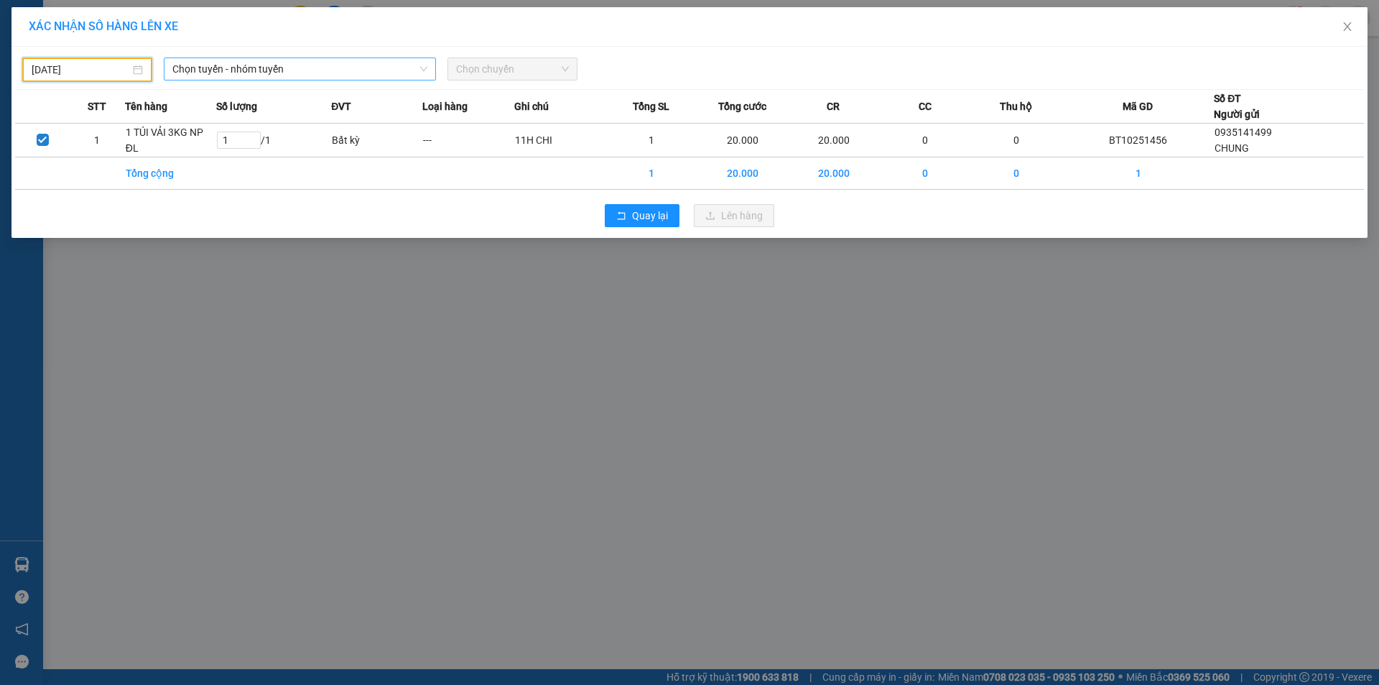
click at [272, 72] on span "Chọn tuyến - nhóm tuyến" at bounding box center [299, 69] width 255 height 22
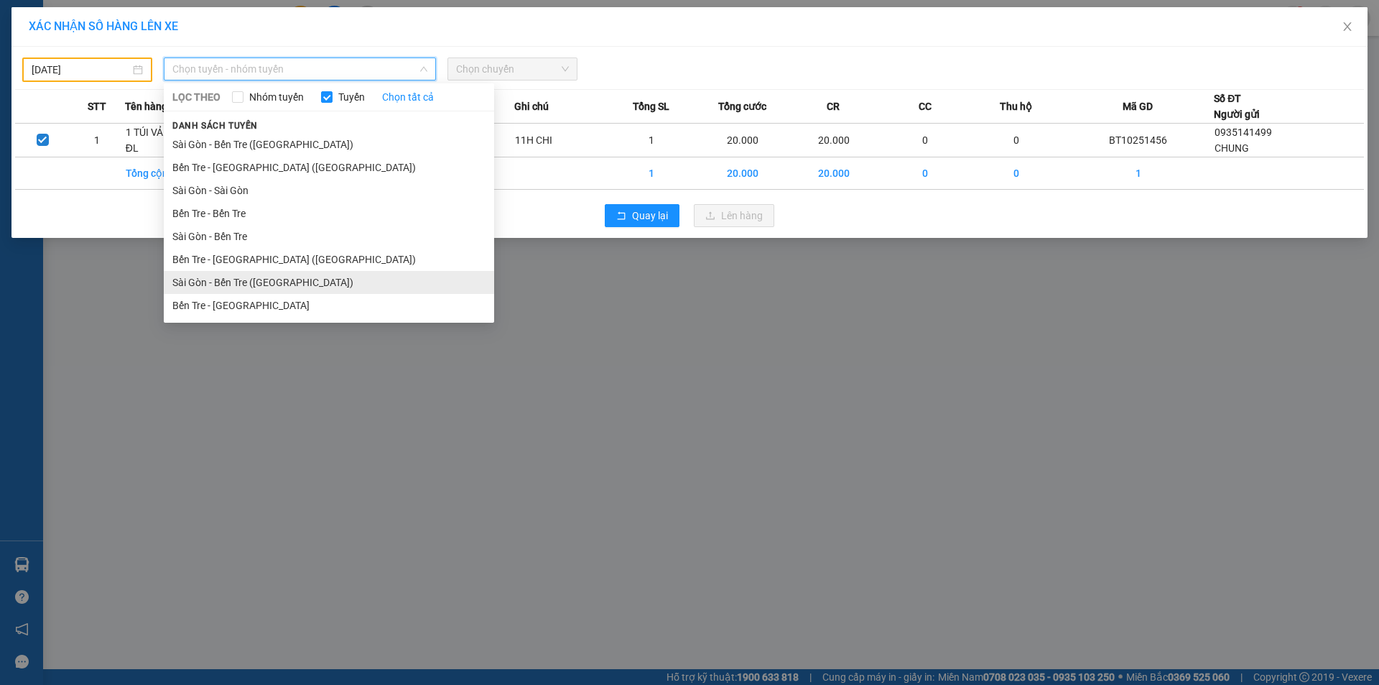
type input "[DATE]"
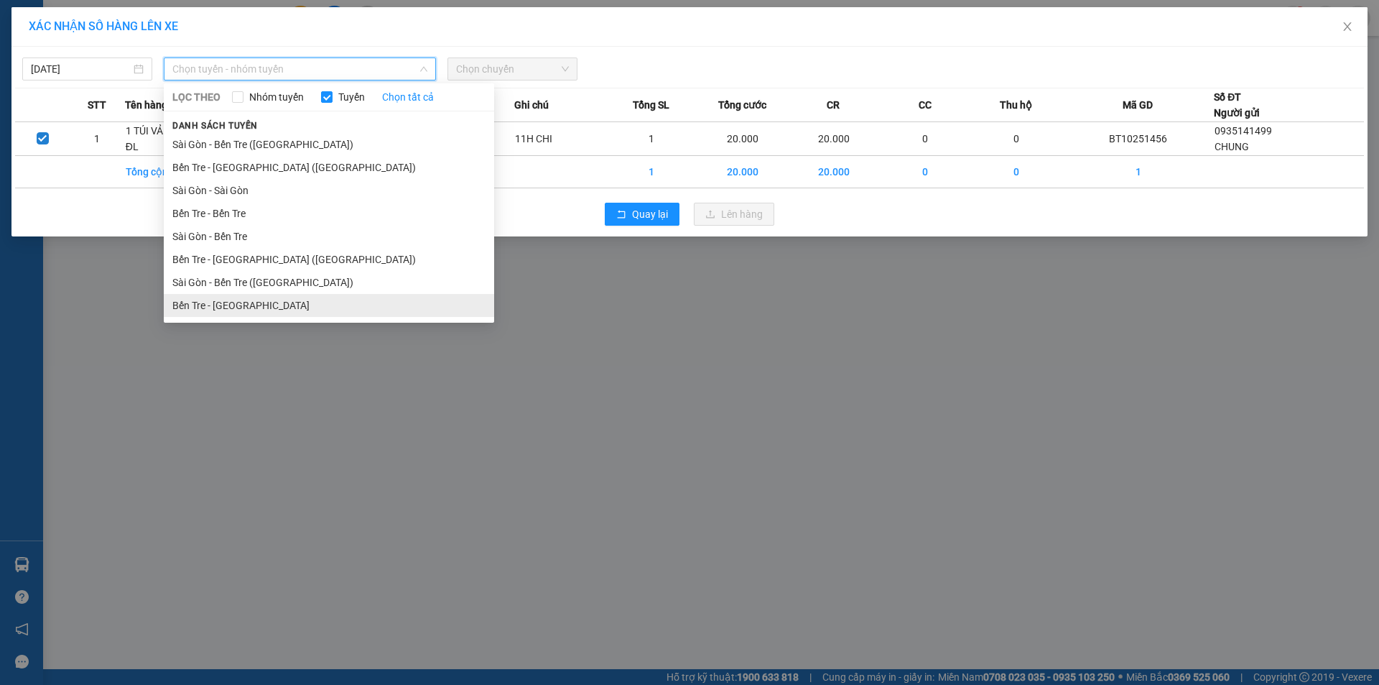
click at [266, 310] on li "Bến Tre - [GEOGRAPHIC_DATA]" at bounding box center [329, 305] width 330 height 23
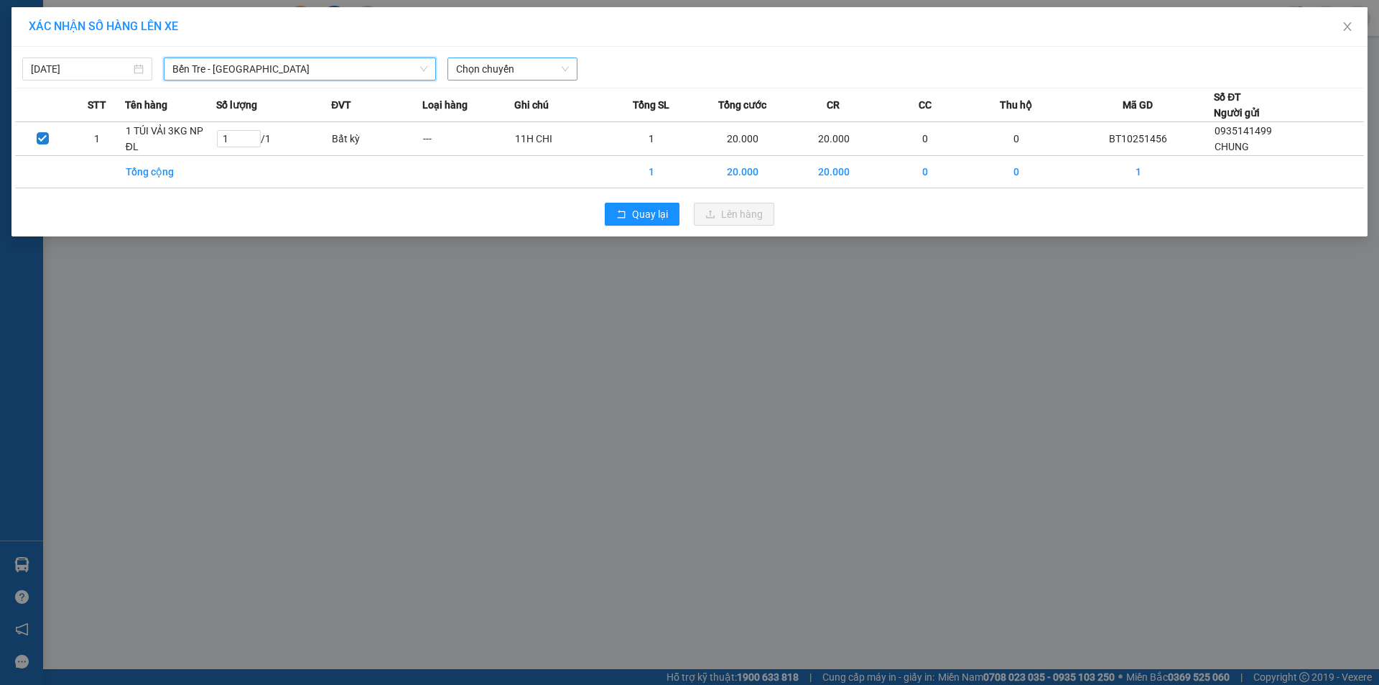
click at [489, 70] on span "Chọn chuyến" at bounding box center [512, 69] width 113 height 22
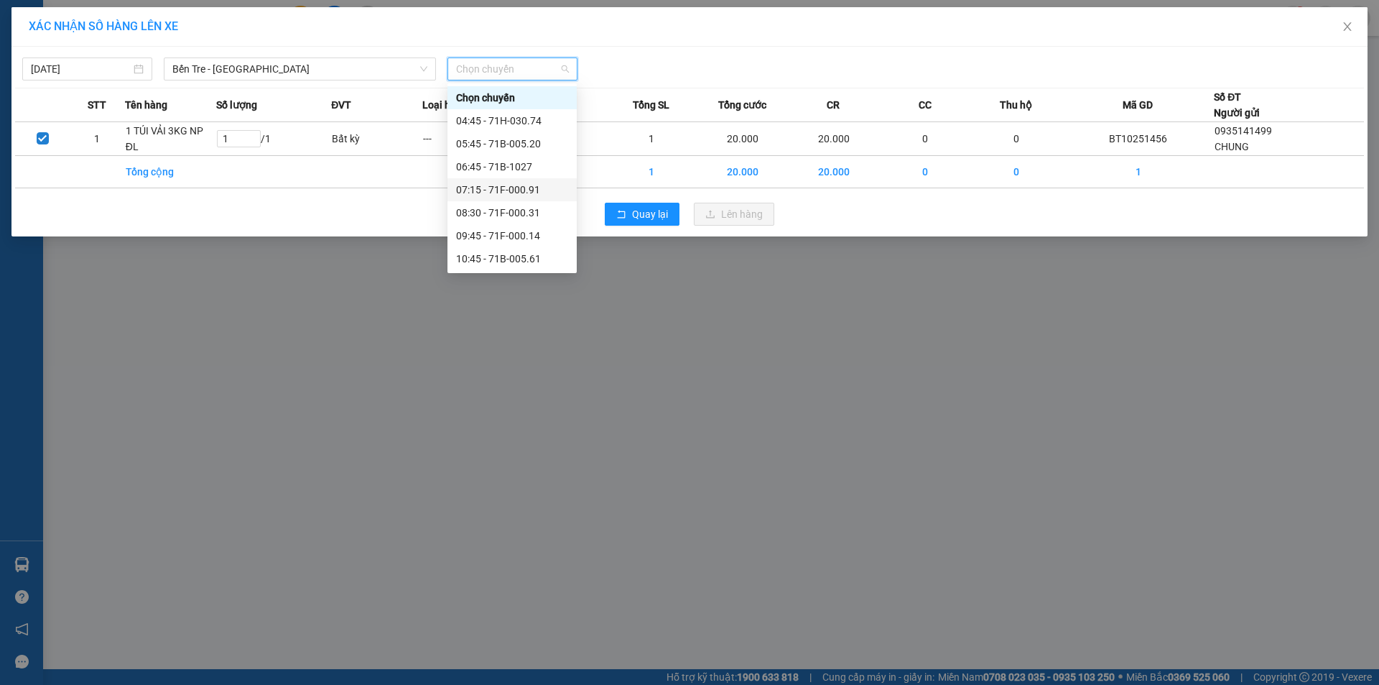
click at [487, 185] on div "07:15 - 71F-000.91" at bounding box center [512, 190] width 112 height 16
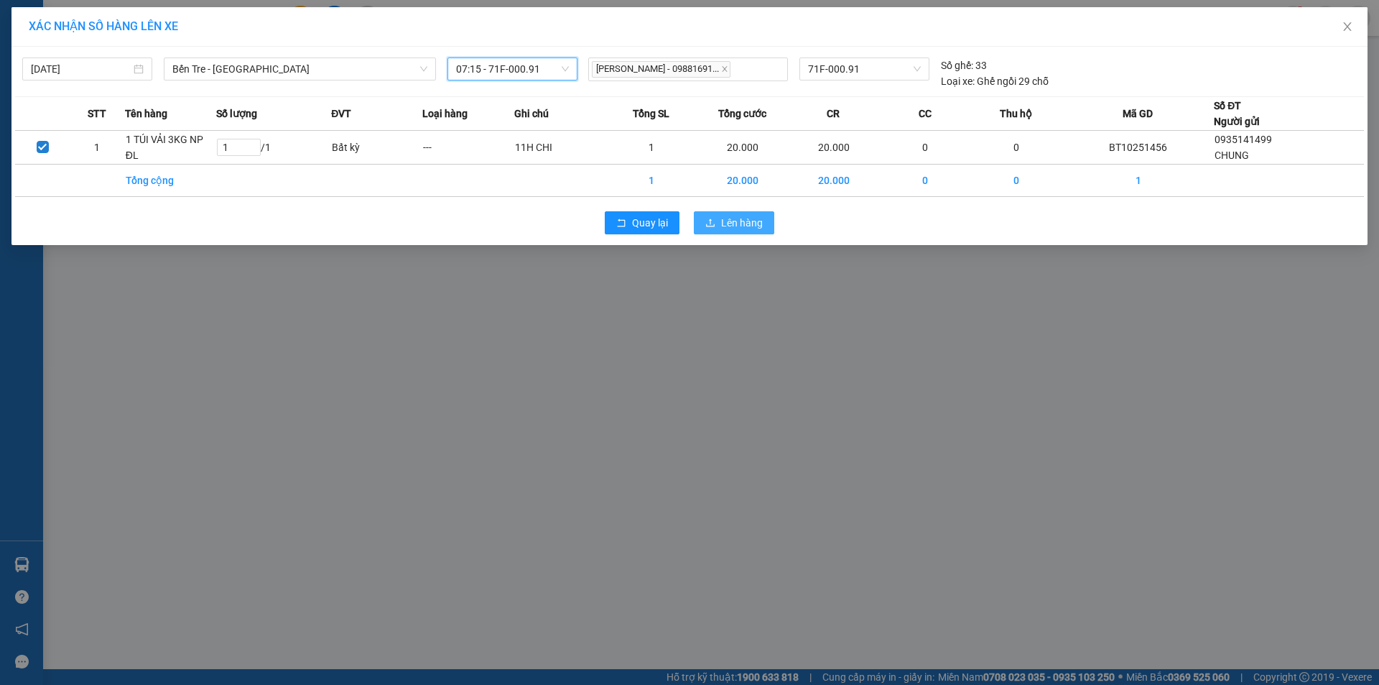
click at [751, 226] on span "Lên hàng" at bounding box center [742, 223] width 42 height 16
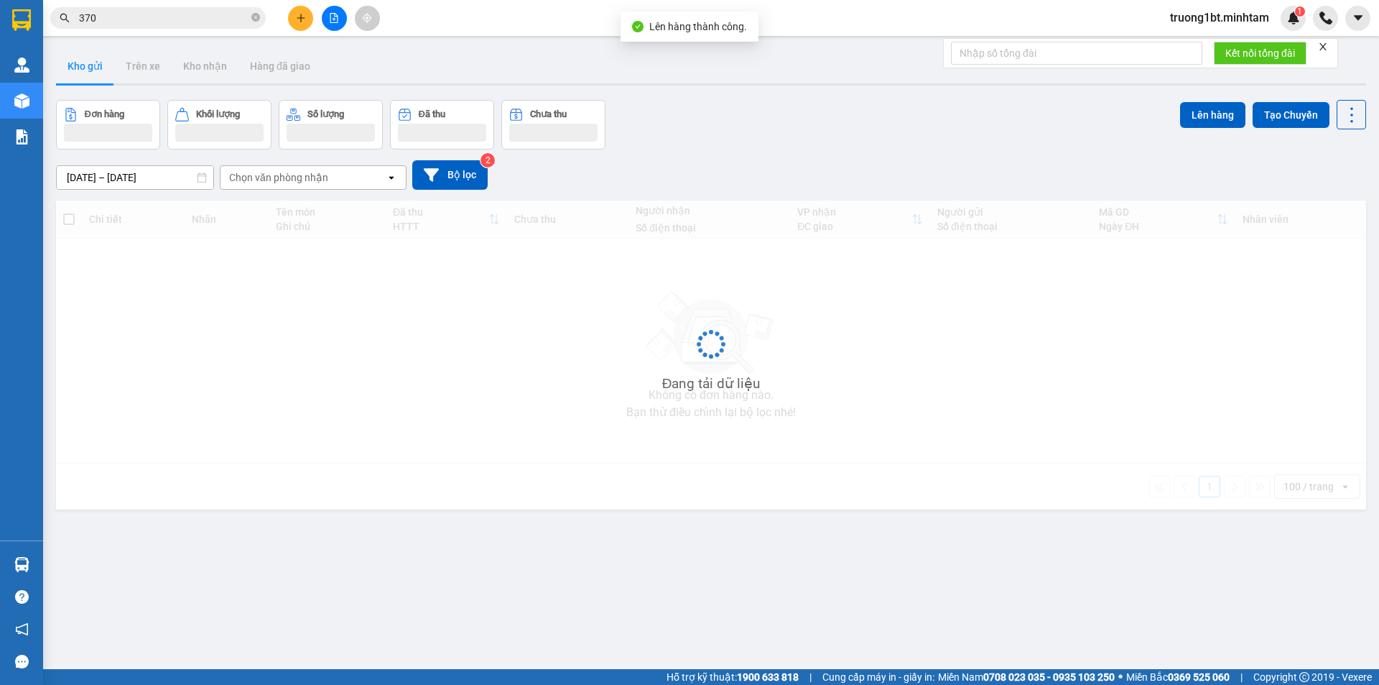
click at [336, 27] on button at bounding box center [334, 18] width 25 height 25
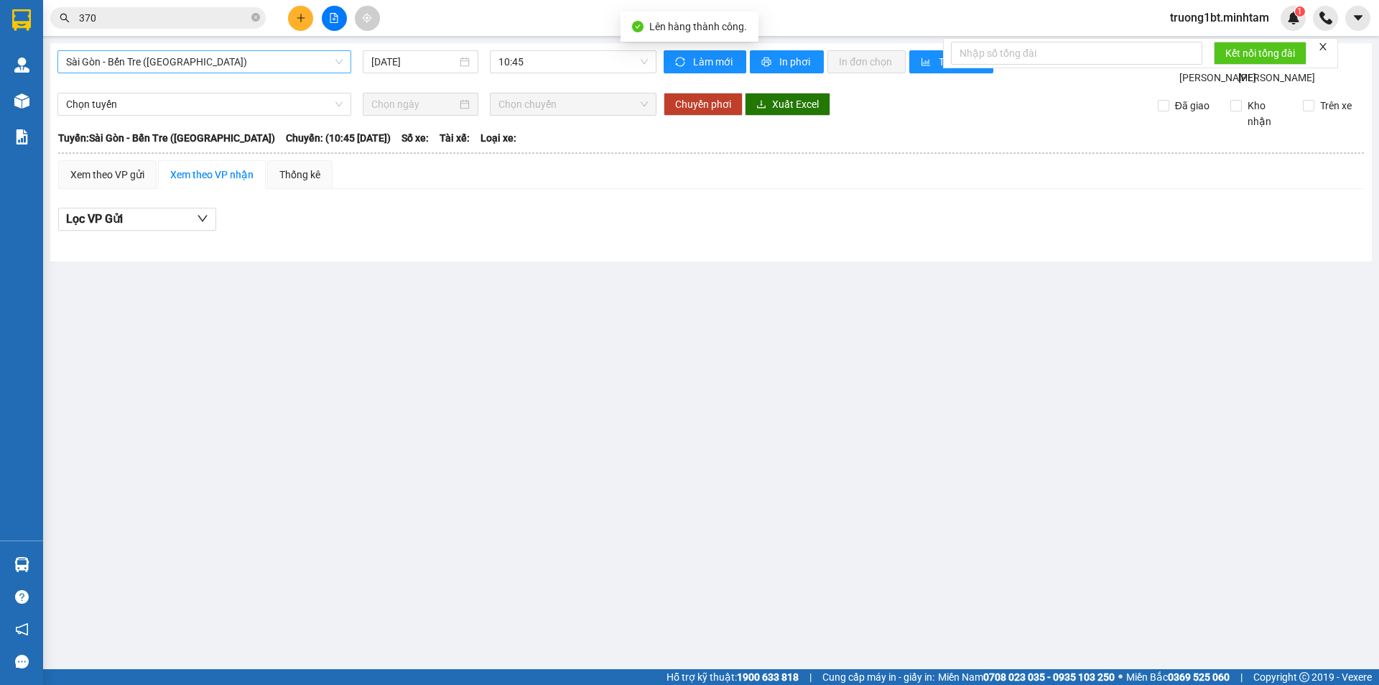
click at [306, 68] on span "Sài Gòn - Bến Tre ([GEOGRAPHIC_DATA])" at bounding box center [204, 62] width 277 height 22
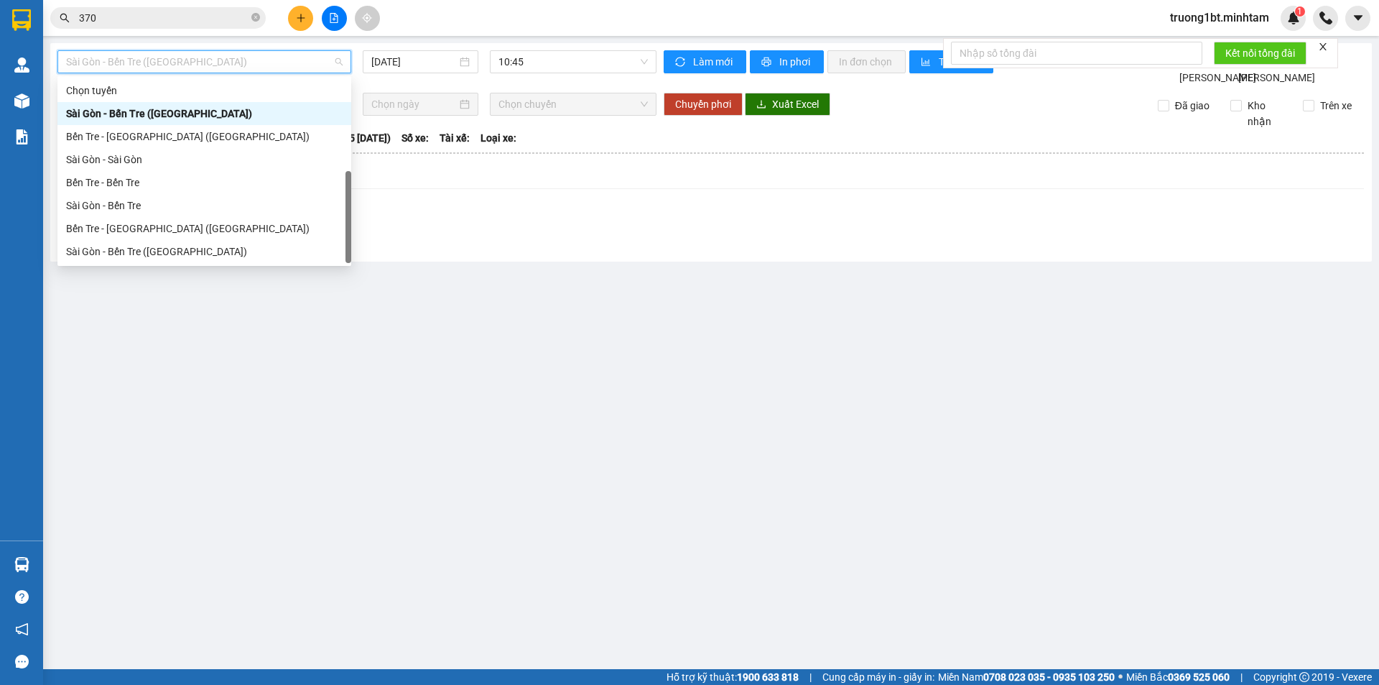
click at [257, 267] on div "Bến Tre - [GEOGRAPHIC_DATA]" at bounding box center [204, 275] width 277 height 16
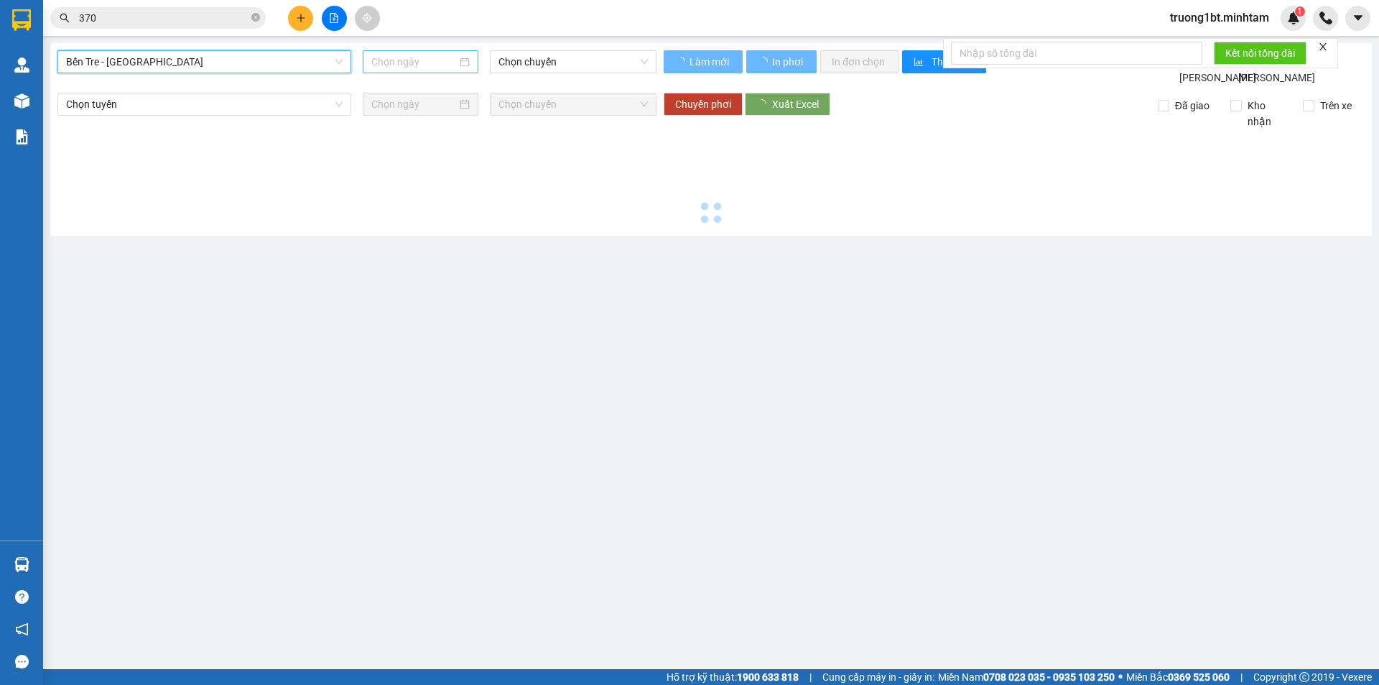
type input "[DATE]"
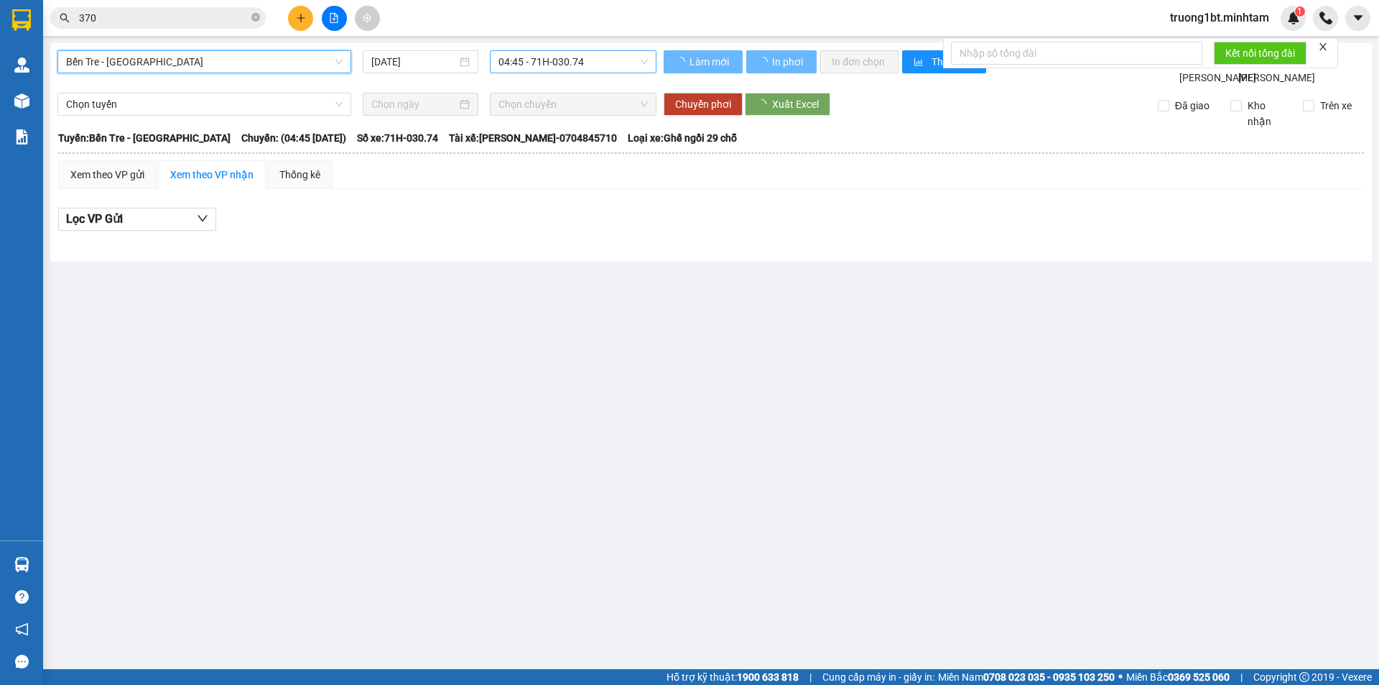
click at [575, 68] on span "04:45 - 71H-030.74" at bounding box center [573, 62] width 149 height 22
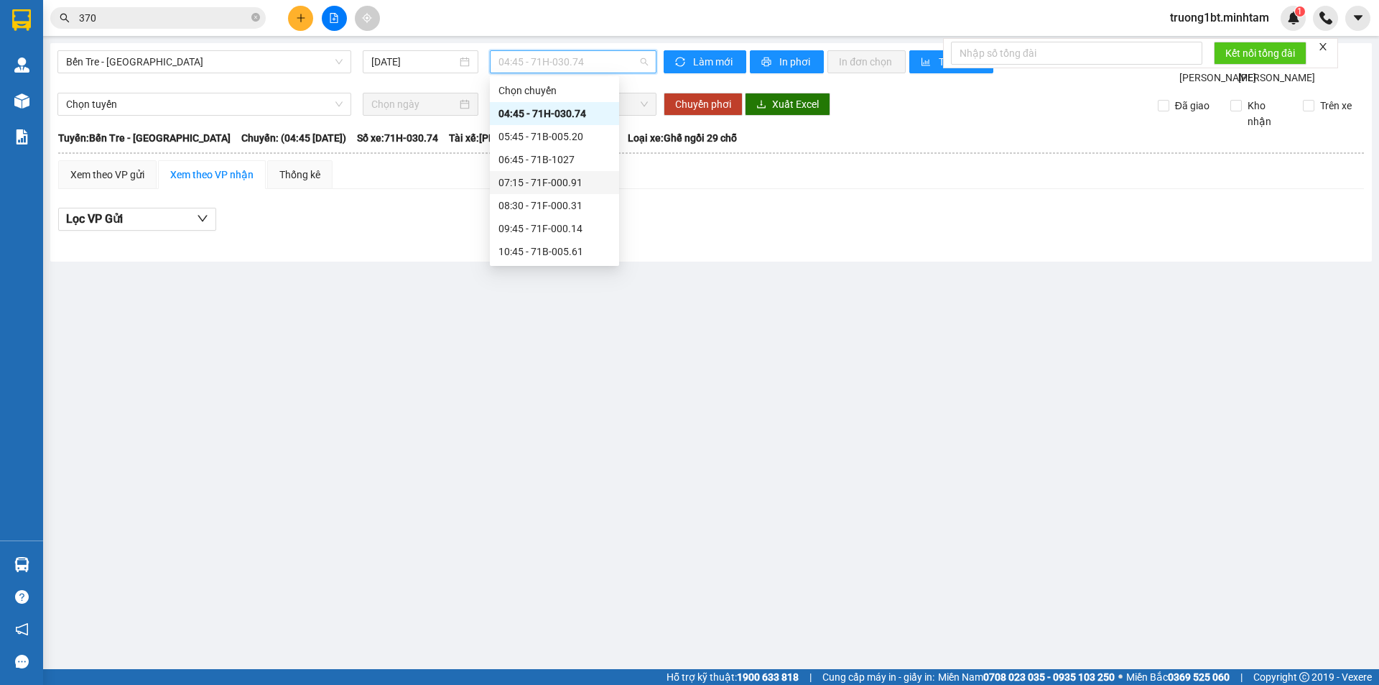
click at [554, 178] on div "07:15 - 71F-000.91" at bounding box center [555, 183] width 112 height 16
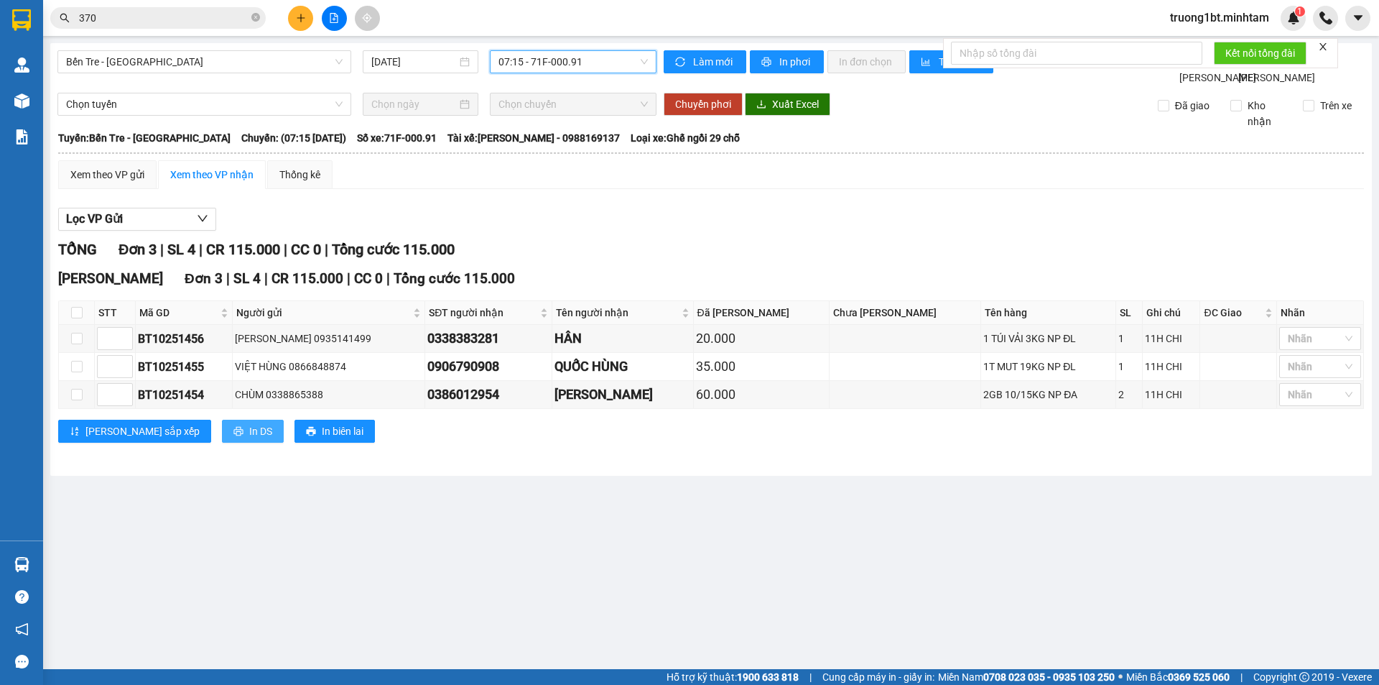
click at [249, 439] on span "In DS" at bounding box center [260, 431] width 23 height 16
click at [302, 22] on icon "plus" at bounding box center [301, 18] width 10 height 10
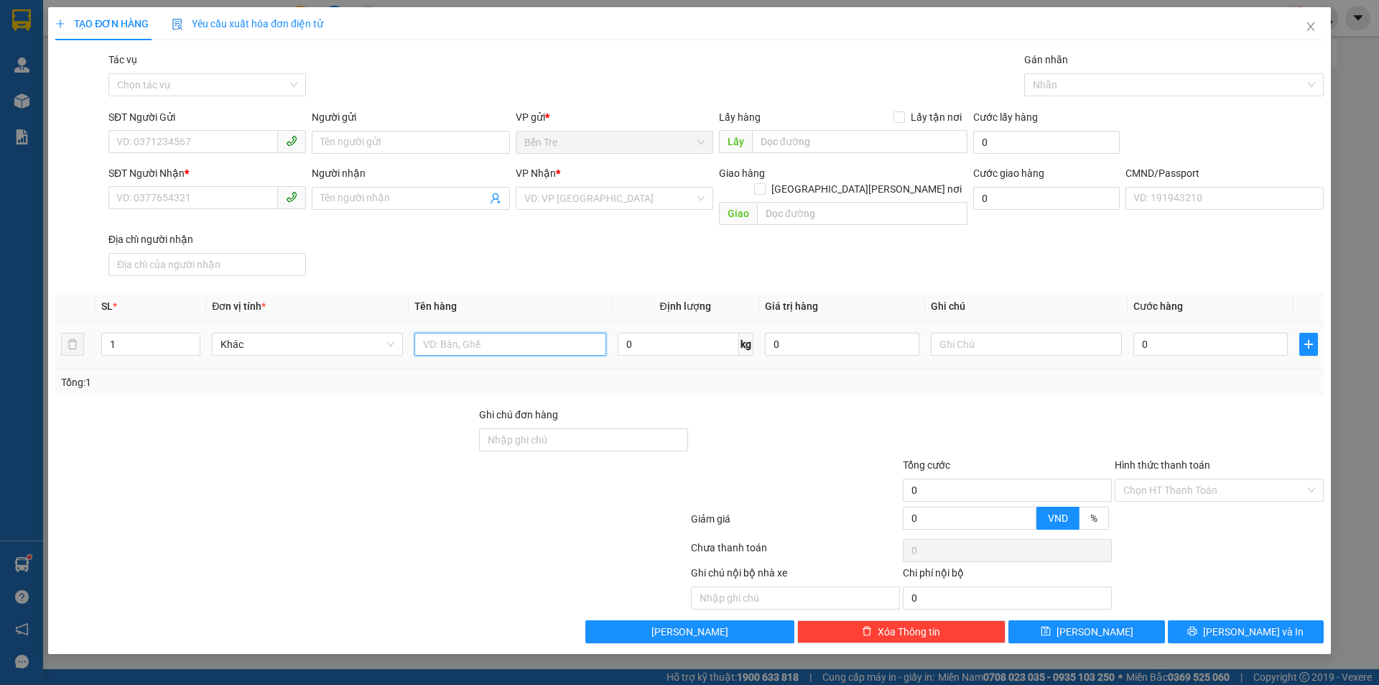
click at [444, 333] on input "text" at bounding box center [510, 344] width 191 height 23
type input "1 X ĐỎ NP 3KG"
click at [177, 140] on input "SĐT Người Gửi" at bounding box center [193, 141] width 170 height 23
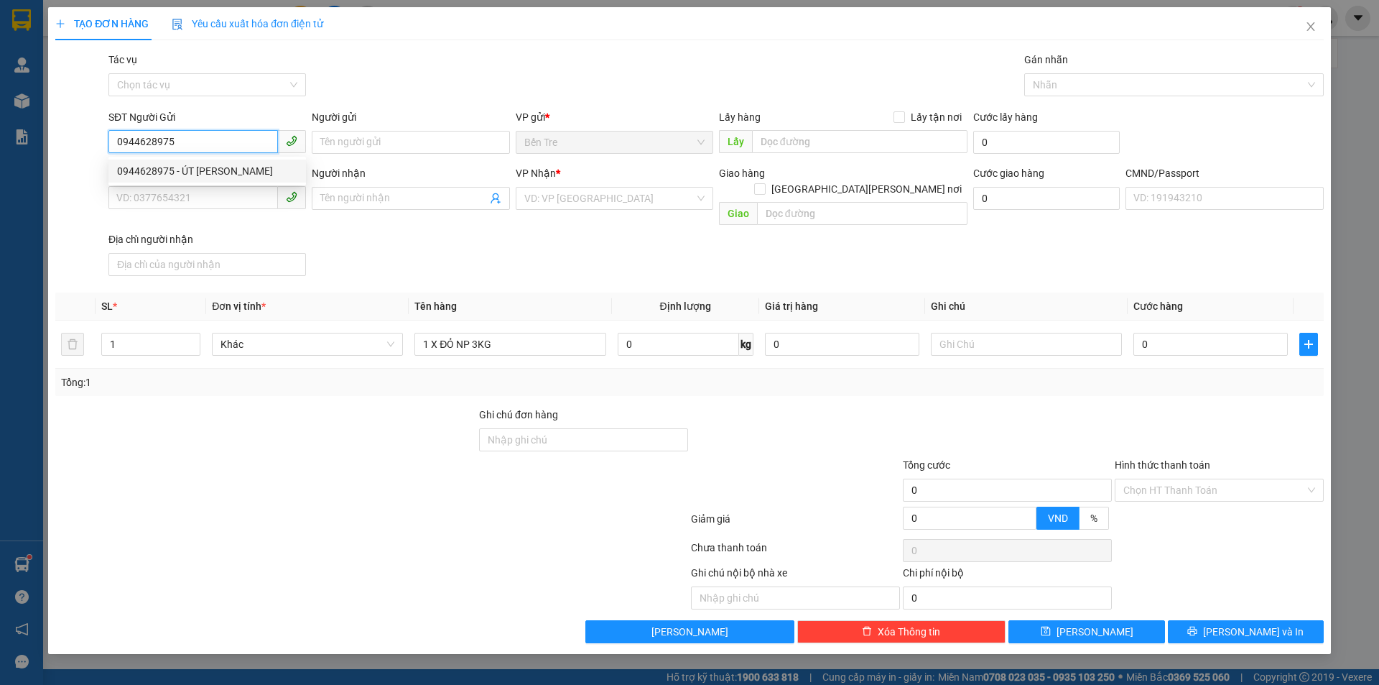
type input "0944628975"
click at [198, 158] on div "0944628975 0944628975 - ÚT [PERSON_NAME]" at bounding box center [207, 171] width 198 height 29
click at [199, 172] on div "SĐT Người Nhận *" at bounding box center [207, 173] width 198 height 16
click at [199, 186] on input "SĐT Người Nhận *" at bounding box center [193, 197] width 170 height 23
click at [213, 144] on input "0944628975" at bounding box center [193, 141] width 170 height 23
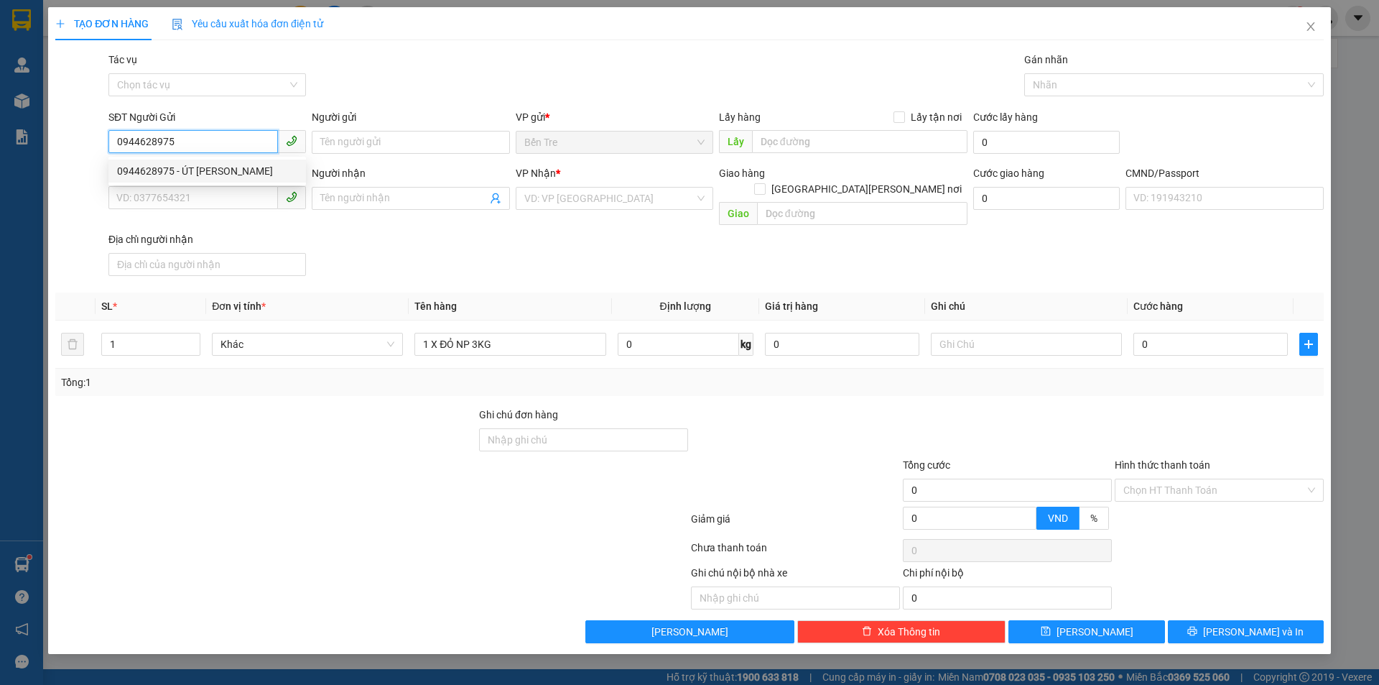
click at [215, 165] on div "0944628975 - ÚT [PERSON_NAME]" at bounding box center [207, 171] width 180 height 16
type input "ÚT [PERSON_NAME]"
type input "0919049350"
type input "TRANG"
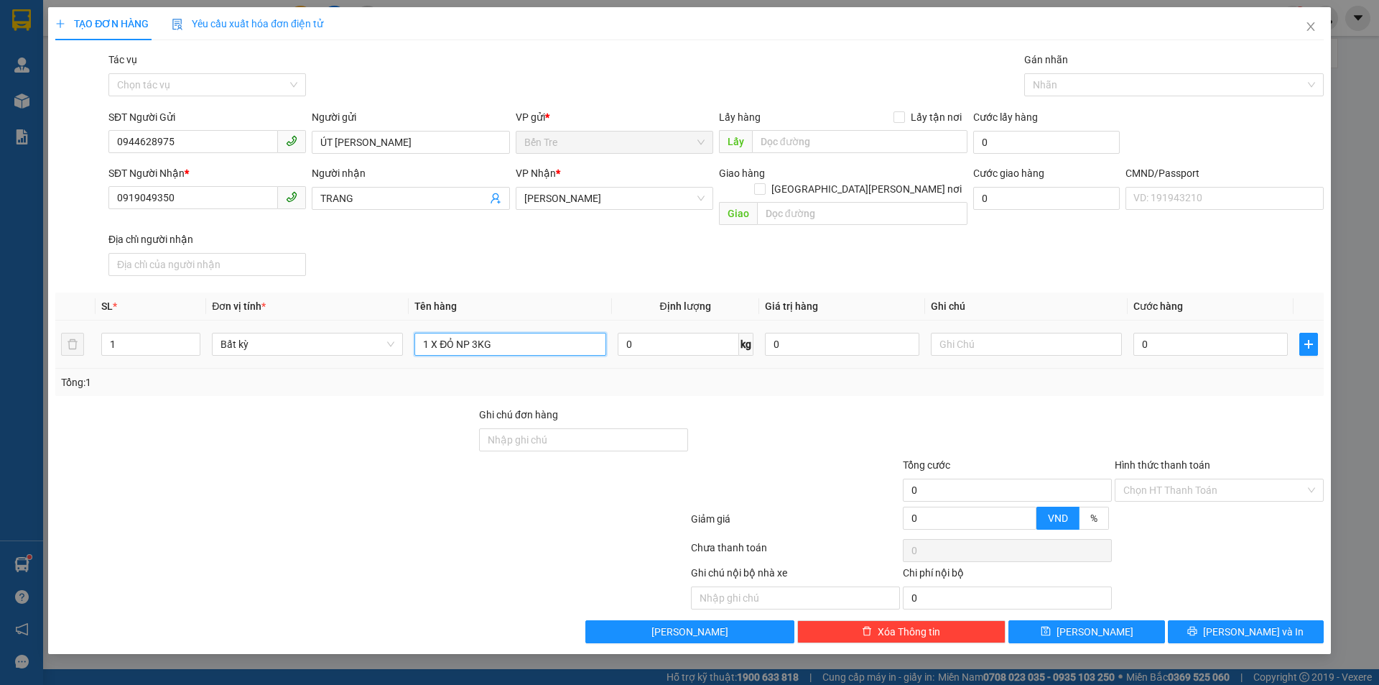
click at [541, 333] on input "1 X ĐỎ NP 3KG" at bounding box center [510, 344] width 191 height 23
type input "1 X ĐỎ NP 3KG (ĐA)"
click at [835, 335] on input "0" at bounding box center [842, 344] width 154 height 23
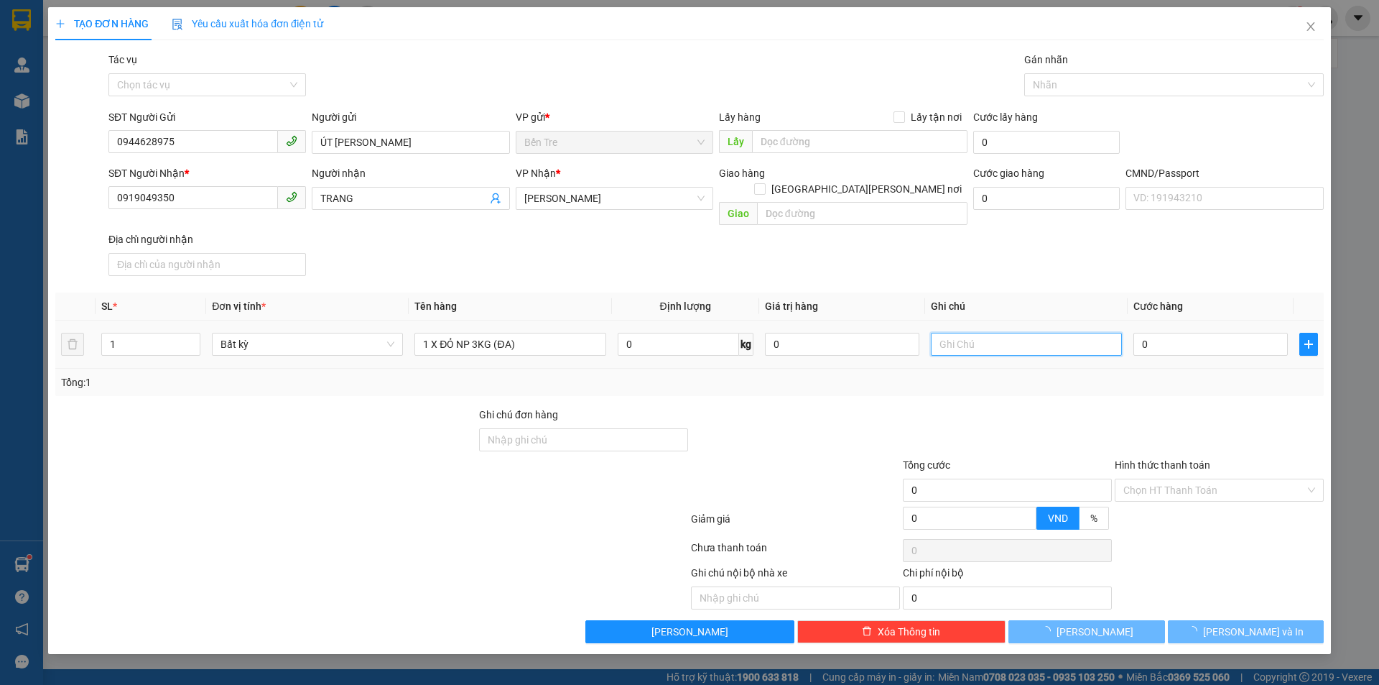
click at [1025, 333] on input "text" at bounding box center [1026, 344] width 191 height 23
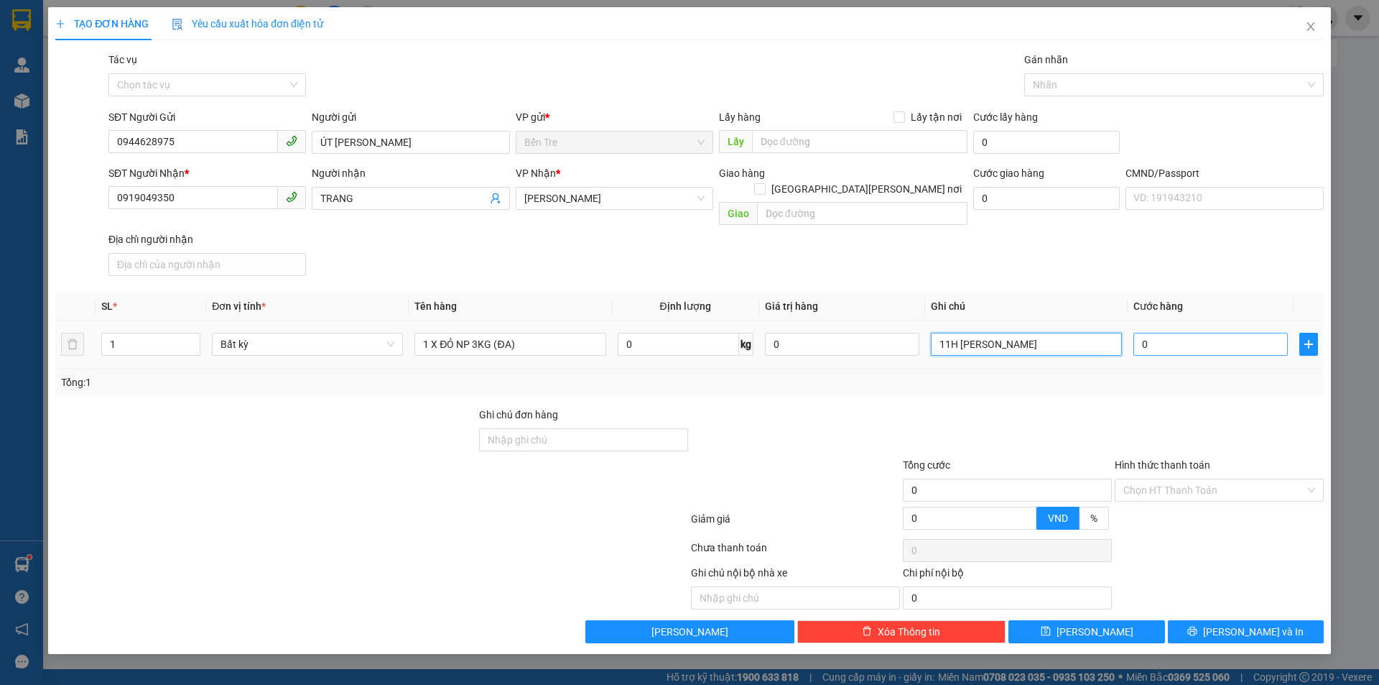
type input "11H [PERSON_NAME]"
click at [1162, 333] on input "0" at bounding box center [1211, 344] width 154 height 23
type input "2"
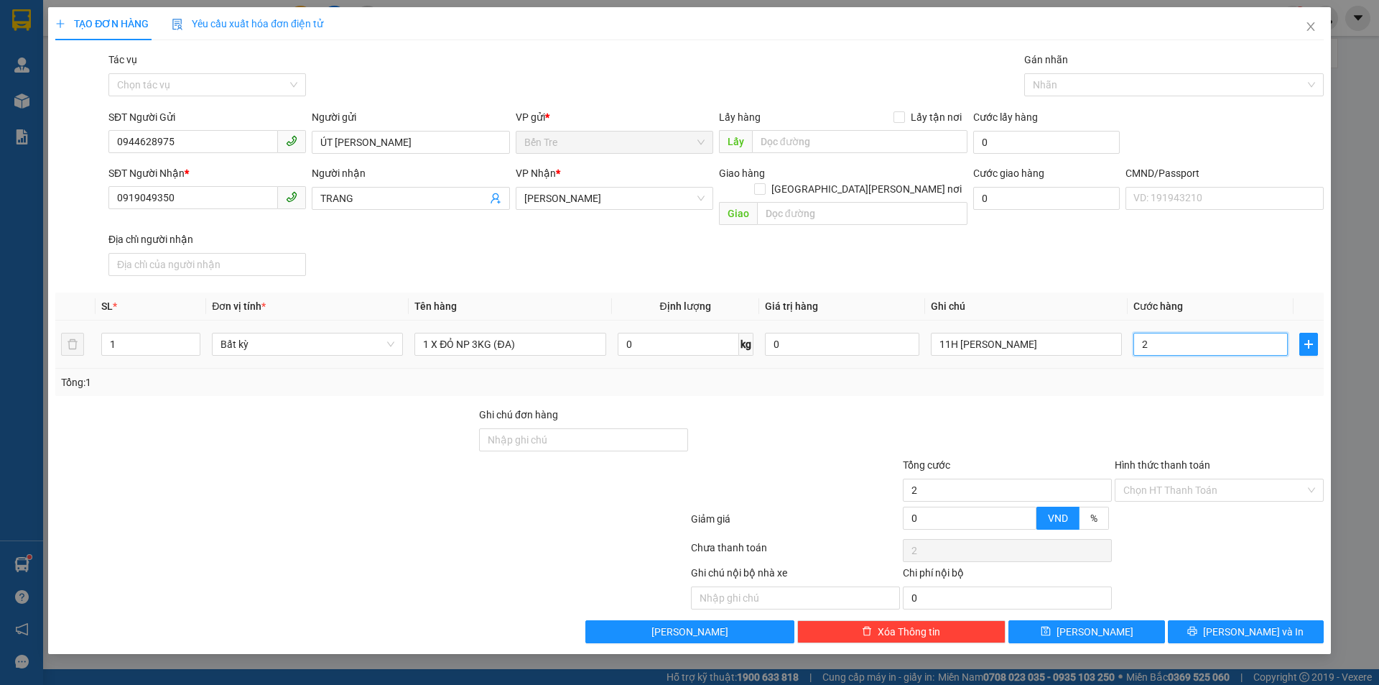
type input "20"
type input "20.000"
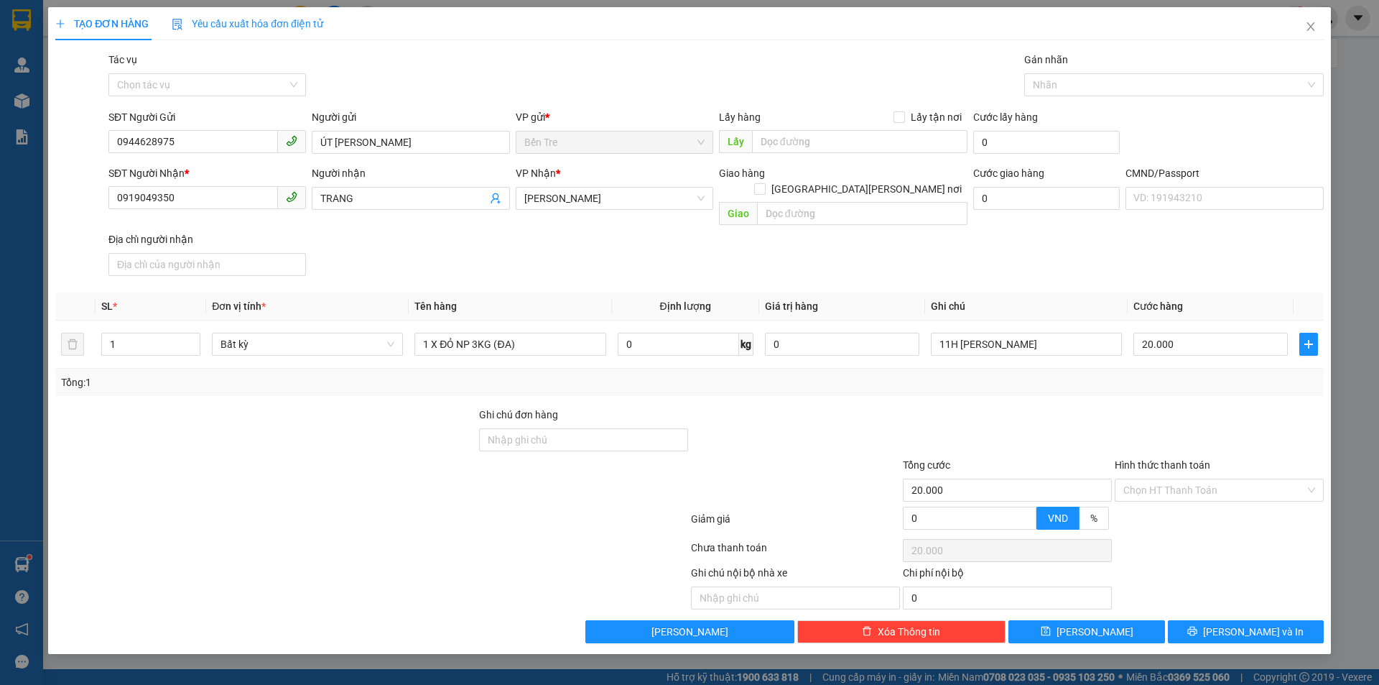
click at [1148, 374] on div "Tổng: 1" at bounding box center [689, 382] width 1257 height 16
click at [1185, 479] on input "Hình thức thanh toán" at bounding box center [1215, 490] width 182 height 22
click at [1178, 497] on div "Tại văn phòng" at bounding box center [1220, 503] width 192 height 16
type input "0"
click at [1236, 624] on span "[PERSON_NAME] và In" at bounding box center [1253, 632] width 101 height 16
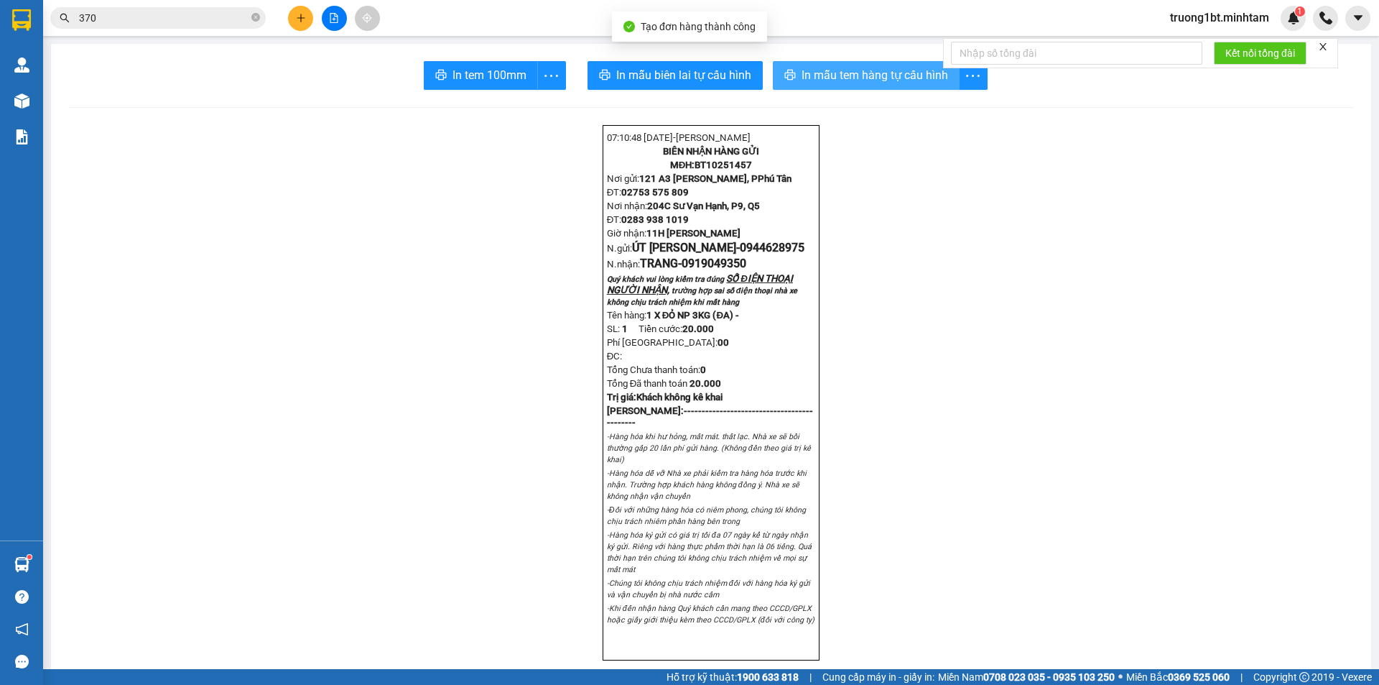
click at [829, 66] on span "In mẫu tem hàng tự cấu hình" at bounding box center [875, 75] width 147 height 18
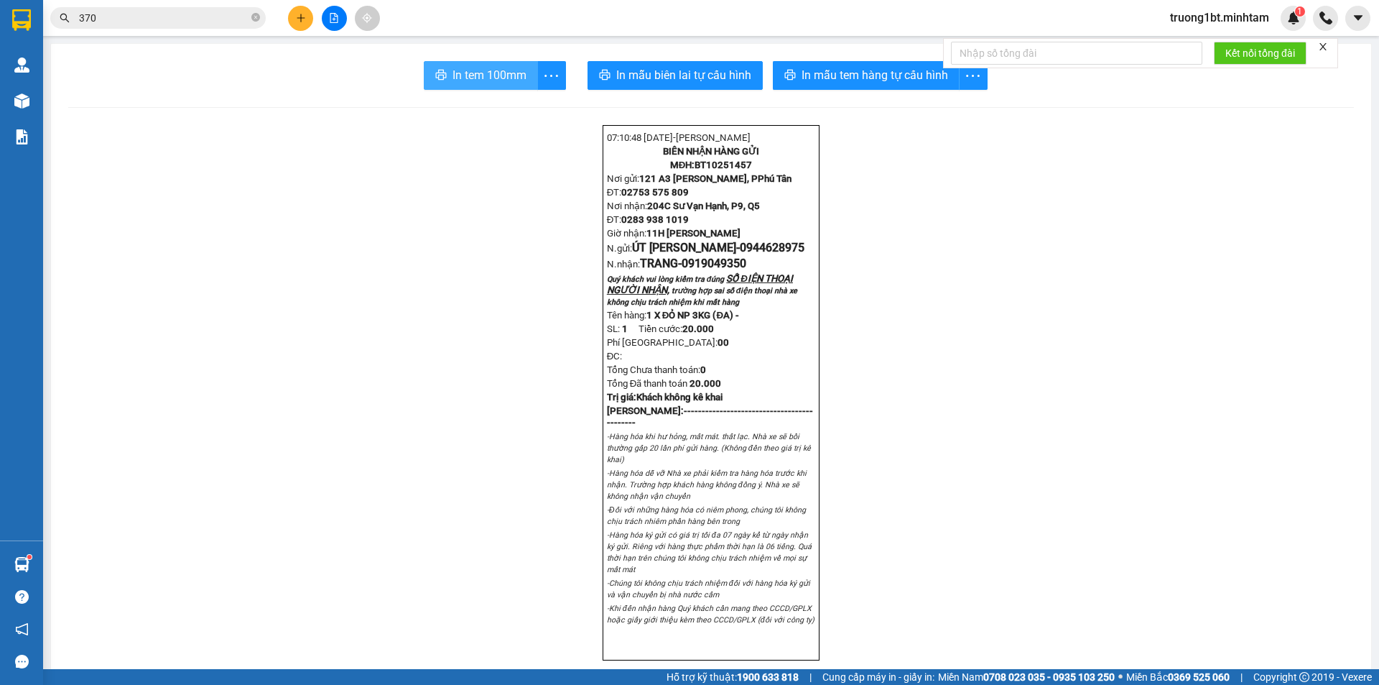
click at [502, 71] on span "In tem 100mm" at bounding box center [490, 75] width 74 height 18
click at [254, 20] on icon "close-circle" at bounding box center [255, 17] width 9 height 9
click at [223, 19] on input "text" at bounding box center [164, 18] width 170 height 16
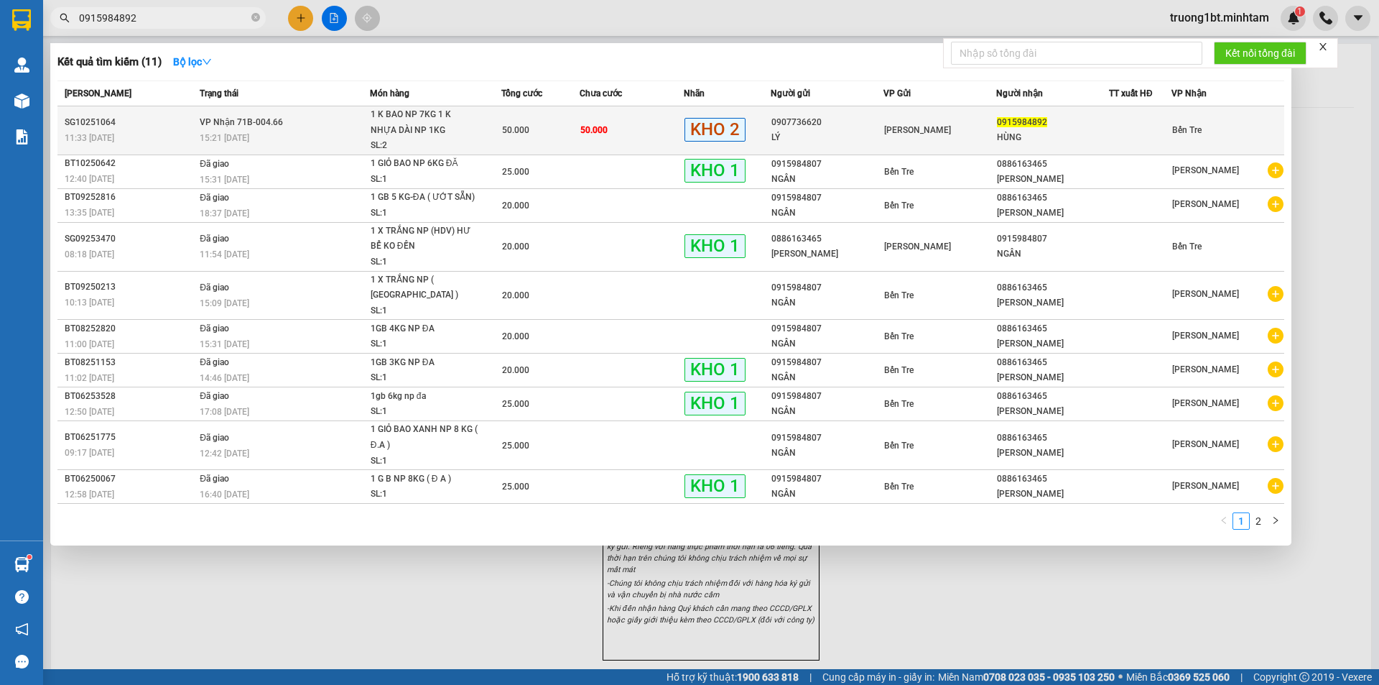
type input "0915984892"
click at [987, 127] on div "[PERSON_NAME]" at bounding box center [939, 130] width 111 height 16
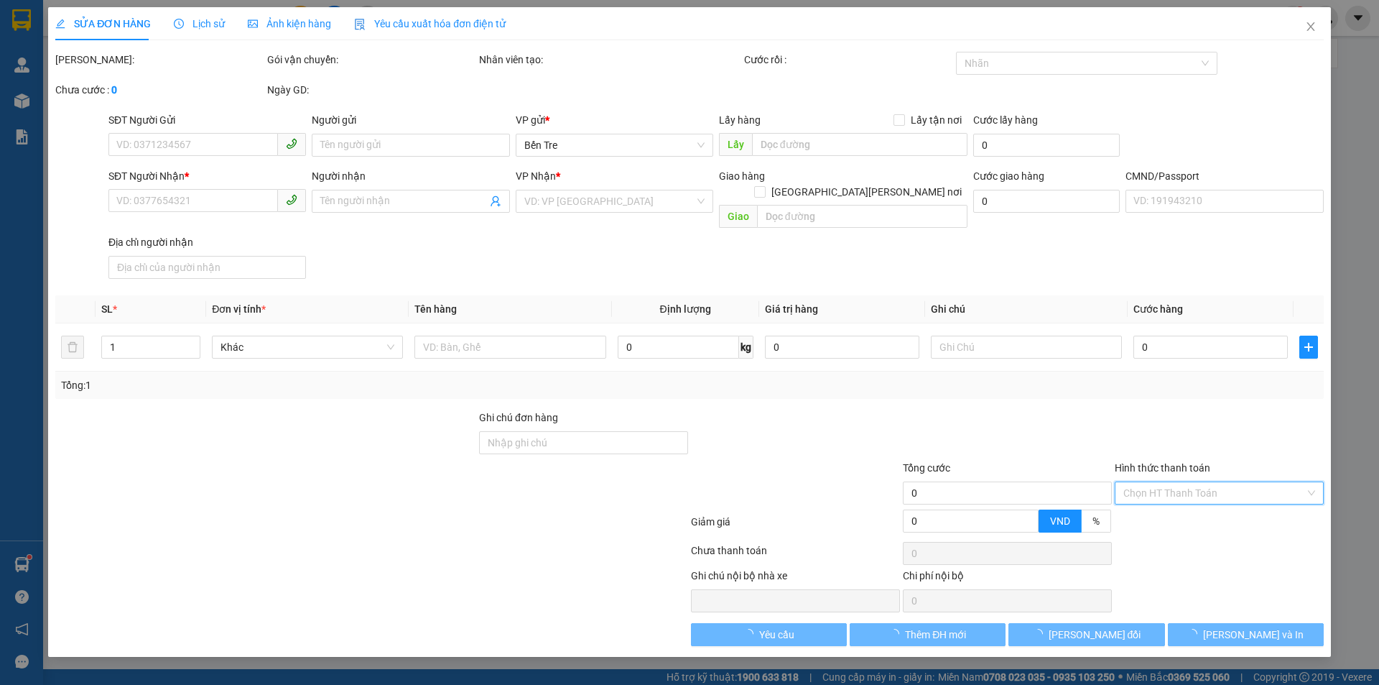
click at [1186, 482] on input "Hình thức thanh toán" at bounding box center [1215, 493] width 182 height 22
click at [1179, 512] on div "Tại văn phòng" at bounding box center [1220, 506] width 192 height 16
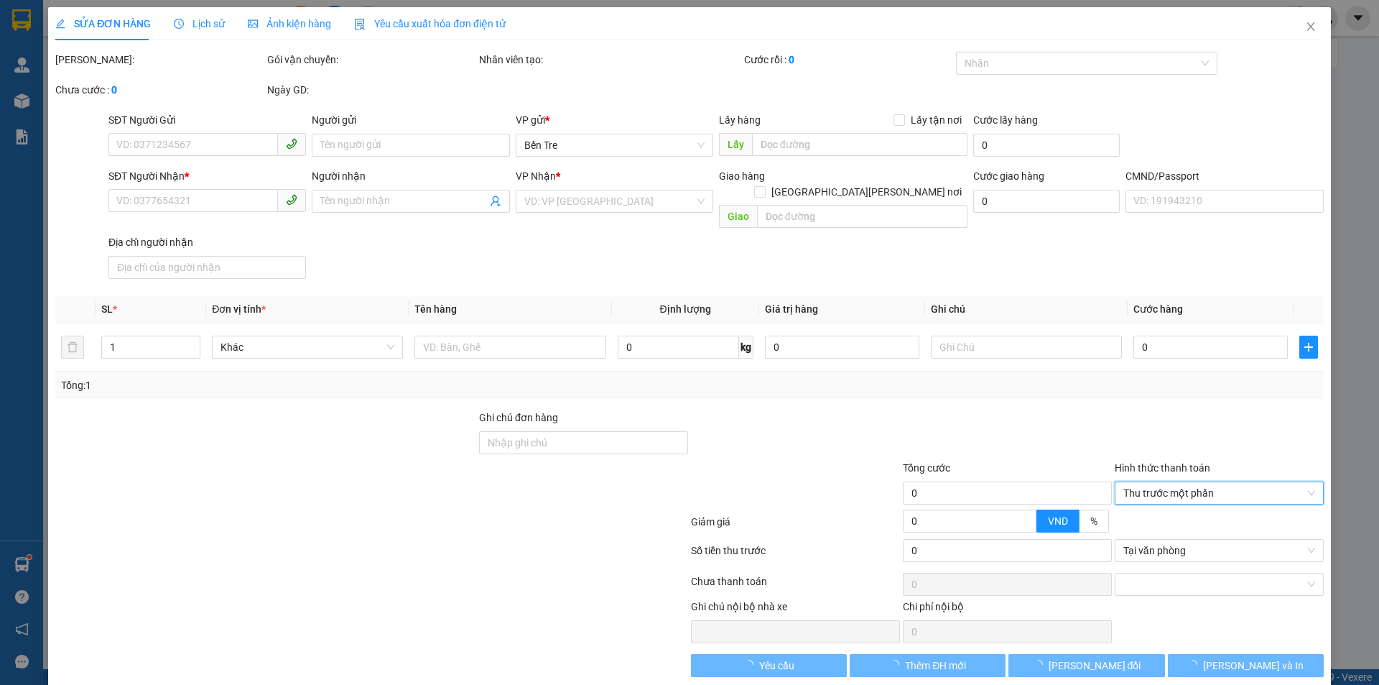
type input "0907736620"
type input "LÝ"
type input "0915984892"
type input "HÙNG"
type input "ĐG"
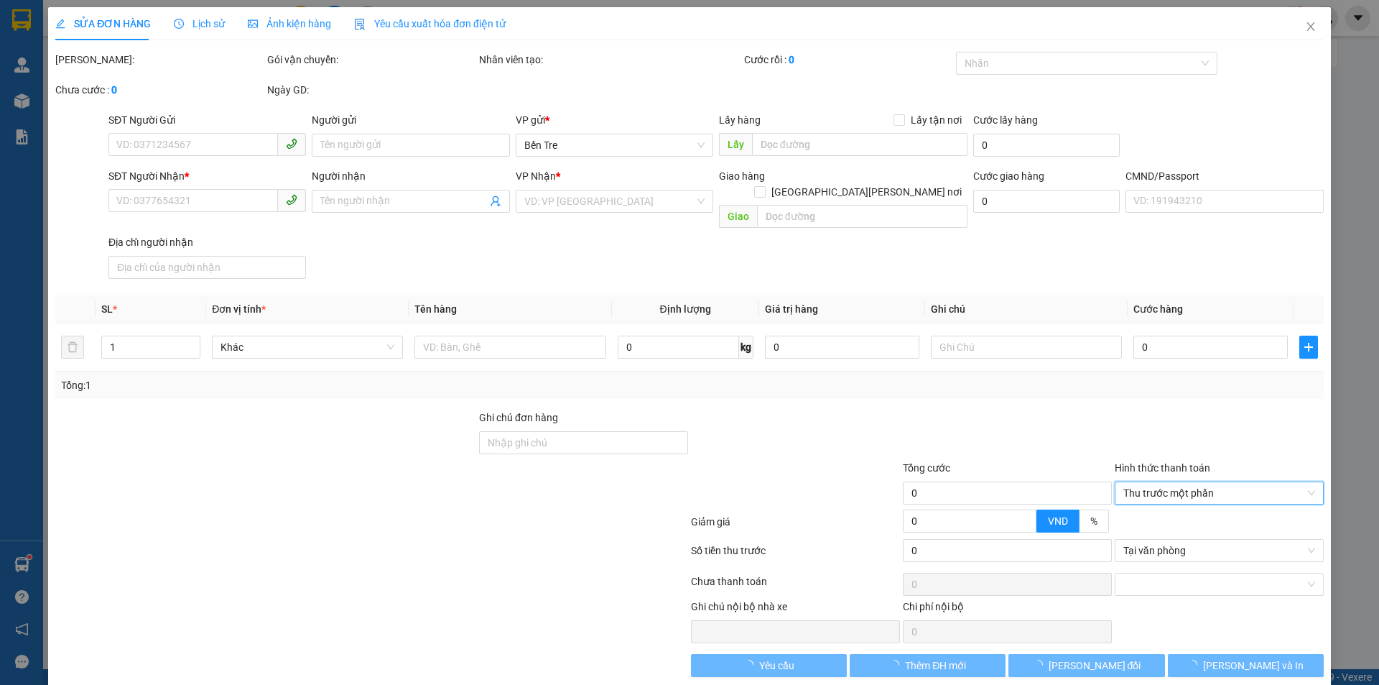
type input "50.000"
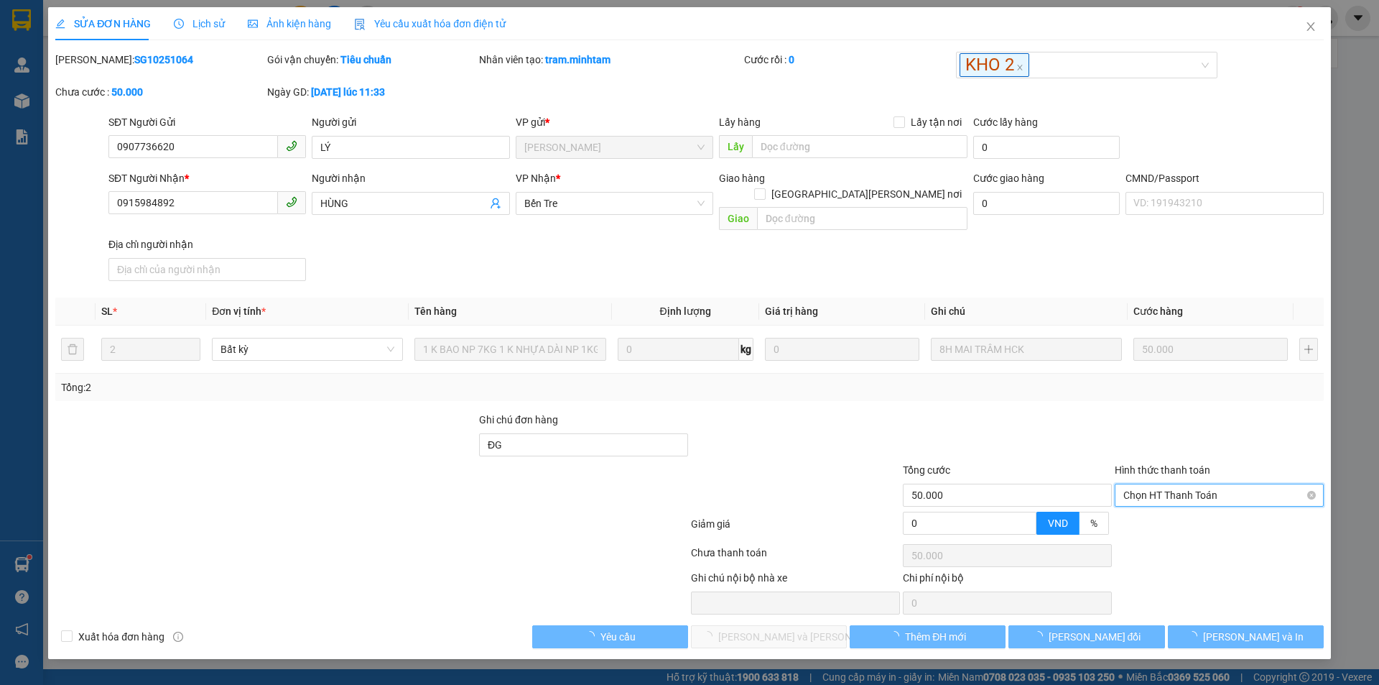
click at [1153, 484] on span "Chọn HT Thanh Toán" at bounding box center [1220, 495] width 192 height 22
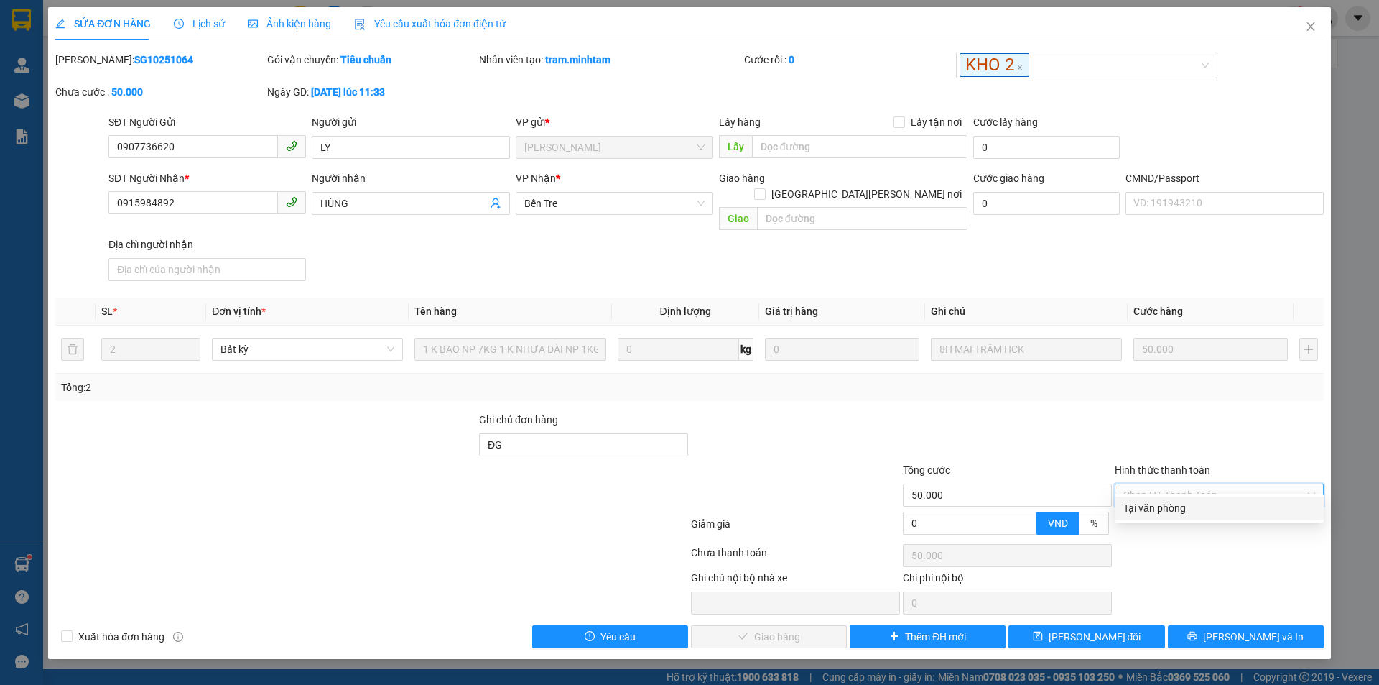
click at [1157, 511] on div "Tại văn phòng" at bounding box center [1220, 508] width 192 height 16
type input "0"
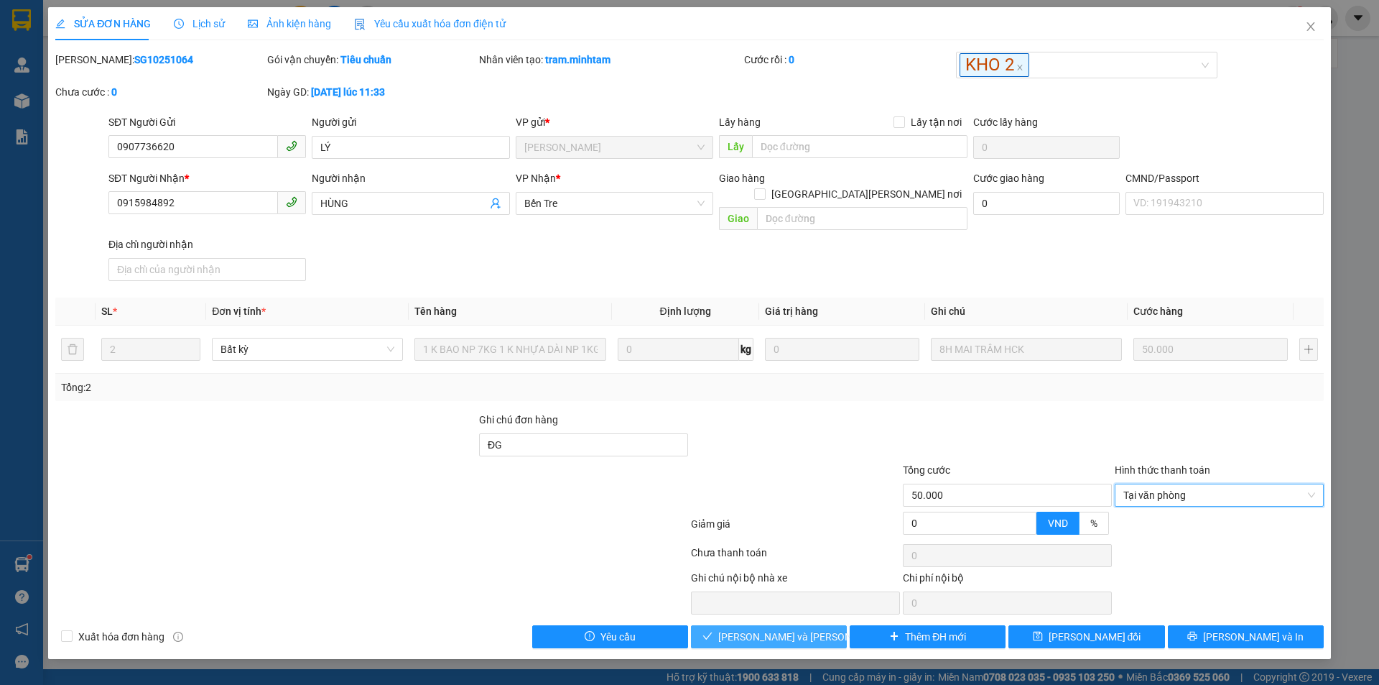
click at [801, 629] on span "[PERSON_NAME] và [PERSON_NAME] hàng" at bounding box center [815, 637] width 194 height 16
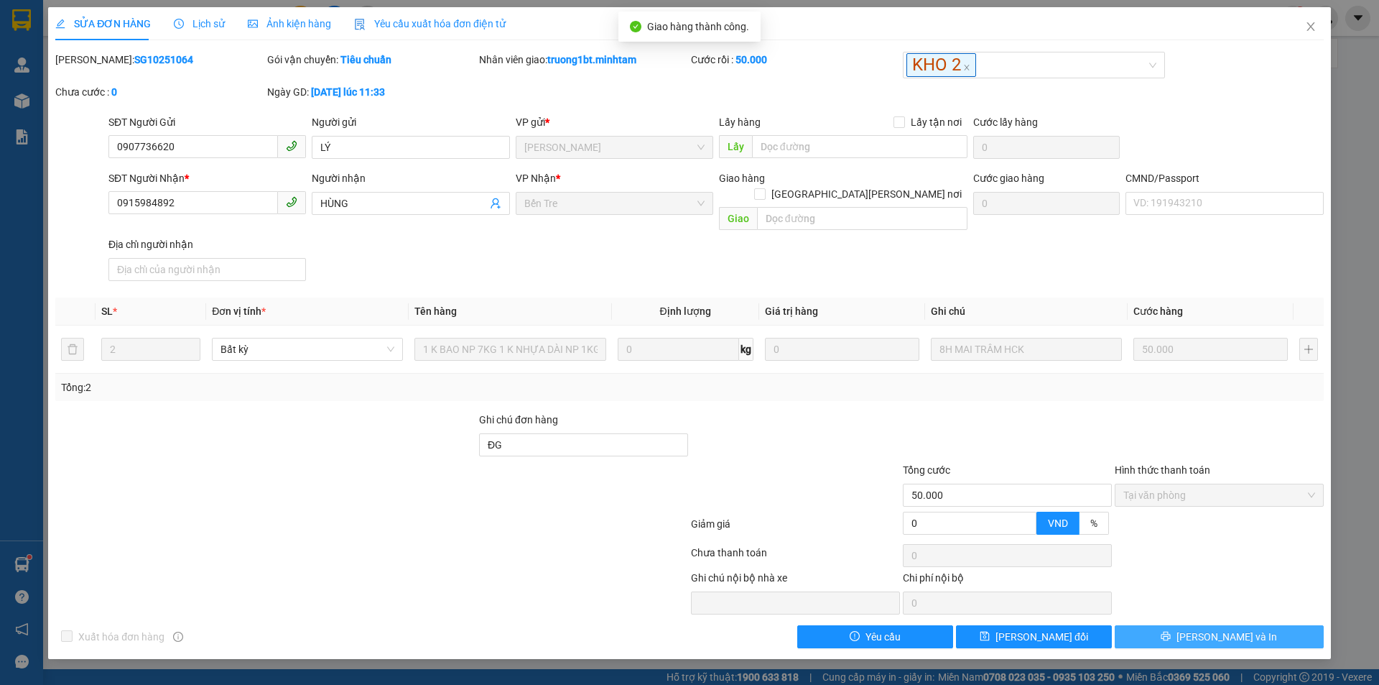
click at [1235, 629] on span "[PERSON_NAME] và In" at bounding box center [1227, 637] width 101 height 16
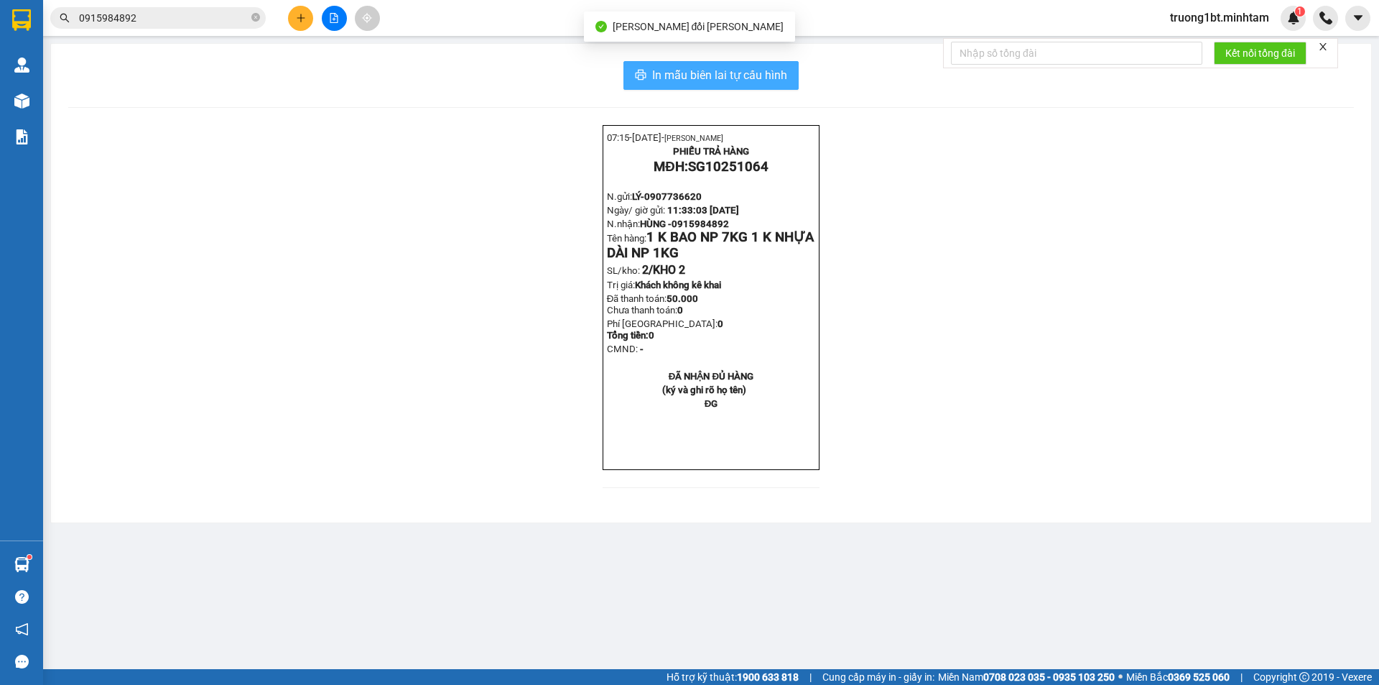
click at [761, 67] on span "In mẫu biên lai tự cấu hình" at bounding box center [719, 75] width 135 height 18
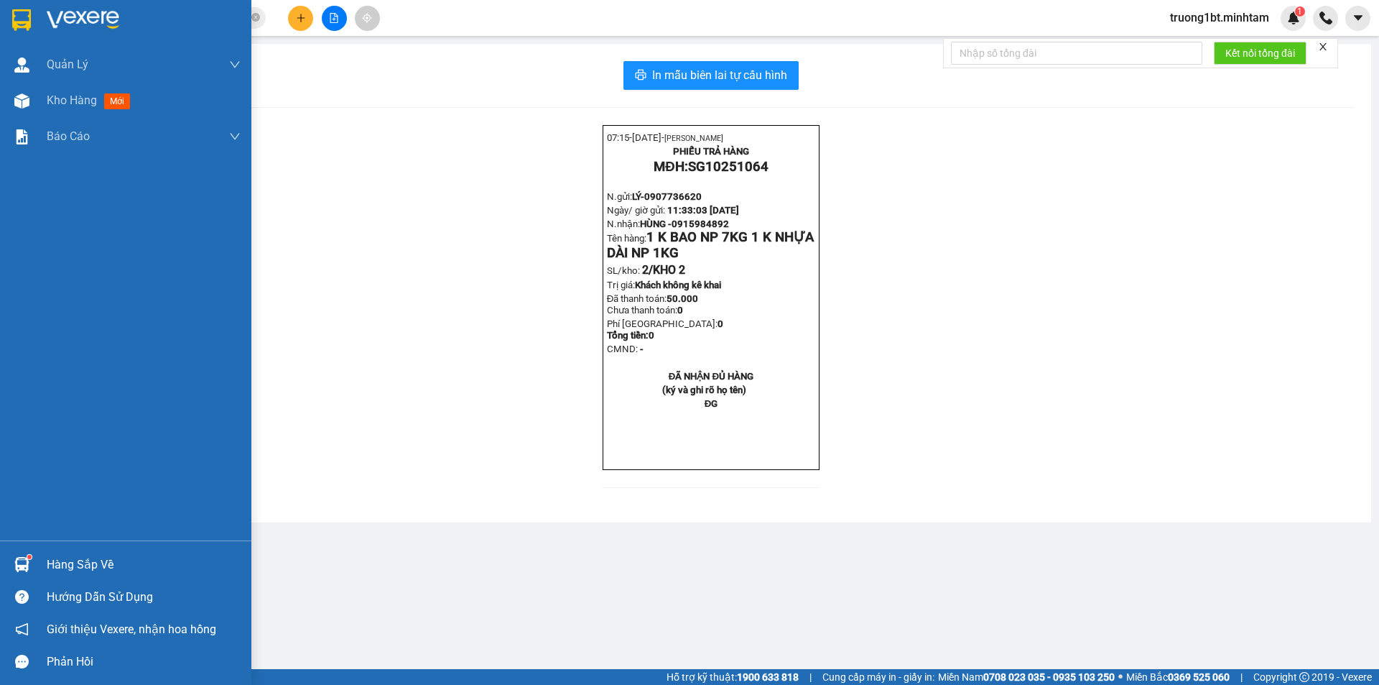
click at [17, 17] on img at bounding box center [21, 20] width 19 height 22
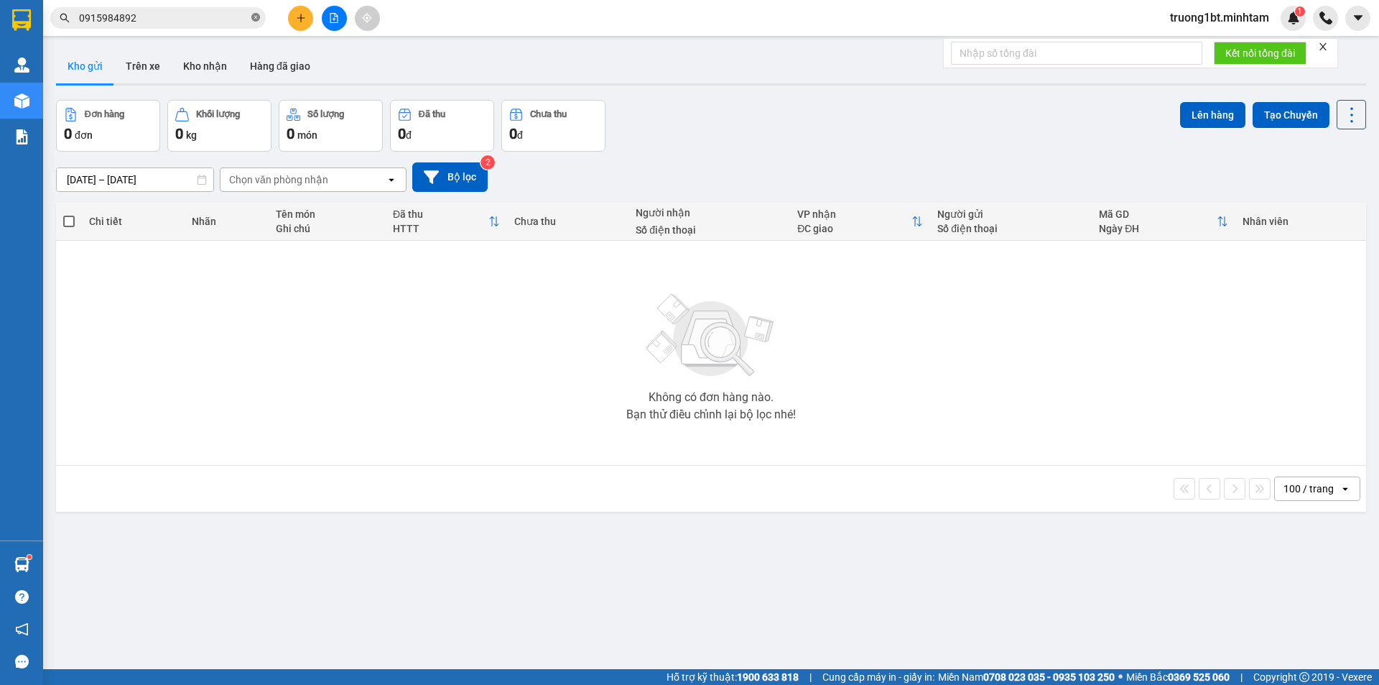
click at [256, 14] on icon "close-circle" at bounding box center [255, 17] width 9 height 9
click at [249, 18] on span at bounding box center [158, 18] width 216 height 22
click at [232, 24] on input "text" at bounding box center [164, 18] width 170 height 16
click at [208, 22] on input "text" at bounding box center [164, 18] width 170 height 16
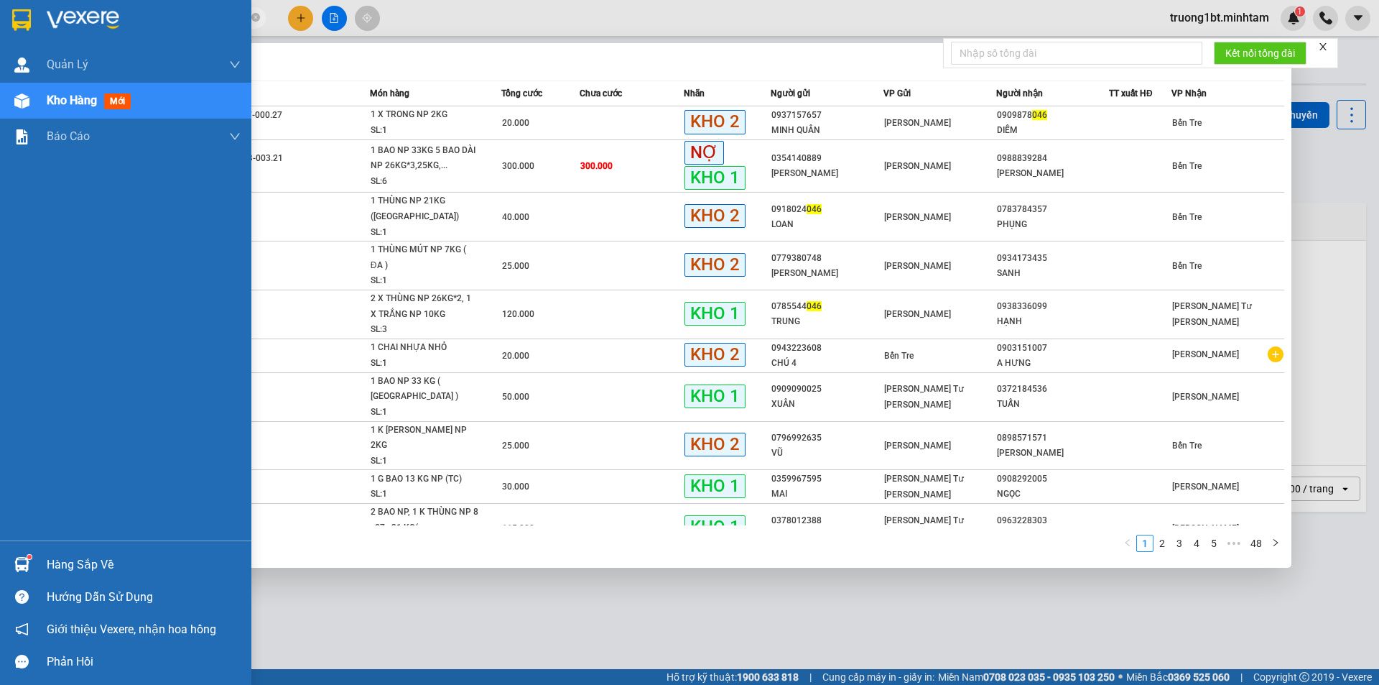
type input "046"
click at [38, 568] on div "Hàng sắp về" at bounding box center [125, 564] width 251 height 32
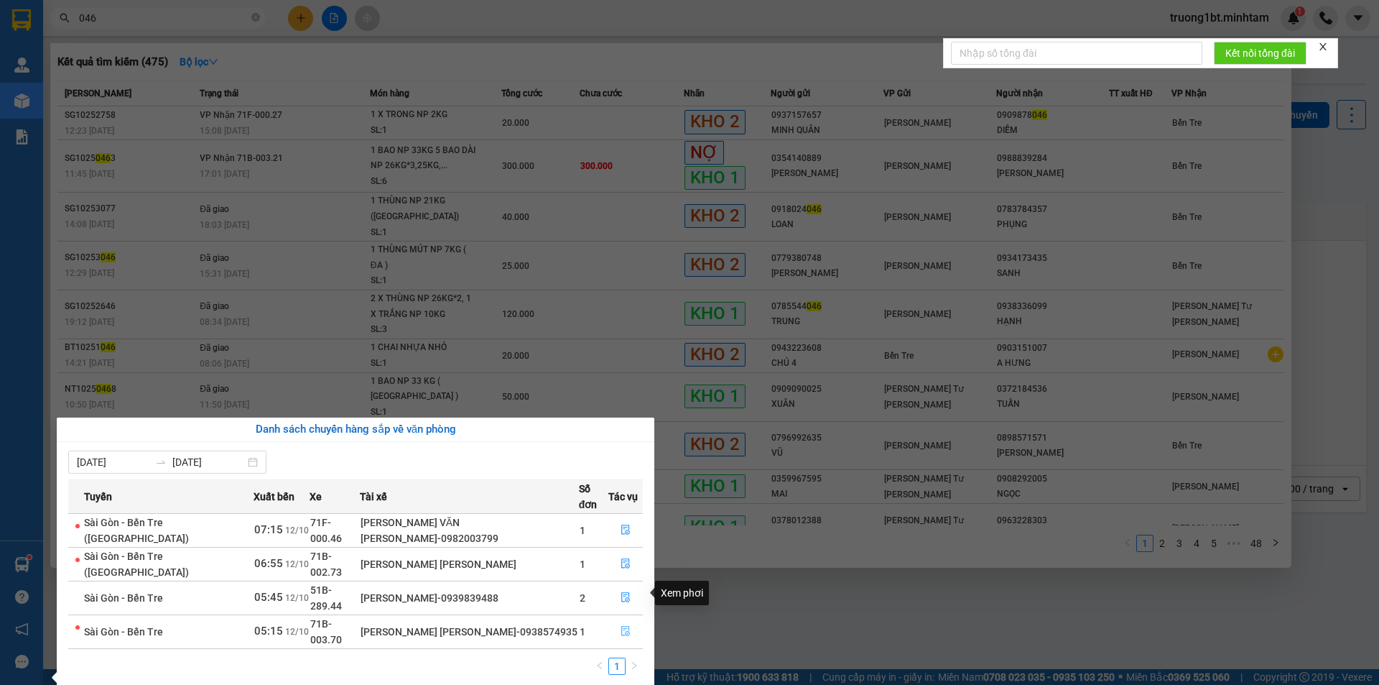
drag, startPoint x: 621, startPoint y: 591, endPoint x: 617, endPoint y: 582, distance: 10.3
click at [622, 627] on icon "file-done" at bounding box center [625, 632] width 9 height 10
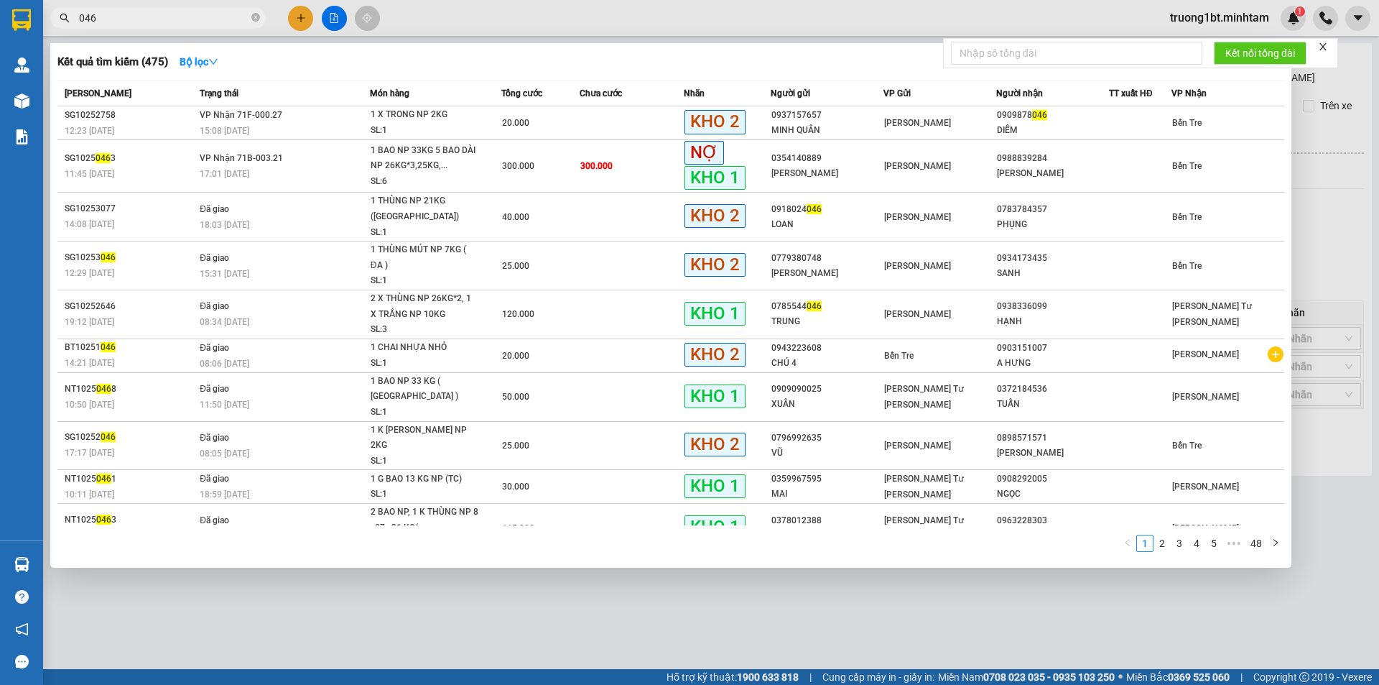
click at [659, 577] on div at bounding box center [689, 342] width 1379 height 685
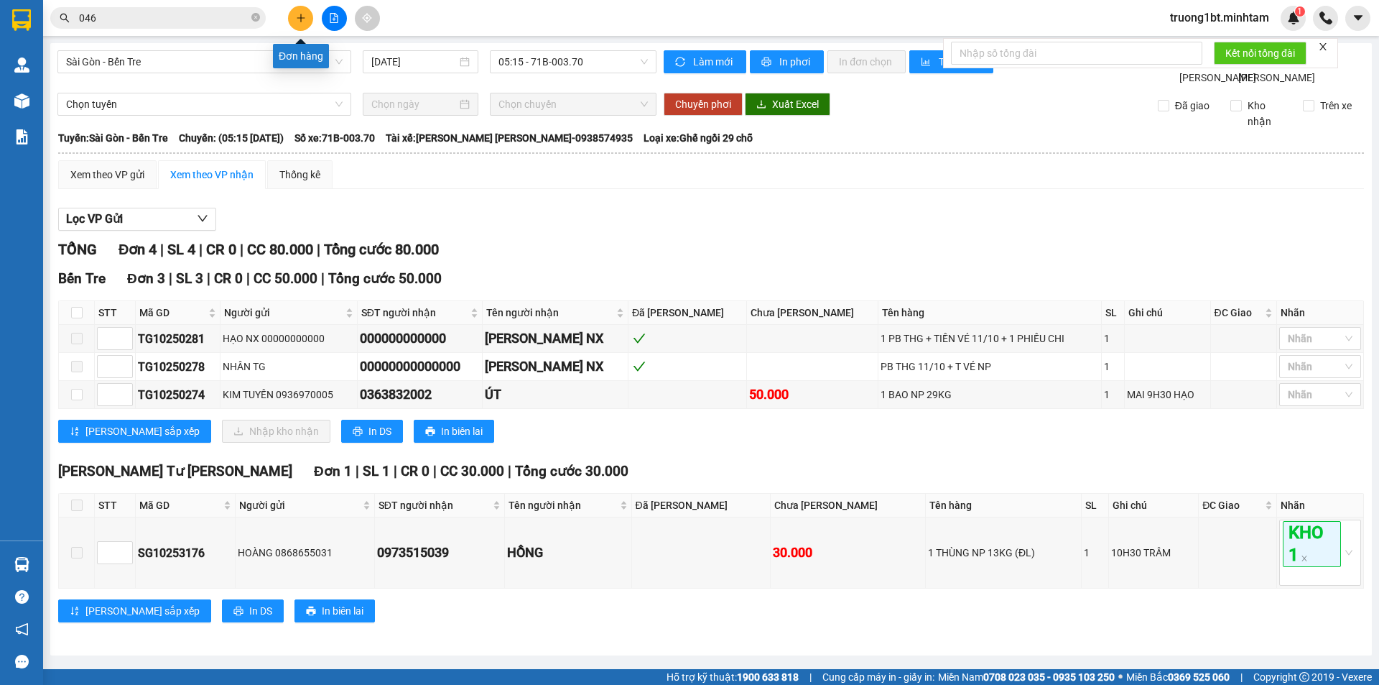
click at [300, 22] on icon "plus" at bounding box center [301, 18] width 10 height 10
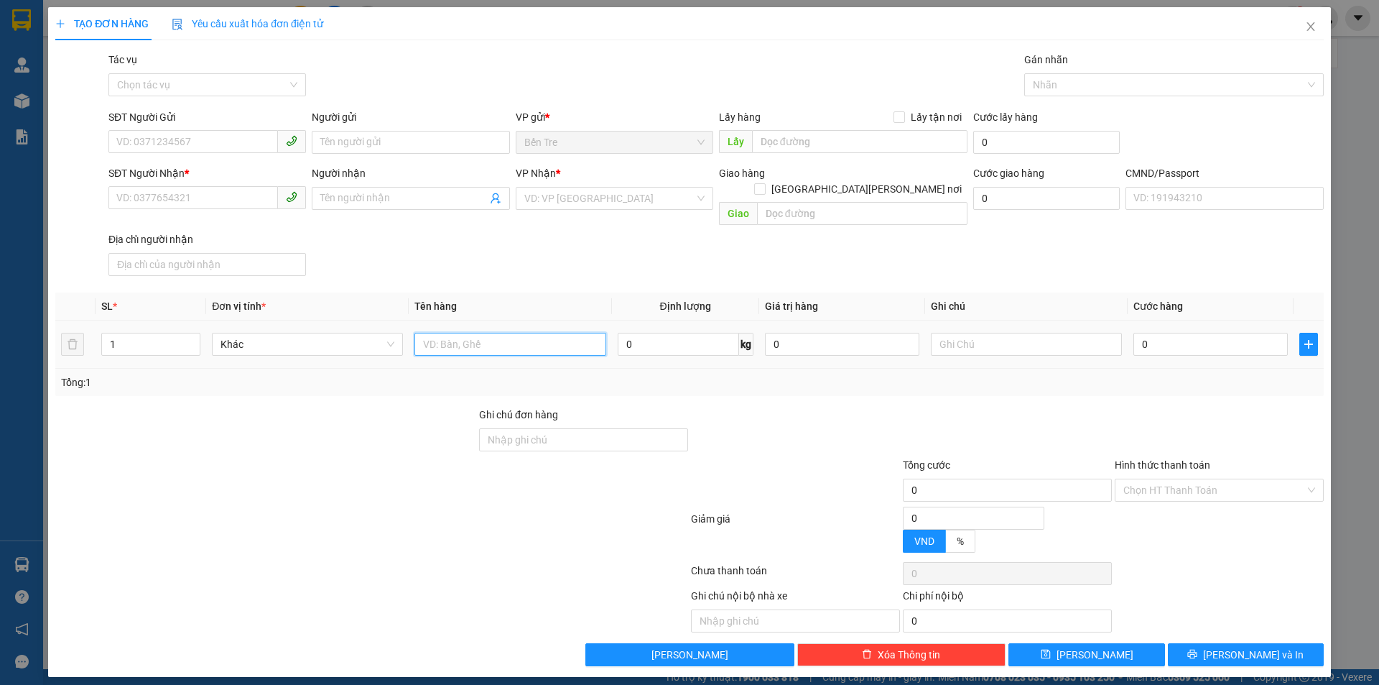
click at [547, 333] on input "text" at bounding box center [510, 344] width 191 height 23
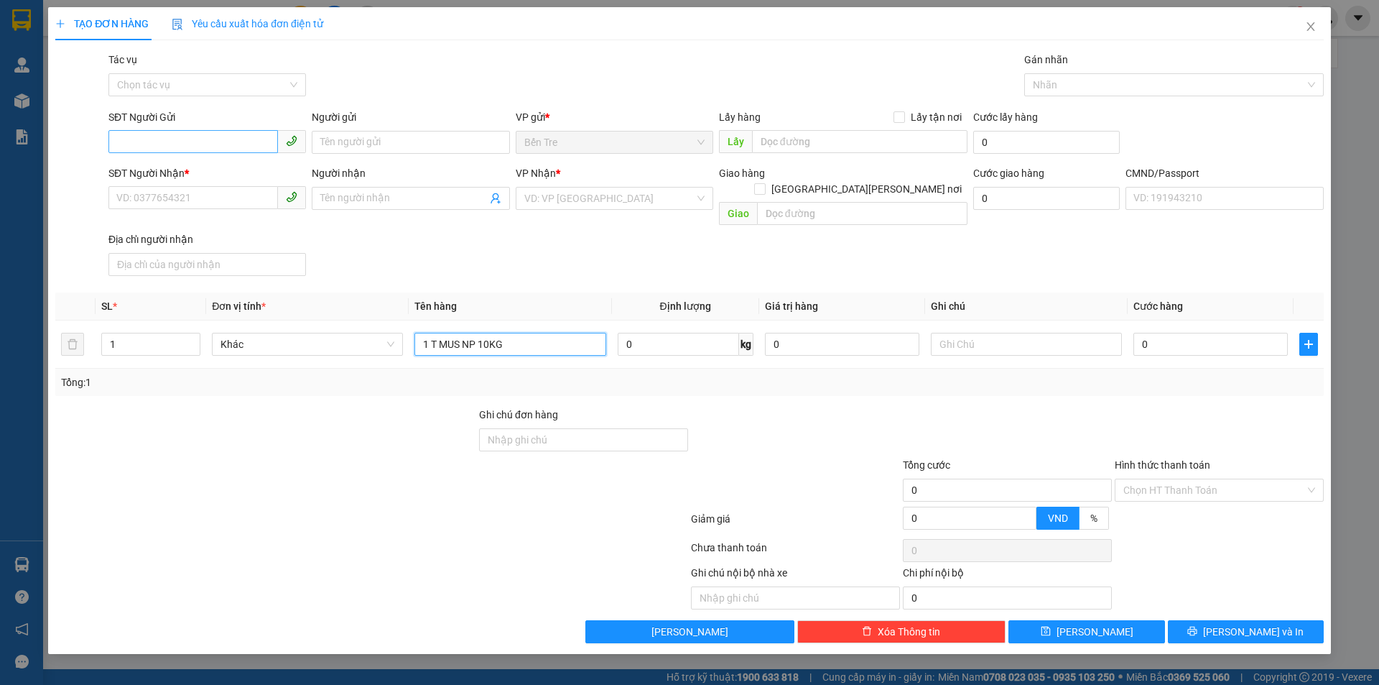
type input "1 T MUS NP 10KG"
click at [199, 142] on input "SĐT Người Gửi" at bounding box center [193, 141] width 170 height 23
type input "0344264080"
click at [152, 169] on div "0344264080 - [PERSON_NAME]" at bounding box center [207, 171] width 180 height 16
type input "PHƯỚC"
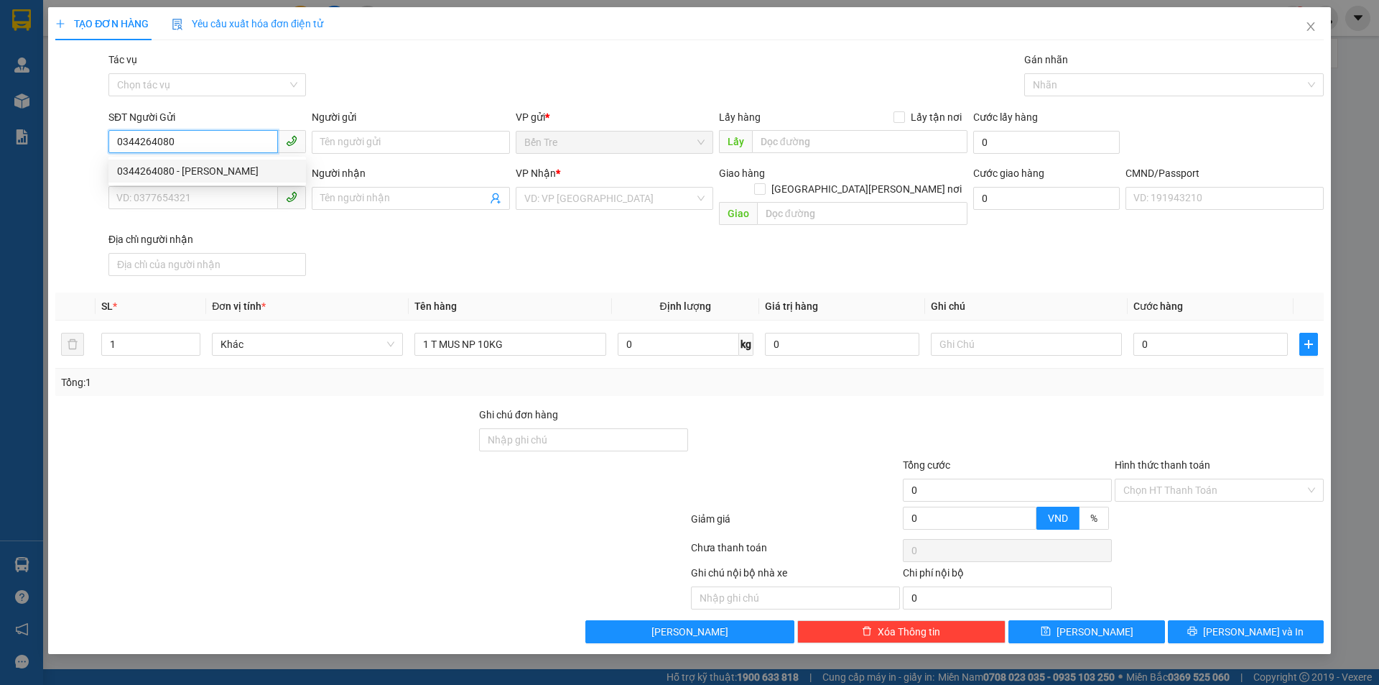
type input "0909222611"
type input "BẢO"
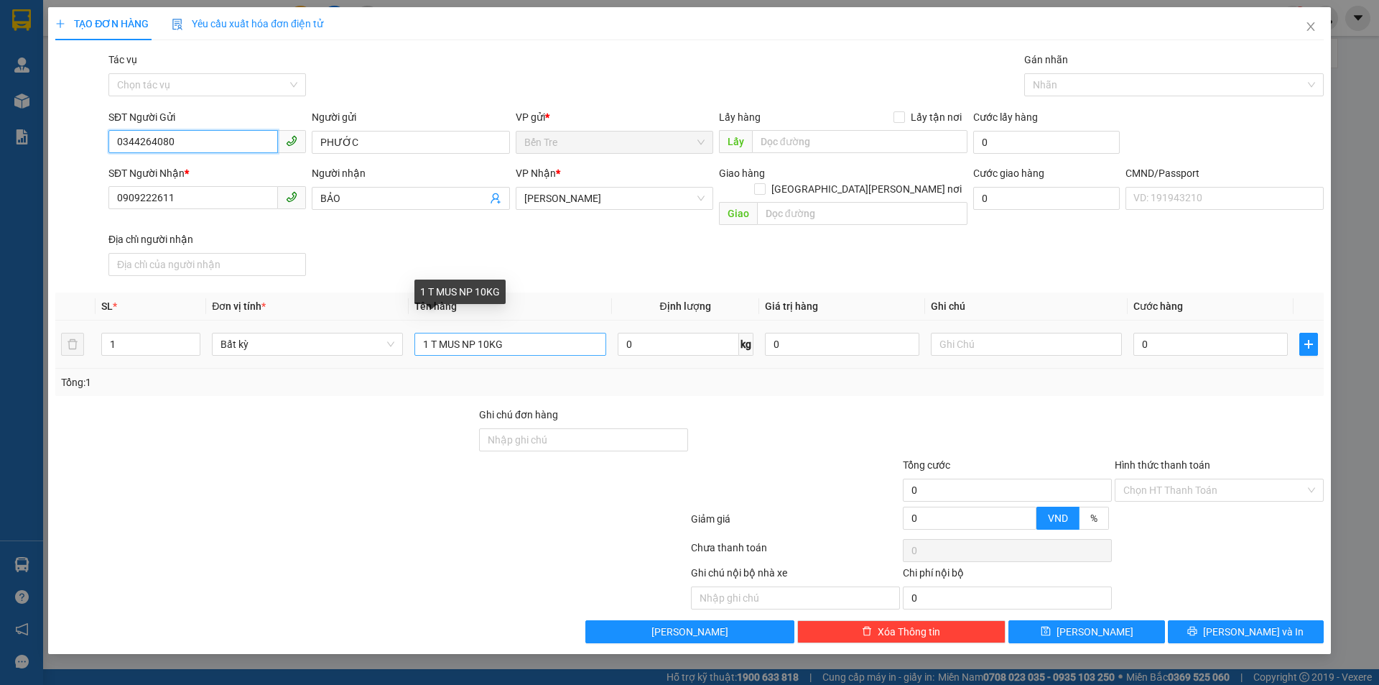
type input "0344264080"
click at [545, 333] on input "1 T MUS NP 10KG" at bounding box center [510, 344] width 191 height 23
click at [830, 333] on input "0" at bounding box center [842, 344] width 154 height 23
drag, startPoint x: 947, startPoint y: 368, endPoint x: 962, endPoint y: 330, distance: 41.0
click at [947, 374] on div "Tổng: 1" at bounding box center [689, 382] width 1257 height 16
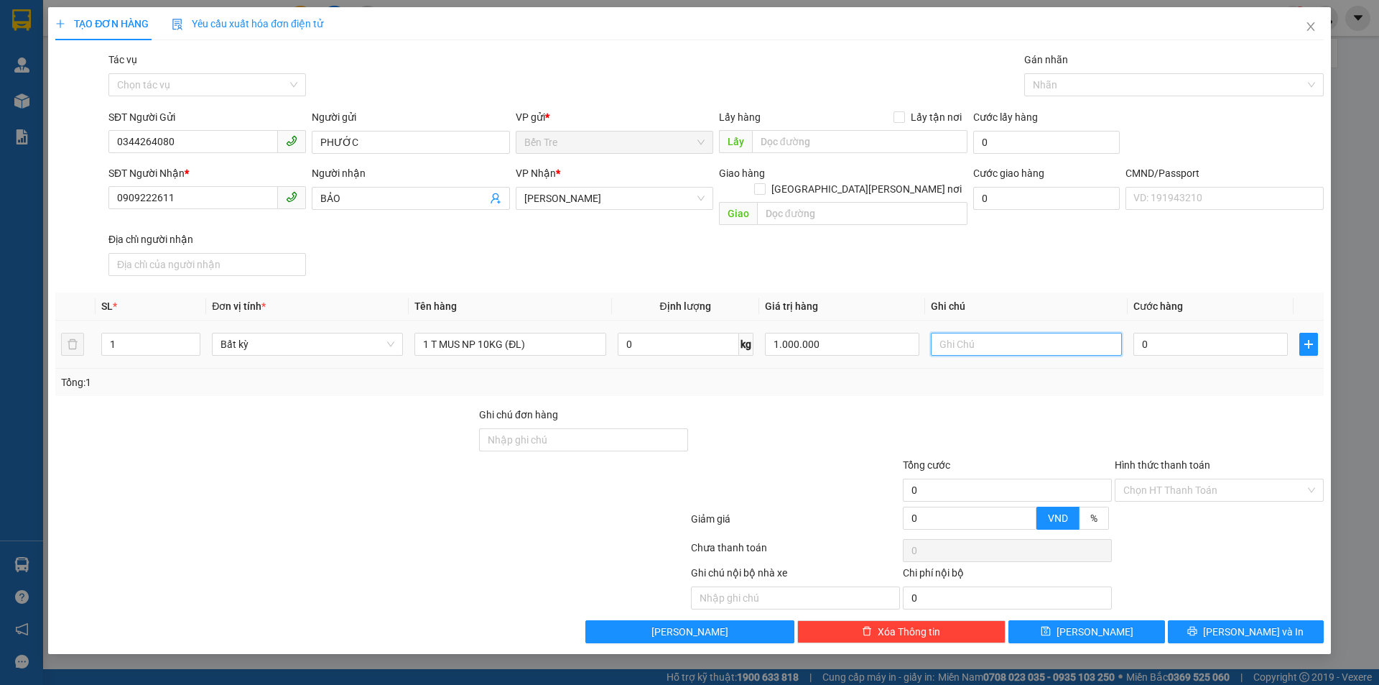
click at [961, 335] on input "text" at bounding box center [1026, 344] width 191 height 23
click at [962, 333] on input "text" at bounding box center [1026, 344] width 191 height 23
click at [1194, 336] on input "0" at bounding box center [1211, 344] width 154 height 23
click at [1042, 407] on div at bounding box center [1008, 432] width 212 height 50
click at [1219, 479] on input "Hình thức thanh toán" at bounding box center [1215, 490] width 182 height 22
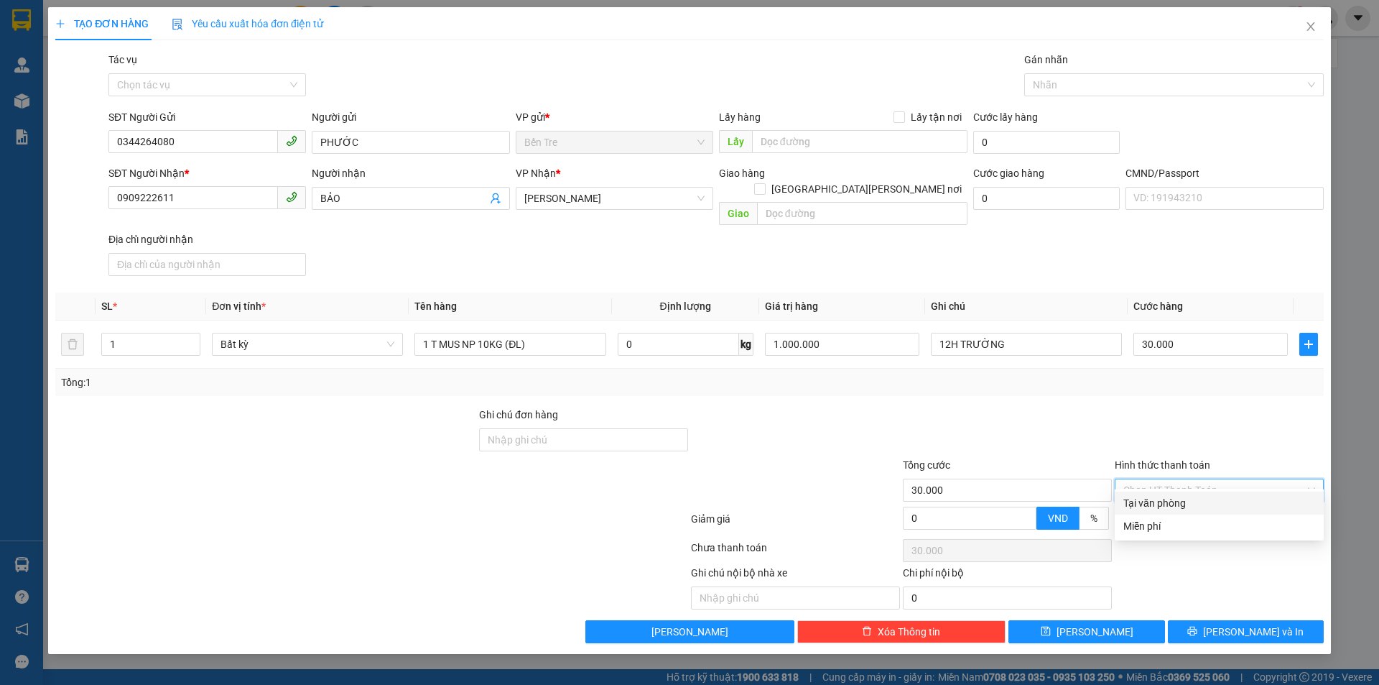
click at [1206, 502] on div "Tại văn phòng" at bounding box center [1220, 503] width 192 height 16
click at [1256, 624] on span "[PERSON_NAME] và In" at bounding box center [1253, 632] width 101 height 16
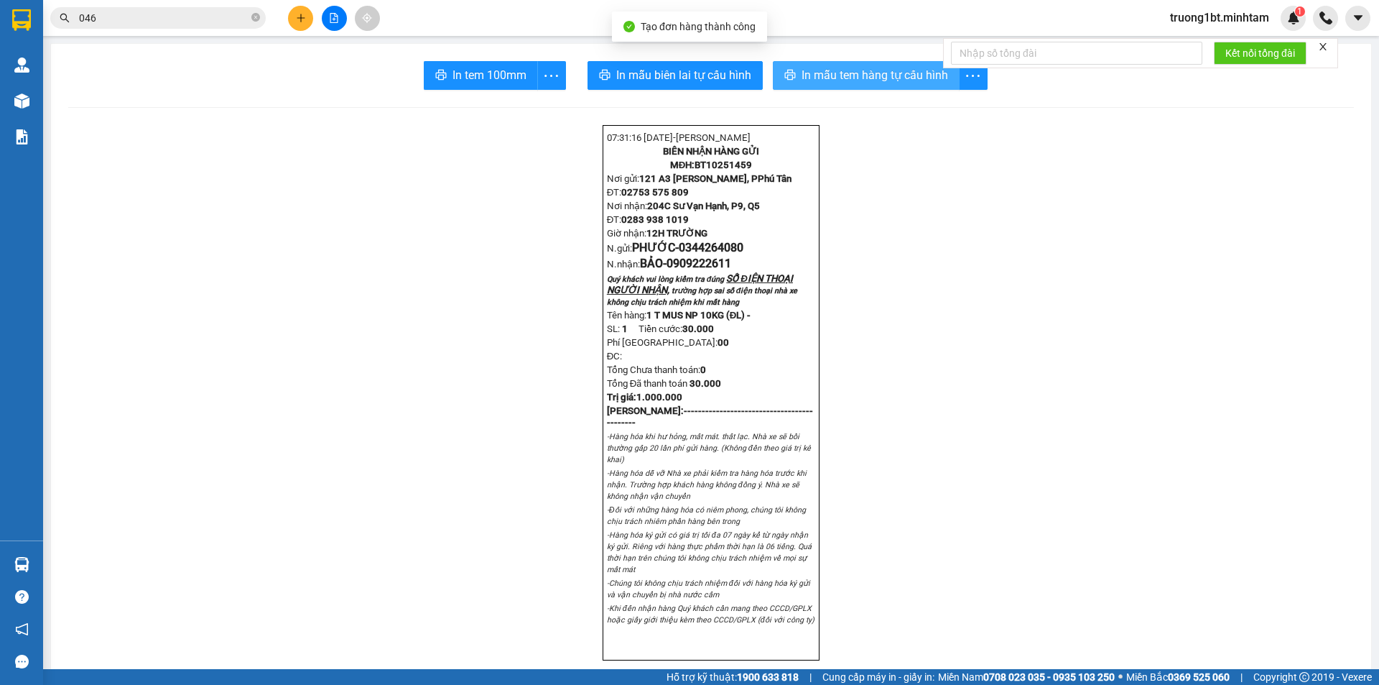
click at [819, 78] on span "In mẫu tem hàng tự cấu hình" at bounding box center [875, 75] width 147 height 18
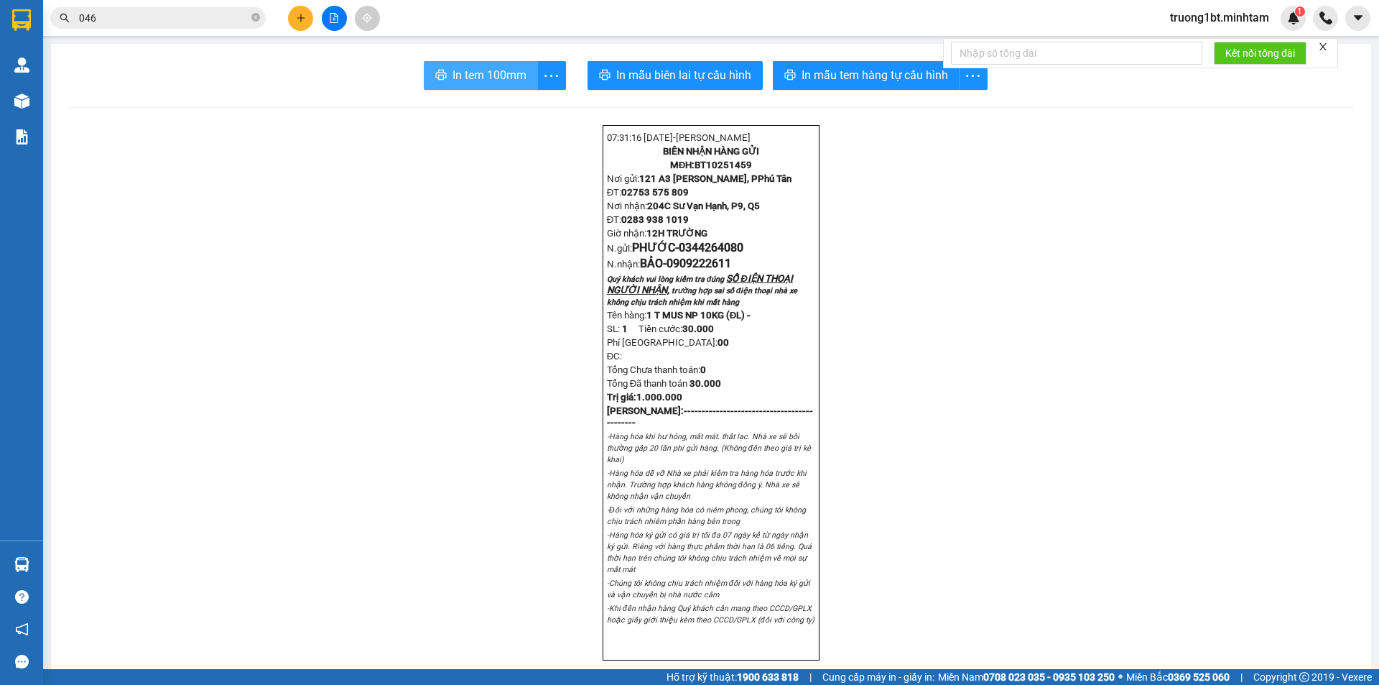
click at [453, 73] on span "In tem 100mm" at bounding box center [490, 75] width 74 height 18
drag, startPoint x: 254, startPoint y: 18, endPoint x: 241, endPoint y: 20, distance: 13.1
click at [254, 22] on icon "close-circle" at bounding box center [255, 17] width 9 height 9
click at [163, 13] on input "text" at bounding box center [164, 18] width 170 height 16
click at [163, 14] on input "text" at bounding box center [164, 18] width 170 height 16
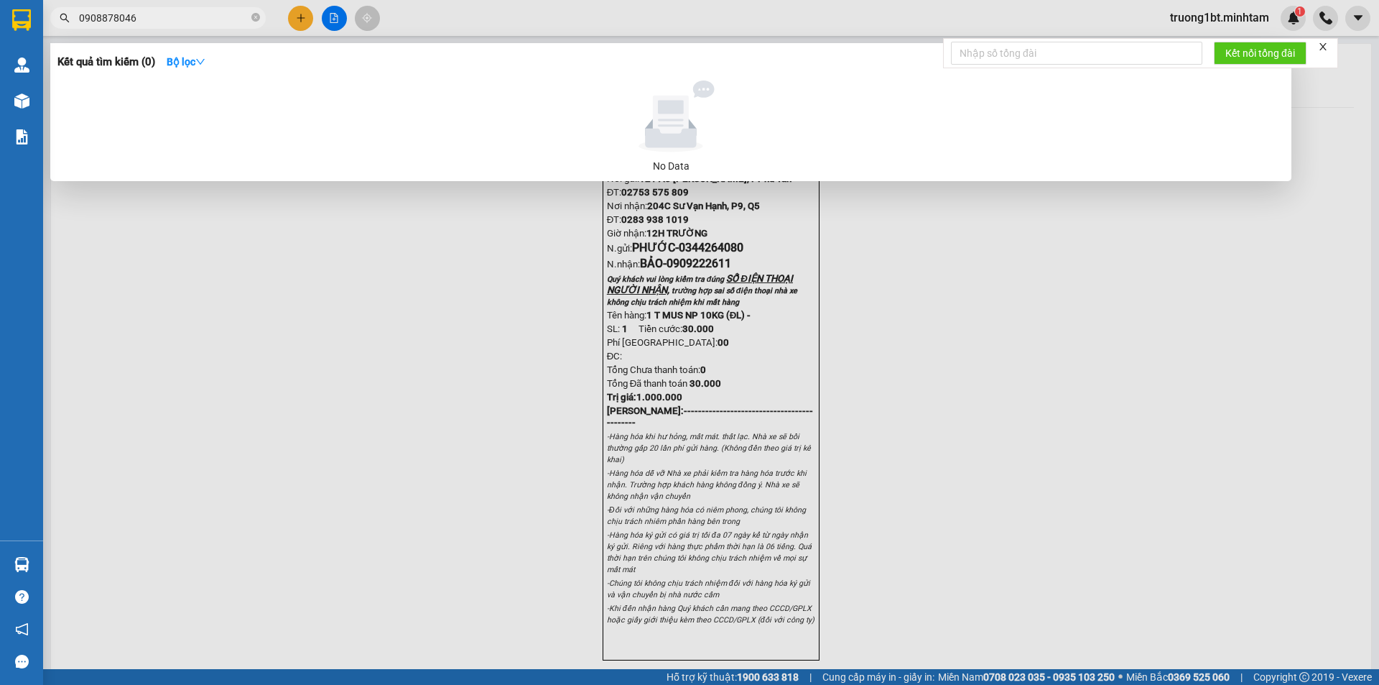
drag, startPoint x: 95, startPoint y: 12, endPoint x: 131, endPoint y: 11, distance: 36.6
click at [96, 12] on input "0908878046" at bounding box center [164, 18] width 170 height 16
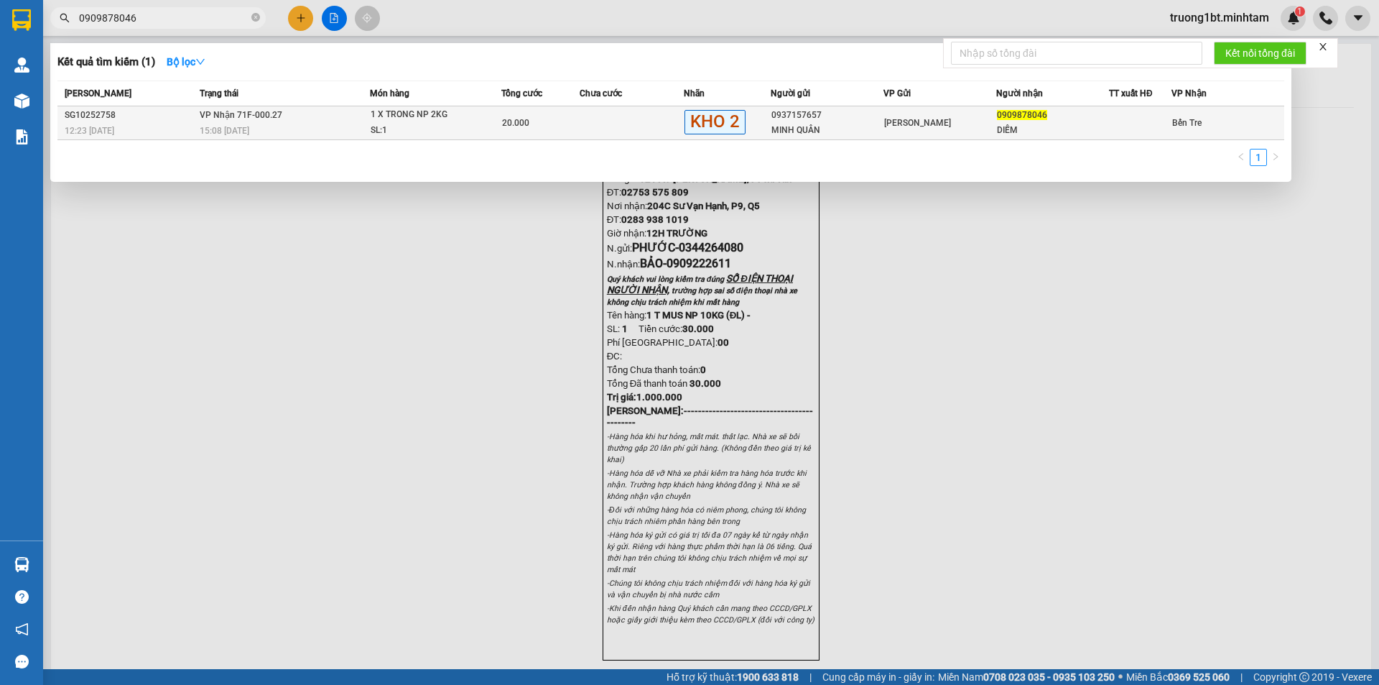
type input "0909878046"
click at [627, 117] on td at bounding box center [632, 123] width 104 height 34
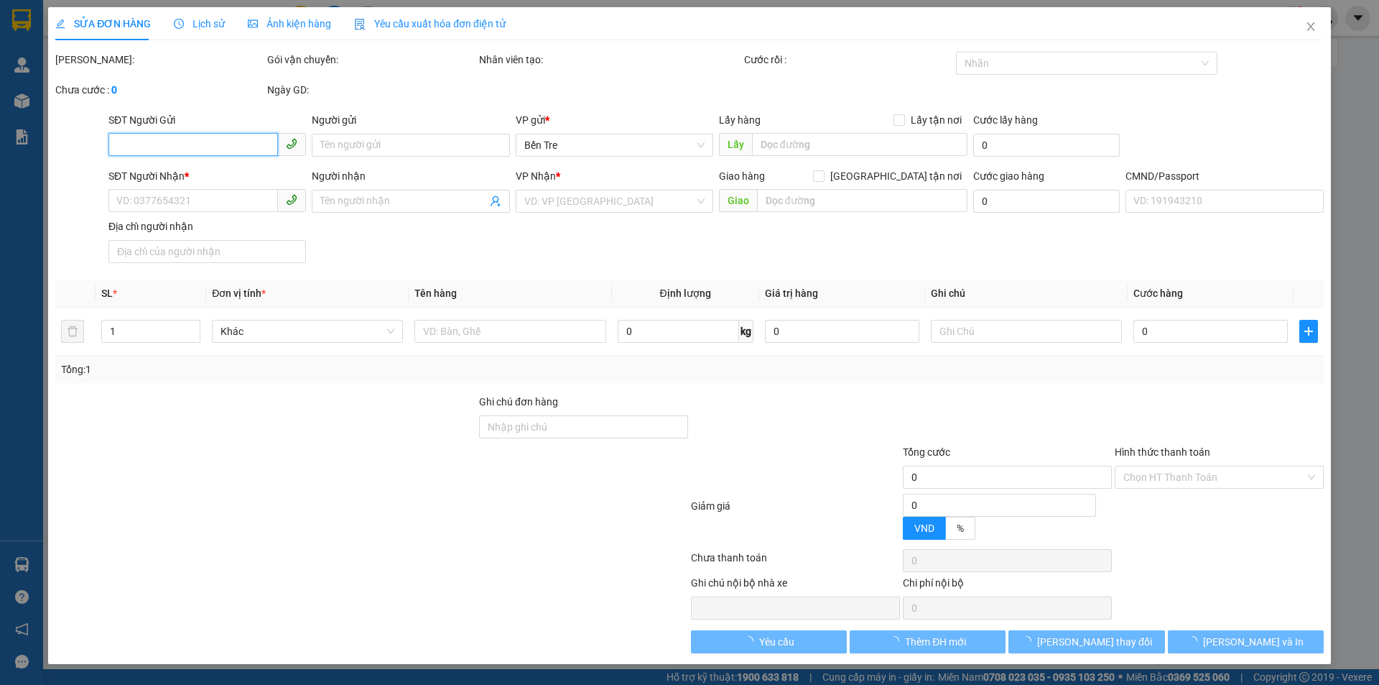
type input "0937157657"
type input "MINH QUÂN"
type input "0909878046"
type input "DIỄM"
type input "20.000"
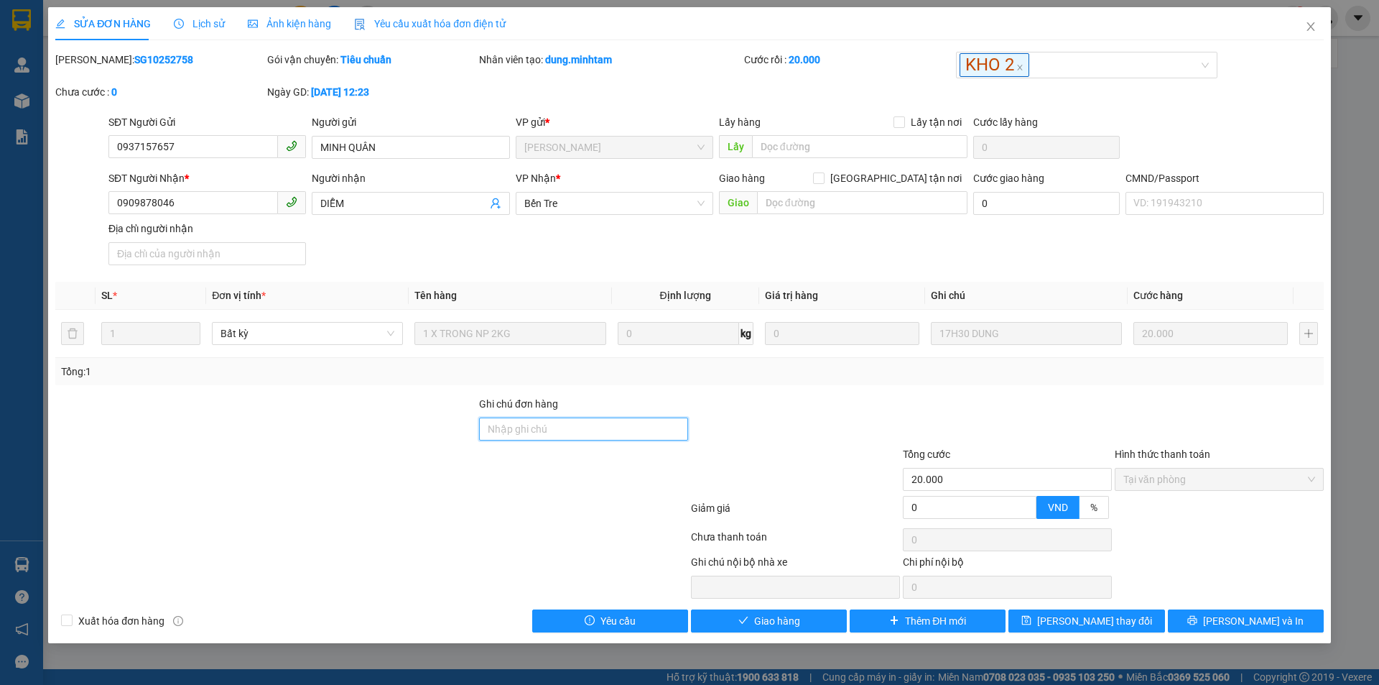
click at [589, 433] on input "Ghi chú đơn hàng" at bounding box center [583, 428] width 209 height 23
type input "NHẬN NHẬN"
click at [791, 619] on span "[PERSON_NAME] và [PERSON_NAME] hàng" at bounding box center [787, 621] width 138 height 16
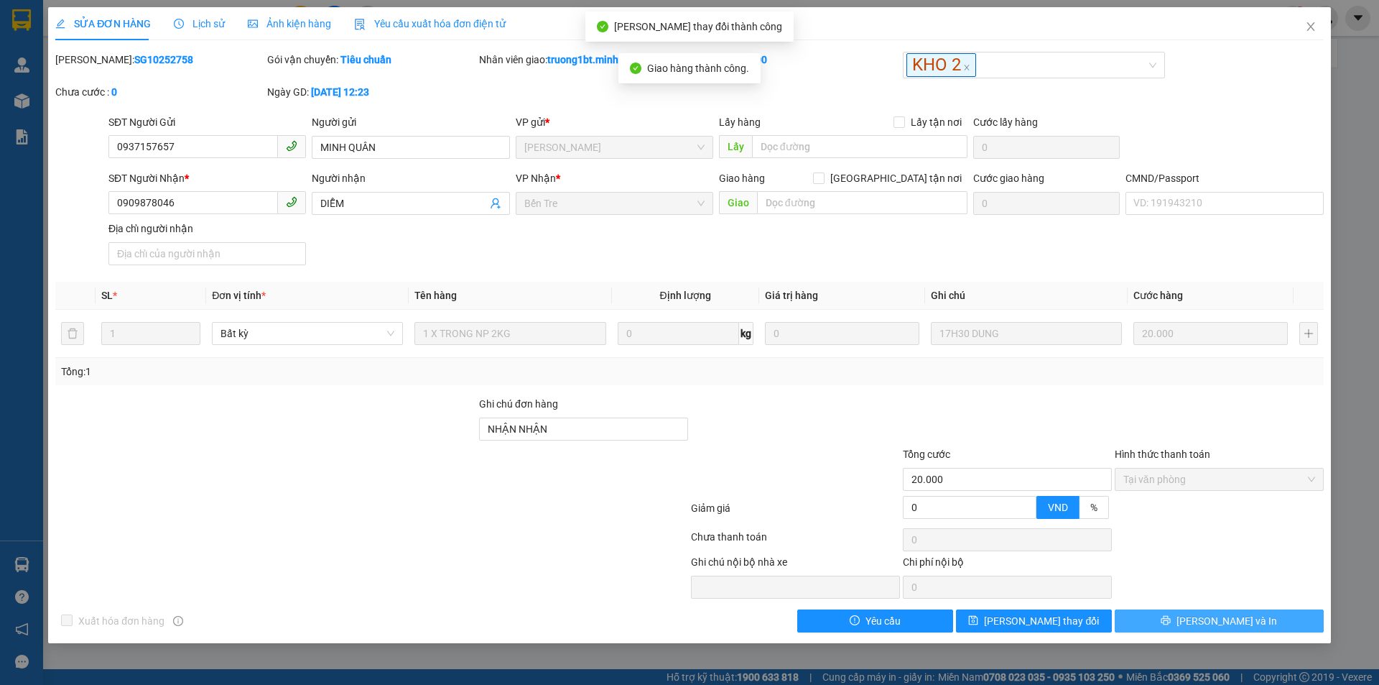
click at [1218, 616] on span "[PERSON_NAME] và In" at bounding box center [1227, 621] width 101 height 16
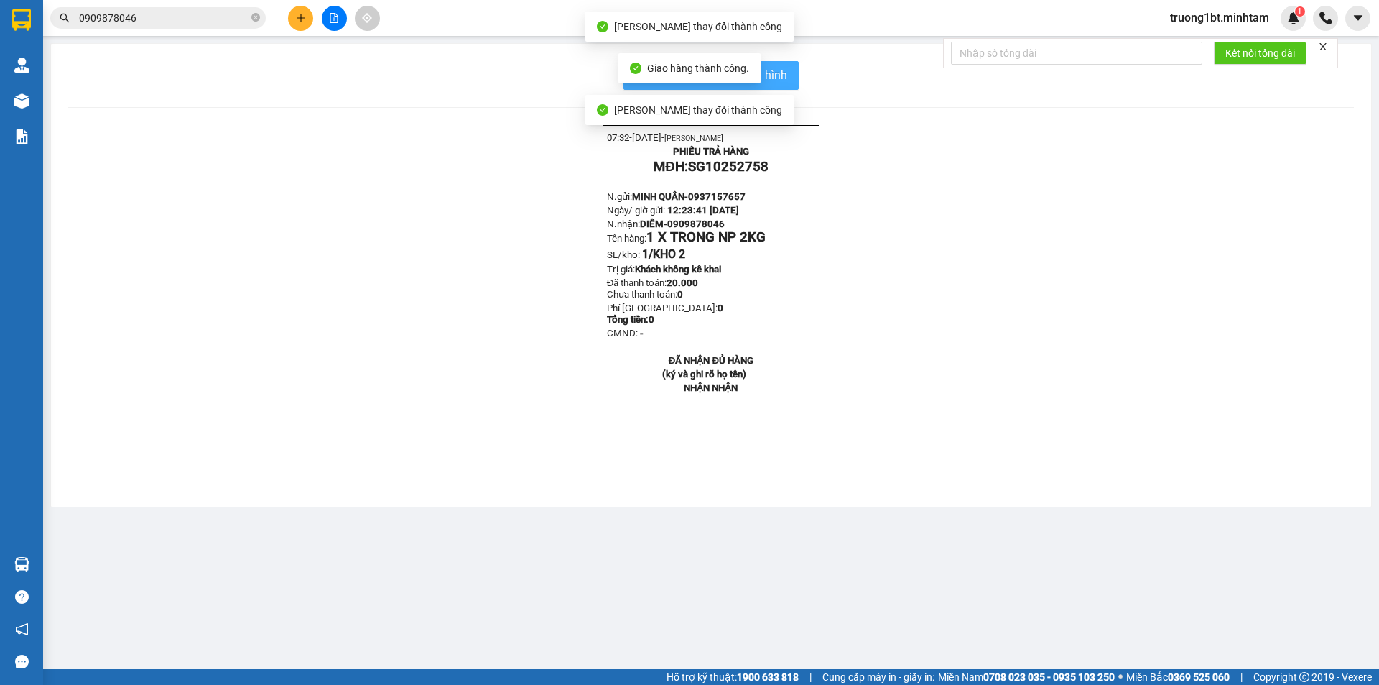
click at [788, 68] on button "In mẫu biên lai tự cấu hình" at bounding box center [711, 75] width 175 height 29
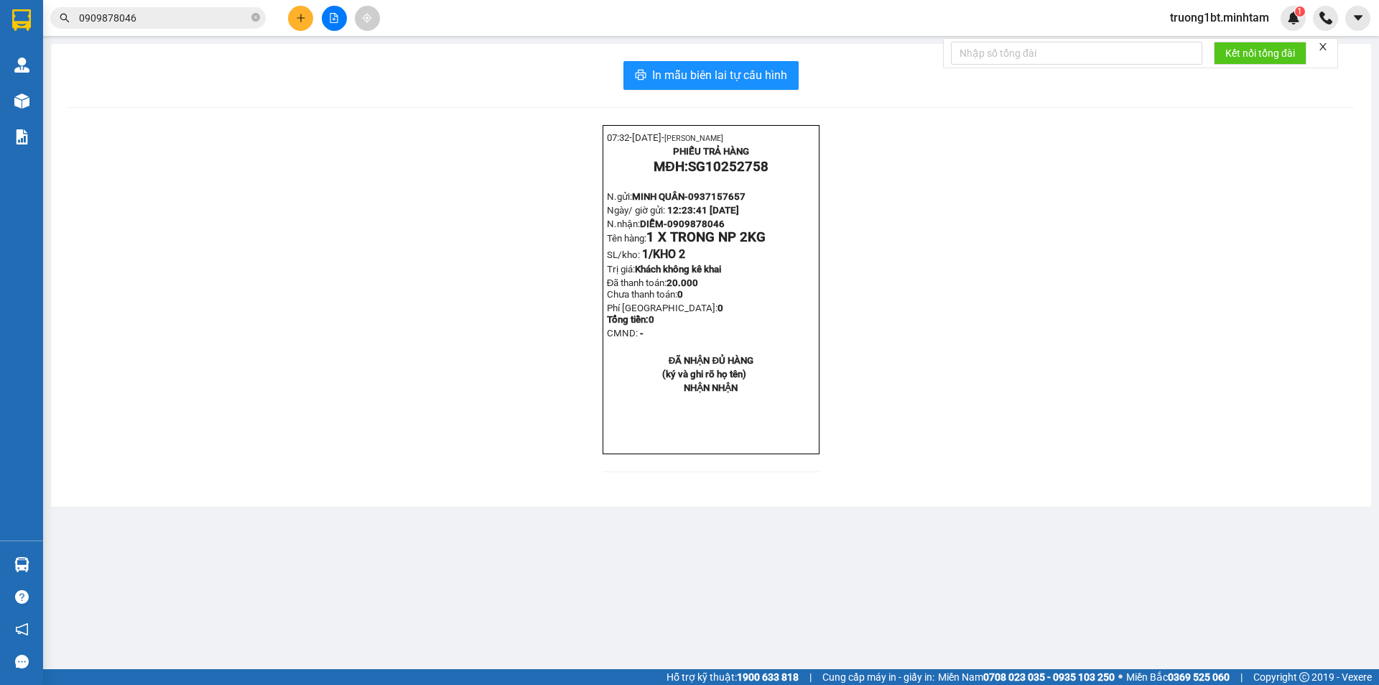
click at [213, 9] on span "0909878046" at bounding box center [158, 18] width 216 height 22
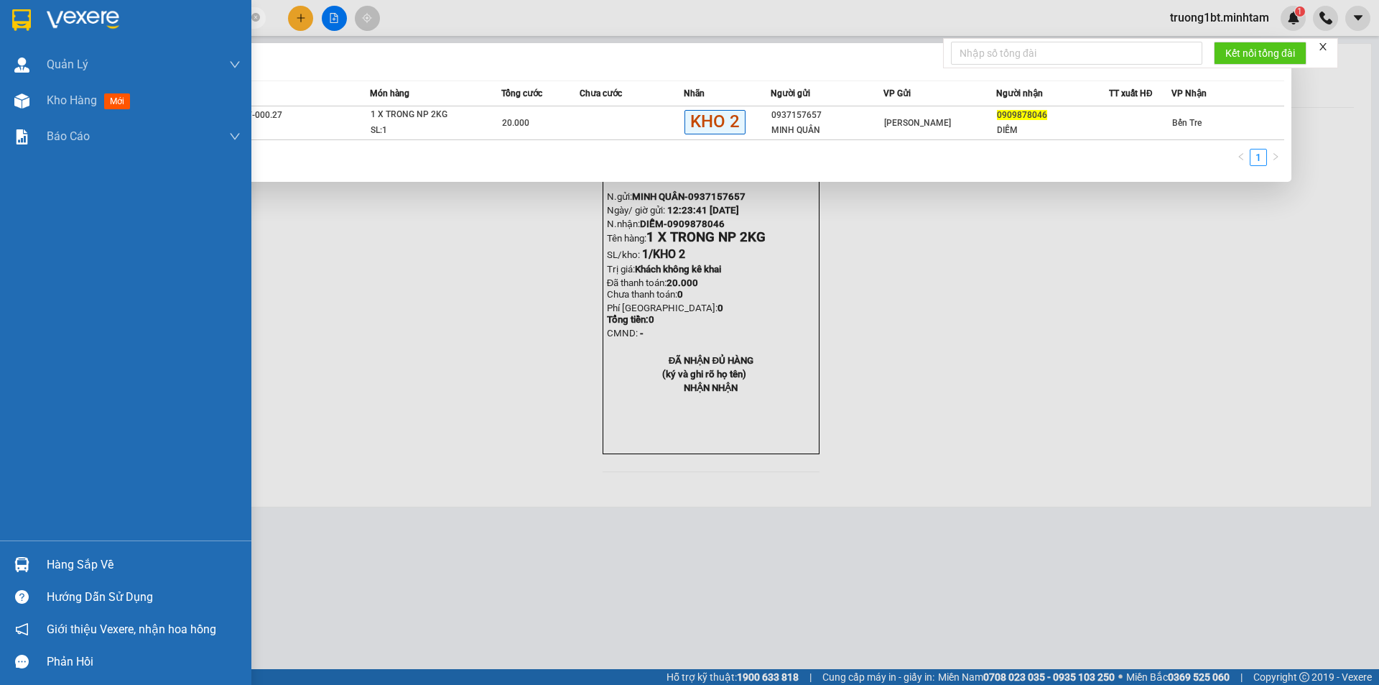
click at [21, 564] on img at bounding box center [21, 564] width 15 height 15
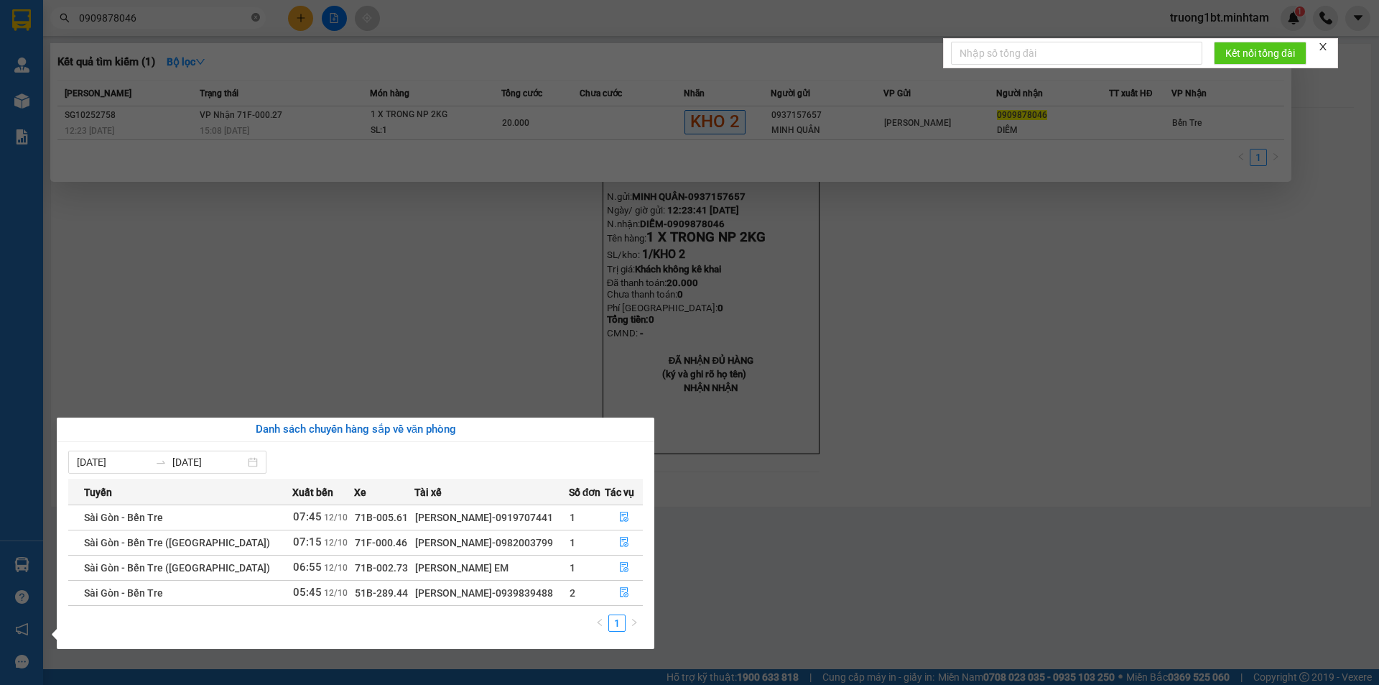
click at [259, 19] on section "Kết quả tìm kiếm ( 1 ) Bộ lọc Mã ĐH Trạng thái Món hàng Tổng cước Chưa cước Nhã…" at bounding box center [689, 342] width 1379 height 685
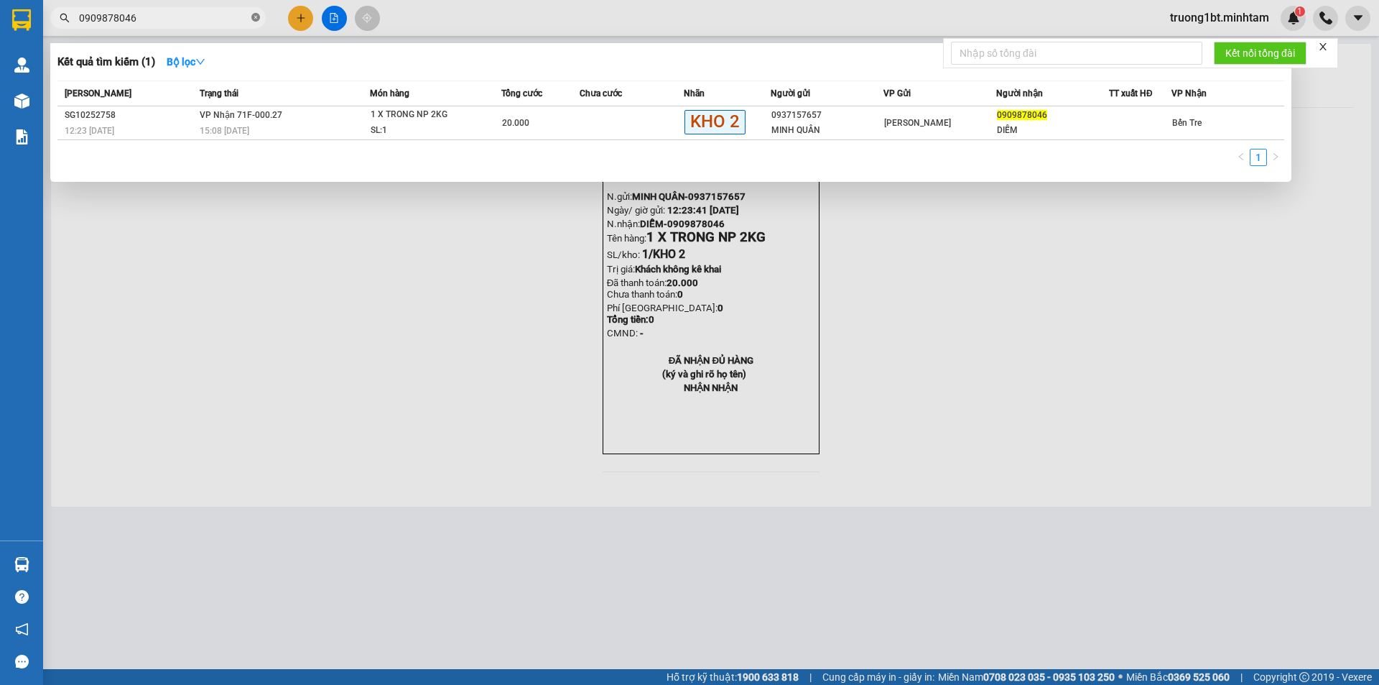
click at [254, 17] on icon "close-circle" at bounding box center [255, 17] width 9 height 9
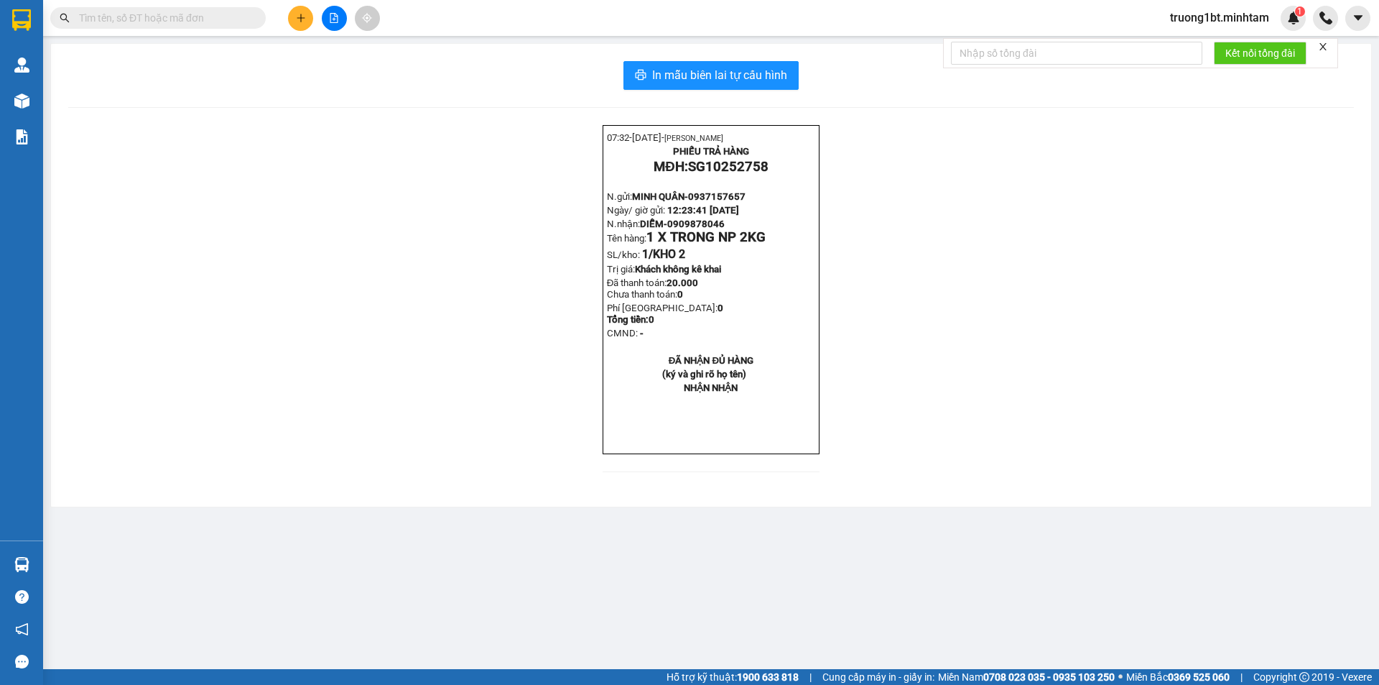
click at [234, 20] on input "text" at bounding box center [164, 18] width 170 height 16
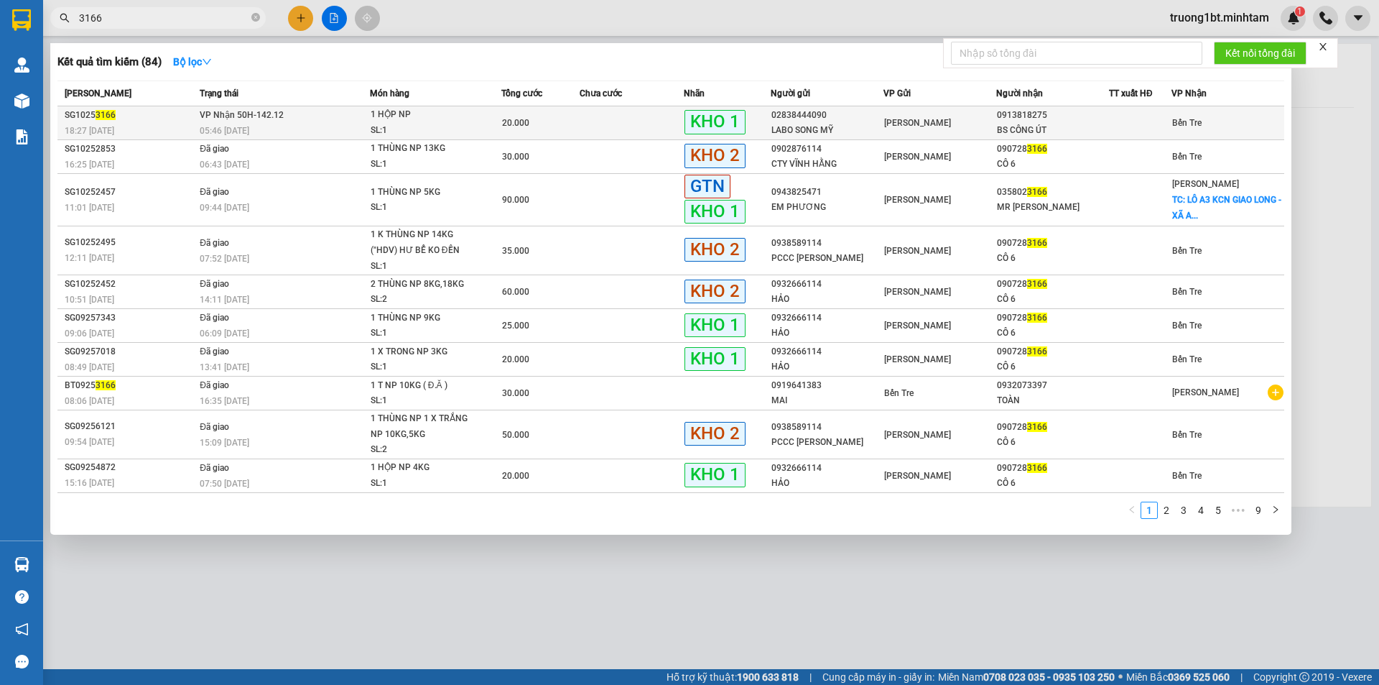
type input "3166"
click at [720, 114] on span "KHO 1" at bounding box center [715, 122] width 61 height 24
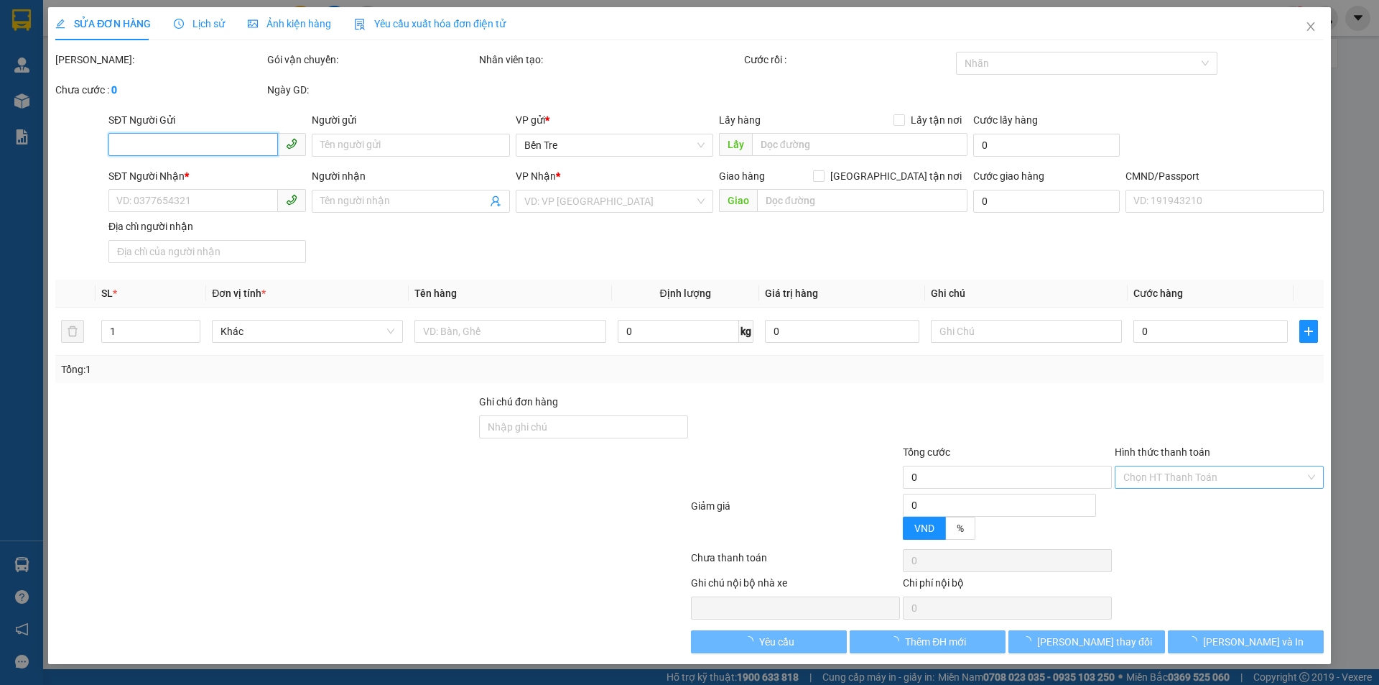
type input "02838444090"
type input "LABO SONG MỸ"
type input "0913818275"
type input "BS CÔNG ÚT"
type input "20.000"
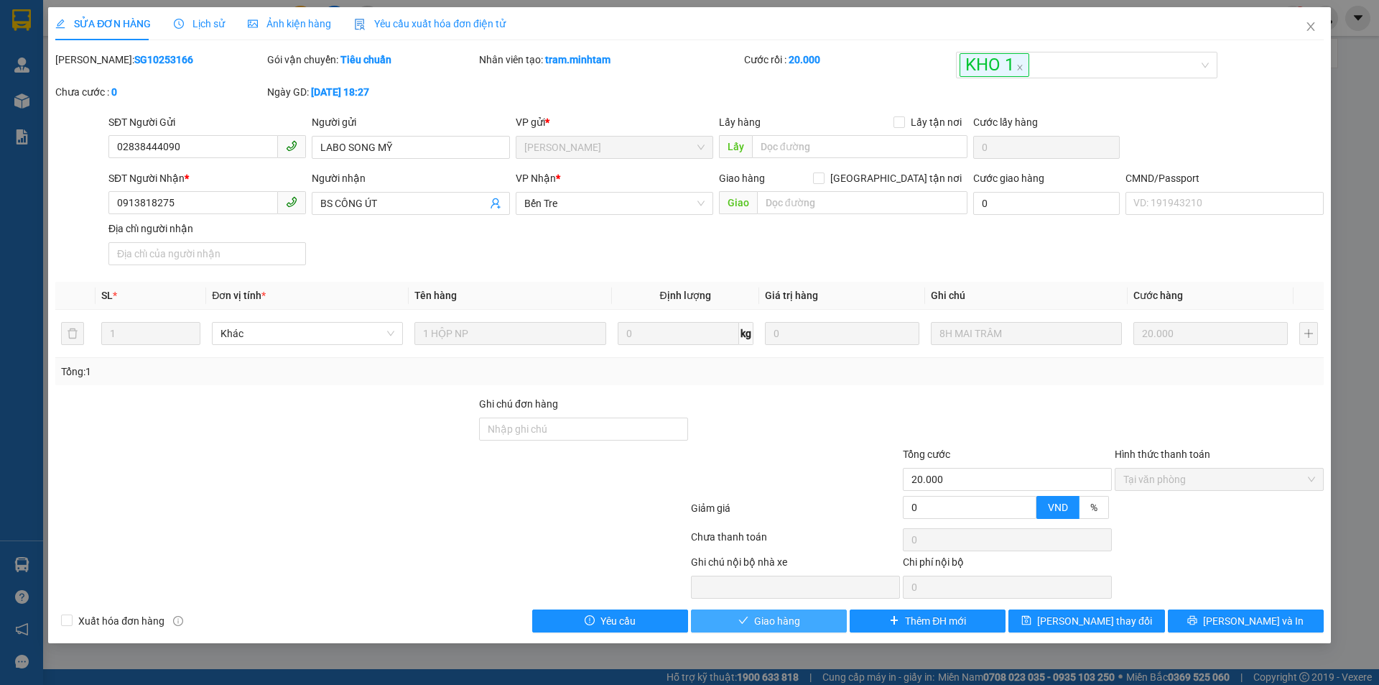
click at [762, 629] on span "Giao hàng" at bounding box center [777, 621] width 46 height 16
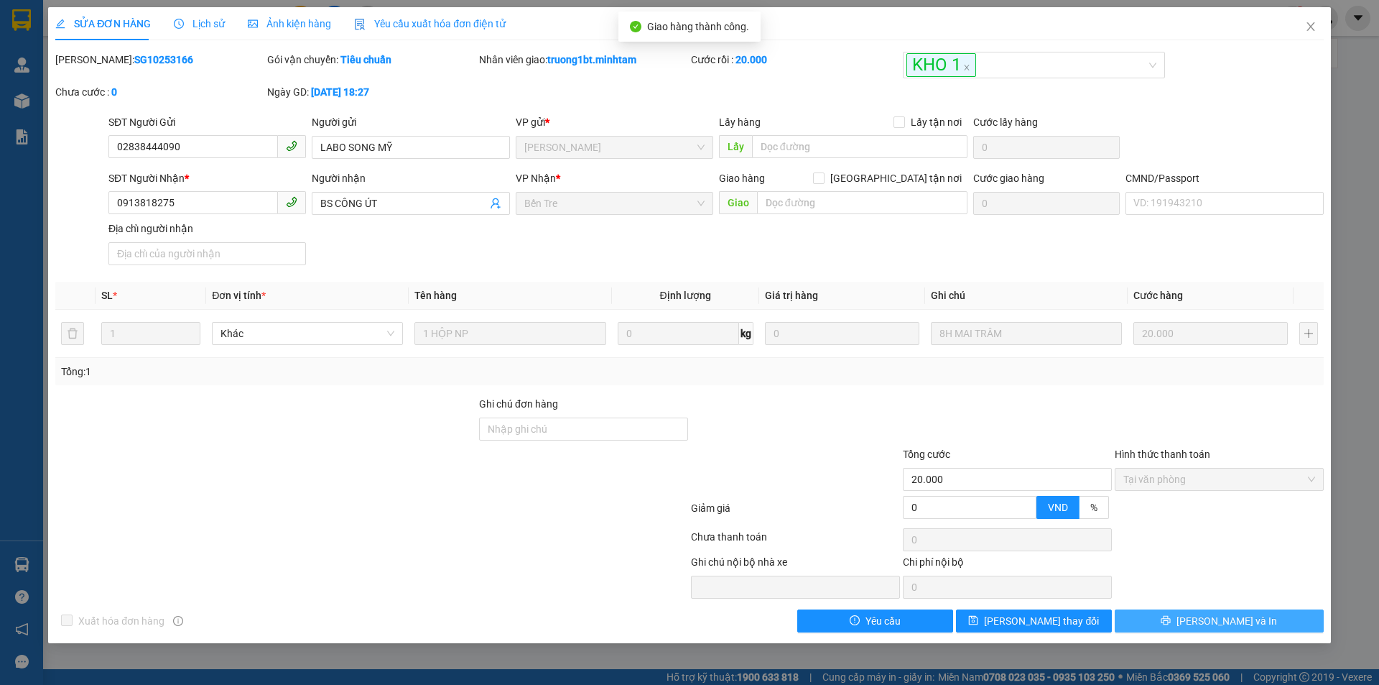
click at [1224, 628] on span "[PERSON_NAME] và In" at bounding box center [1227, 621] width 101 height 16
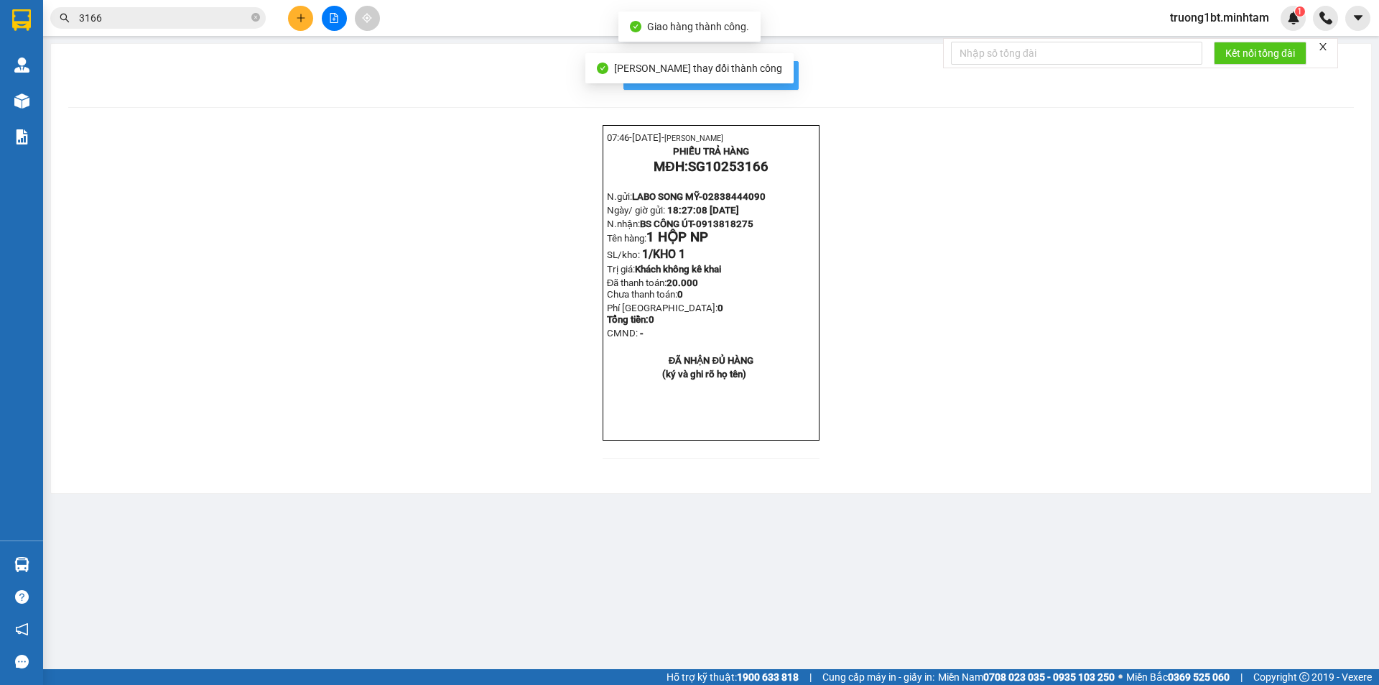
click at [777, 76] on span "In mẫu biên lai tự cấu hình" at bounding box center [719, 75] width 135 height 18
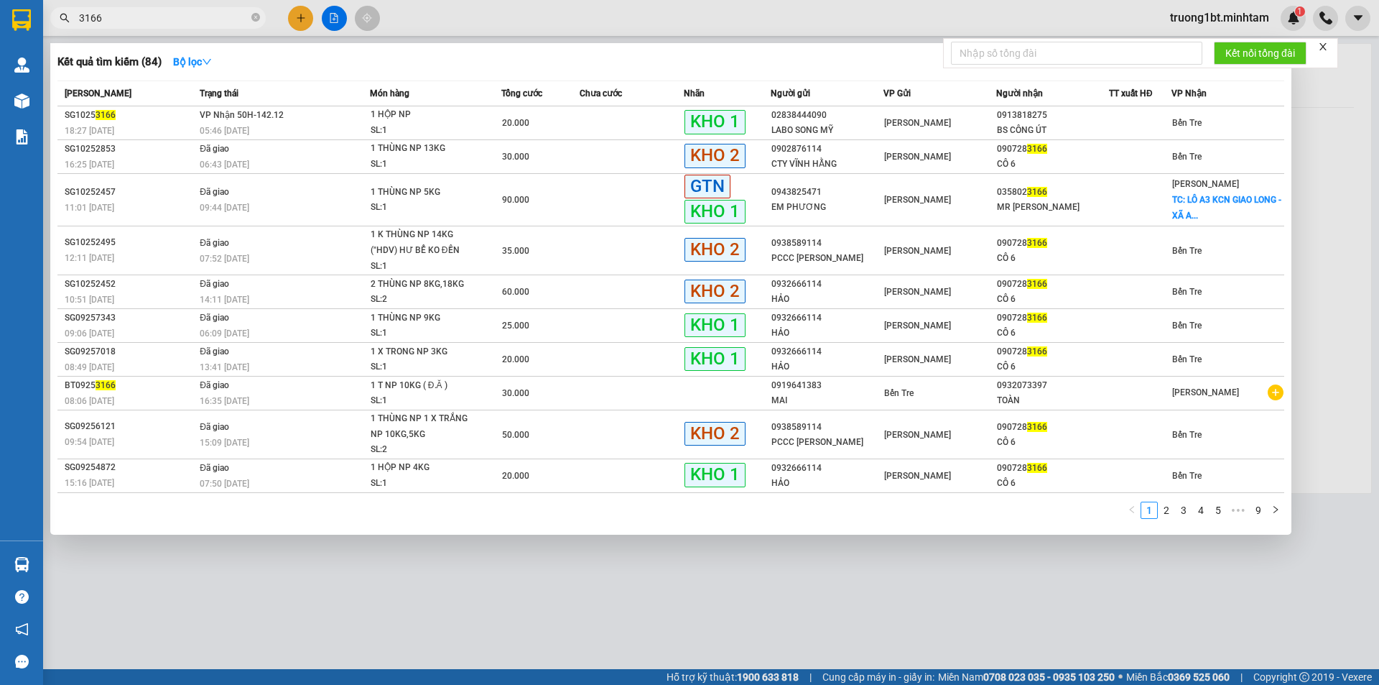
click at [205, 23] on input "3166" at bounding box center [164, 18] width 170 height 16
type input "3"
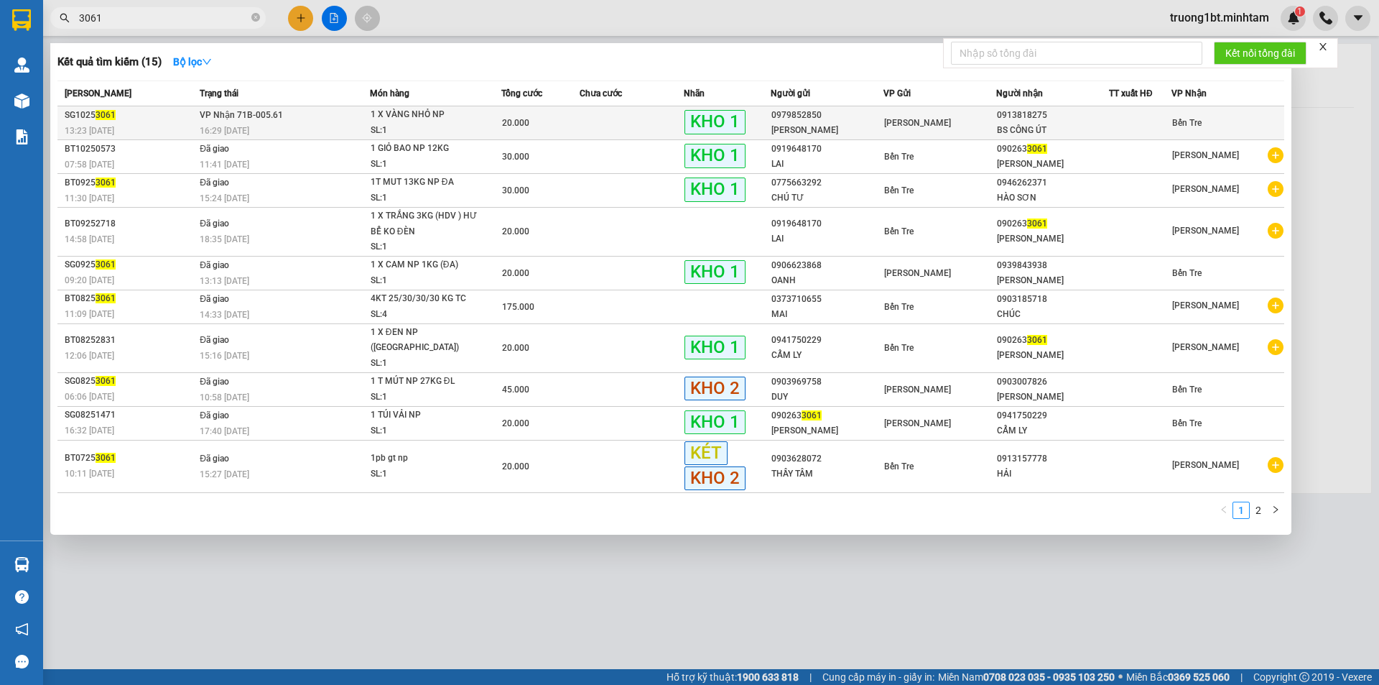
type input "3061"
click at [632, 119] on td at bounding box center [632, 123] width 104 height 34
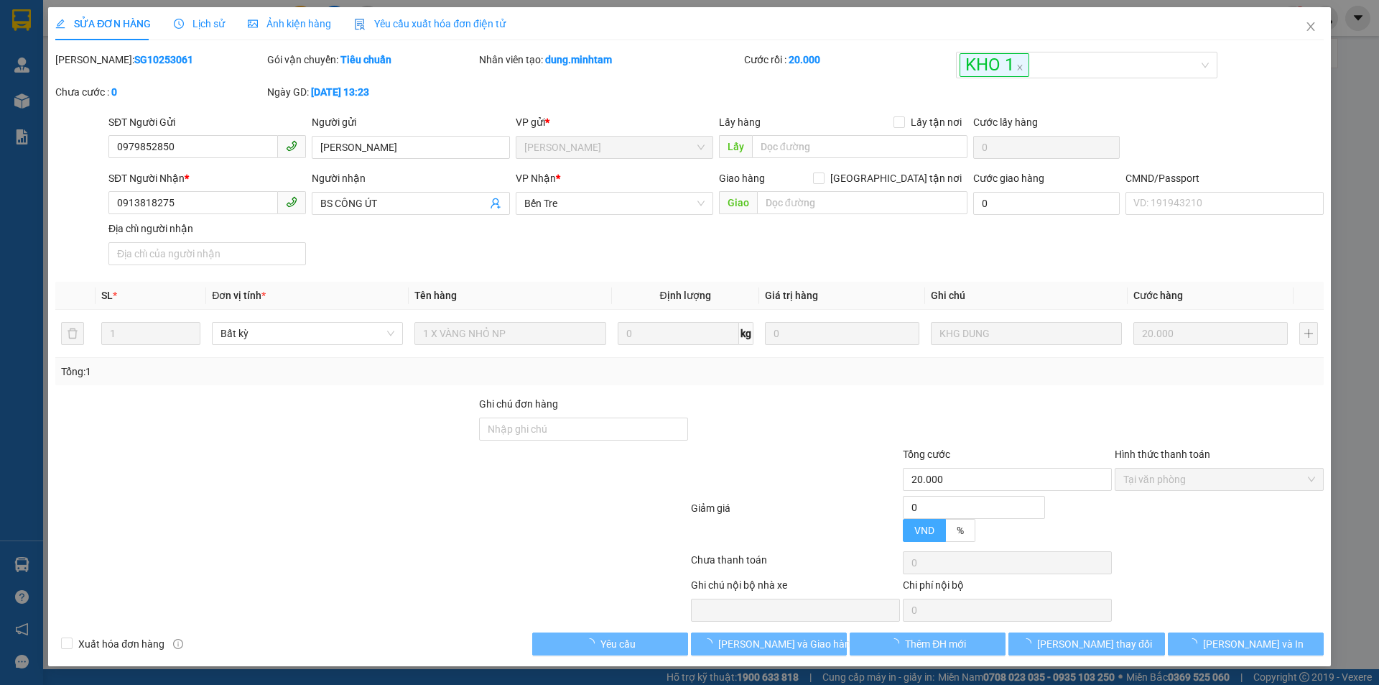
type input "0979852850"
type input "NGUYỄN KIÊN"
type input "0913818275"
type input "BS CÔNG ÚT"
type input "20.000"
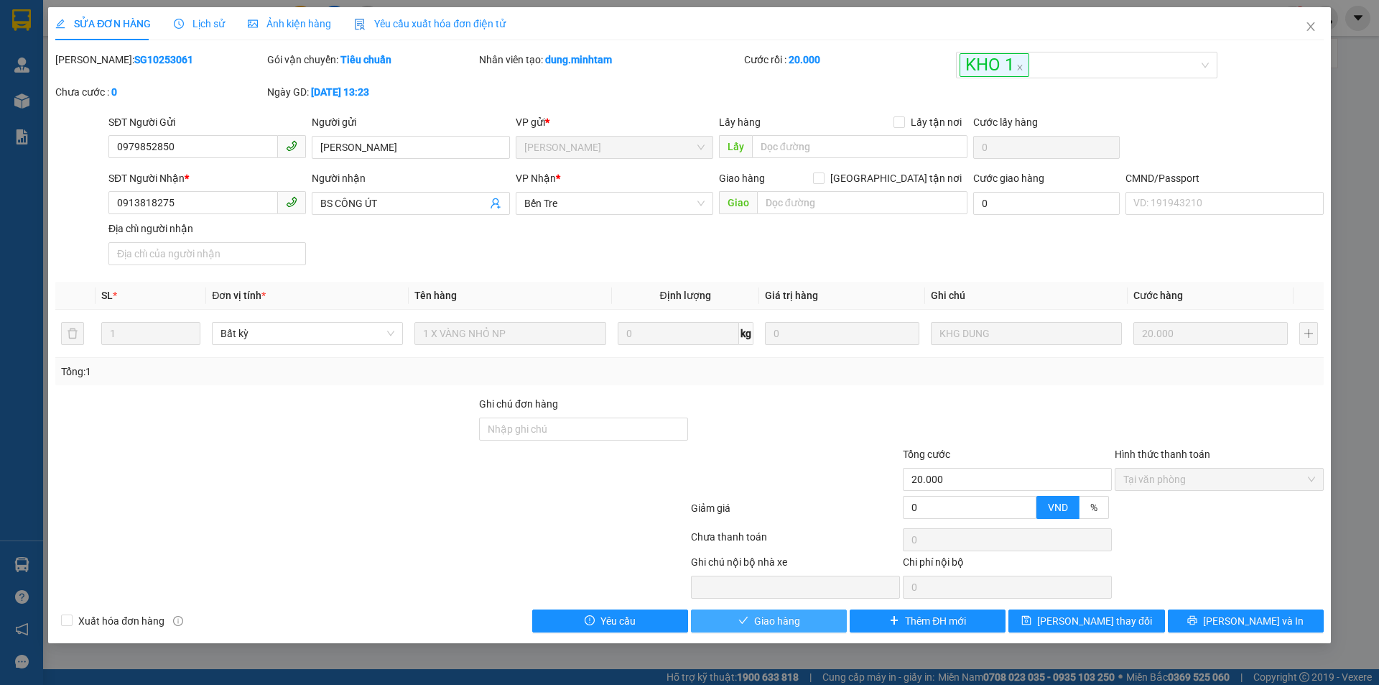
click at [815, 616] on button "Giao hàng" at bounding box center [769, 620] width 156 height 23
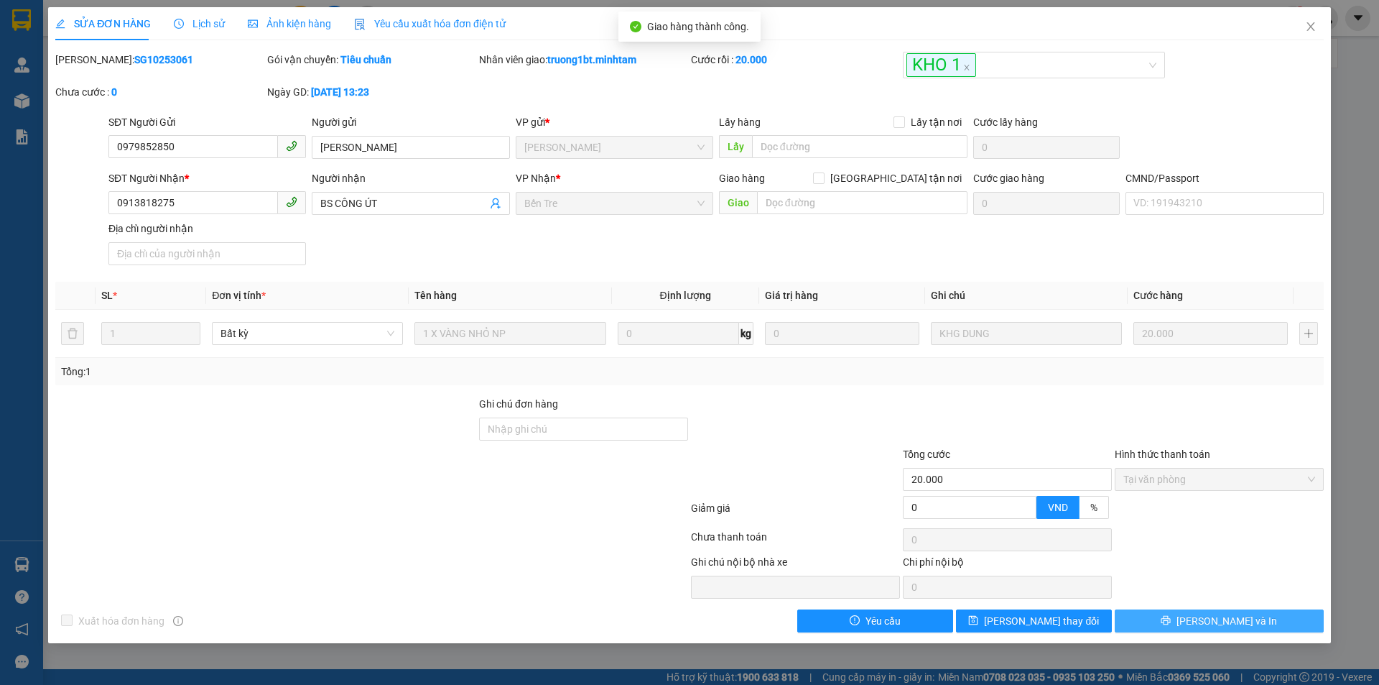
click at [1285, 624] on button "[PERSON_NAME] và In" at bounding box center [1219, 620] width 209 height 23
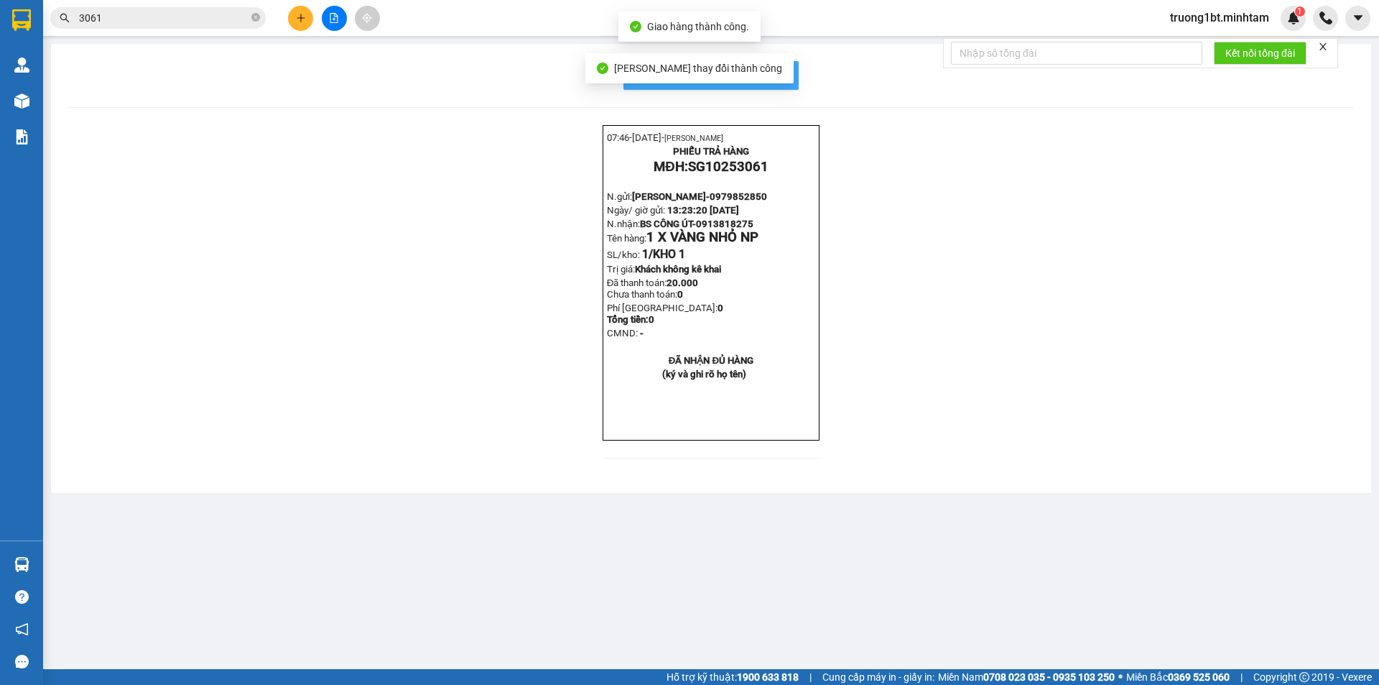
click at [777, 73] on span "In mẫu biên lai tự cấu hình" at bounding box center [719, 75] width 135 height 18
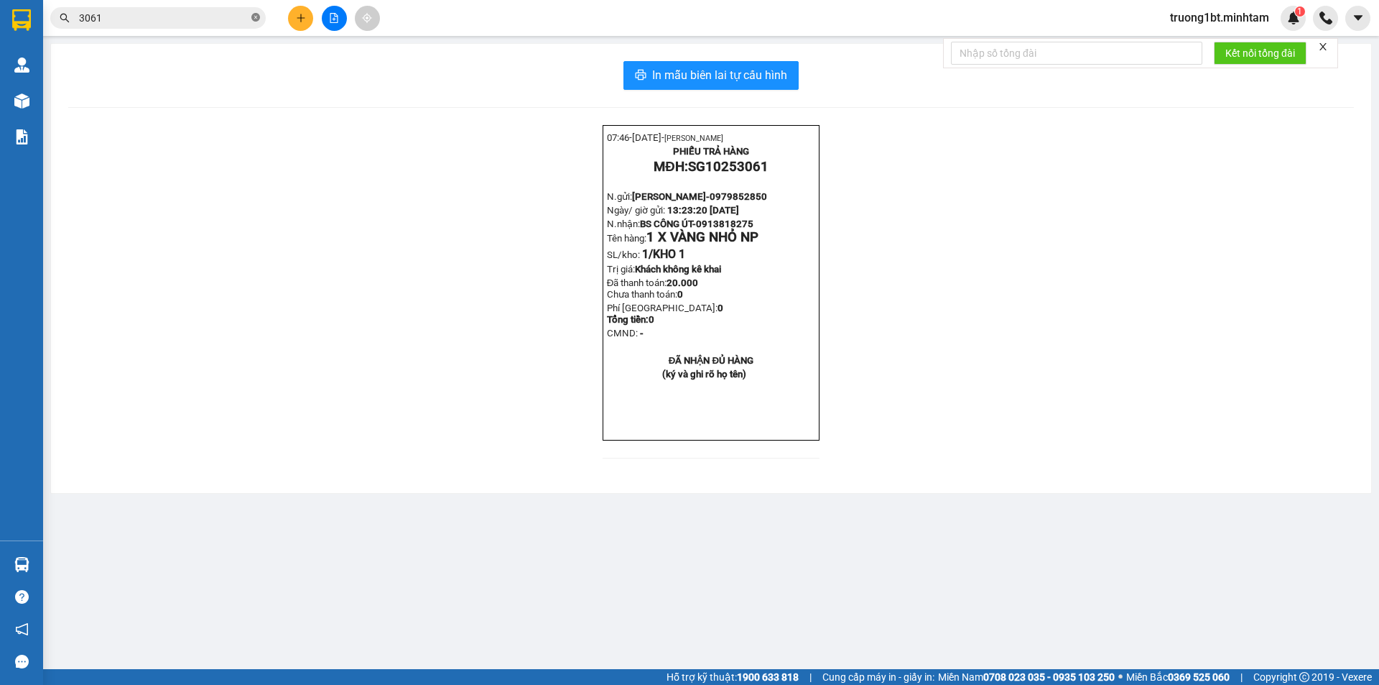
click at [254, 17] on icon "close-circle" at bounding box center [255, 17] width 9 height 9
click at [244, 19] on input "text" at bounding box center [164, 18] width 170 height 16
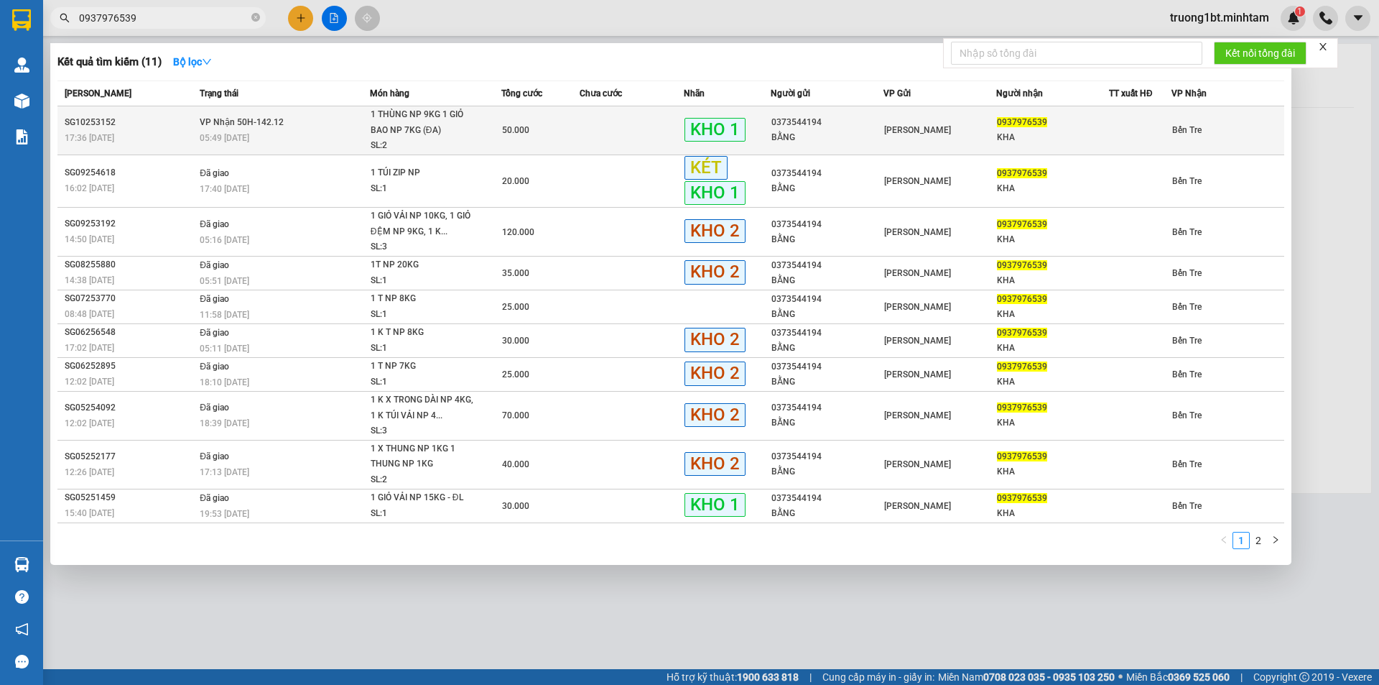
type input "0937976539"
click at [1025, 130] on div "0937976539" at bounding box center [1052, 122] width 111 height 15
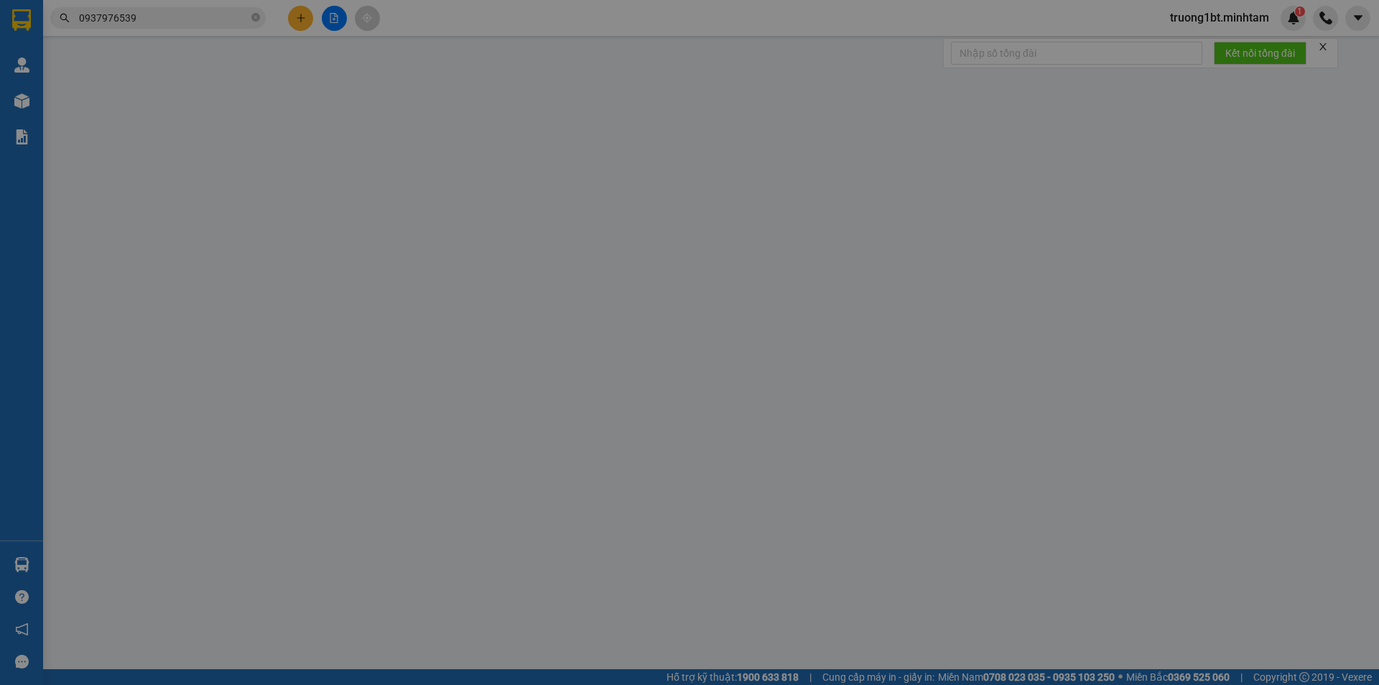
type input "0373544194"
type input "BẰNG"
type input "0937976539"
type input "KHA"
type input "KNM"
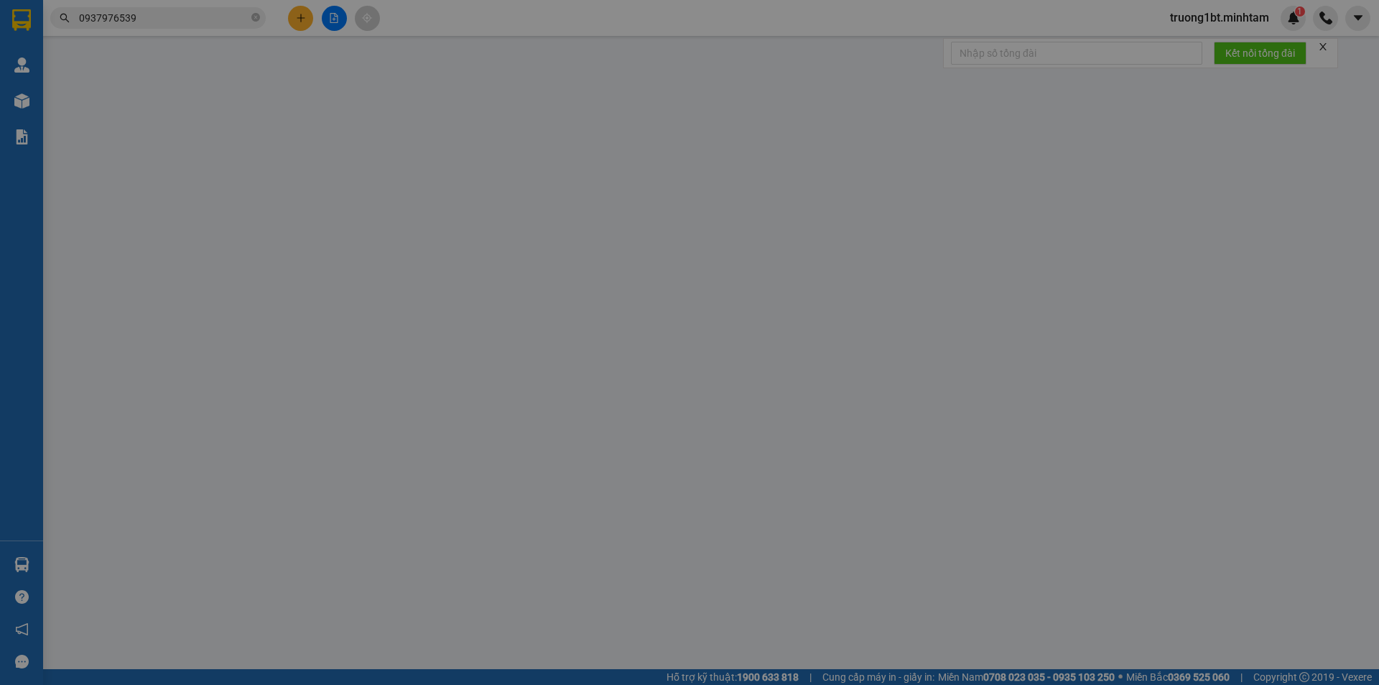
type input "50.000"
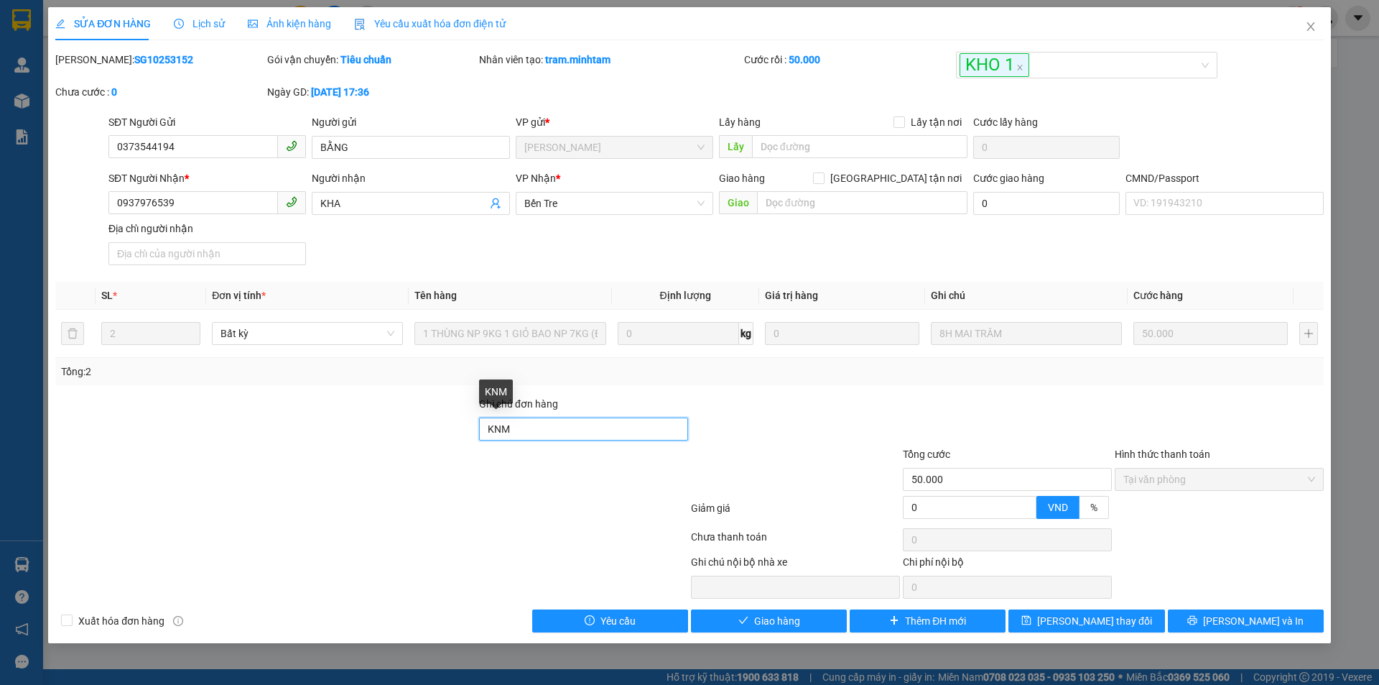
click at [592, 435] on input "KNM" at bounding box center [583, 428] width 209 height 23
type input "KNM NIỀM NHẬN"
click at [752, 626] on span "[PERSON_NAME] và [PERSON_NAME] hàng" at bounding box center [787, 621] width 138 height 16
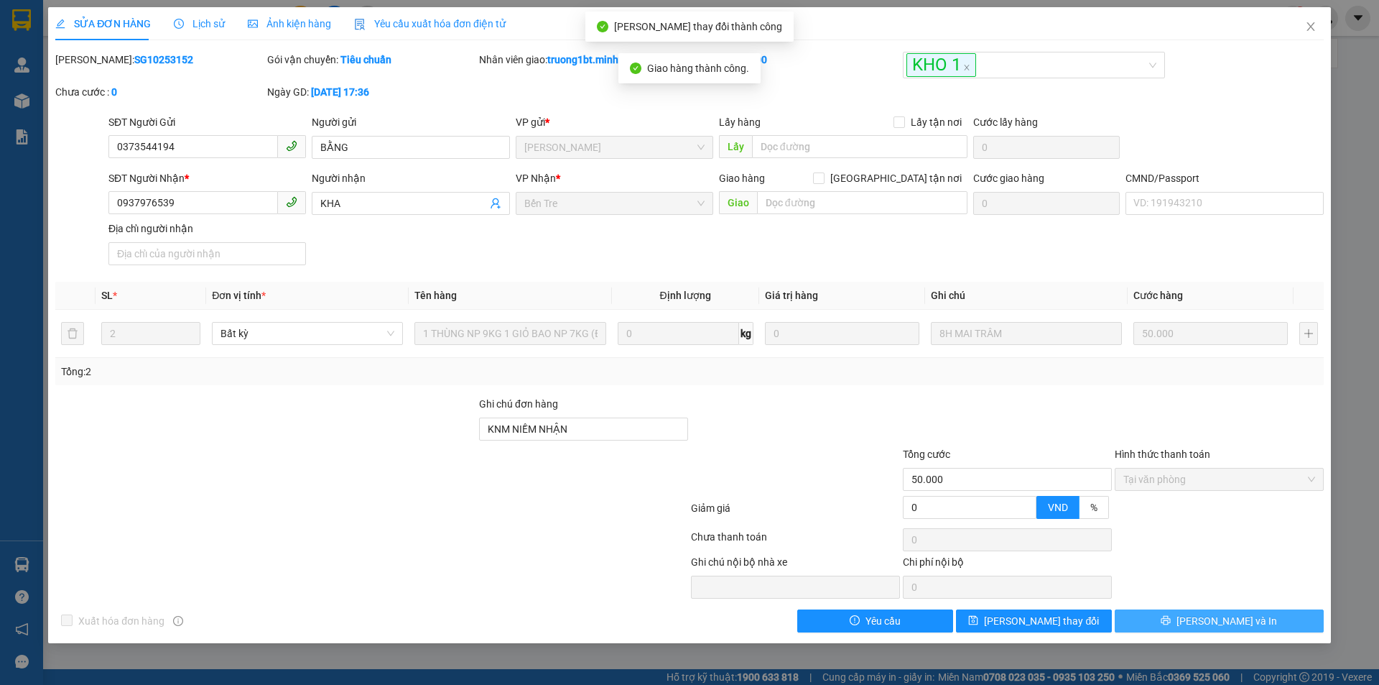
drag, startPoint x: 1207, startPoint y: 624, endPoint x: 1057, endPoint y: 585, distance: 155.1
click at [1207, 623] on span "[PERSON_NAME] và In" at bounding box center [1227, 621] width 101 height 16
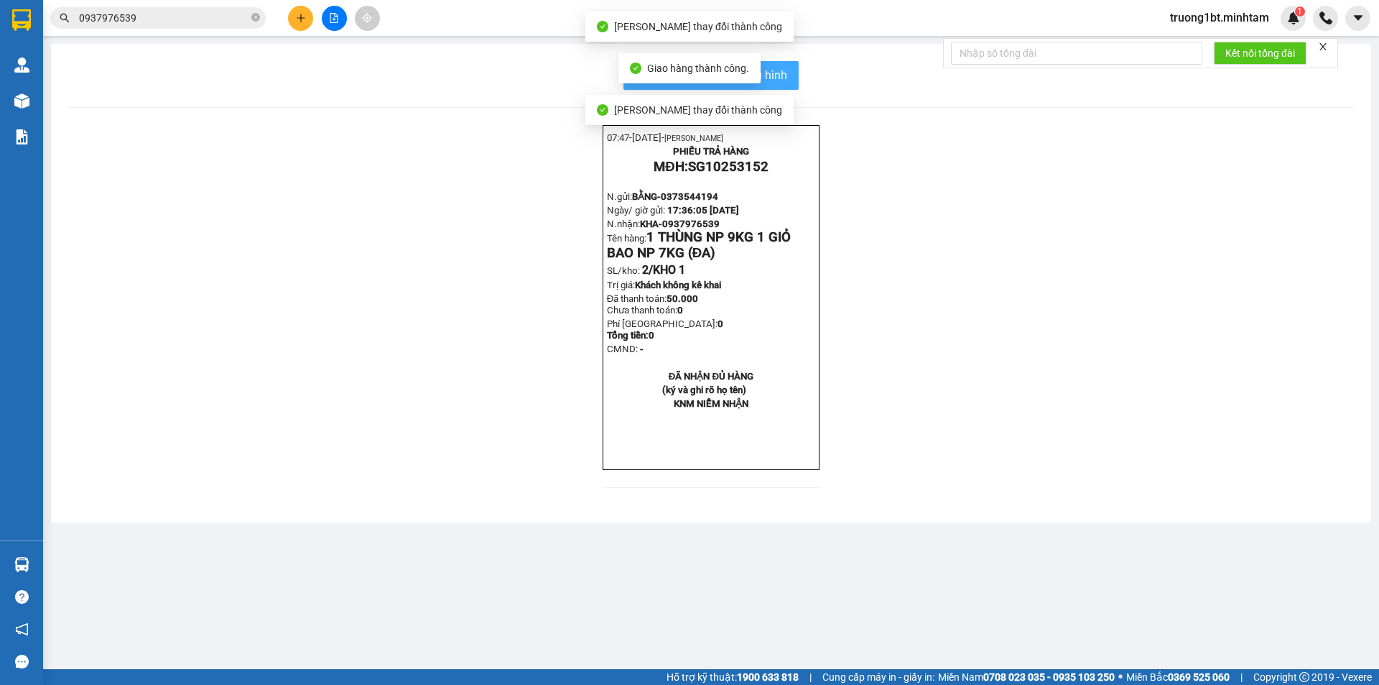
click at [787, 82] on span "In mẫu biên lai tự cấu hình" at bounding box center [719, 75] width 135 height 18
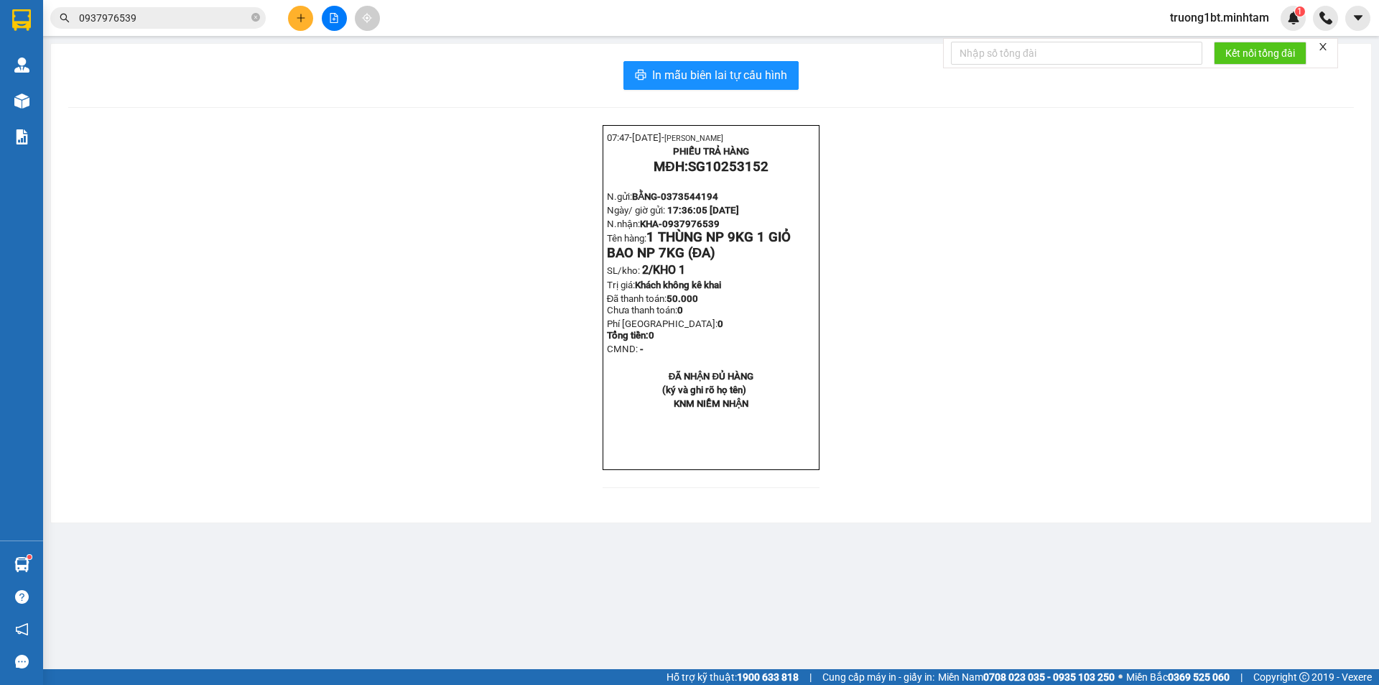
click at [302, 25] on button at bounding box center [300, 18] width 25 height 25
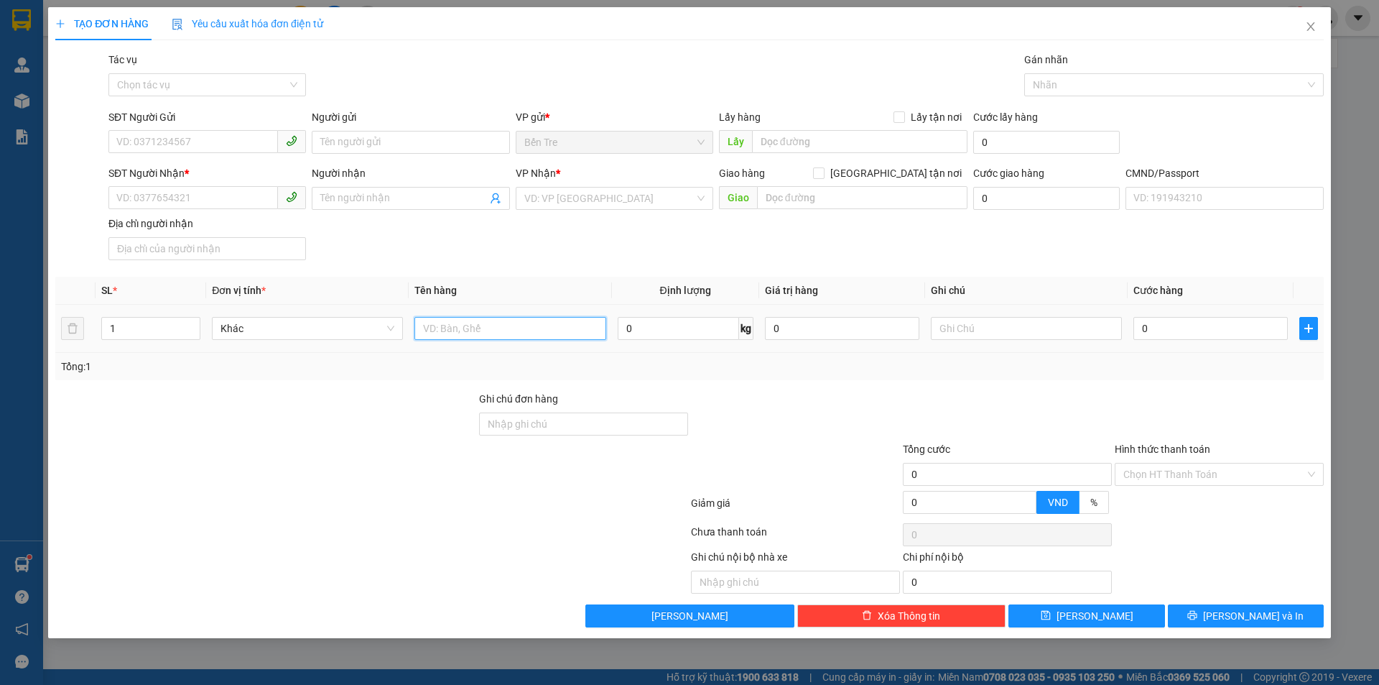
click at [507, 318] on input "text" at bounding box center [510, 328] width 191 height 23
type input "1 GB NP 15KG"
click at [197, 138] on input "SĐT Người Gửi" at bounding box center [193, 141] width 170 height 23
type input "0939285959"
click at [197, 138] on input "0939285959" at bounding box center [193, 141] width 170 height 23
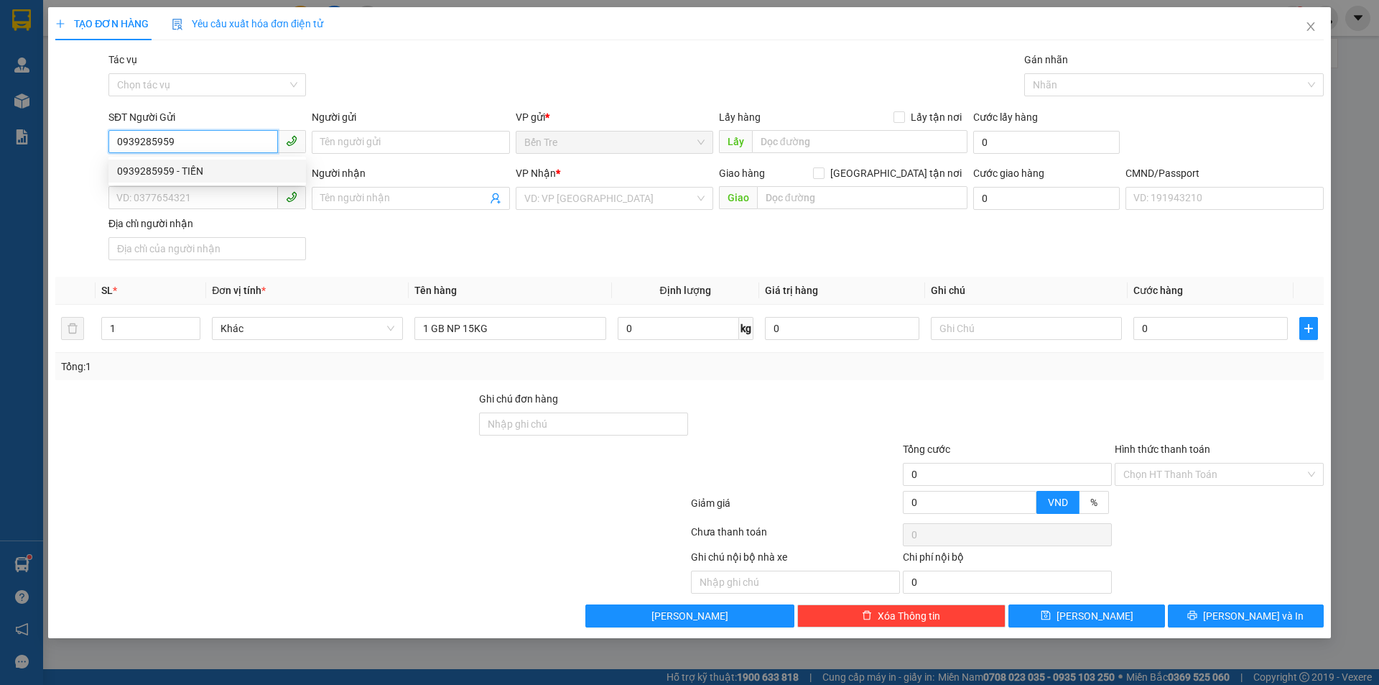
click at [193, 169] on div "0939285959 - TIẾN" at bounding box center [207, 171] width 180 height 16
type input "TIẾN"
type input "0908659707"
type input "HƯNG"
type input "0939285959"
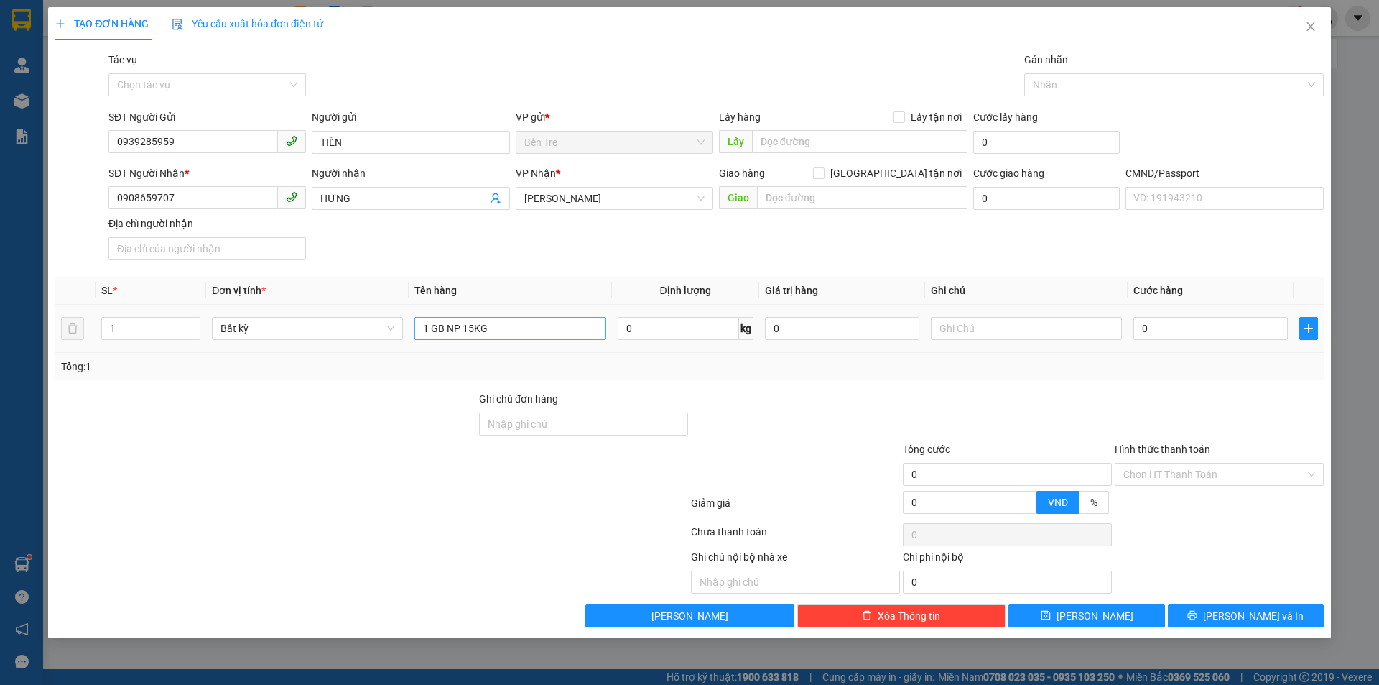
drag, startPoint x: 514, startPoint y: 340, endPoint x: 518, endPoint y: 332, distance: 8.7
click at [514, 338] on div "1 GB NP 15KG" at bounding box center [510, 328] width 191 height 29
click at [518, 332] on input "1 GB NP 15KG" at bounding box center [510, 328] width 191 height 23
type input "1 GB NP 15KG (ĐA)"
click at [1023, 328] on input "text" at bounding box center [1026, 328] width 191 height 23
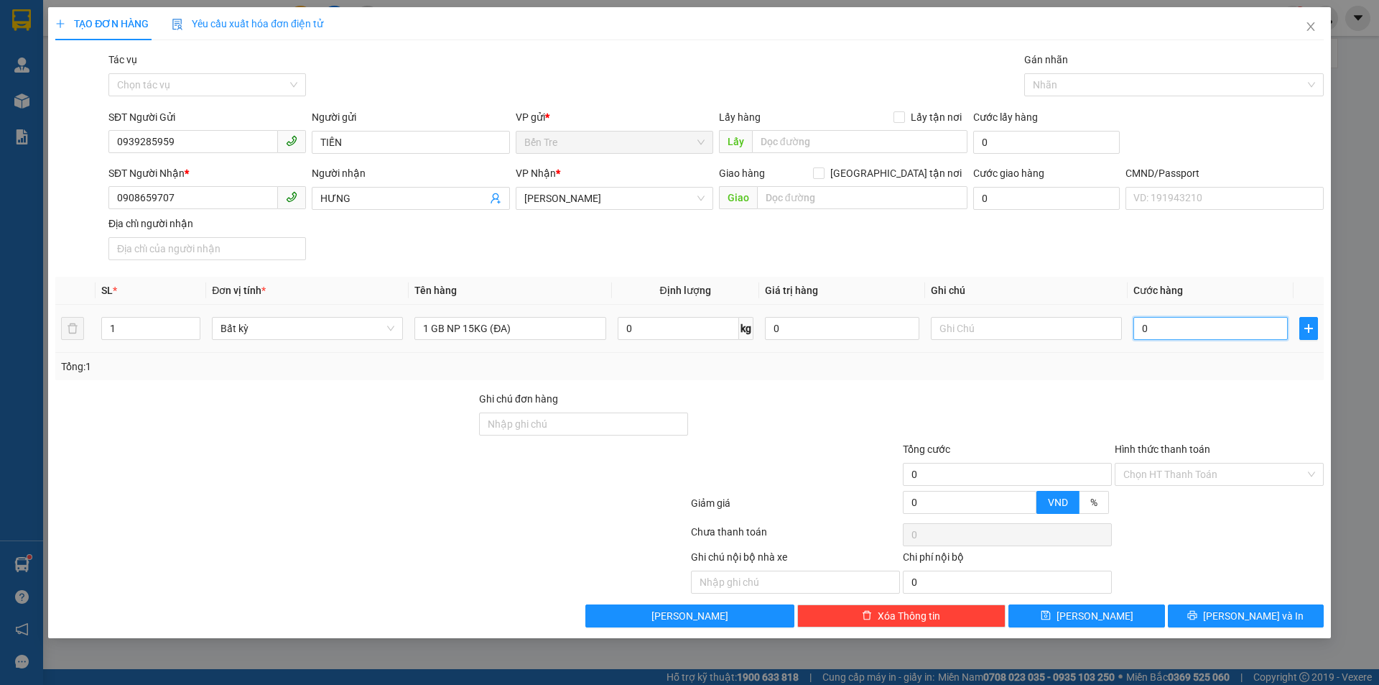
click at [1204, 329] on input "0" at bounding box center [1211, 328] width 154 height 23
type input "3"
type input "30"
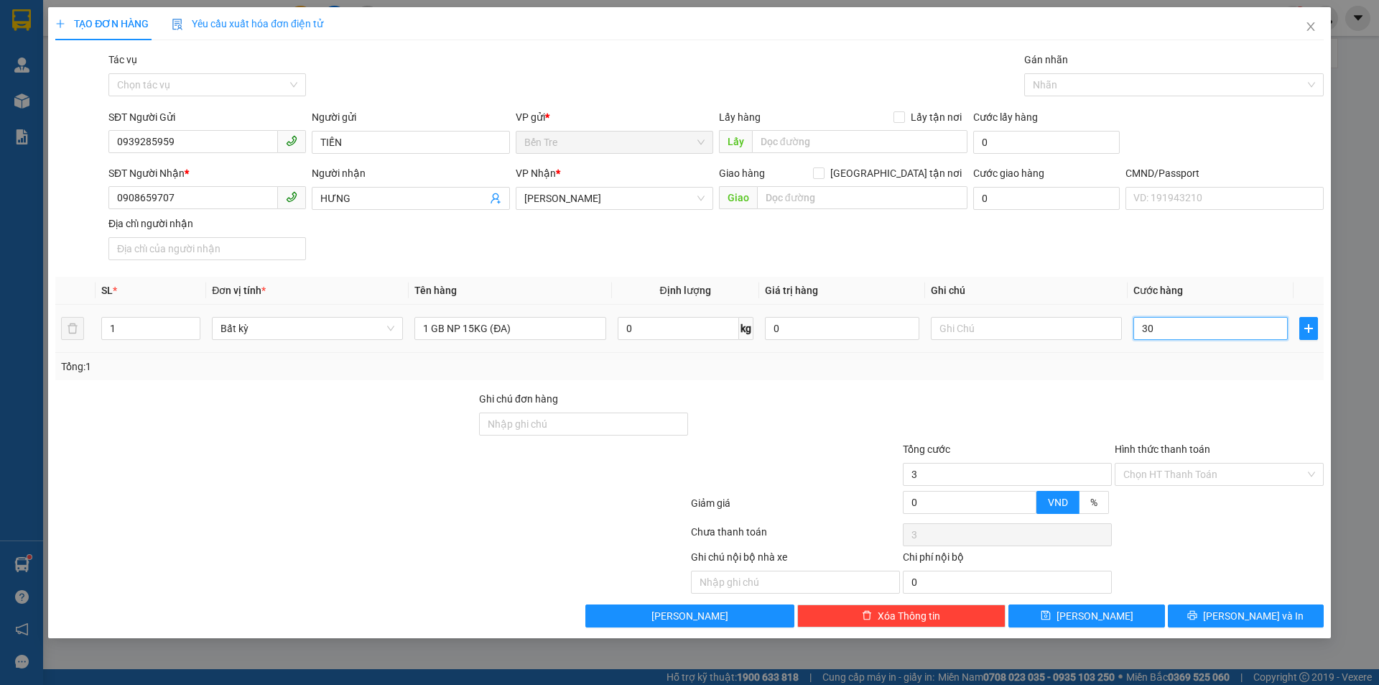
type input "30"
type input "30.000"
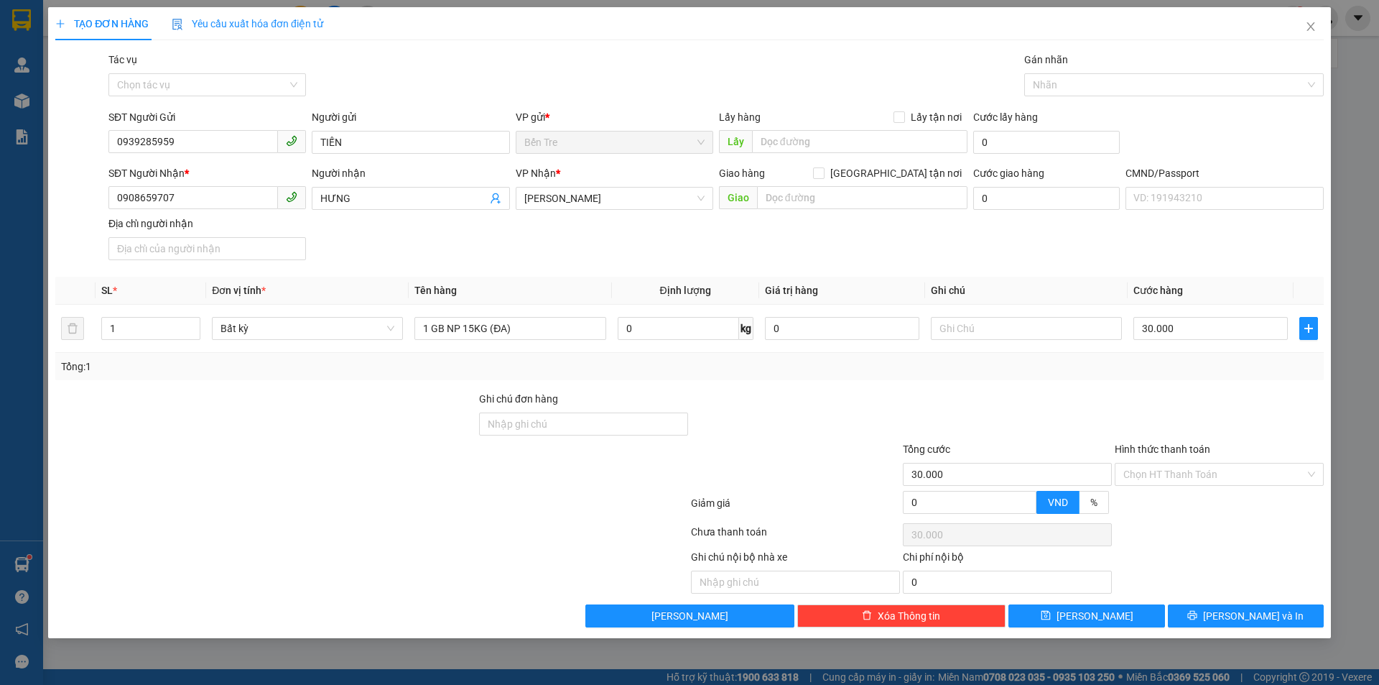
click at [878, 353] on div "Tổng: 1" at bounding box center [689, 366] width 1269 height 27
click at [833, 323] on input "0" at bounding box center [842, 328] width 154 height 23
type input "500.000"
click at [854, 379] on div "Tổng: 1" at bounding box center [689, 366] width 1269 height 27
type input "0"
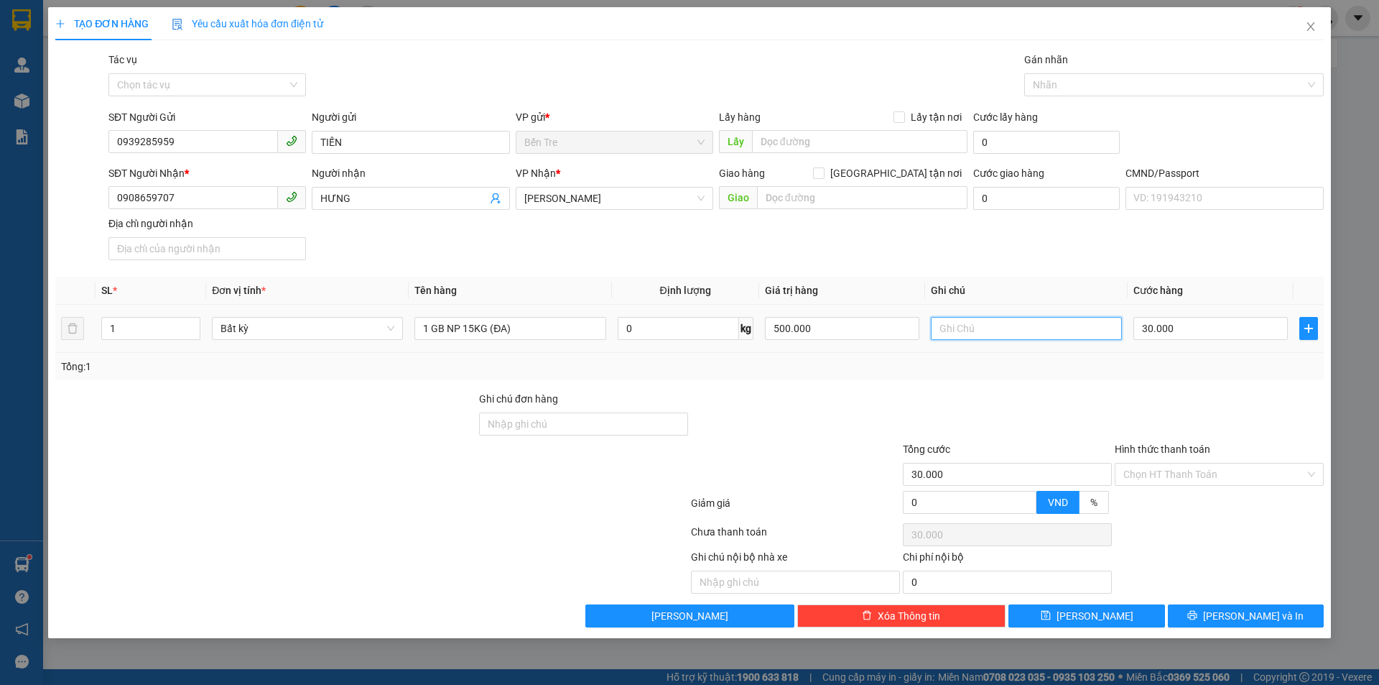
type input "0"
click at [1033, 329] on input "text" at bounding box center [1026, 328] width 191 height 23
type input "12H TRƯỜNG"
click at [1159, 328] on input "0" at bounding box center [1211, 328] width 154 height 23
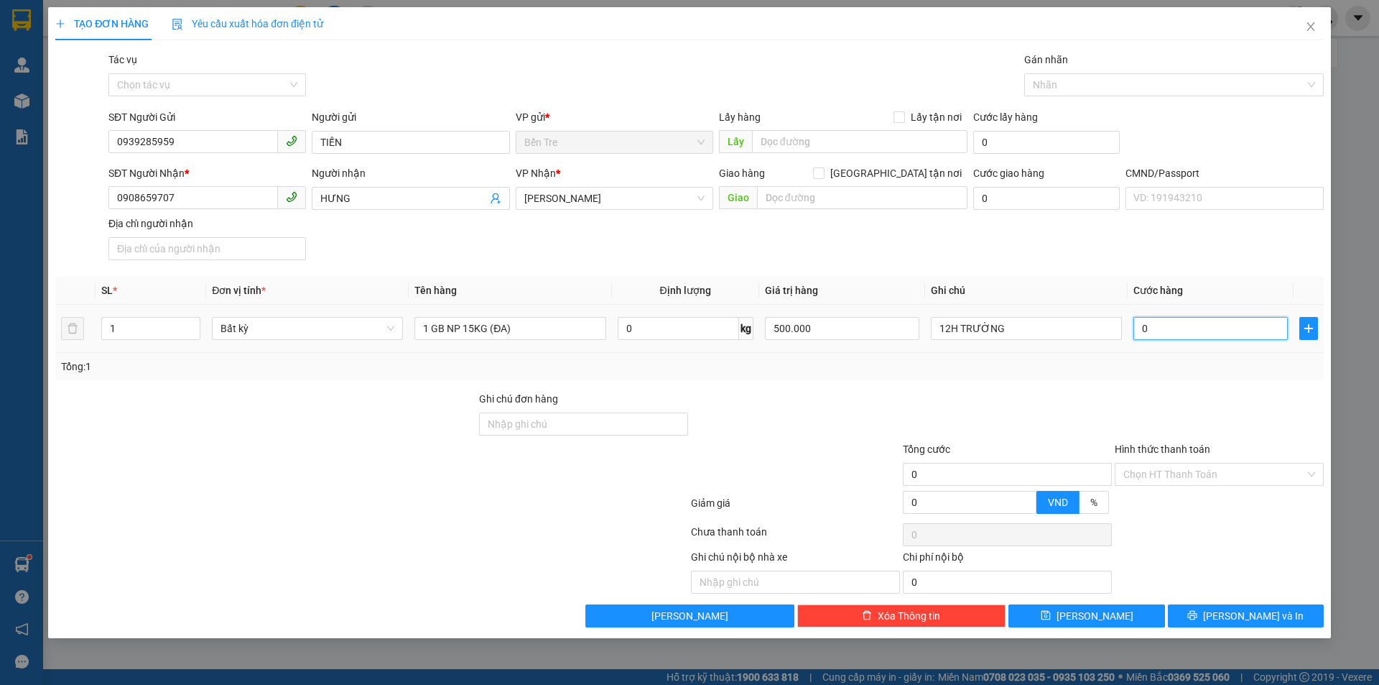
type input "3"
type input "30"
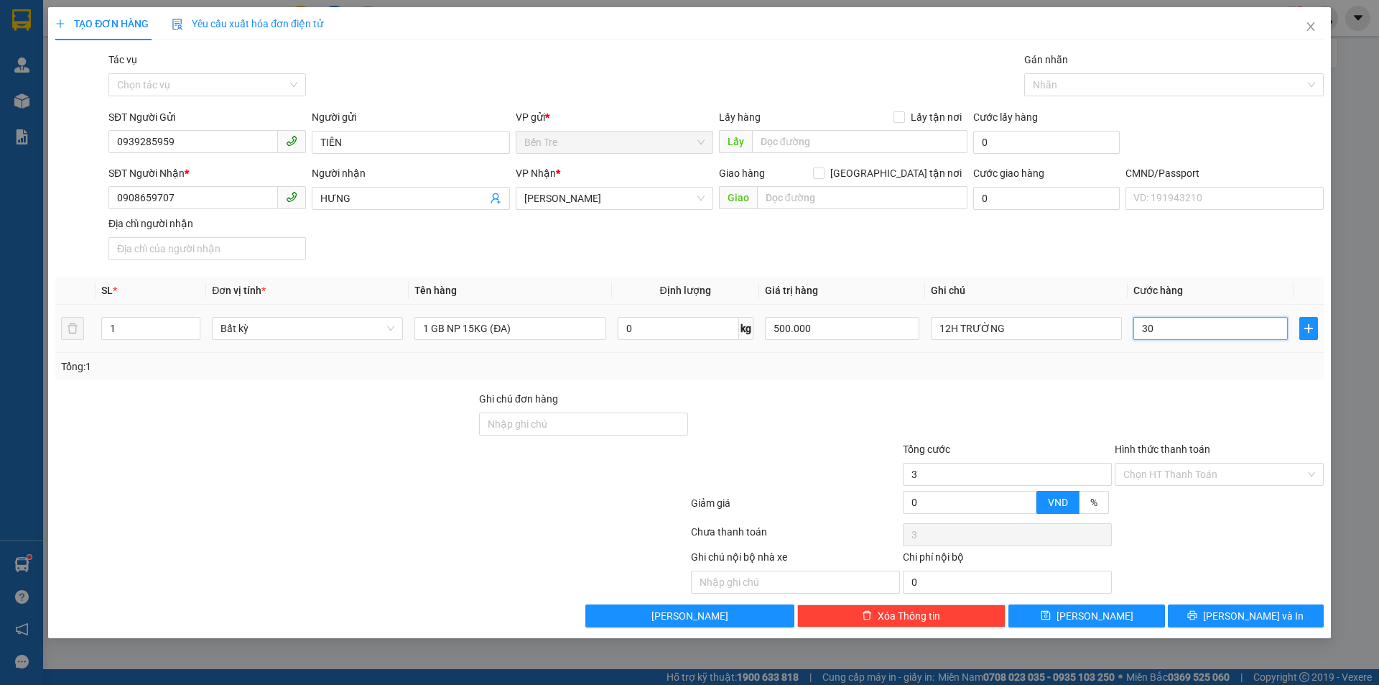
type input "30"
type input "30.000"
click at [1072, 384] on div "Transit Pickup Surcharge Ids Transit Deliver Surcharge Ids Transit Deliver Surc…" at bounding box center [689, 339] width 1269 height 575
click at [1161, 478] on input "Hình thức thanh toán" at bounding box center [1215, 474] width 182 height 22
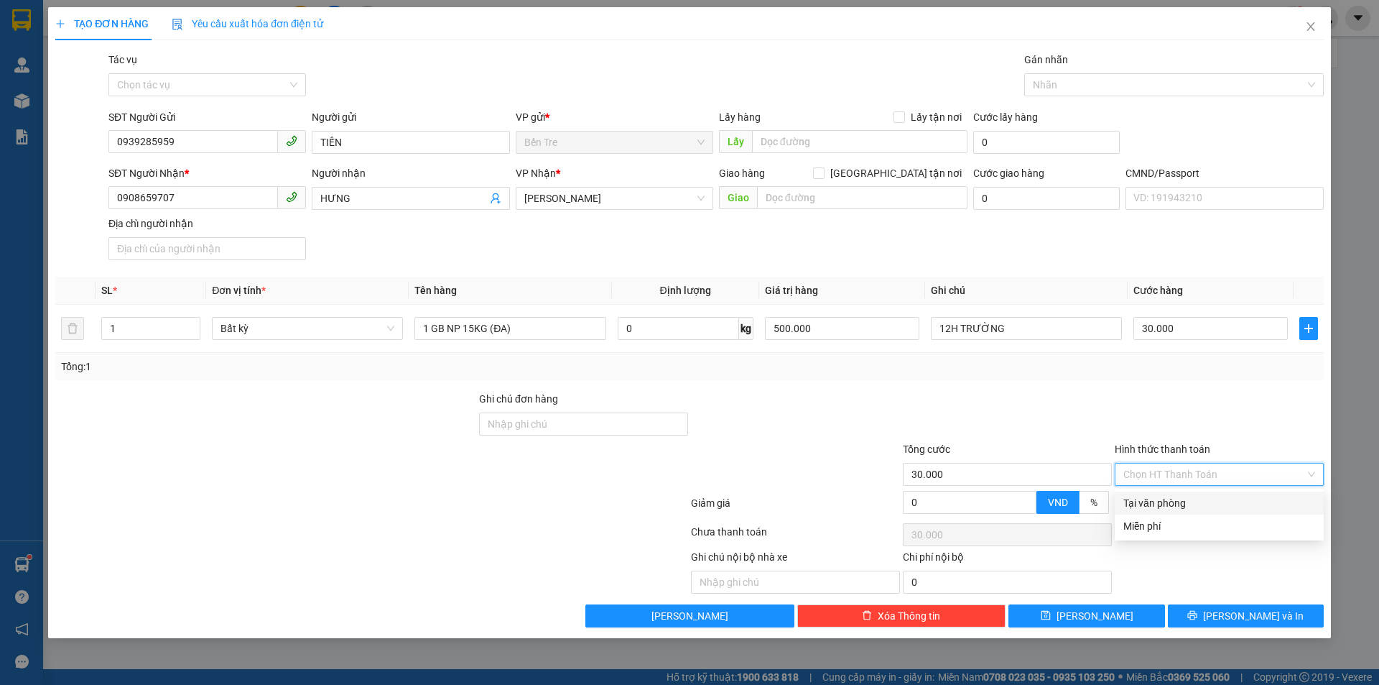
click at [1165, 508] on div "Tại văn phòng" at bounding box center [1220, 503] width 192 height 16
type input "0"
click at [1244, 610] on span "[PERSON_NAME] và In" at bounding box center [1253, 616] width 101 height 16
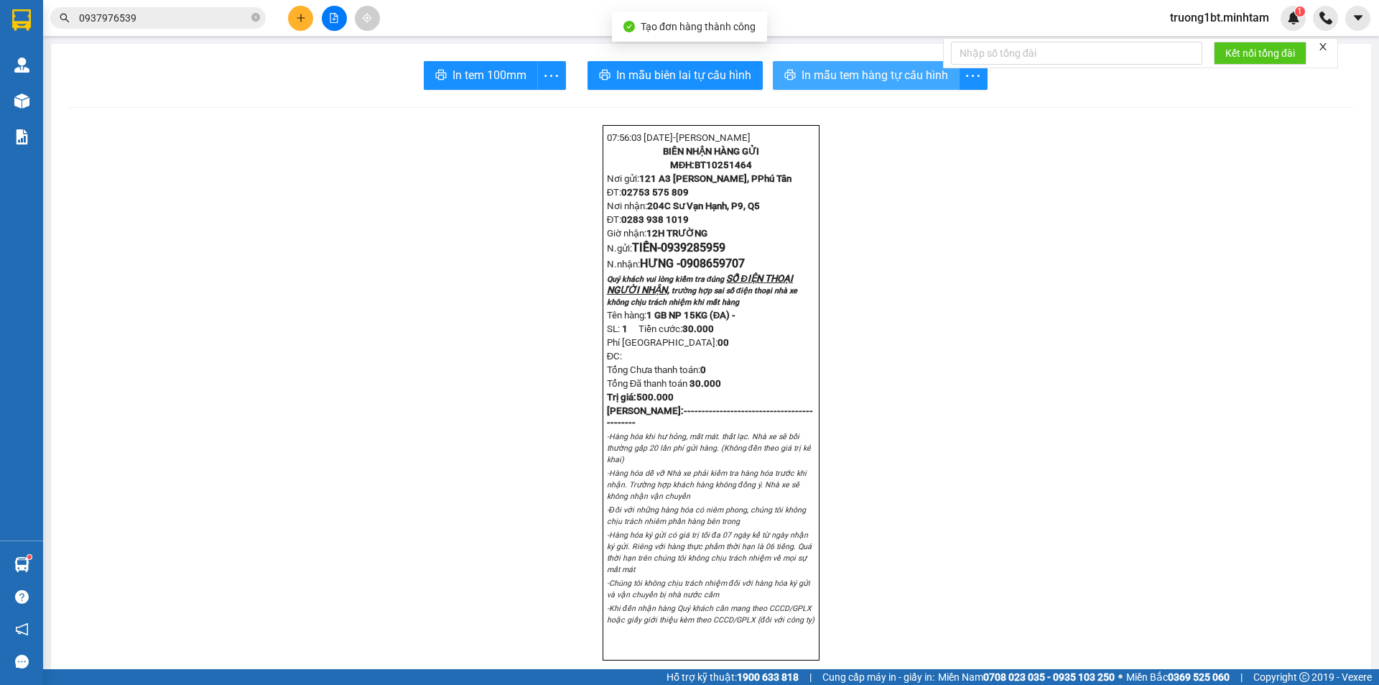
click at [861, 85] on button "In mẫu tem hàng tự cấu hình" at bounding box center [866, 75] width 187 height 29
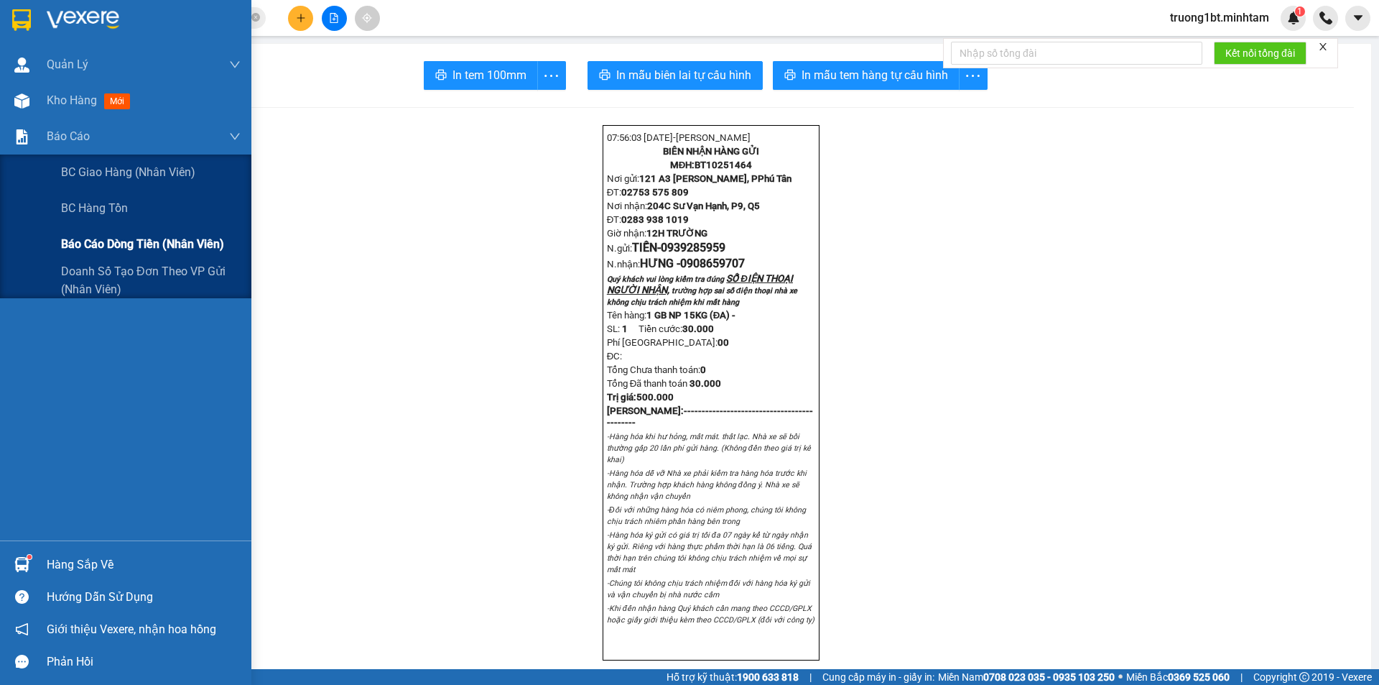
drag, startPoint x: 131, startPoint y: 234, endPoint x: 126, endPoint y: 241, distance: 8.2
click at [131, 234] on div "Báo cáo dòng tiền (nhân viên)" at bounding box center [151, 244] width 180 height 36
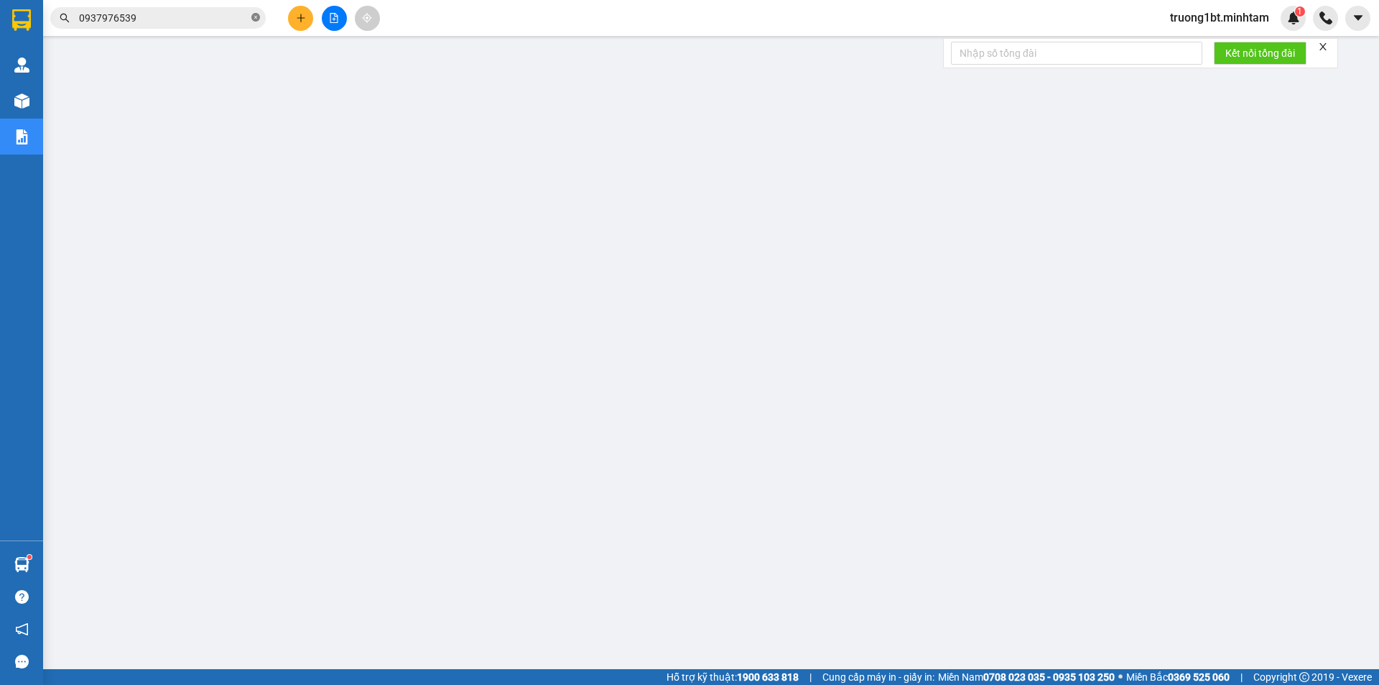
click at [259, 19] on icon "close-circle" at bounding box center [255, 17] width 9 height 9
click at [228, 19] on input "text" at bounding box center [164, 18] width 170 height 16
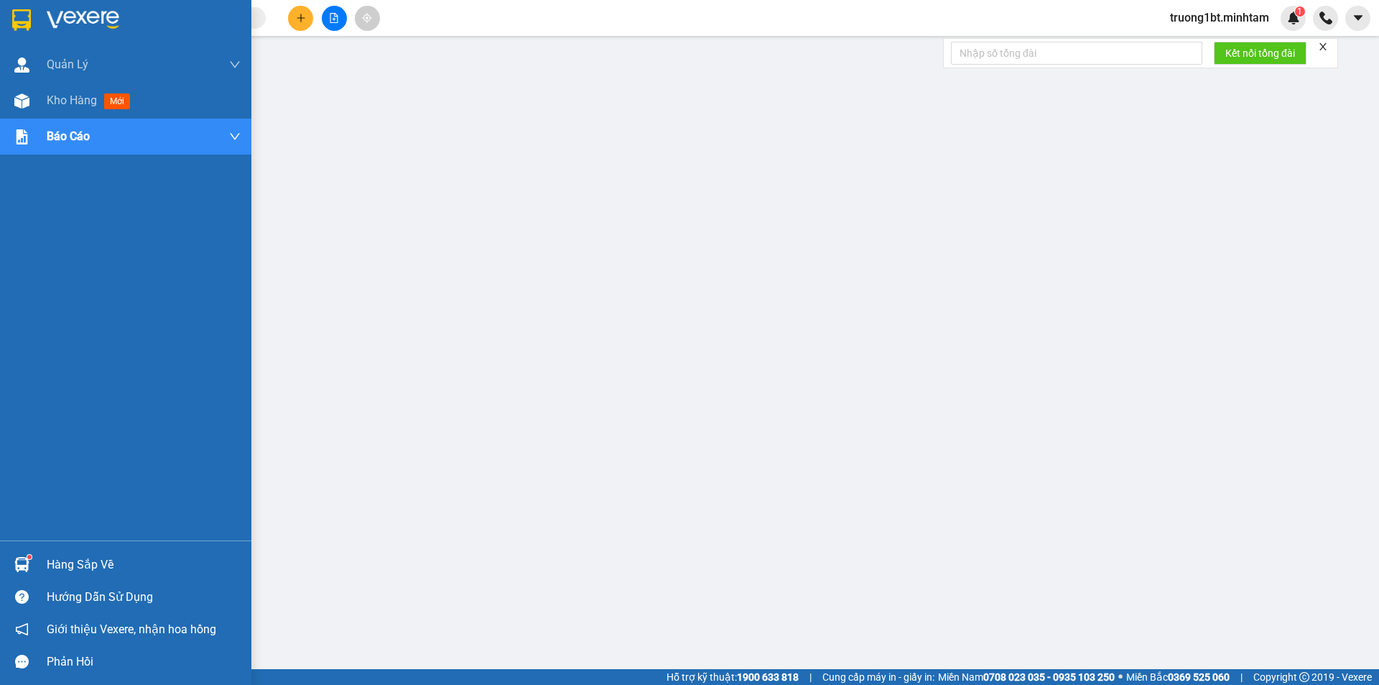
click at [60, 554] on div "Hàng sắp về" at bounding box center [144, 565] width 194 height 22
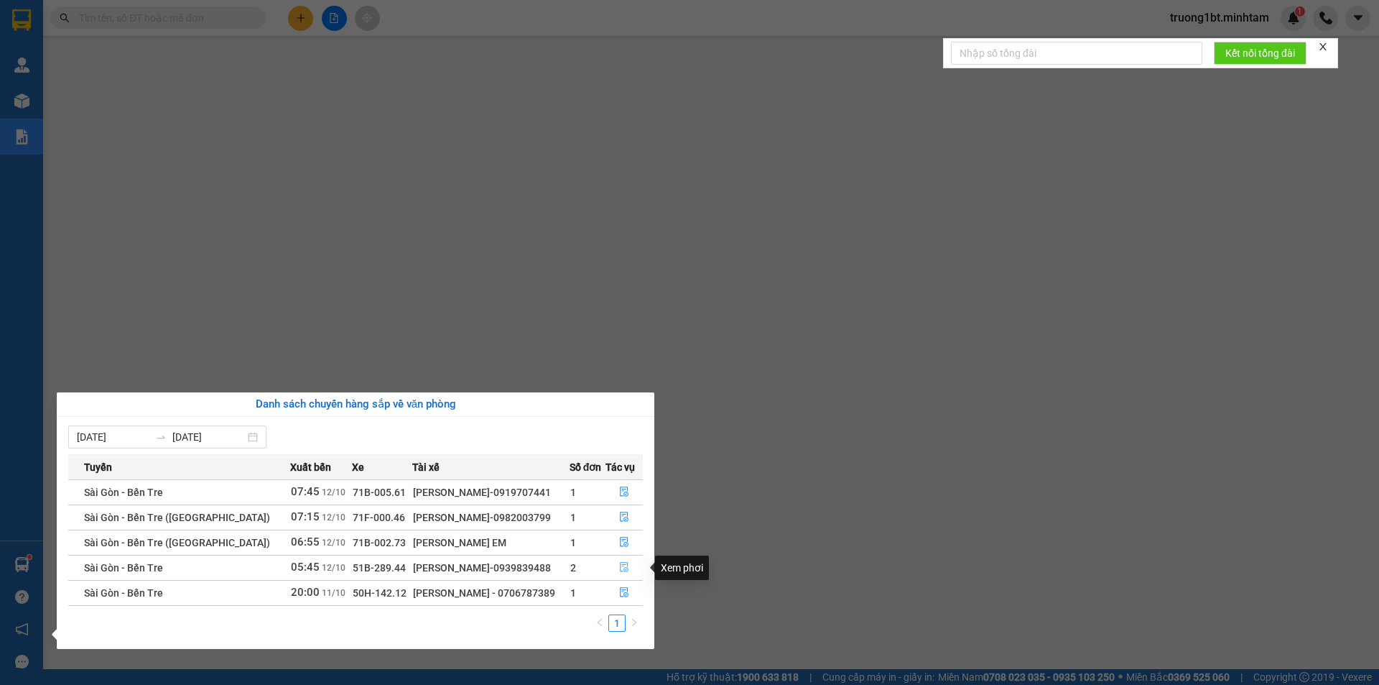
click at [621, 566] on icon "file-done" at bounding box center [624, 568] width 9 height 10
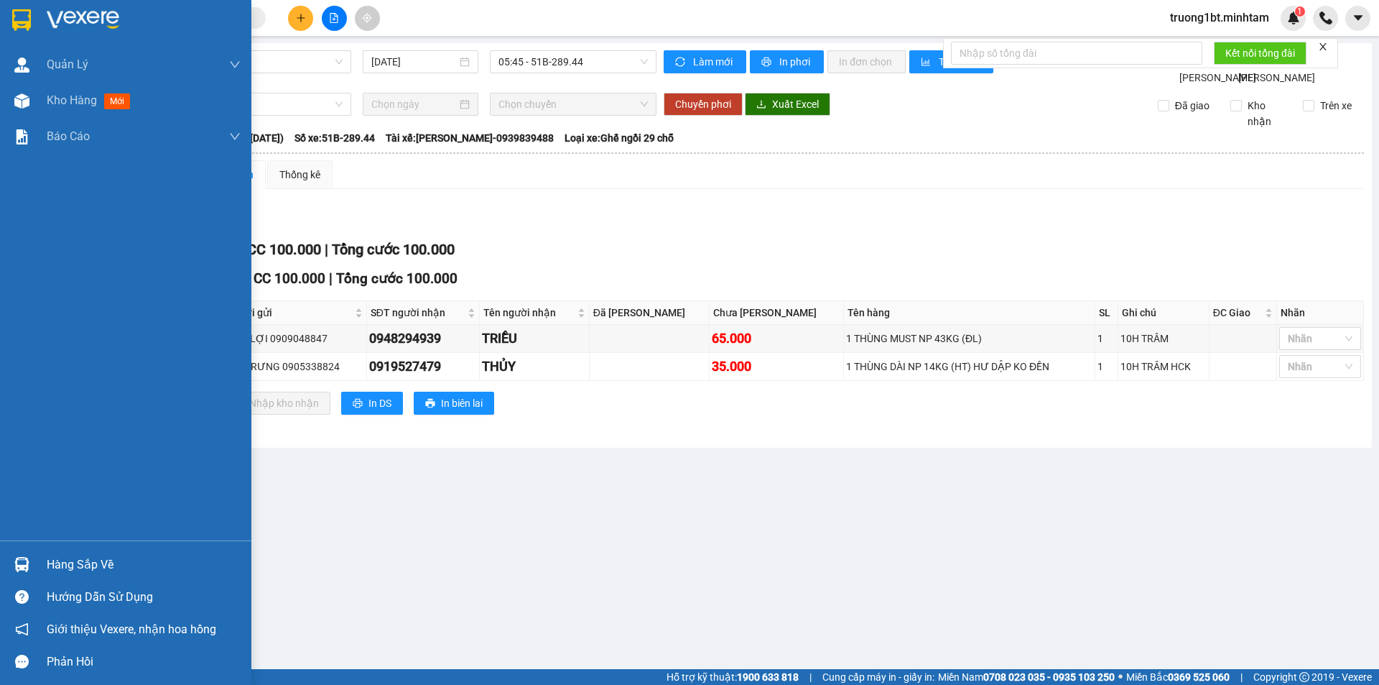
click at [32, 16] on div at bounding box center [21, 19] width 25 height 25
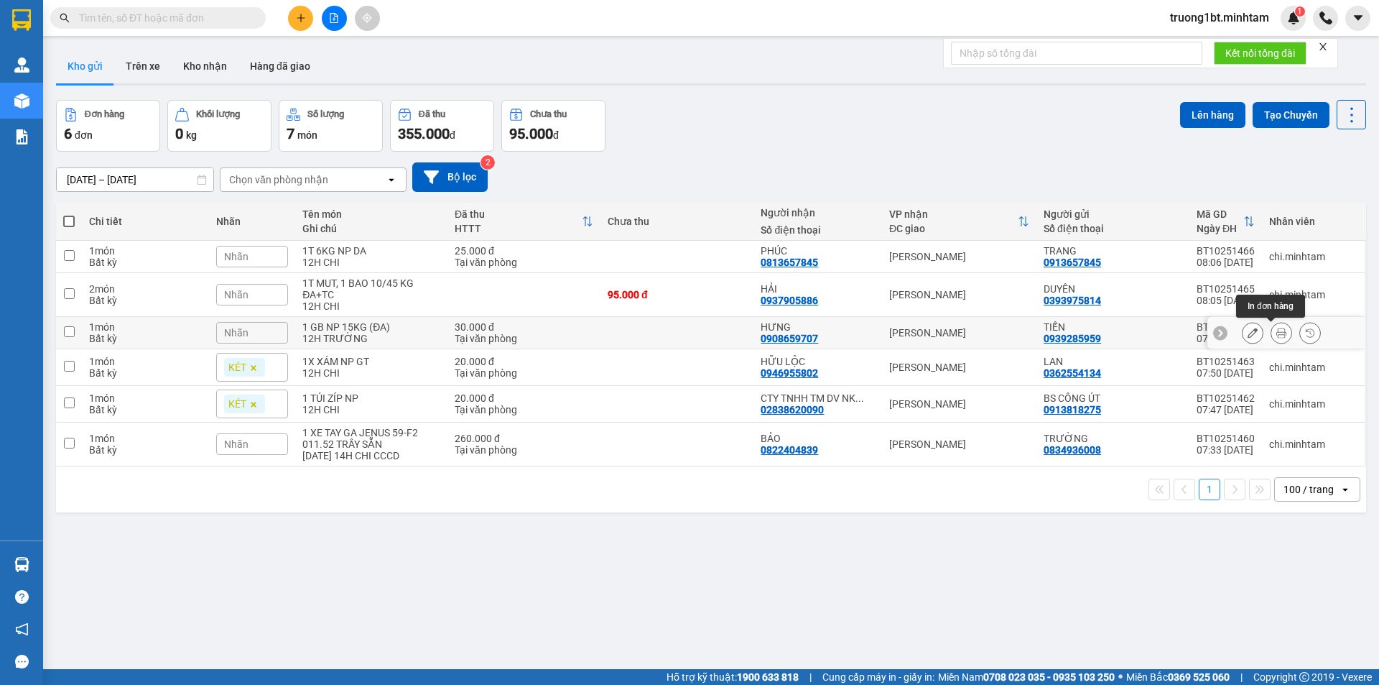
click at [1272, 337] on button at bounding box center [1282, 332] width 20 height 25
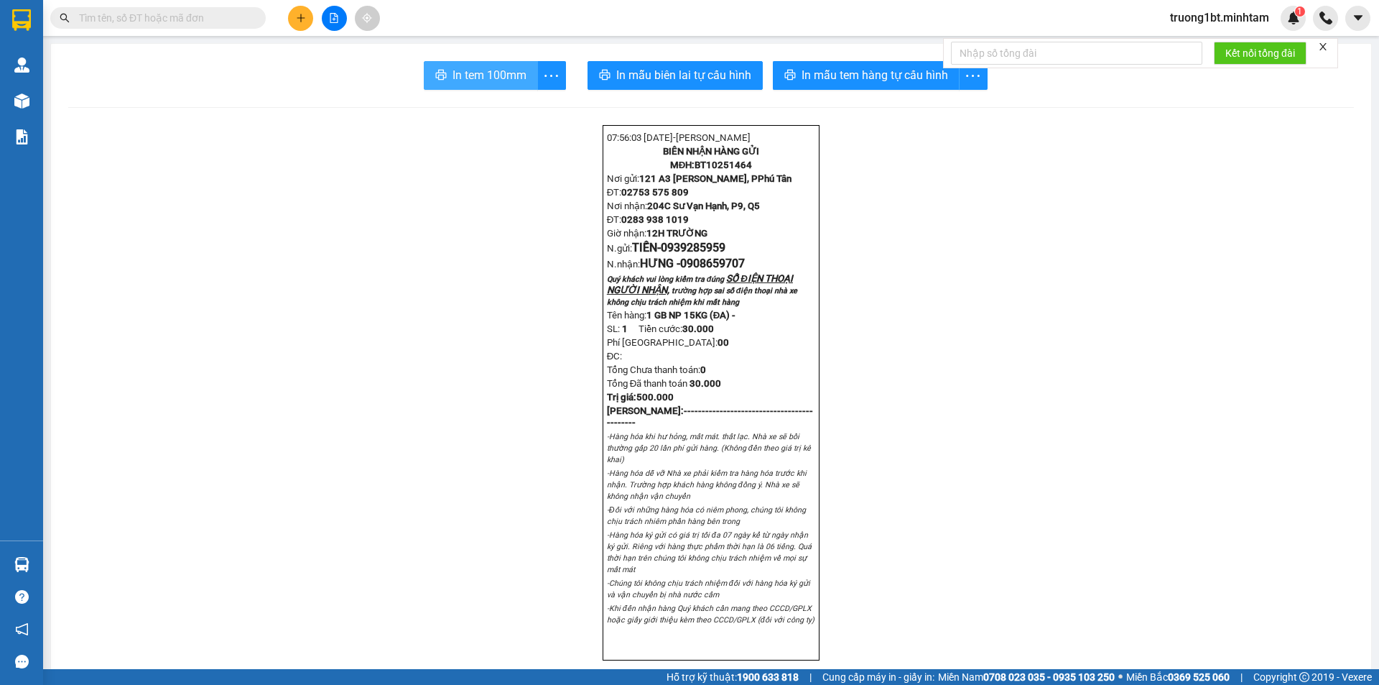
click at [461, 71] on span "In tem 100mm" at bounding box center [490, 75] width 74 height 18
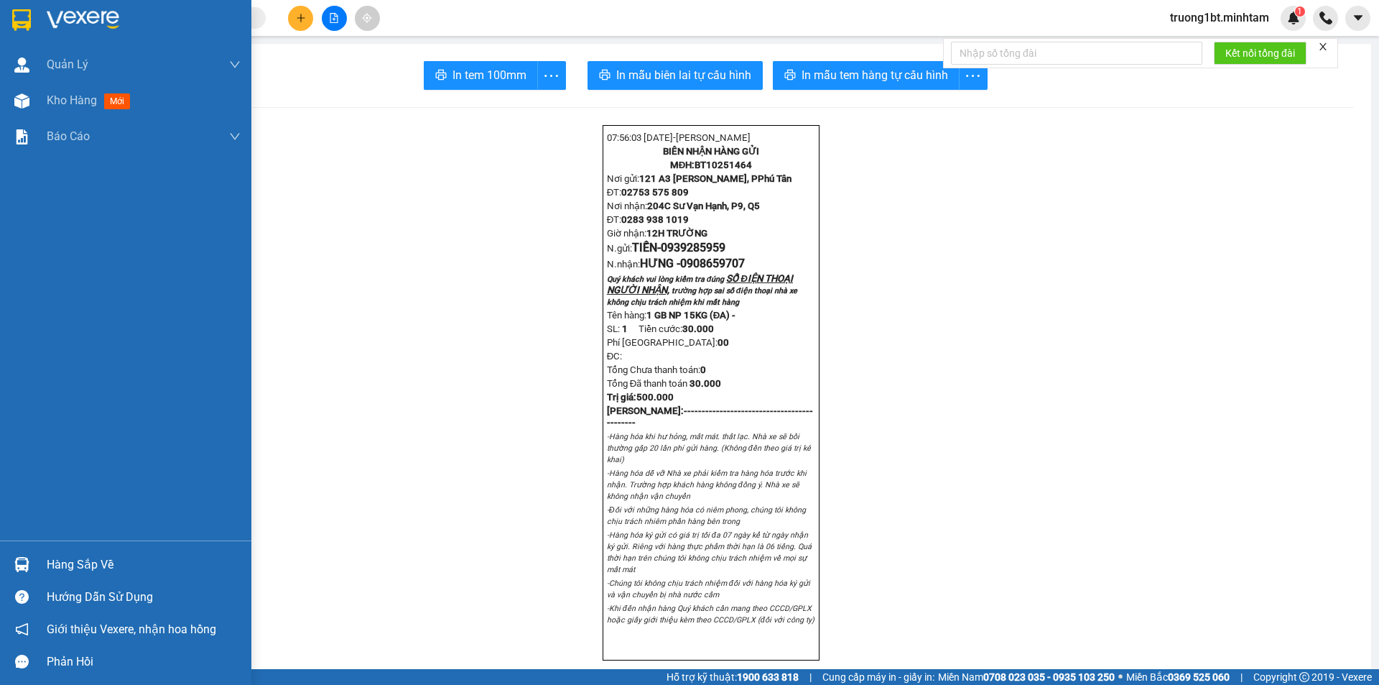
click at [9, 6] on div at bounding box center [125, 23] width 251 height 47
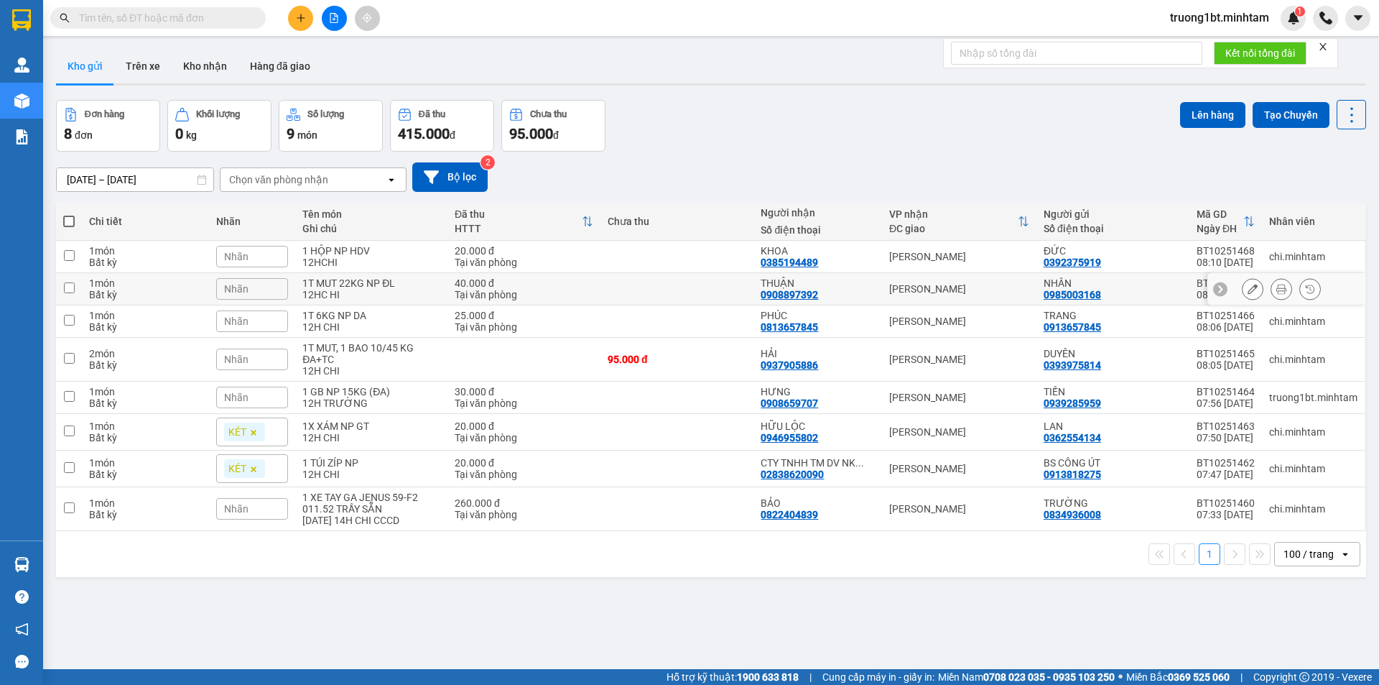
click at [1277, 290] on icon at bounding box center [1282, 289] width 10 height 10
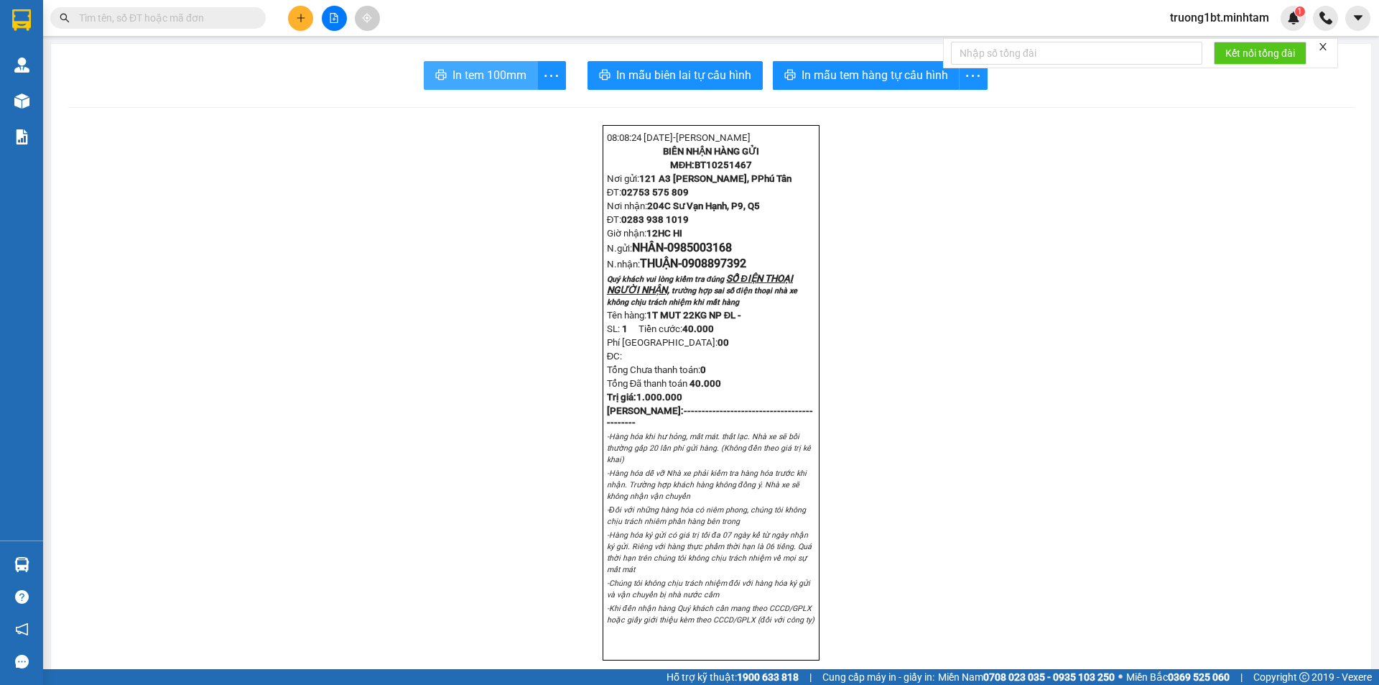
click at [451, 63] on button "In tem 100mm" at bounding box center [481, 75] width 114 height 29
